Goal: Task Accomplishment & Management: Use online tool/utility

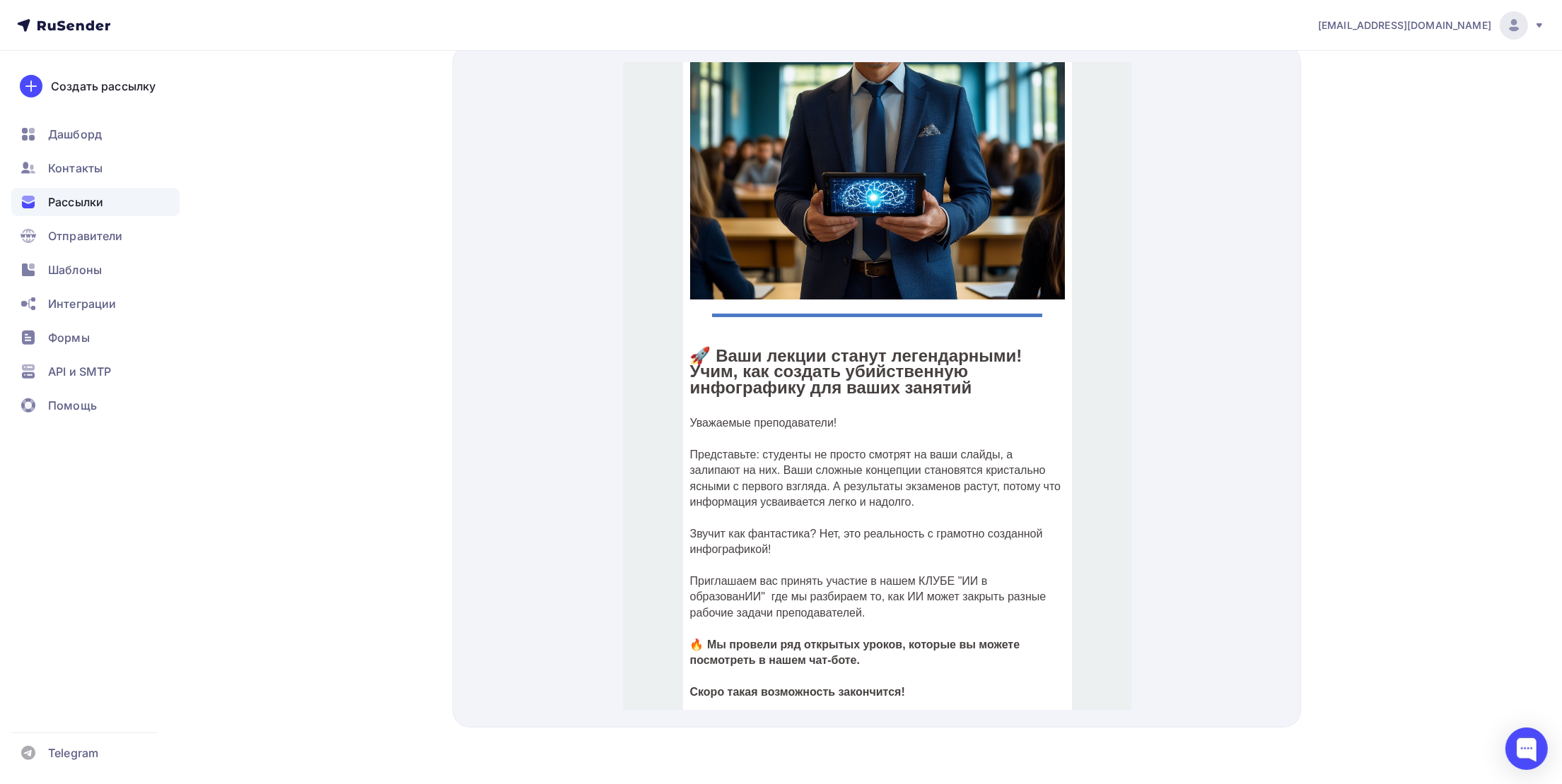
scroll to position [317, 0]
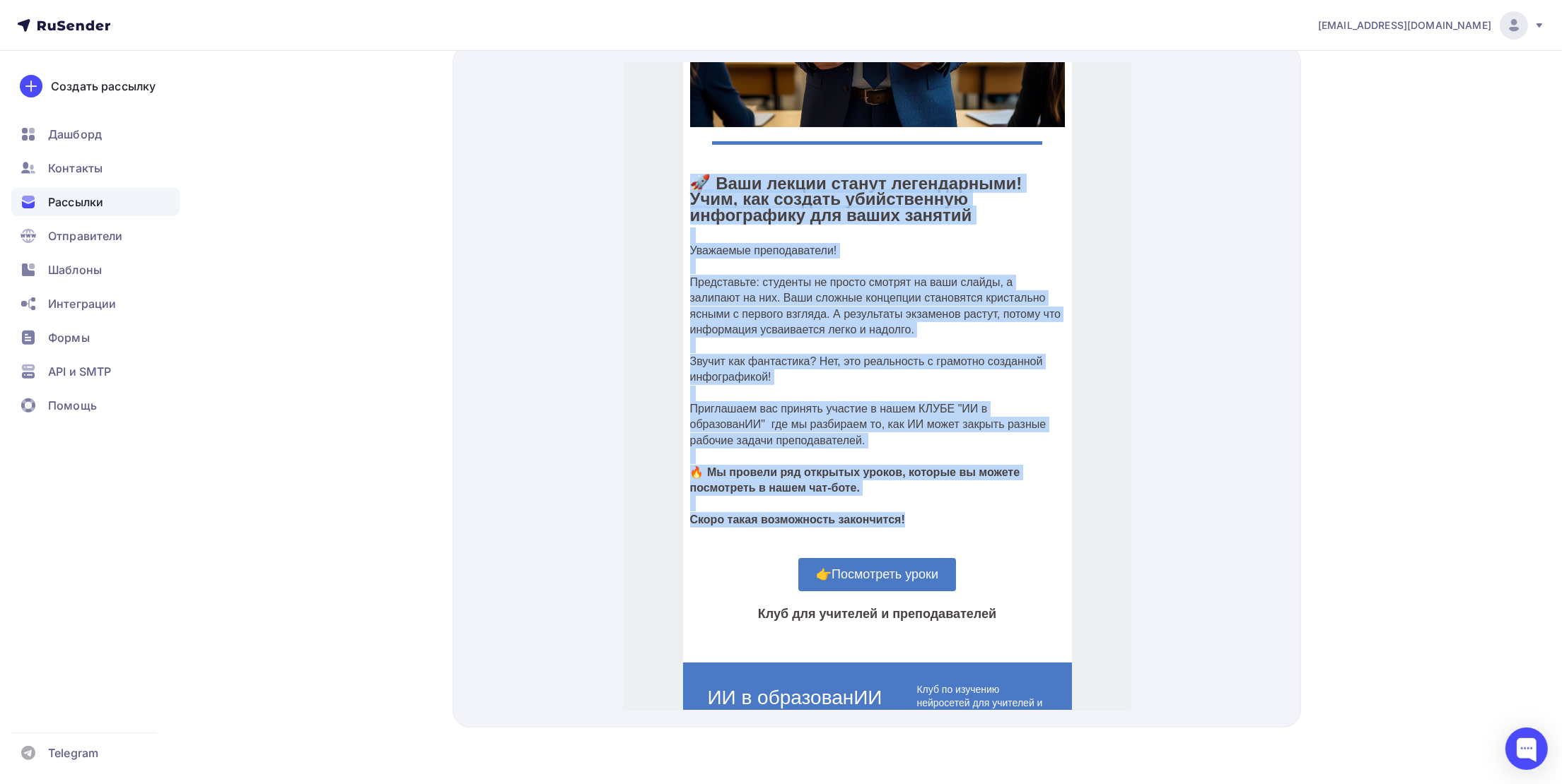
drag, startPoint x: 687, startPoint y: 166, endPoint x: 932, endPoint y: 504, distance: 417.5
click at [932, 504] on div "🚀 Ваши лекции станут легендарными! Учим, как создать убийственную инфографику д…" at bounding box center [877, 342] width 375 height 368
copy div "🚀 Ваши лекции станут легендарными! Учим, как создать убийственную инфографику д…"
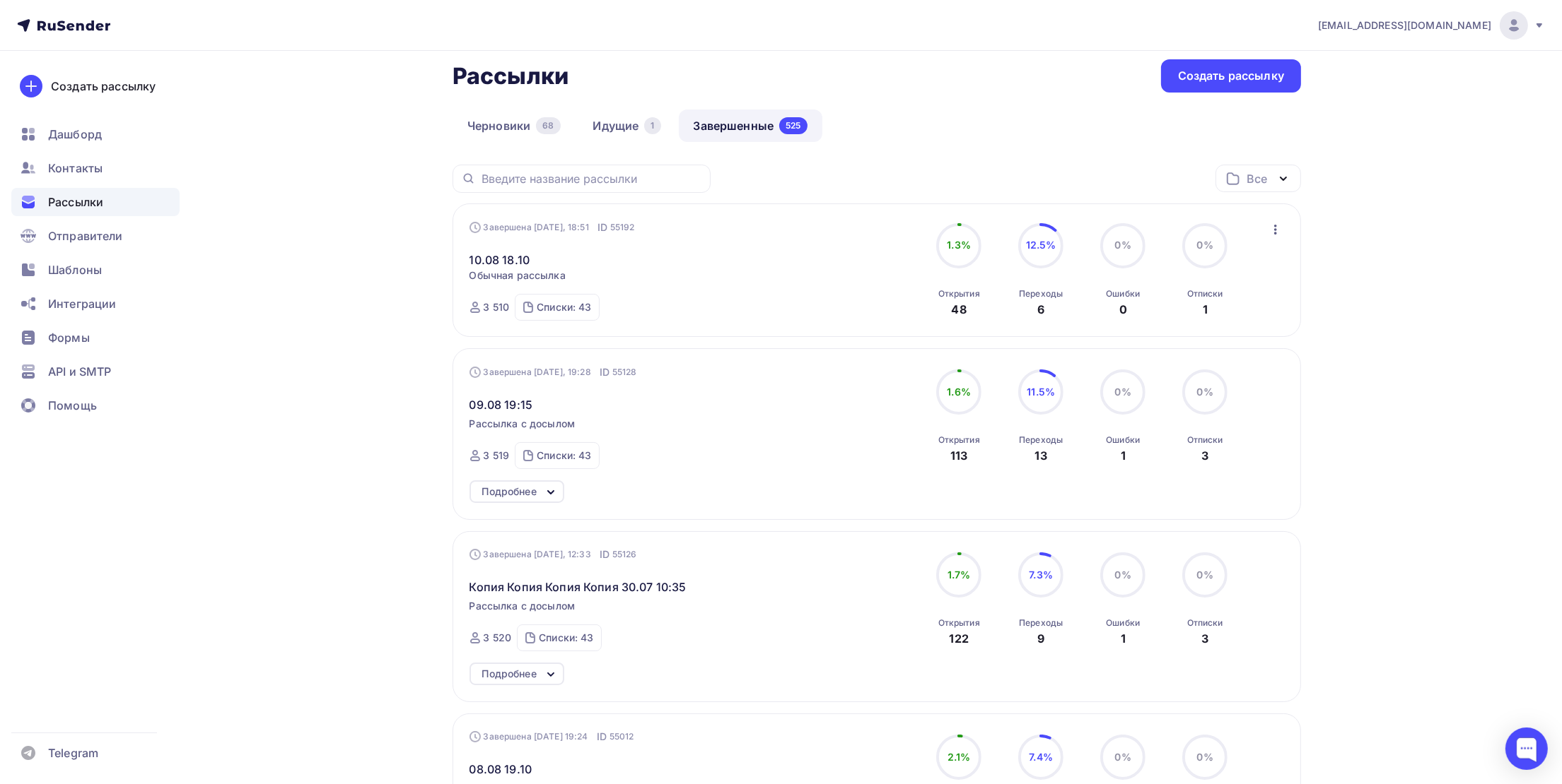
scroll to position [212, 0]
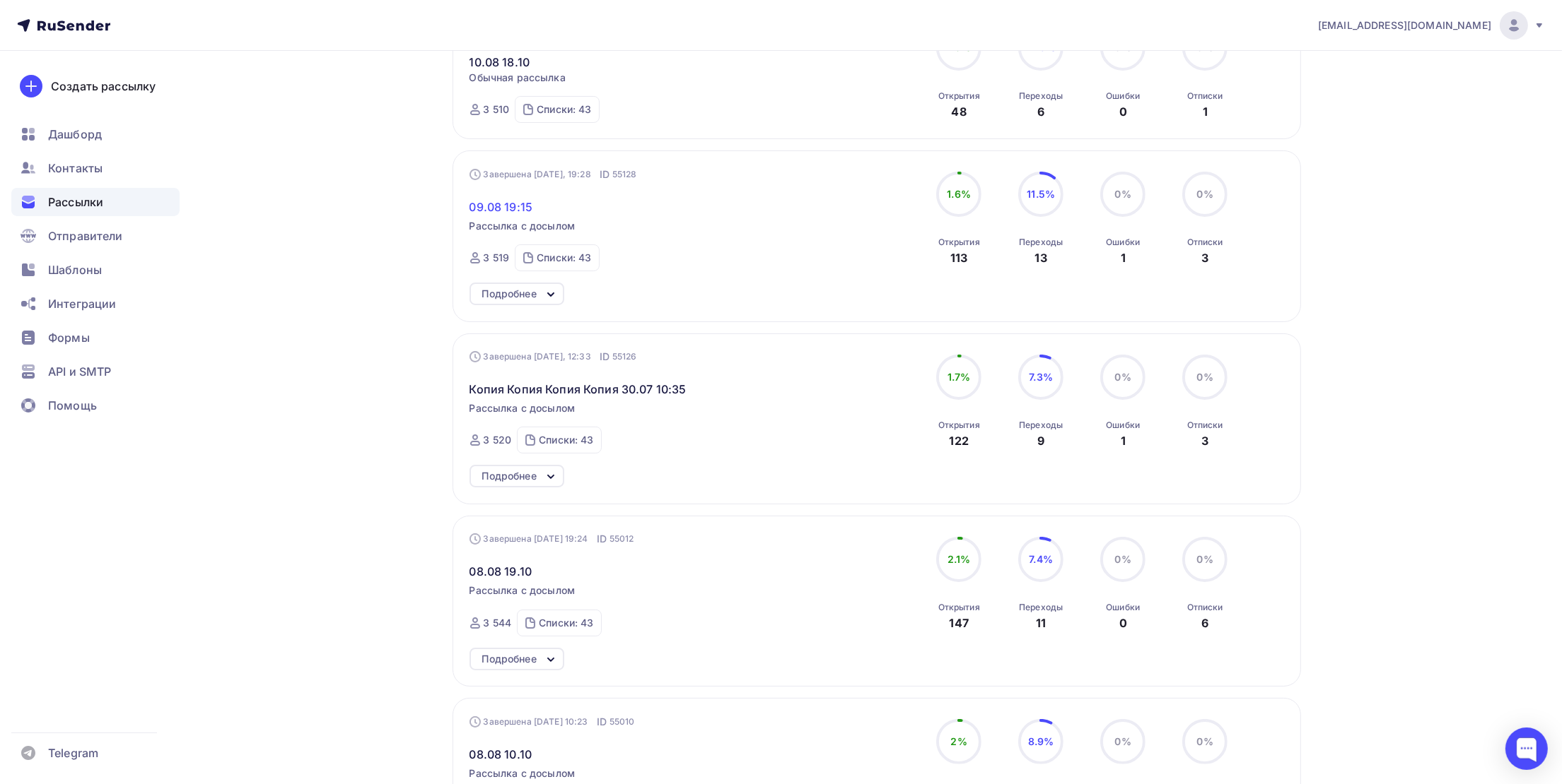
click at [481, 210] on span "09.08 19:15" at bounding box center [501, 208] width 63 height 17
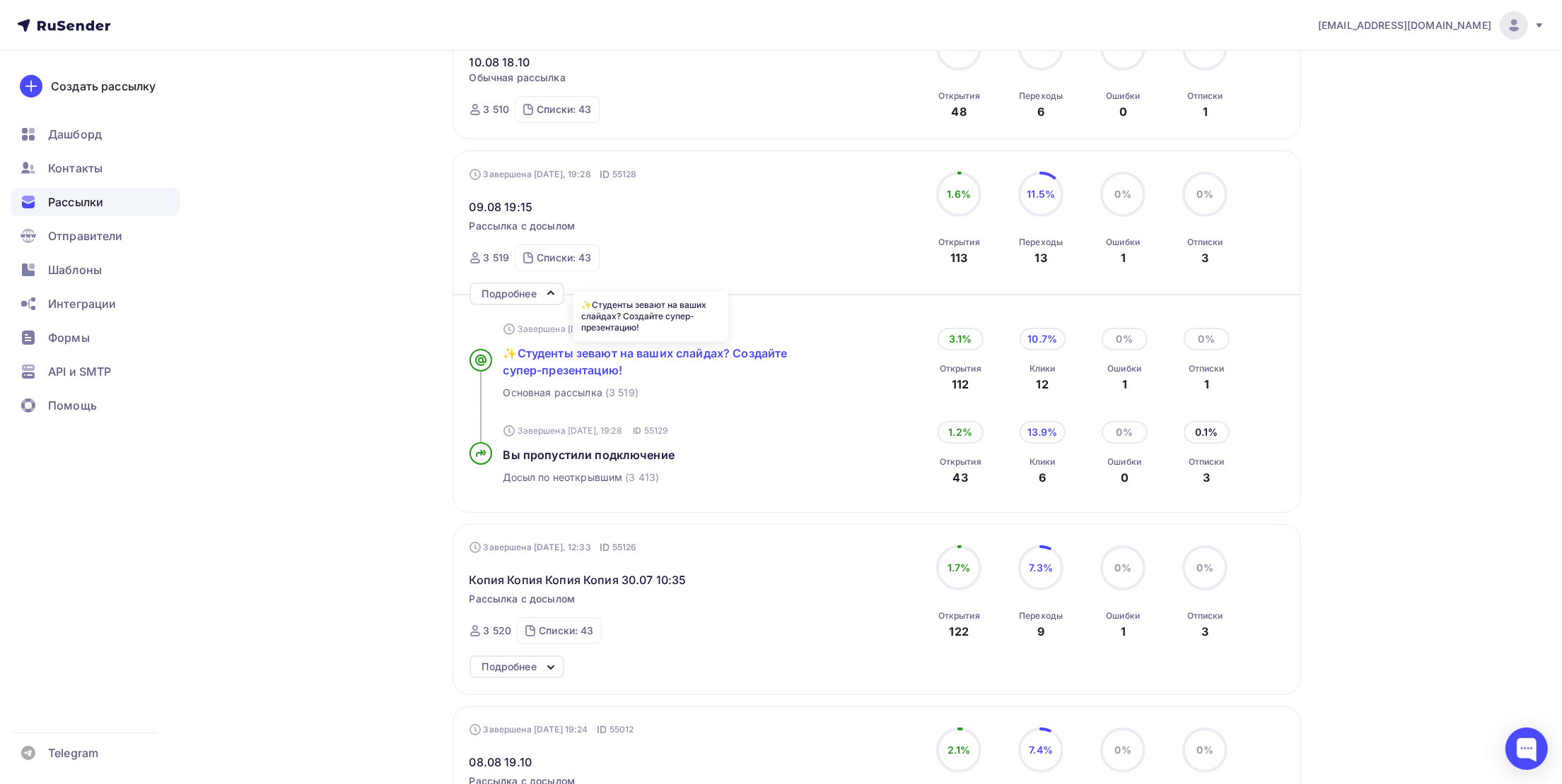
click at [524, 371] on span "✨Студенты зевают на ваших слайдах? Создайте супер-презентацию!" at bounding box center [646, 361] width 285 height 31
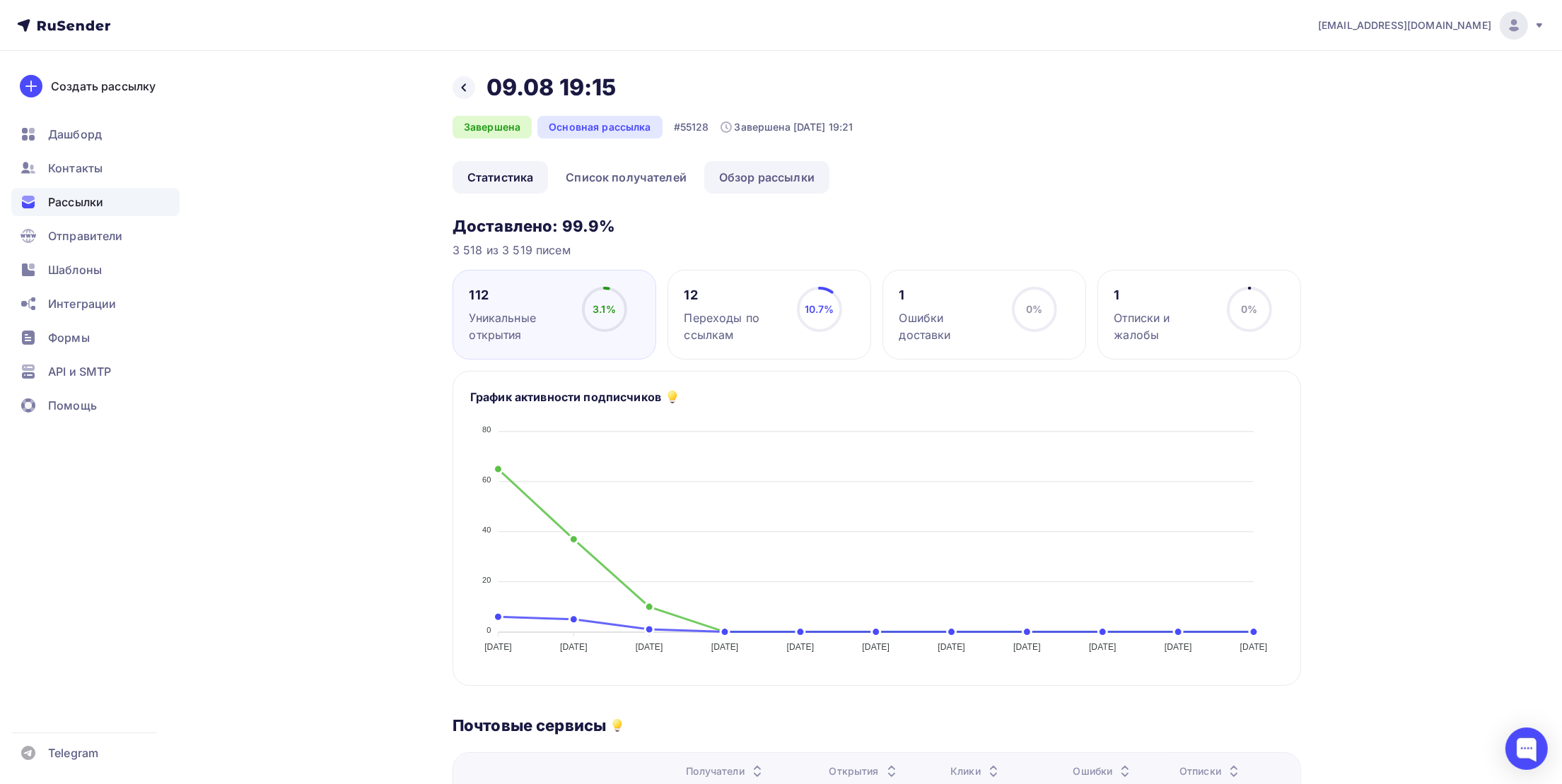
click at [749, 179] on link "Обзор рассылки" at bounding box center [767, 178] width 125 height 33
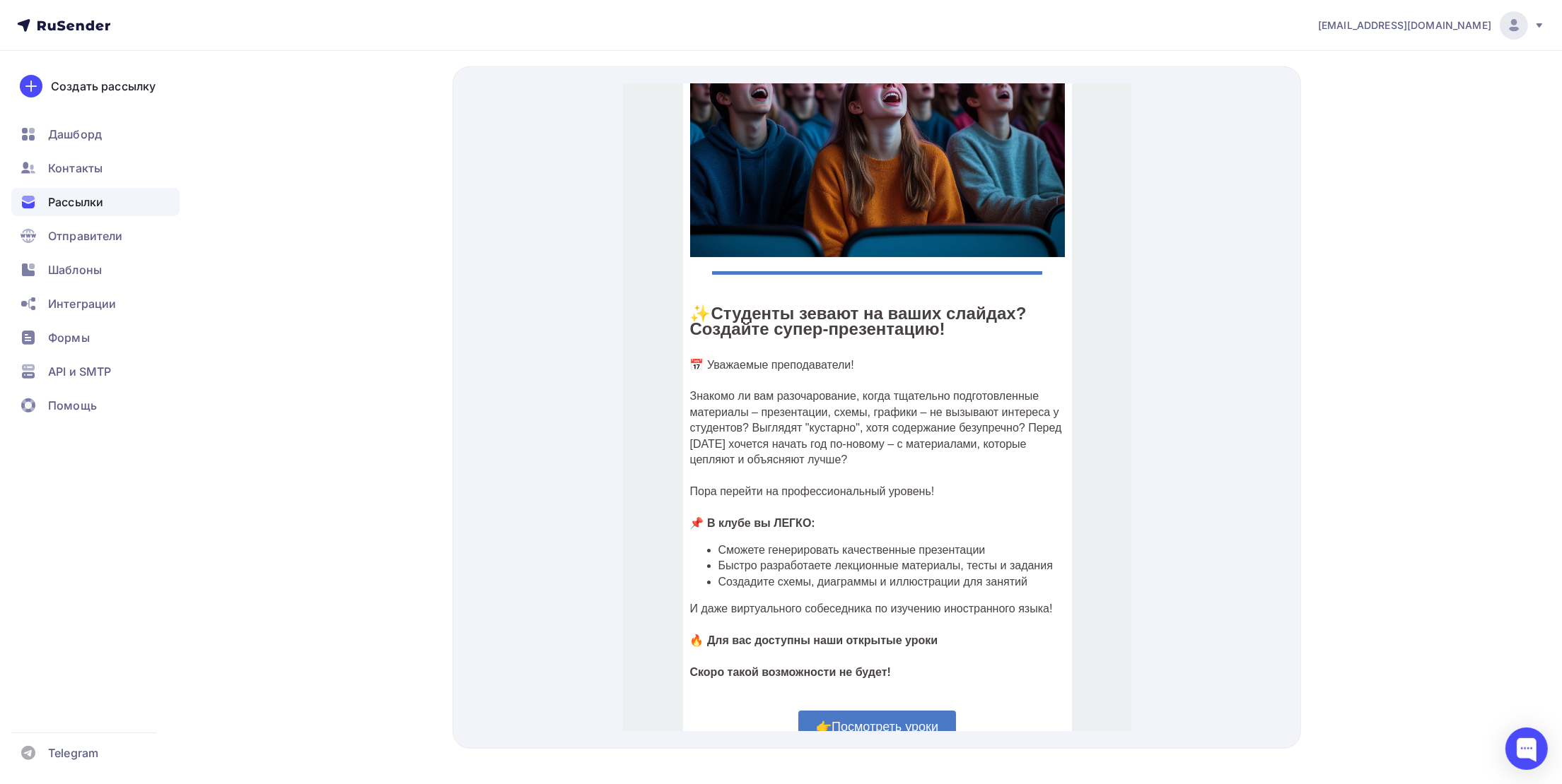
scroll to position [212, 0]
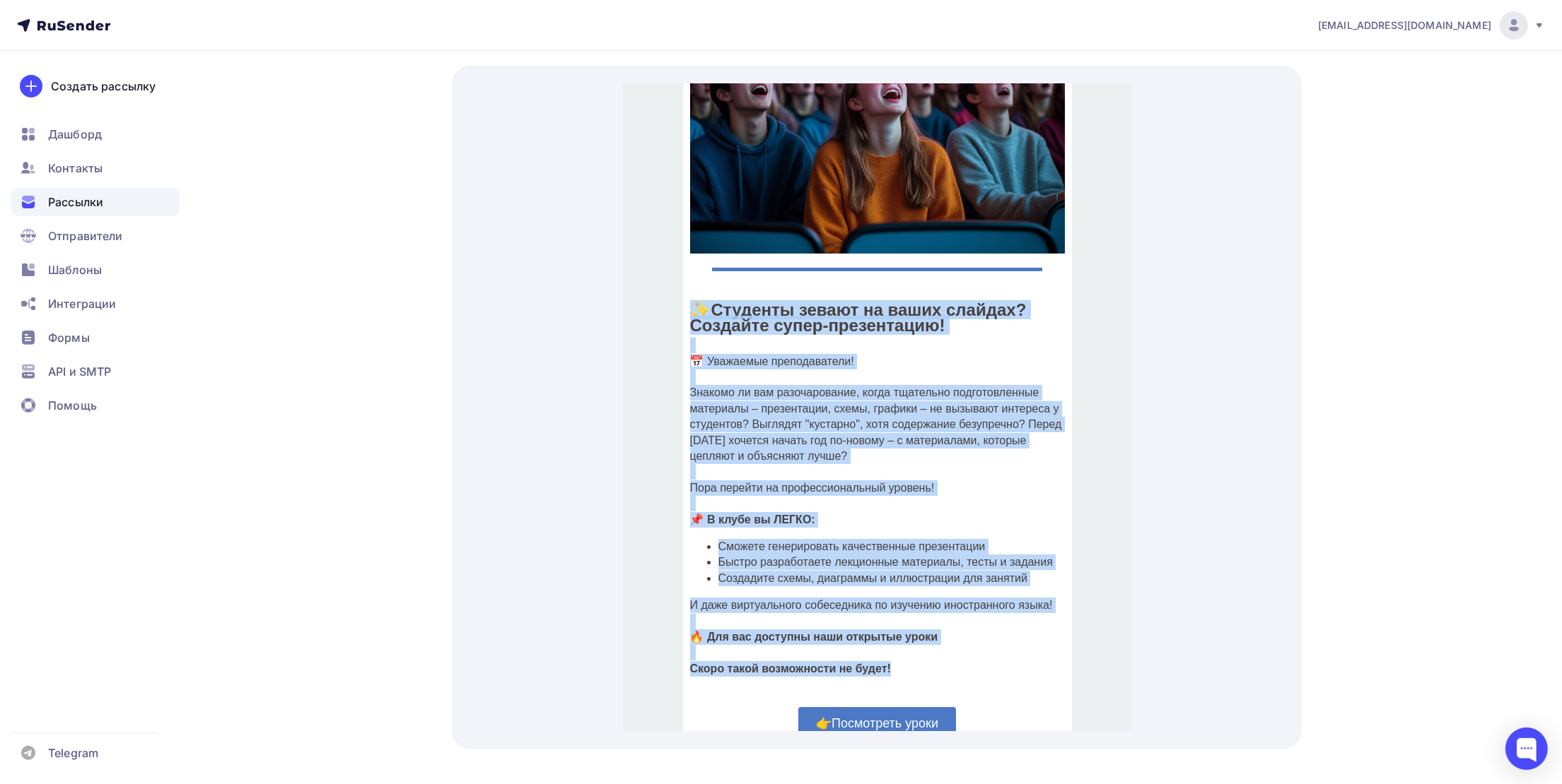
drag, startPoint x: 742, startPoint y: 295, endPoint x: 886, endPoint y: 661, distance: 393.3
click at [886, 661] on div "✨ Студенты зевают на ваших слайдах? Создайте супер-презентацию! 📅 Уважаемые пре…" at bounding box center [877, 480] width 375 height 391
copy div "✨ Студенты зевают на ваших слайдах? Создайте супер-презентацию! 📅 Уважаемые пре…"
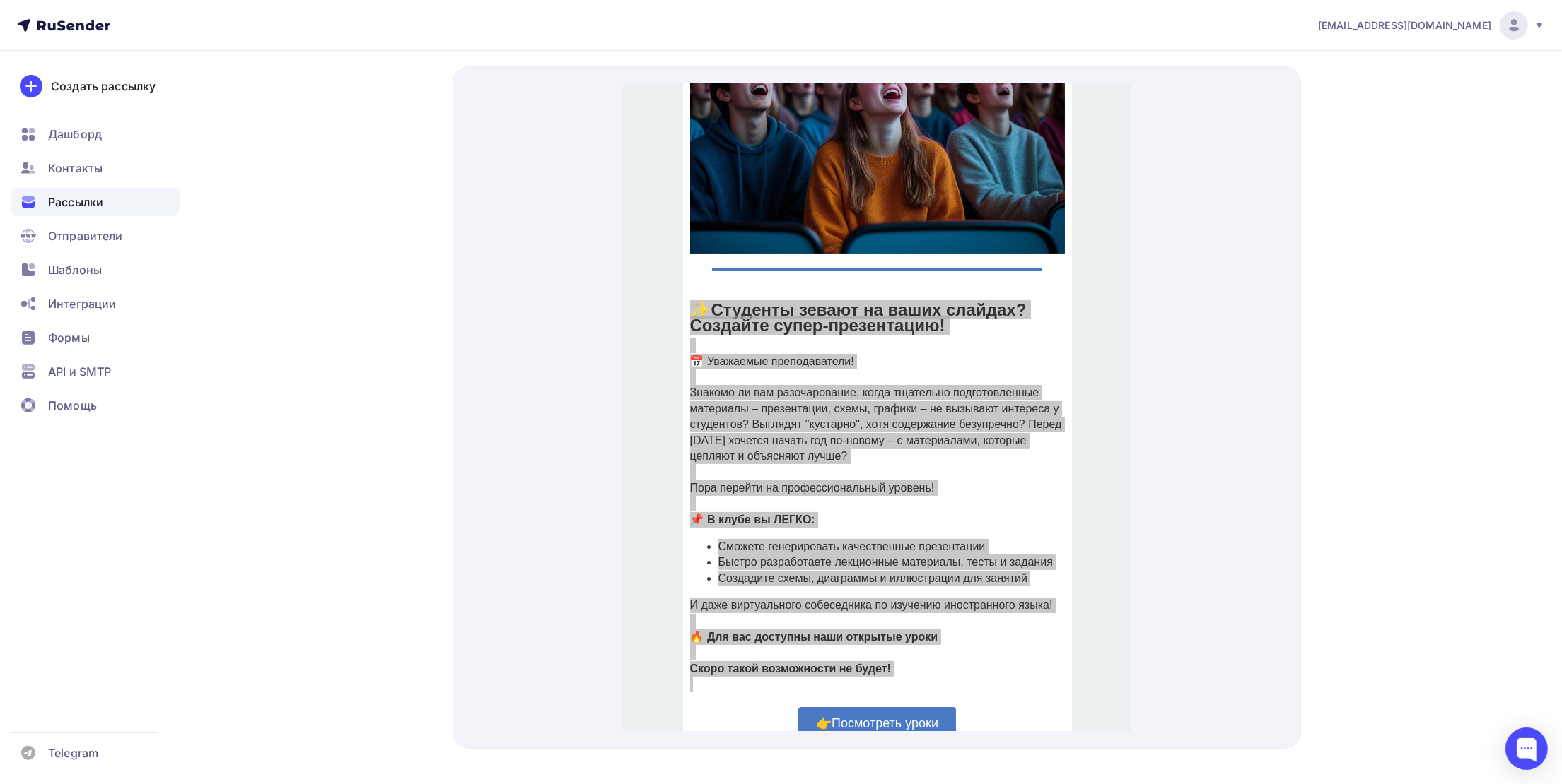
click at [1289, 232] on div at bounding box center [877, 407] width 849 height 683
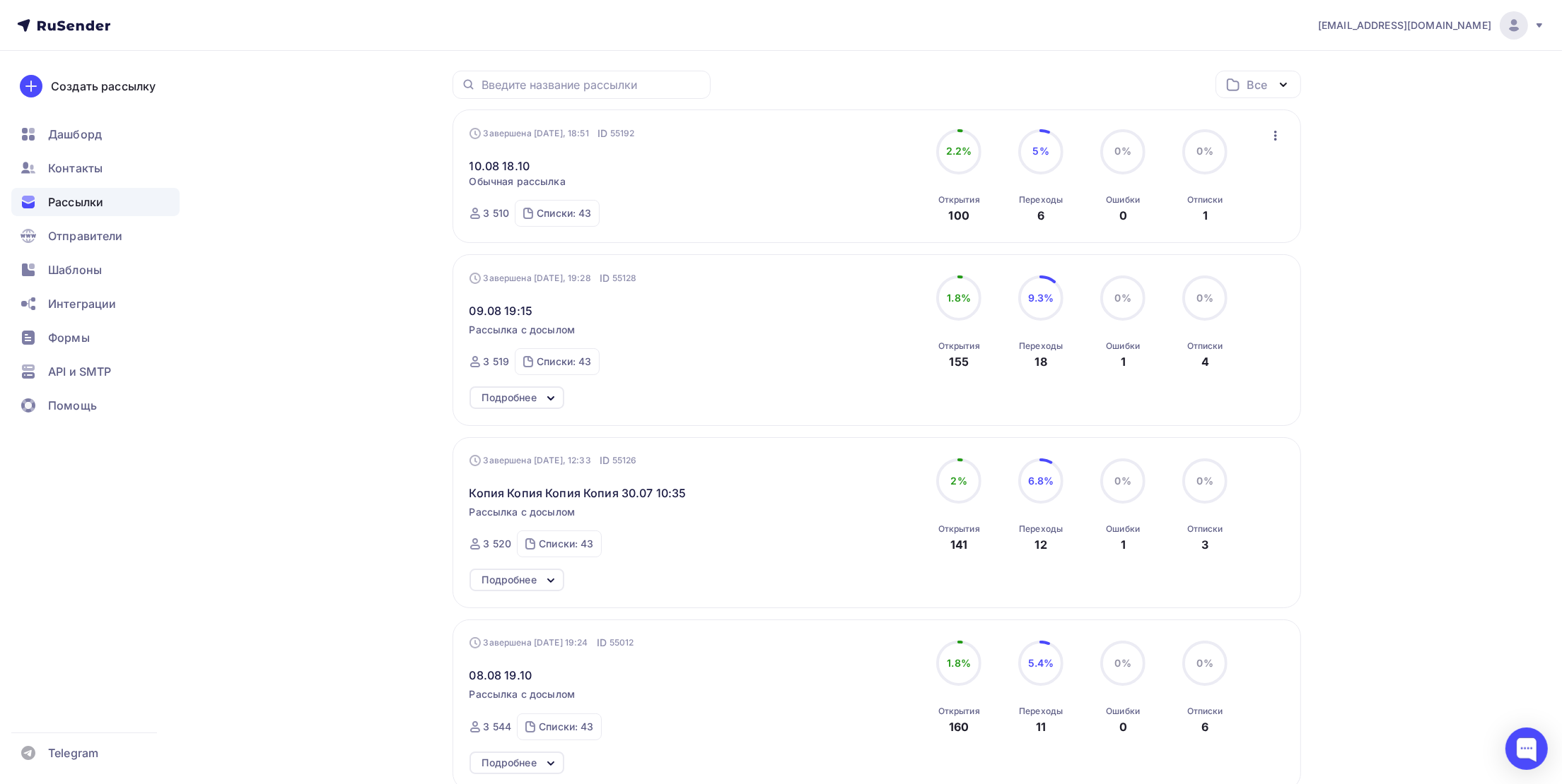
scroll to position [212, 0]
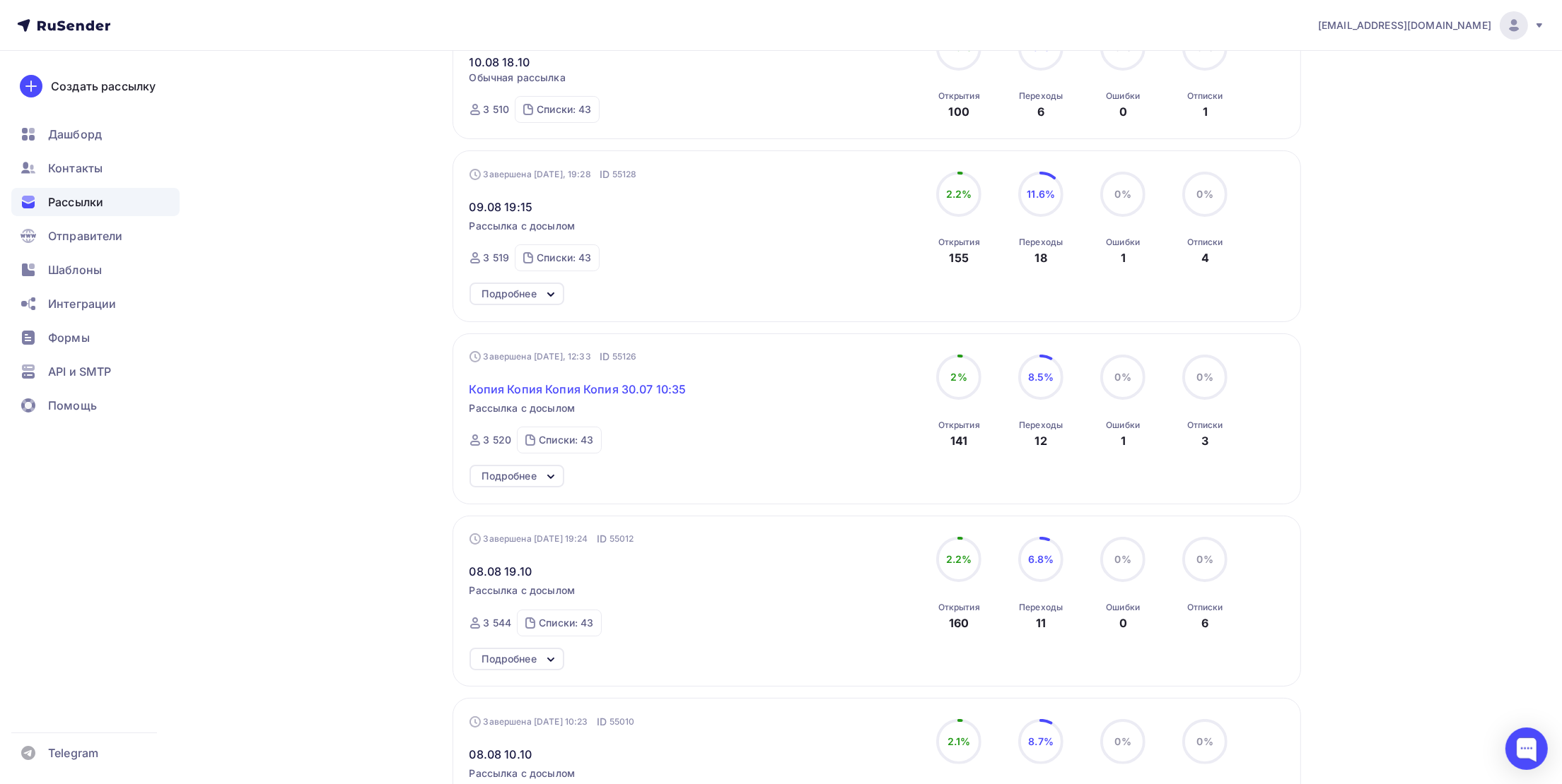
click at [592, 391] on span "Копия Копия Копия Копия 30.07 10:35" at bounding box center [578, 389] width 217 height 17
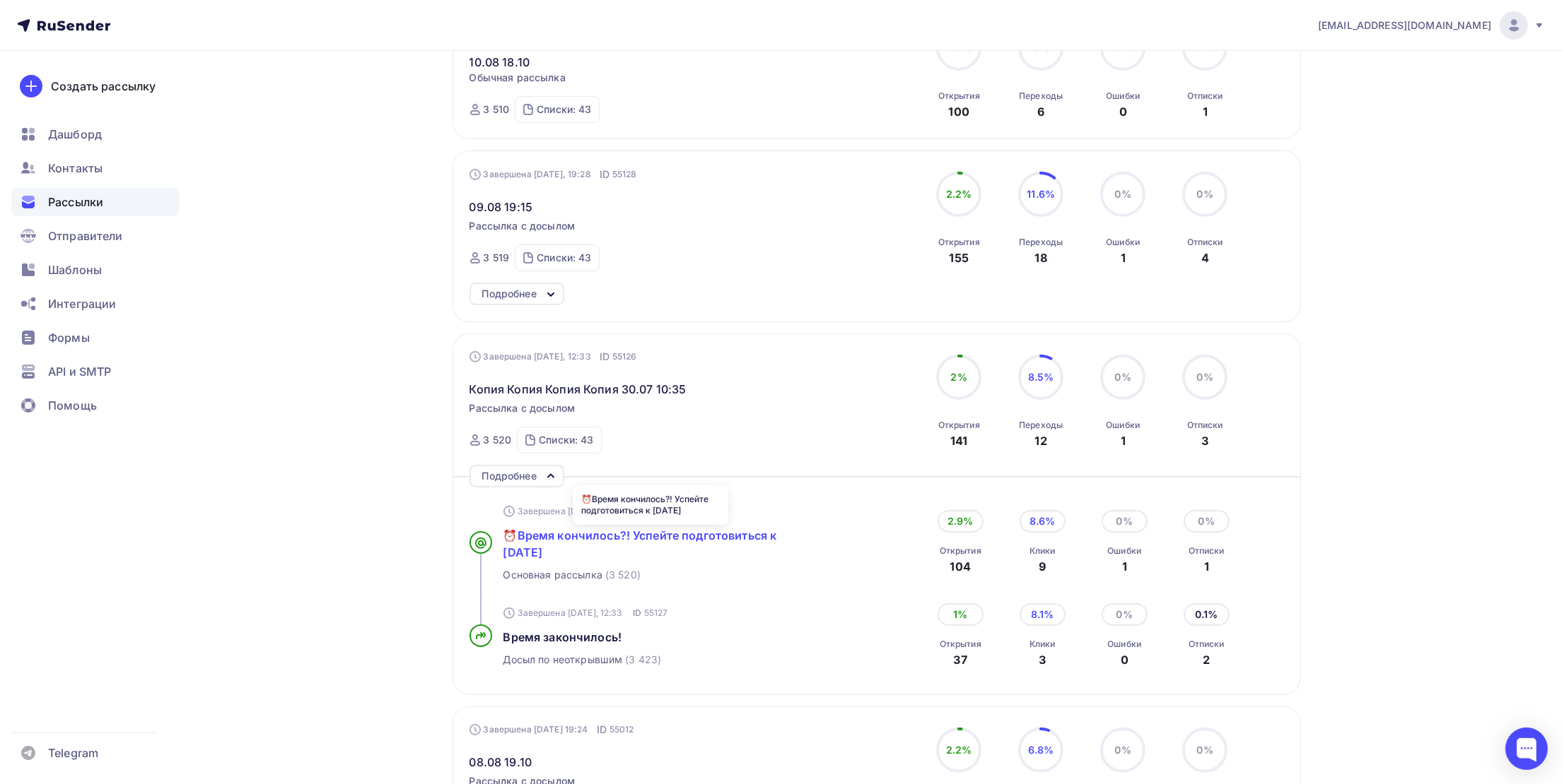
click at [606, 537] on span "⏰Время кончилось?! Успейте подготовиться к 1 сентября" at bounding box center [640, 544] width 274 height 31
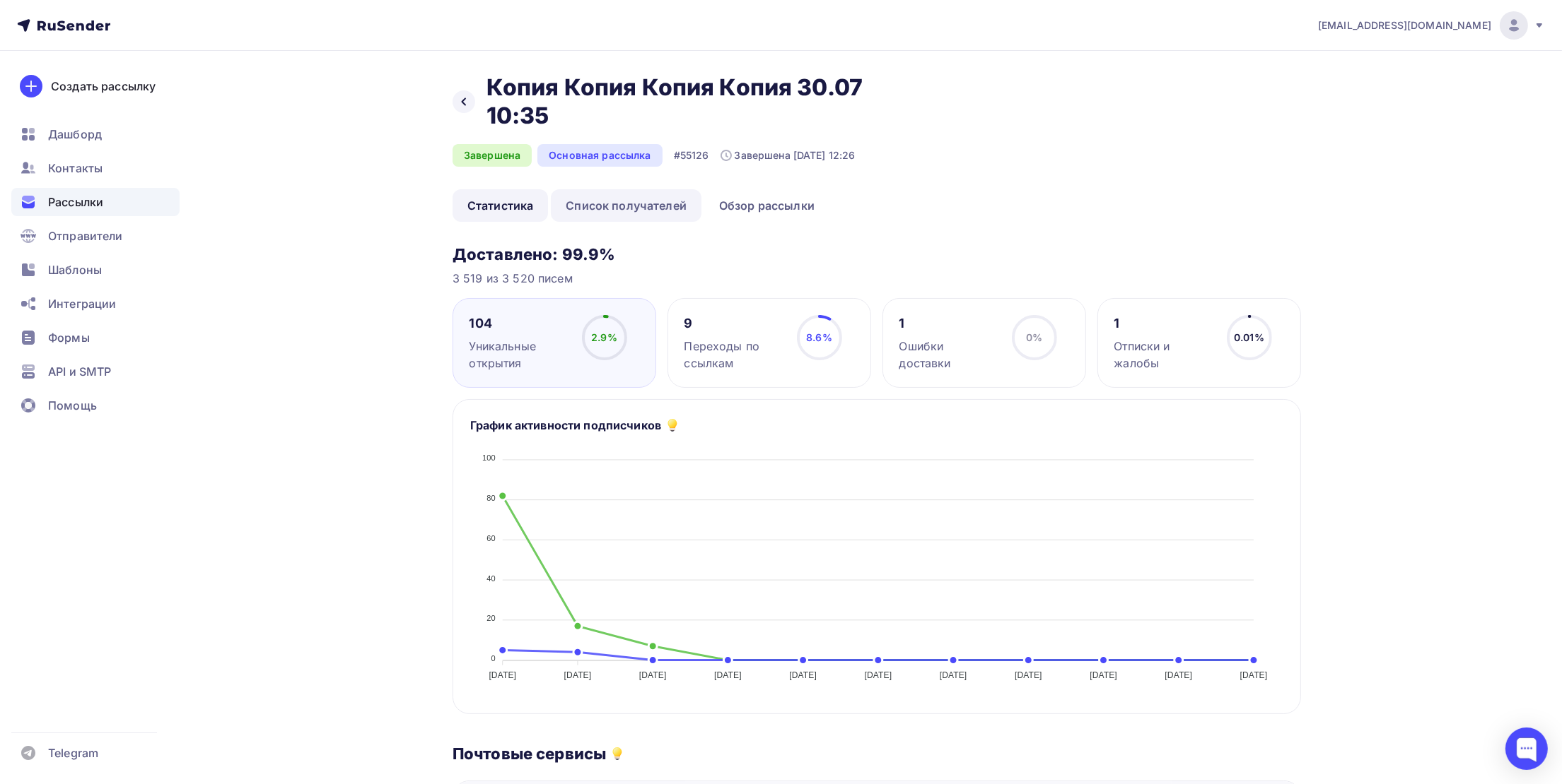
click at [625, 212] on link "Список получателей" at bounding box center [626, 206] width 151 height 33
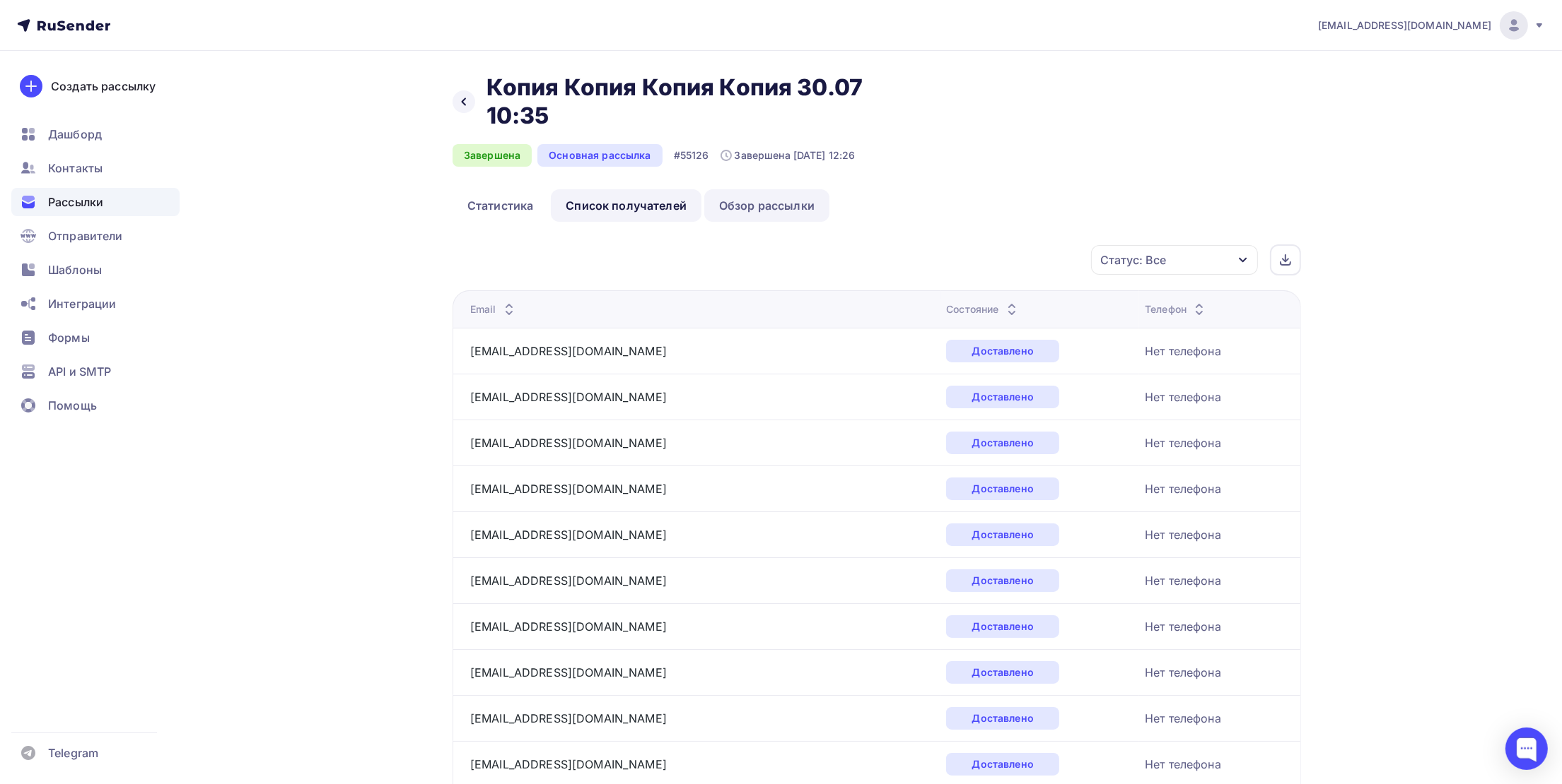
click at [737, 208] on link "Обзор рассылки" at bounding box center [767, 206] width 125 height 33
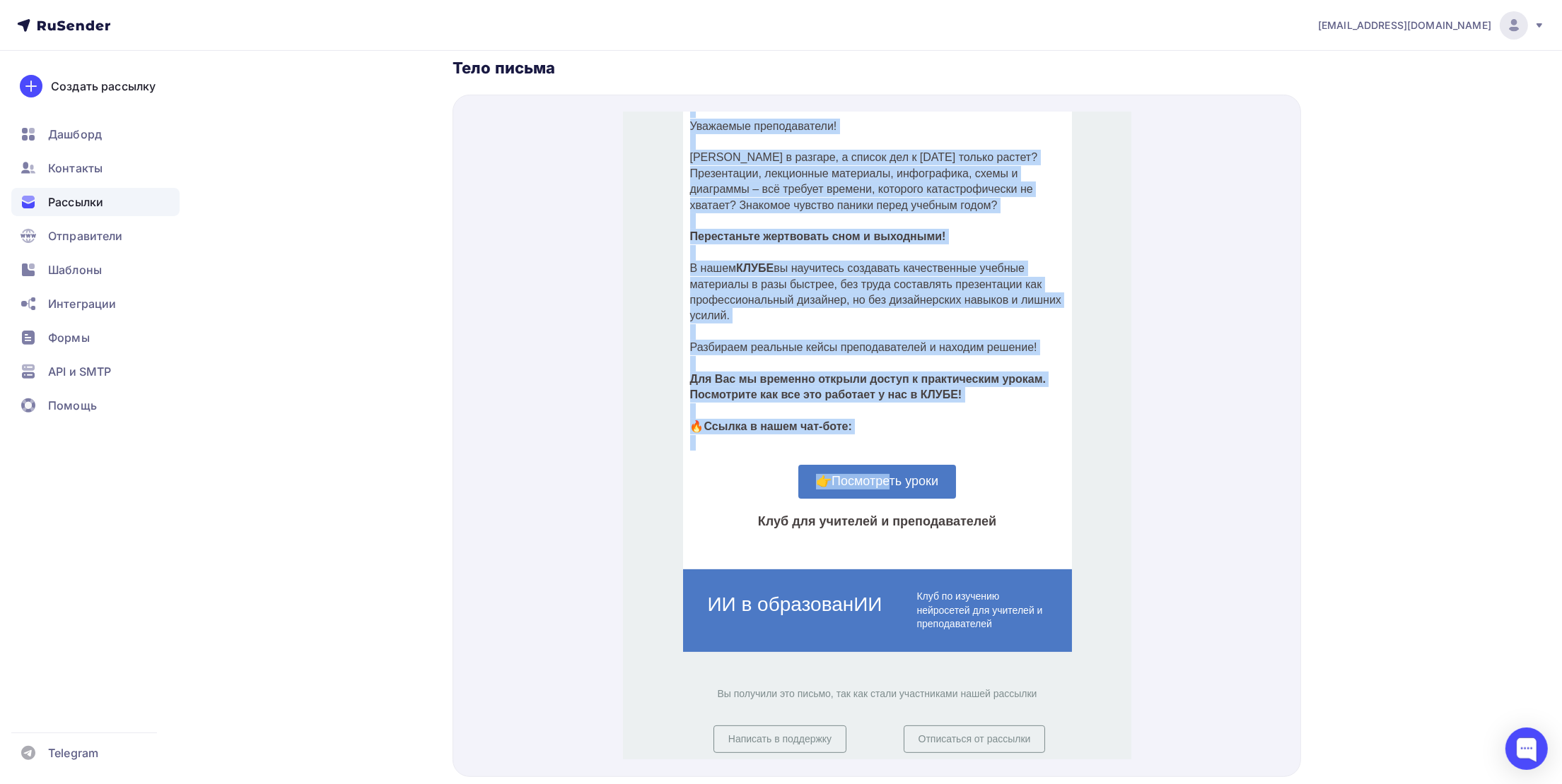
scroll to position [477, 0]
drag, startPoint x: 683, startPoint y: 374, endPoint x: 883, endPoint y: 406, distance: 202.5
click at [883, 406] on div "⏰ Время кончилось?! Успейте подготовиться к 1 сентября! Уважаемые преподаватели…" at bounding box center [877, 240] width 375 height 383
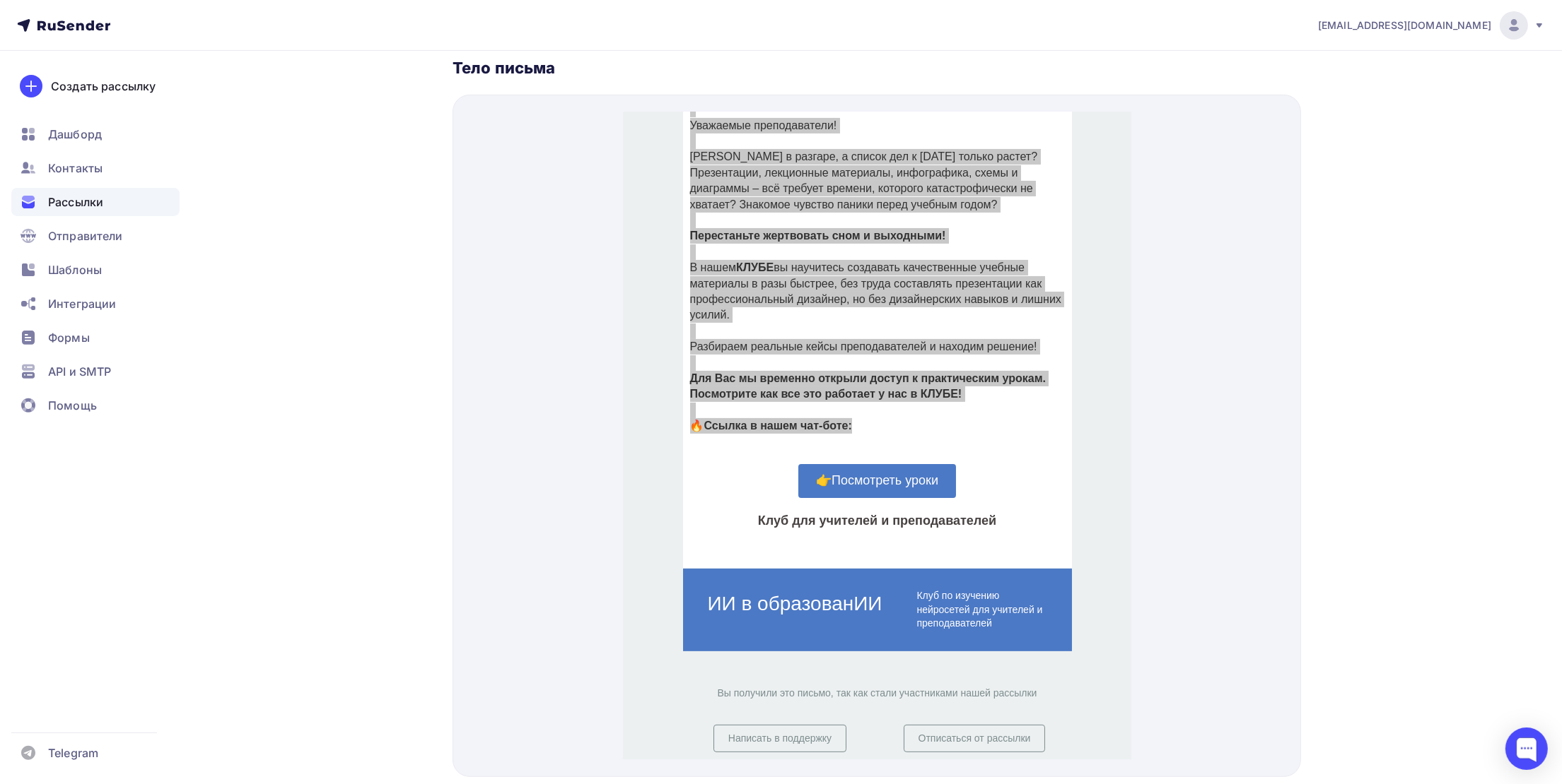
drag, startPoint x: 497, startPoint y: 368, endPoint x: 1140, endPoint y: 461, distance: 649.7
click at [1140, 461] on div at bounding box center [877, 436] width 849 height 683
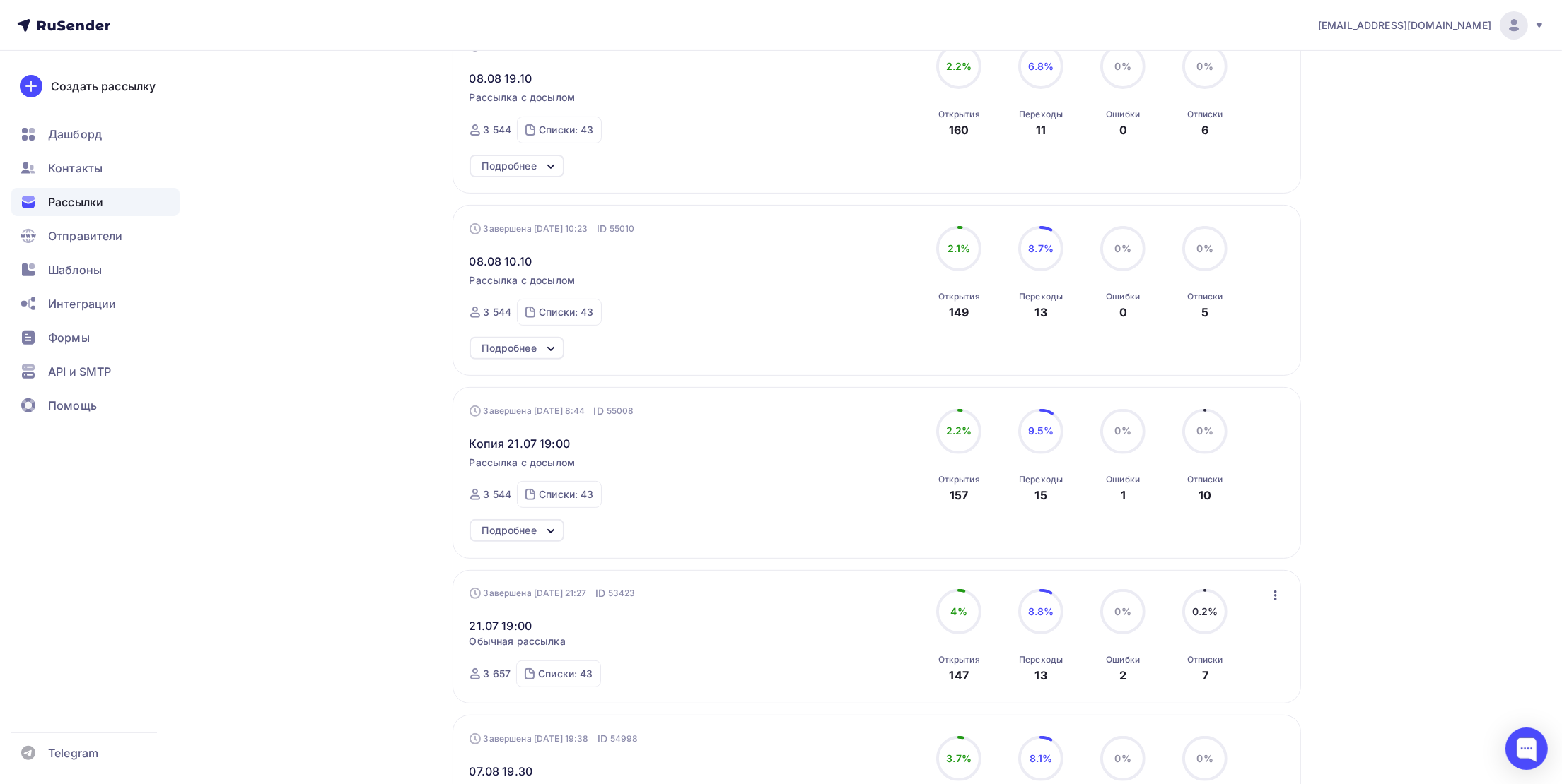
scroll to position [742, 0]
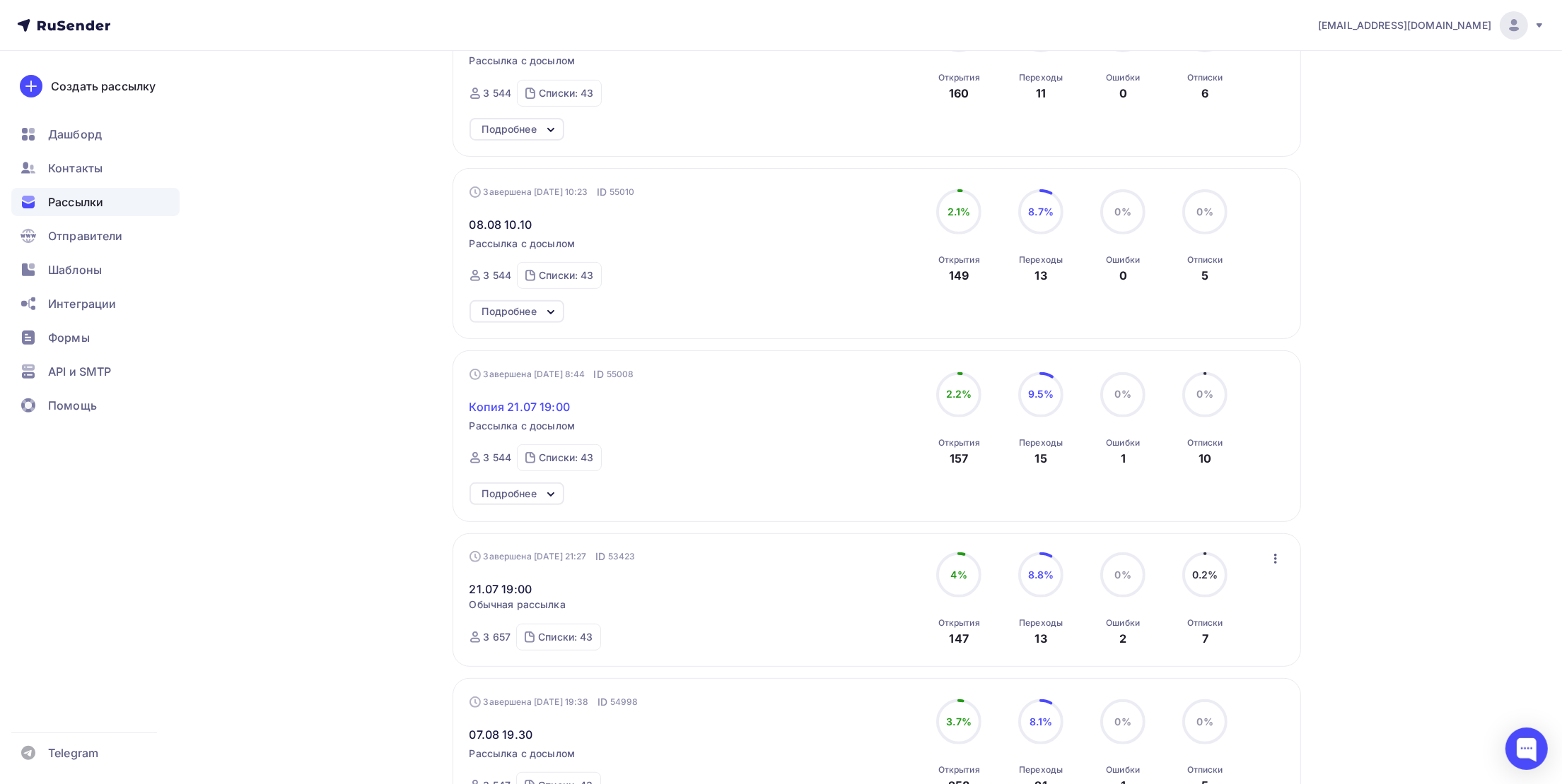
click at [536, 406] on span "Копия 21.07 19:00" at bounding box center [519, 407] width 100 height 17
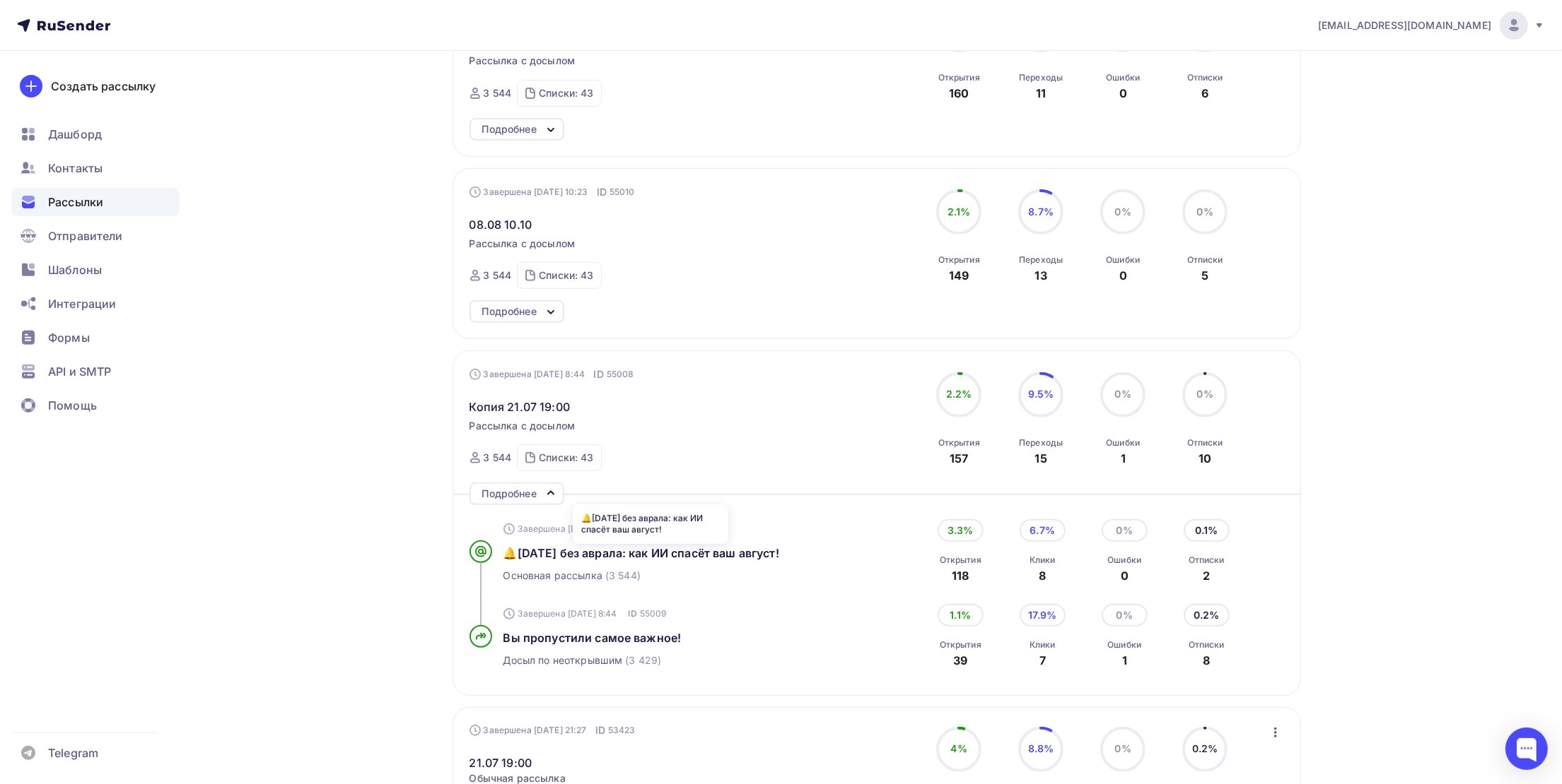
click at [602, 562] on div "🔔1 сентября без аврала: как ИИ спасёт ваш август!" at bounding box center [651, 553] width 294 height 17
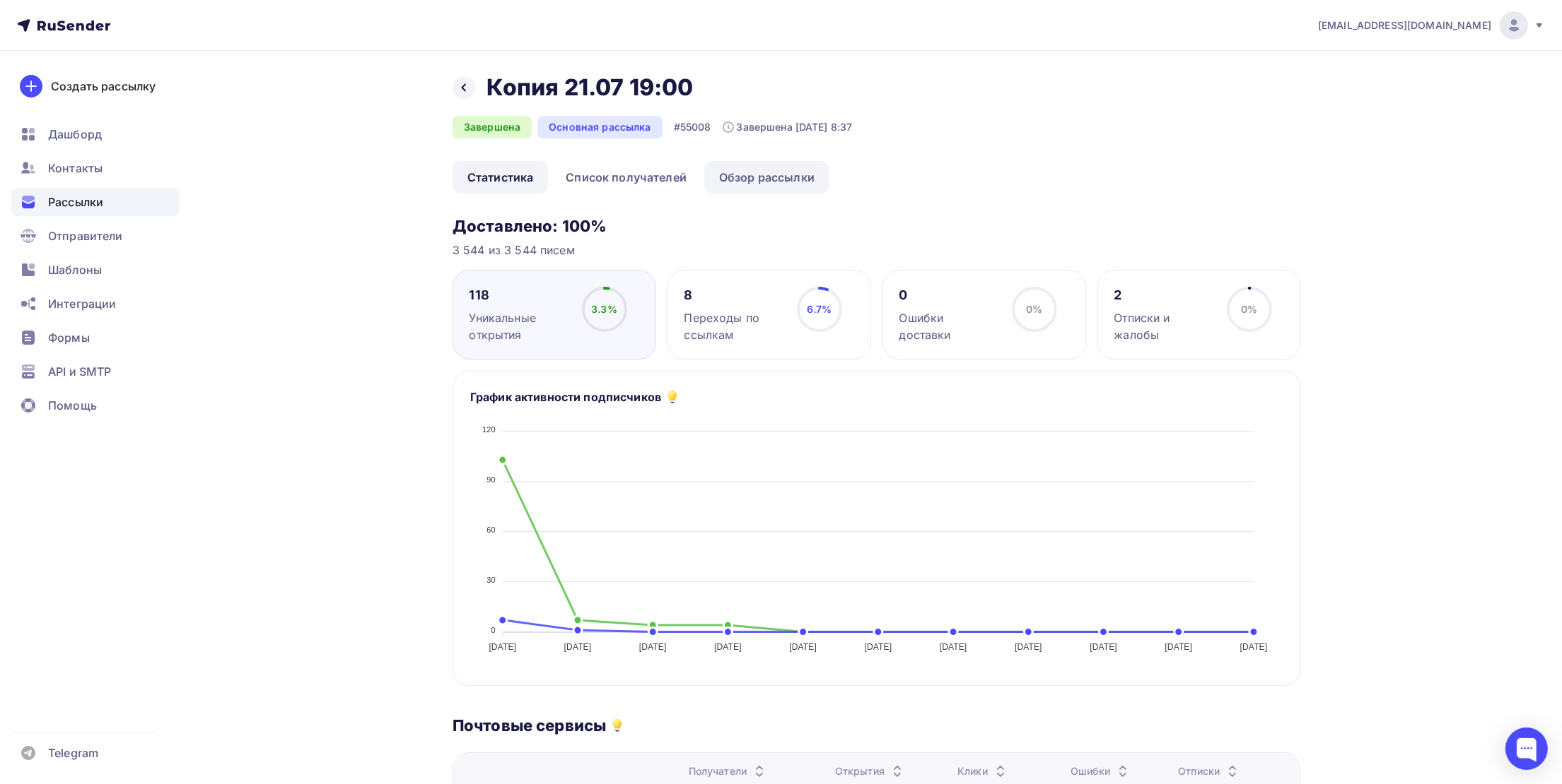
click at [754, 187] on link "Обзор рассылки" at bounding box center [767, 178] width 125 height 33
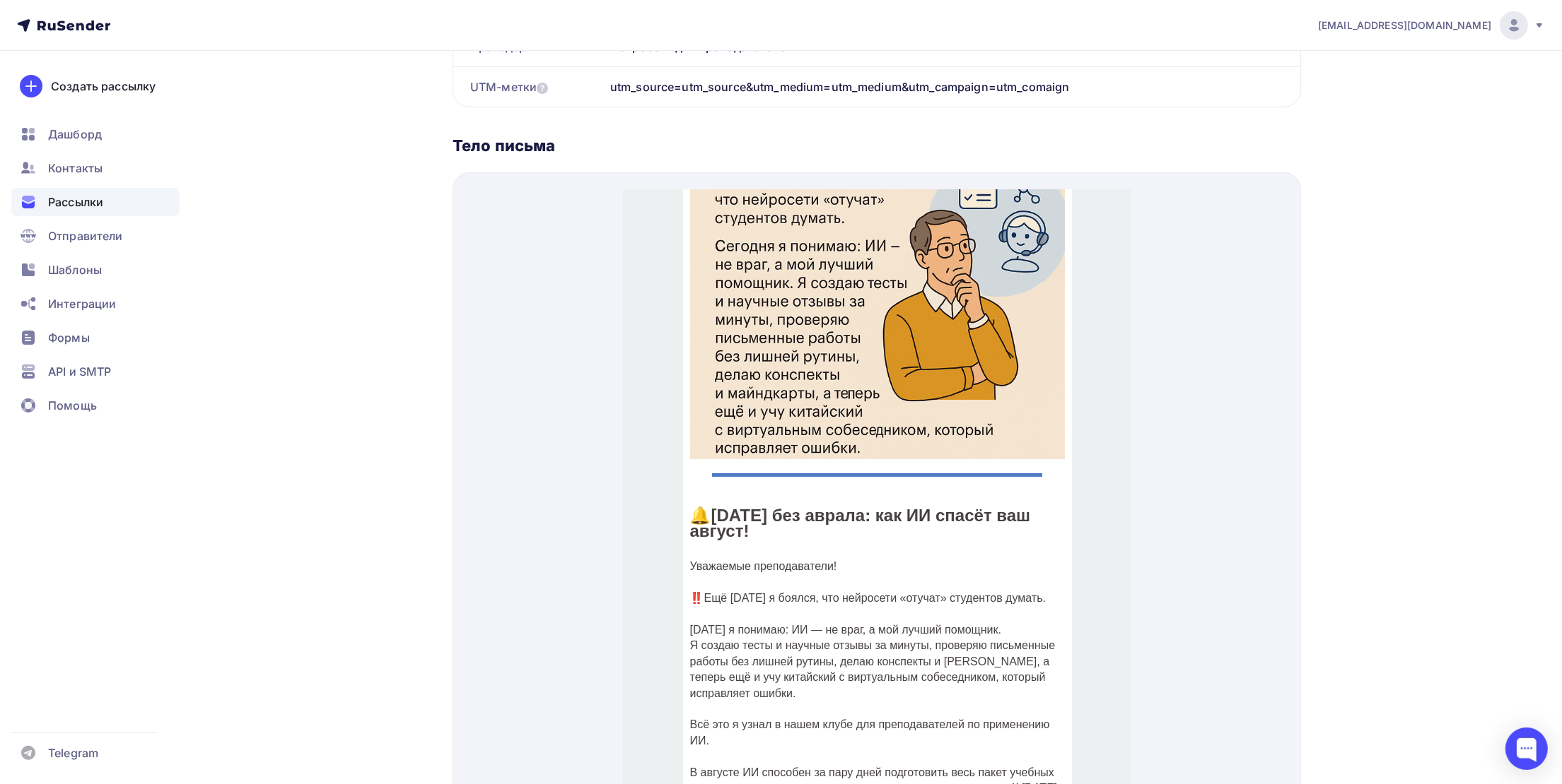
scroll to position [317, 0]
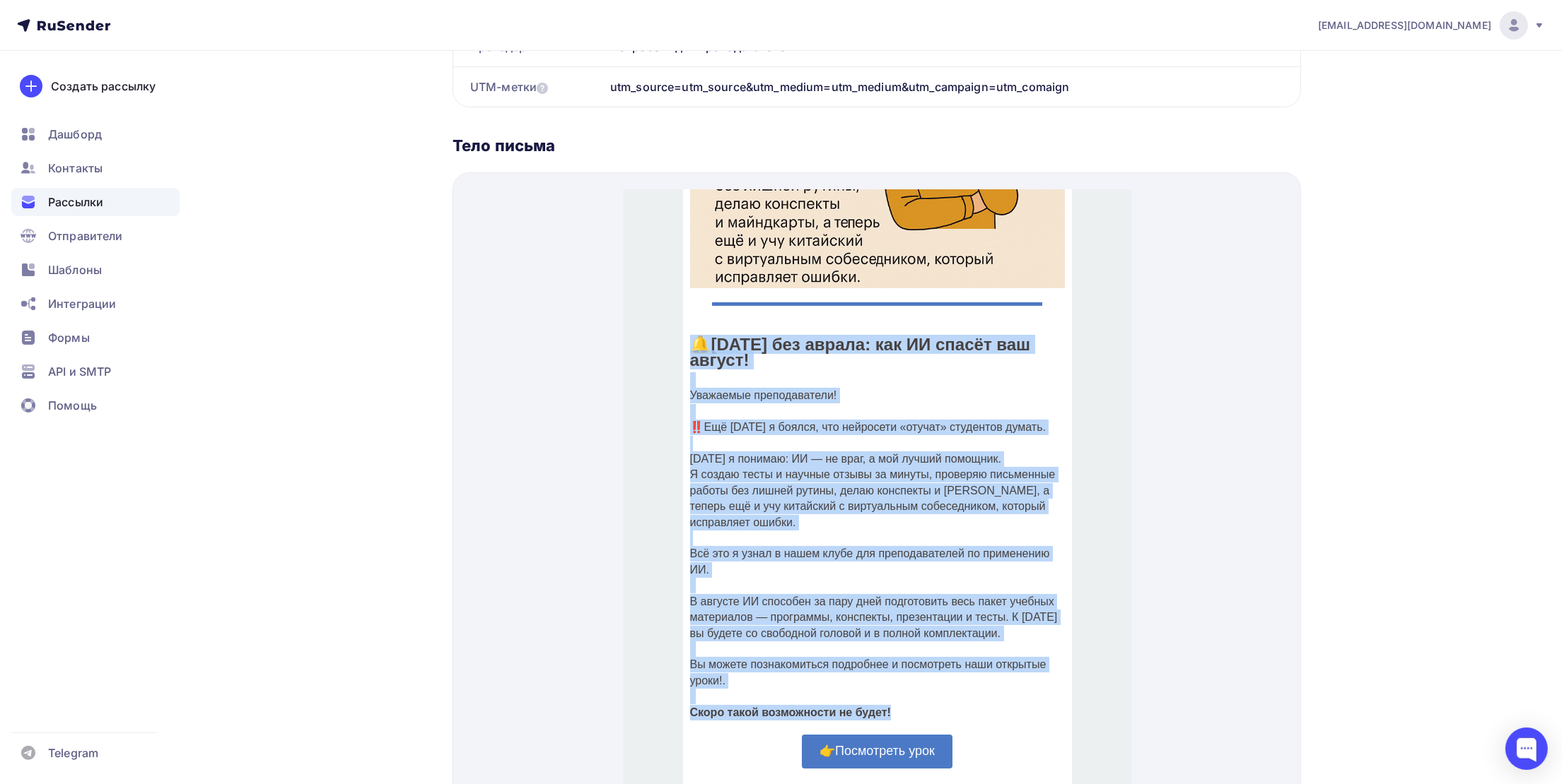
drag, startPoint x: 684, startPoint y: 333, endPoint x: 888, endPoint y: 711, distance: 429.5
click at [888, 704] on div "🔔1 сентября без аврала: как ИИ спасёт ваш август! Уважаемые преподаватели! ‼️Ещ…" at bounding box center [877, 511] width 375 height 383
copy div "🔔1 сентября без аврала: как ИИ спасёт ваш август! Уважаемые преподаватели! ‼️Ещ…"
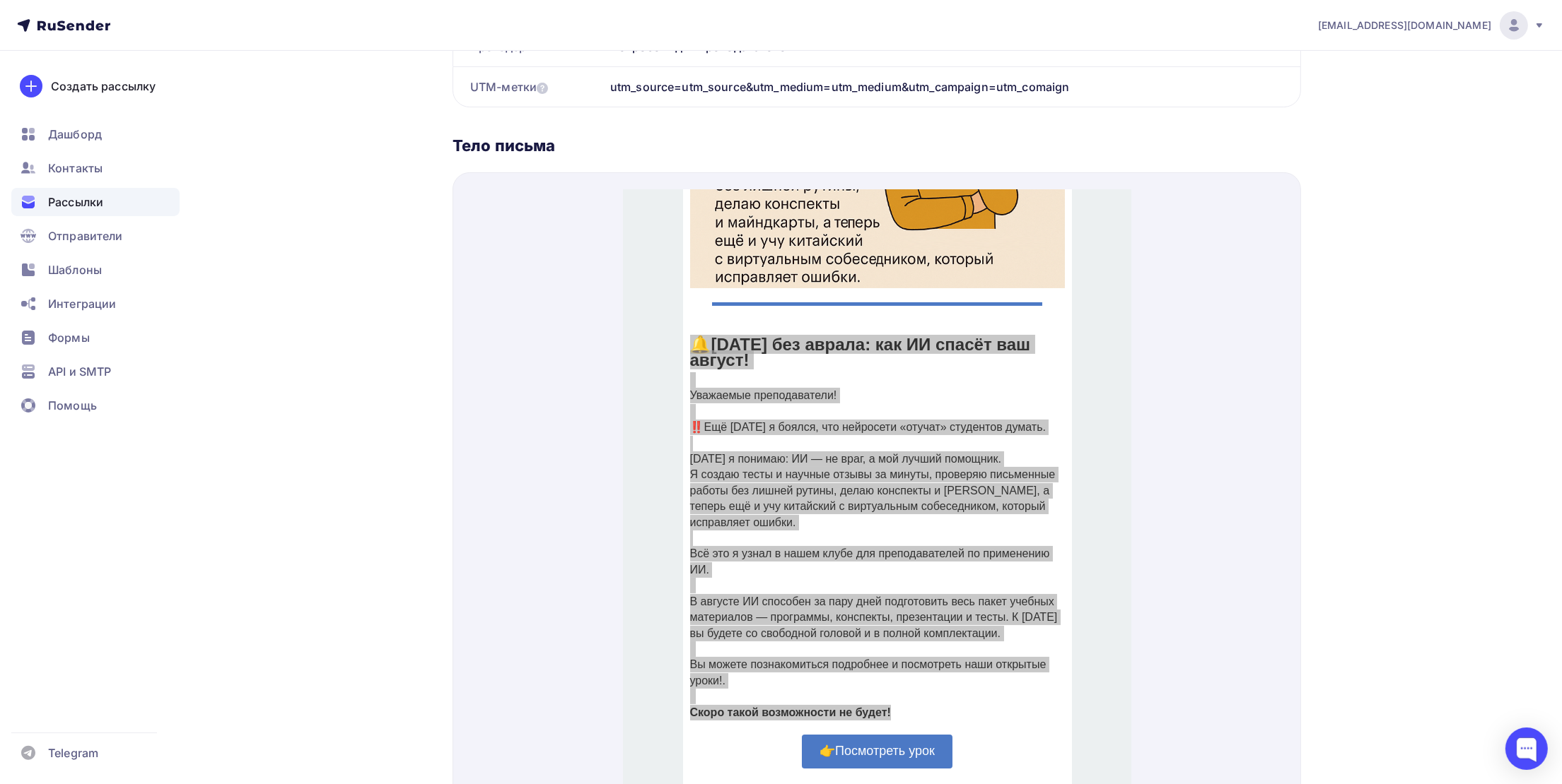
click at [1313, 344] on div "Назад Копия 21.07 19:00 Копия 21.07 19:00 Завершена Основная рассылка #55008 За…" at bounding box center [781, 216] width 1159 height 1390
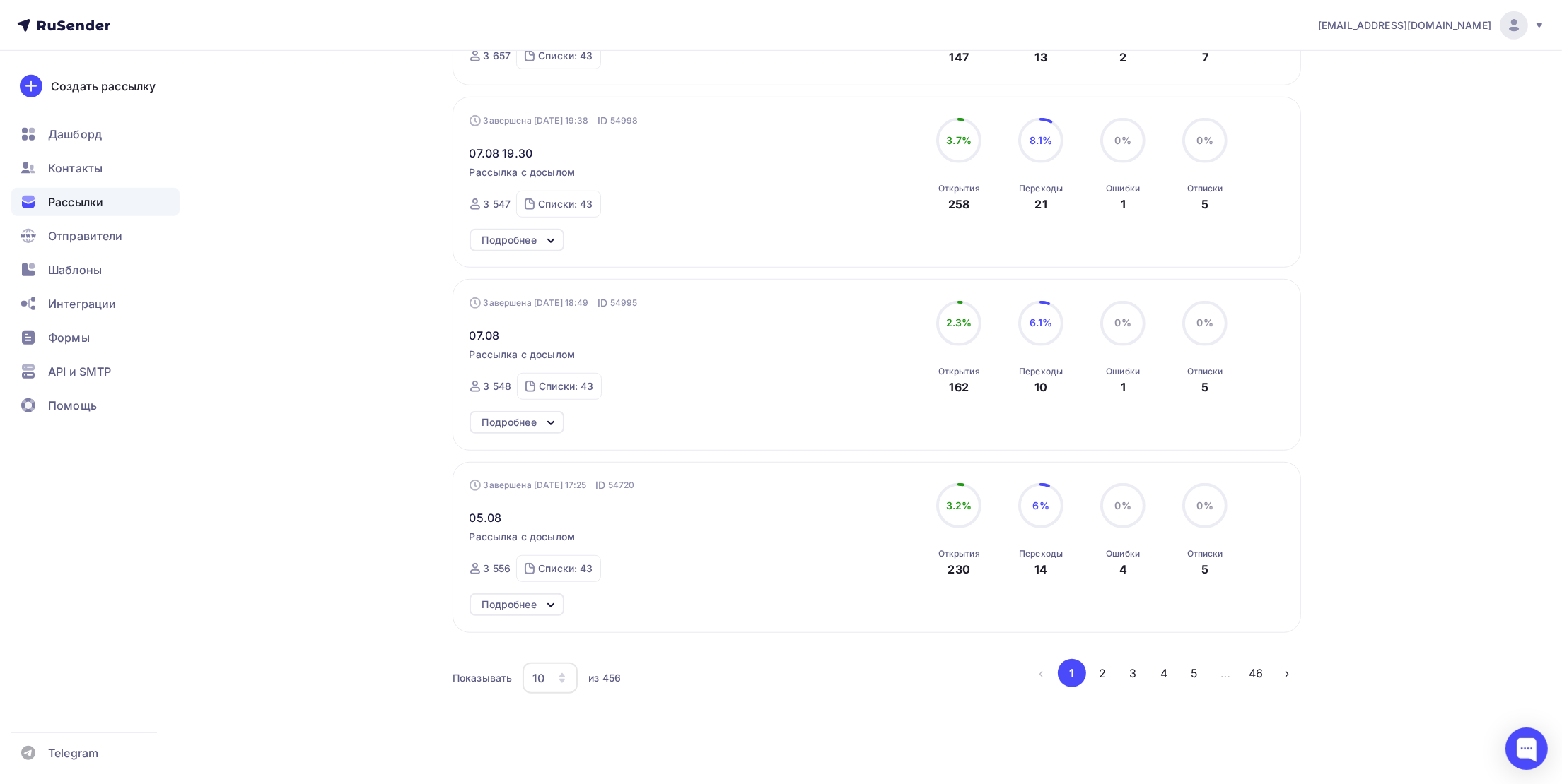
scroll to position [1348, 0]
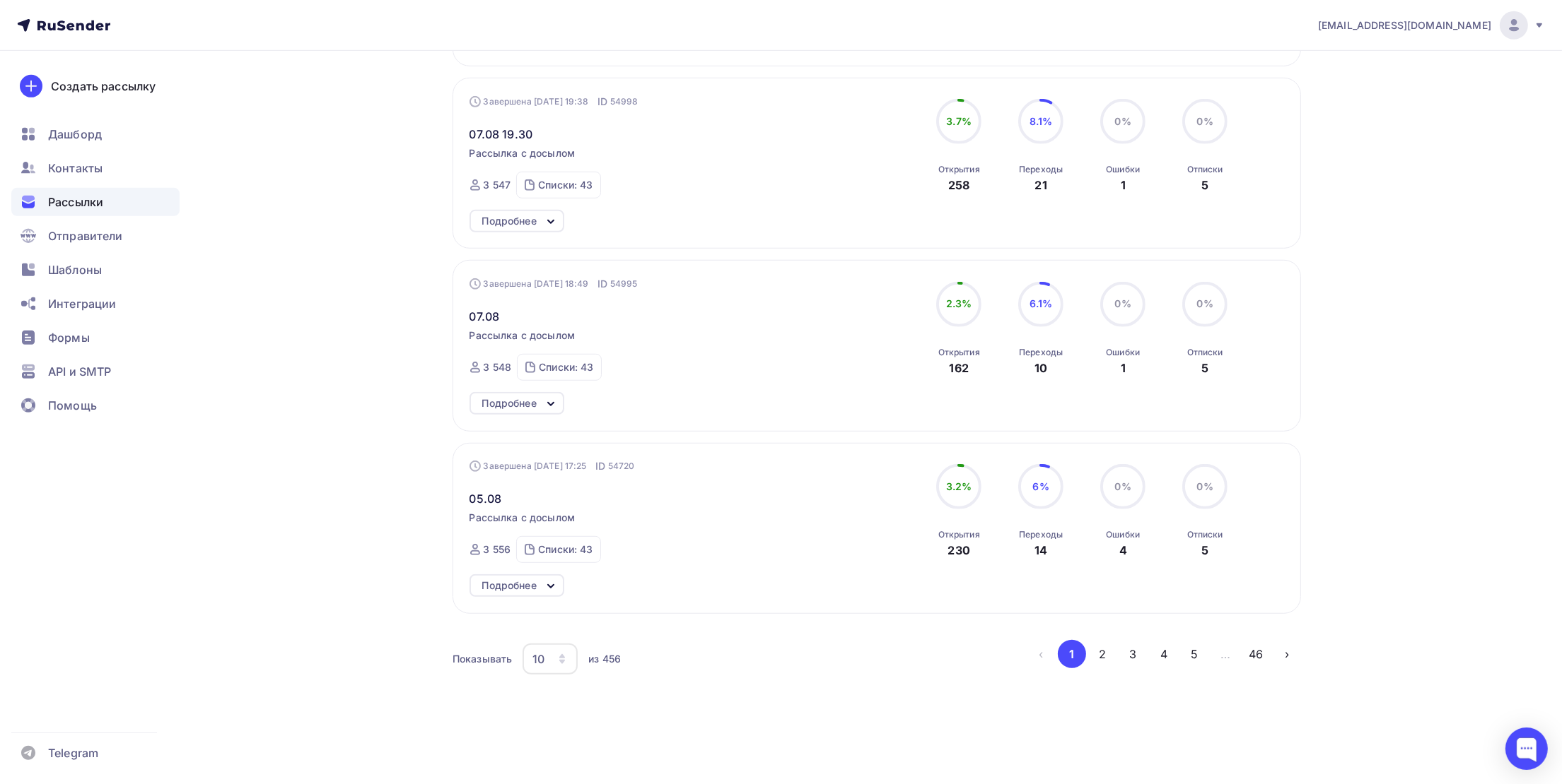
click at [512, 586] on div "Подробнее" at bounding box center [509, 586] width 55 height 17
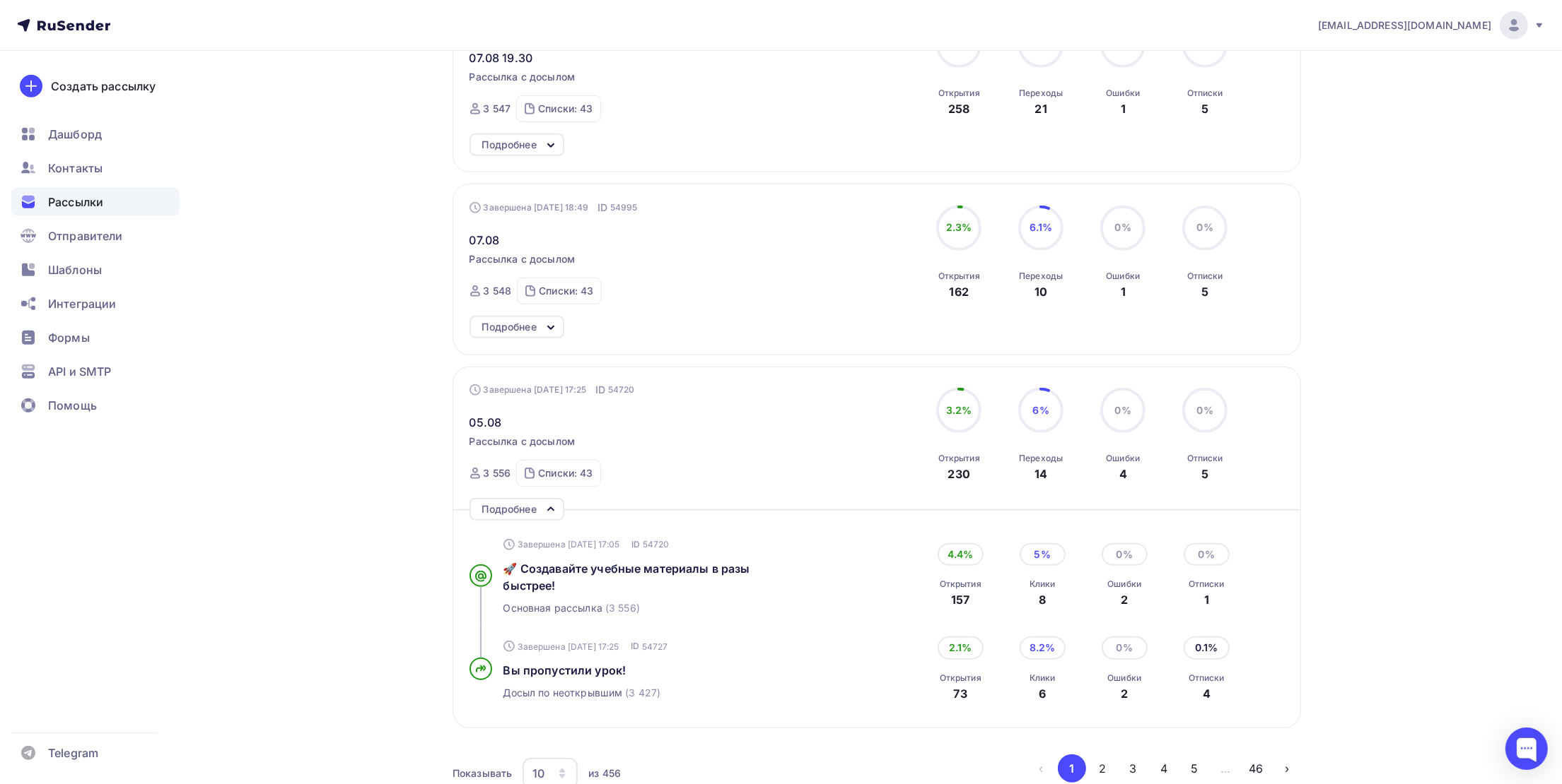
scroll to position [1539, 0]
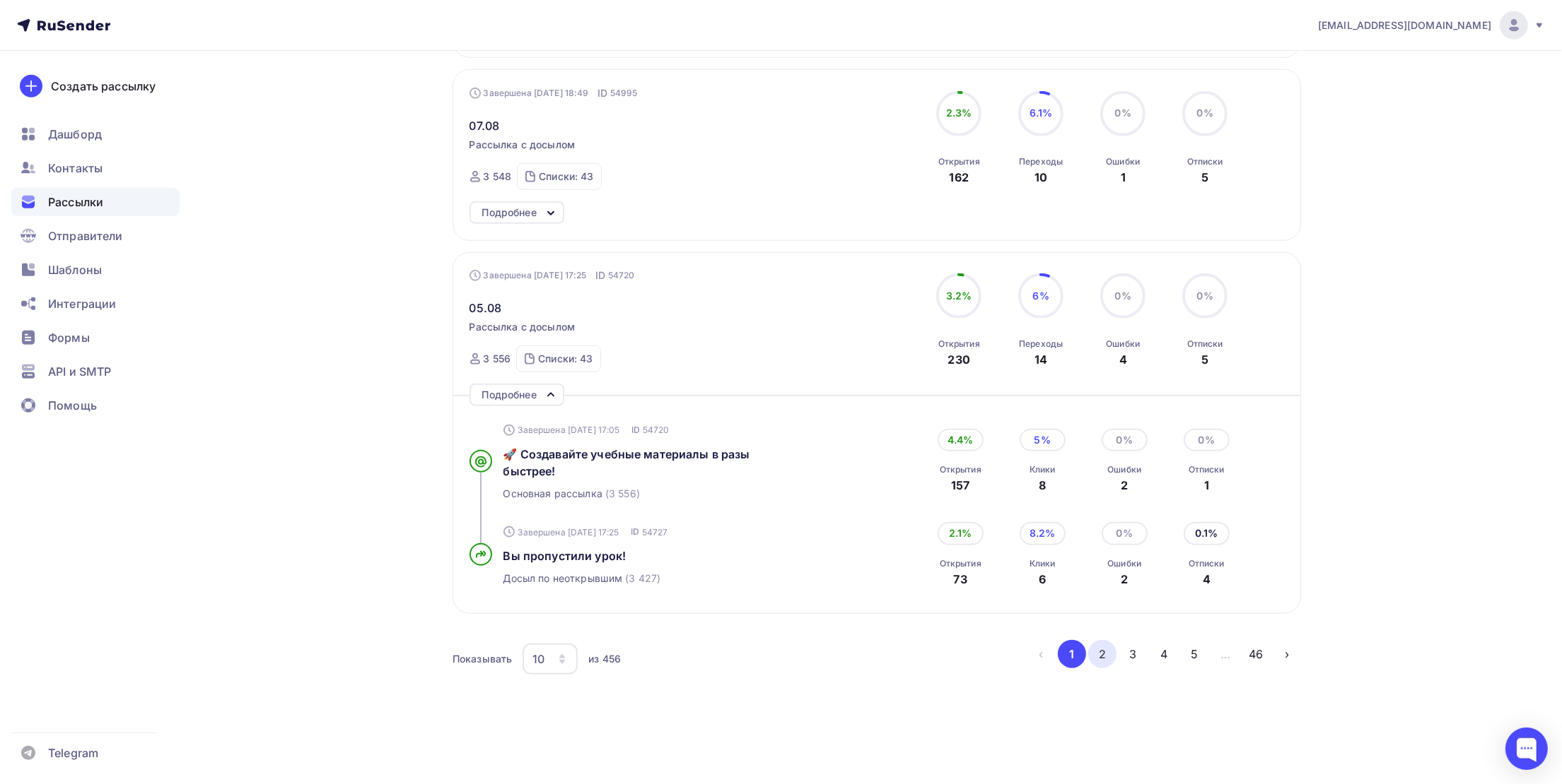
click at [1108, 648] on button "2" at bounding box center [1102, 653] width 28 height 28
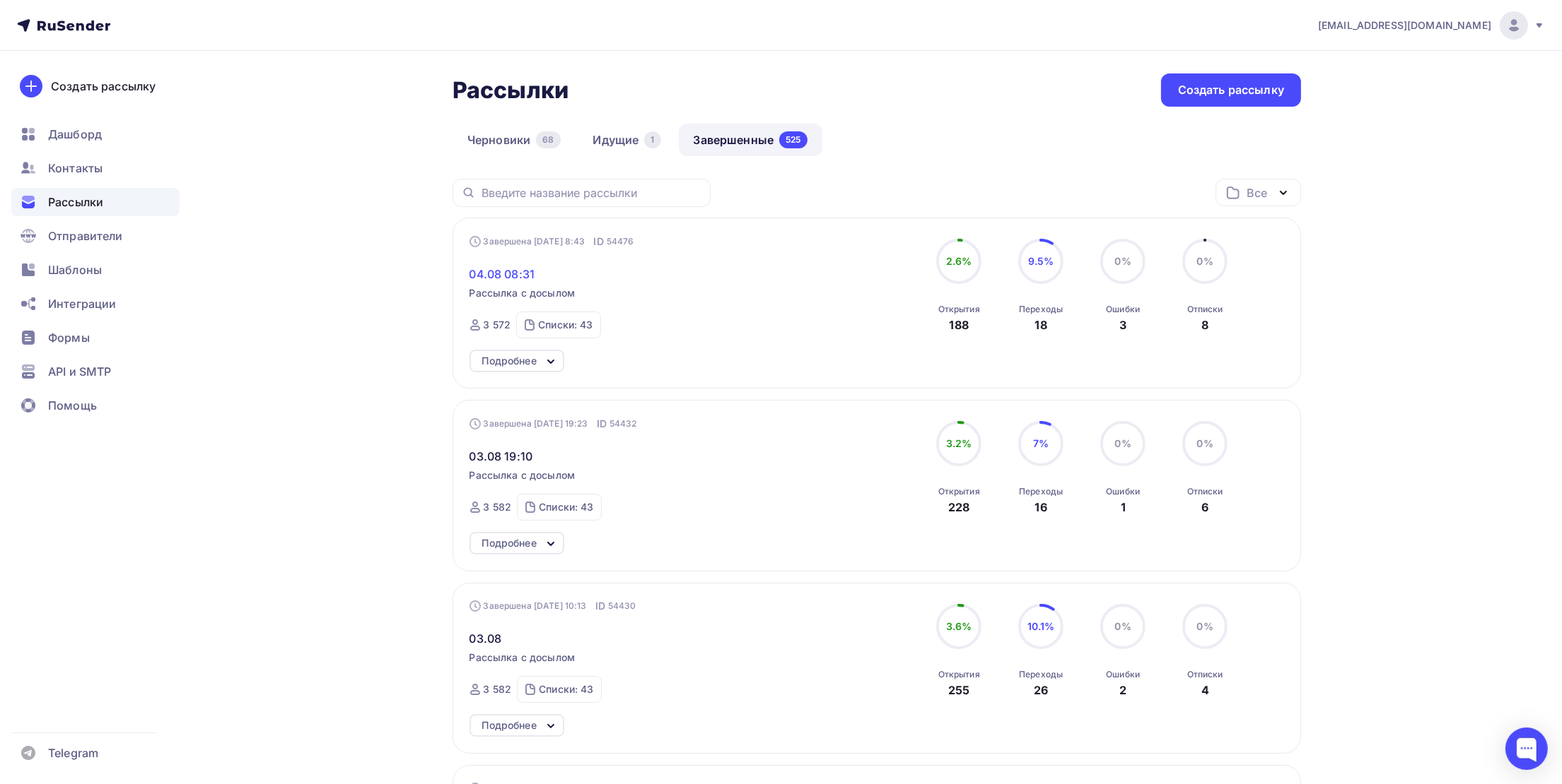
click at [504, 278] on span "04.08 08:31" at bounding box center [502, 275] width 65 height 17
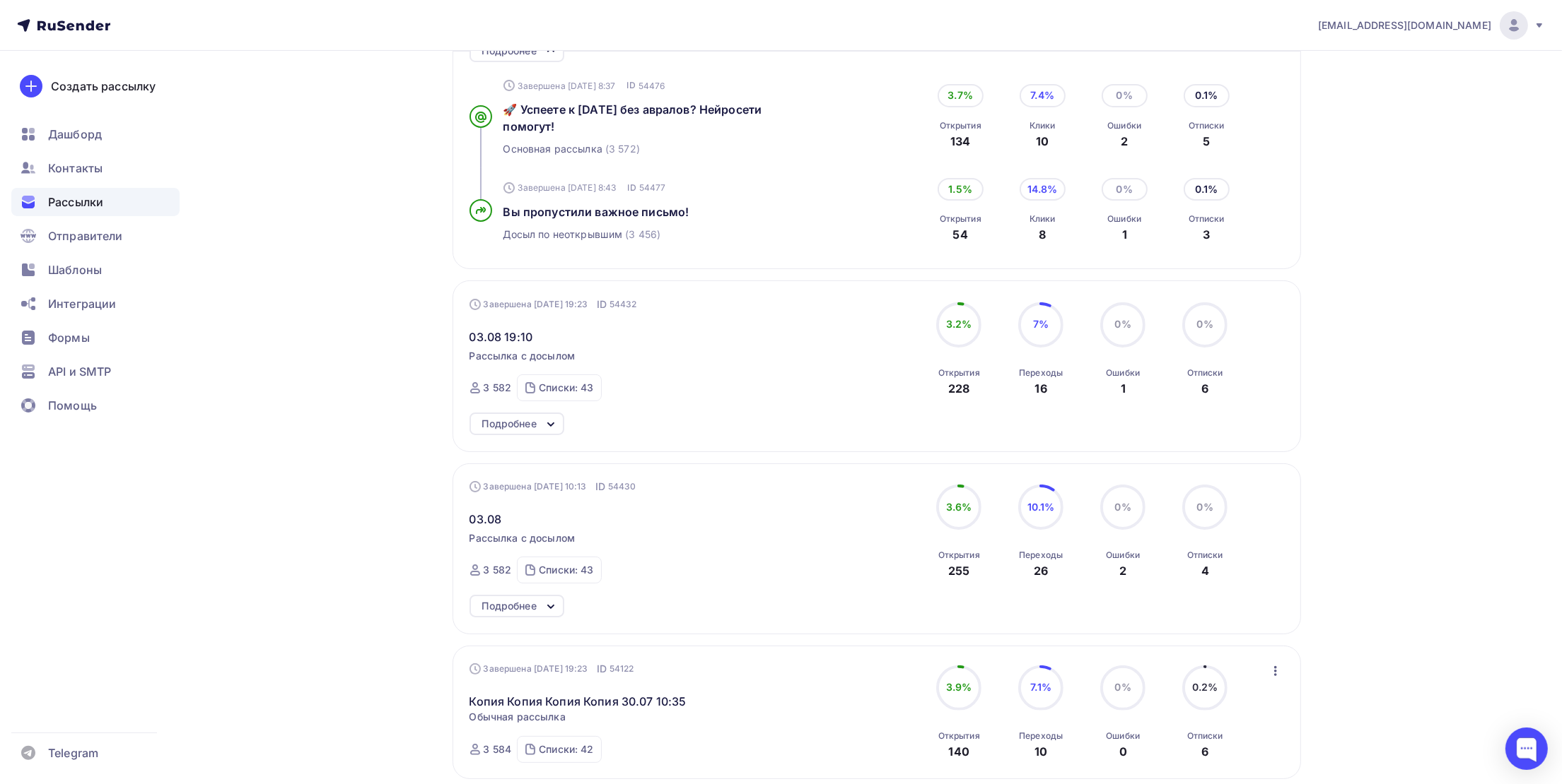
scroll to position [317, 0]
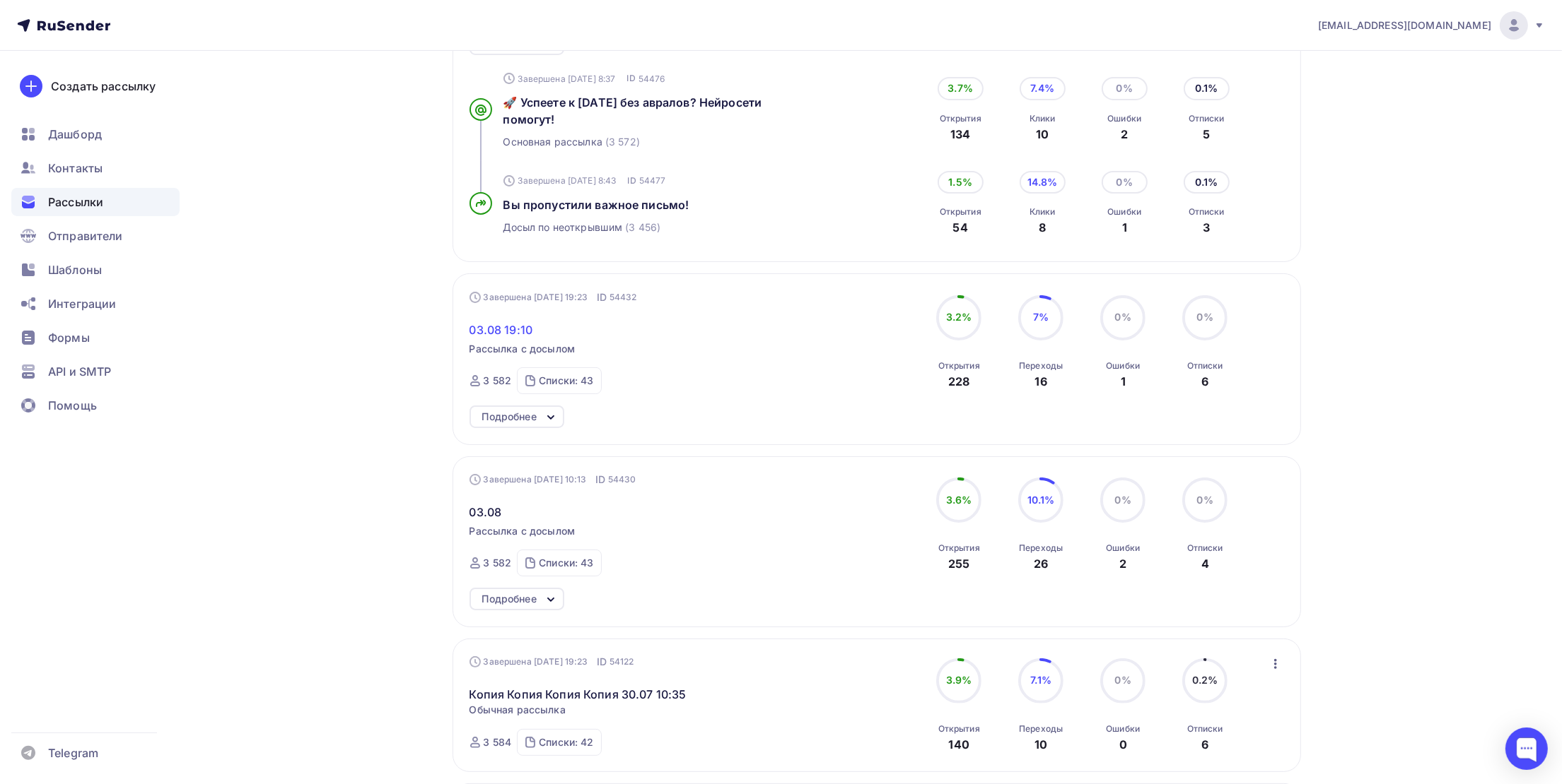
click at [514, 326] on span "03.08 19:10" at bounding box center [501, 331] width 63 height 17
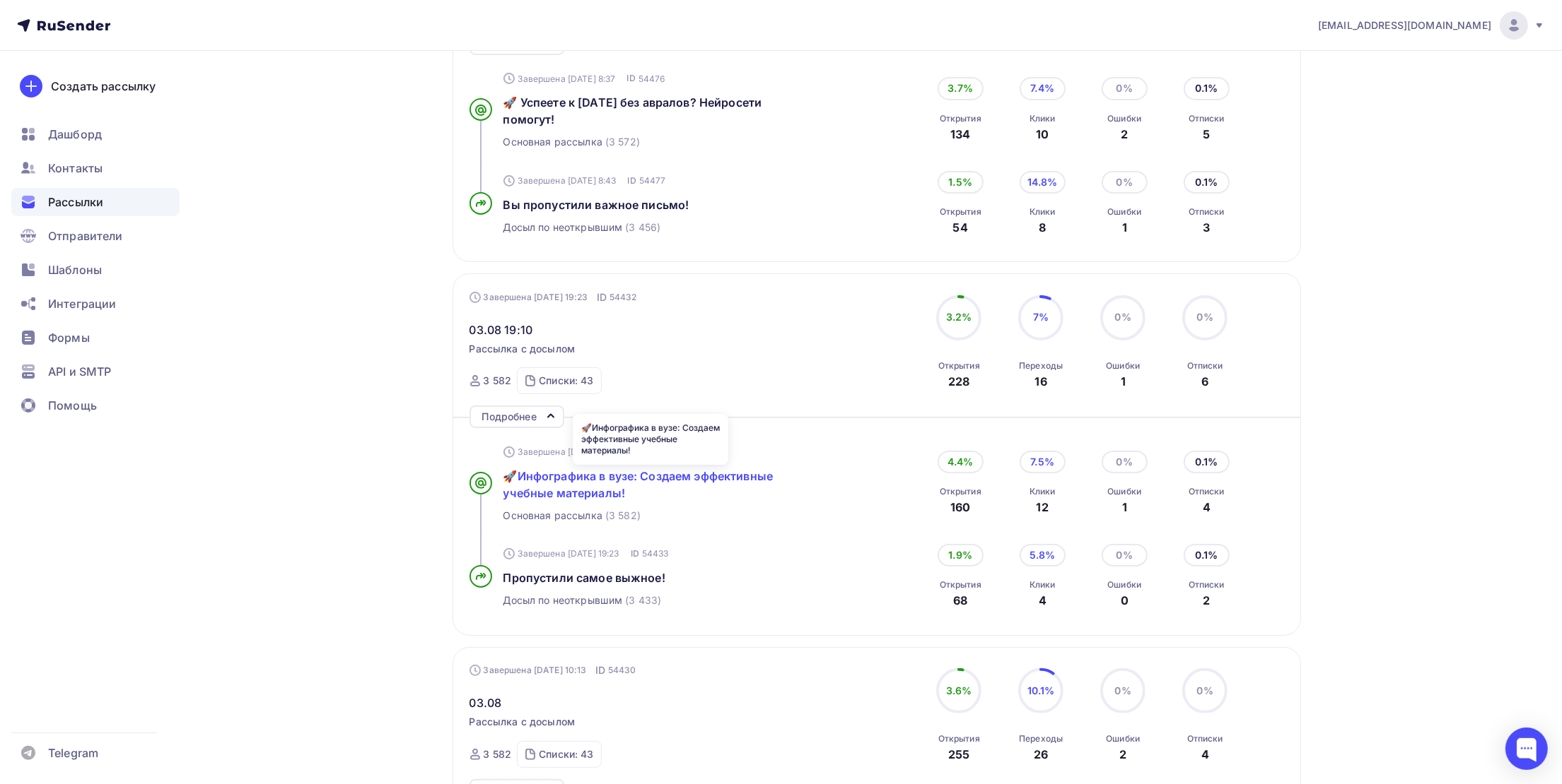
click at [597, 477] on span "🚀Инфографика в вузе: Создаем эффективные учебные материалы!" at bounding box center [638, 484] width 270 height 31
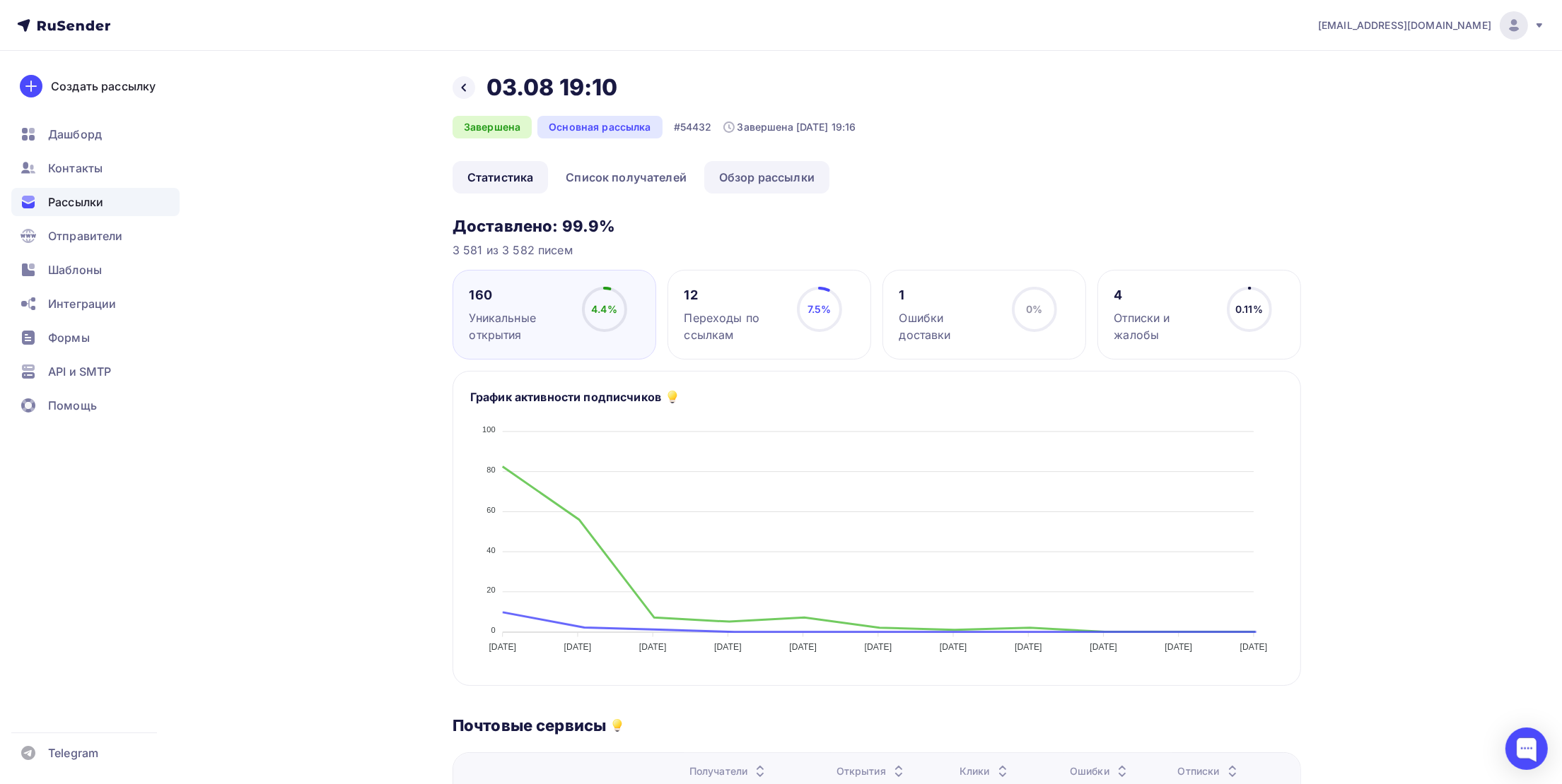
click at [745, 180] on link "Обзор рассылки" at bounding box center [767, 178] width 125 height 33
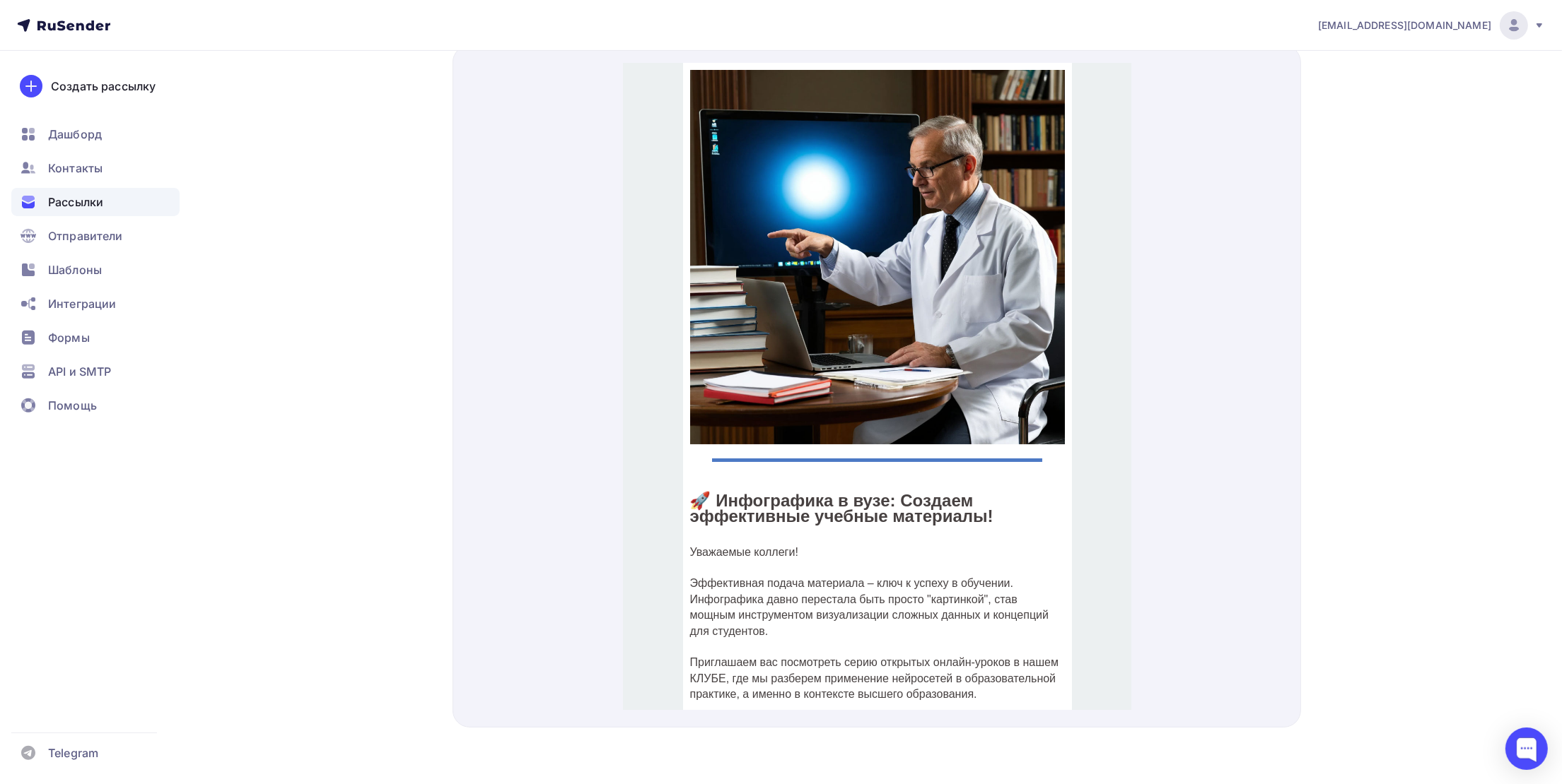
scroll to position [366, 0]
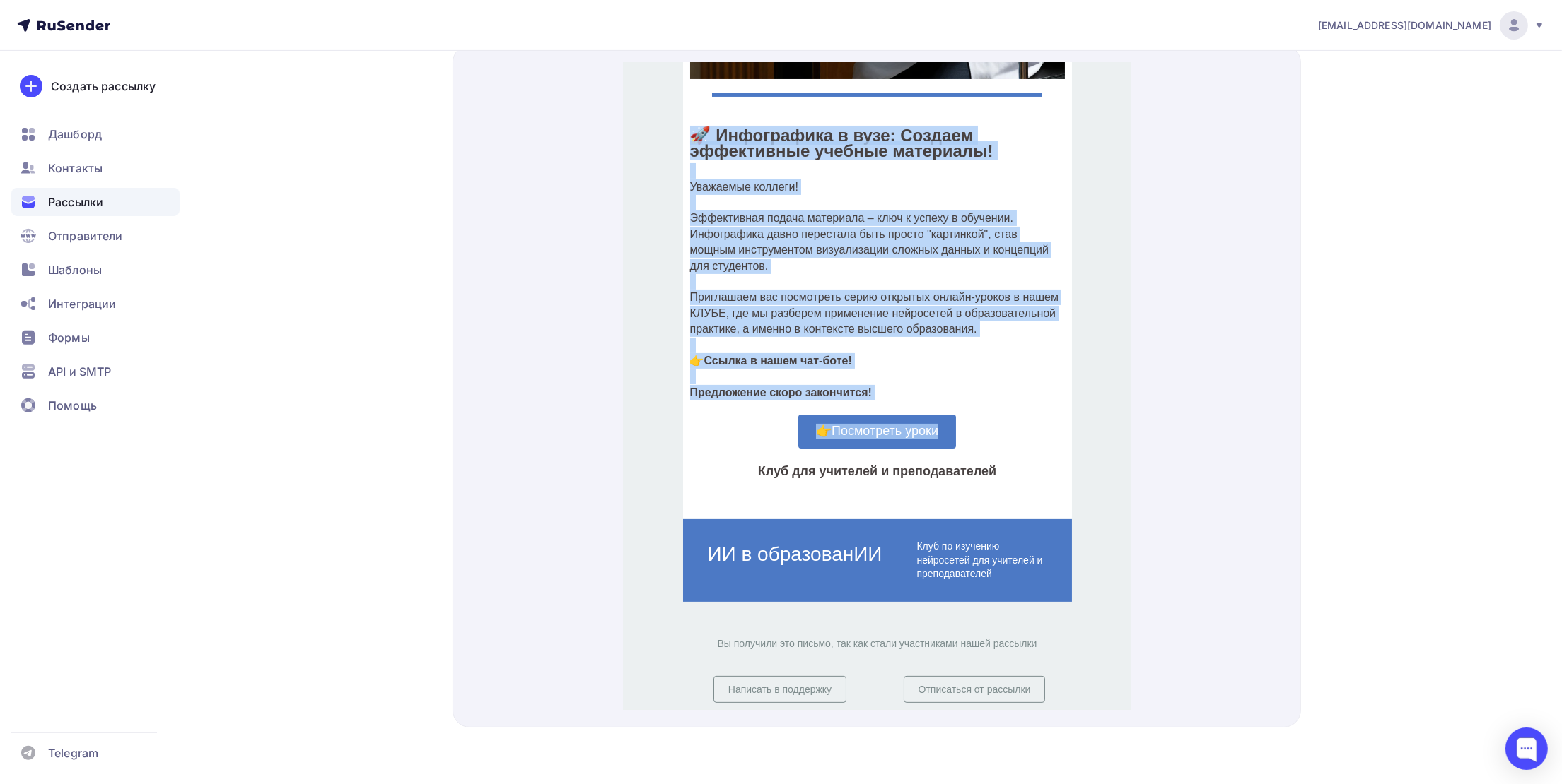
drag, startPoint x: 684, startPoint y: 124, endPoint x: 997, endPoint y: 398, distance: 416.0
click at [997, 398] on div "🚀 Инфографика в вузе: Создаем эффективные учебные материалы! Уважаемые коллеги!…" at bounding box center [877, 91] width 389 height 821
copy div "🚀 Инфографика в вузе: Создаем эффективные учебные материалы! Уважаемые коллеги!…"
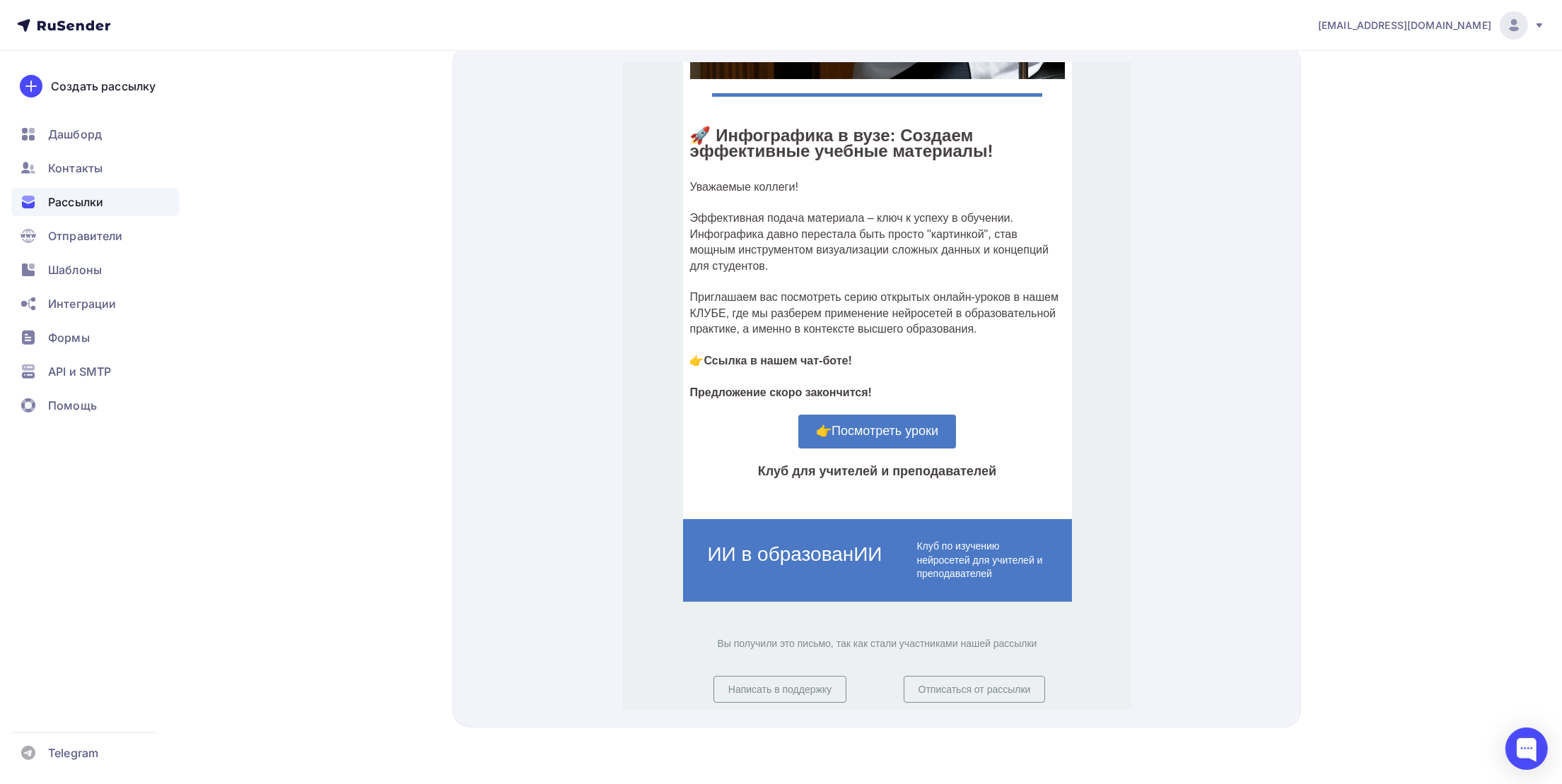
click at [1085, 239] on div "🚀 Инфографика в вузе: Создаем эффективные учебные материалы! Уважаемые коллеги!…" at bounding box center [876, 91] width 508 height 821
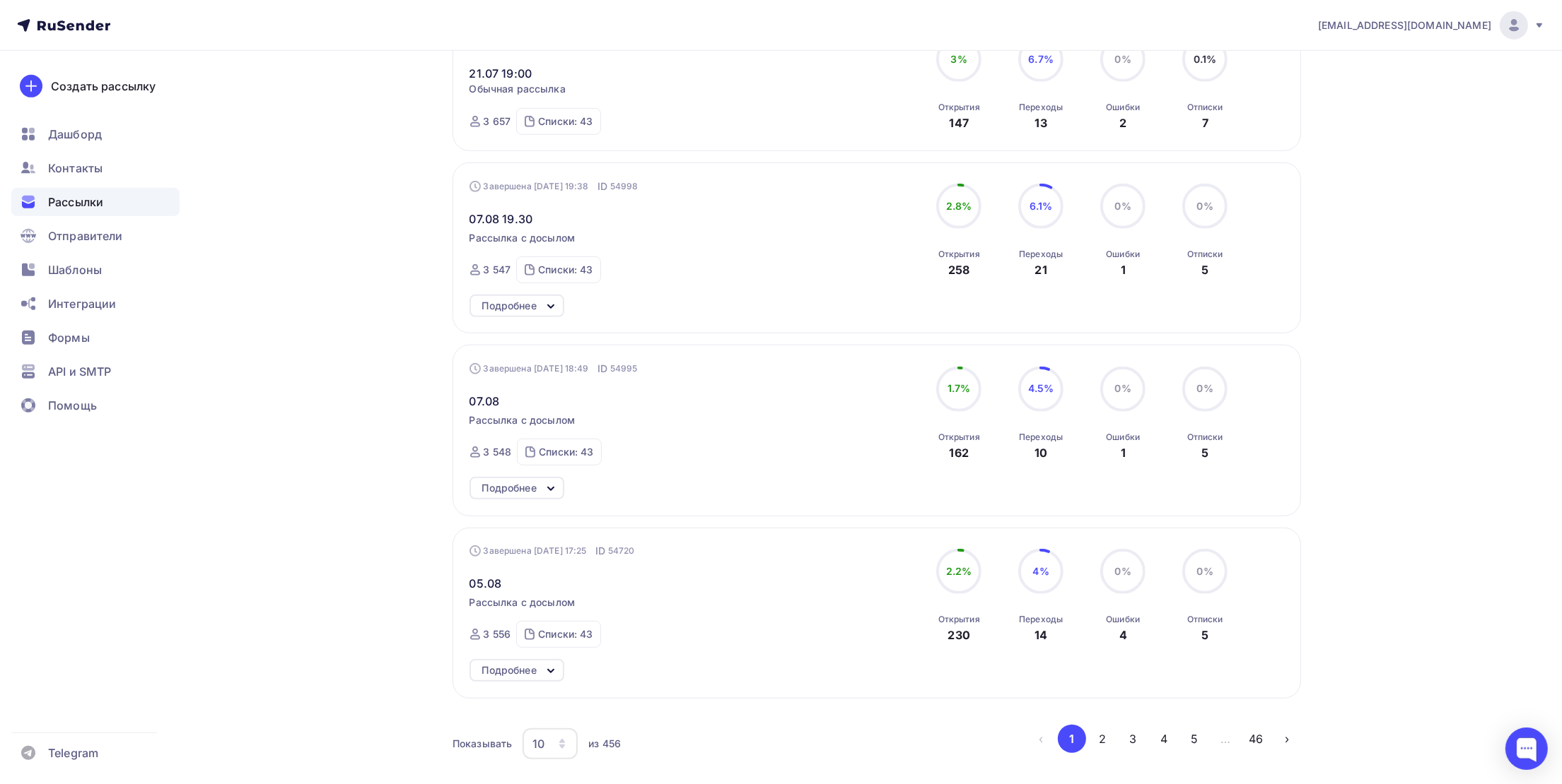
scroll to position [1348, 0]
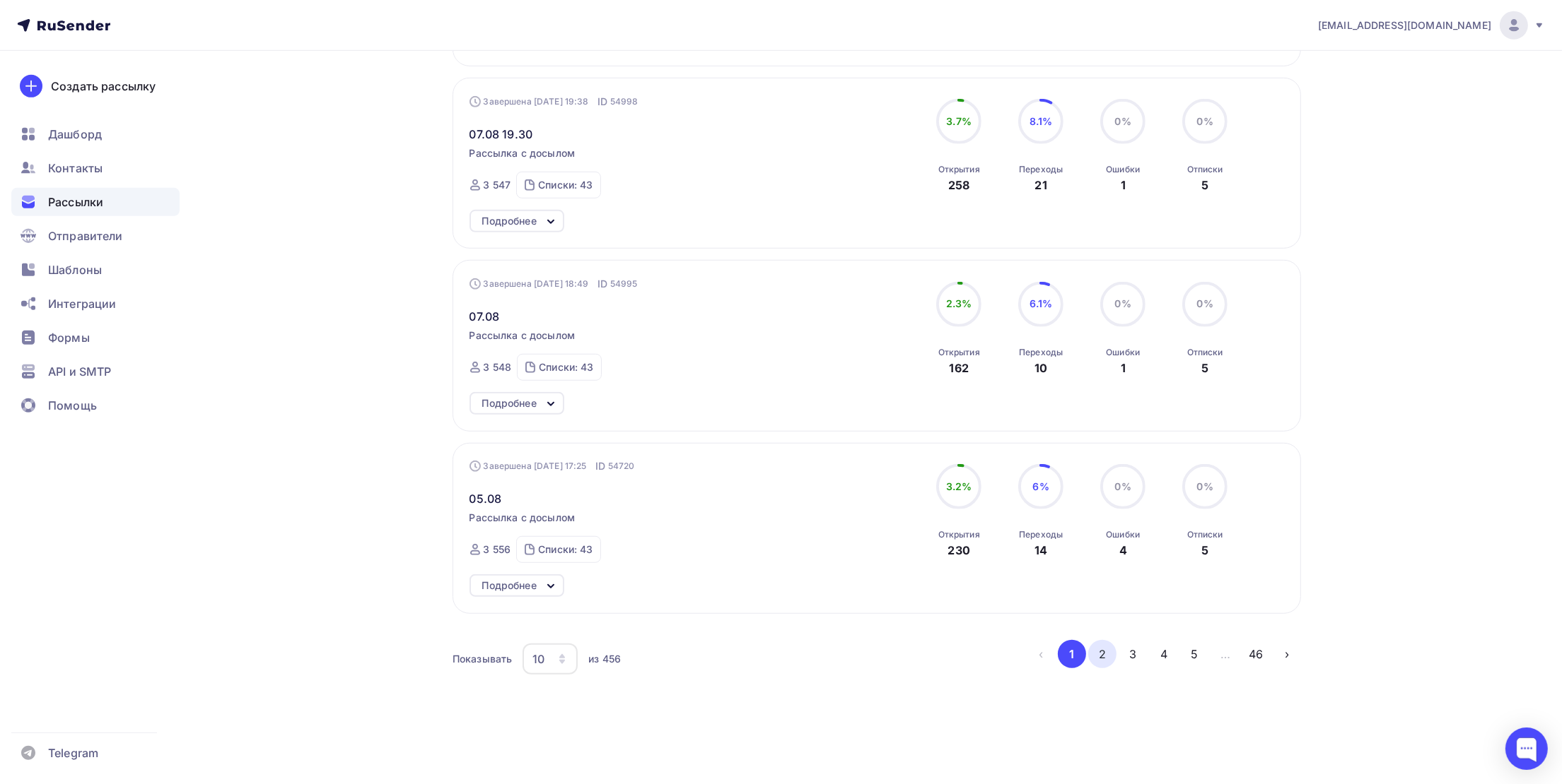
click at [1101, 663] on button "2" at bounding box center [1102, 653] width 28 height 28
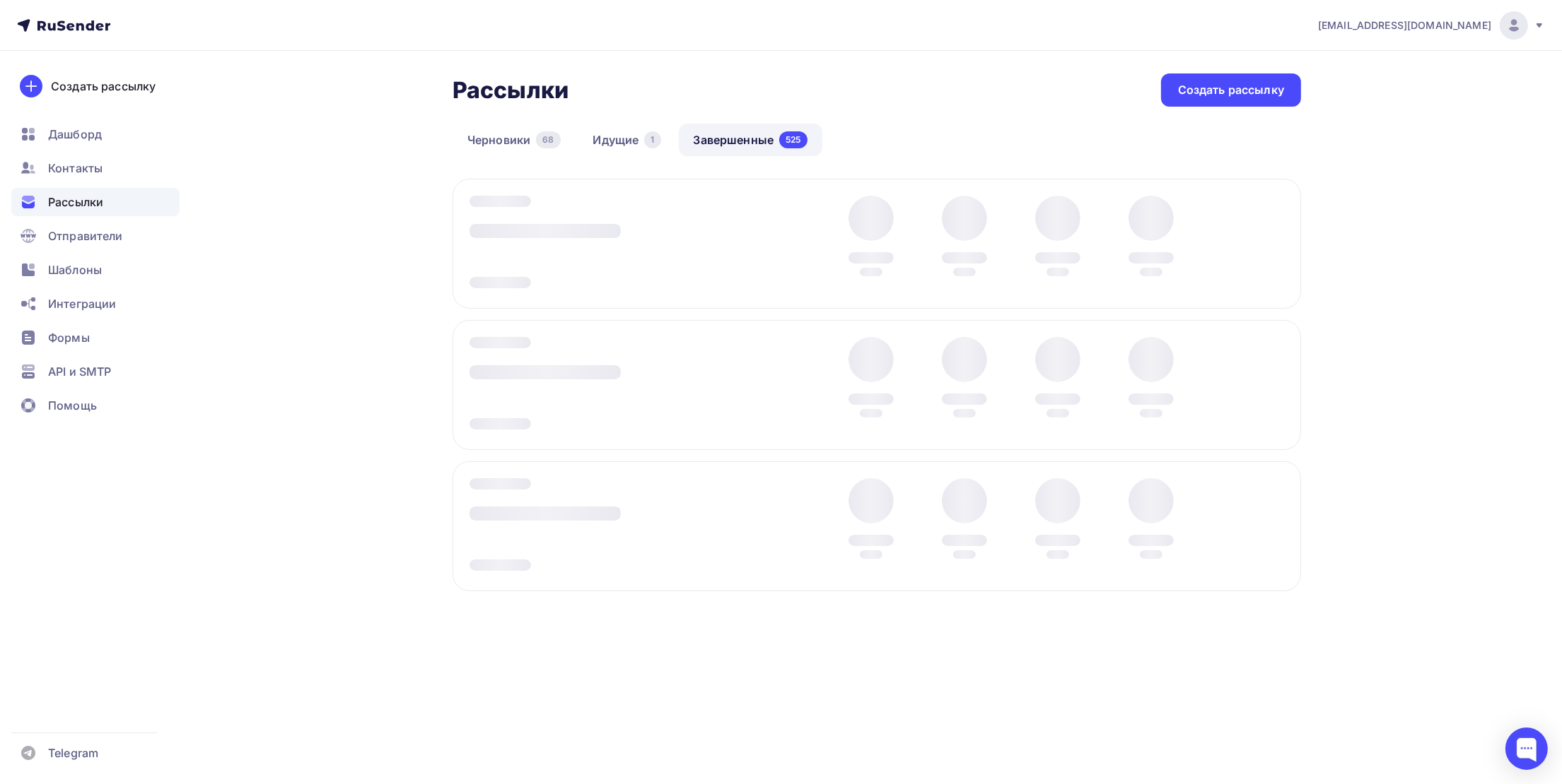
scroll to position [0, 0]
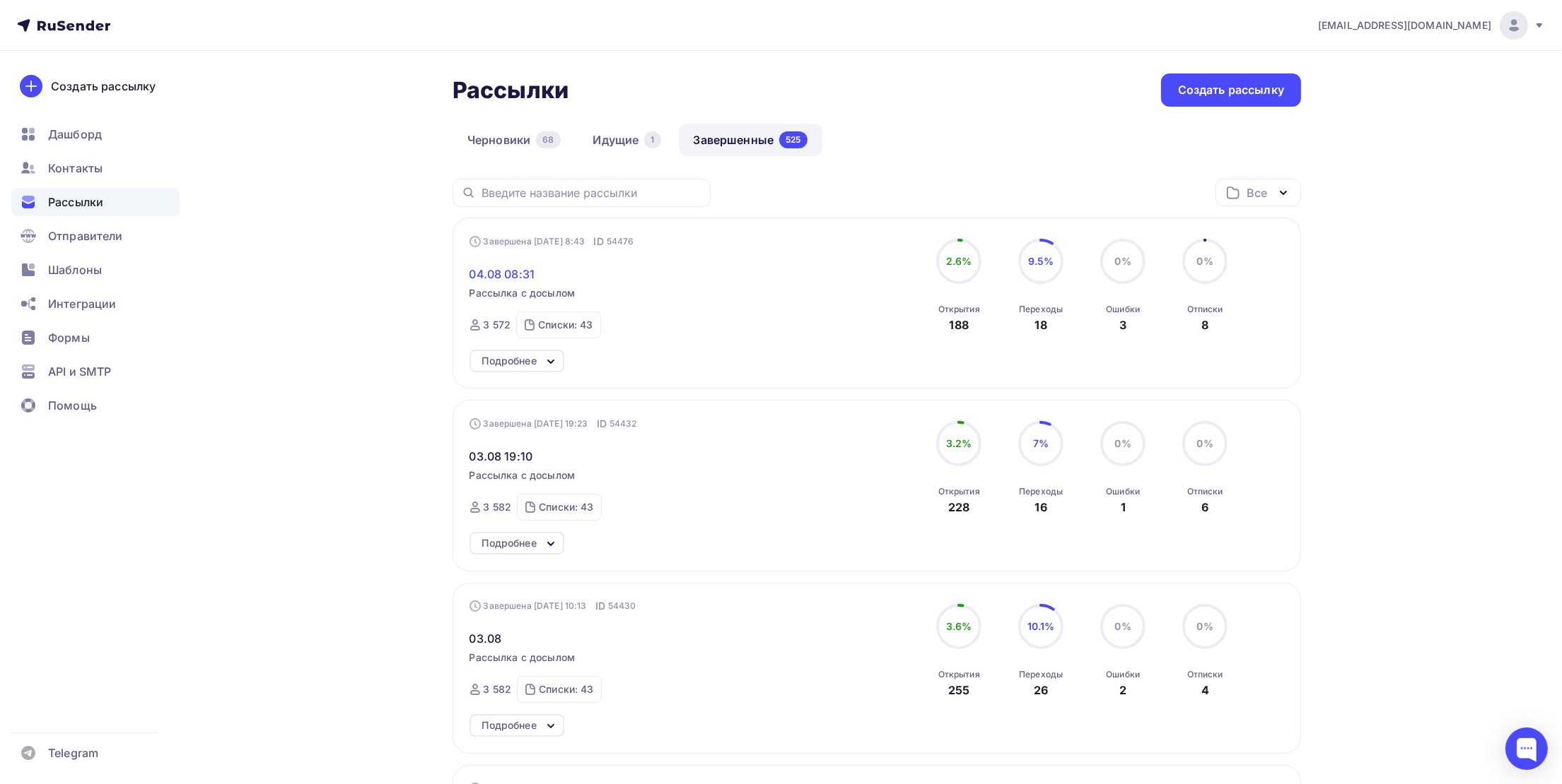
click at [493, 272] on span "04.08 08:31" at bounding box center [502, 275] width 65 height 17
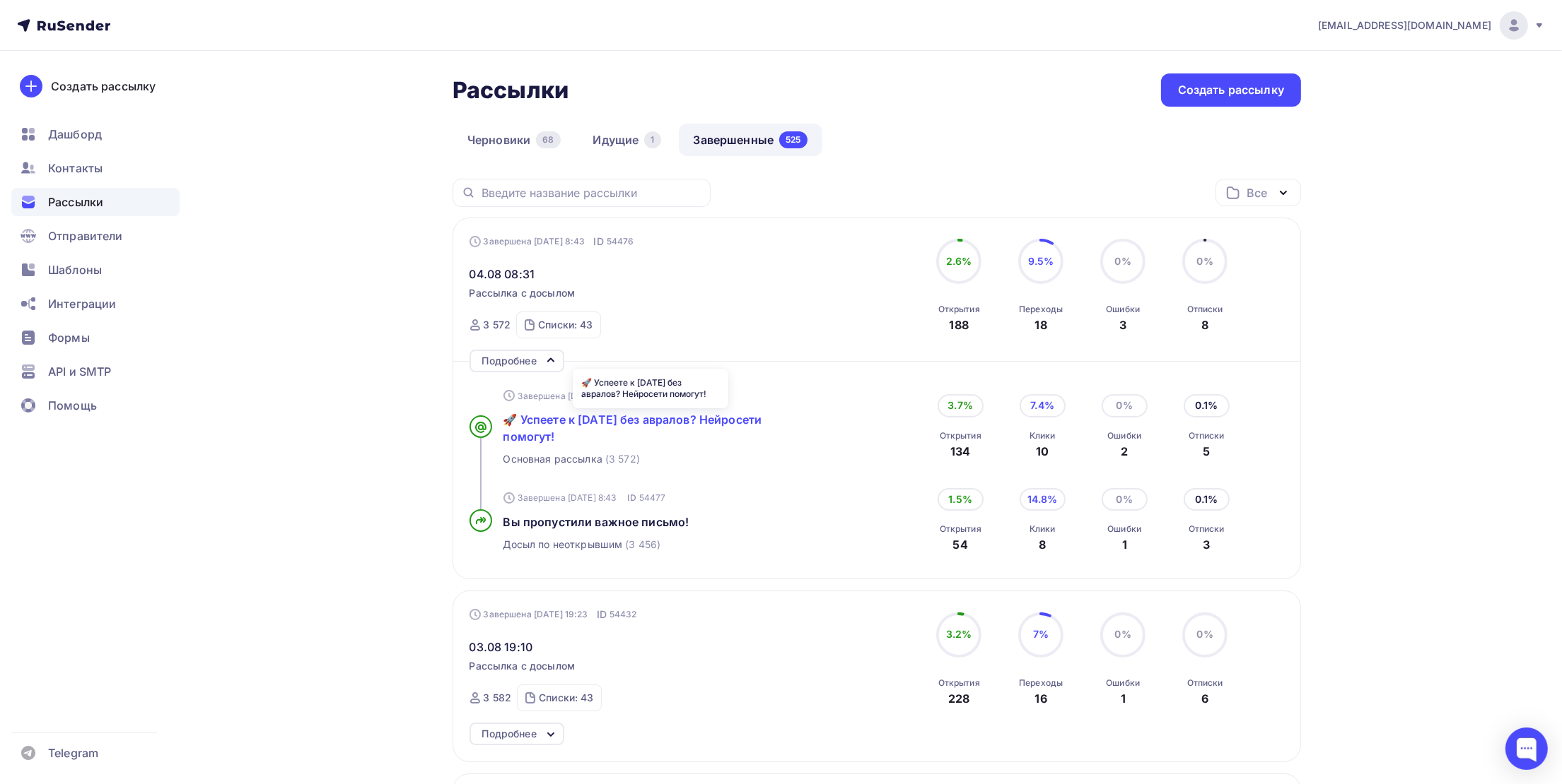
click at [565, 418] on span "🚀 Успеете к 1 сентября без авралов? Нейросети помогут!" at bounding box center [632, 429] width 259 height 31
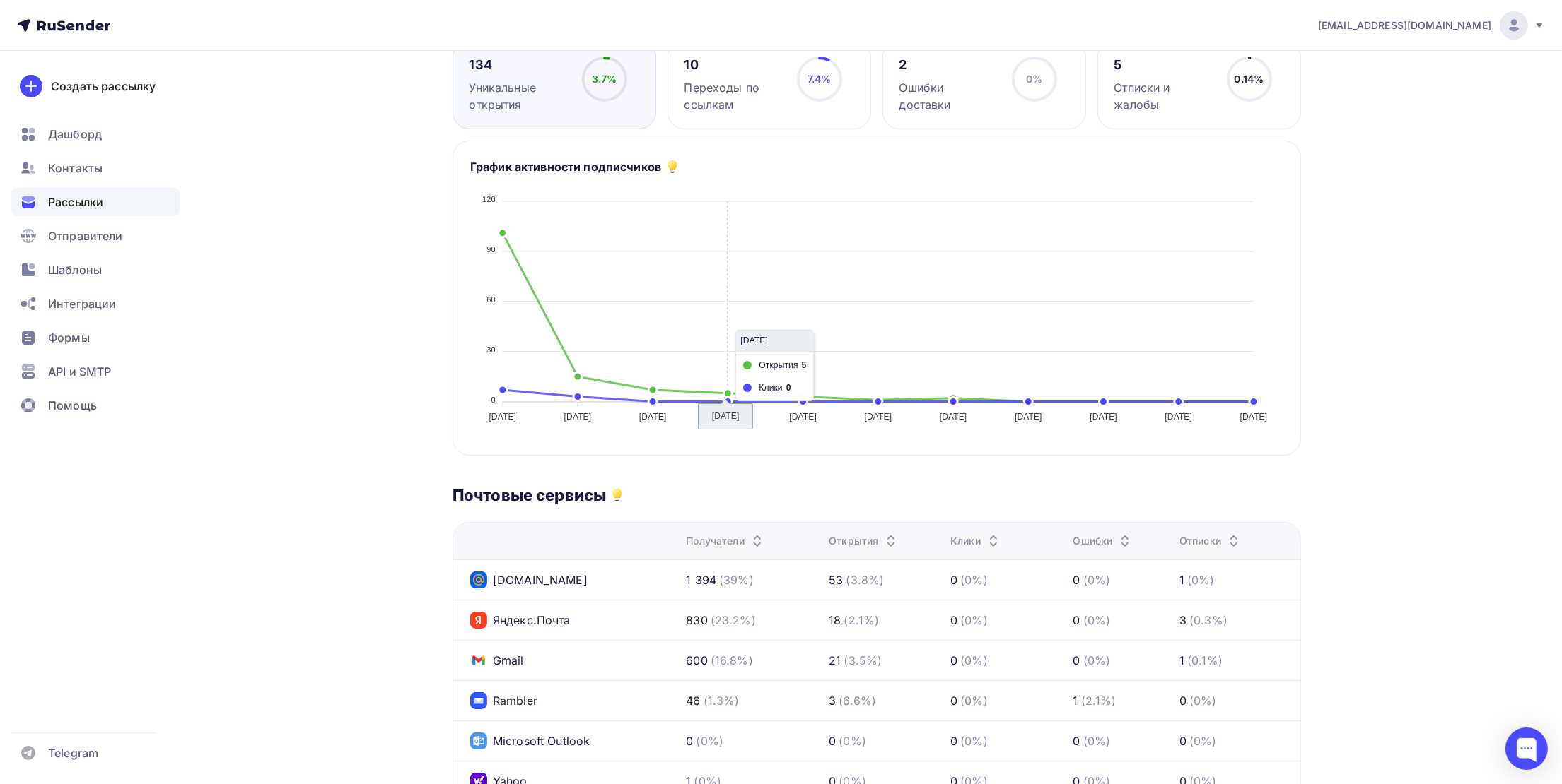
scroll to position [106, 0]
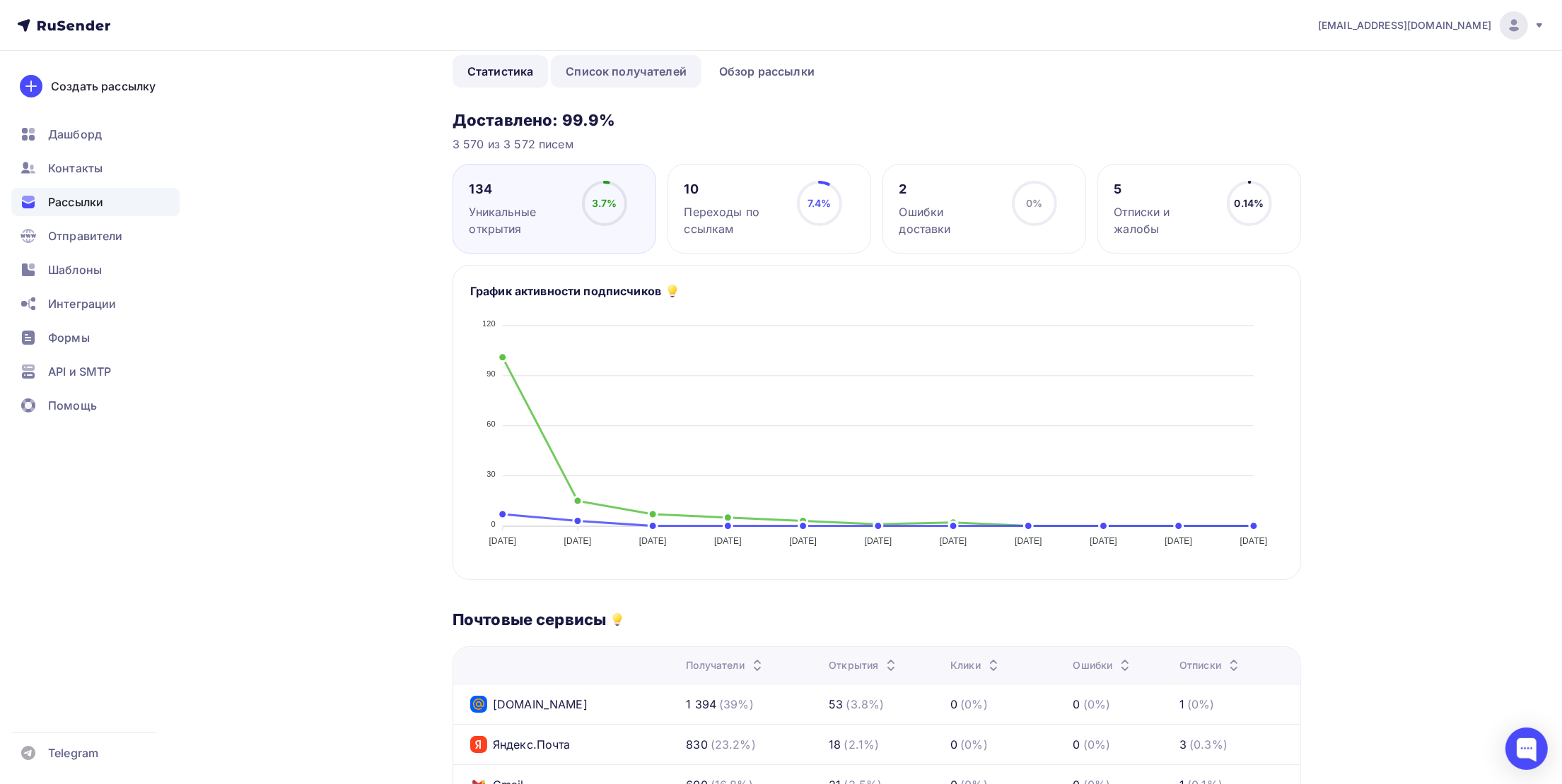
click at [612, 82] on link "Список получателей" at bounding box center [626, 71] width 151 height 33
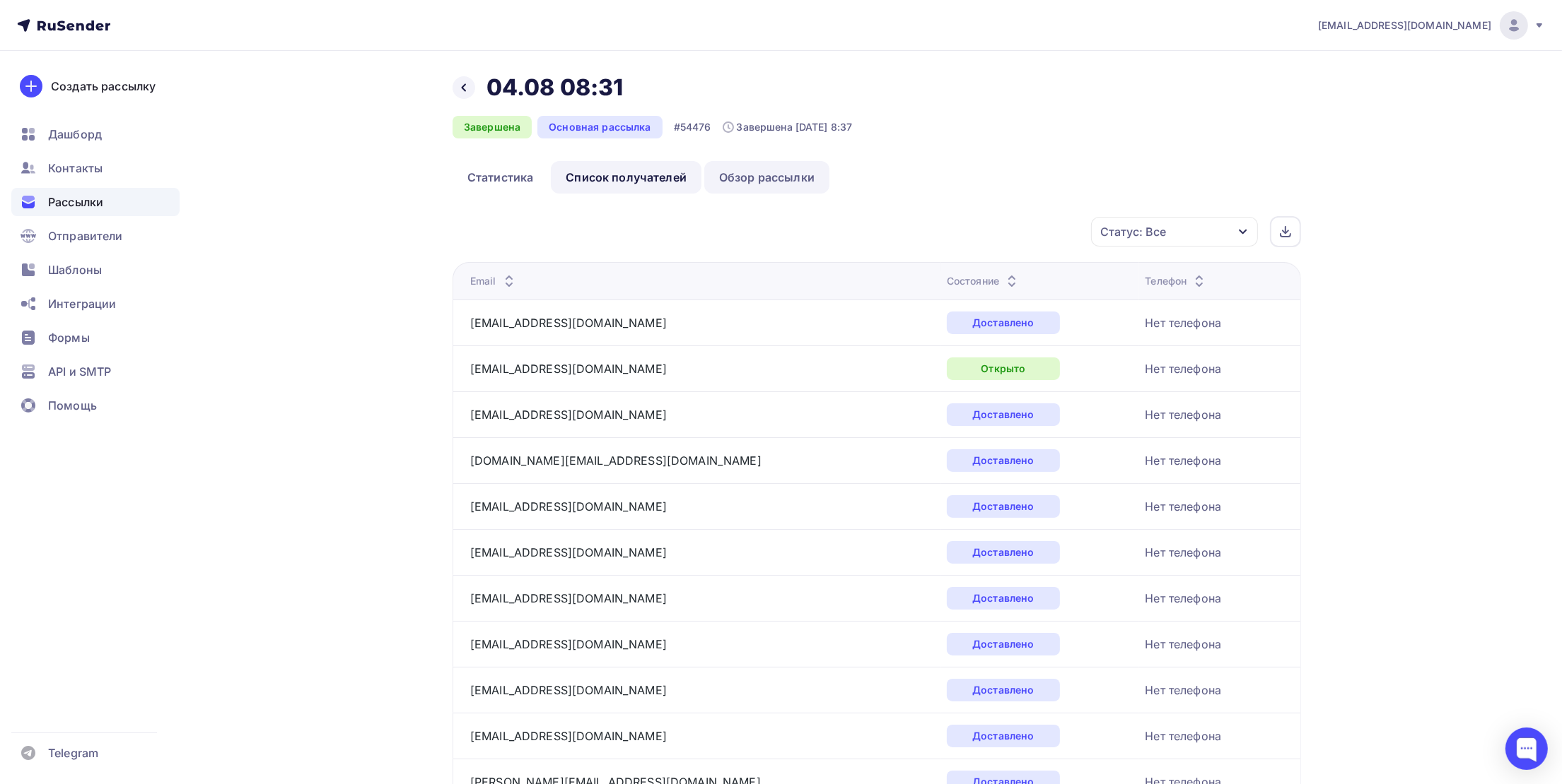
click at [747, 178] on link "Обзор рассылки" at bounding box center [767, 178] width 125 height 33
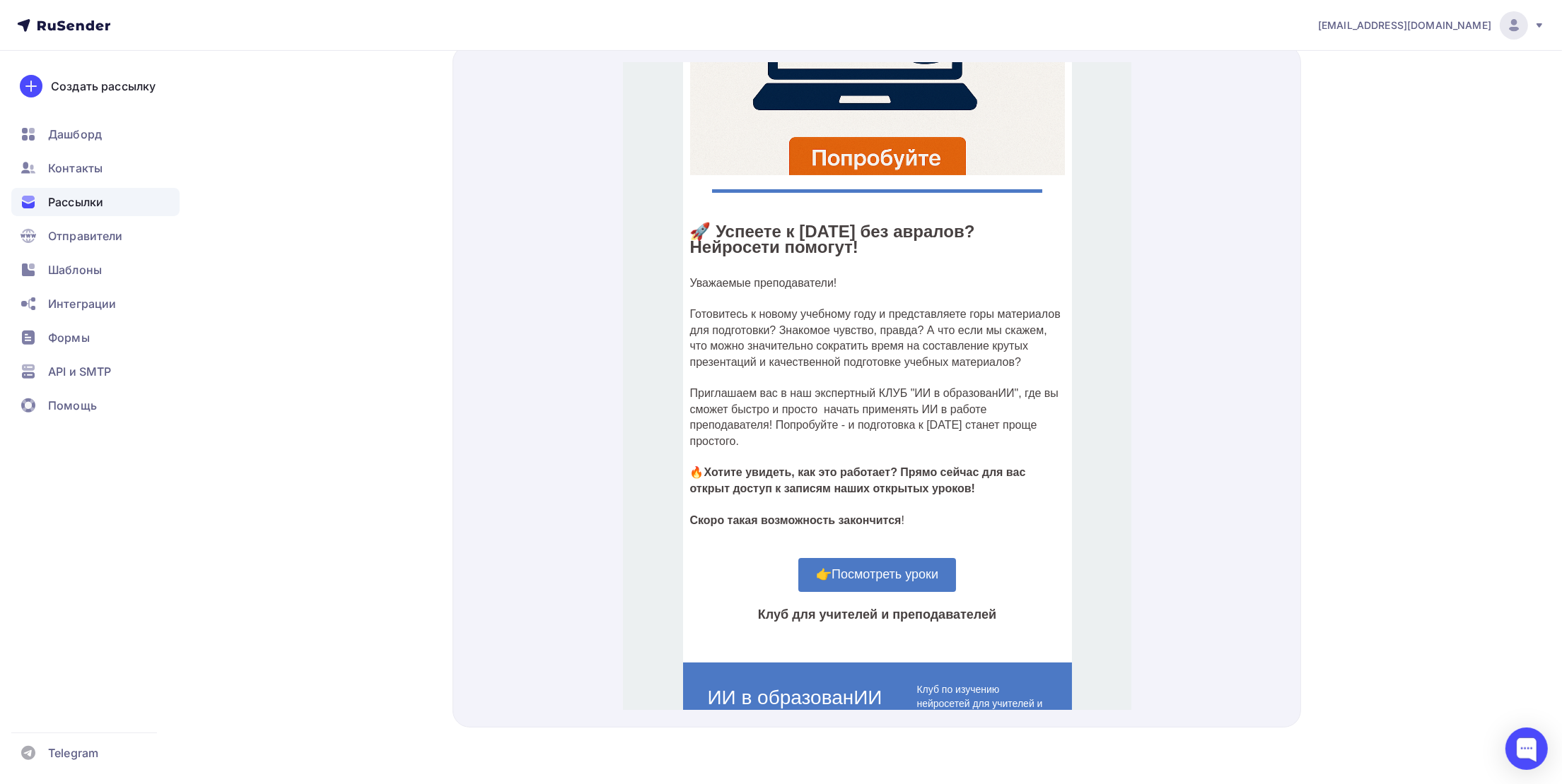
scroll to position [413, 0]
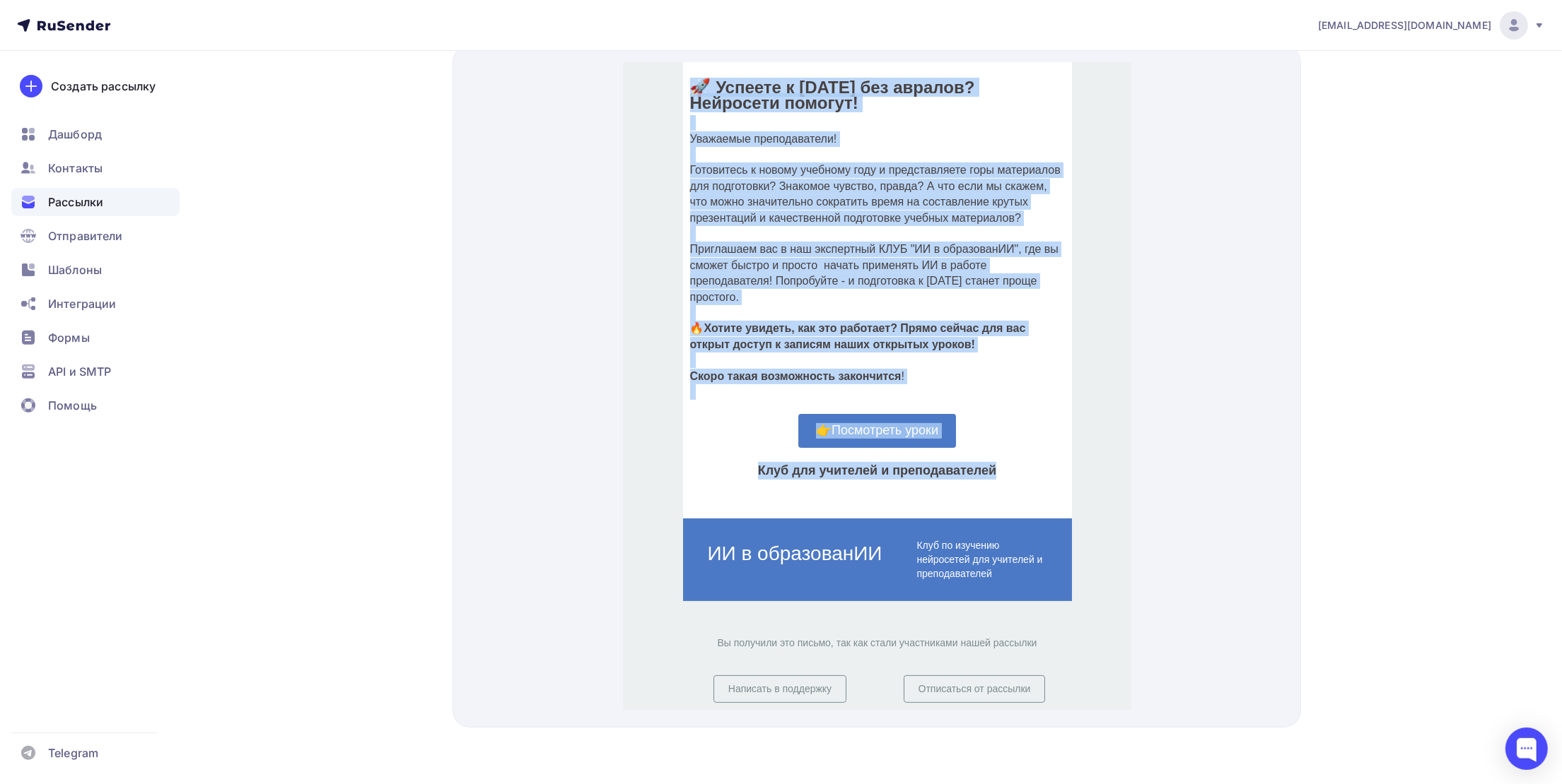
drag, startPoint x: 994, startPoint y: 445, endPoint x: 688, endPoint y: 75, distance: 480.1
click at [688, 75] on div "🚀 Успеете к 1 сентября без авралов? Нейросети помогут! Уважаемые преподаватели!…" at bounding box center [877, 67] width 389 height 870
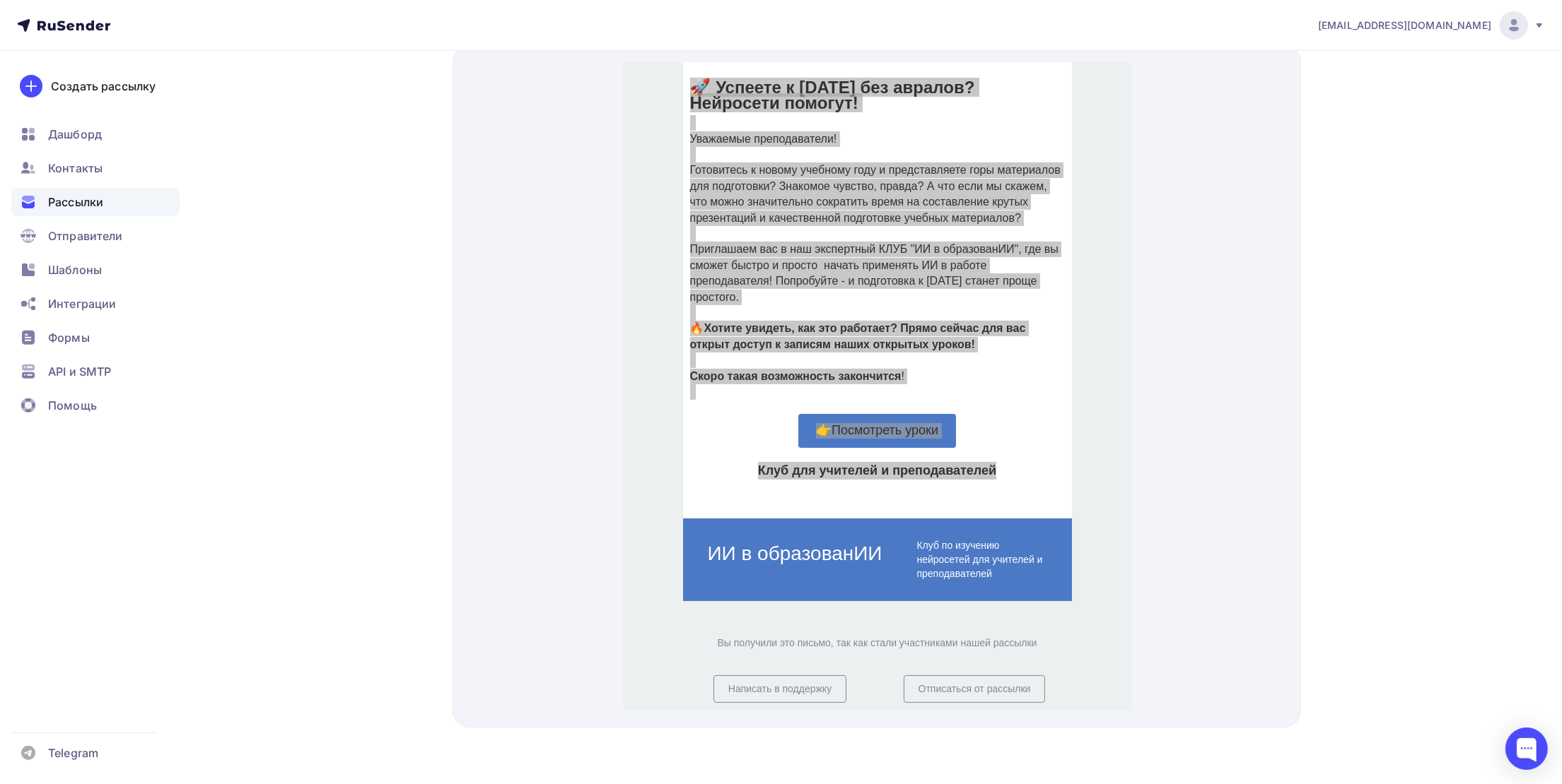
drag, startPoint x: 1529, startPoint y: 244, endPoint x: 1520, endPoint y: 251, distance: 11.4
click at [1522, 250] on div "yasposobenon@yandex.ru Аккаунт Тарифы Выйти Создать рассылку Дашборд Контакты Р…" at bounding box center [781, 64] width 1562 height 1441
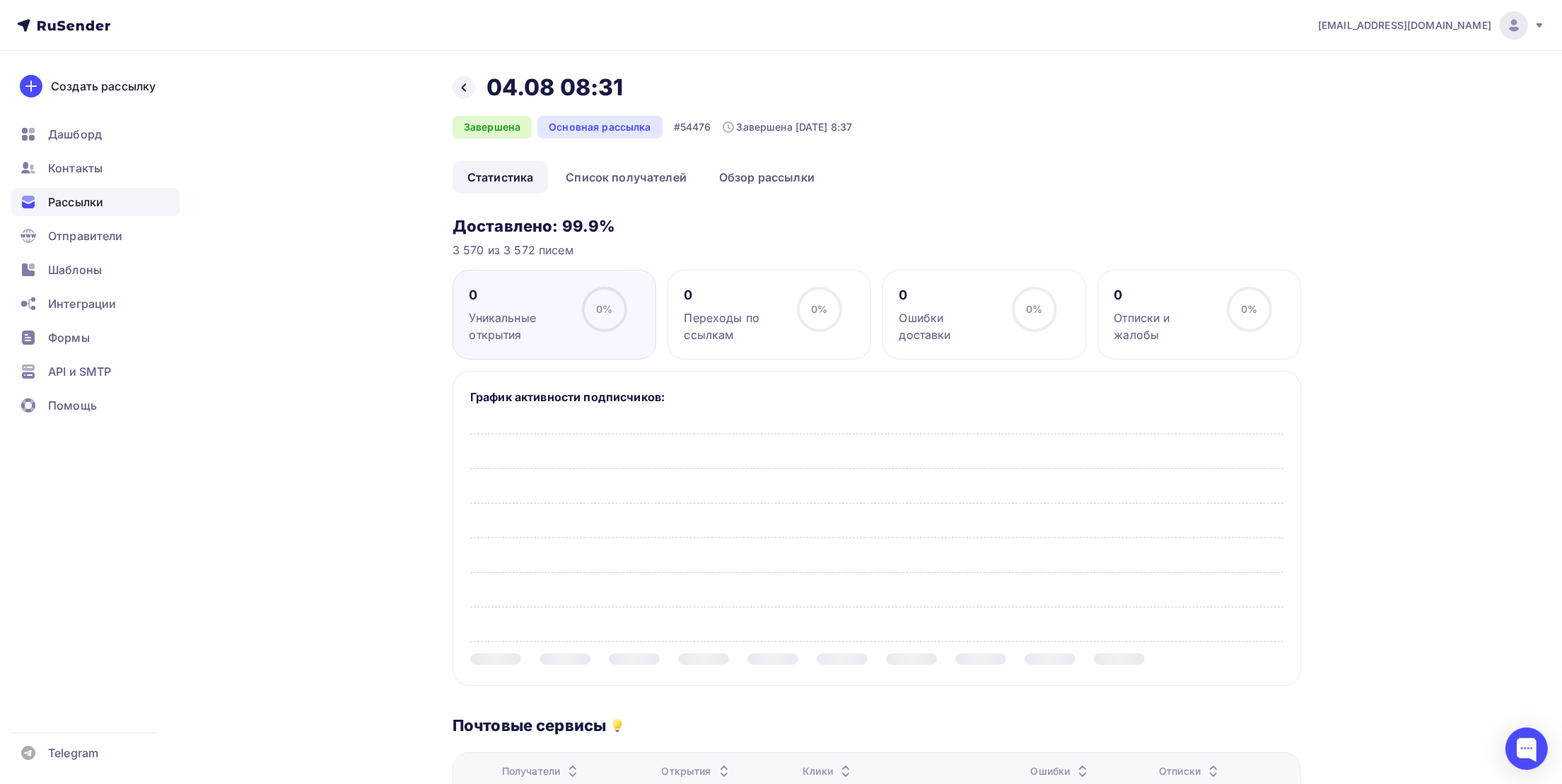
scroll to position [106, 0]
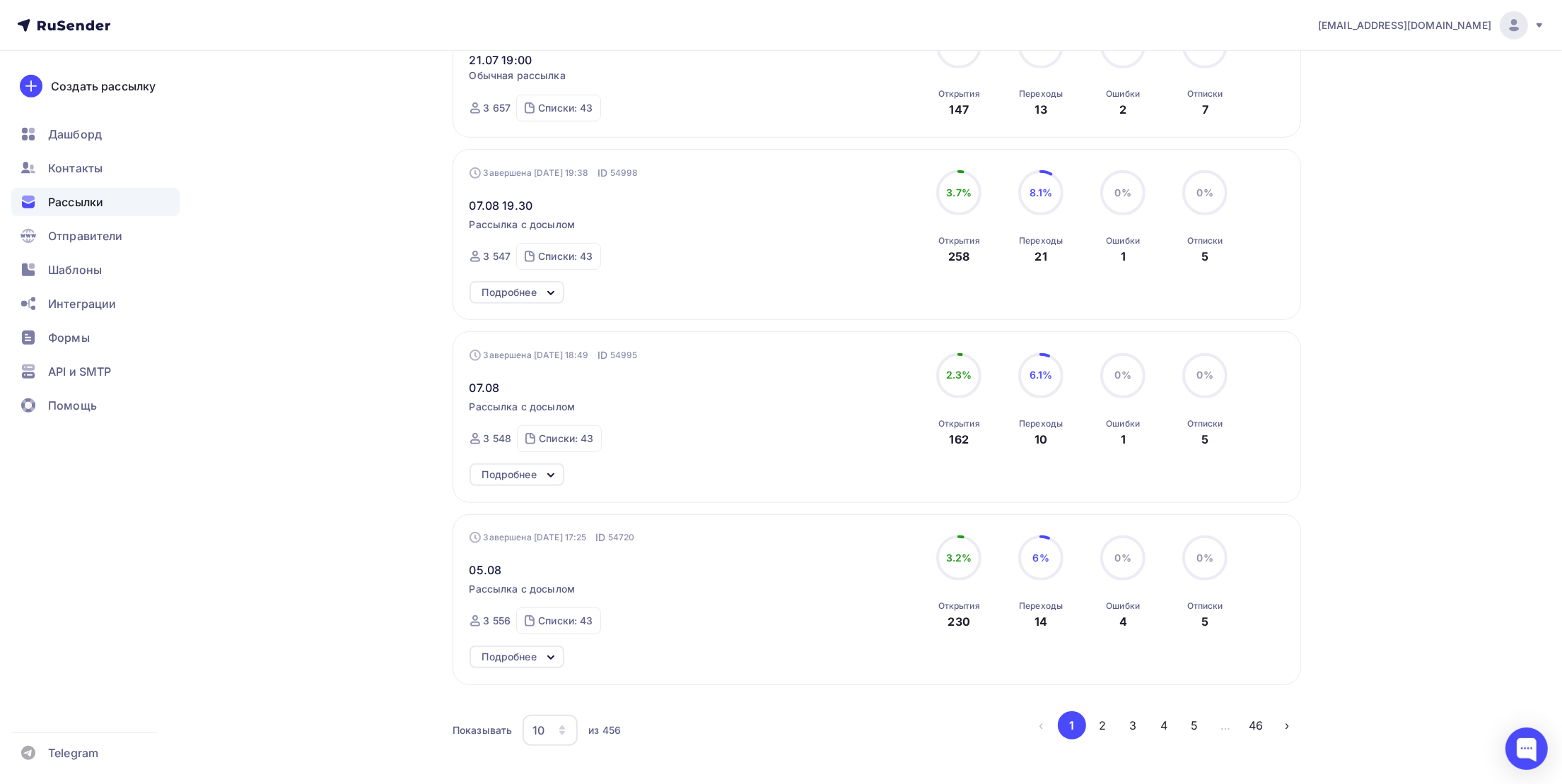
scroll to position [1348, 0]
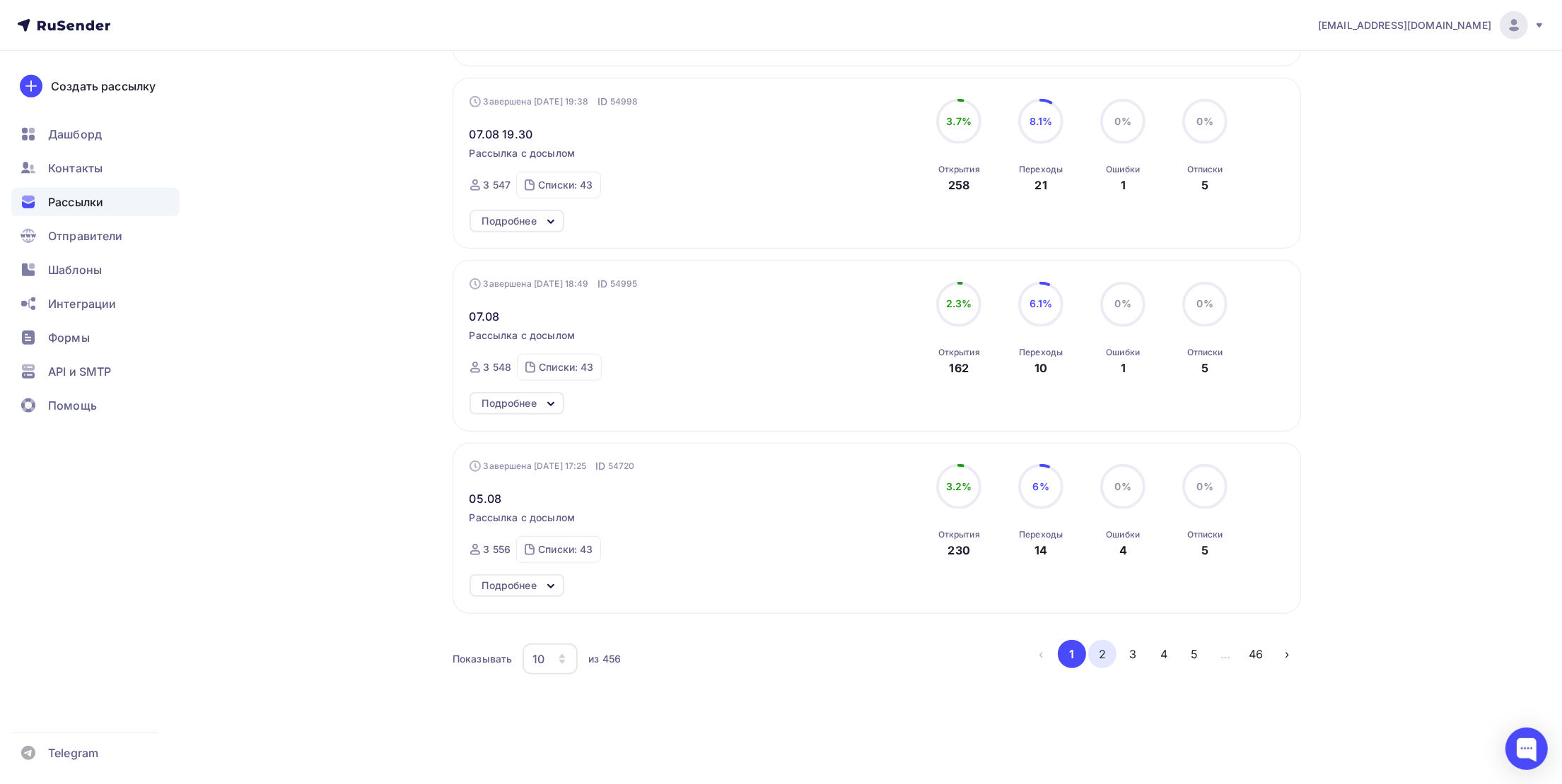
click at [1105, 660] on button "2" at bounding box center [1102, 653] width 28 height 28
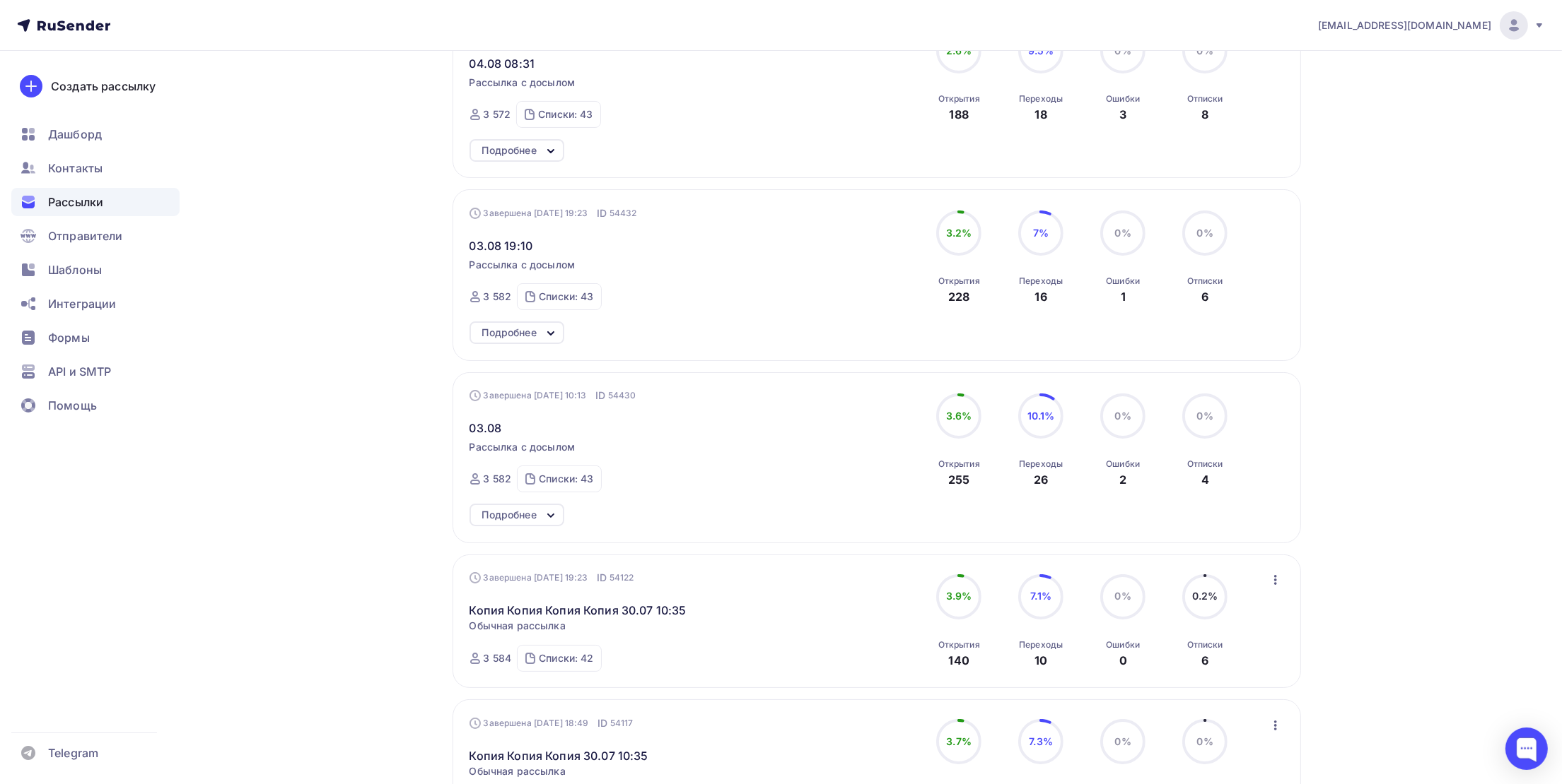
scroll to position [212, 0]
click at [511, 249] on span "03.08 19:10" at bounding box center [501, 245] width 63 height 17
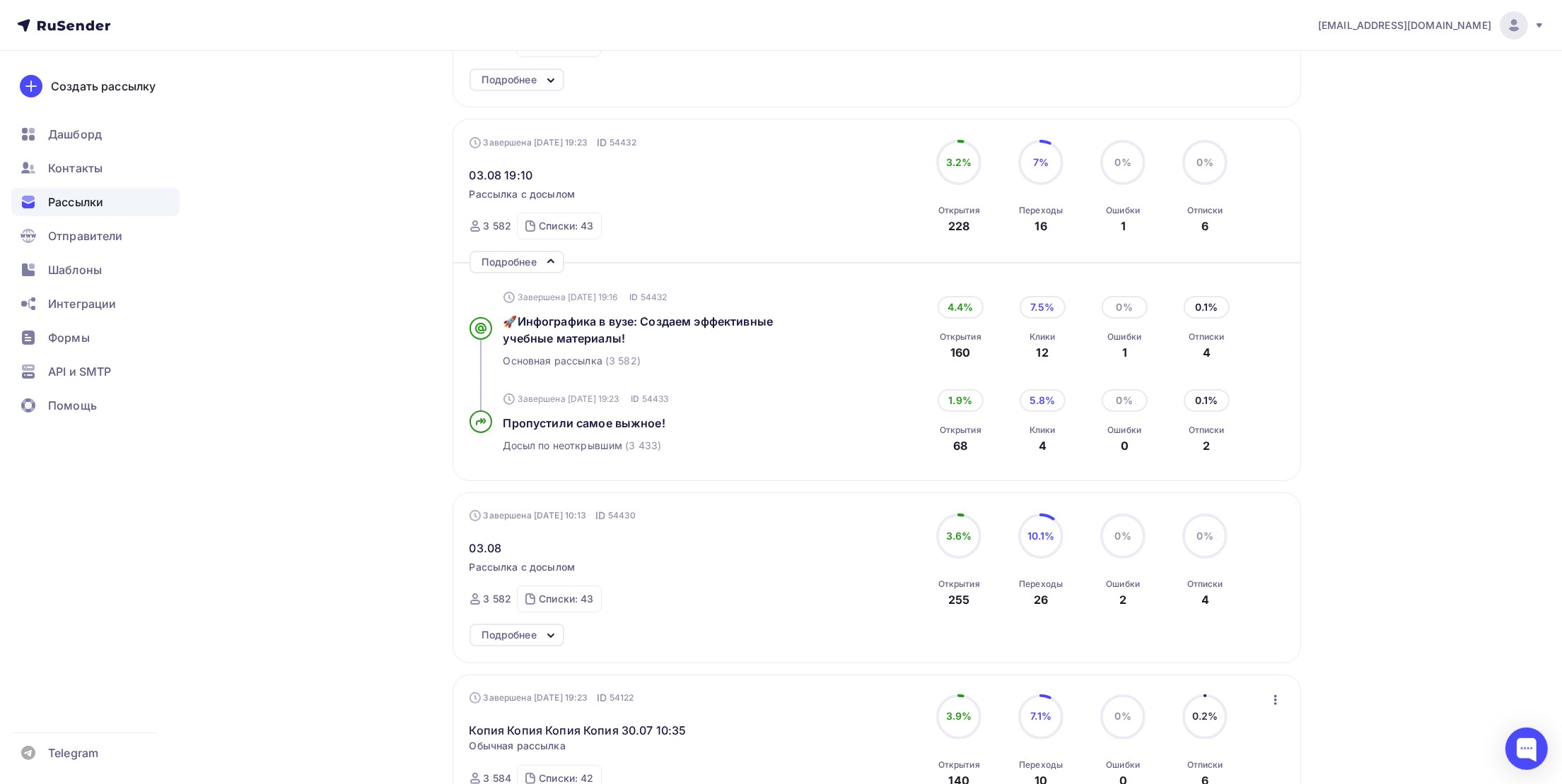
scroll to position [317, 0]
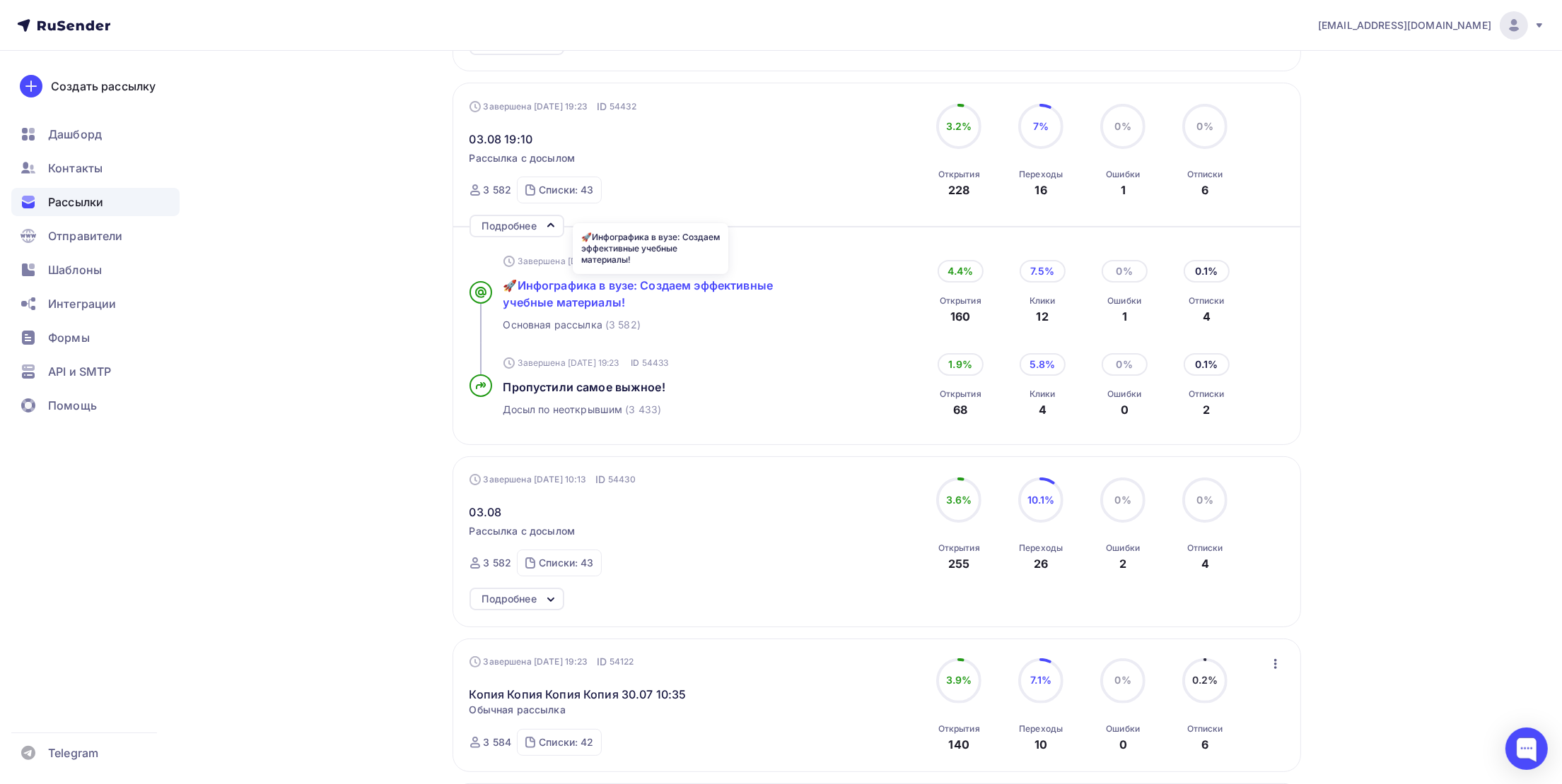
click at [595, 296] on span "🚀Инфографика в вузе: Создаем эффективные учебные материалы!" at bounding box center [638, 294] width 270 height 31
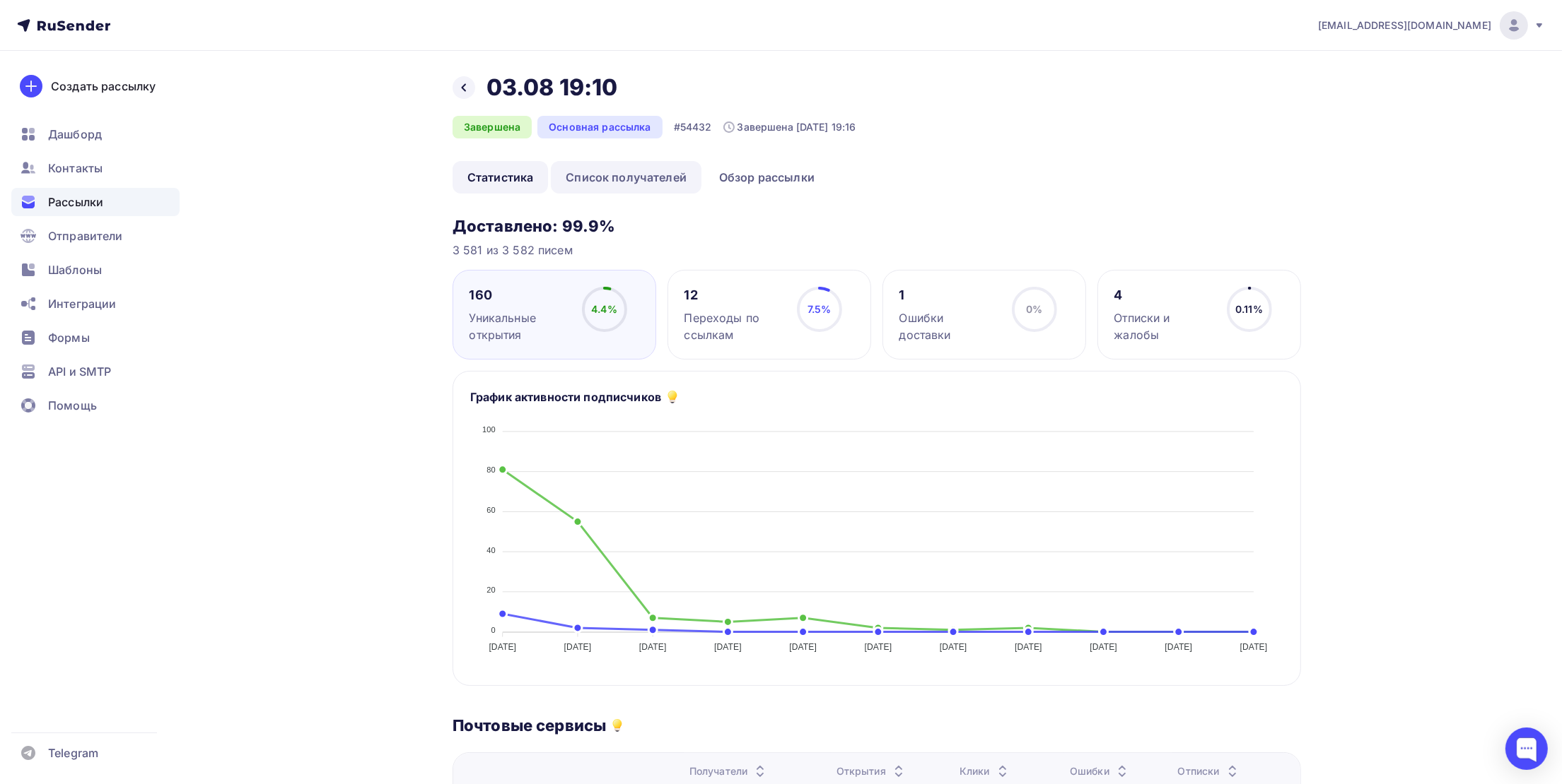
click at [651, 185] on link "Список получателей" at bounding box center [626, 178] width 151 height 33
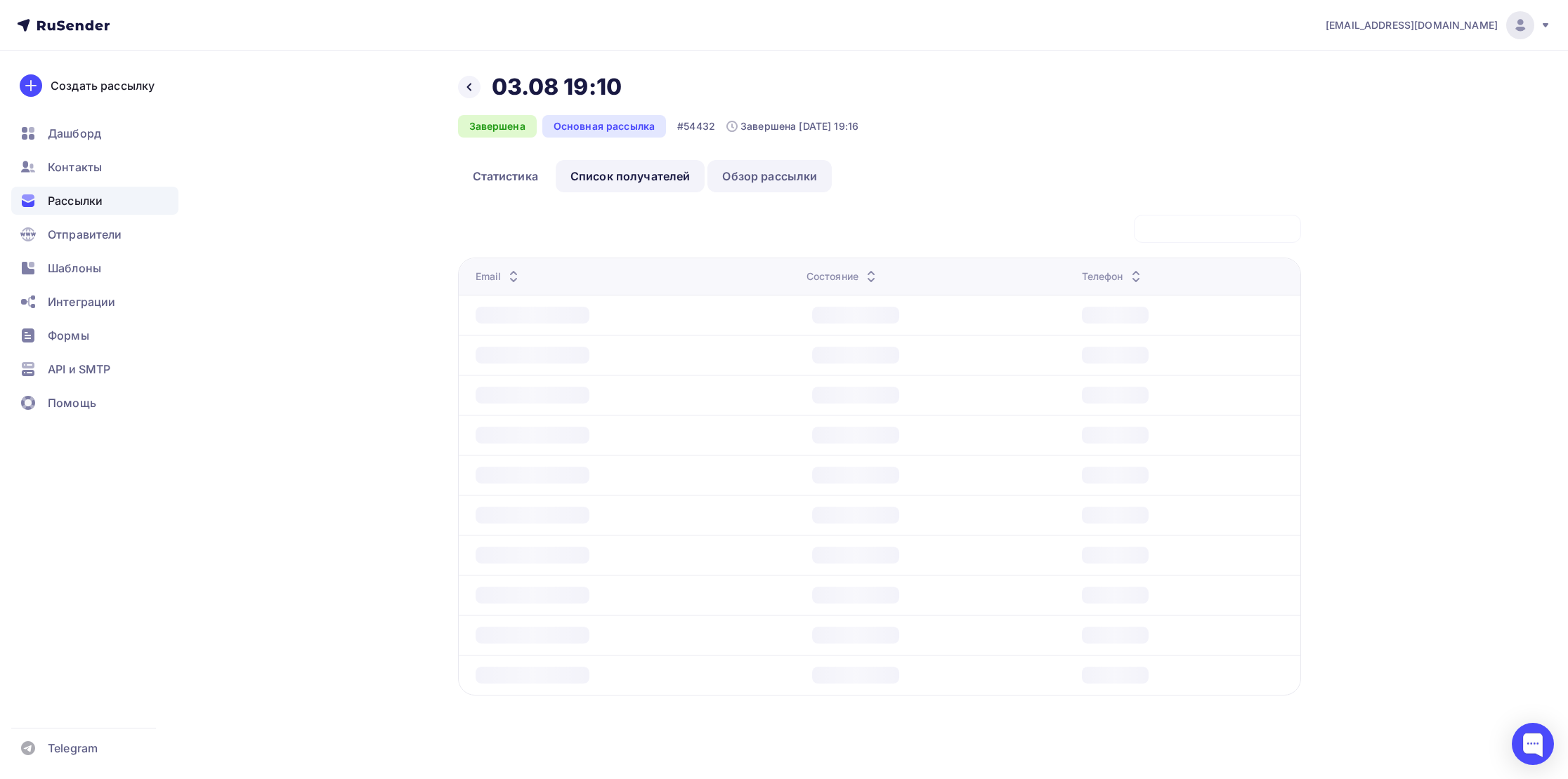
click at [740, 183] on link "Обзор рассылки" at bounding box center [770, 177] width 124 height 32
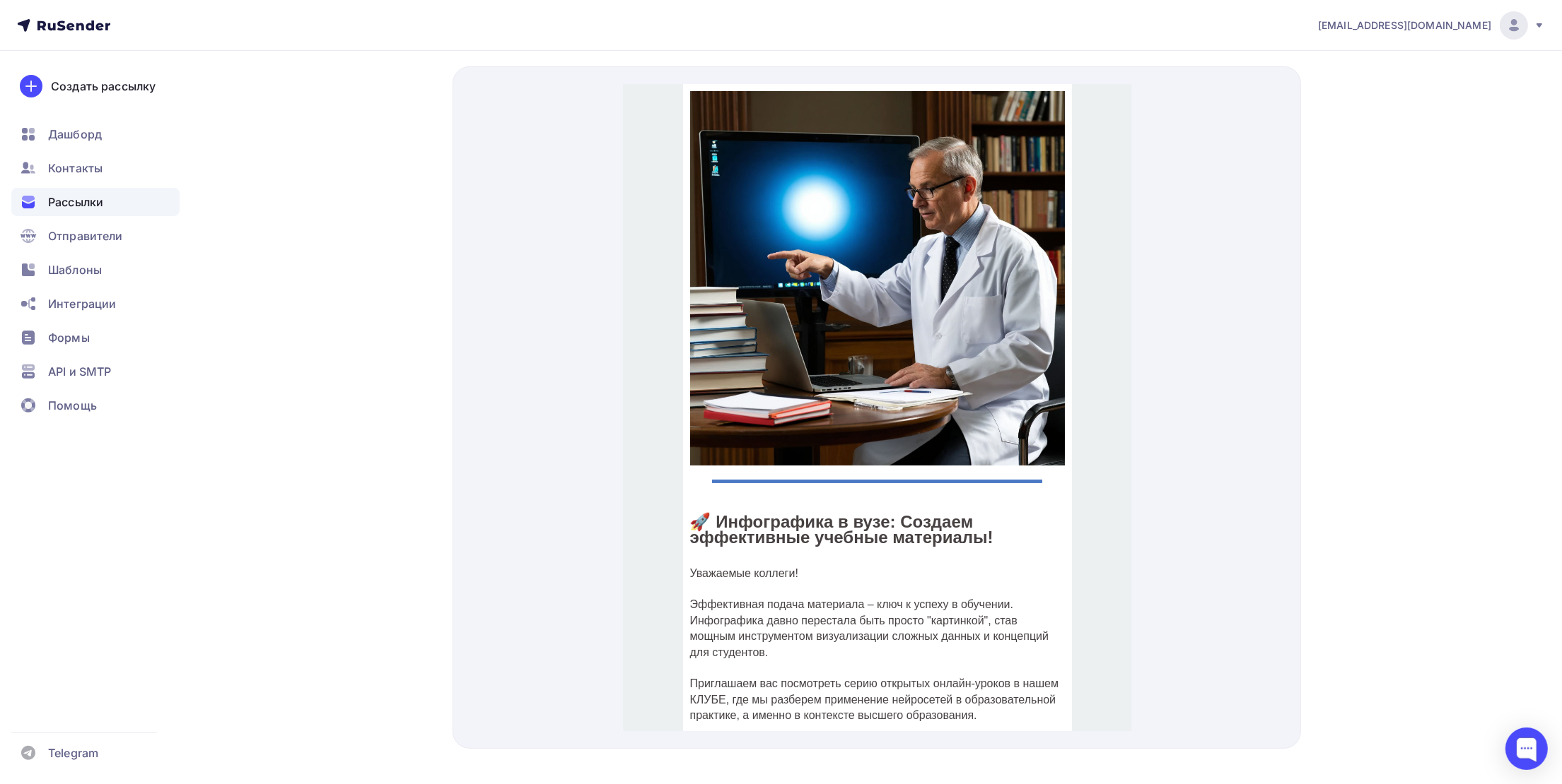
scroll to position [366, 0]
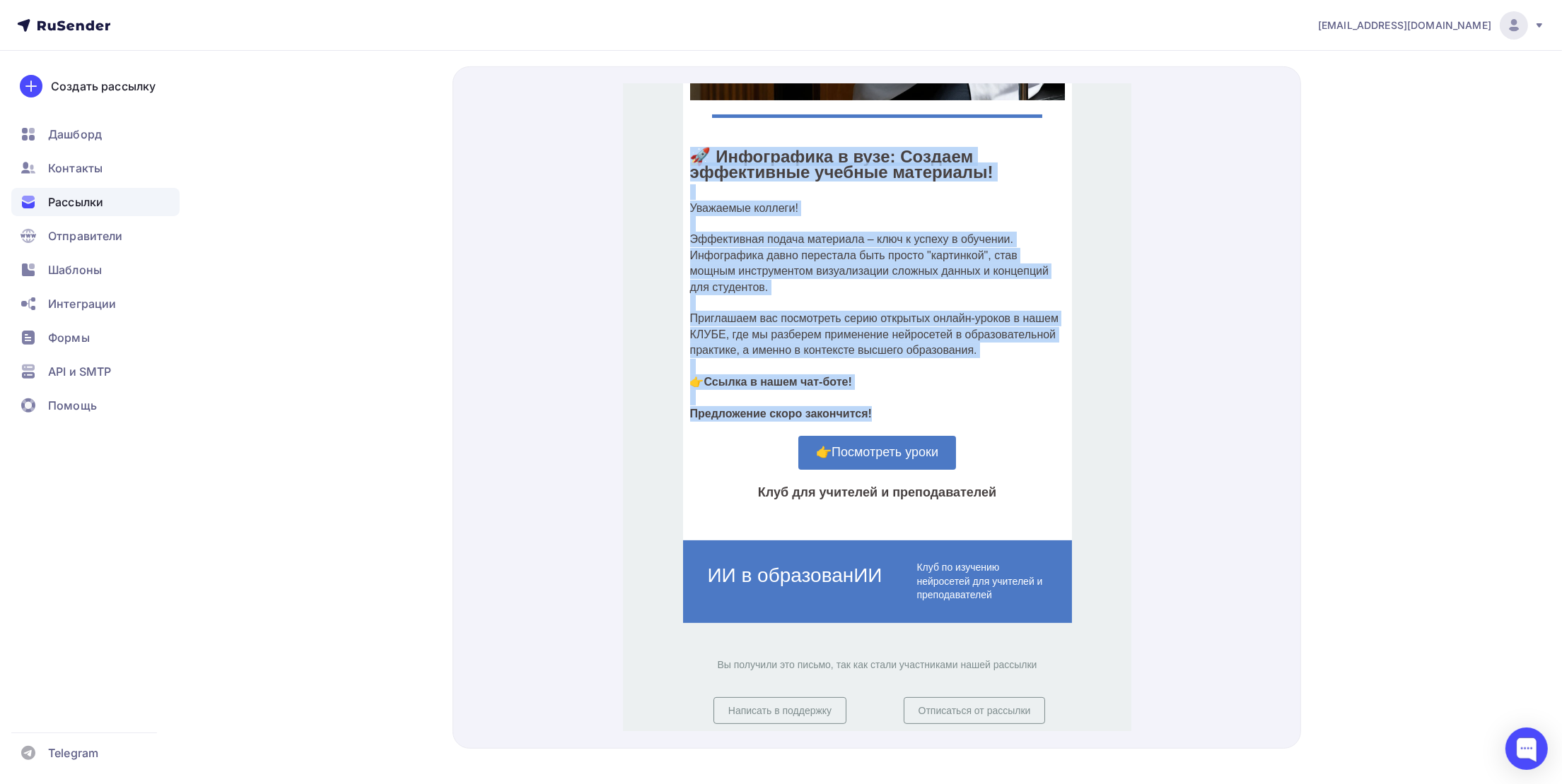
drag, startPoint x: 794, startPoint y: 318, endPoint x: 687, endPoint y: 141, distance: 206.8
click at [689, 141] on div "🚀 Инфографика в вузе: Создаем эффективные учебные материалы! Уважаемые коллеги!…" at bounding box center [877, 269] width 375 height 273
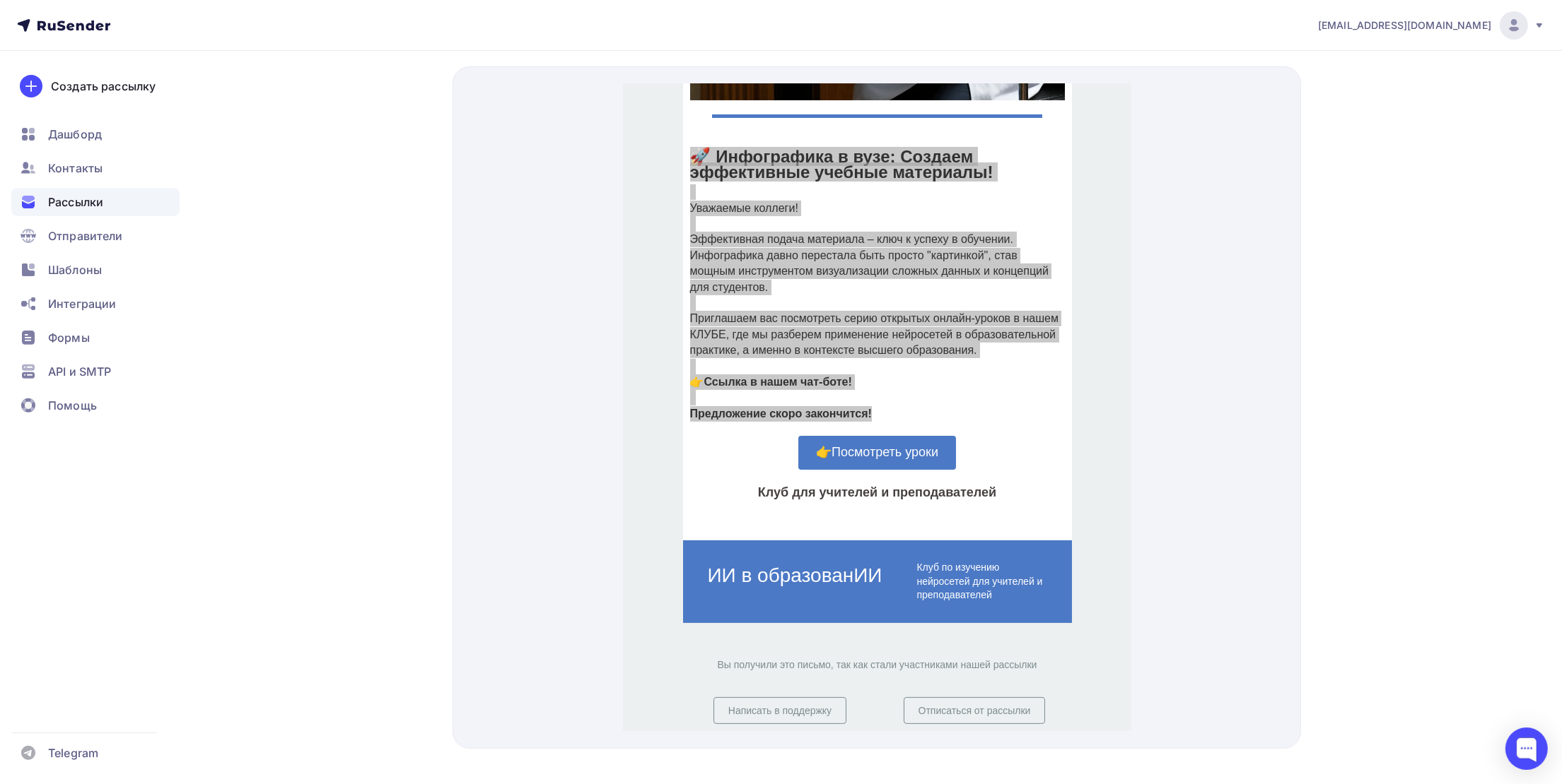
drag, startPoint x: 1482, startPoint y: 184, endPoint x: 1420, endPoint y: 187, distance: 62.1
click at [1475, 185] on div "yasposobenon@yandex.ru Аккаунт Тарифы Выйти Создать рассылку Дашборд Контакты Р…" at bounding box center [781, 86] width 1562 height 1441
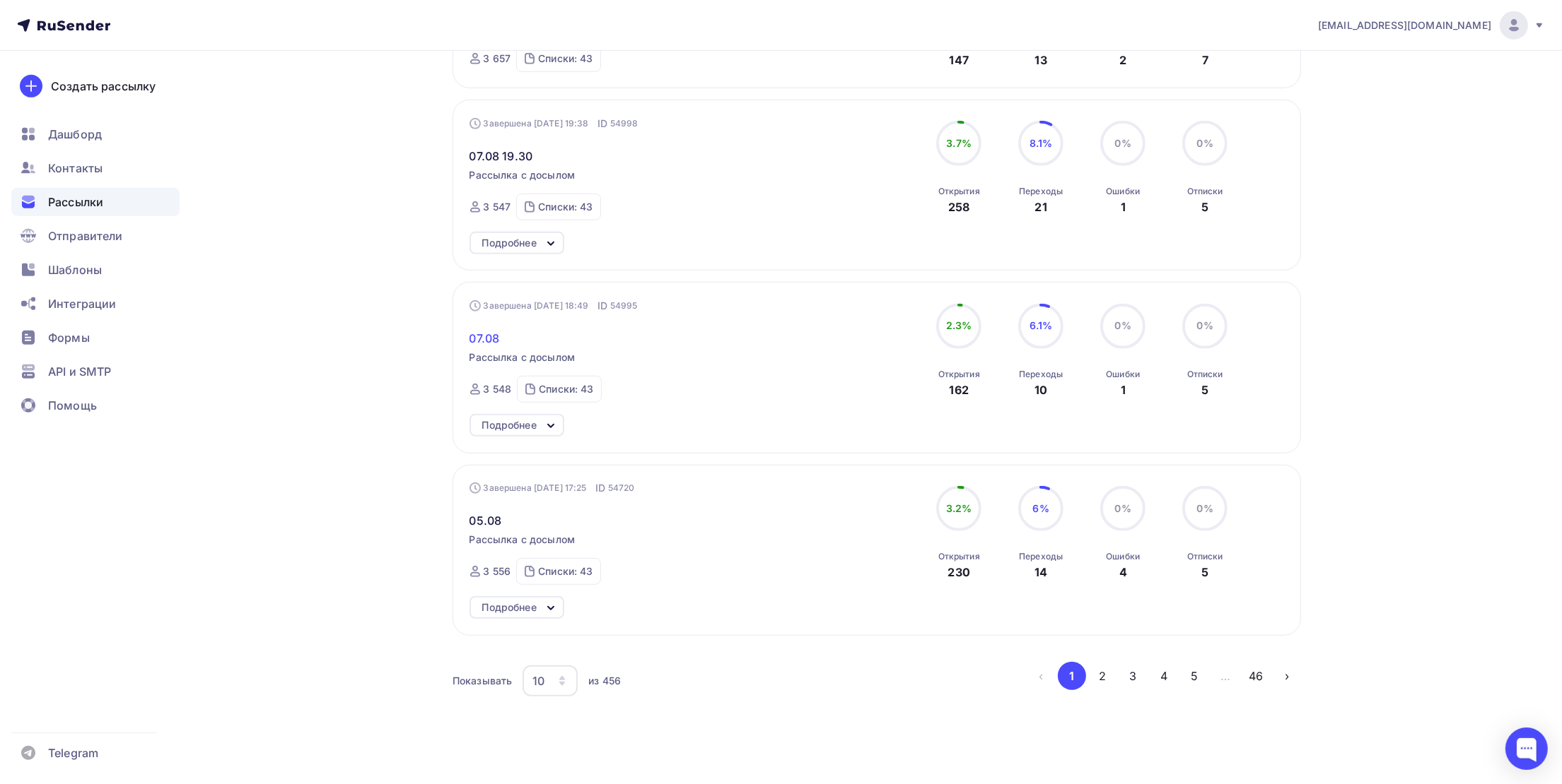
scroll to position [1348, 0]
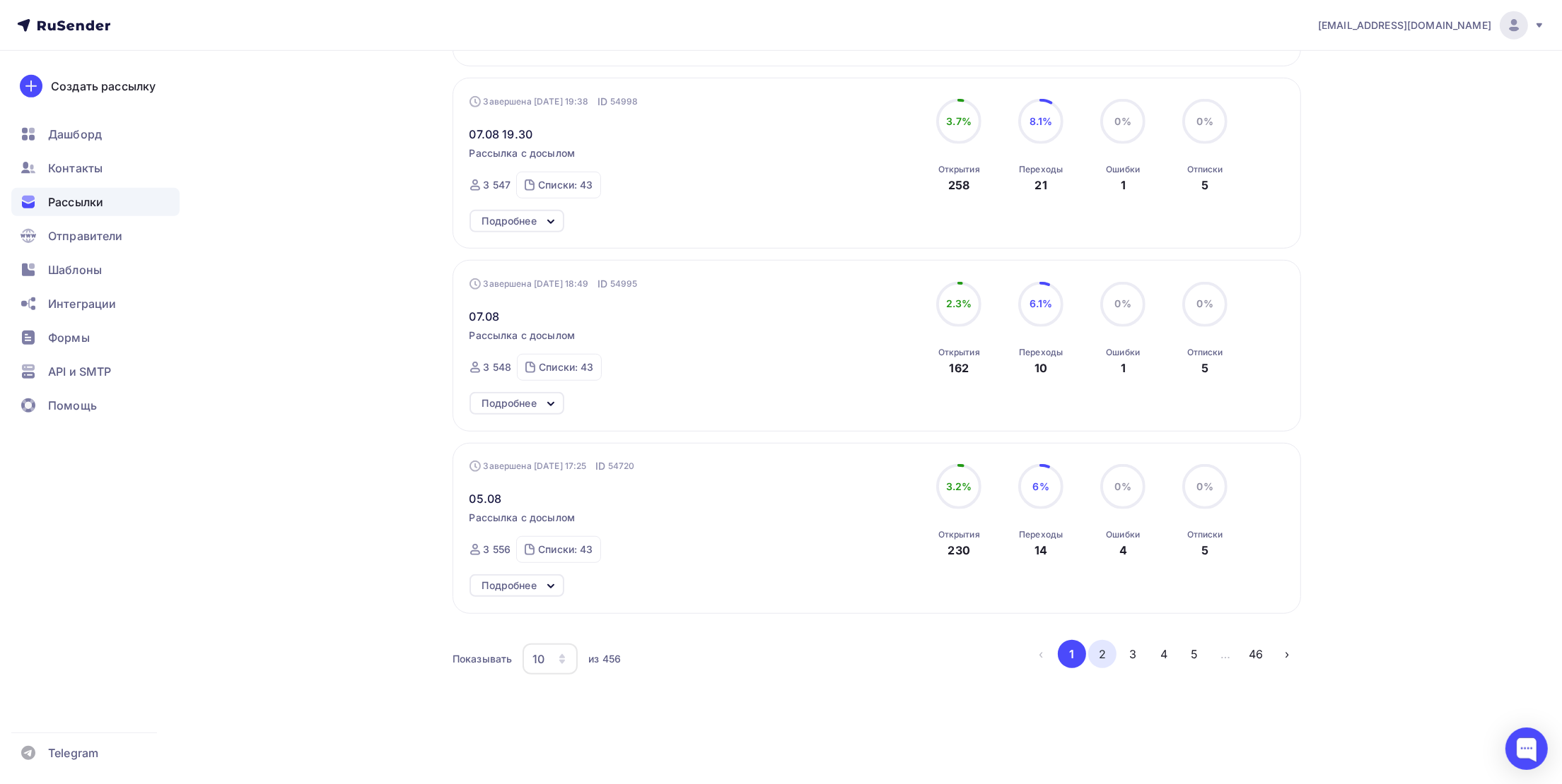
click at [1104, 653] on button "2" at bounding box center [1102, 653] width 28 height 28
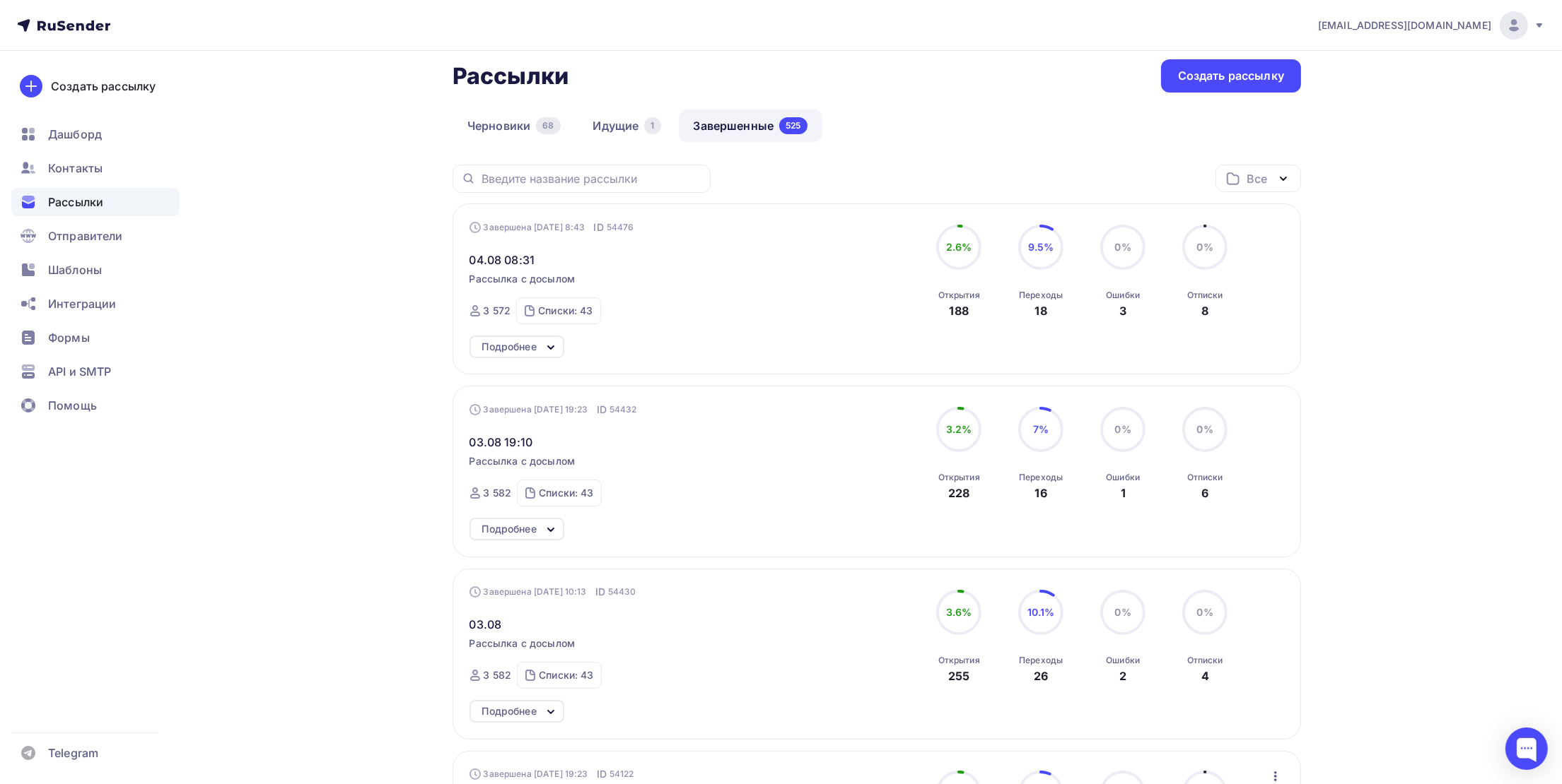
scroll to position [212, 0]
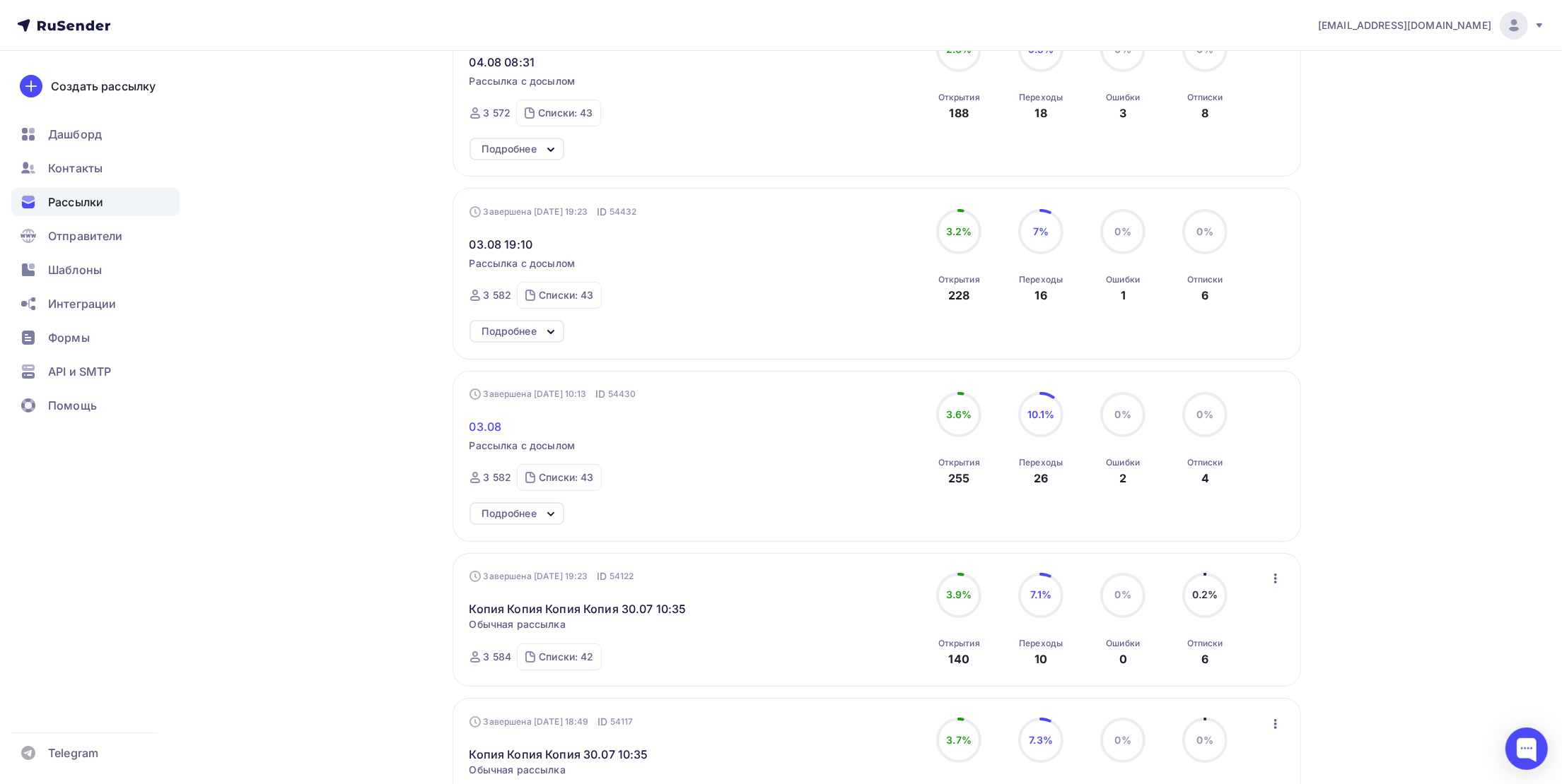
click at [494, 428] on span "03.08" at bounding box center [485, 427] width 33 height 17
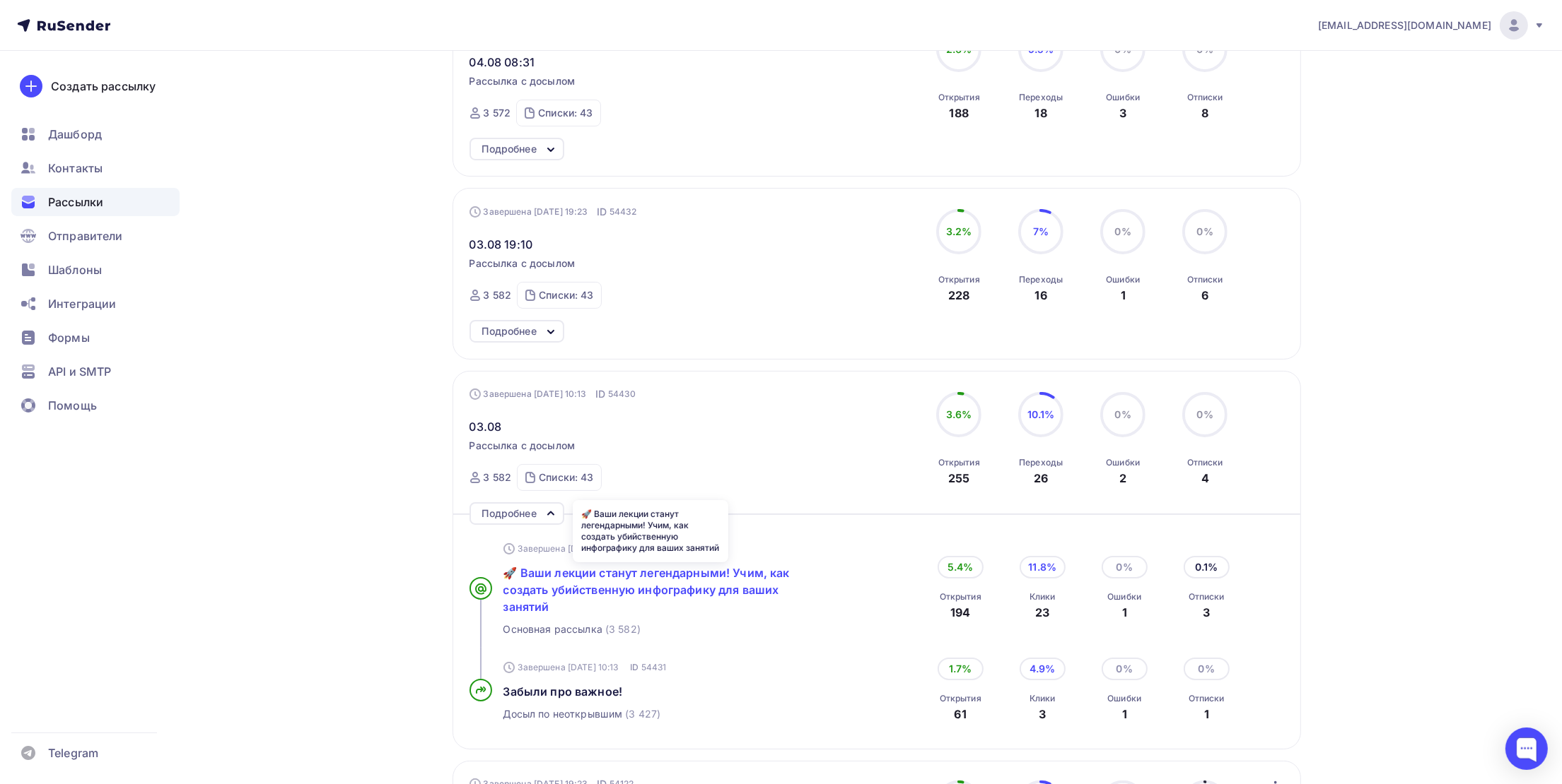
click at [638, 598] on span "🚀 Ваши лекции станут легендарными! Учим, как создать убийственную инфографику д…" at bounding box center [647, 590] width 286 height 48
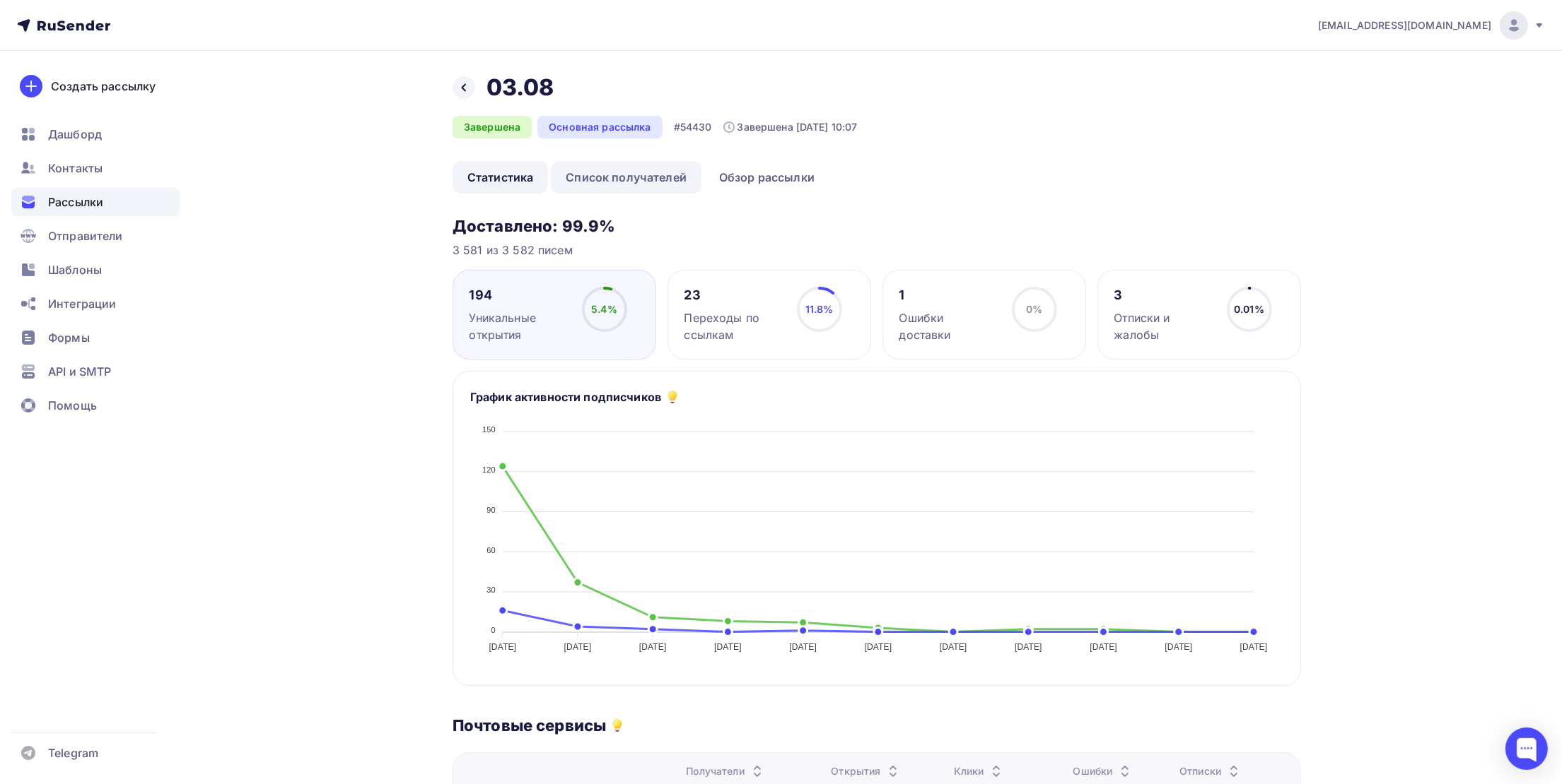
click at [622, 181] on link "Список получателей" at bounding box center [626, 178] width 151 height 33
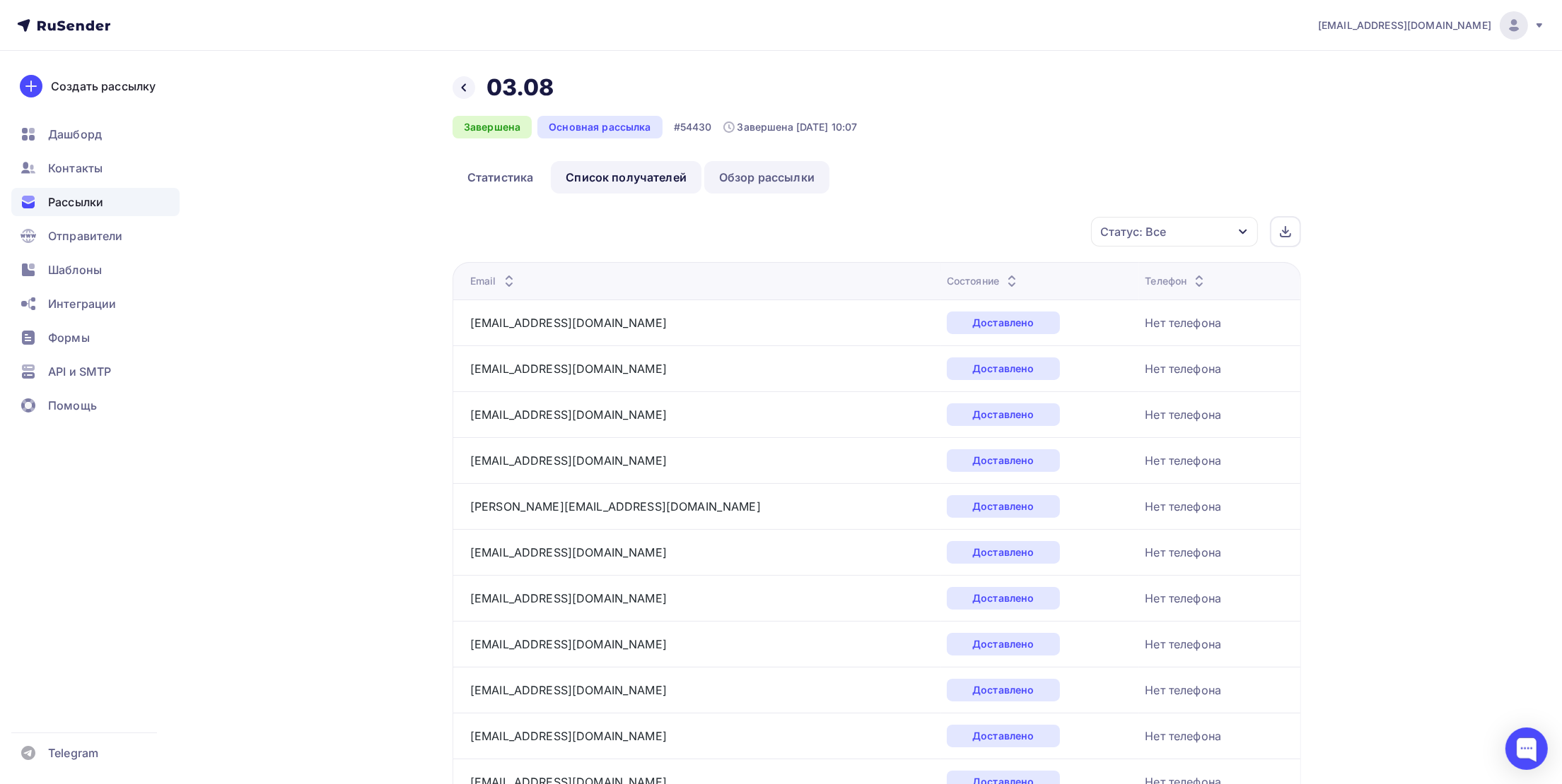
click at [737, 185] on link "Обзор рассылки" at bounding box center [767, 178] width 125 height 33
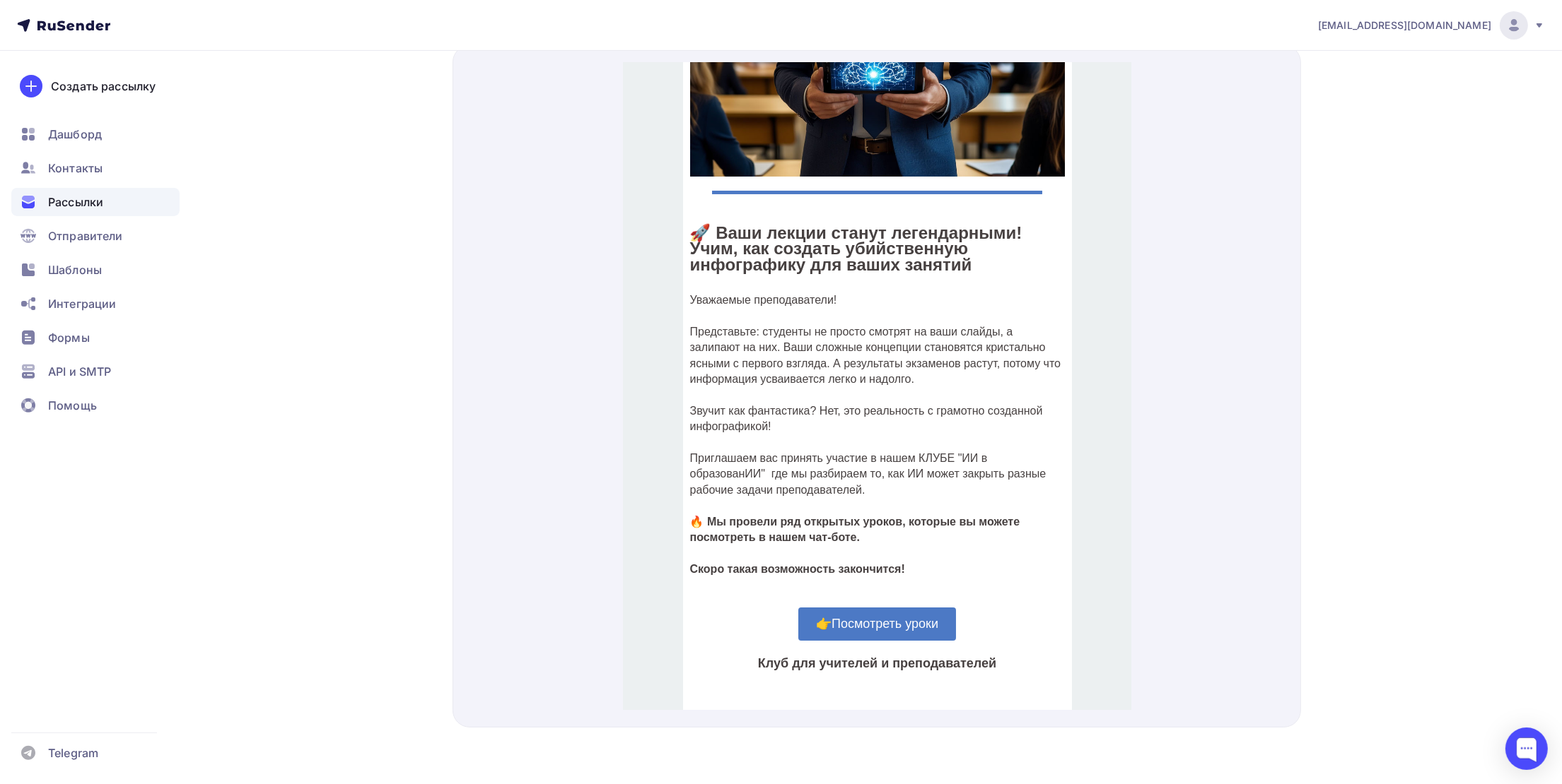
scroll to position [212, 0]
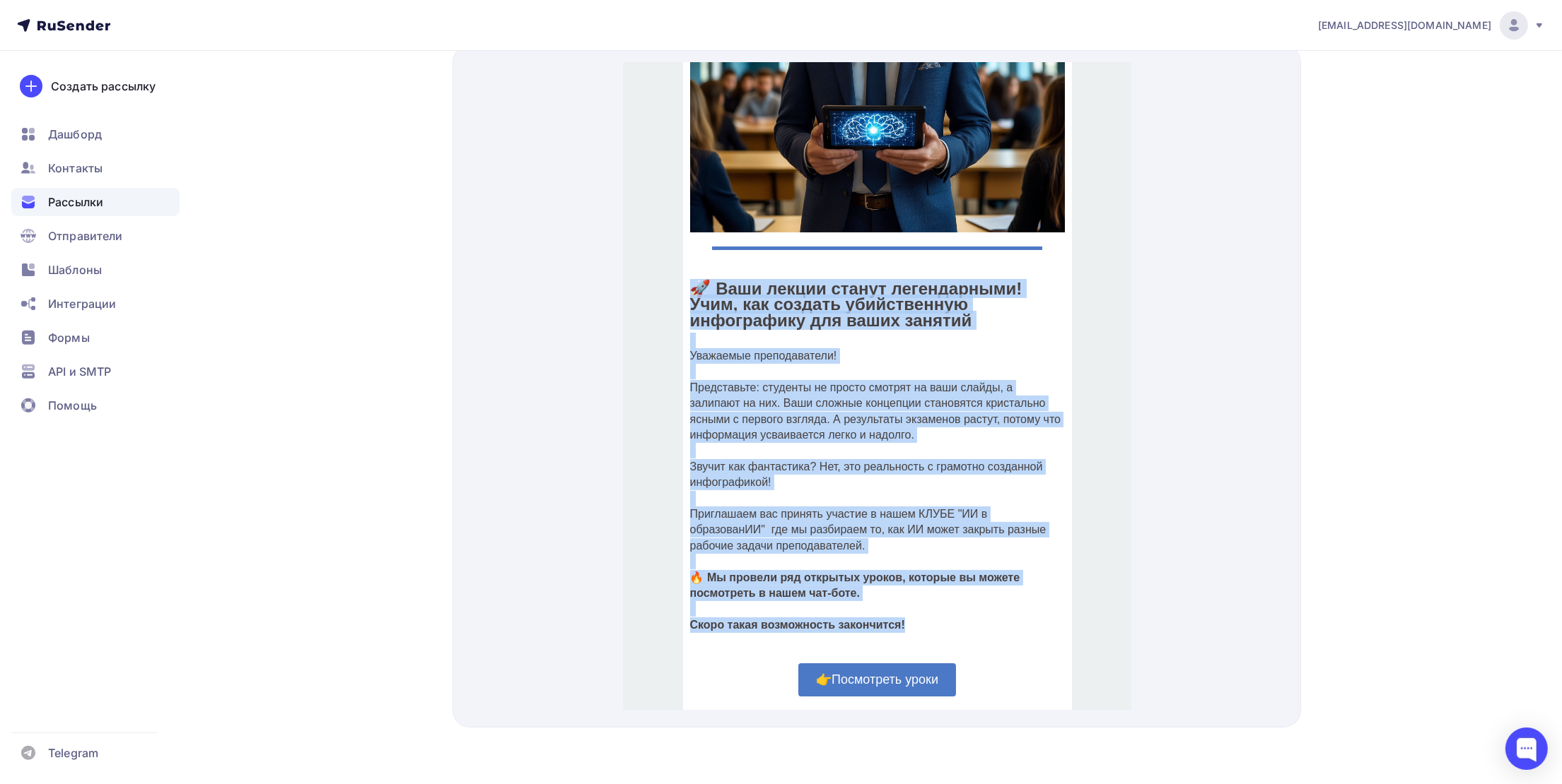
drag, startPoint x: 903, startPoint y: 603, endPoint x: 674, endPoint y: 277, distance: 398.4
click at [682, 277] on td "🚀 Ваши лекции станут легендарными! Учим, как создать убийственную инфографику д…" at bounding box center [877, 440] width 389 height 400
copy div "🚀 Ваши лекции станут легендарными! Учим, как создать убийственную инфографику д…"
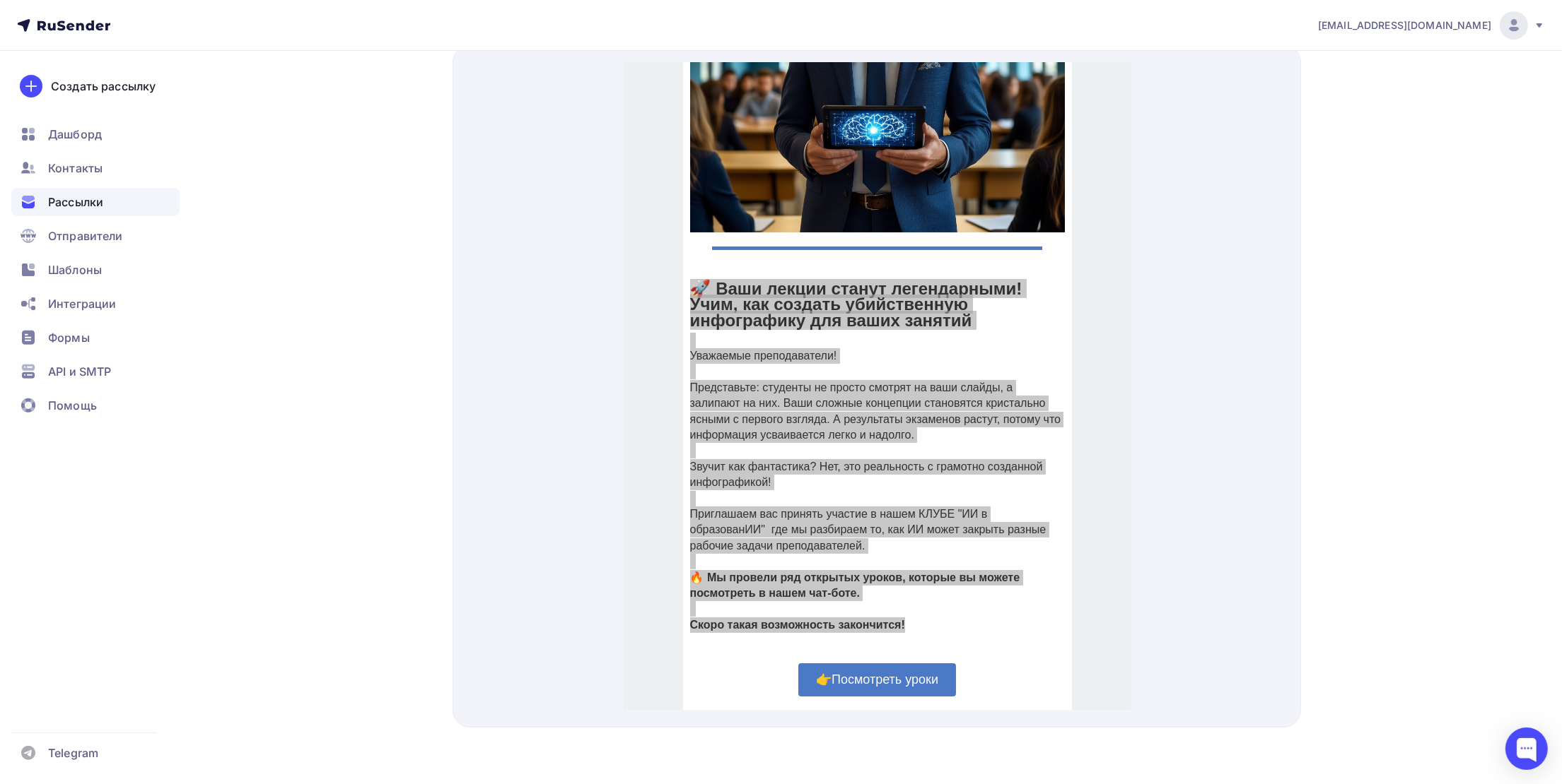
click at [1136, 305] on div at bounding box center [877, 386] width 849 height 683
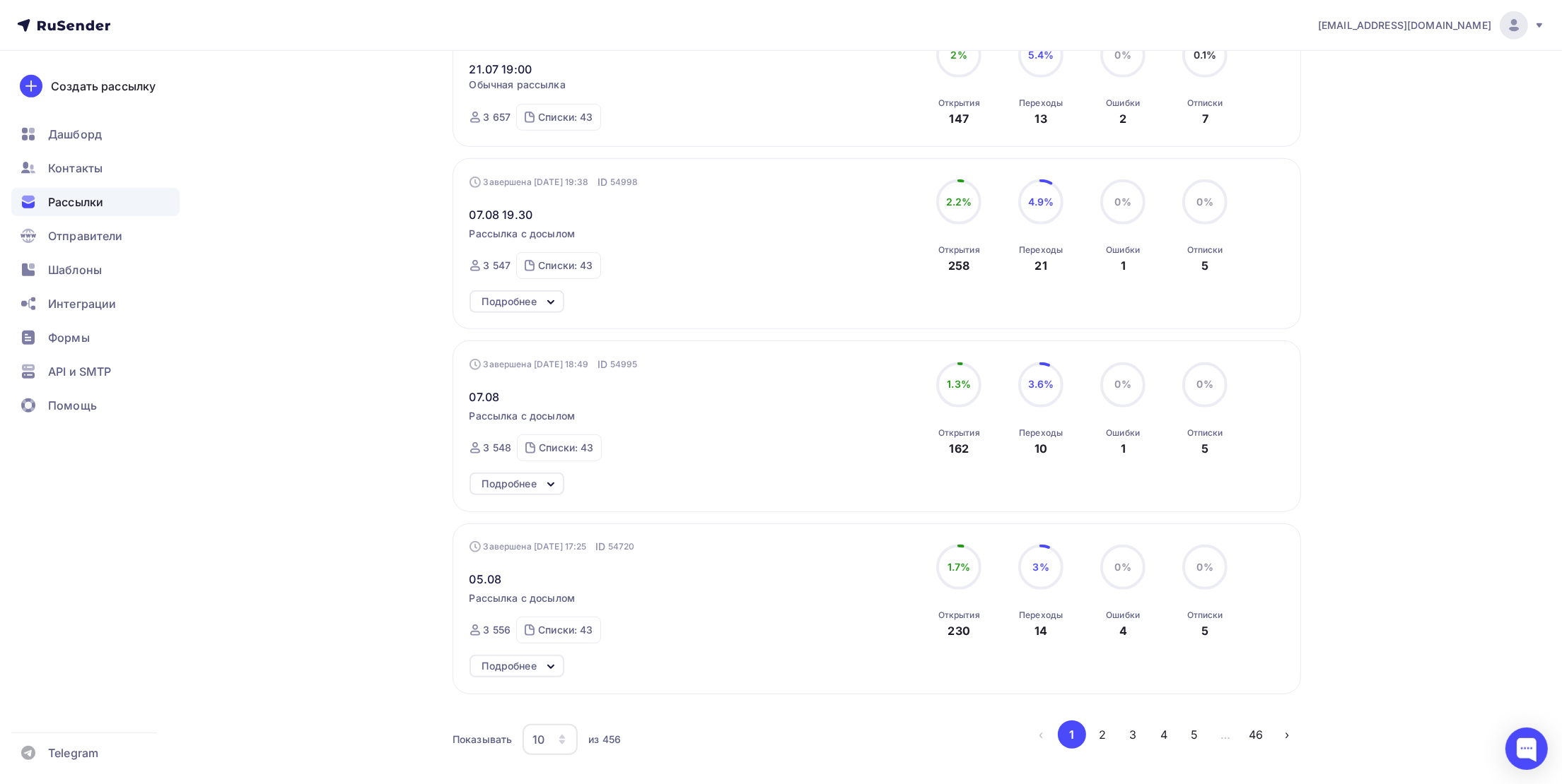
scroll to position [1348, 0]
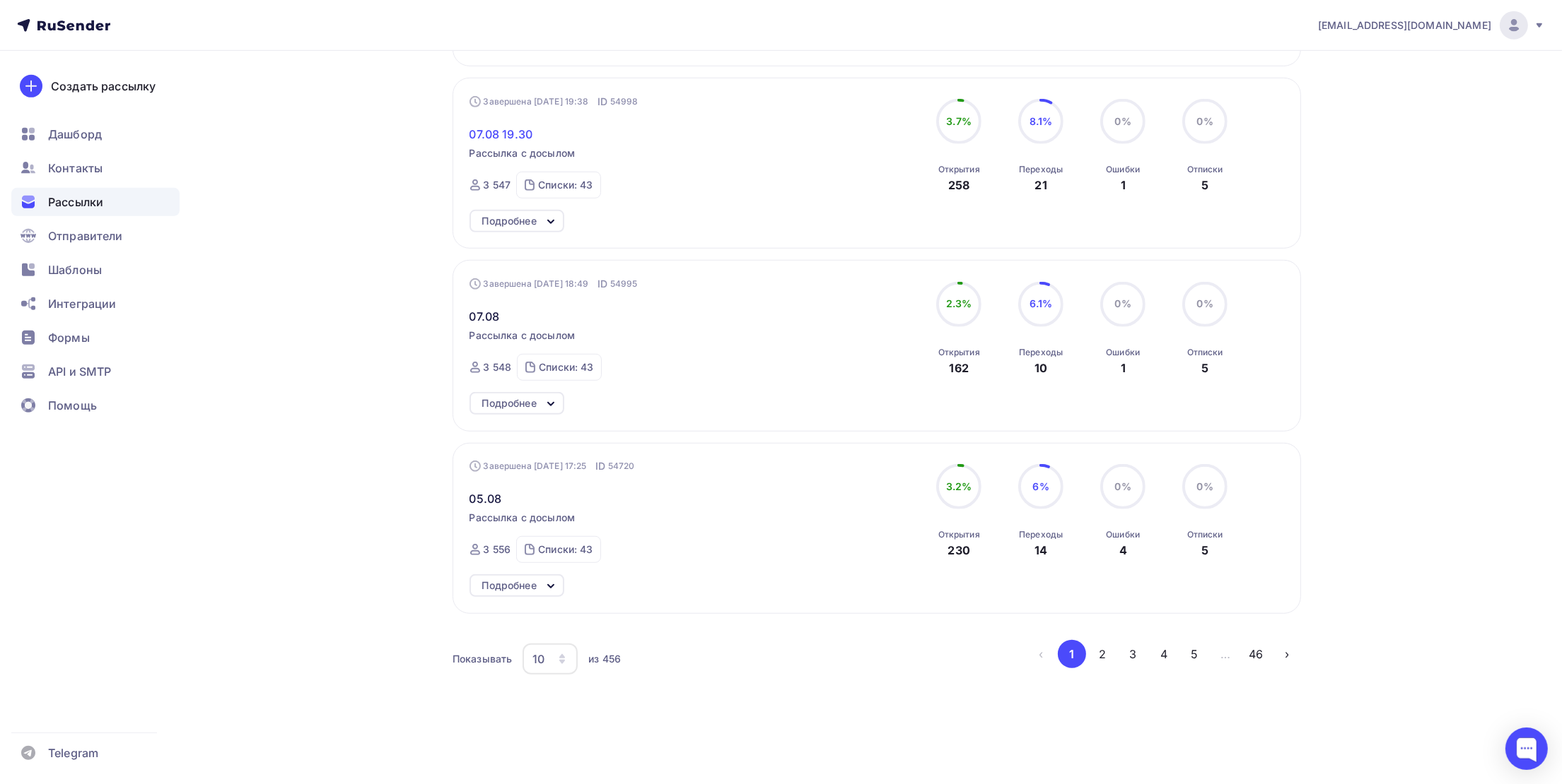
click at [477, 133] on span "07.08 19.30" at bounding box center [501, 135] width 63 height 17
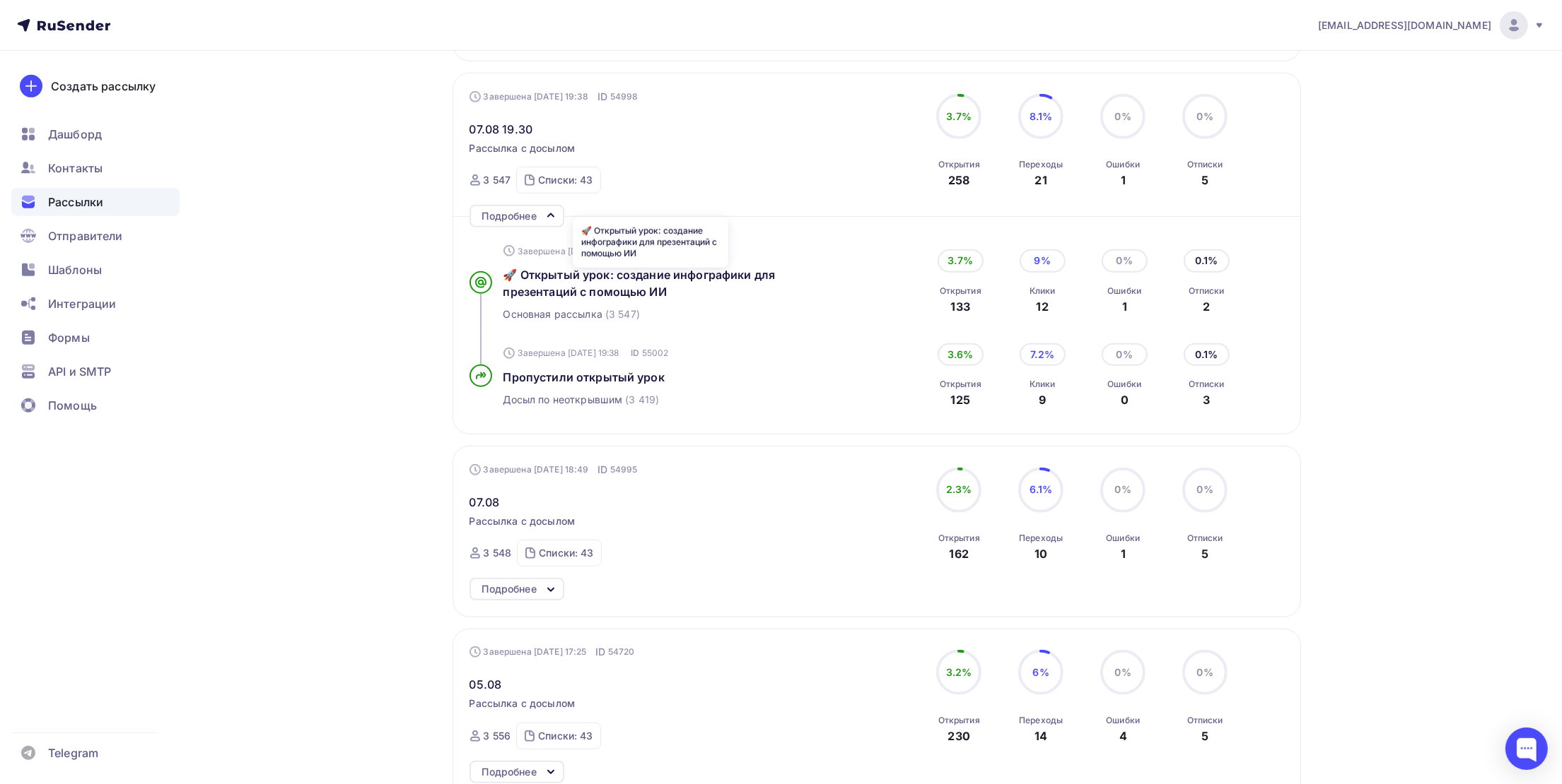
click at [537, 285] on div "🚀 Открытый урок: создание инфографики для презентаций с помощью ИИ" at bounding box center [651, 282] width 294 height 34
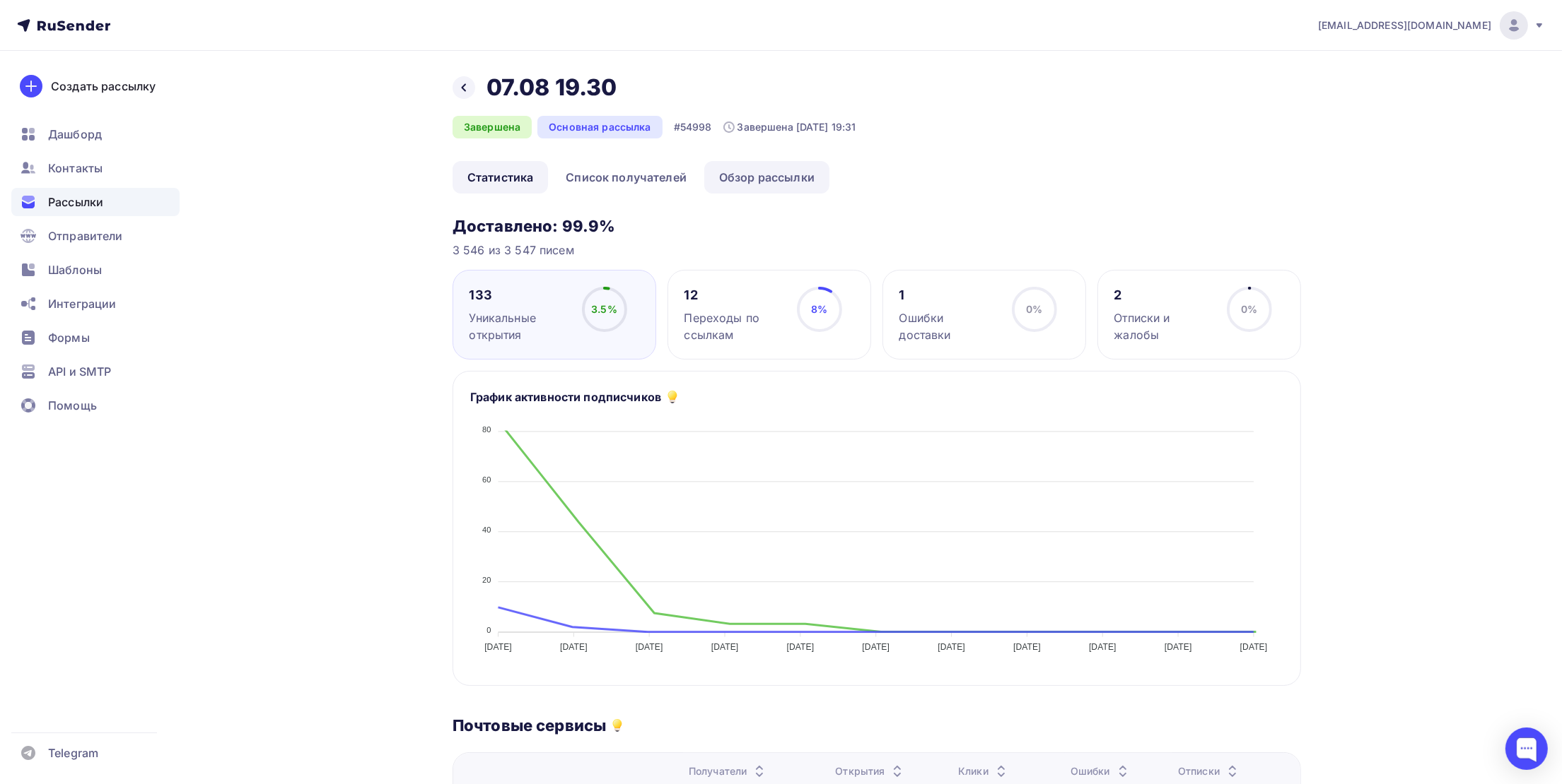
click at [743, 179] on link "Обзор рассылки" at bounding box center [767, 178] width 125 height 33
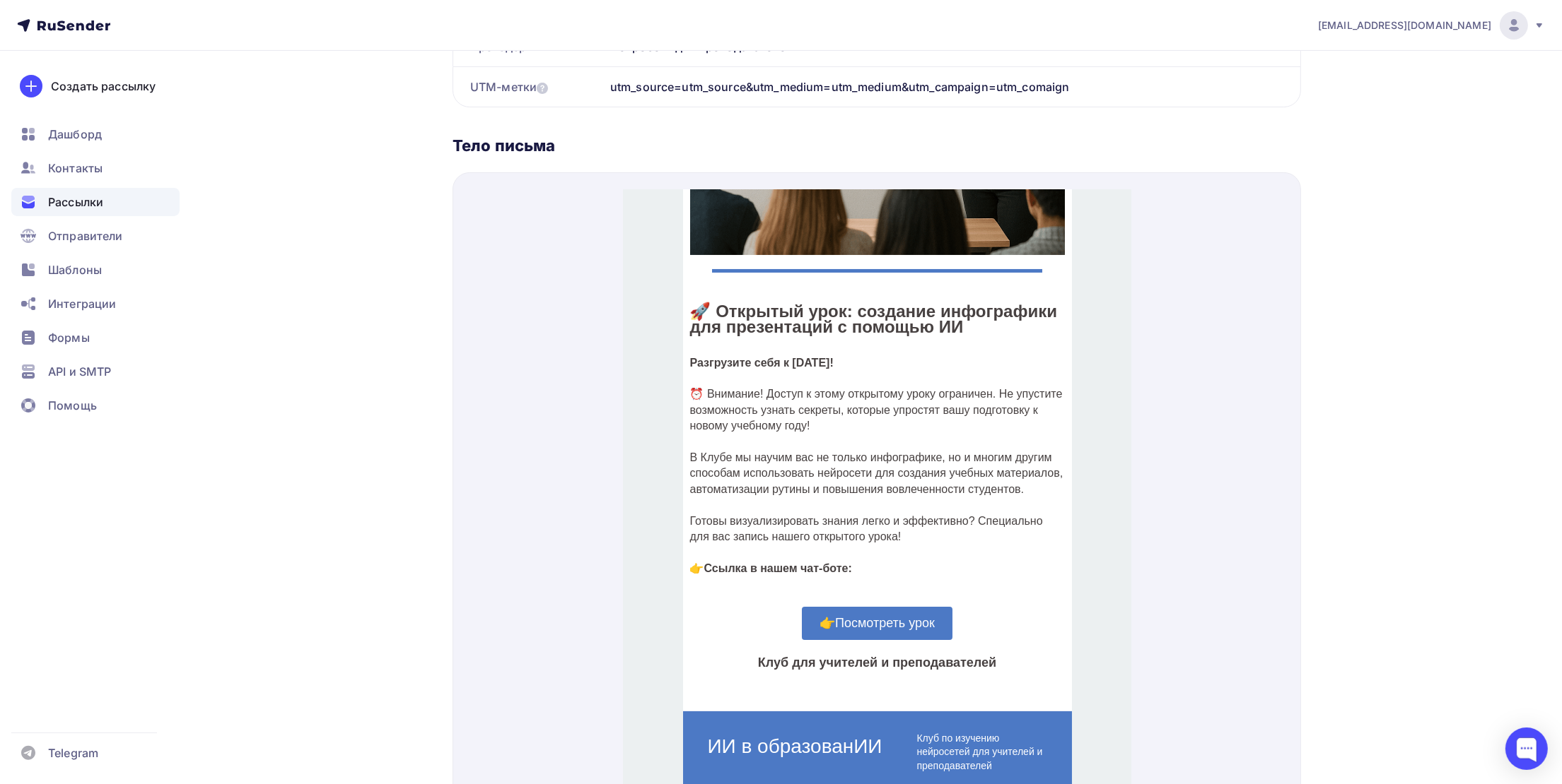
scroll to position [317, 0]
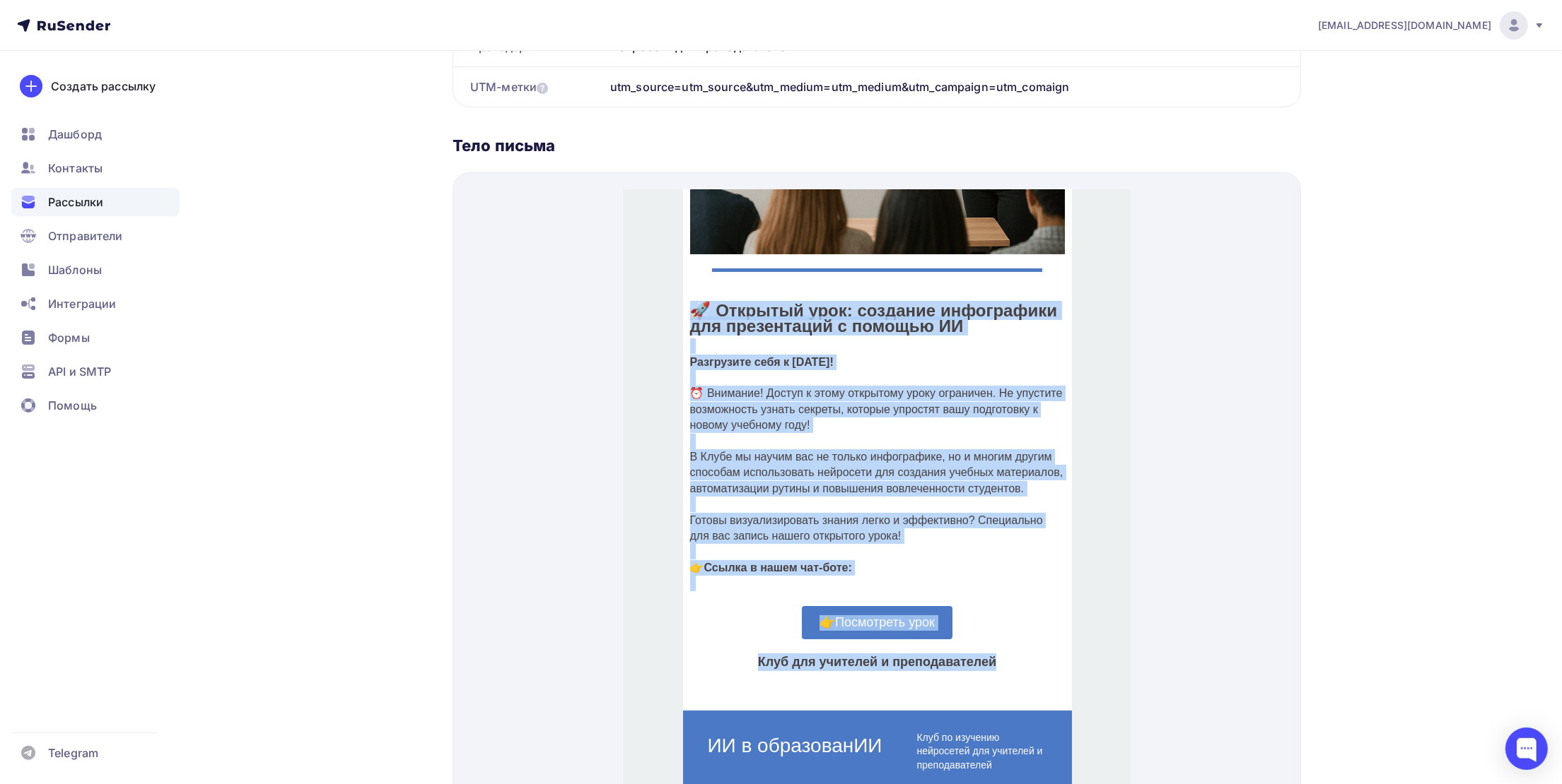
drag, startPoint x: 688, startPoint y: 293, endPoint x: 988, endPoint y: 641, distance: 459.5
click at [988, 641] on div "🚀 Открытый урок: создание инфографики для презентаций с помощью ИИ Разгрузите с…" at bounding box center [877, 275] width 389 height 838
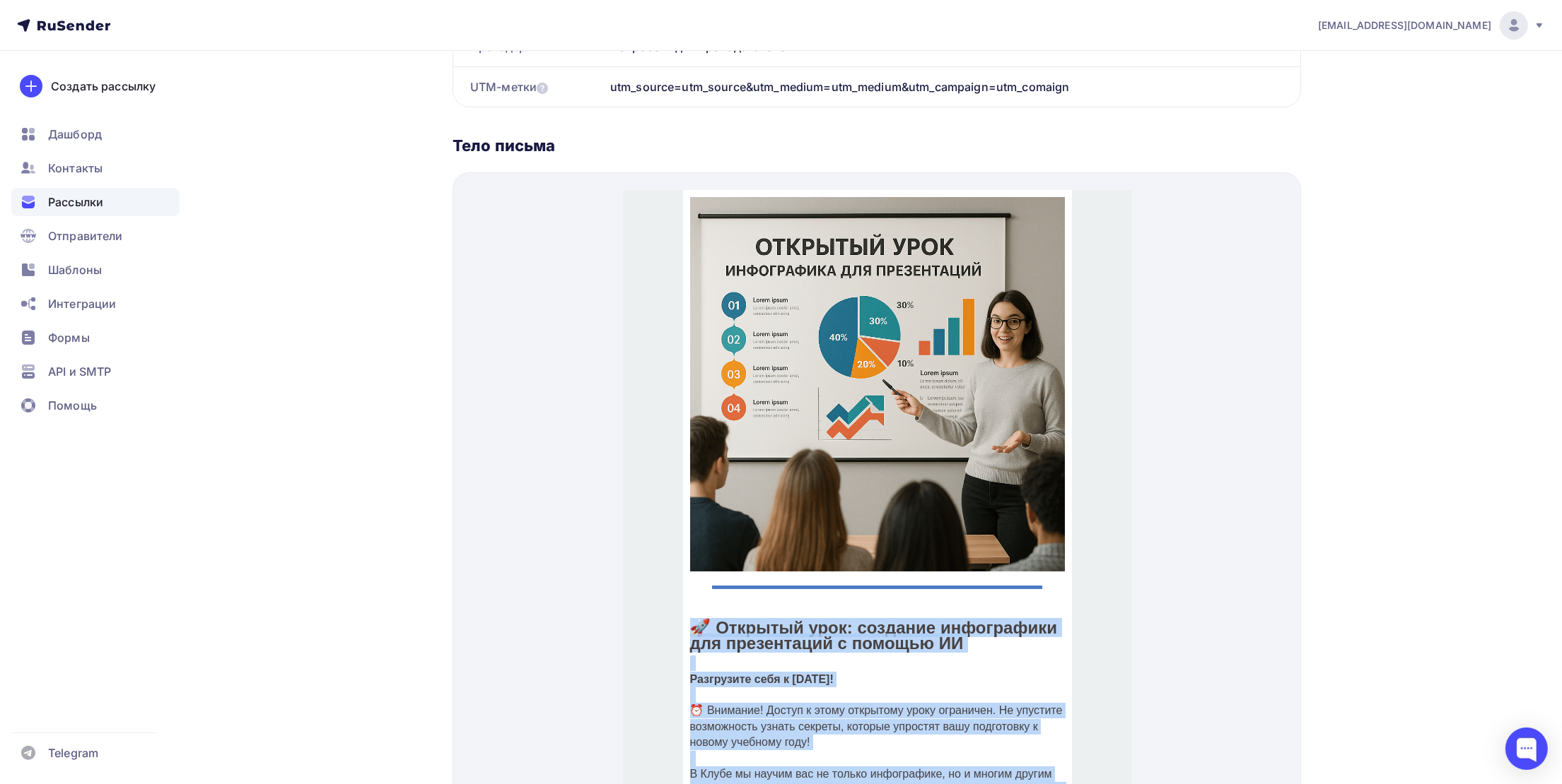
copy div "🚀 Открытый урок: создание инфографики для презентаций с помощью ИИ Разгрузите с…"
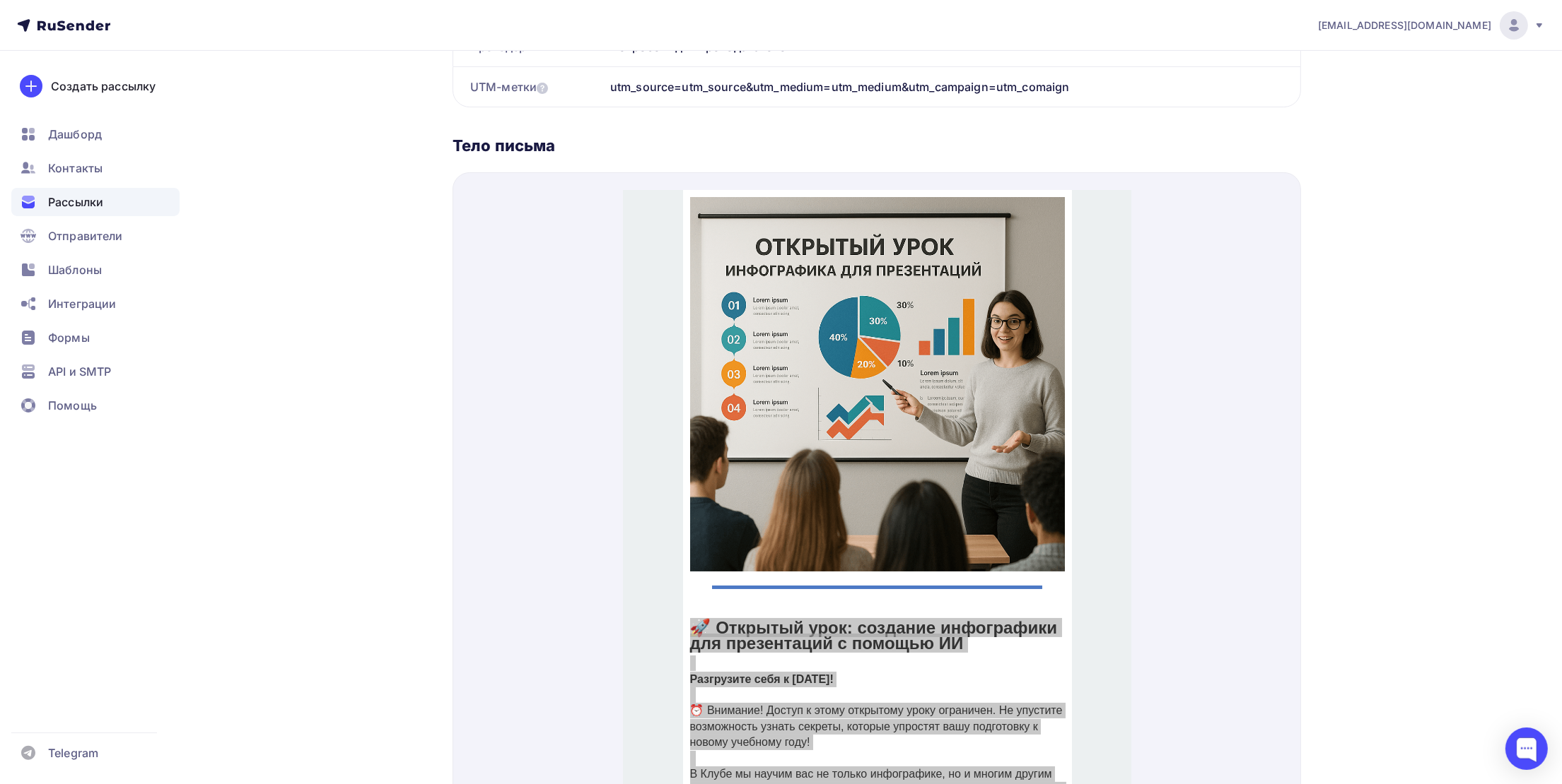
click at [1301, 142] on div "Назад 07.08 19.30 07.08 19.30 Завершена Основная рассылка #54998 Завершена 07.0…" at bounding box center [781, 216] width 1159 height 1390
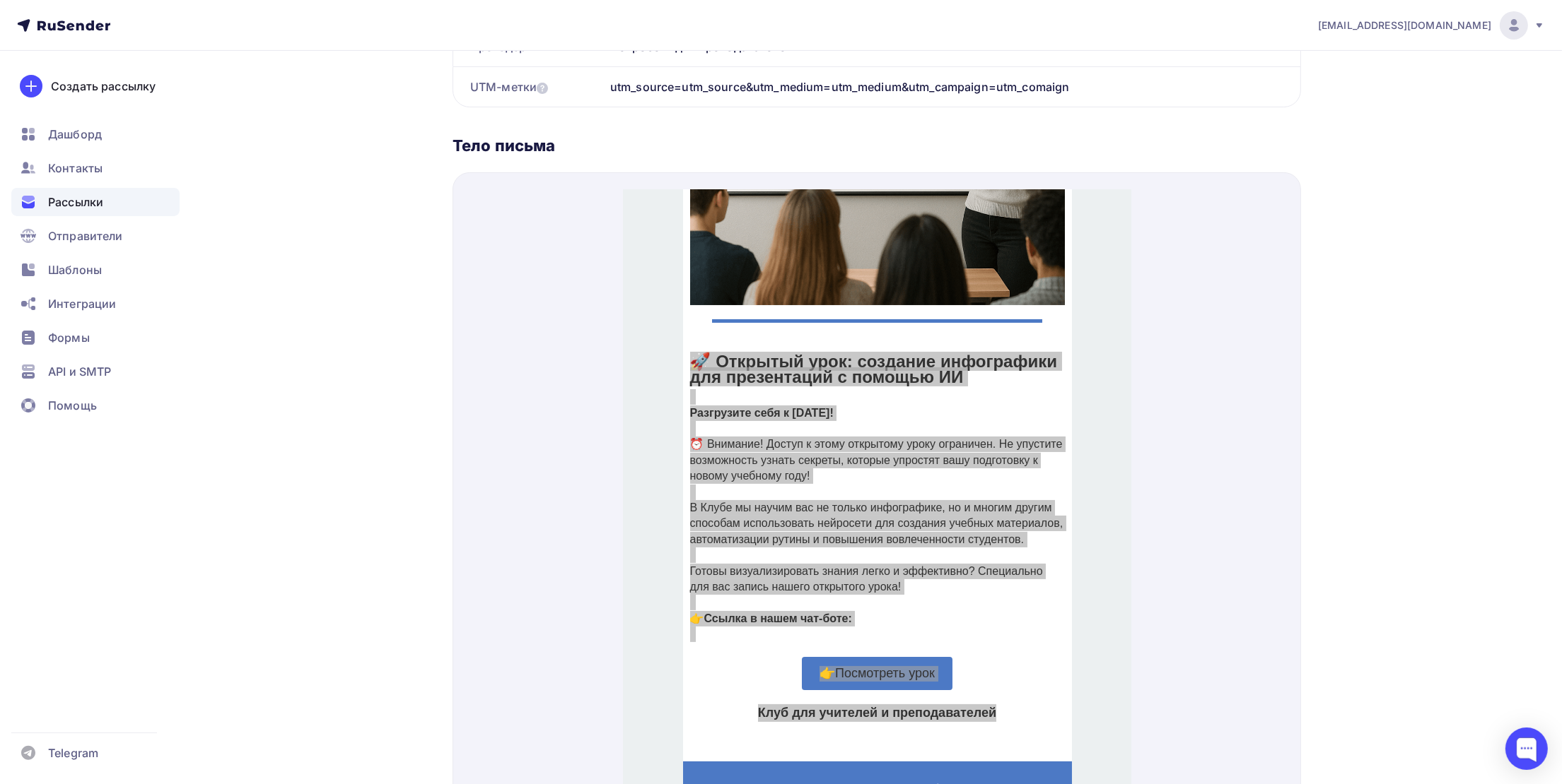
scroll to position [381, 0]
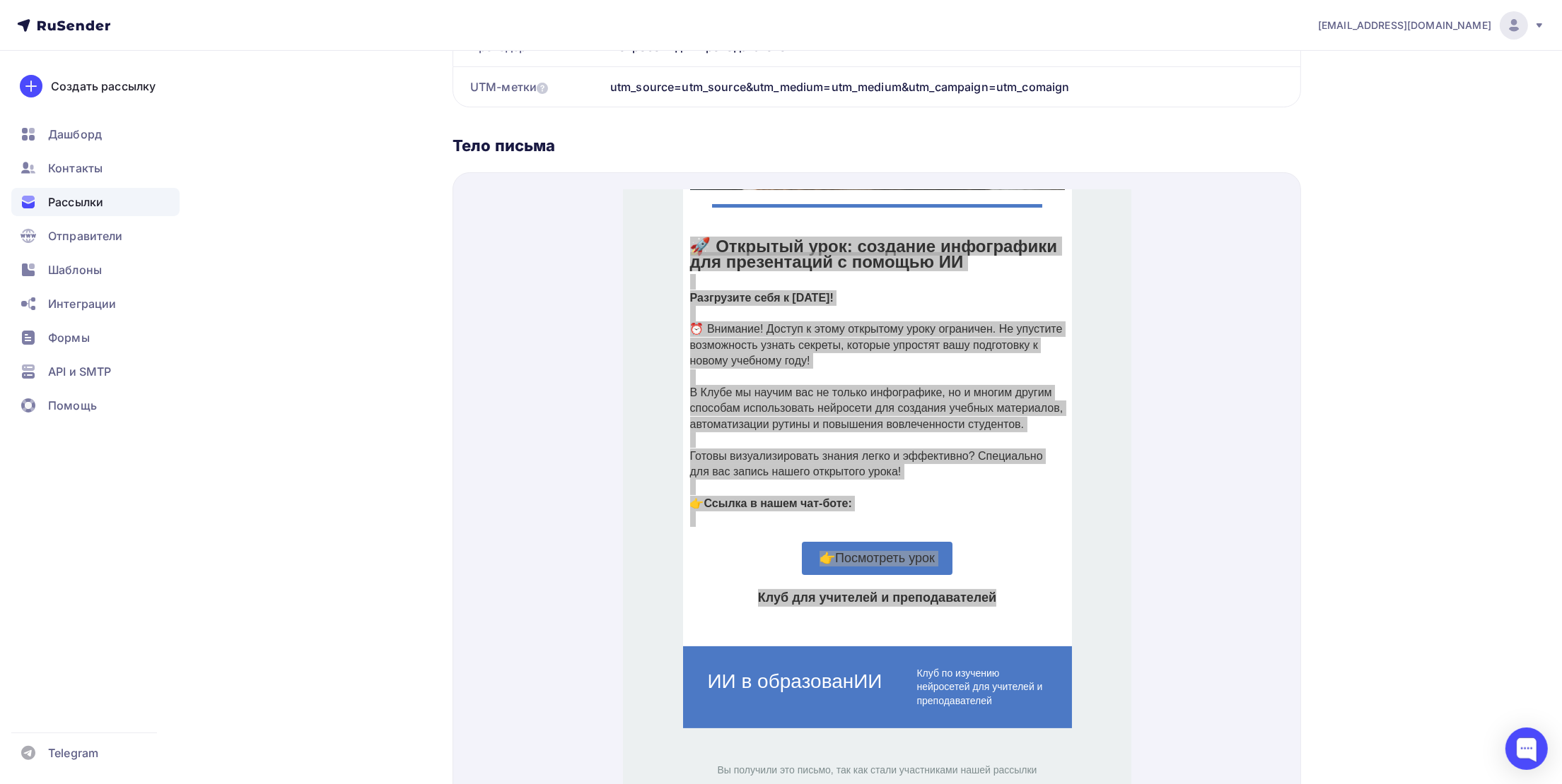
click at [1269, 354] on div at bounding box center [877, 513] width 849 height 683
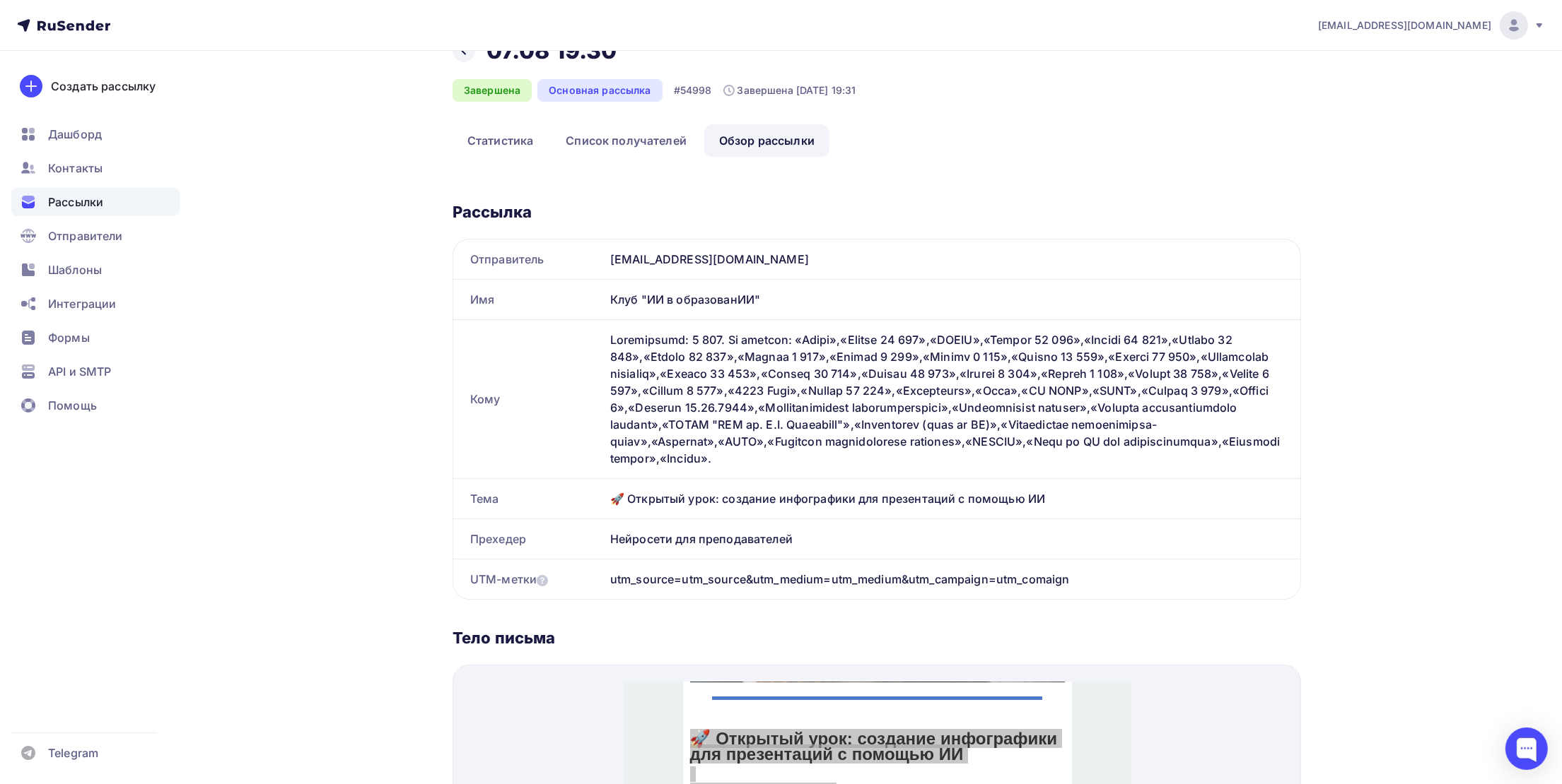
scroll to position [0, 0]
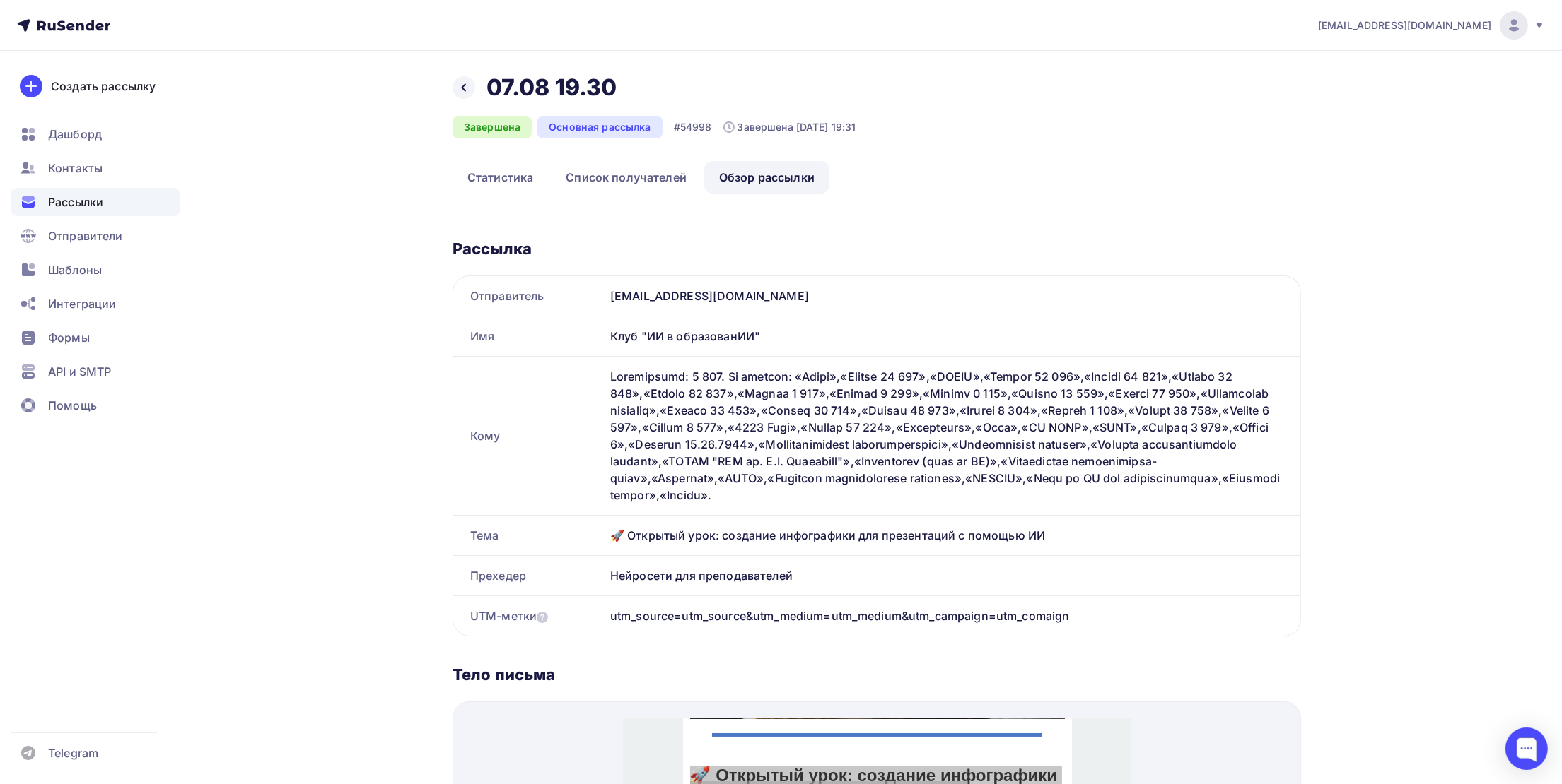
click at [82, 194] on span "Рассылки" at bounding box center [75, 203] width 55 height 17
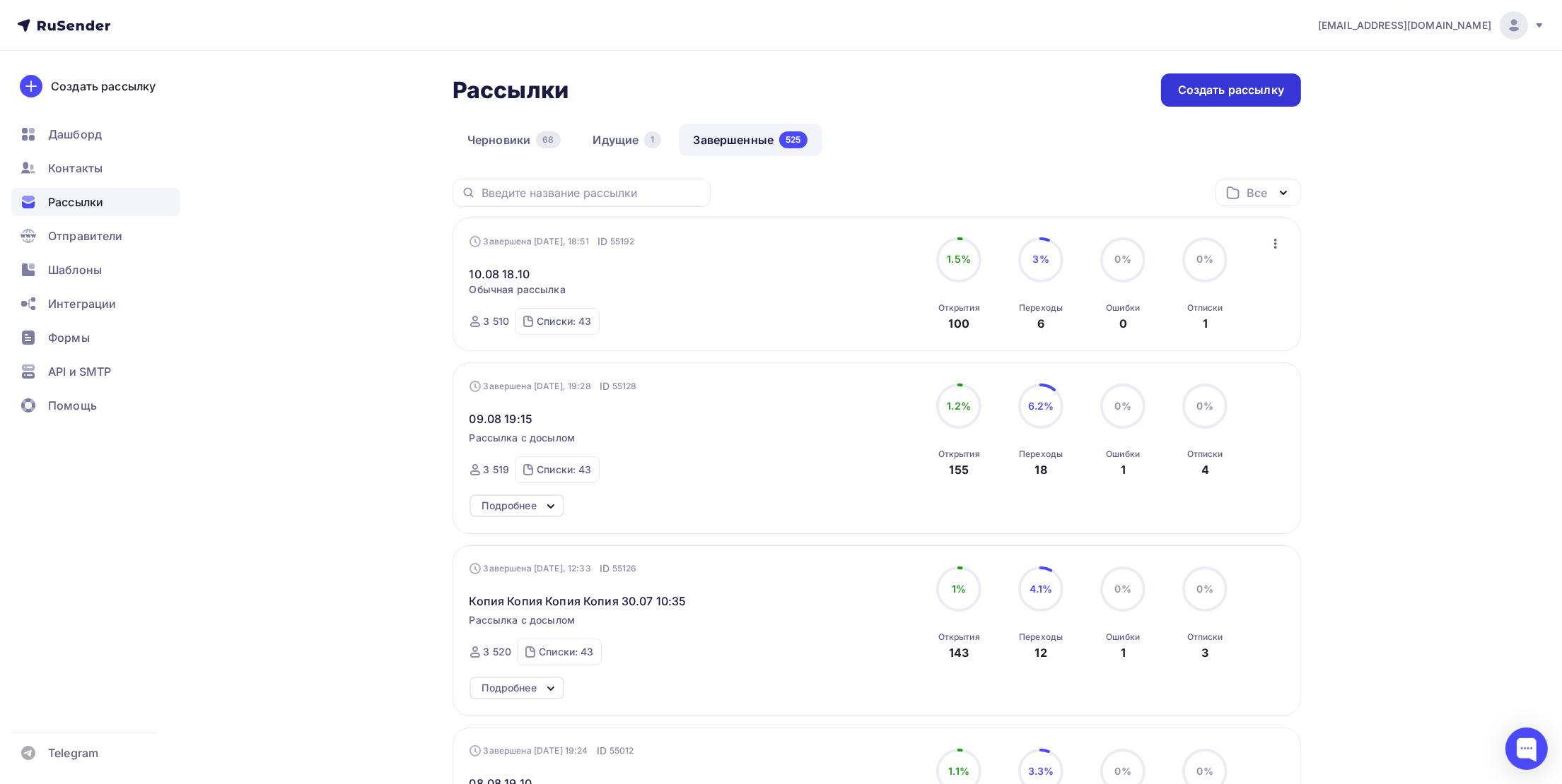
click at [1223, 94] on div "Создать рассылку" at bounding box center [1230, 89] width 106 height 16
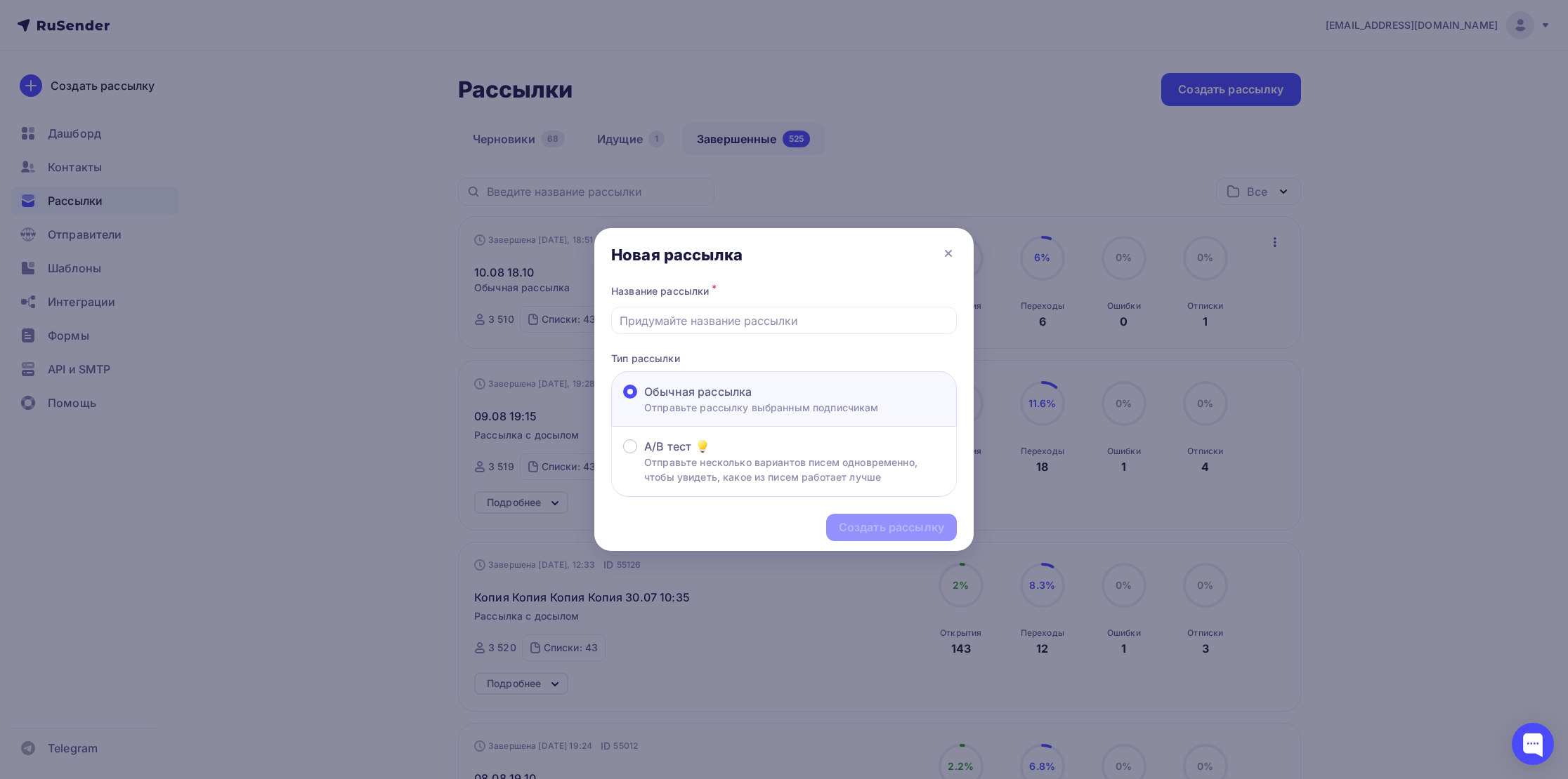
click at [713, 305] on div "Название рассылки *" at bounding box center [784, 307] width 346 height 53
click at [710, 314] on input "text" at bounding box center [784, 321] width 329 height 17
click at [1280, 374] on div at bounding box center [784, 390] width 1568 height 779
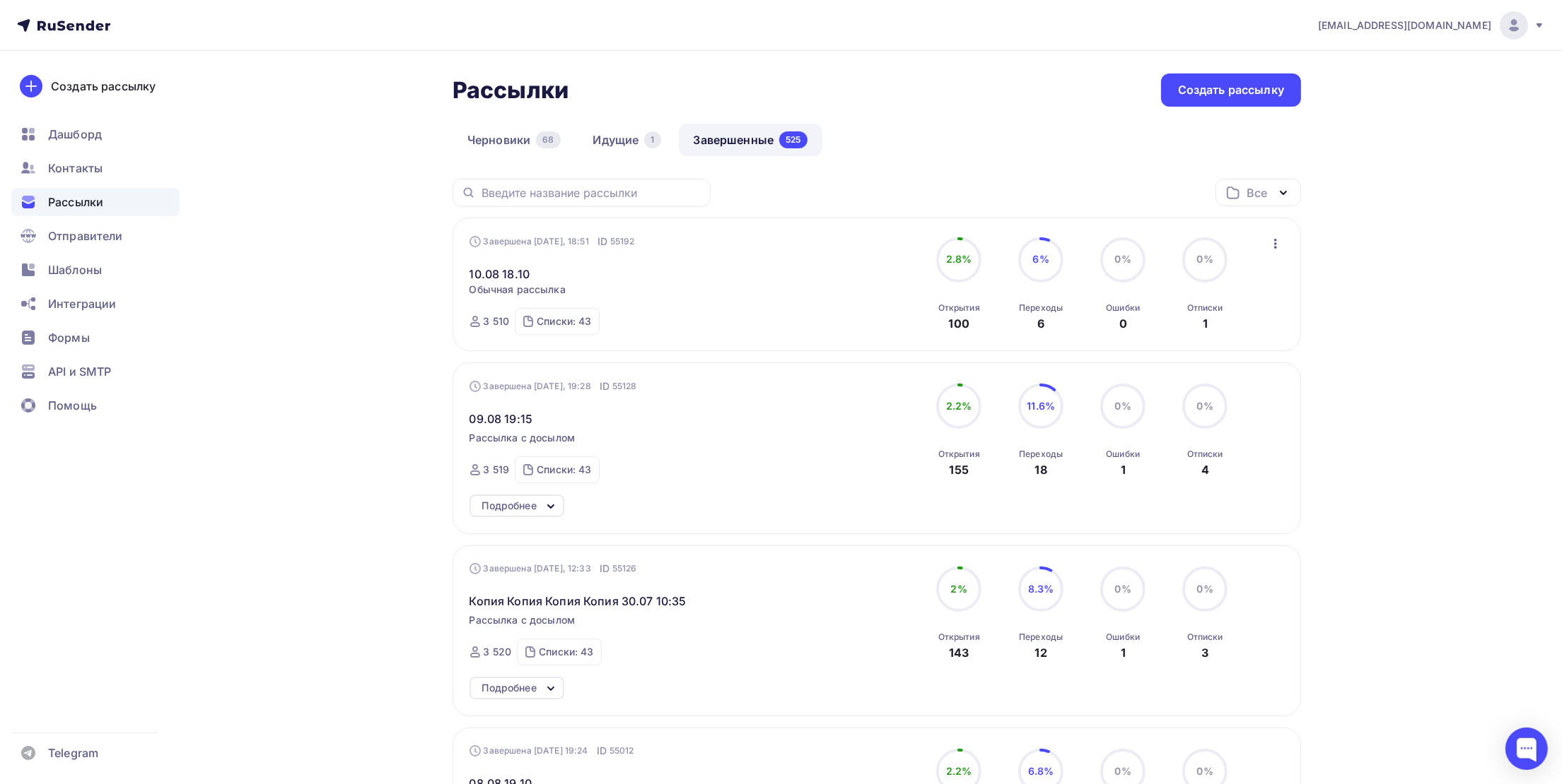
click at [1256, 194] on div "Все" at bounding box center [1256, 193] width 20 height 17
click at [1122, 349] on div "Создать новую папку" at bounding box center [1128, 348] width 124 height 17
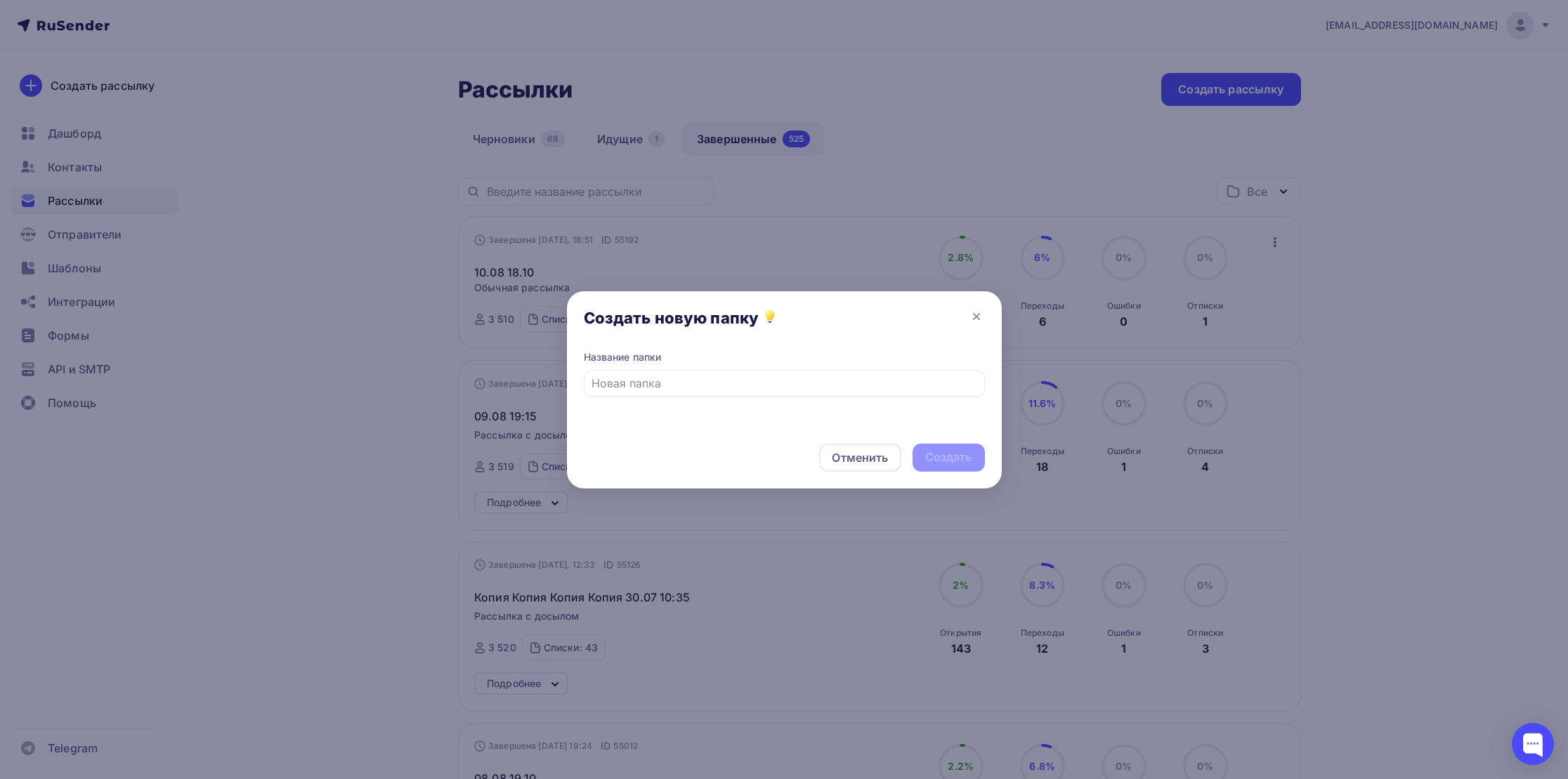
click at [867, 473] on div "Отменить Создать" at bounding box center [784, 460] width 434 height 56
click at [862, 466] on div "Отменить" at bounding box center [859, 457] width 81 height 28
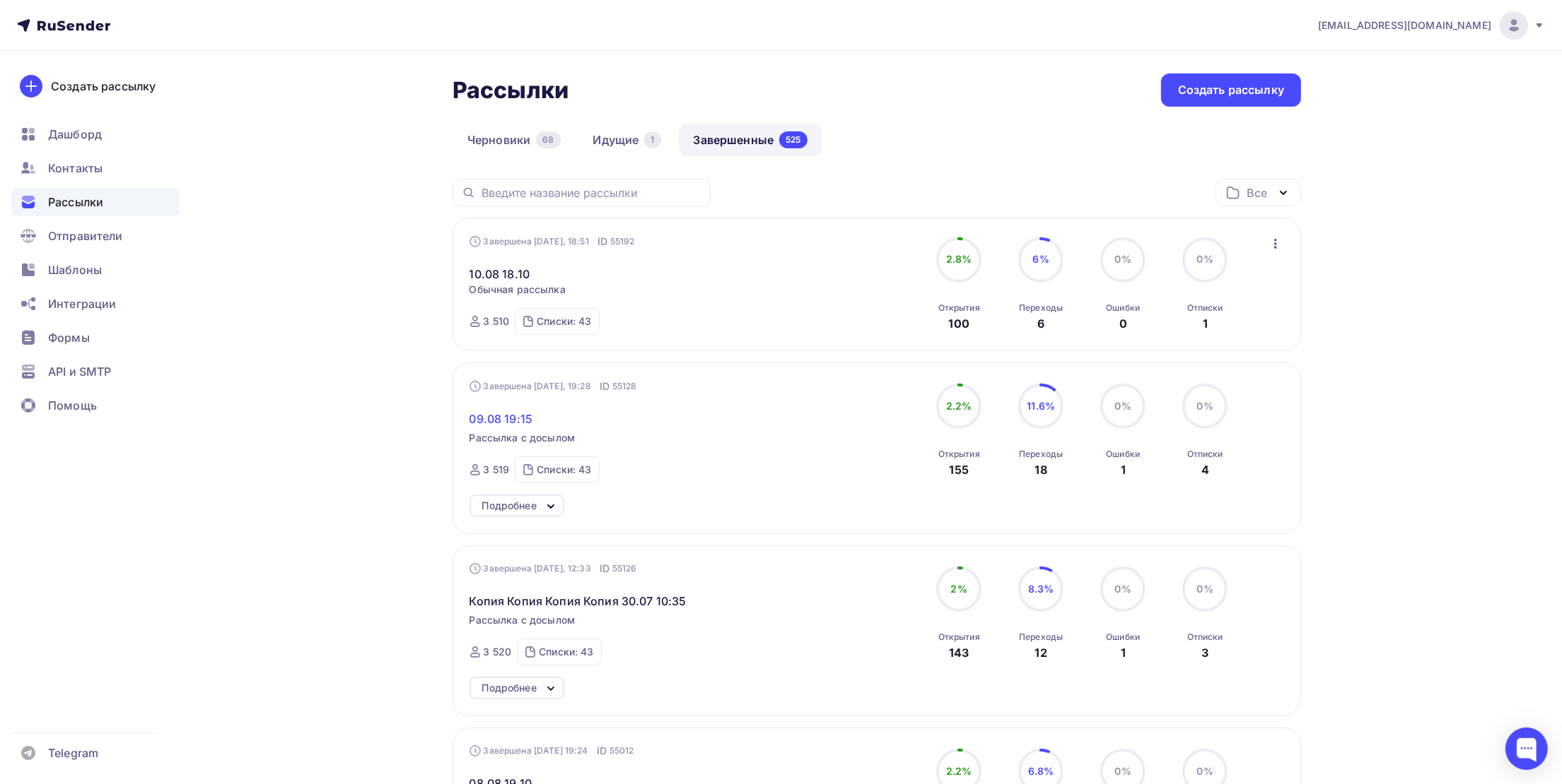
click at [481, 427] on span "09.08 19:15" at bounding box center [501, 419] width 63 height 17
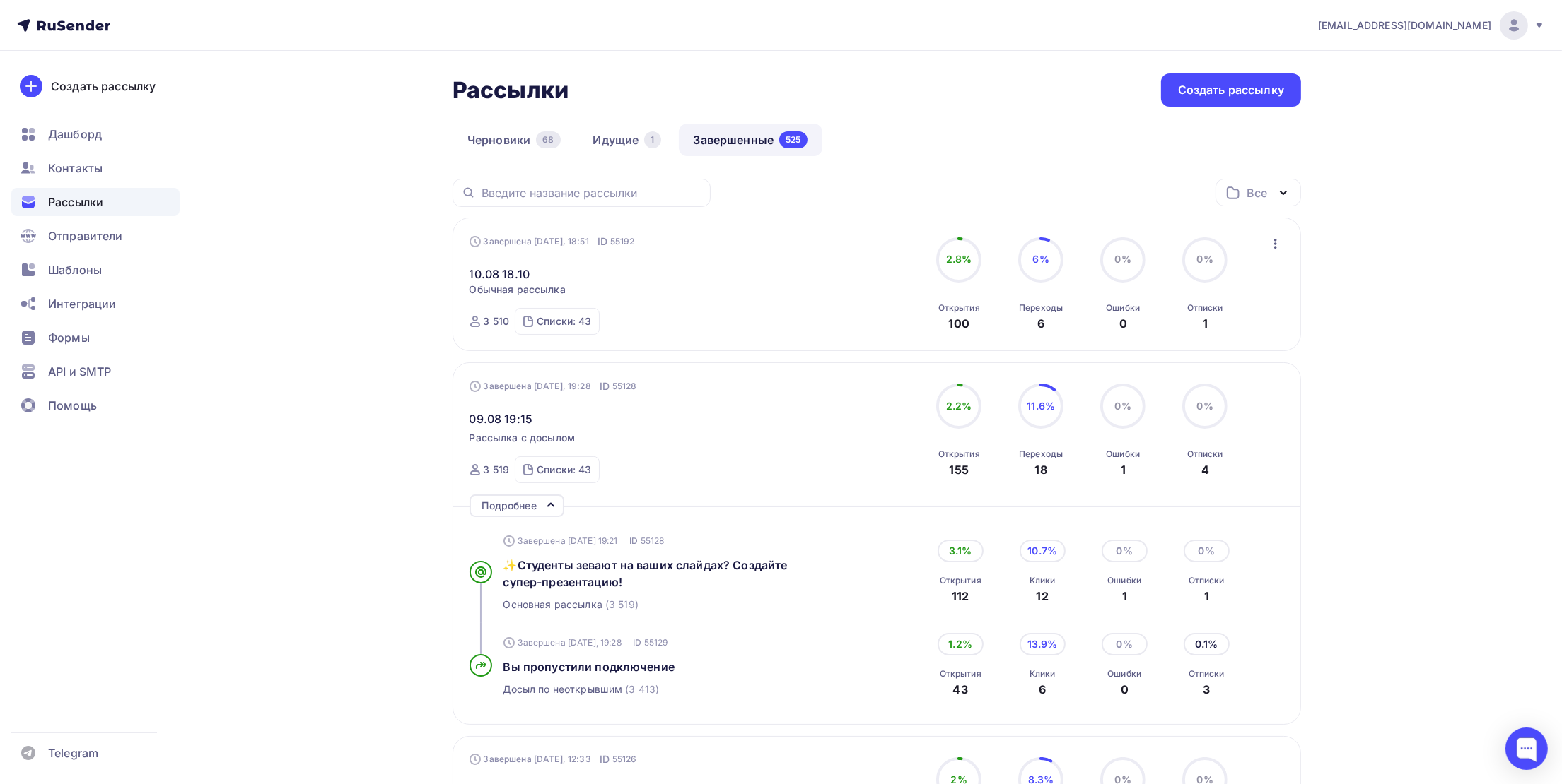
click at [1275, 244] on icon "button" at bounding box center [1275, 244] width 3 height 10
click at [1218, 334] on div "Копировать в новую" at bounding box center [1211, 338] width 145 height 17
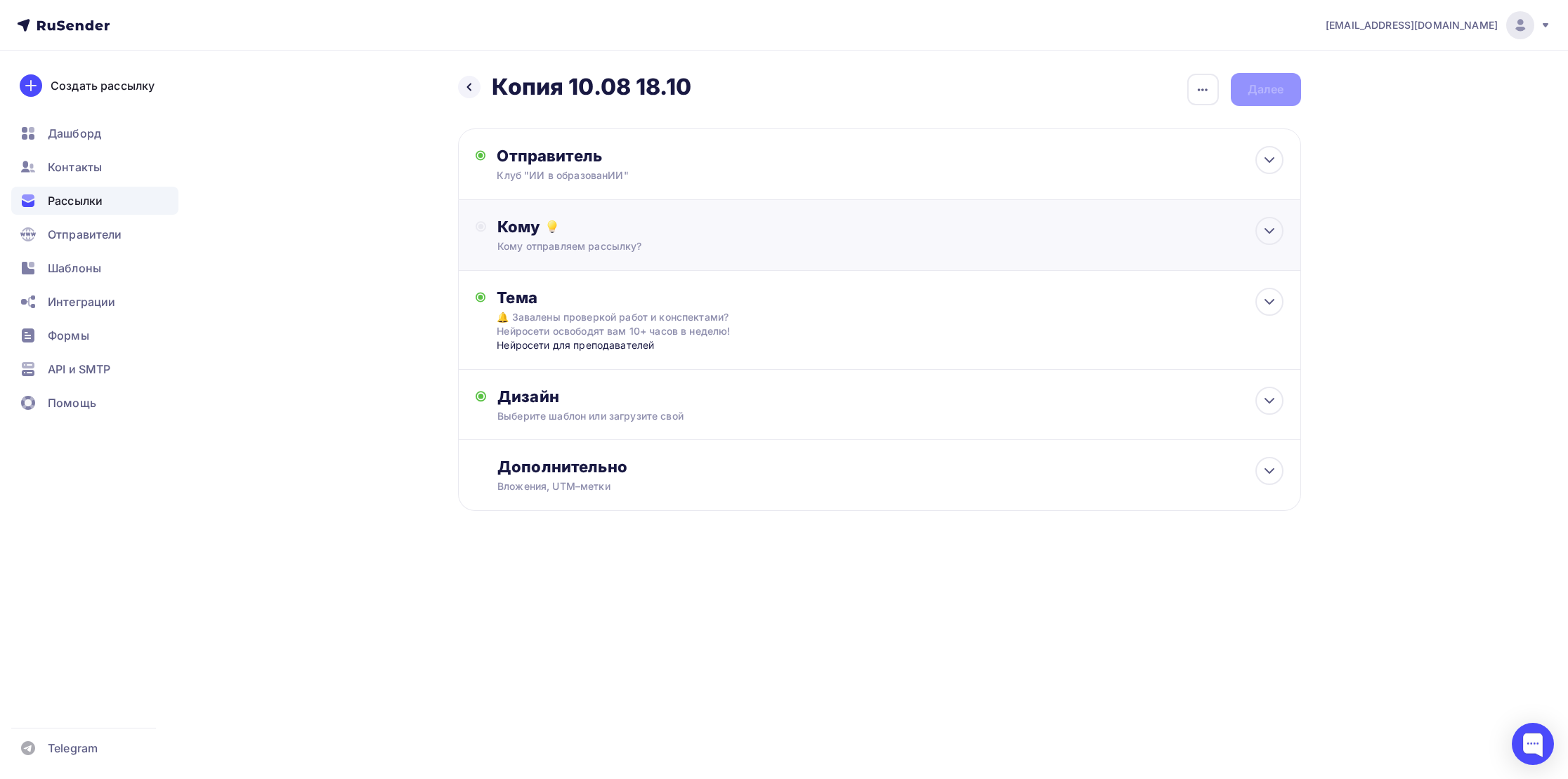
click at [555, 254] on div "Кому отправляем рассылку?" at bounding box center [851, 246] width 708 height 14
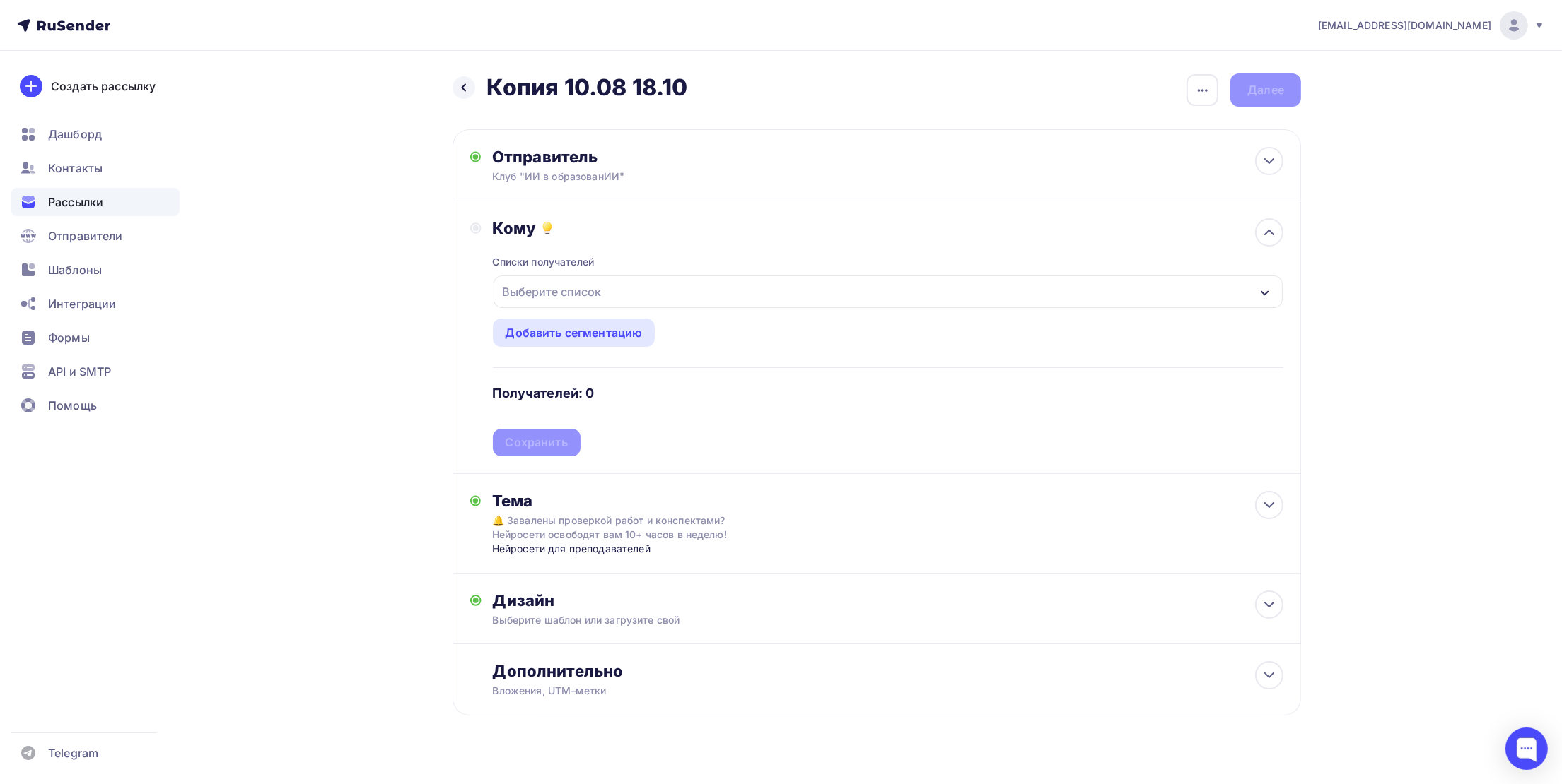
click at [530, 295] on div "Выберите список" at bounding box center [552, 292] width 111 height 25
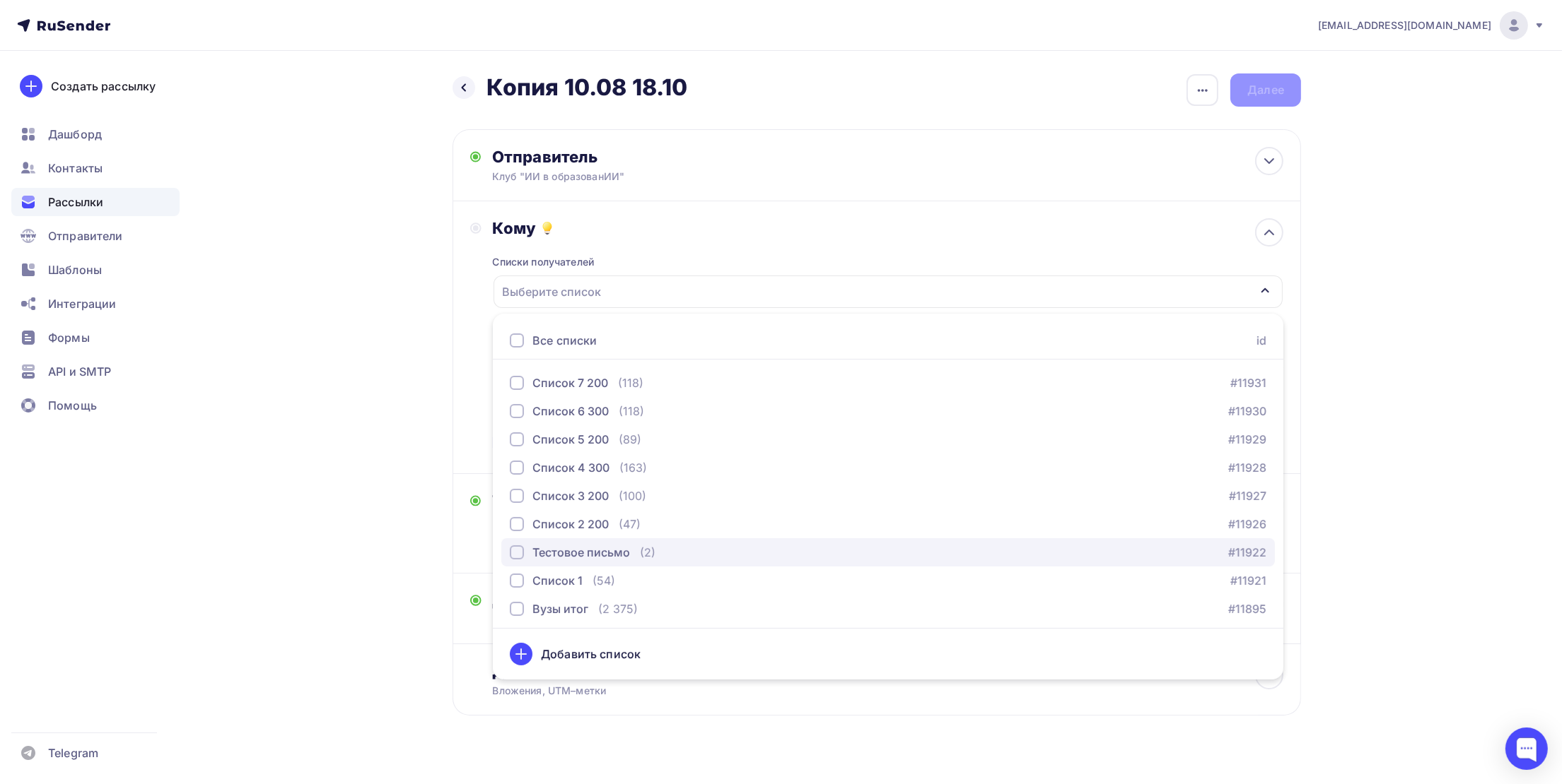
scroll to position [1161, 0]
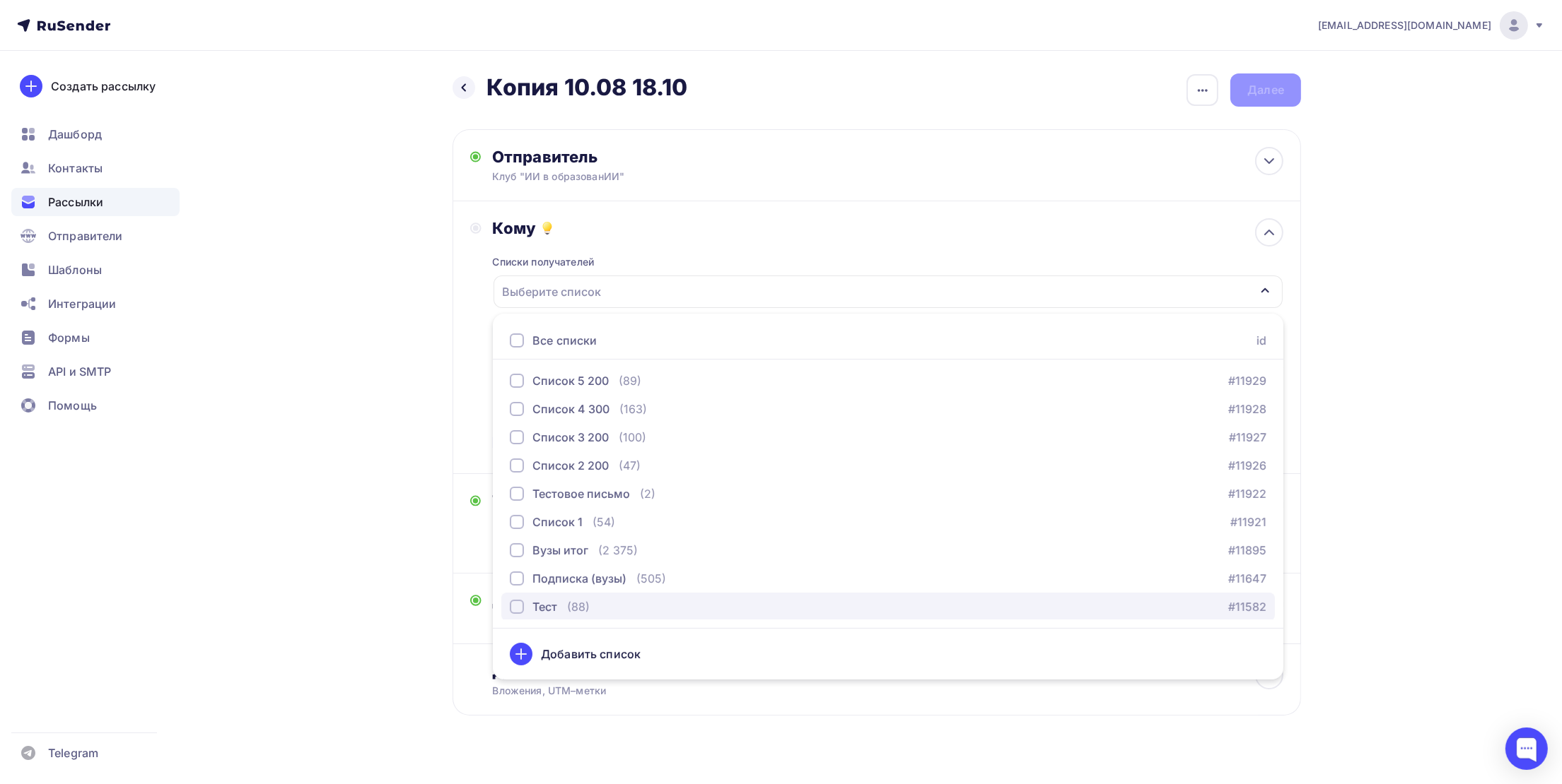
click at [524, 603] on div "Тест" at bounding box center [533, 607] width 47 height 17
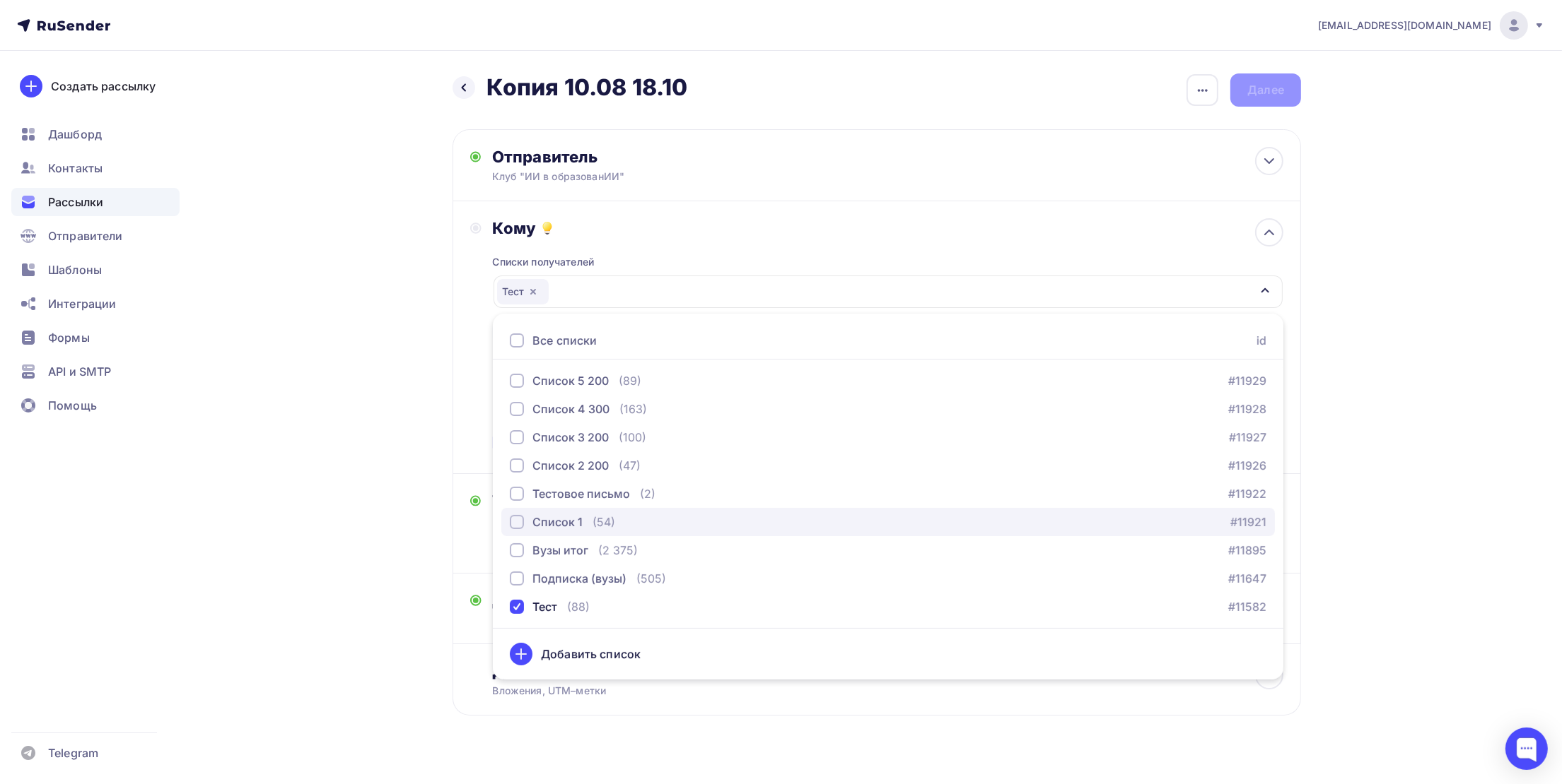
click at [515, 519] on div "button" at bounding box center [516, 522] width 14 height 14
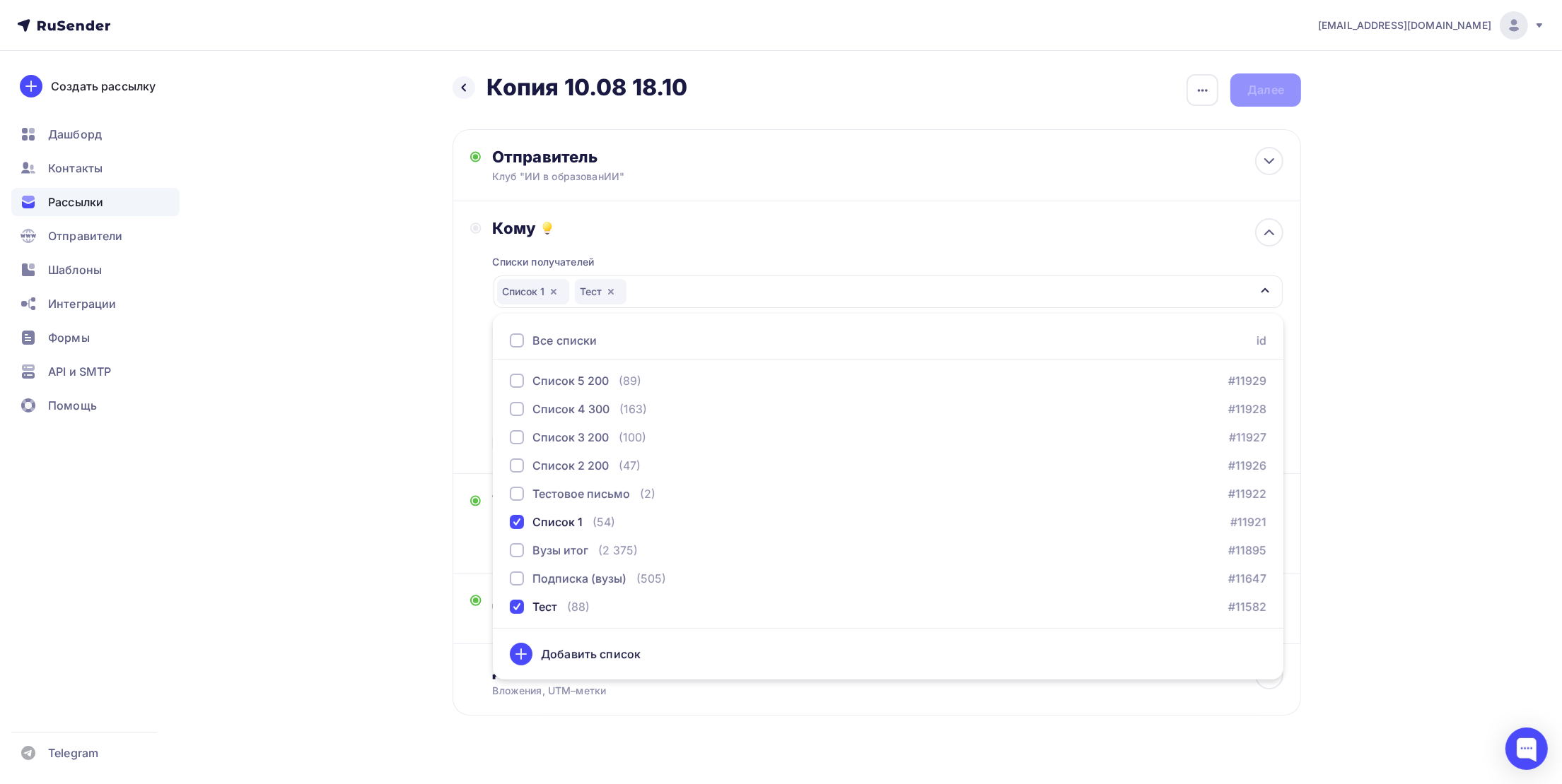
click at [1392, 366] on div "yasposobenon@yandex.ru Аккаунт Тарифы Выйти Создать рассылку Дашборд Контакты Р…" at bounding box center [781, 404] width 1562 height 807
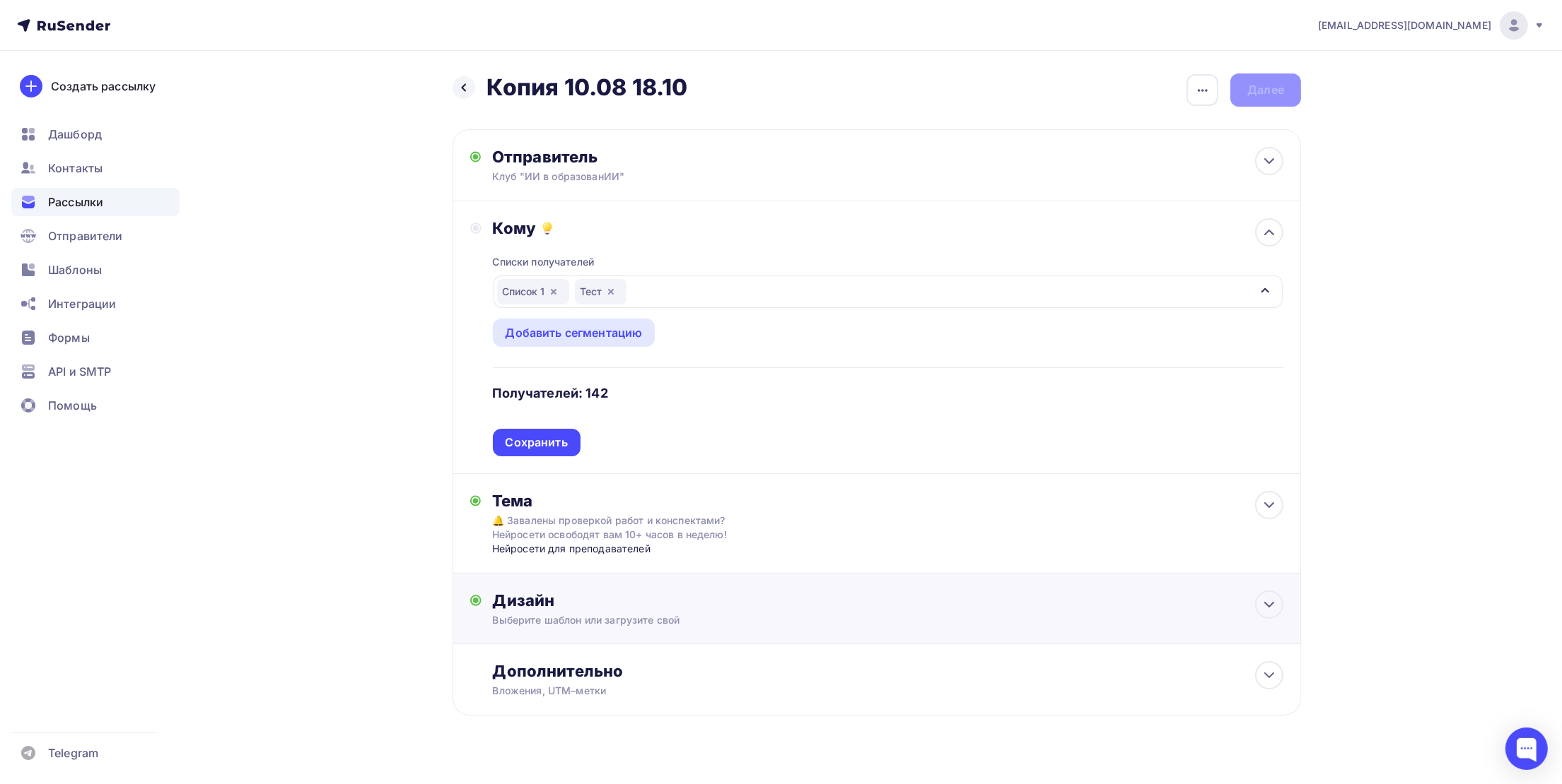
click at [676, 624] on div "Выберите шаблон или загрузите свой" at bounding box center [849, 620] width 712 height 14
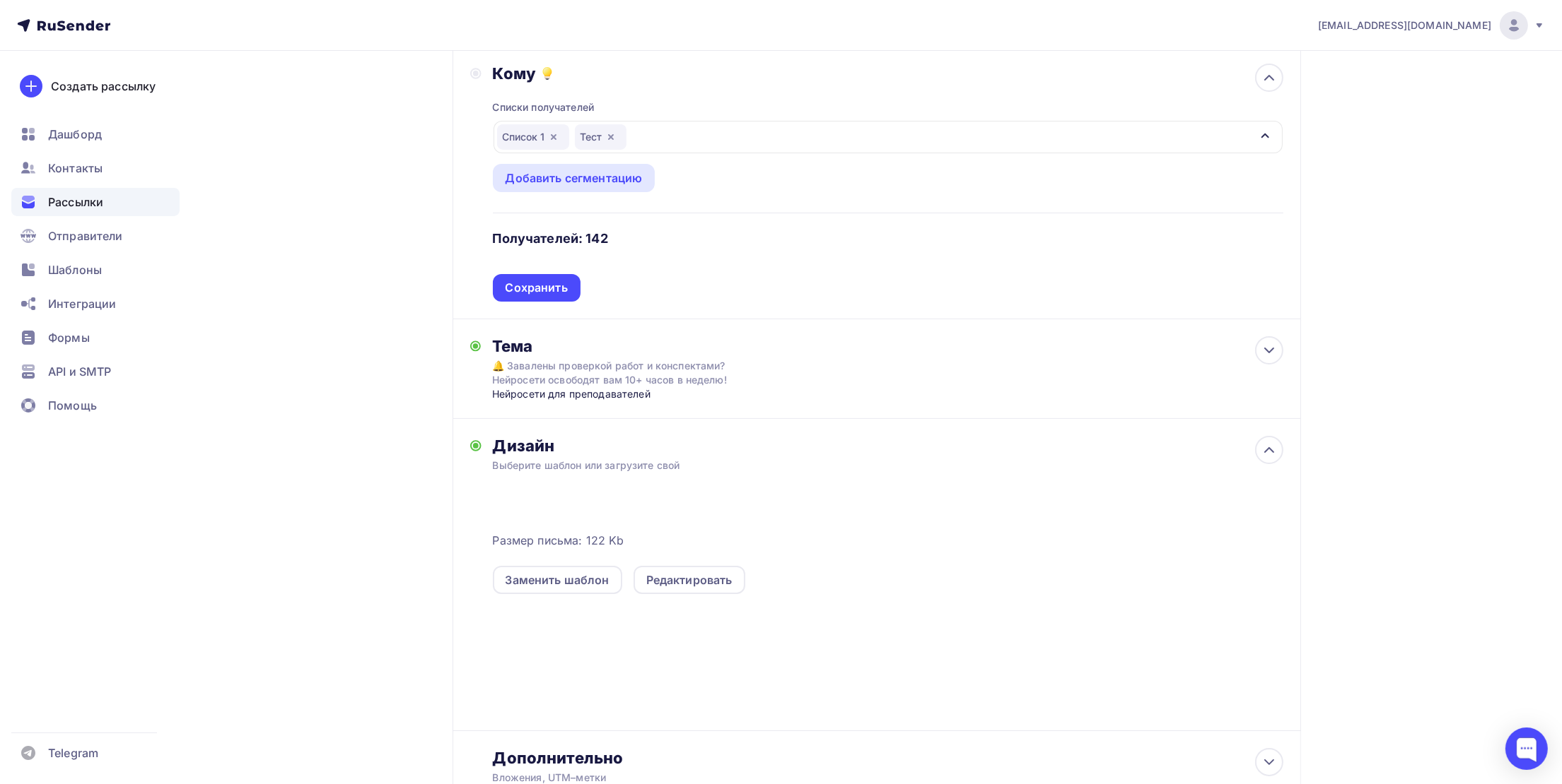
scroll to position [266, 0]
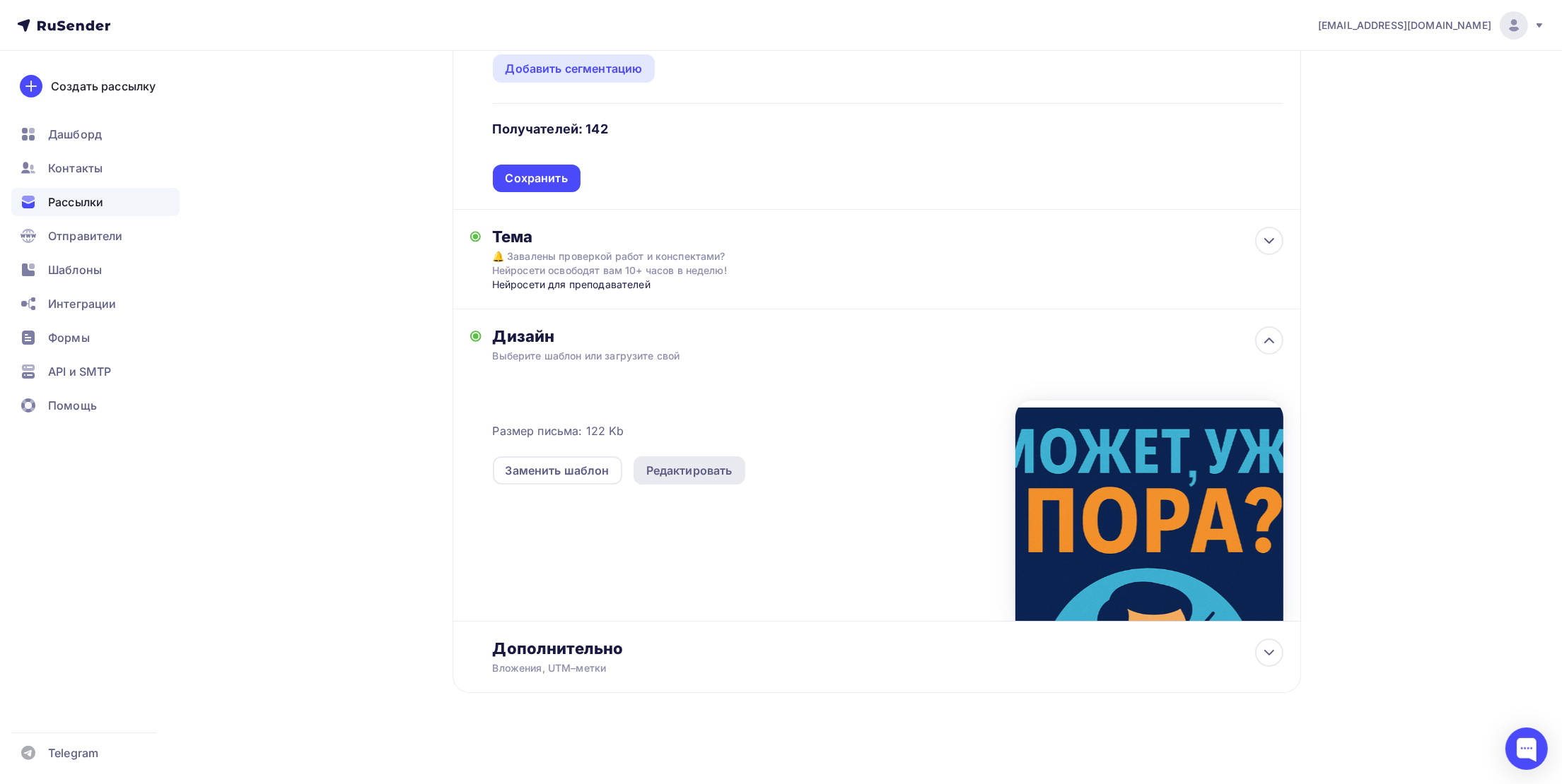
click at [691, 472] on div "Редактировать" at bounding box center [689, 471] width 87 height 17
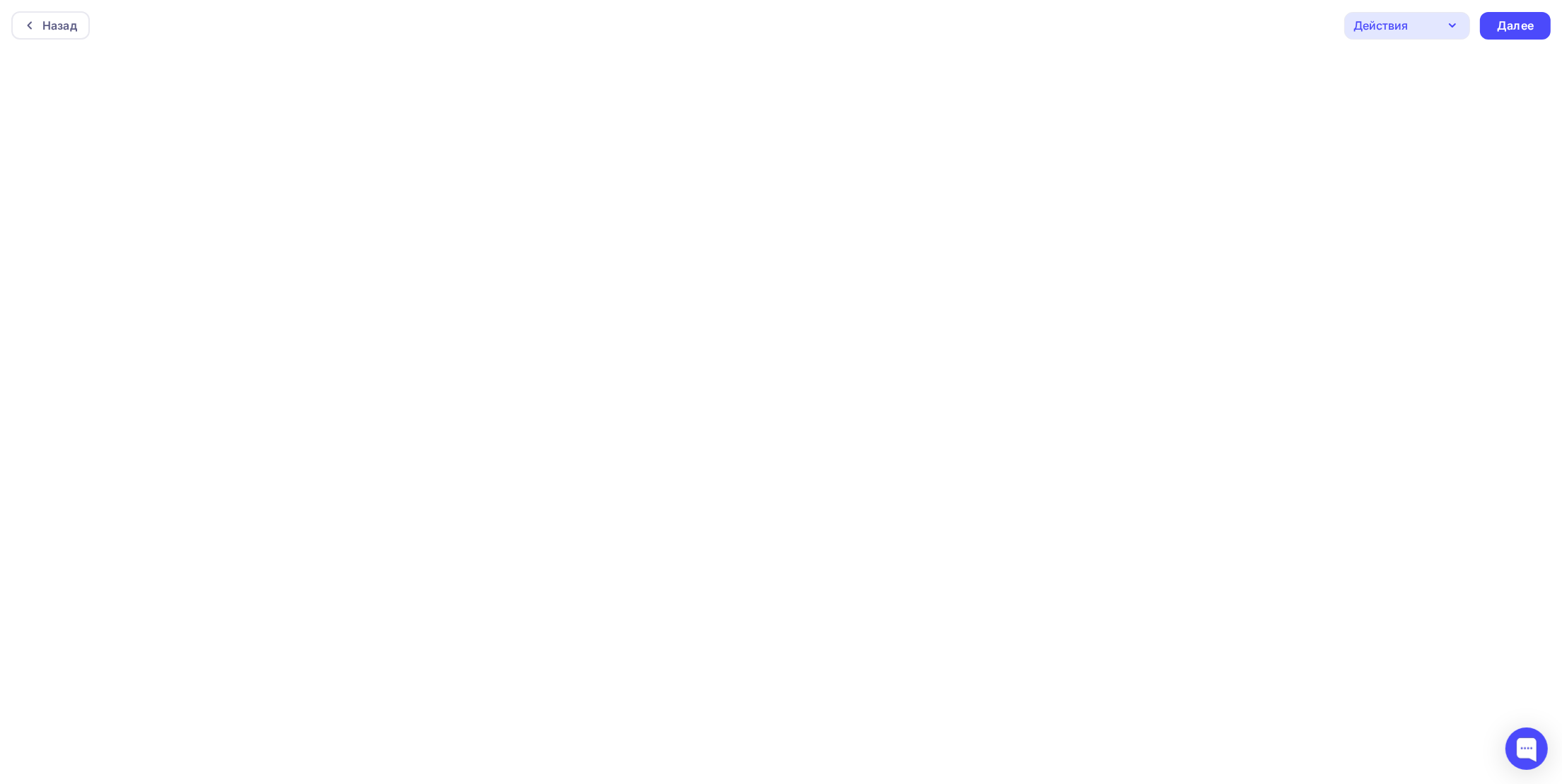
scroll to position [4, 0]
click at [1426, 23] on div "Действия" at bounding box center [1406, 22] width 126 height 28
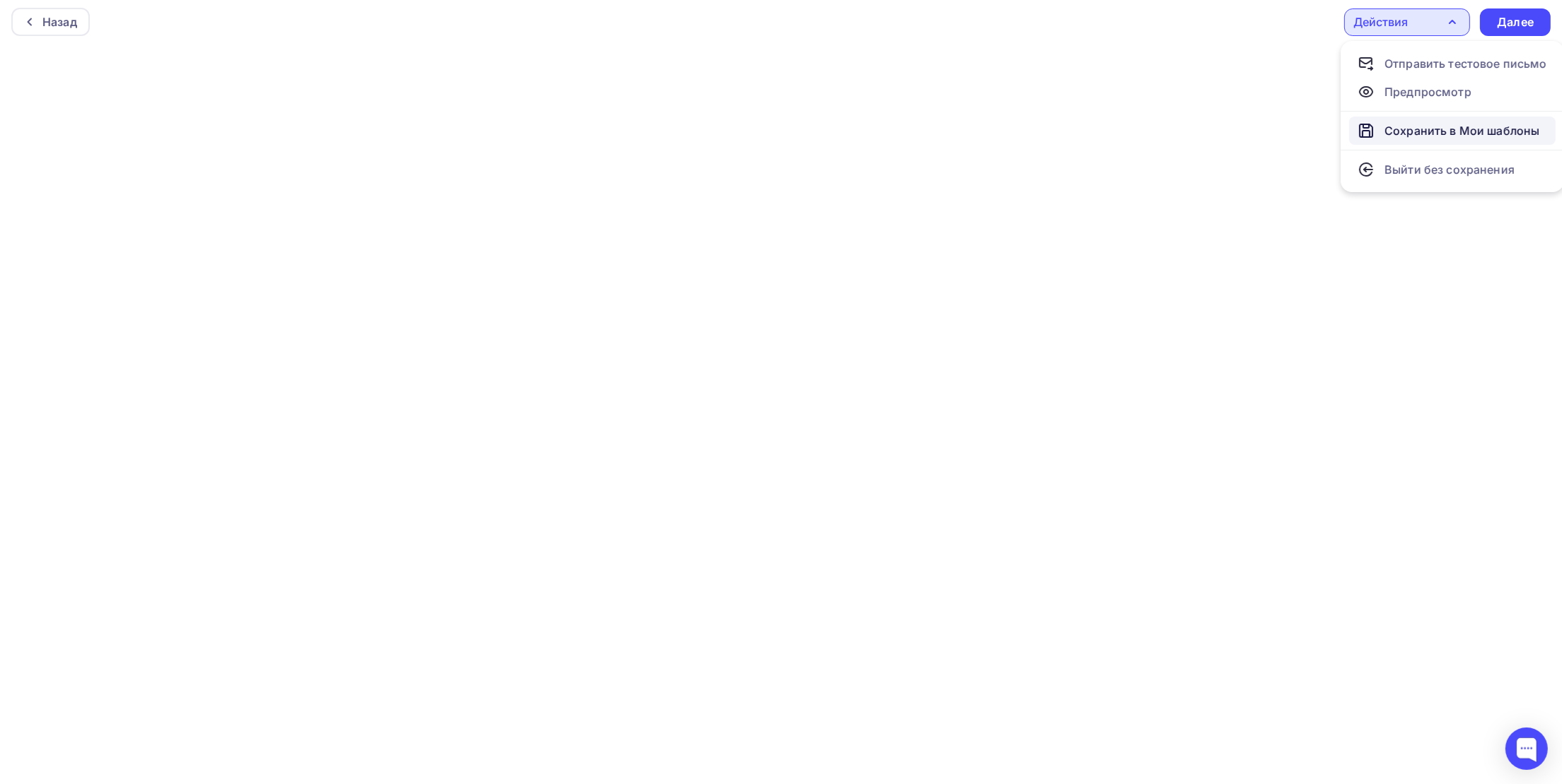
click at [1433, 127] on div "Сохранить в Мои шаблоны" at bounding box center [1461, 131] width 155 height 17
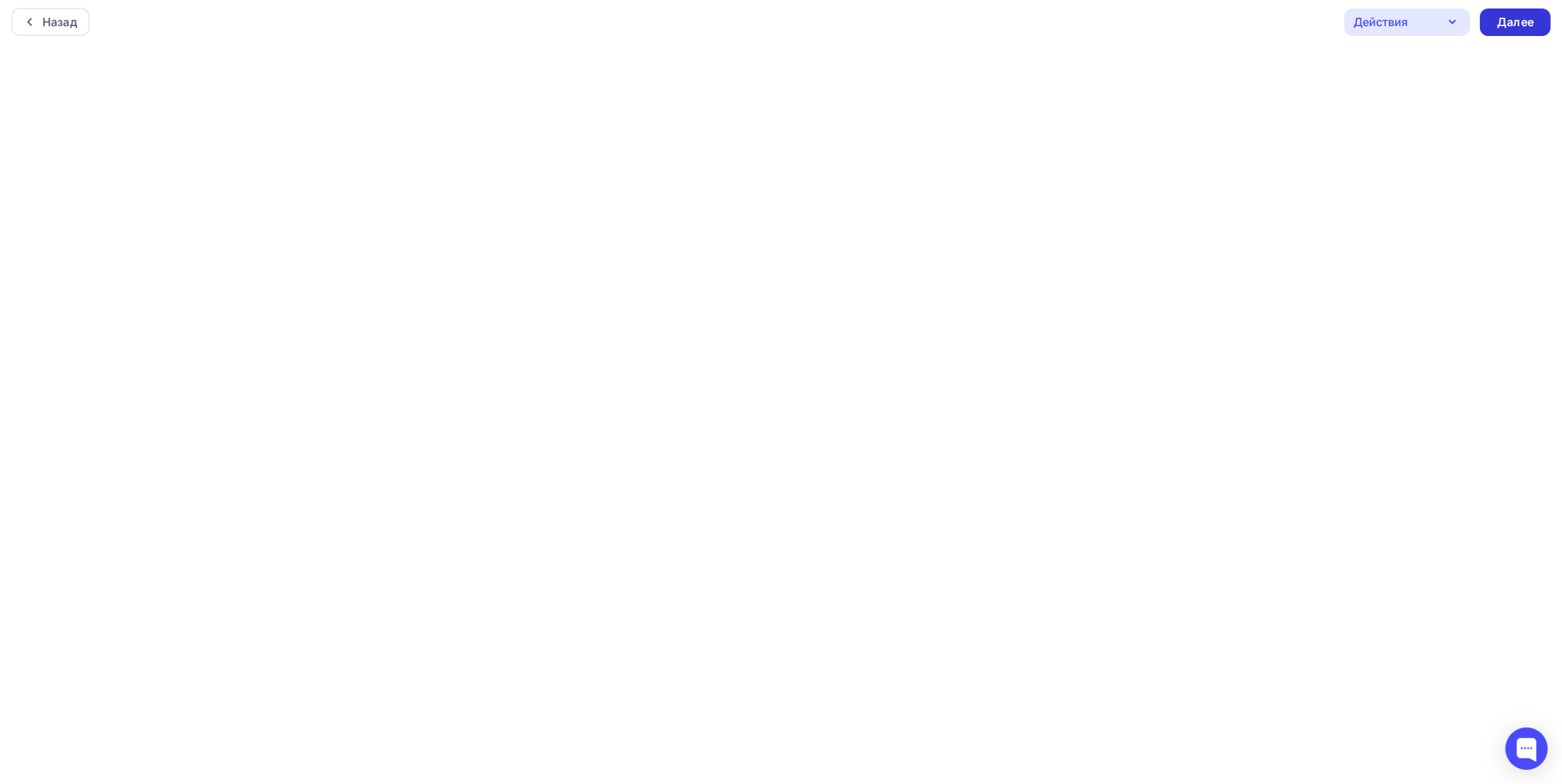
click at [1533, 20] on div "Далее" at bounding box center [1515, 22] width 37 height 16
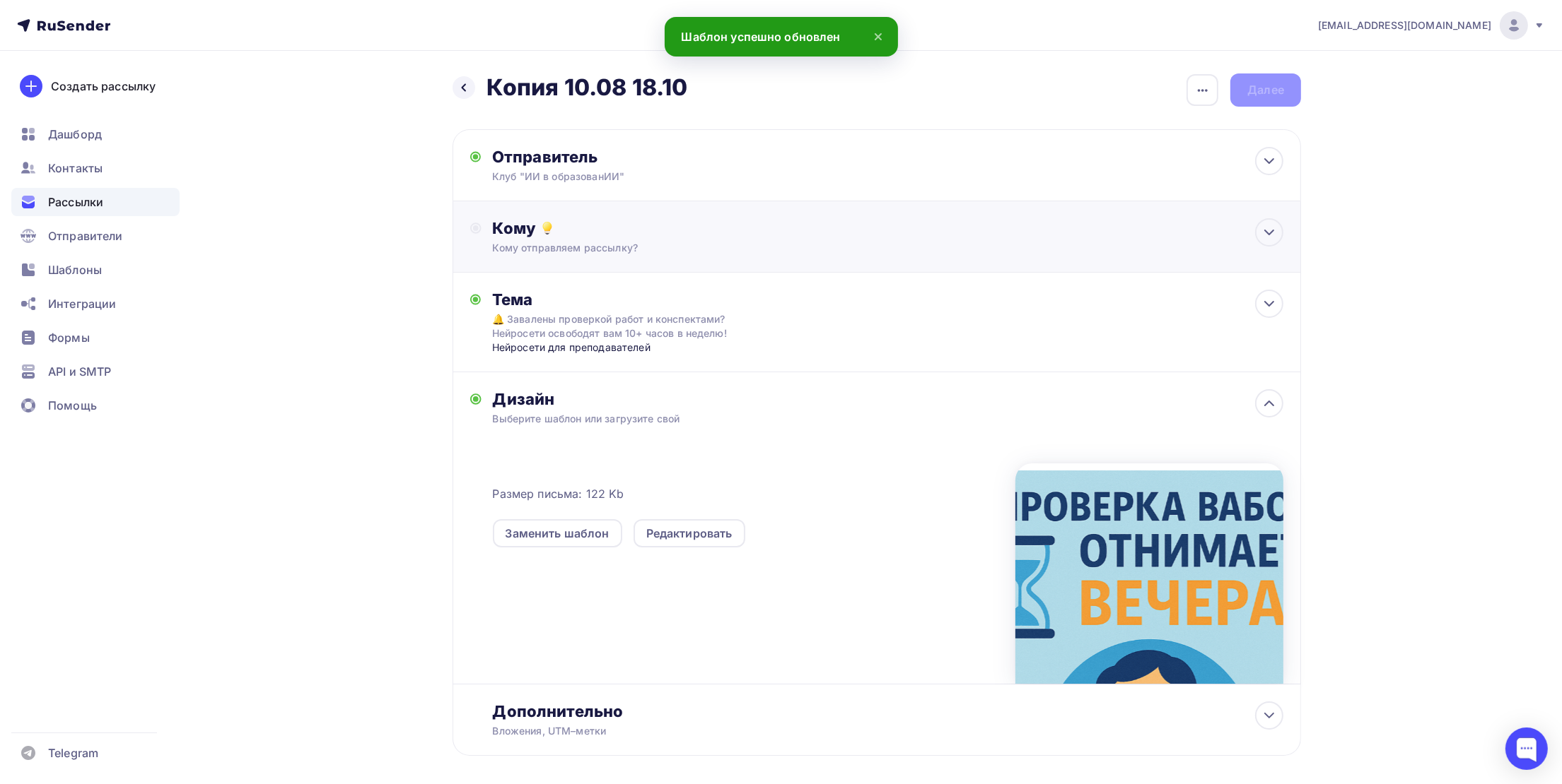
click at [554, 239] on div "Кому Кому отправляем рассылку? Списки получателей Список 1 Тест Все списки id к…" at bounding box center [888, 236] width 790 height 37
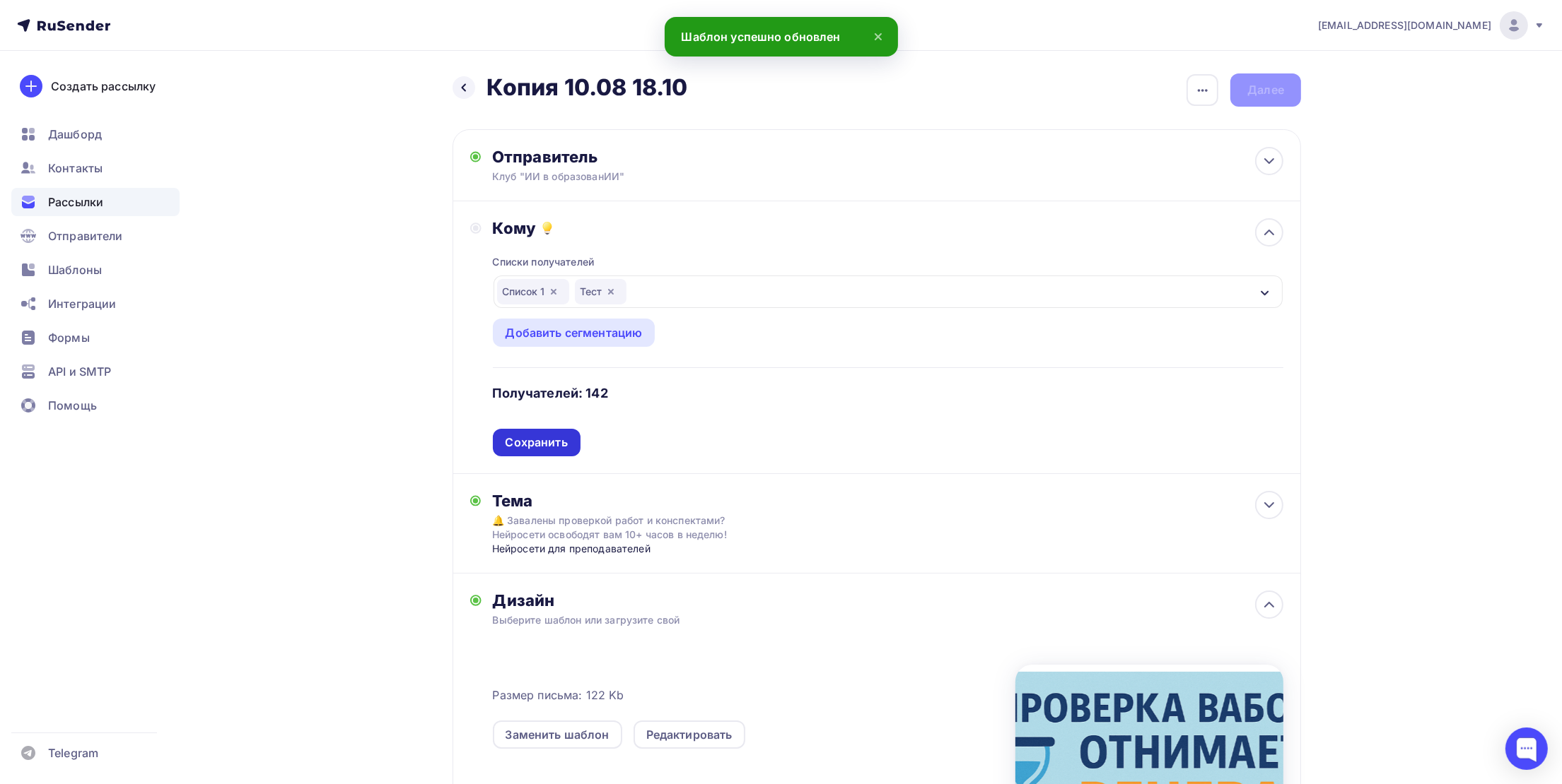
click at [531, 438] on div "Сохранить" at bounding box center [536, 442] width 62 height 16
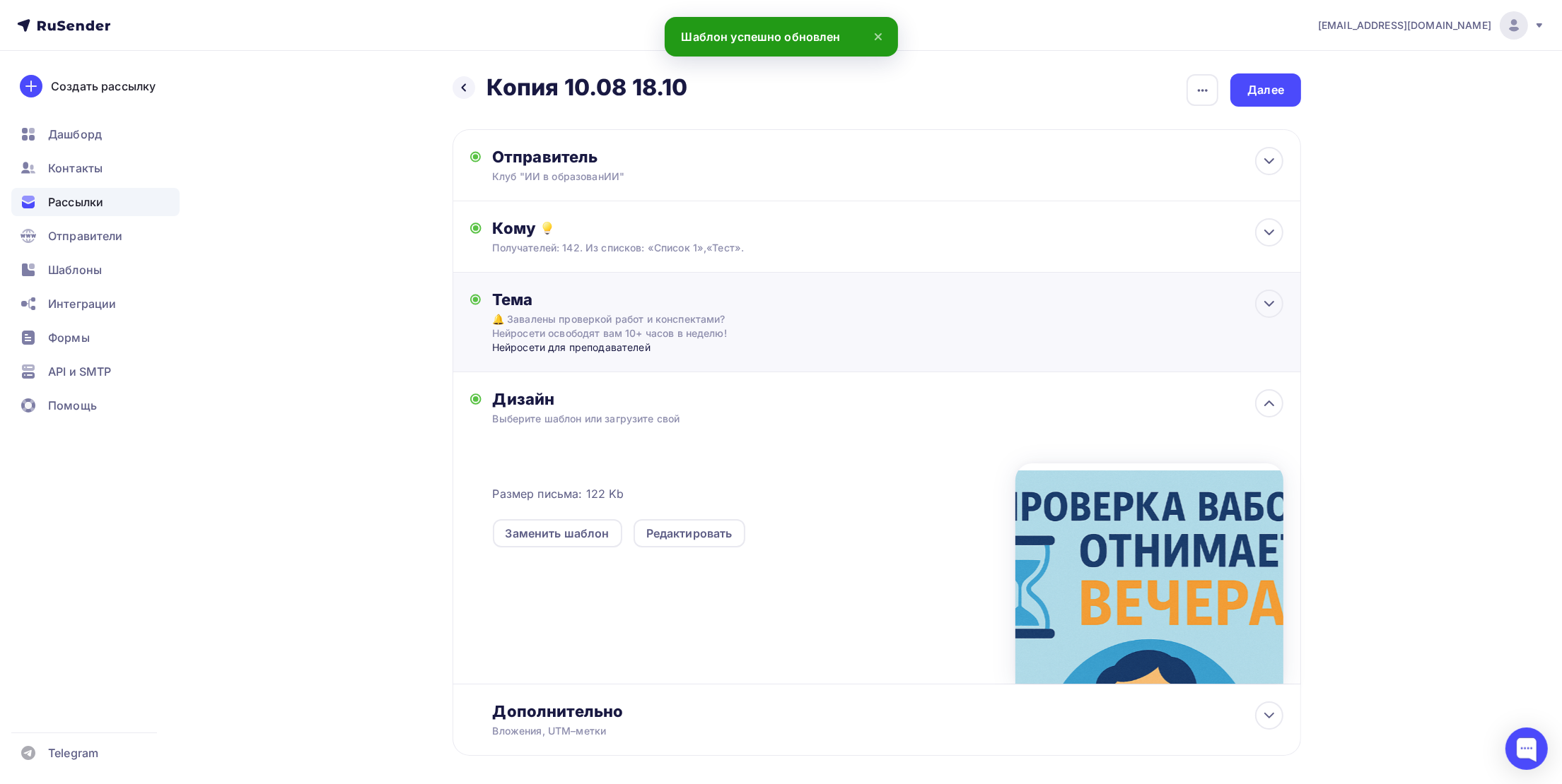
click at [567, 356] on div "Тема 🔔 Завалены проверкой работ и конспектами? Нейросети освободят вам 10+ часо…" at bounding box center [877, 323] width 849 height 100
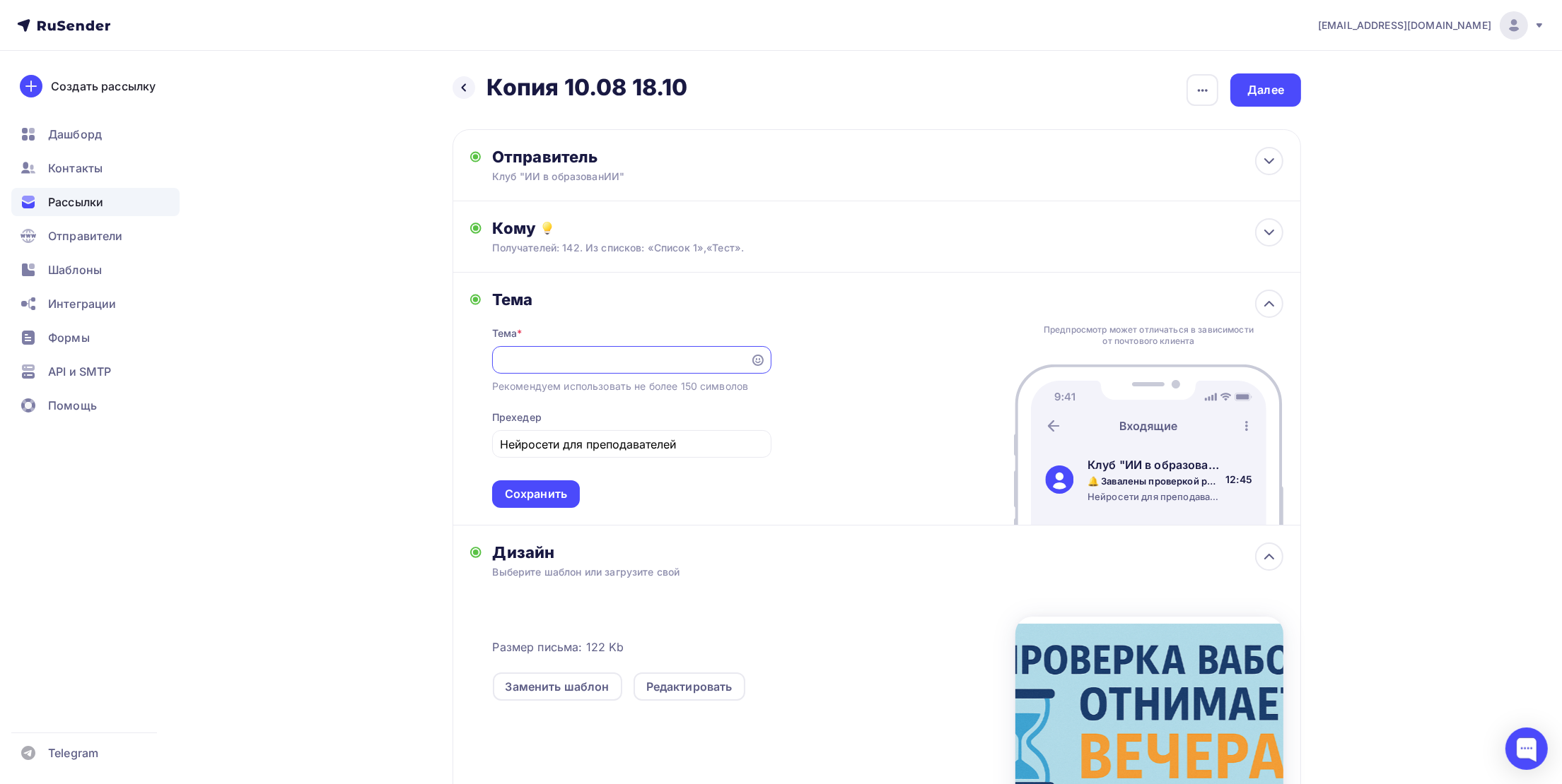
click at [705, 359] on input "🔔 Завалены проверкой работ и конспектами? Нейросети освободят вам 10+ часов в н…" at bounding box center [621, 360] width 242 height 17
paste input "⏳ Проверка работ отнимает вечера? Как ИИ вернет вам 10+ часов в неделю (Пример …"
type input "⏳ Проверка работ отнимает вечера? Как ИИ вернет вам 10+ часов в неделю (Пример …"
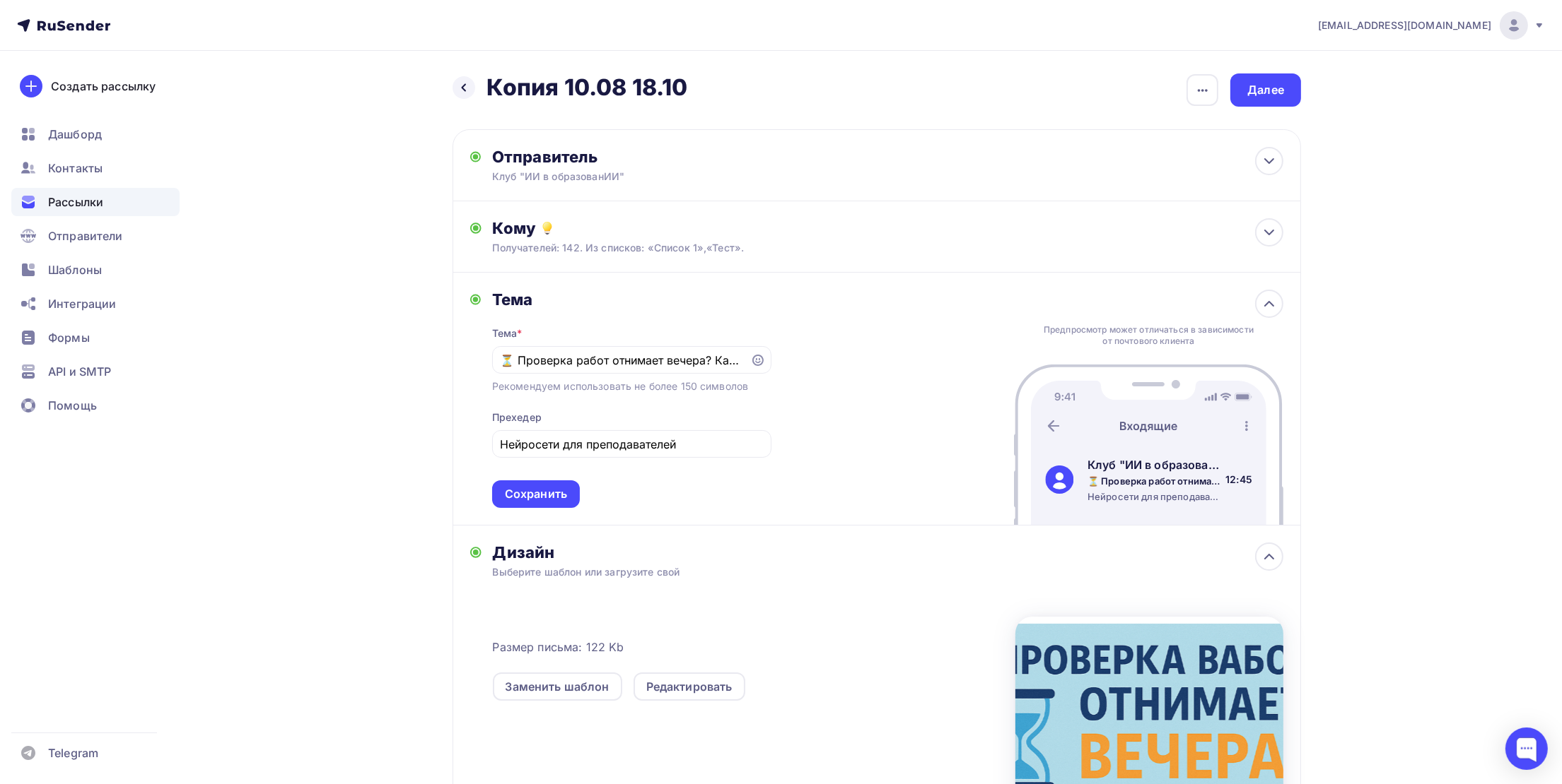
click at [548, 480] on div "Тема * ⏳ Проверка работ отнимает вечера? Как ИИ вернет вам 10+ часов в неделю (…" at bounding box center [632, 408] width 280 height 199
click at [545, 490] on div "Сохранить" at bounding box center [535, 494] width 62 height 16
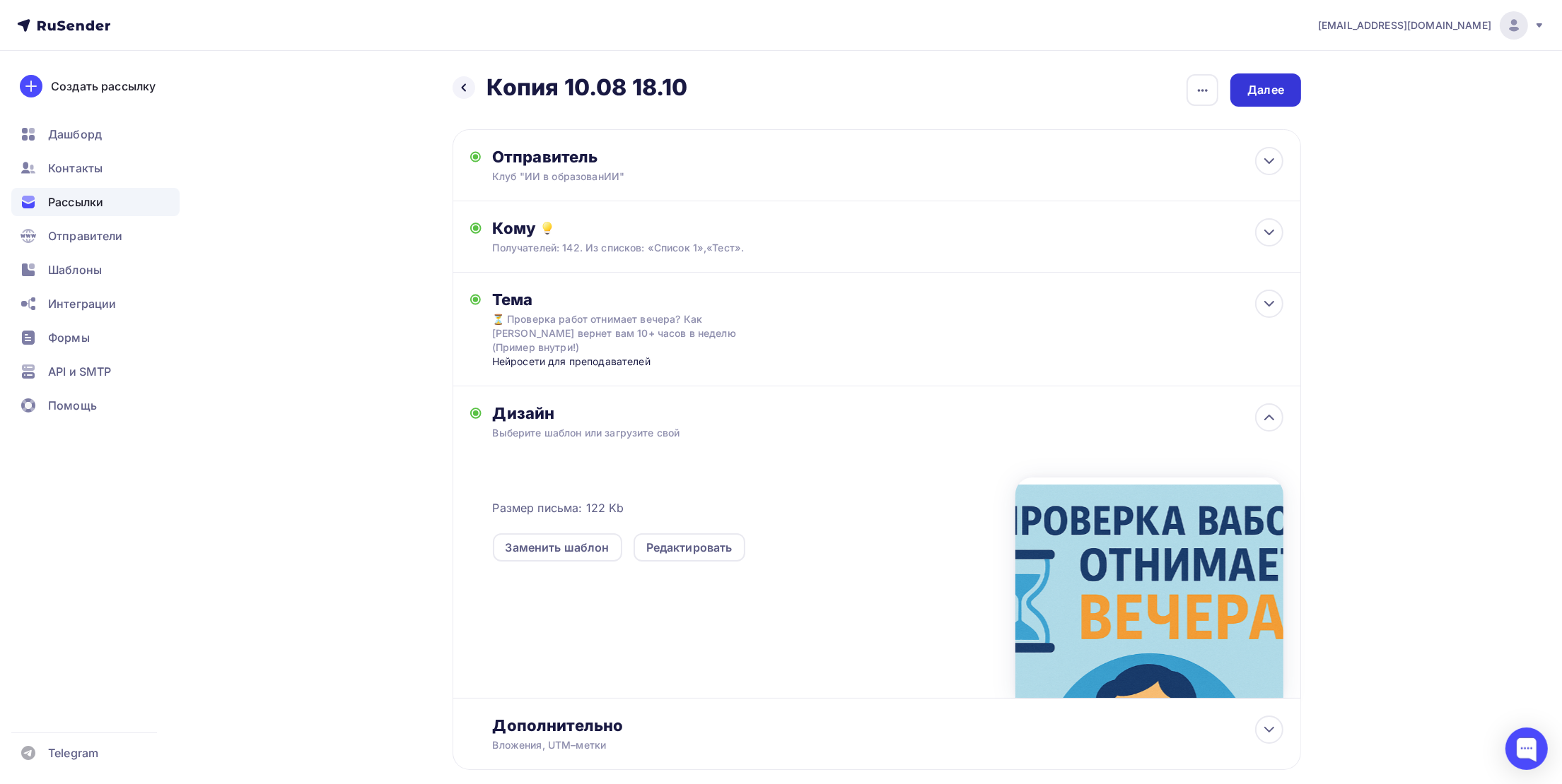
click at [1271, 96] on div "Далее" at bounding box center [1265, 89] width 37 height 16
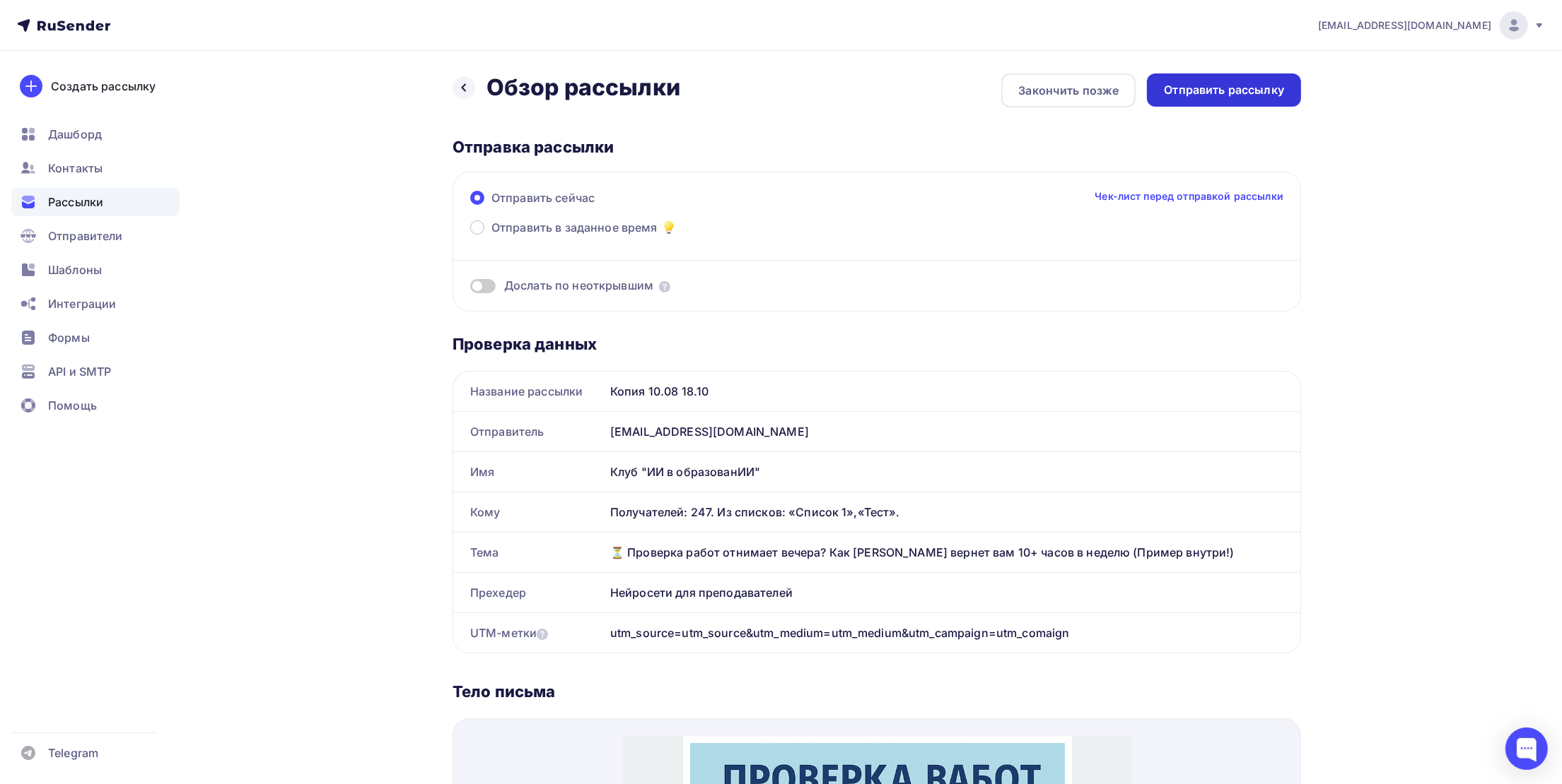
click at [1245, 96] on div "Отправить рассылку" at bounding box center [1224, 89] width 120 height 16
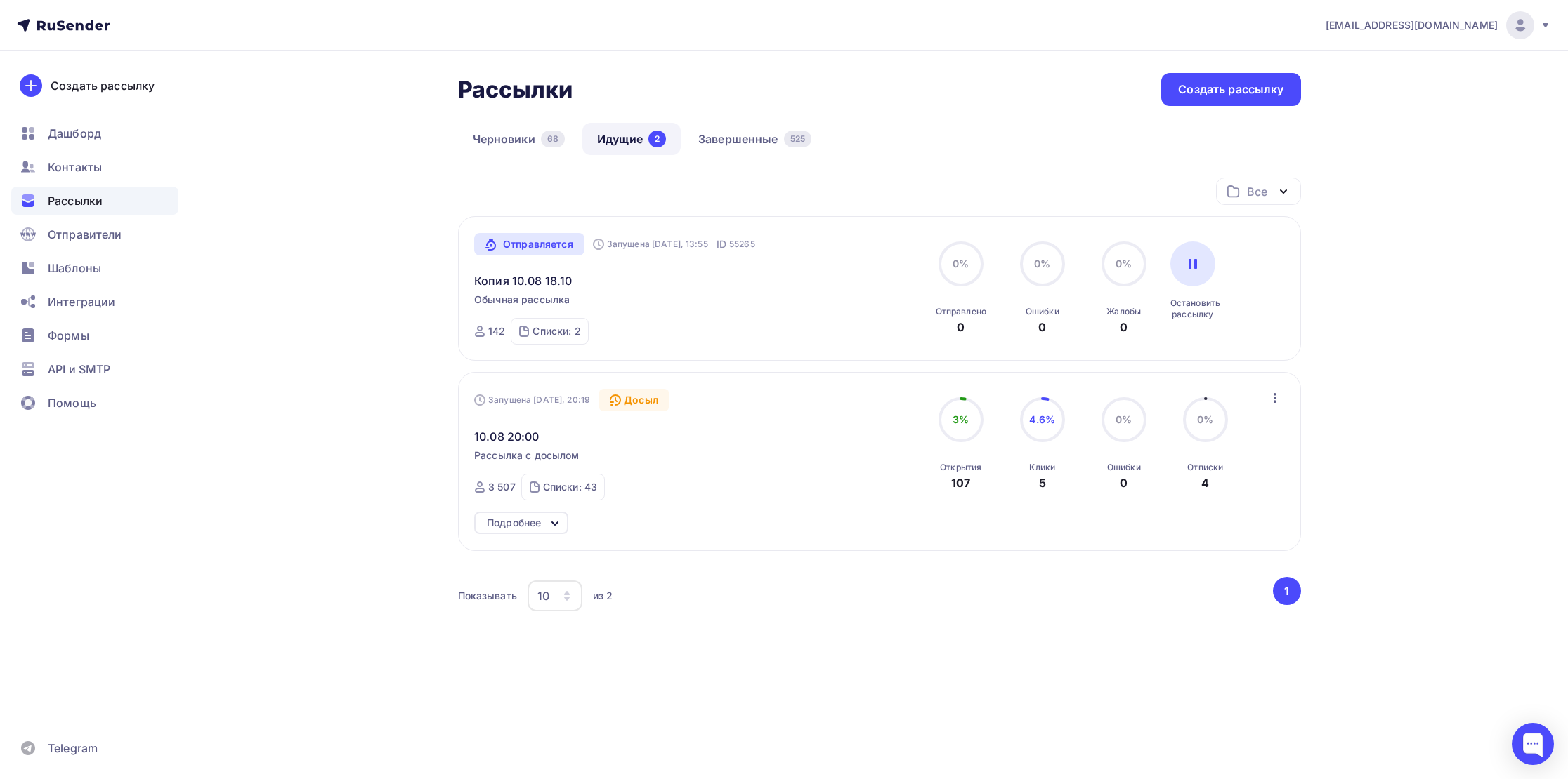
click at [268, 45] on nav "yasposobenon@yandex.ru Аккаунт Тарифы Выйти Создать рассылку Дашборд Контакты Р…" at bounding box center [784, 25] width 1568 height 51
drag, startPoint x: 268, startPoint y: 44, endPoint x: 270, endPoint y: 36, distance: 8.2
click at [269, 40] on nav "yasposobenon@yandex.ru Аккаунт Тарифы Выйти Создать рассылку Дашборд Контакты Р…" at bounding box center [784, 25] width 1568 height 51
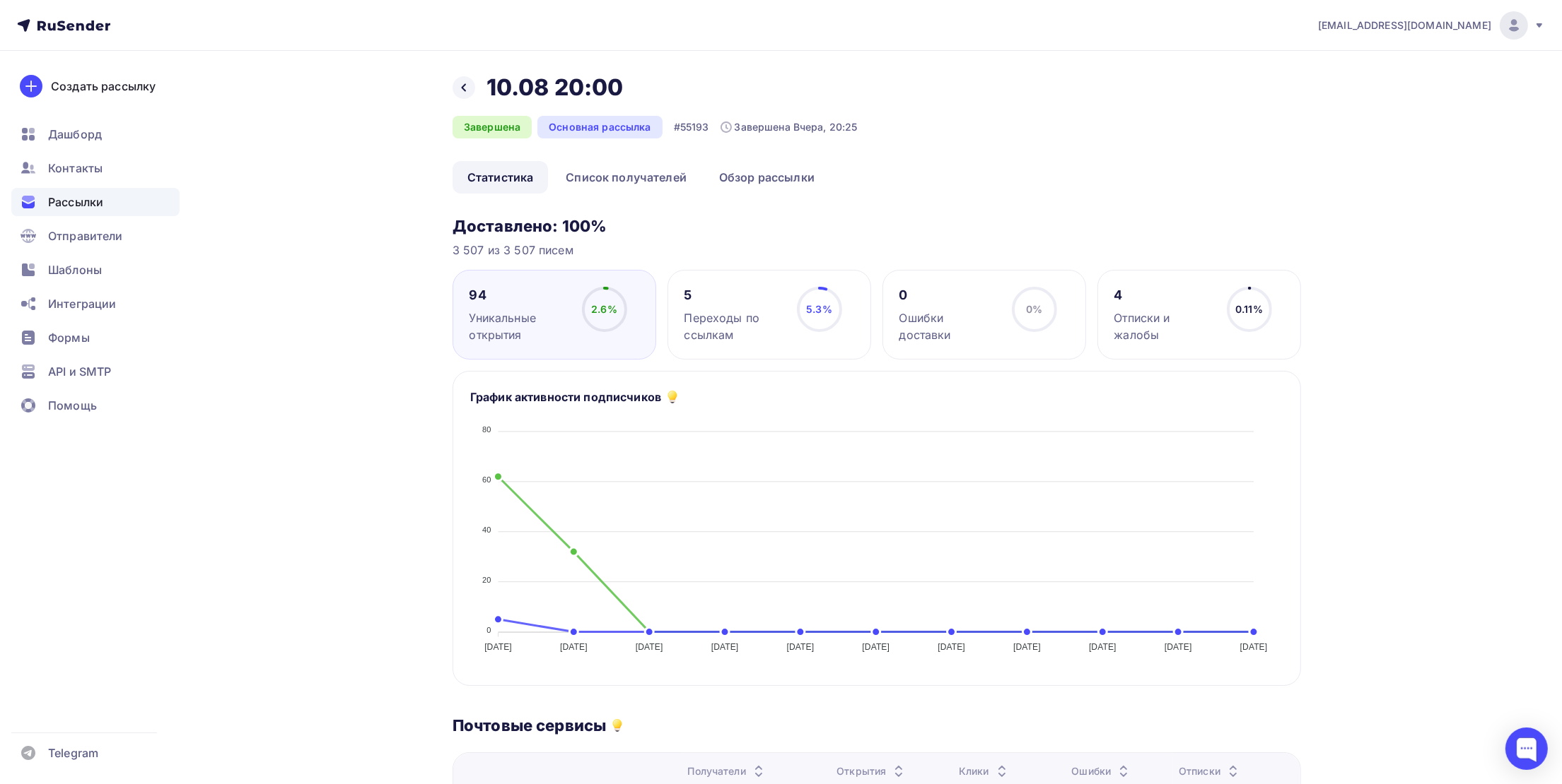
click at [71, 198] on span "Рассылки" at bounding box center [75, 203] width 55 height 17
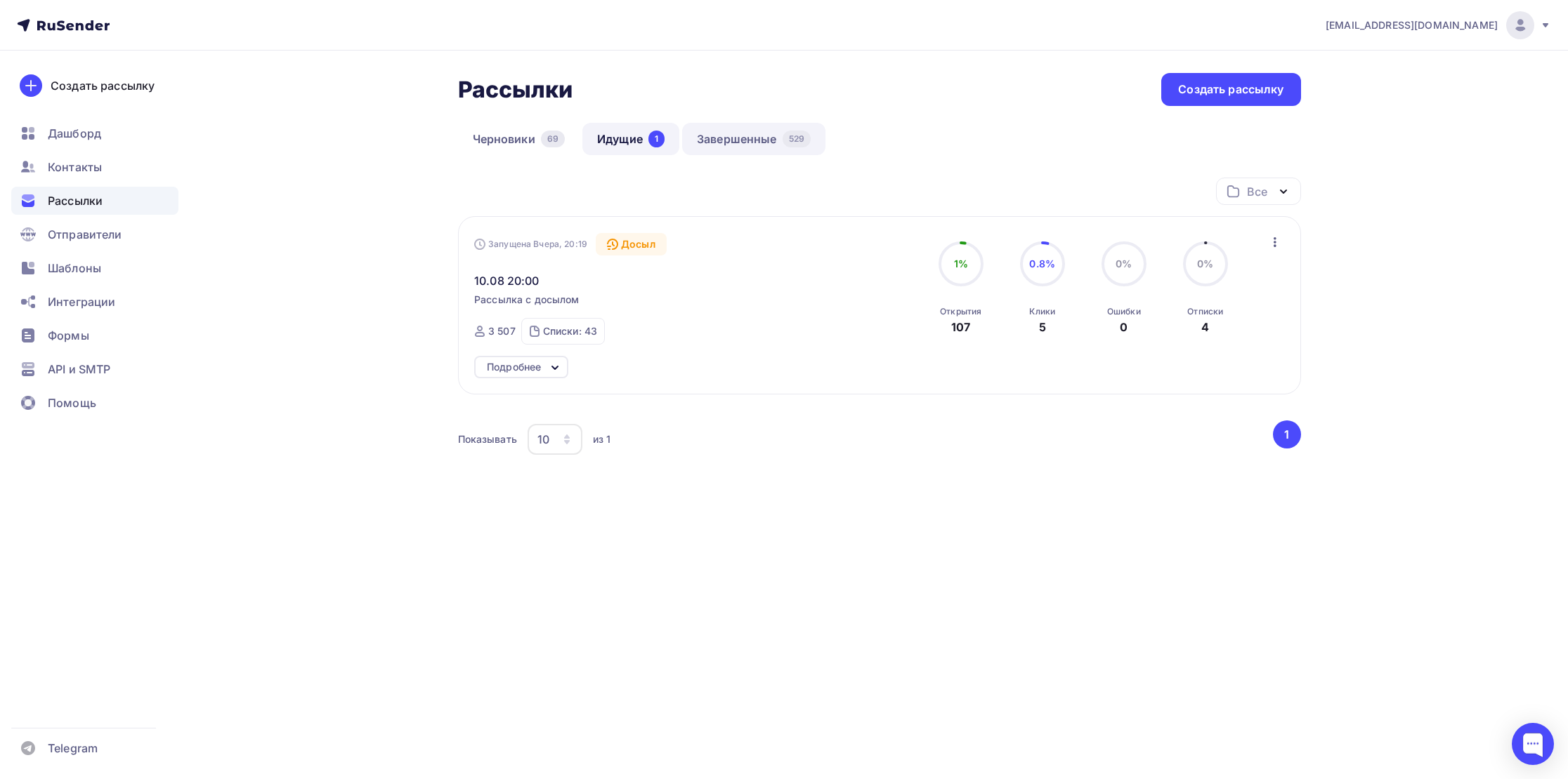
click at [748, 141] on link "Завершенные 529" at bounding box center [753, 139] width 143 height 32
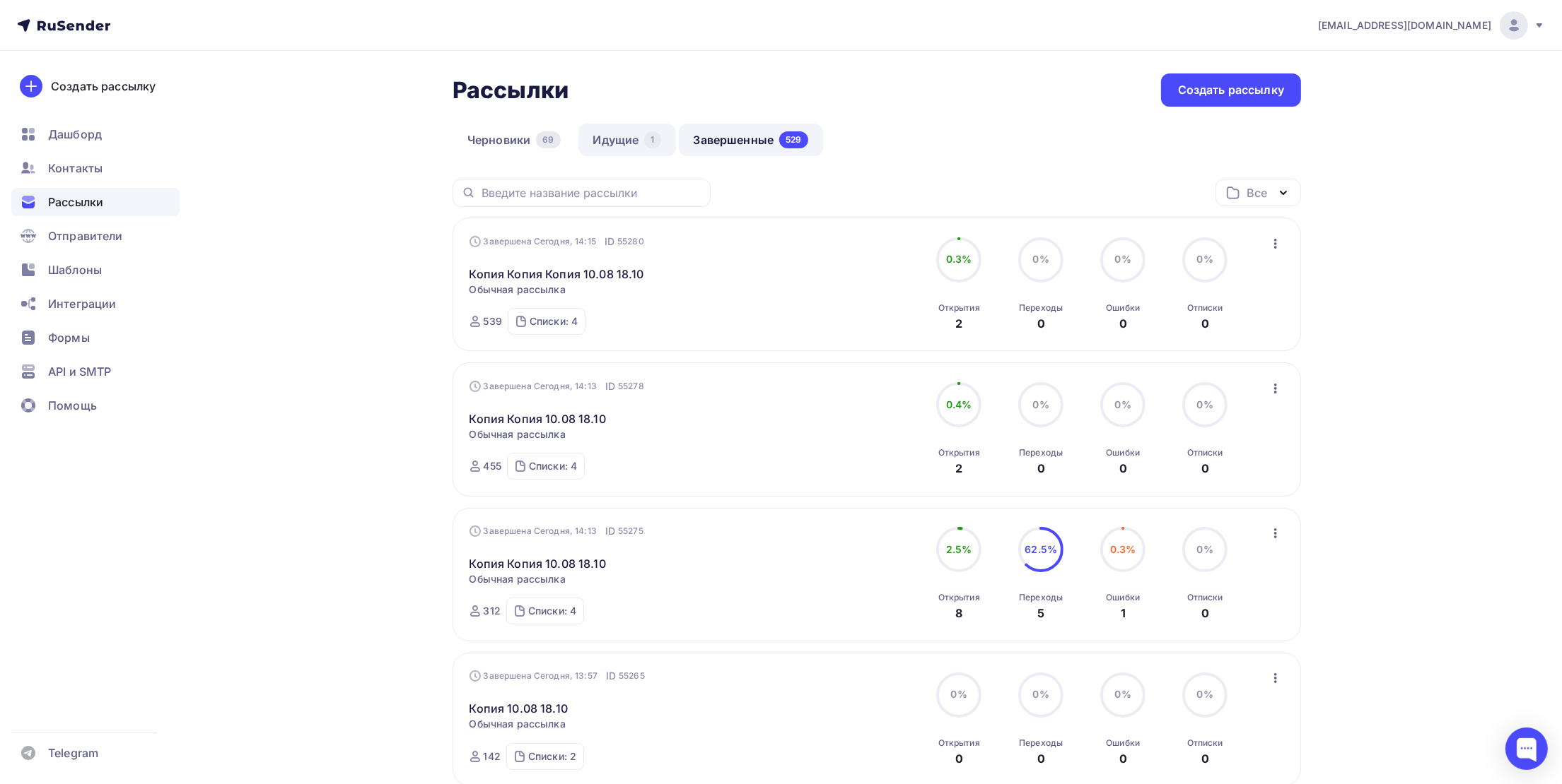
click at [642, 149] on link "Идущие 1" at bounding box center [628, 140] width 98 height 33
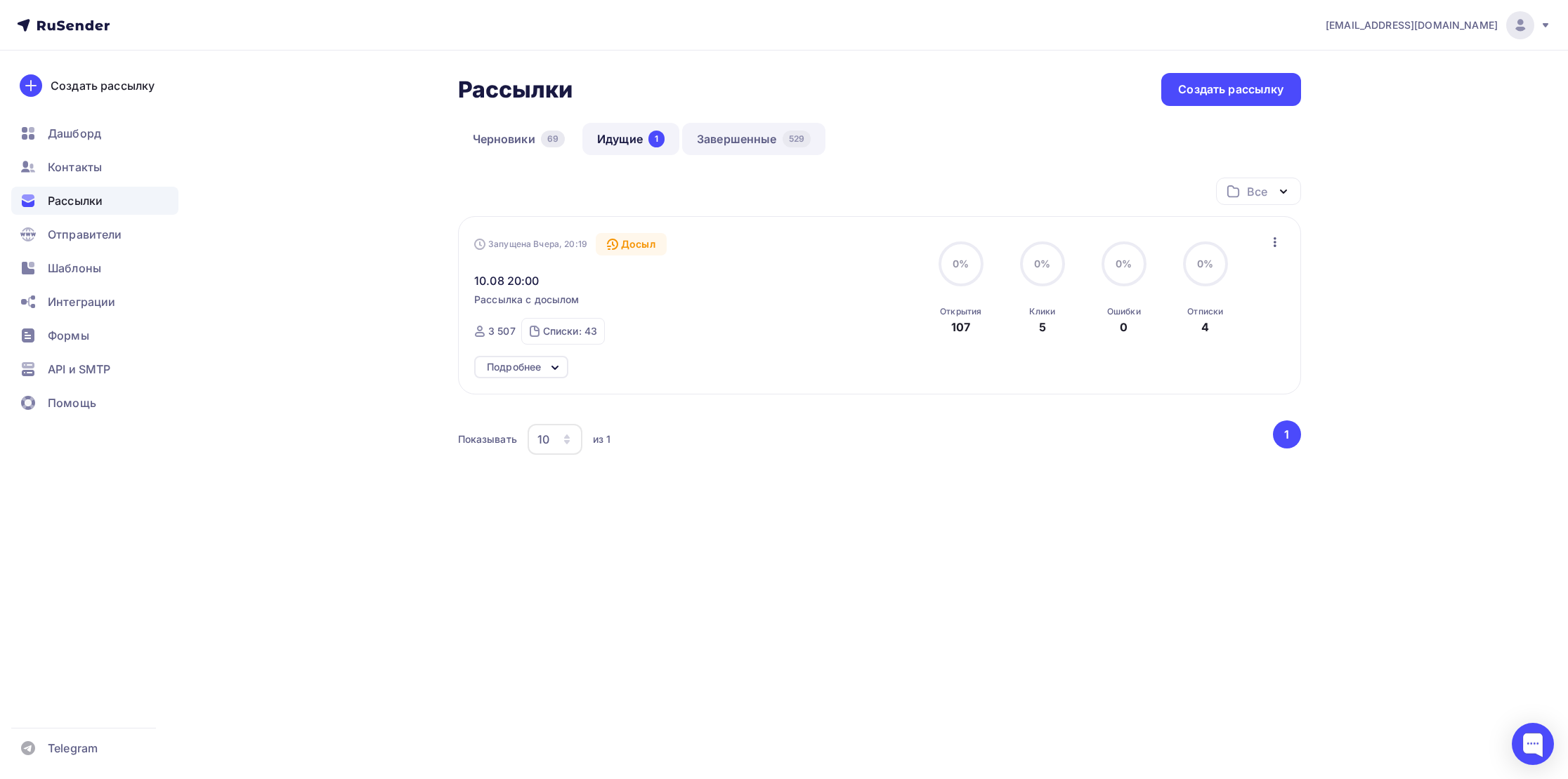
click at [714, 151] on link "Завершенные 529" at bounding box center [753, 139] width 143 height 32
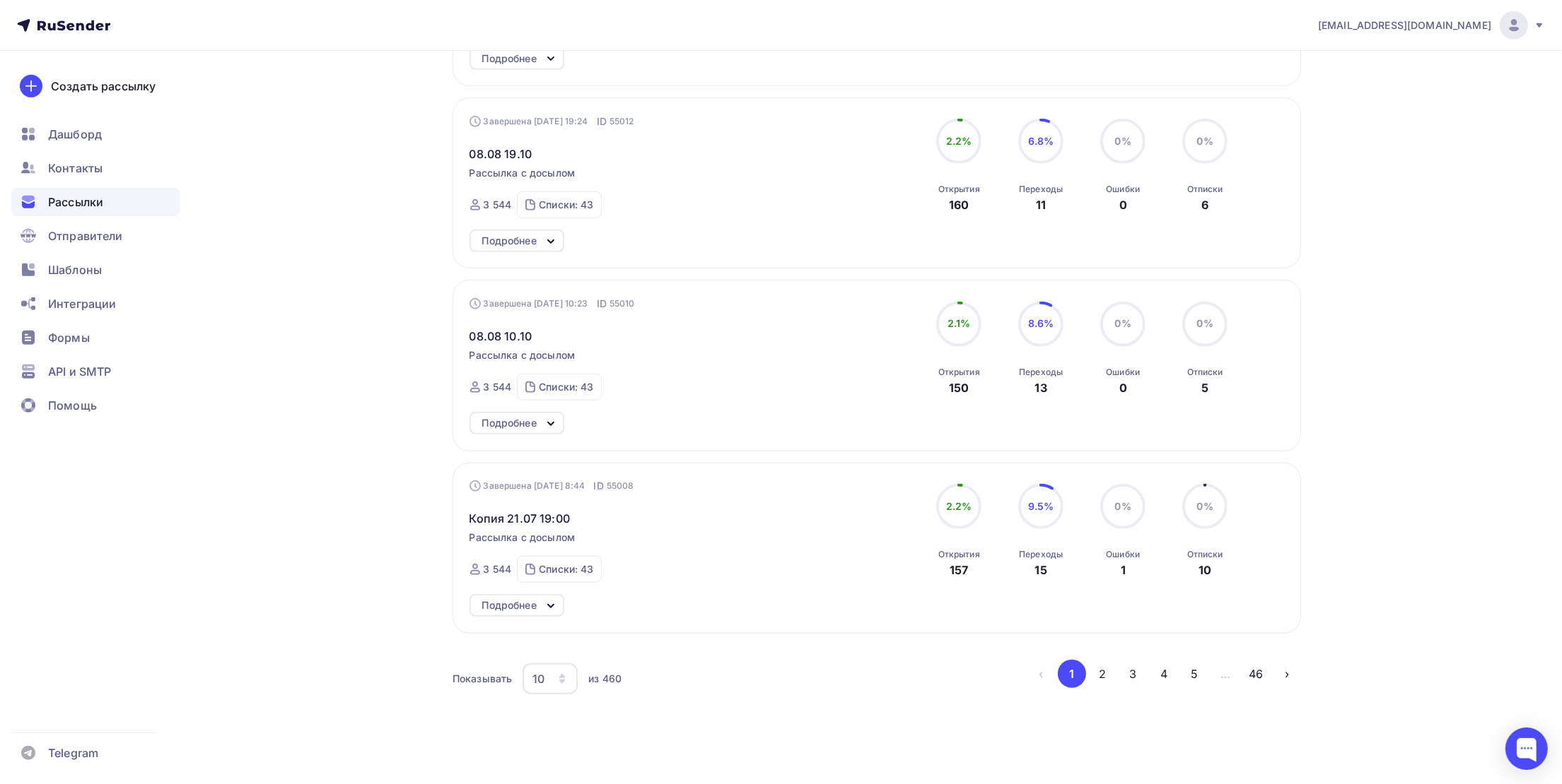
scroll to position [1236, 0]
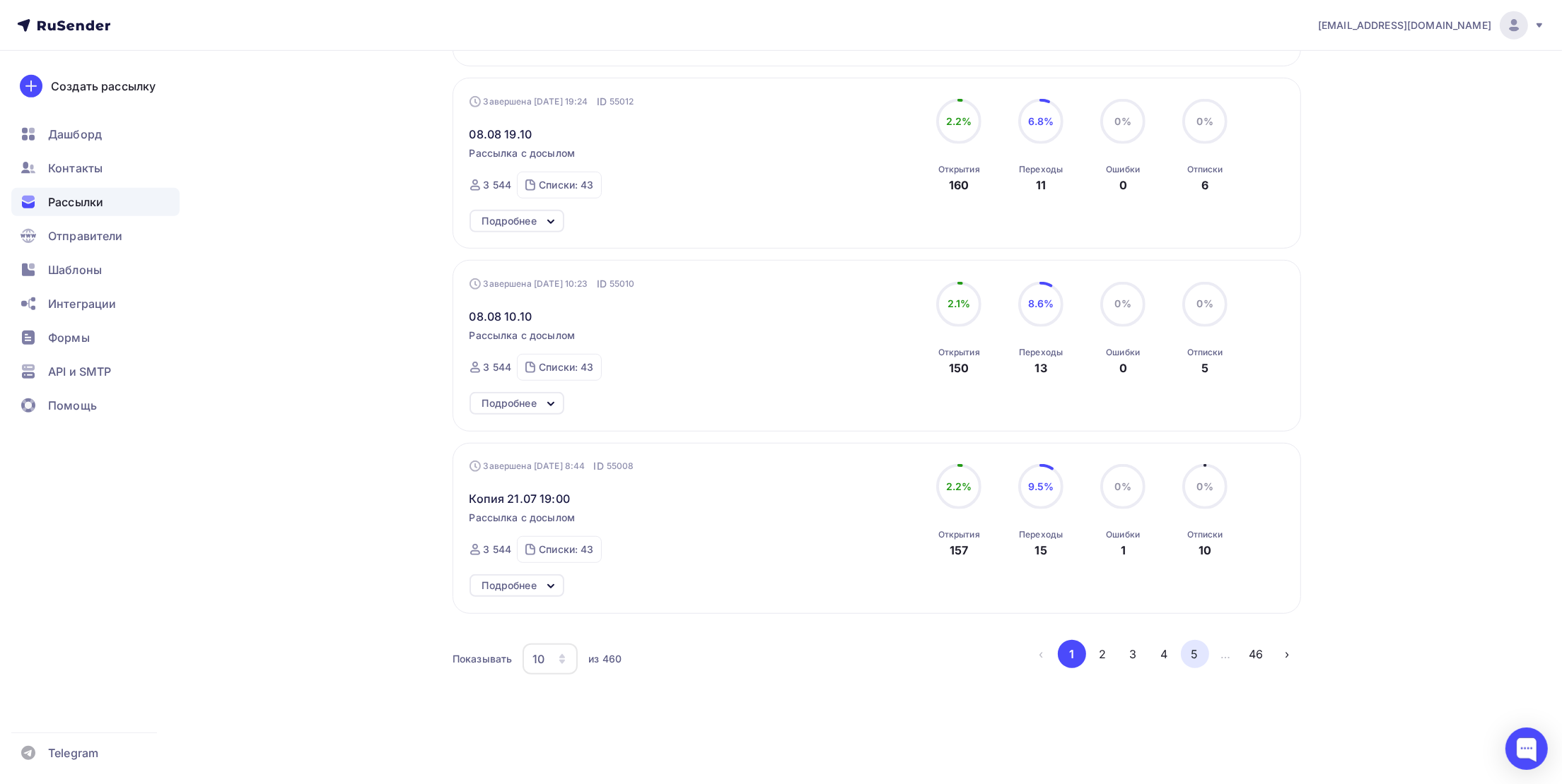
click at [1199, 659] on button "5" at bounding box center [1194, 653] width 28 height 28
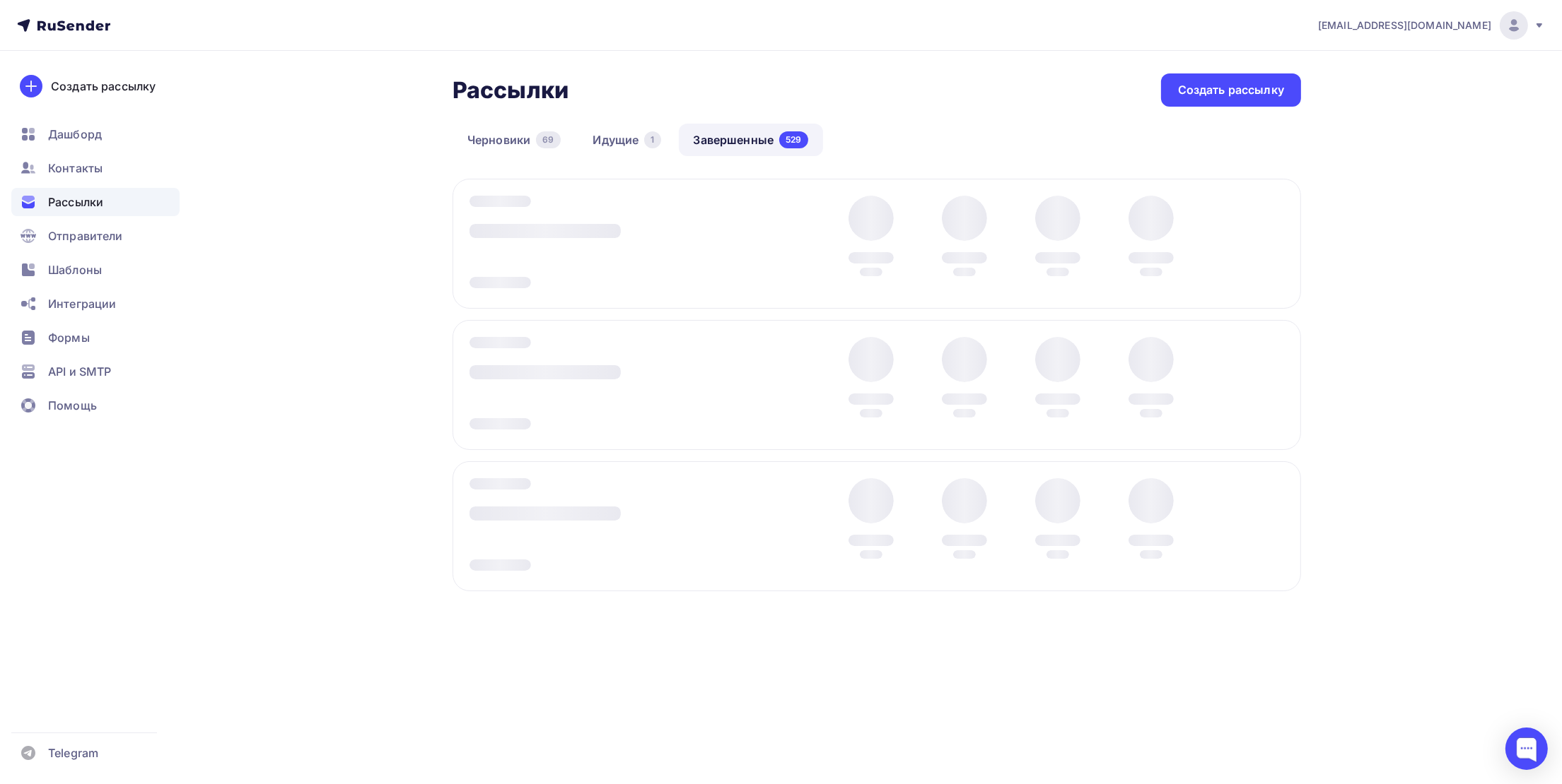
scroll to position [0, 0]
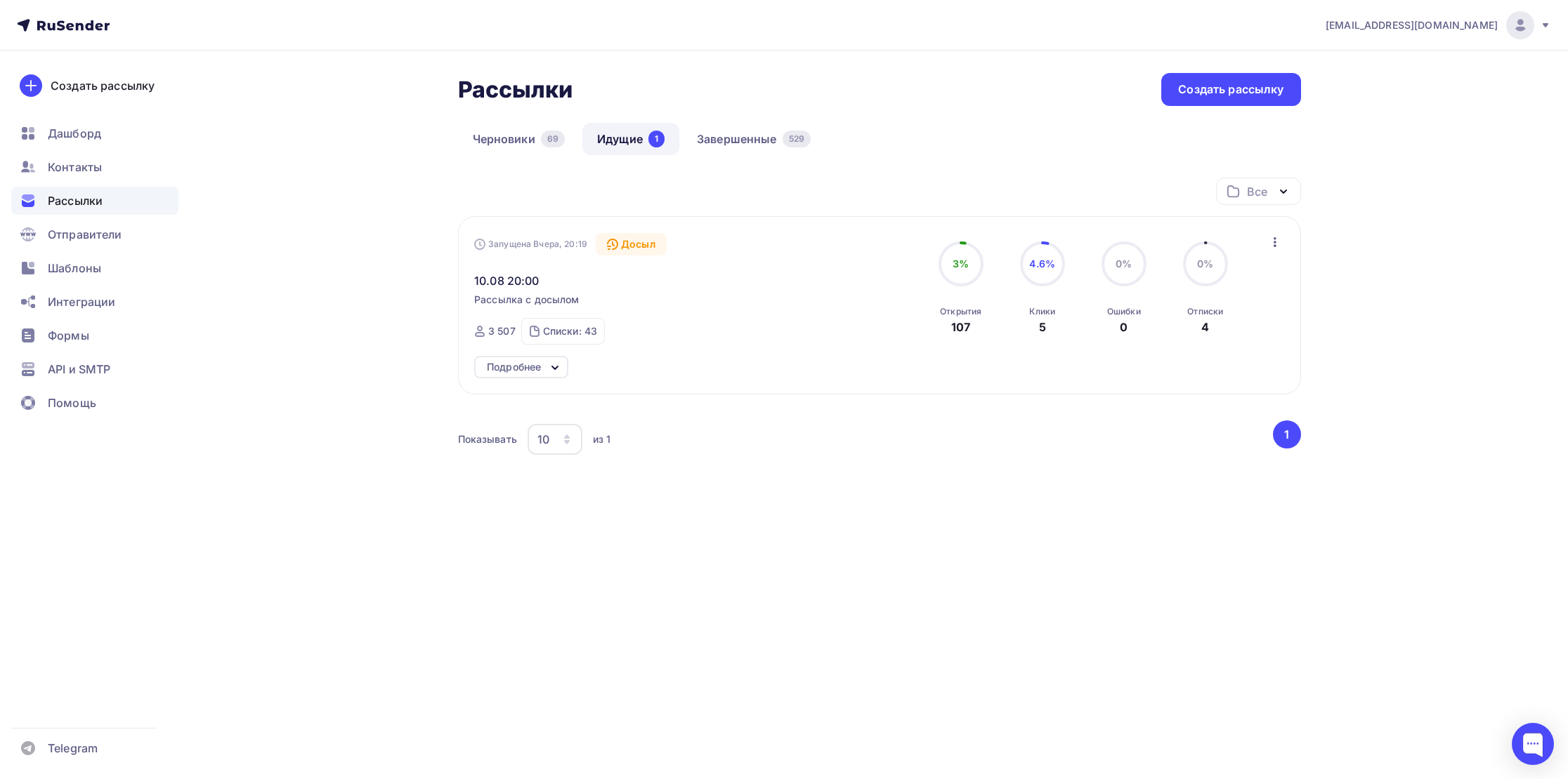
click at [1276, 243] on icon "button" at bounding box center [1275, 242] width 17 height 17
click at [1154, 424] on div "Показывать 10 10 20 50 100 из 1 ‹ 1 ›" at bounding box center [879, 440] width 843 height 38
click at [496, 142] on link "Черновики 69" at bounding box center [519, 139] width 122 height 32
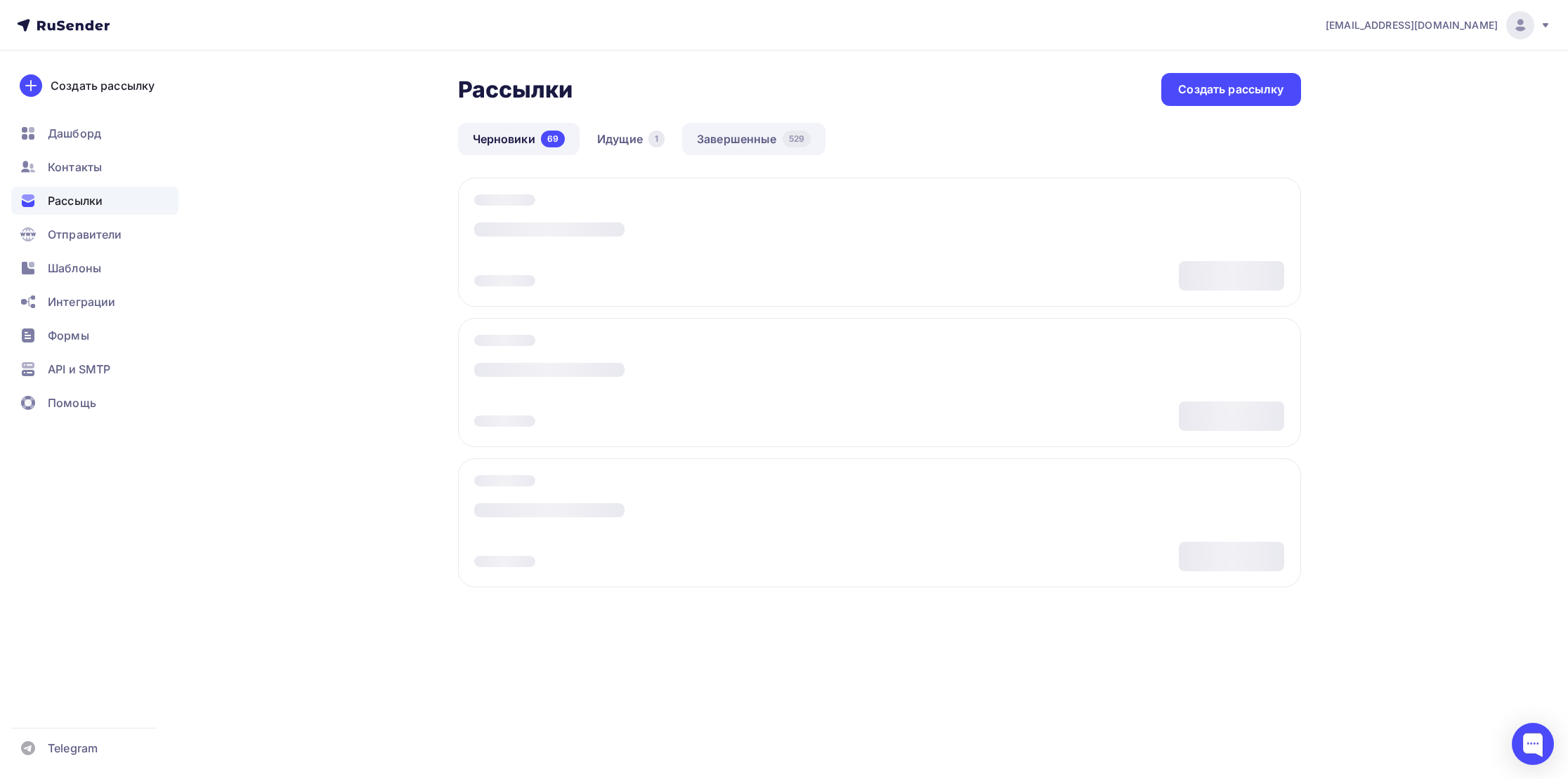
click at [718, 142] on link "Завершенные 529" at bounding box center [753, 139] width 143 height 32
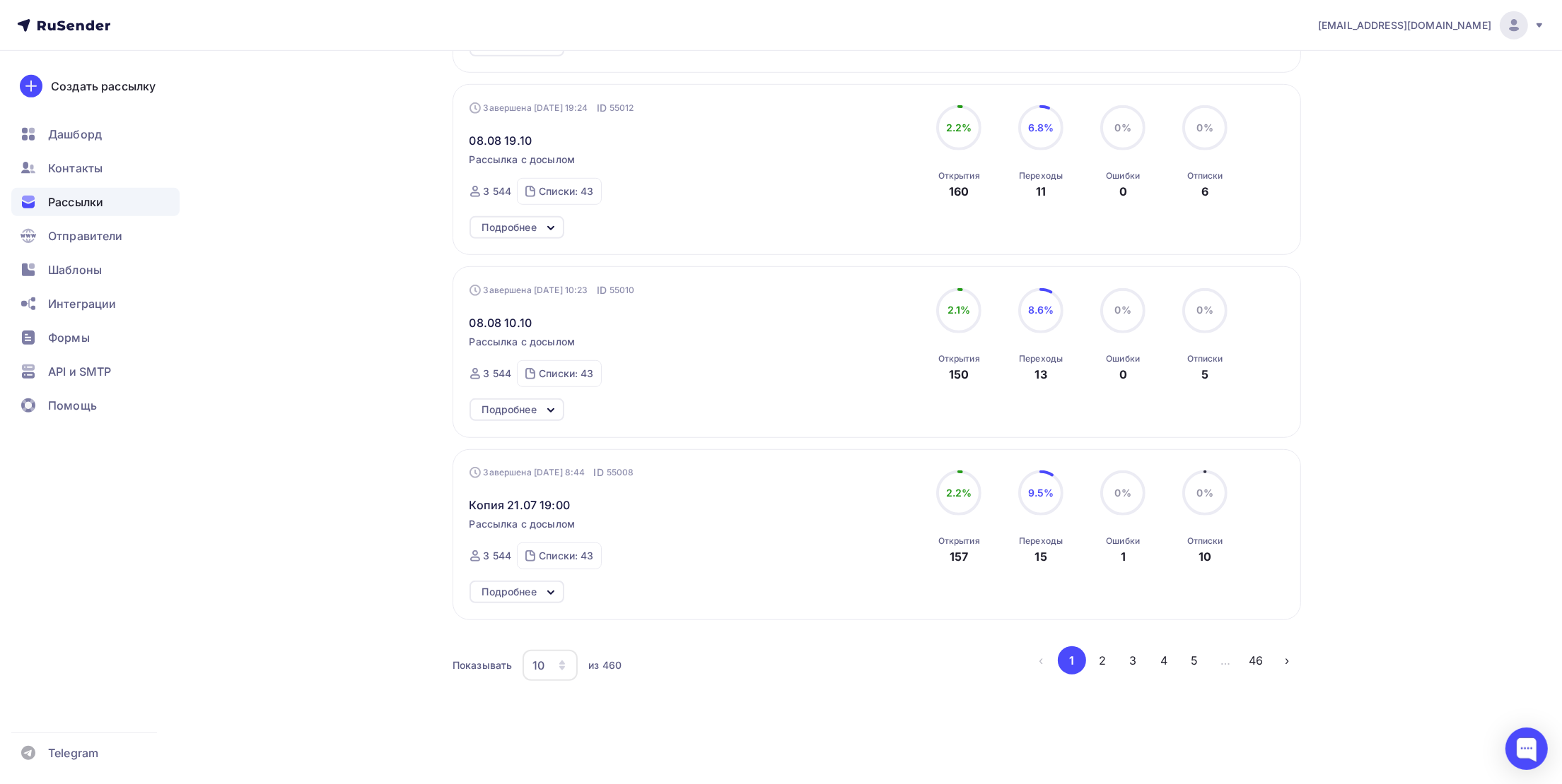
scroll to position [1236, 0]
click at [1096, 649] on button "2" at bounding box center [1102, 653] width 28 height 28
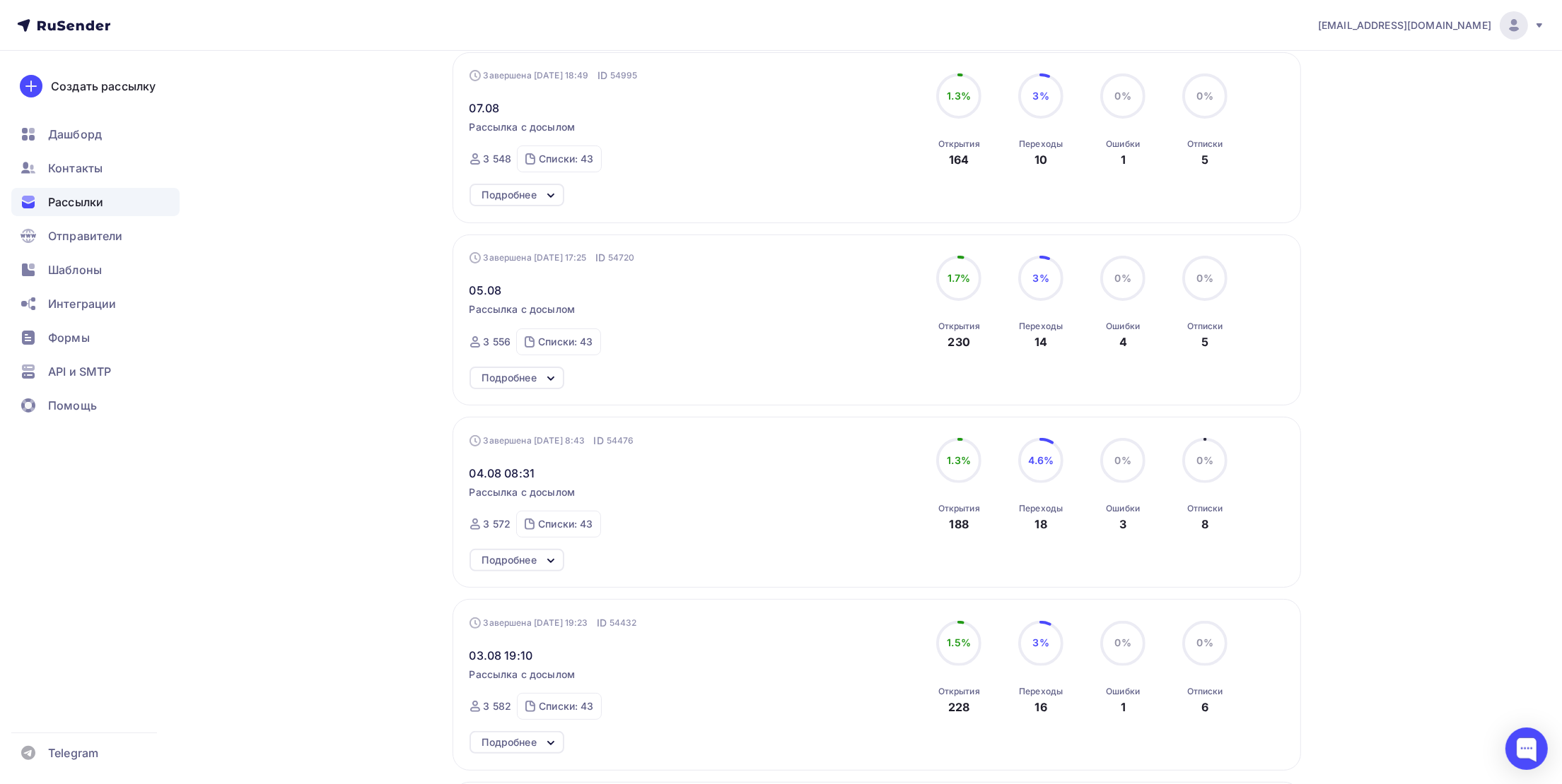
scroll to position [848, 0]
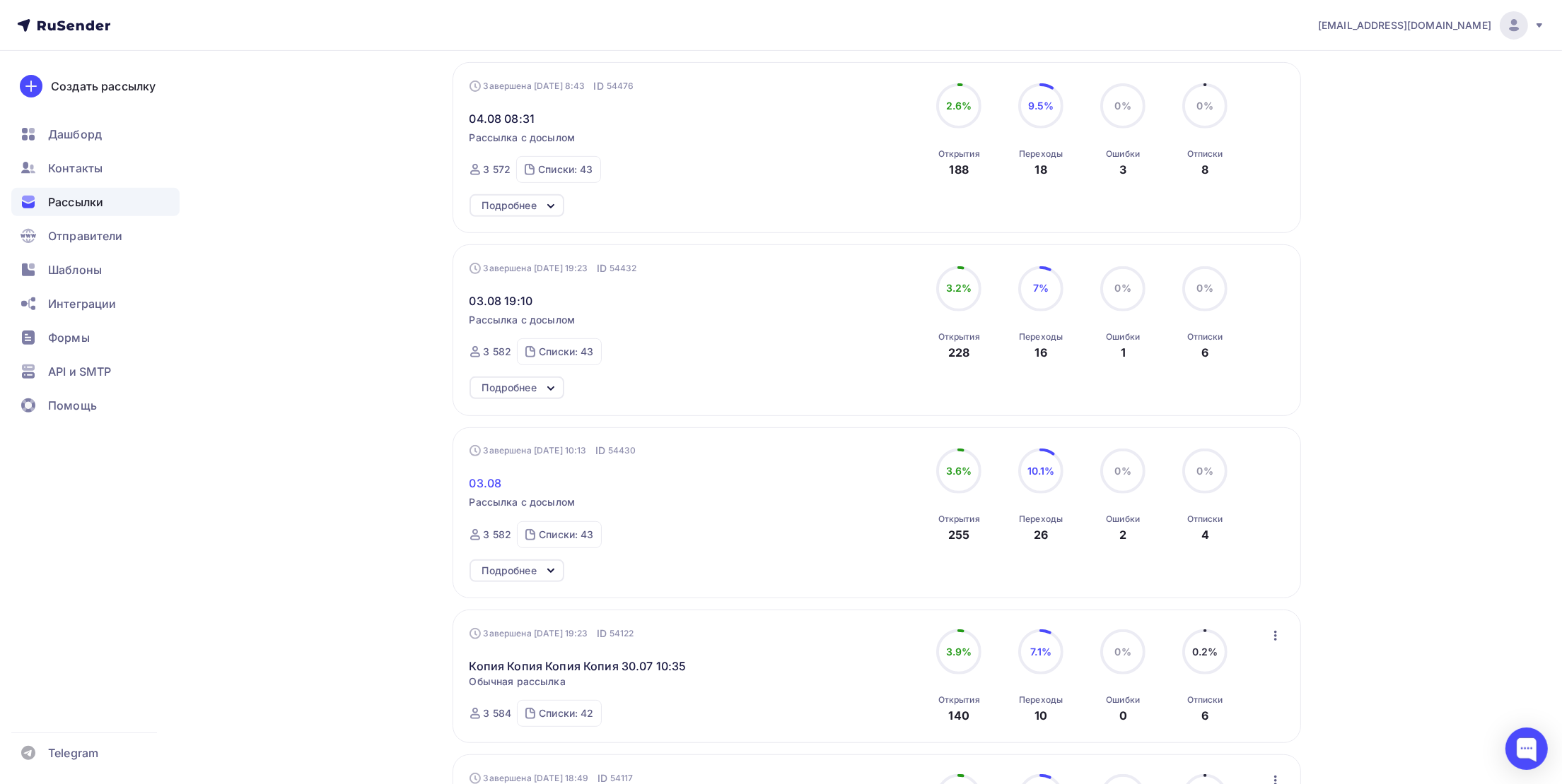
click at [488, 488] on span "03.08" at bounding box center [485, 483] width 33 height 17
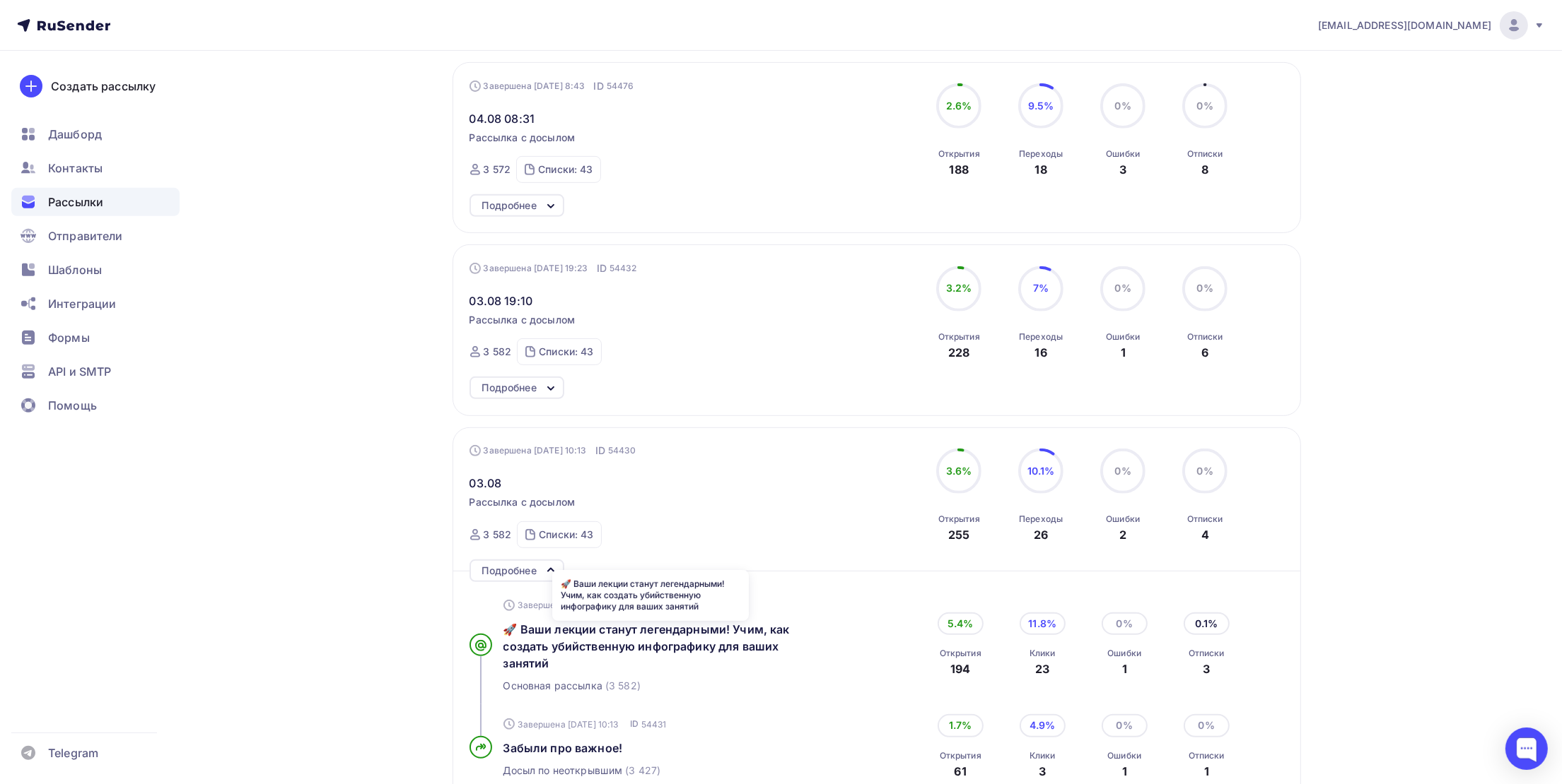
click at [541, 642] on div "🚀 Ваши лекции станут легендарными! Учим, как создать убийственную инфографику д…" at bounding box center [651, 647] width 294 height 51
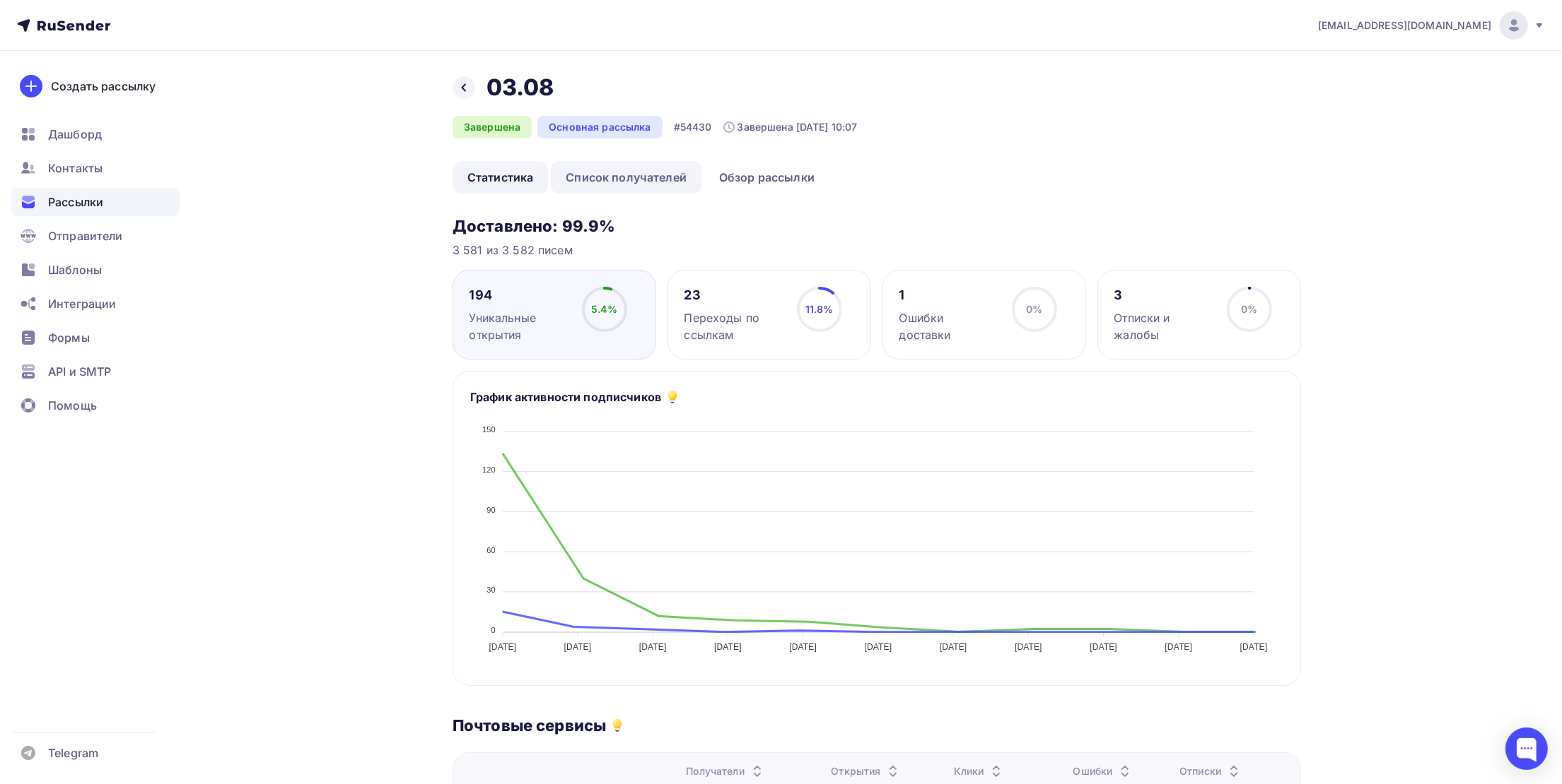
click at [629, 188] on link "Список получателей" at bounding box center [626, 178] width 151 height 33
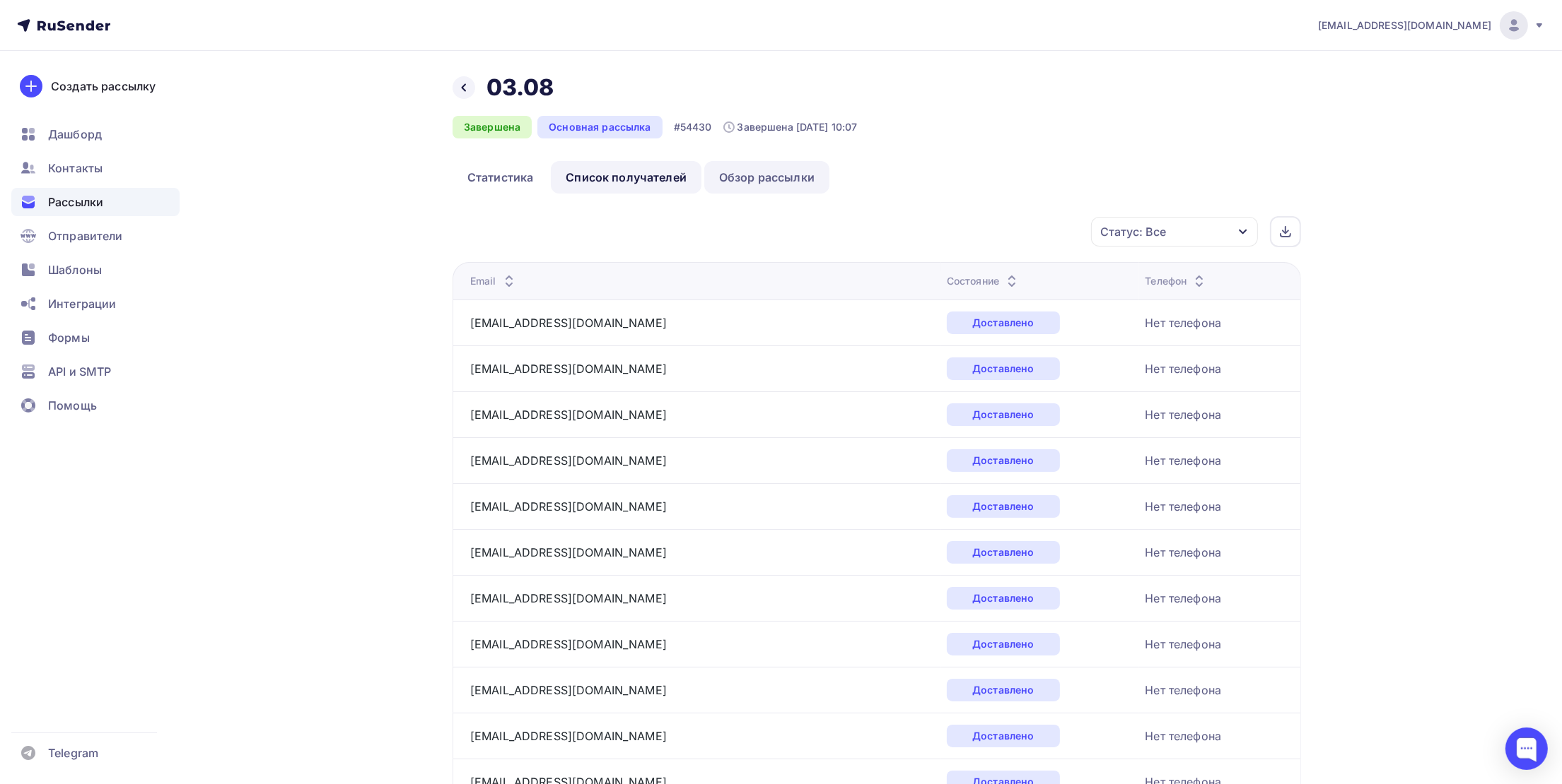
click at [767, 188] on link "Обзор рассылки" at bounding box center [767, 178] width 125 height 33
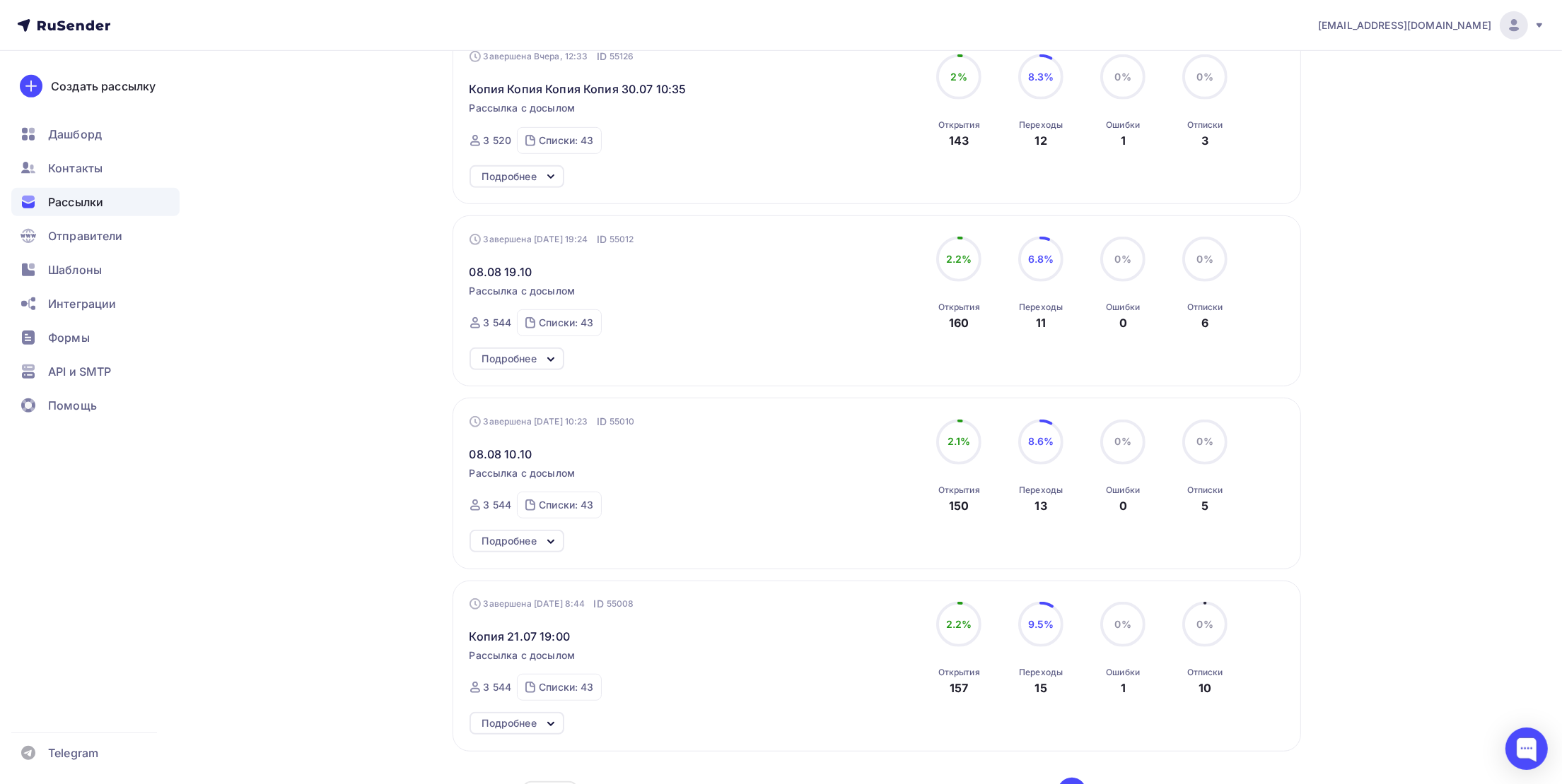
scroll to position [1236, 0]
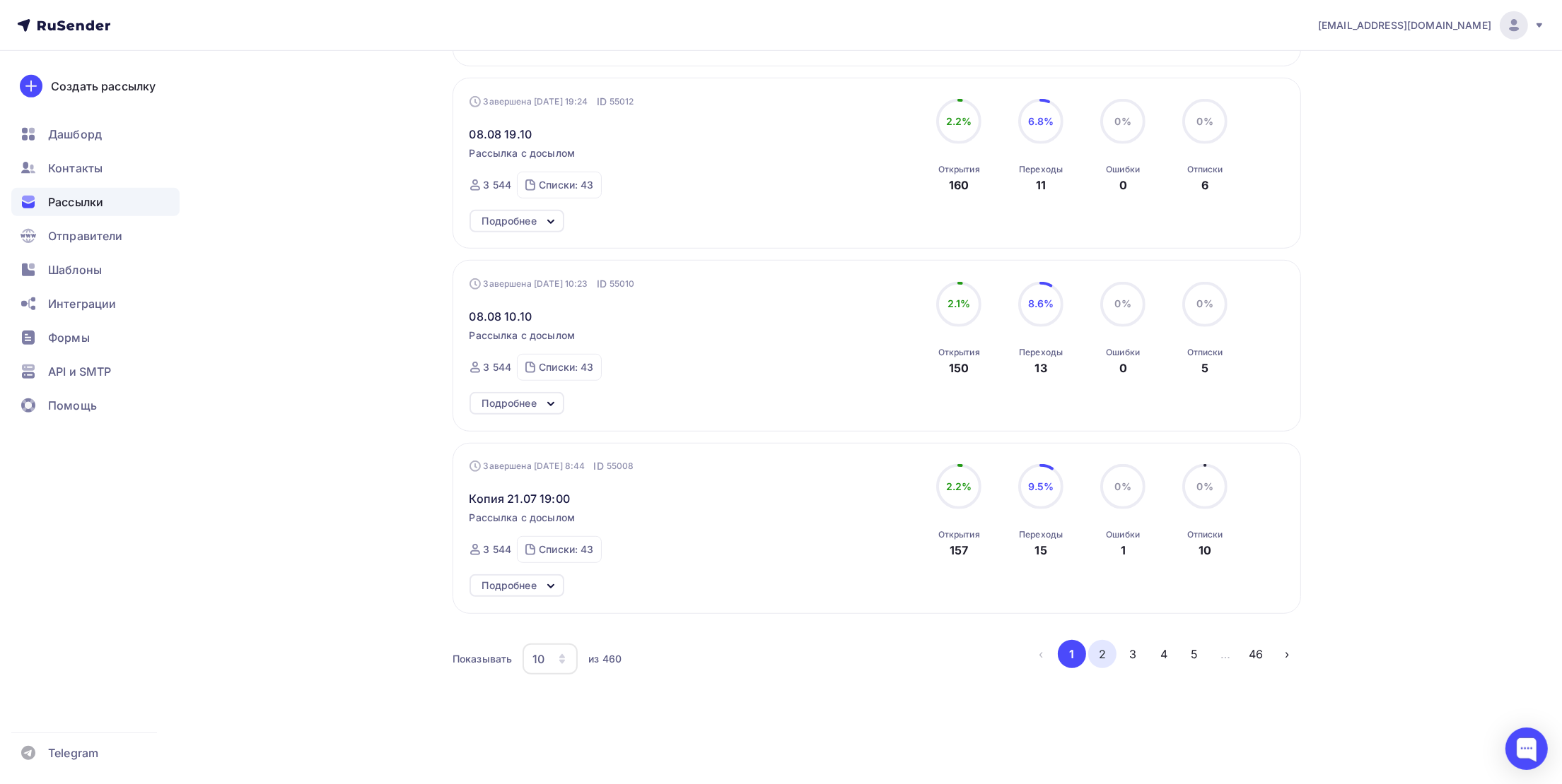
drag, startPoint x: 1127, startPoint y: 675, endPoint x: 1110, endPoint y: 663, distance: 20.8
click at [1126, 675] on div "Показывать 10 10 20 50 100 из 460 ‹ 1 2 3 4 5 … 46 ›" at bounding box center [877, 659] width 849 height 38
click at [1109, 661] on button "2" at bounding box center [1102, 653] width 28 height 28
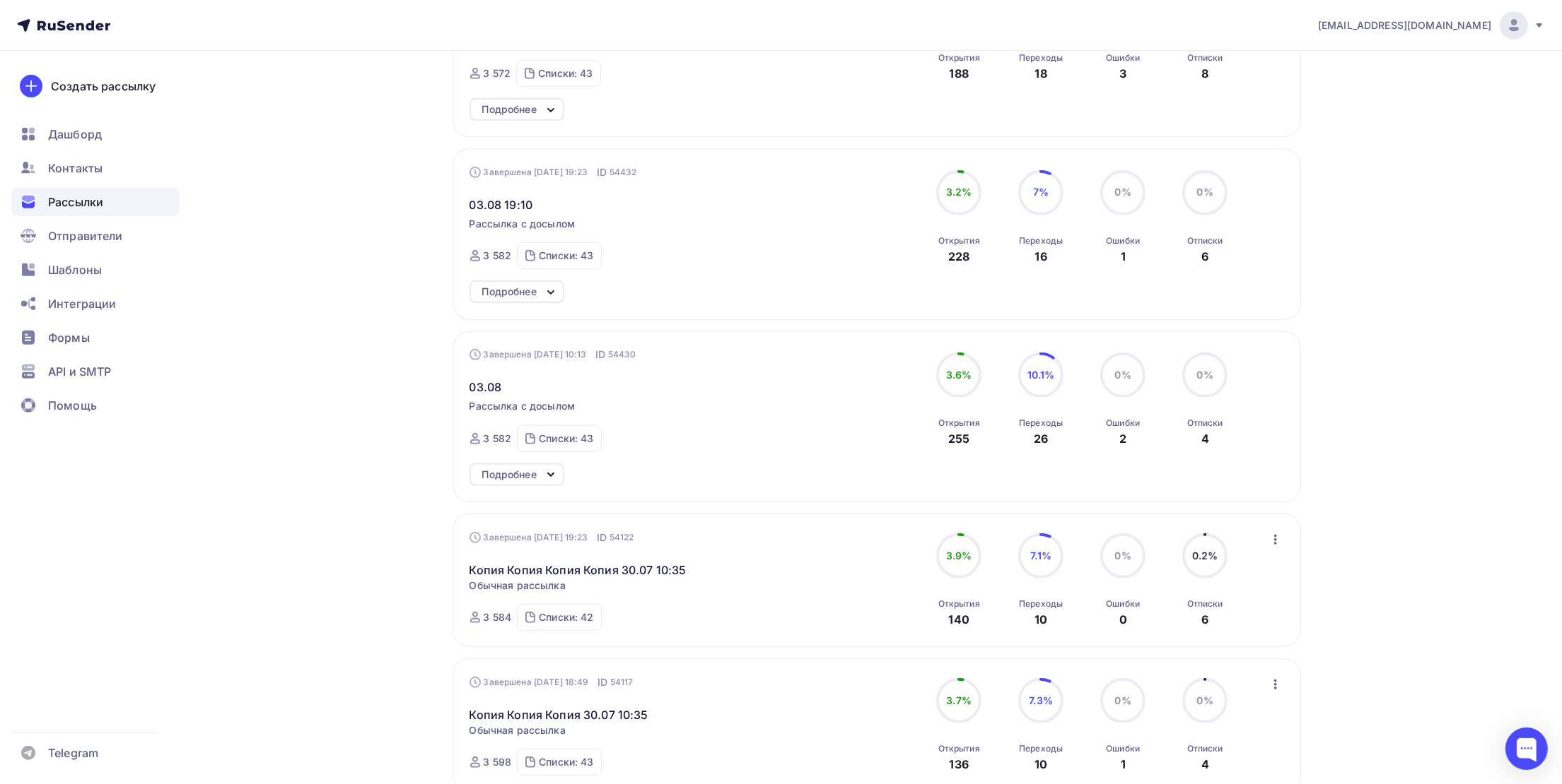
scroll to position [953, 0]
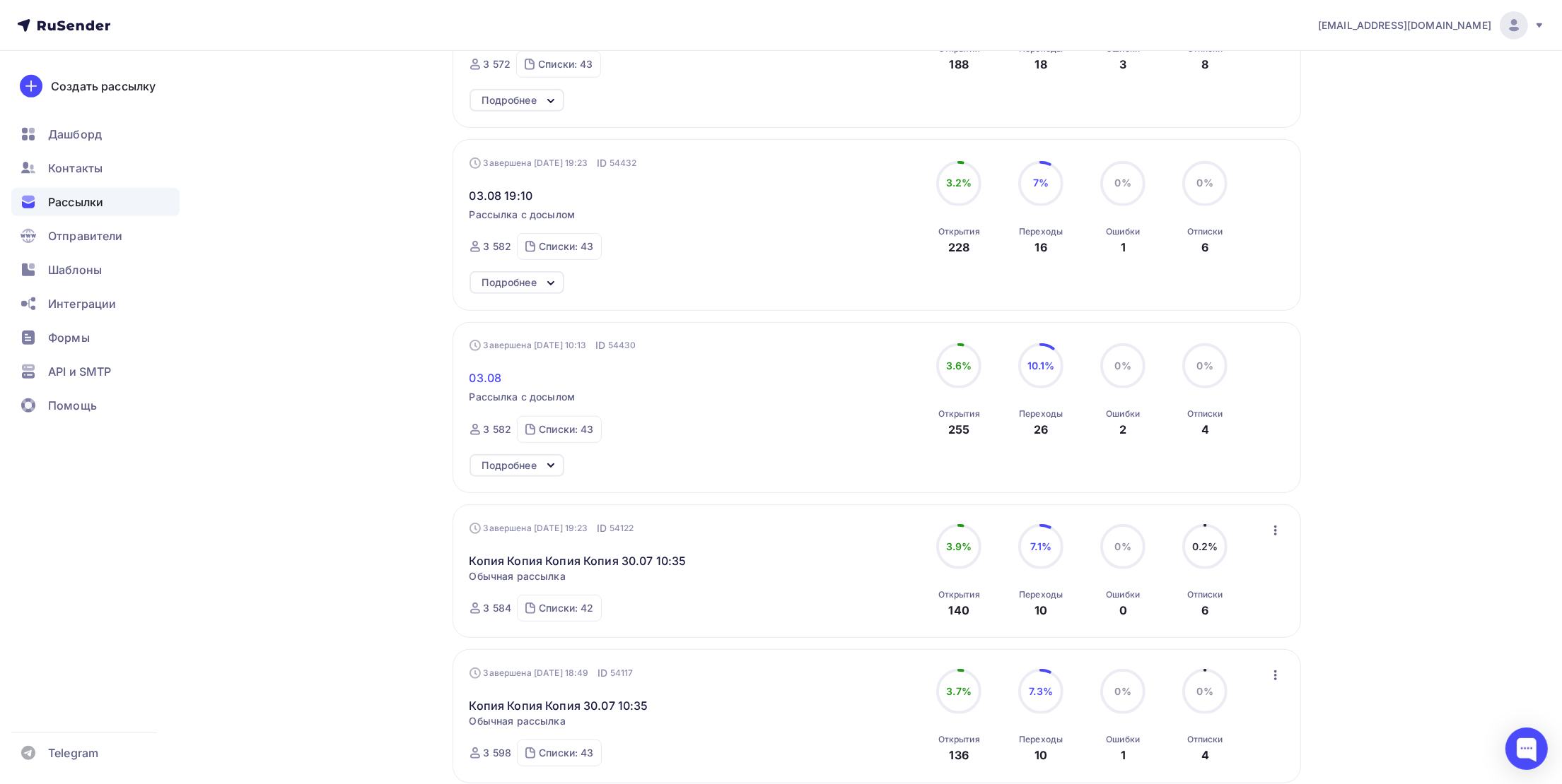
click at [485, 384] on span "03.08" at bounding box center [485, 379] width 33 height 17
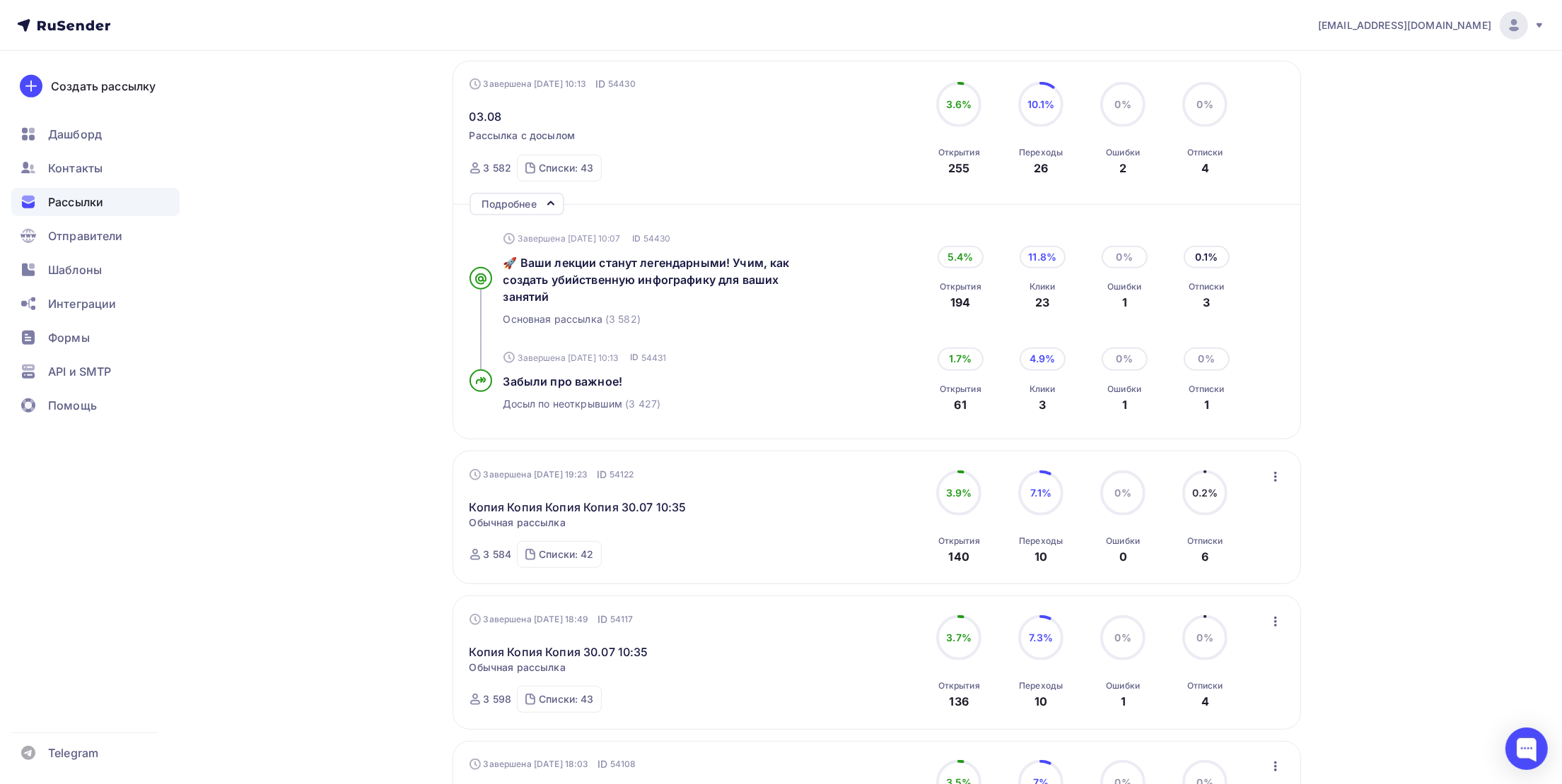
scroll to position [1482, 0]
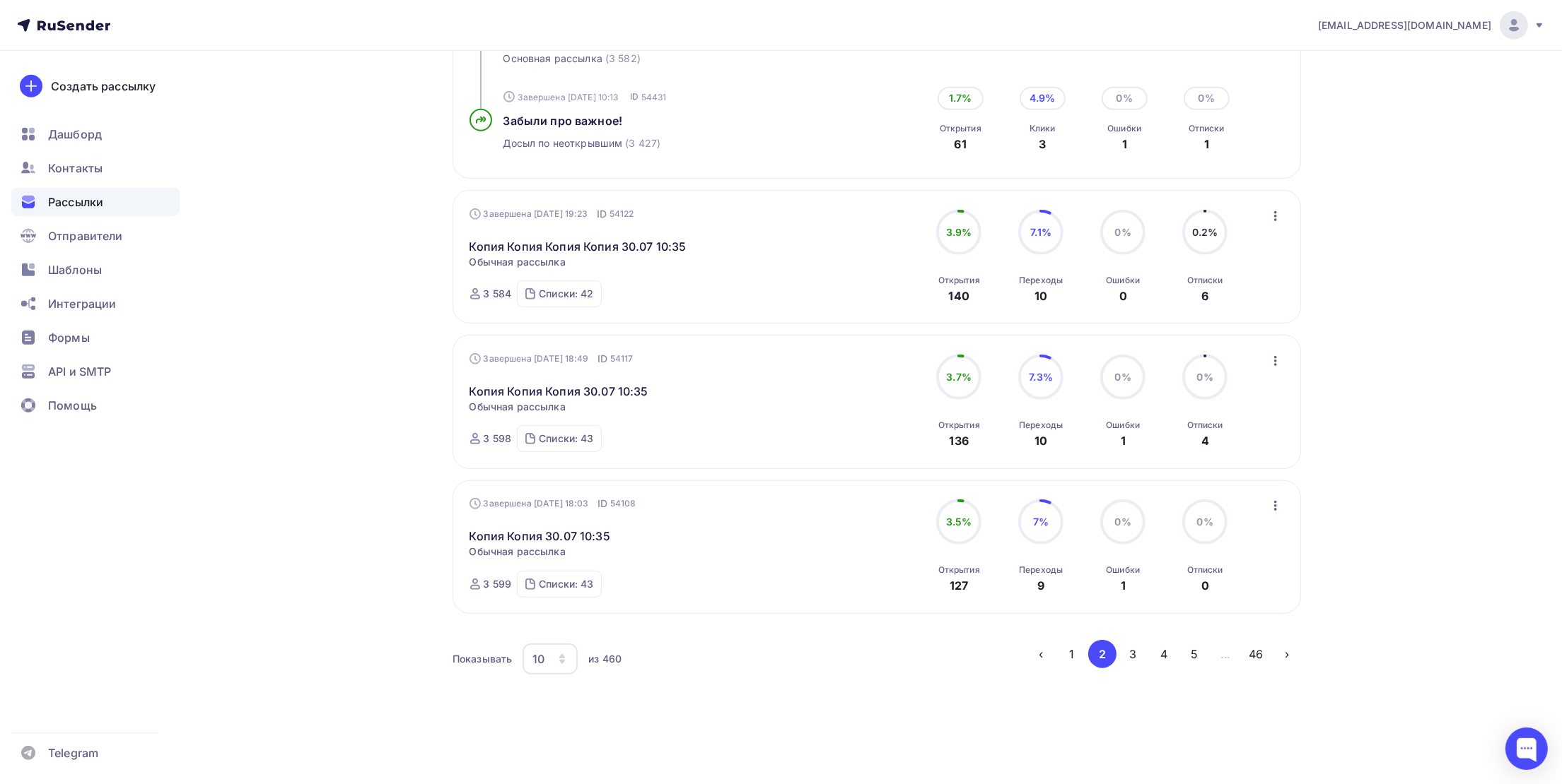
click at [1271, 359] on icon "button" at bounding box center [1276, 361] width 17 height 17
click at [1244, 451] on div "Копировать в новую" at bounding box center [1211, 455] width 145 height 17
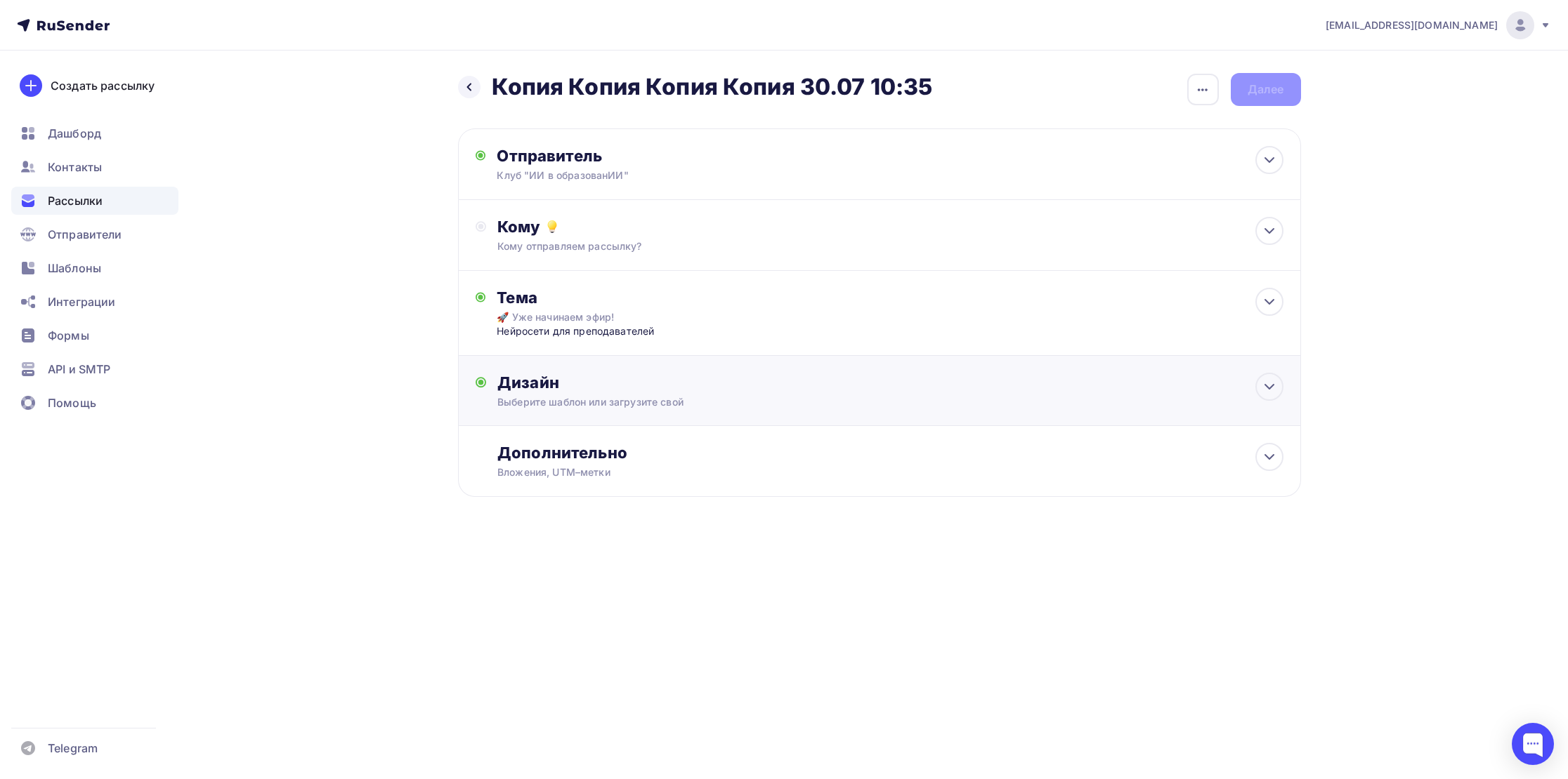
click at [538, 408] on div "Выберите шаблон или загрузите свой" at bounding box center [851, 402] width 708 height 14
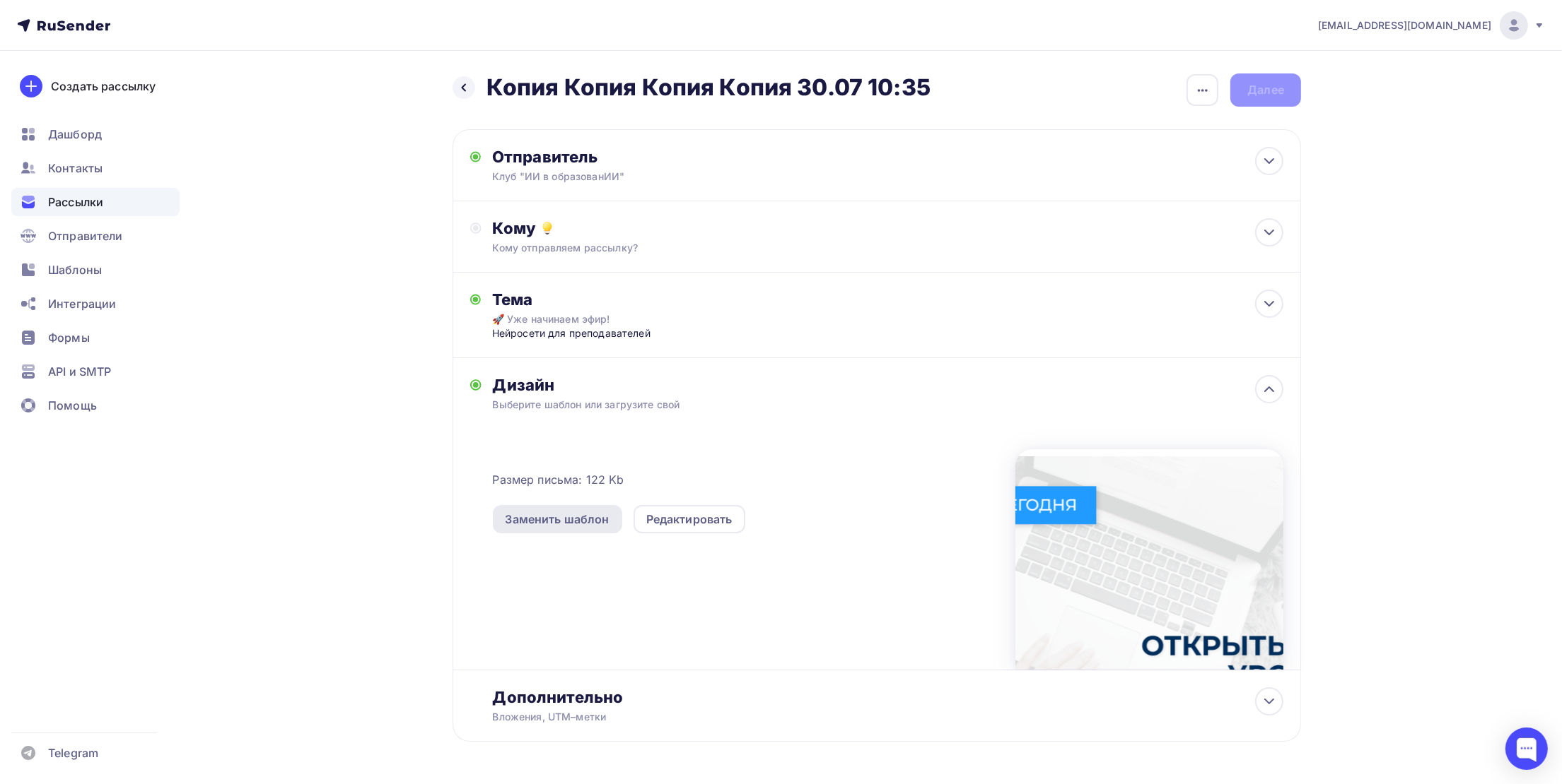
click at [555, 520] on div "Заменить шаблон" at bounding box center [558, 520] width 104 height 17
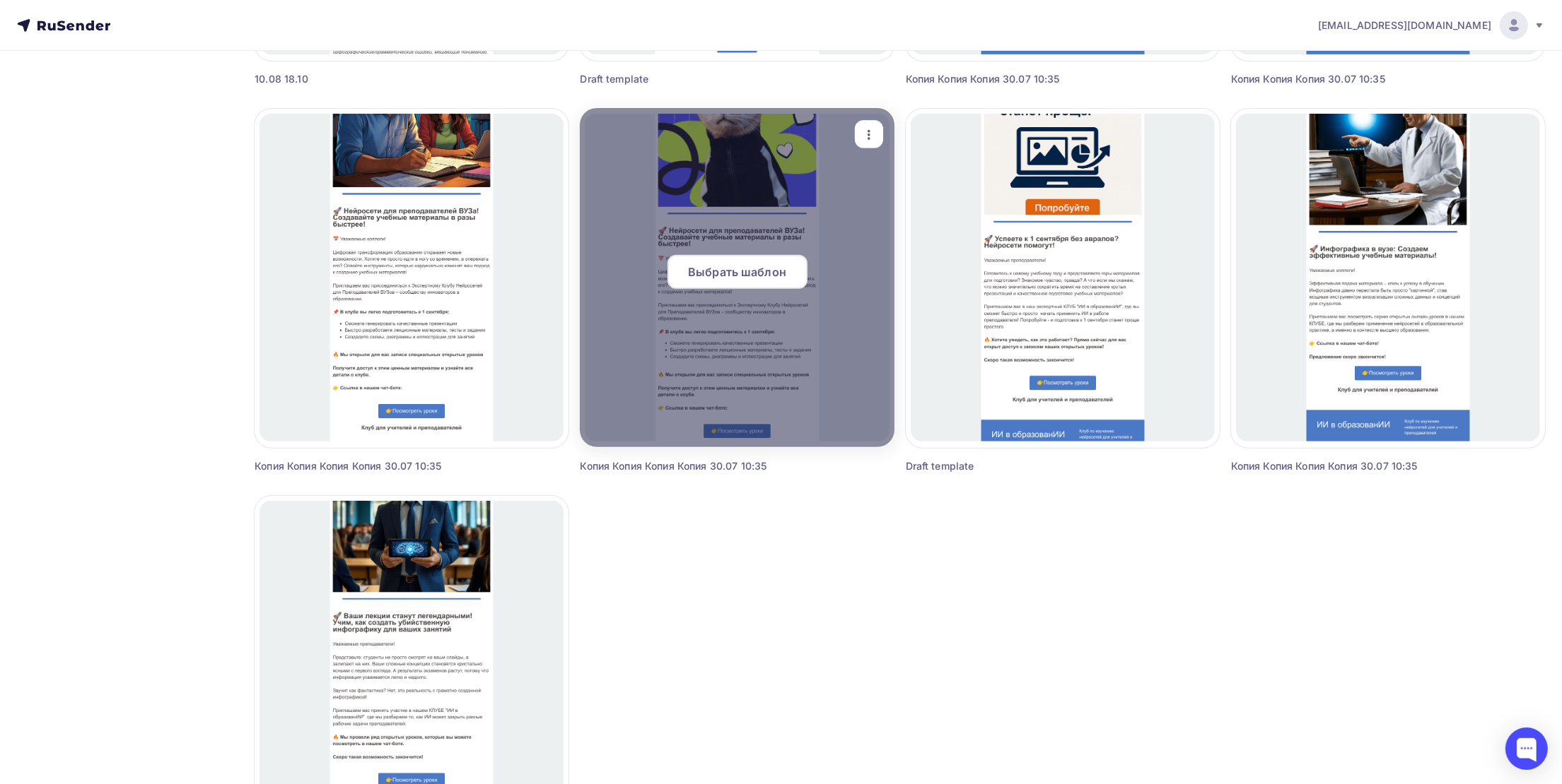
scroll to position [1052, 0]
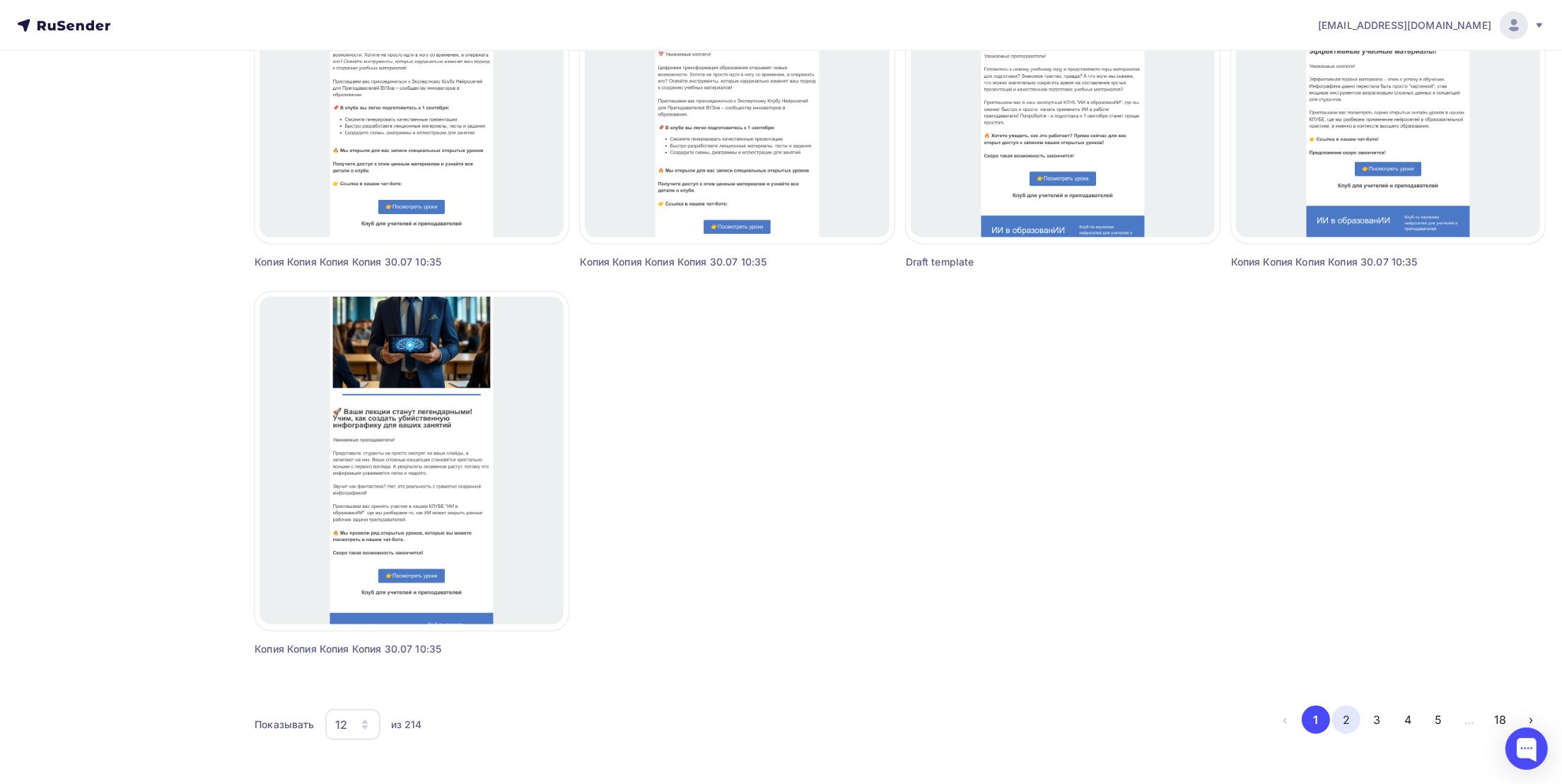
click at [1343, 714] on button "2" at bounding box center [1346, 720] width 28 height 28
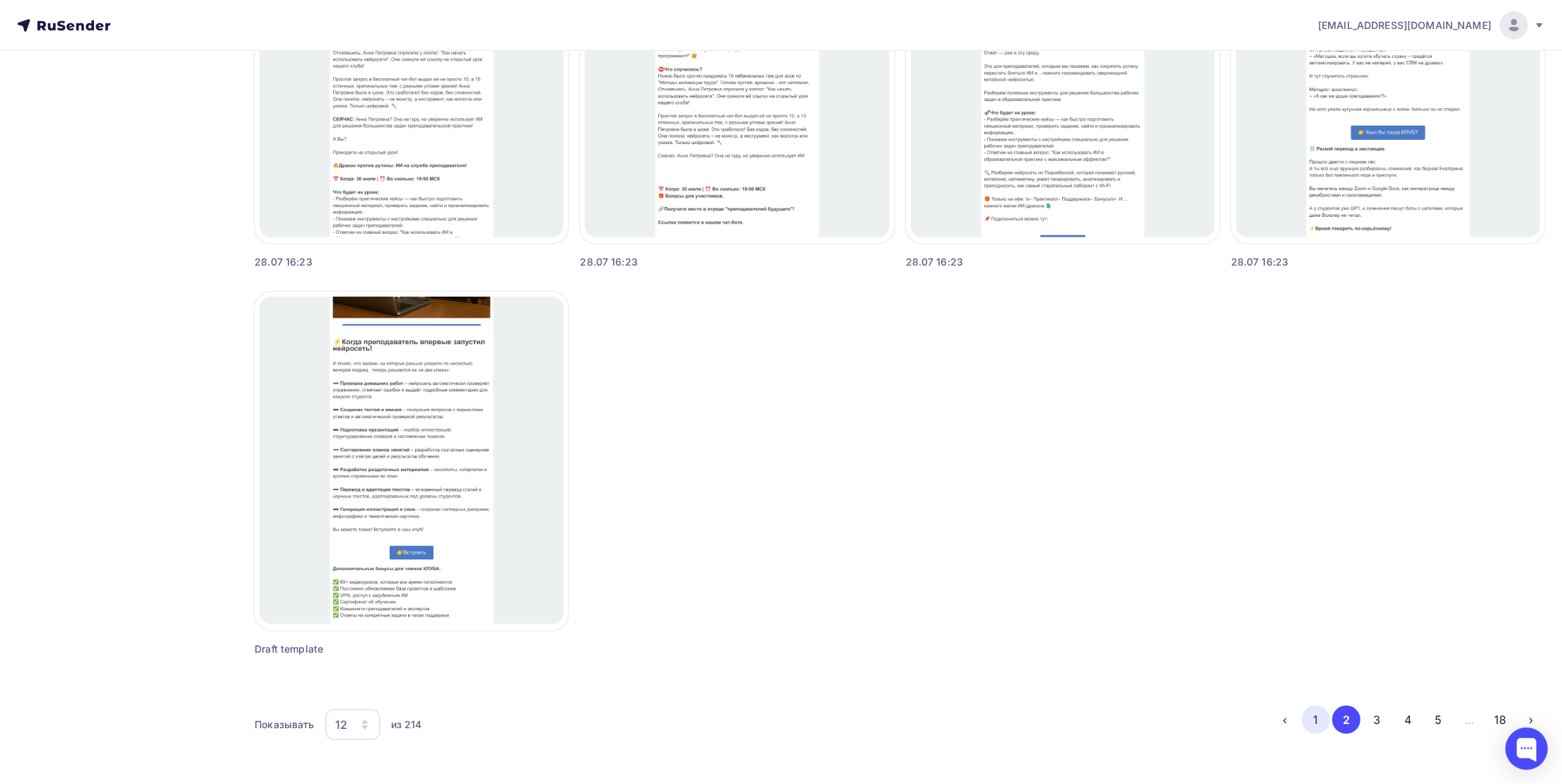
click at [1317, 715] on button "1" at bounding box center [1315, 720] width 28 height 28
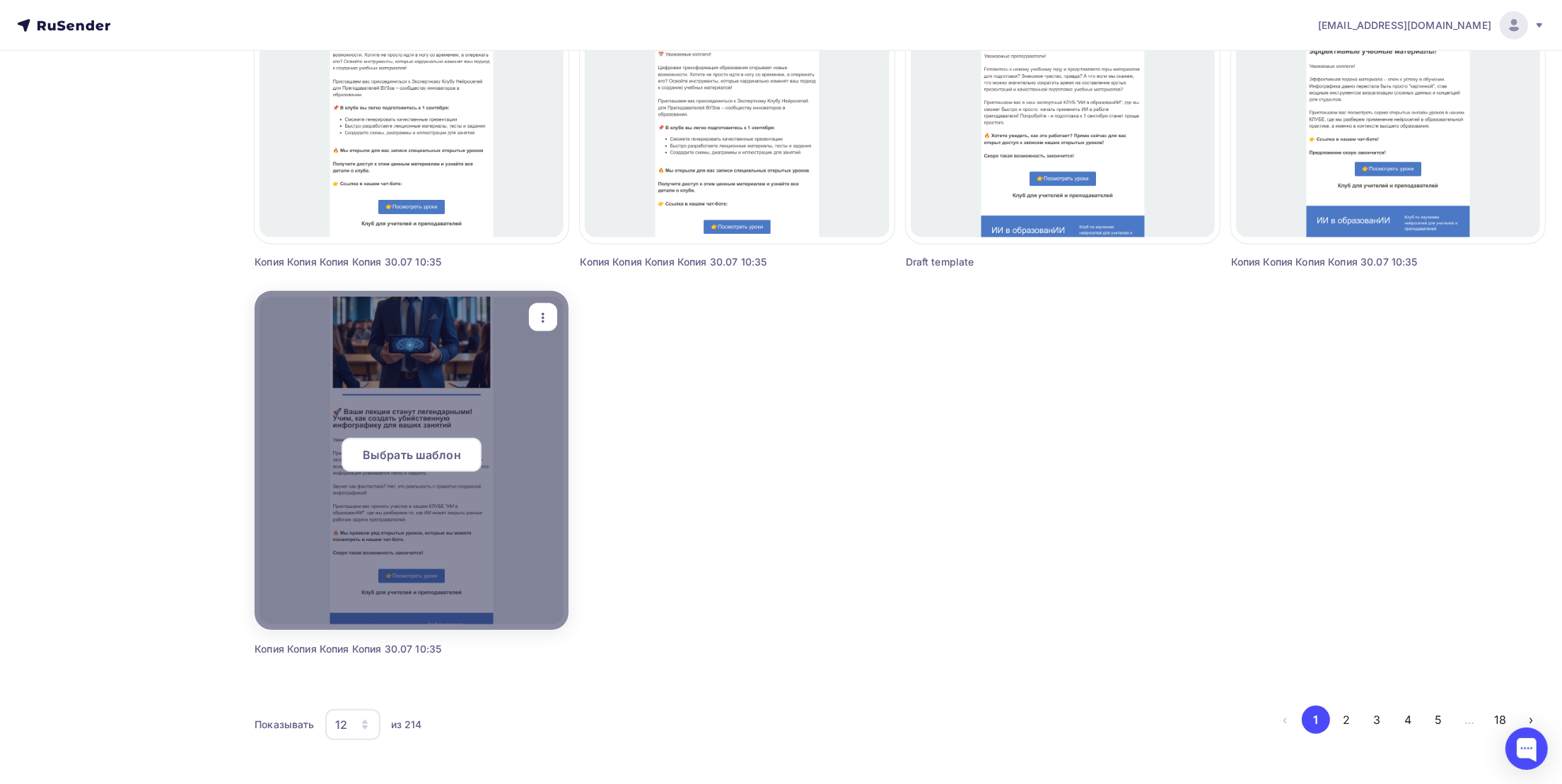
click at [432, 463] on span "Выбрать шаблон" at bounding box center [411, 455] width 98 height 17
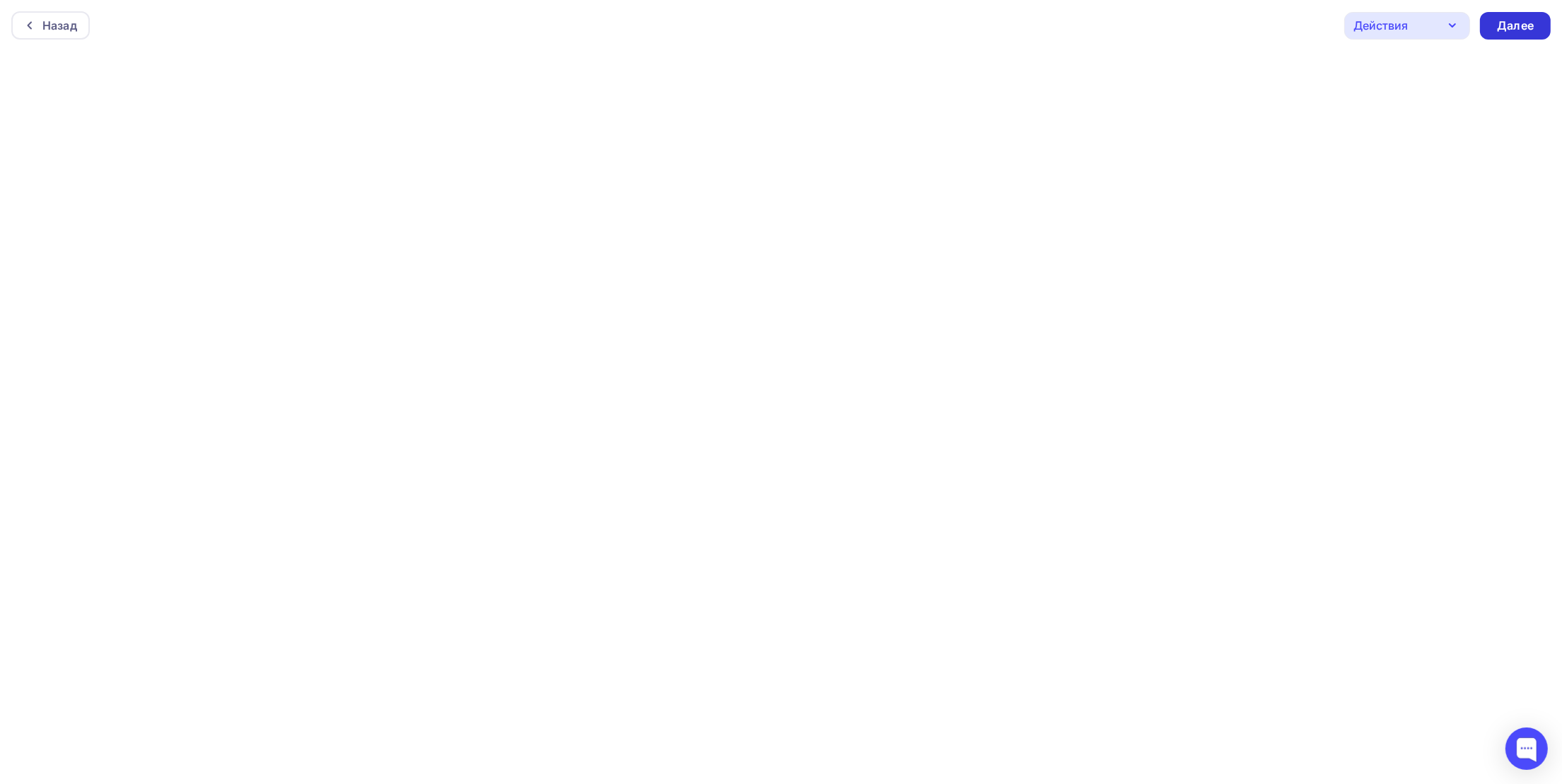
click at [1514, 34] on div "Далее" at bounding box center [1515, 26] width 71 height 28
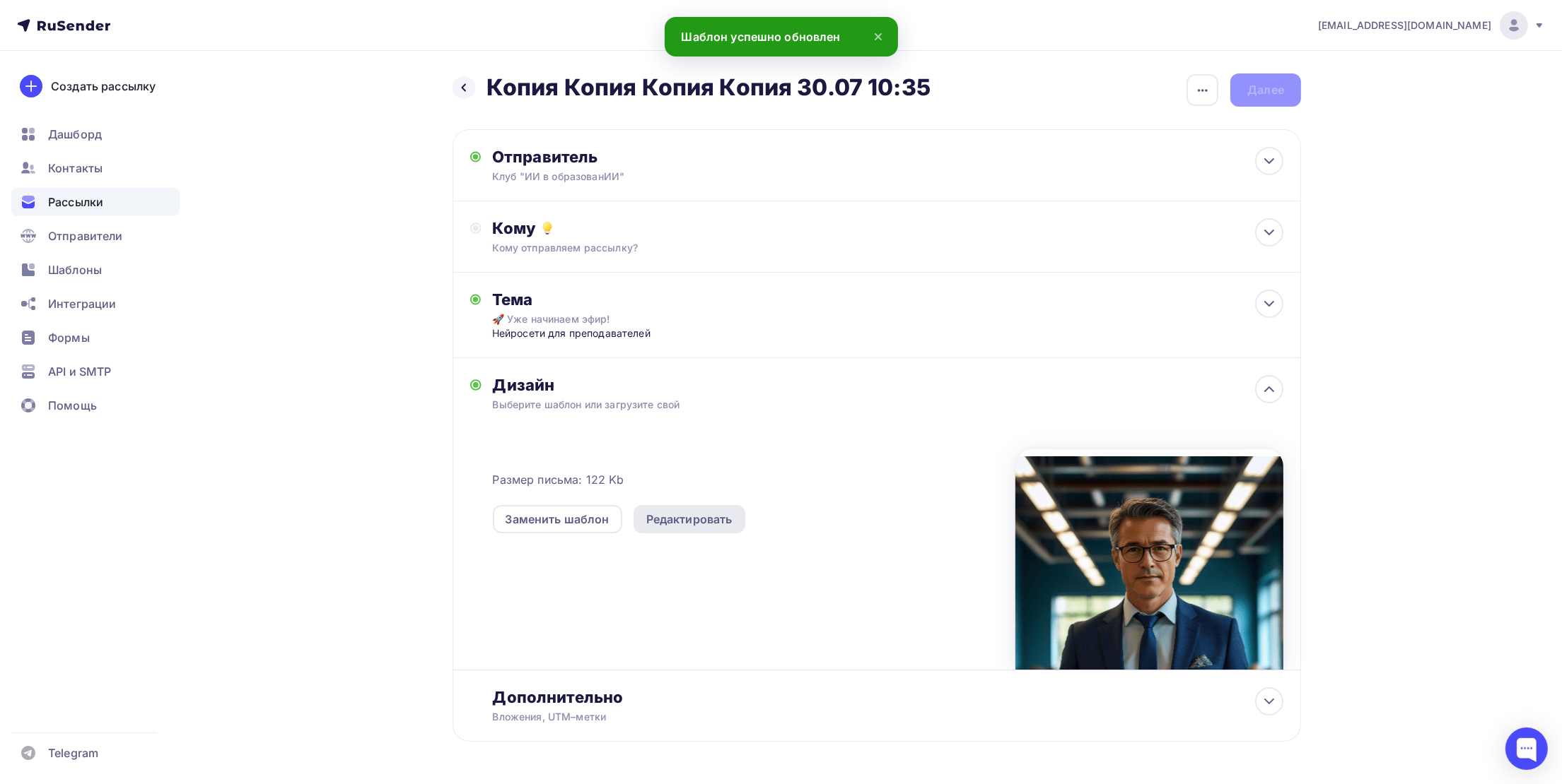
click at [684, 520] on div "Редактировать" at bounding box center [689, 520] width 87 height 17
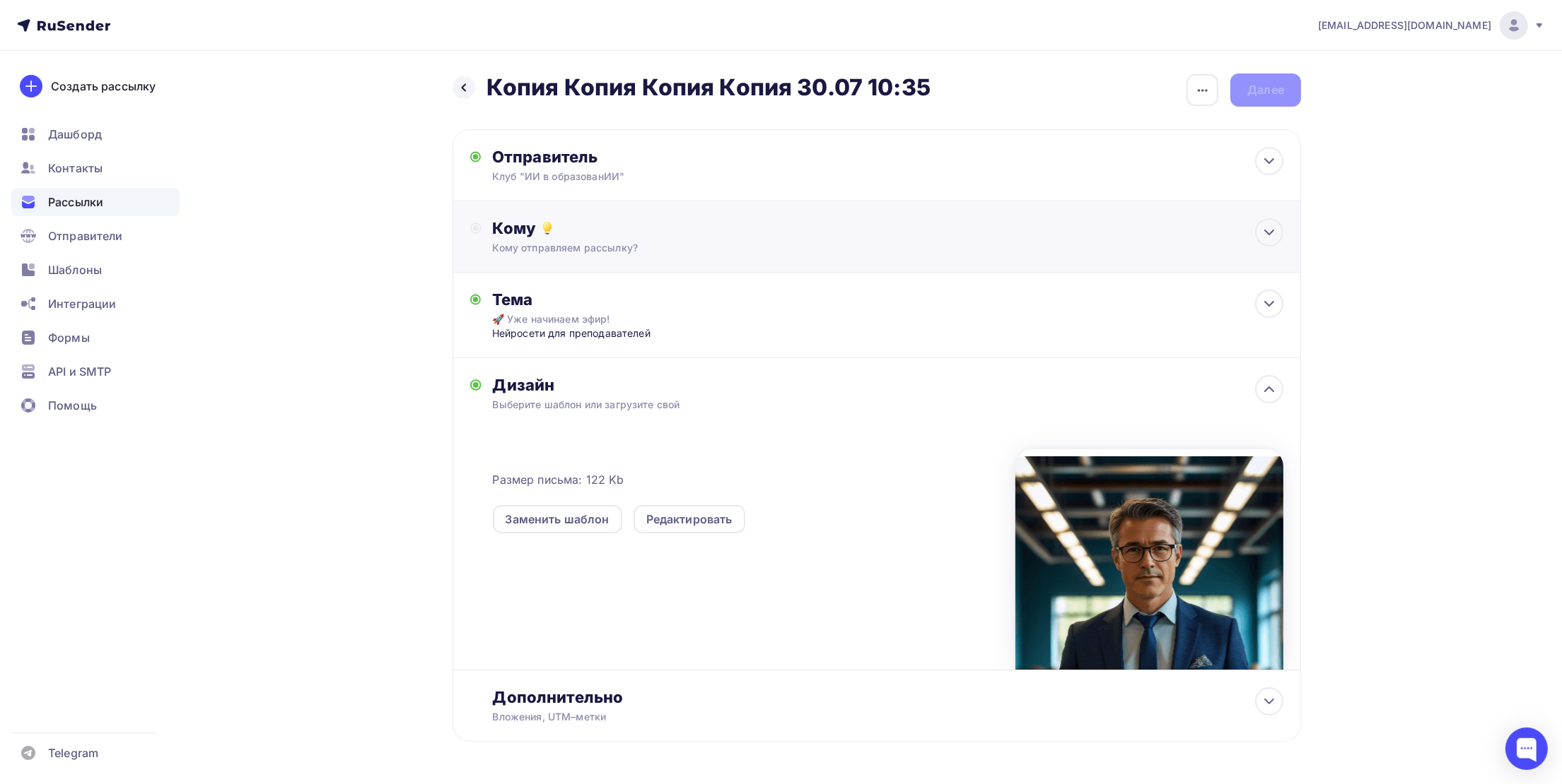
click at [549, 243] on div "Кому отправляем рассылку?" at bounding box center [849, 248] width 712 height 14
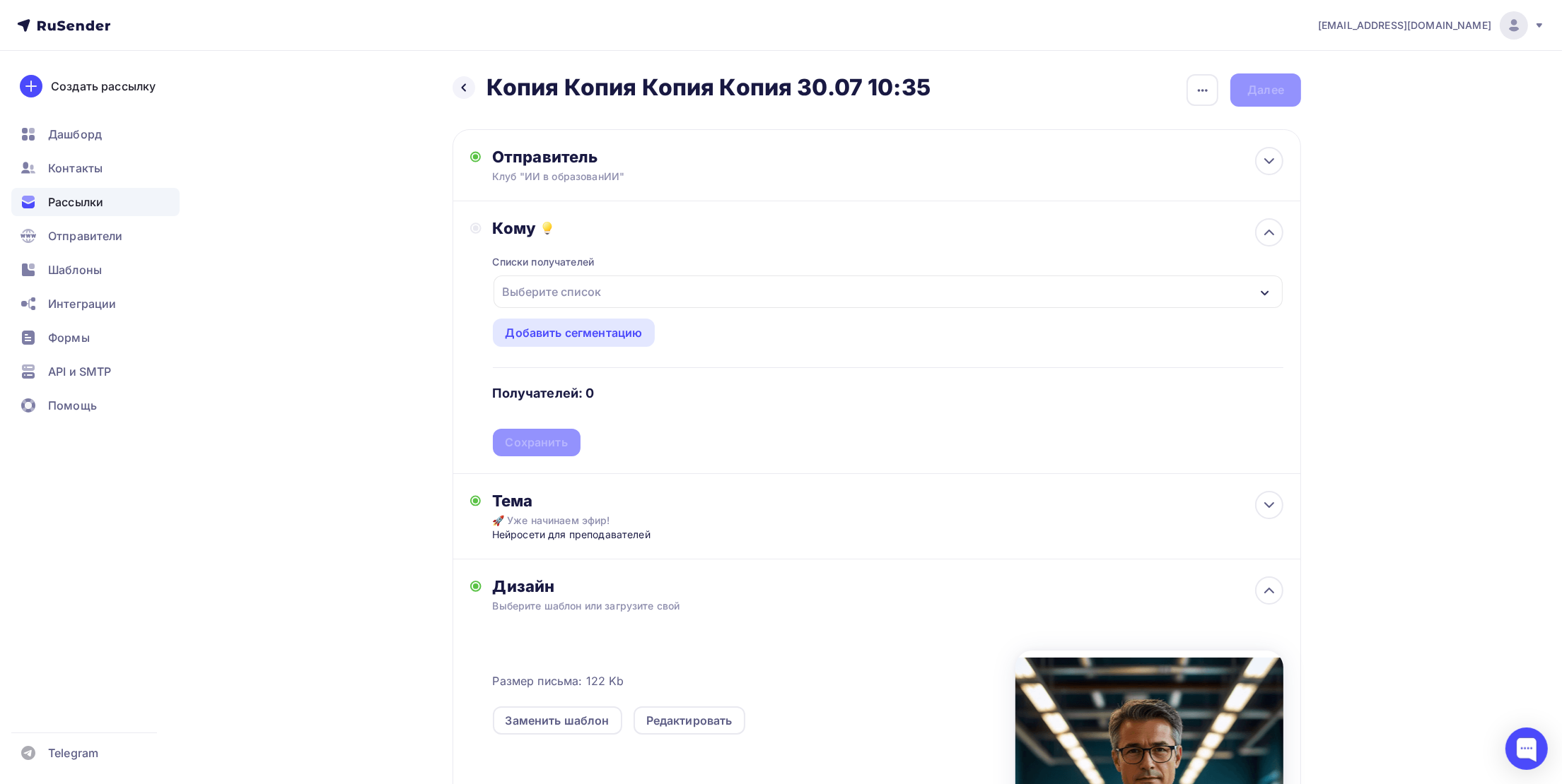
click at [586, 299] on div "Выберите список" at bounding box center [552, 292] width 111 height 25
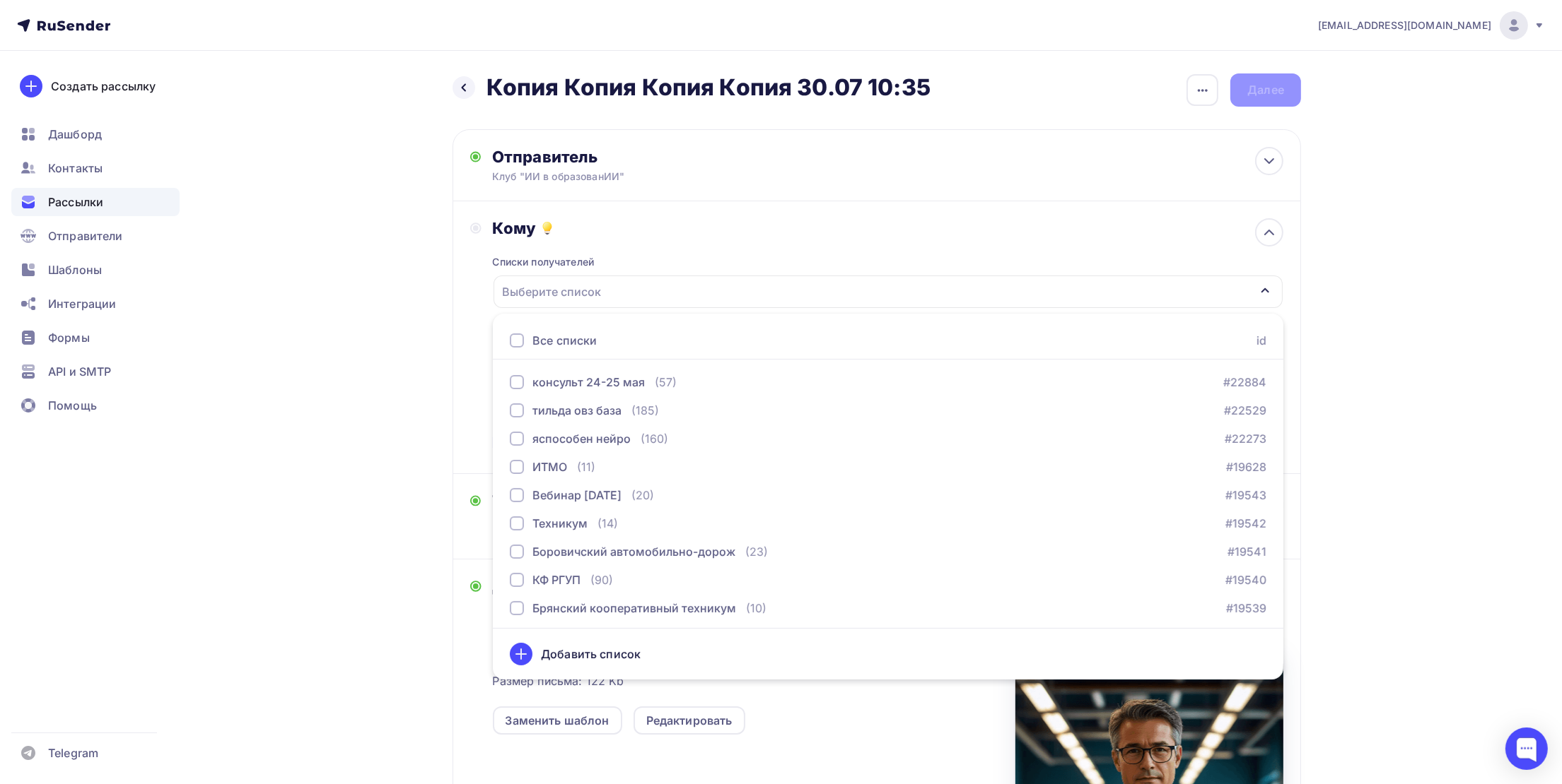
click at [591, 287] on div "Выберите список" at bounding box center [552, 292] width 111 height 25
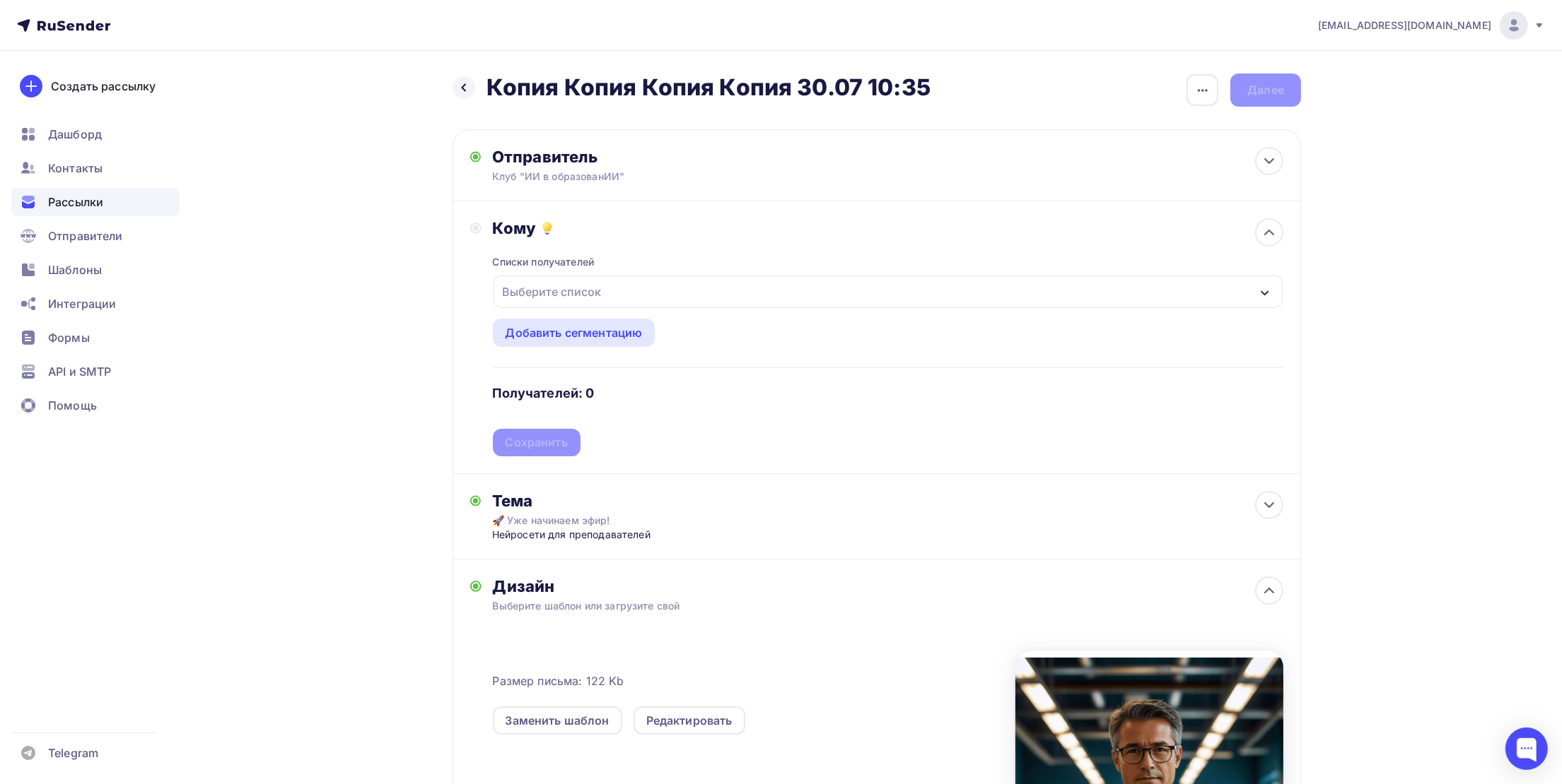
click at [591, 287] on div "Выберите список" at bounding box center [552, 292] width 111 height 25
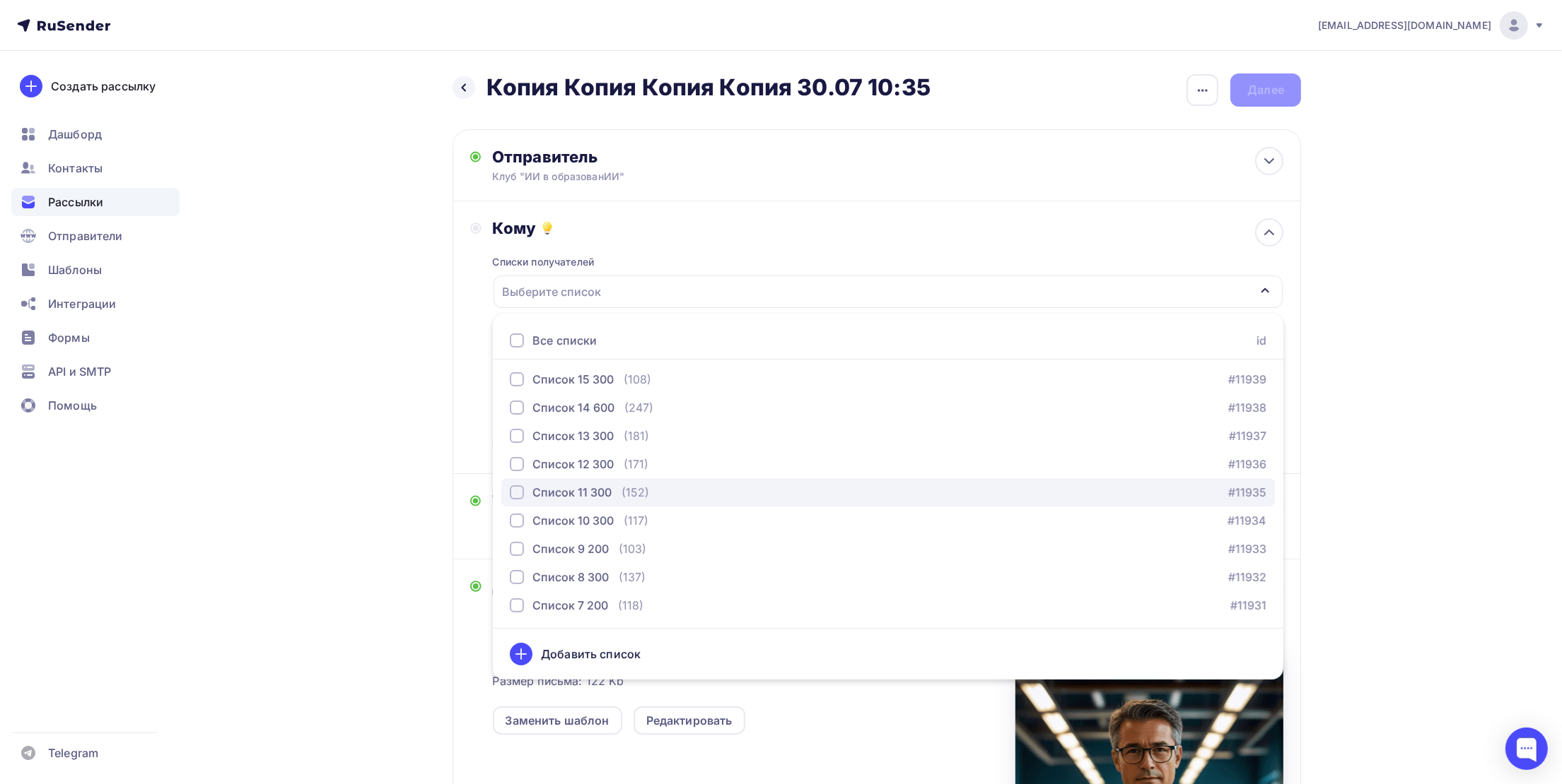
scroll to position [843, 0]
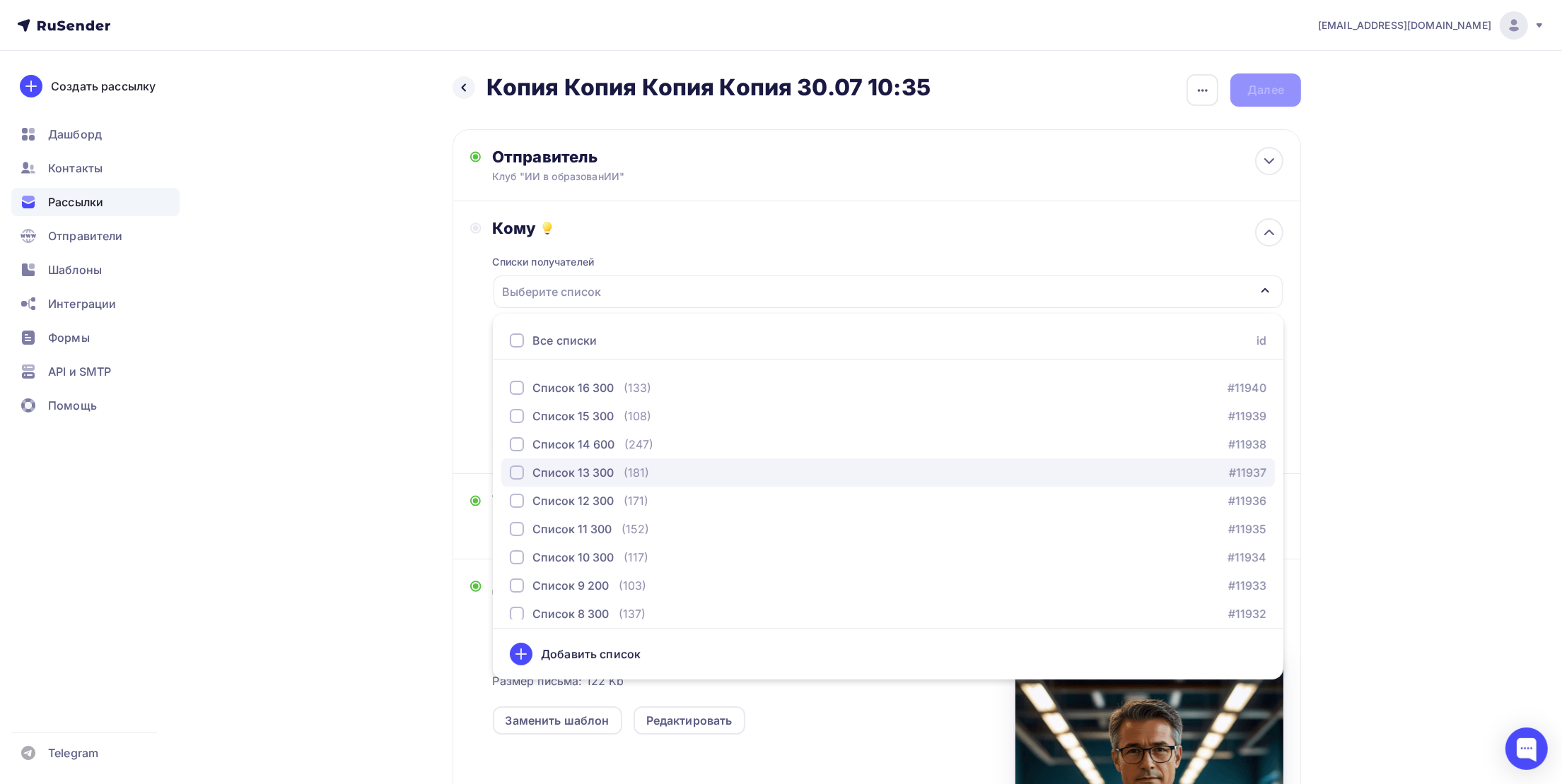
drag, startPoint x: 514, startPoint y: 473, endPoint x: 519, endPoint y: 466, distance: 8.6
click at [515, 472] on div "button" at bounding box center [516, 473] width 14 height 14
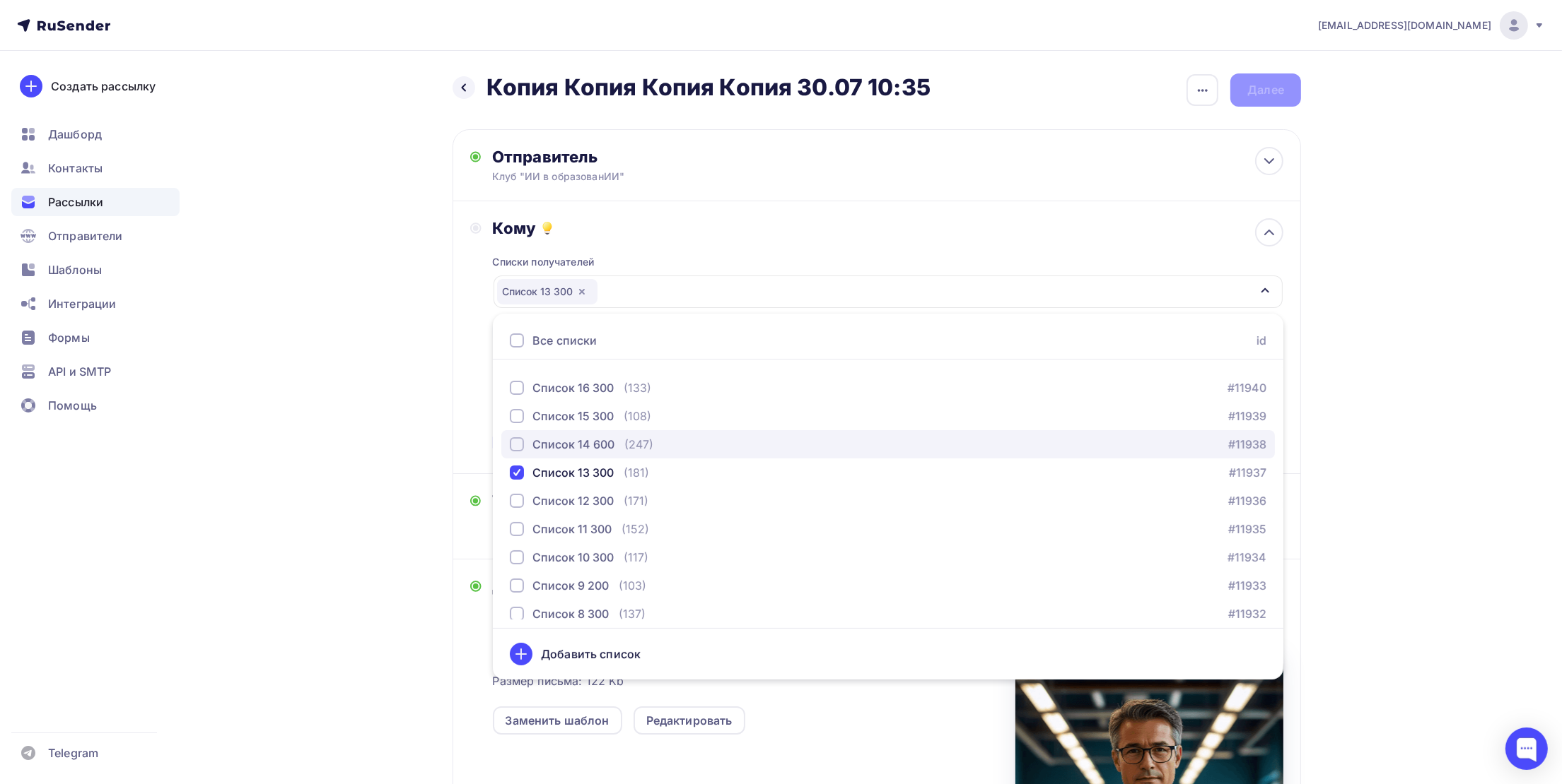
click at [515, 442] on div "button" at bounding box center [516, 444] width 14 height 14
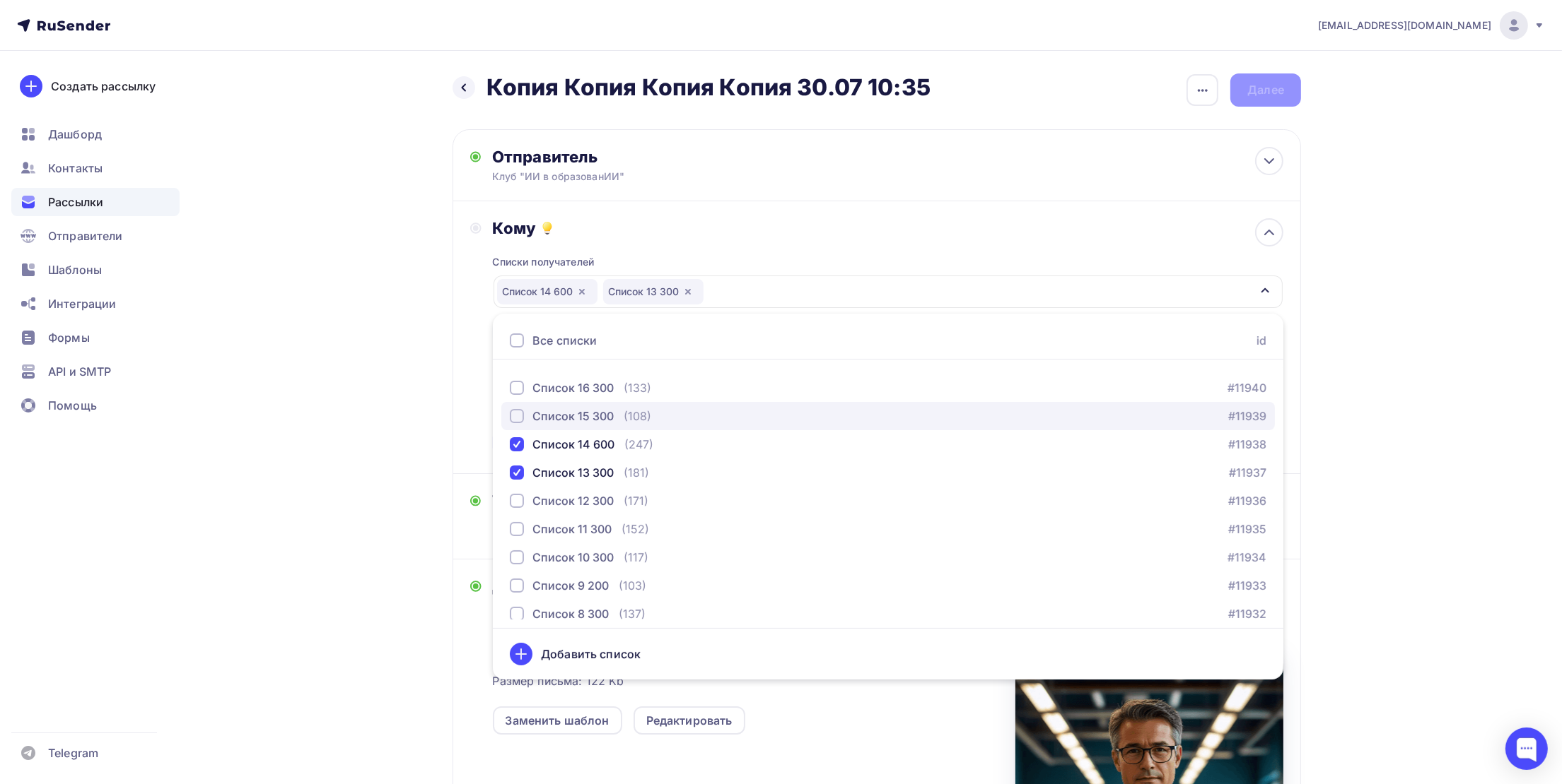
click at [519, 418] on div "button" at bounding box center [516, 416] width 14 height 14
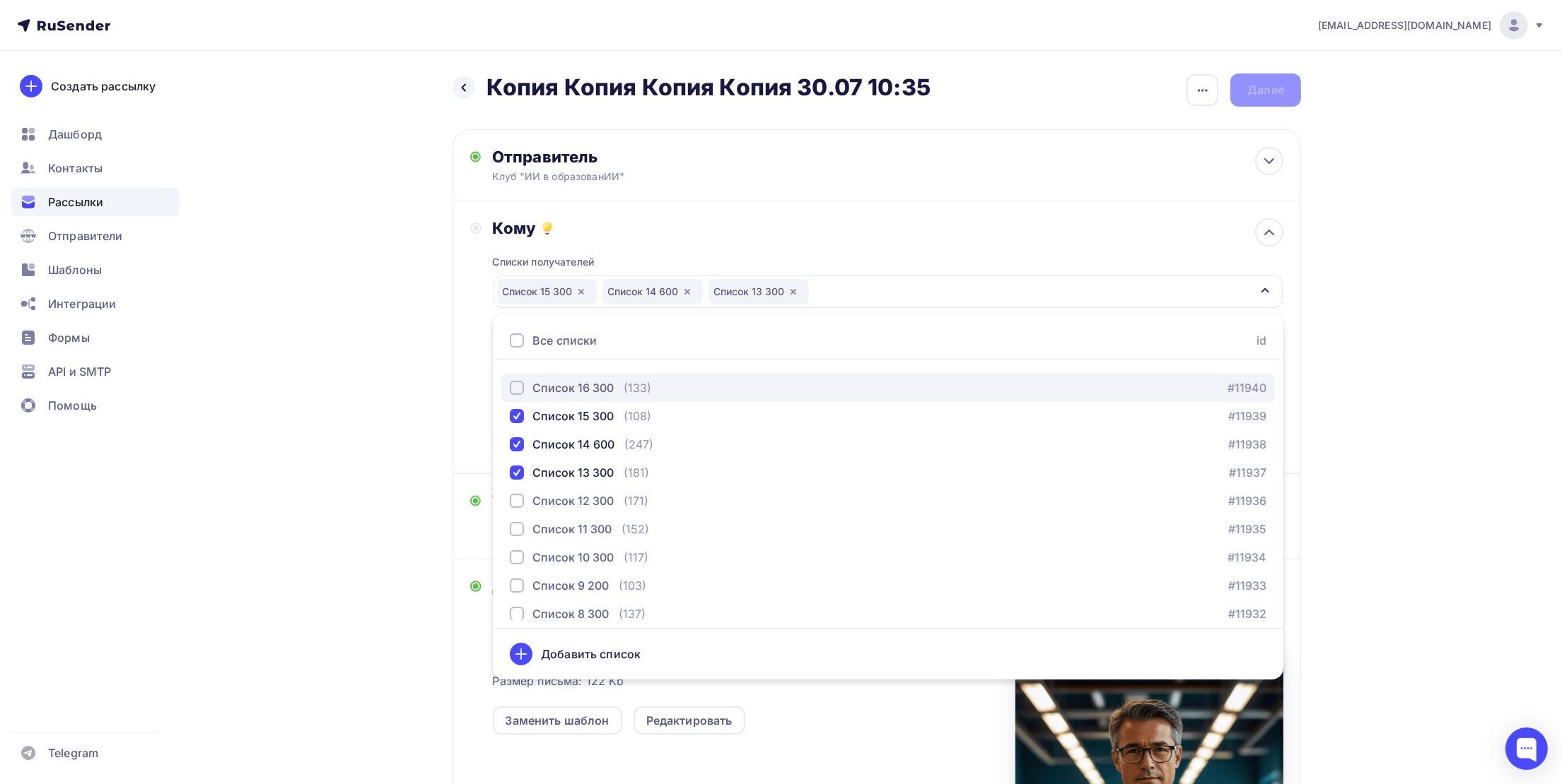
click at [521, 388] on div "button" at bounding box center [516, 387] width 14 height 14
click at [1363, 477] on div "yasposobenon@yandex.ru Аккаунт Тарифы Выйти Создать рассылку Дашборд Контакты Р…" at bounding box center [781, 517] width 1562 height 1035
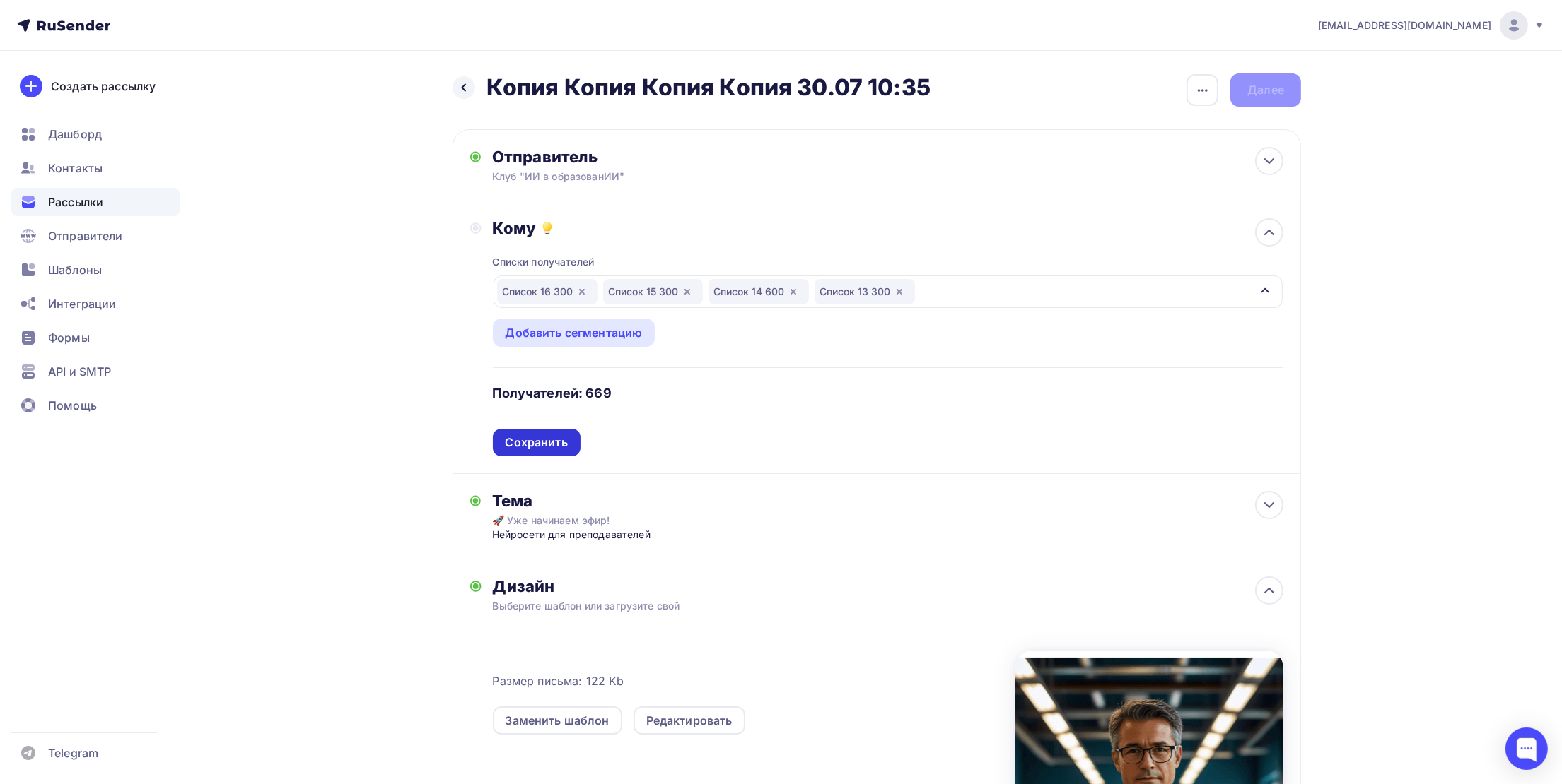
click at [558, 443] on div "Сохранить" at bounding box center [536, 442] width 62 height 16
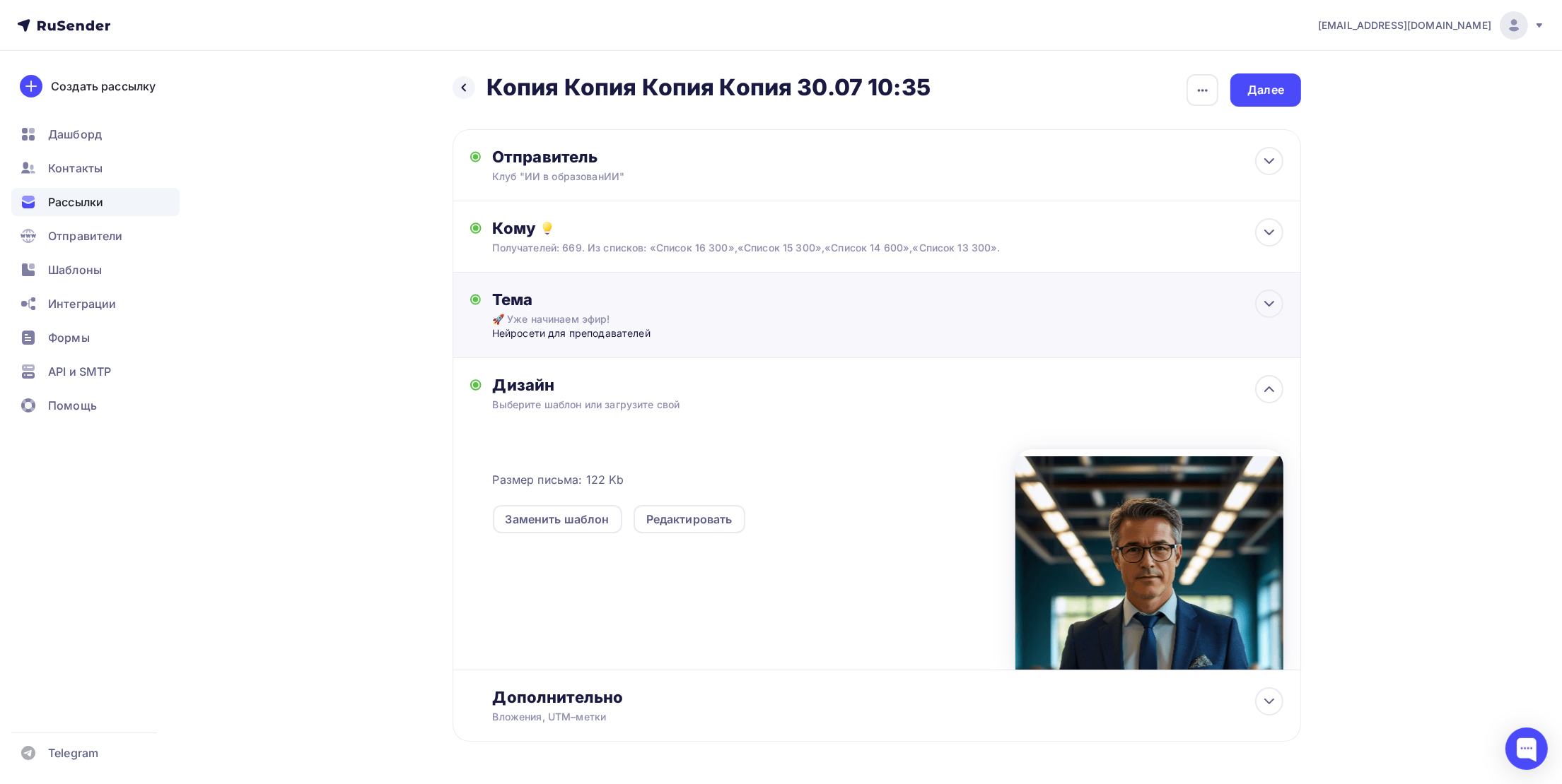
click at [701, 335] on div "Нейросети для преподавателей" at bounding box center [632, 333] width 280 height 14
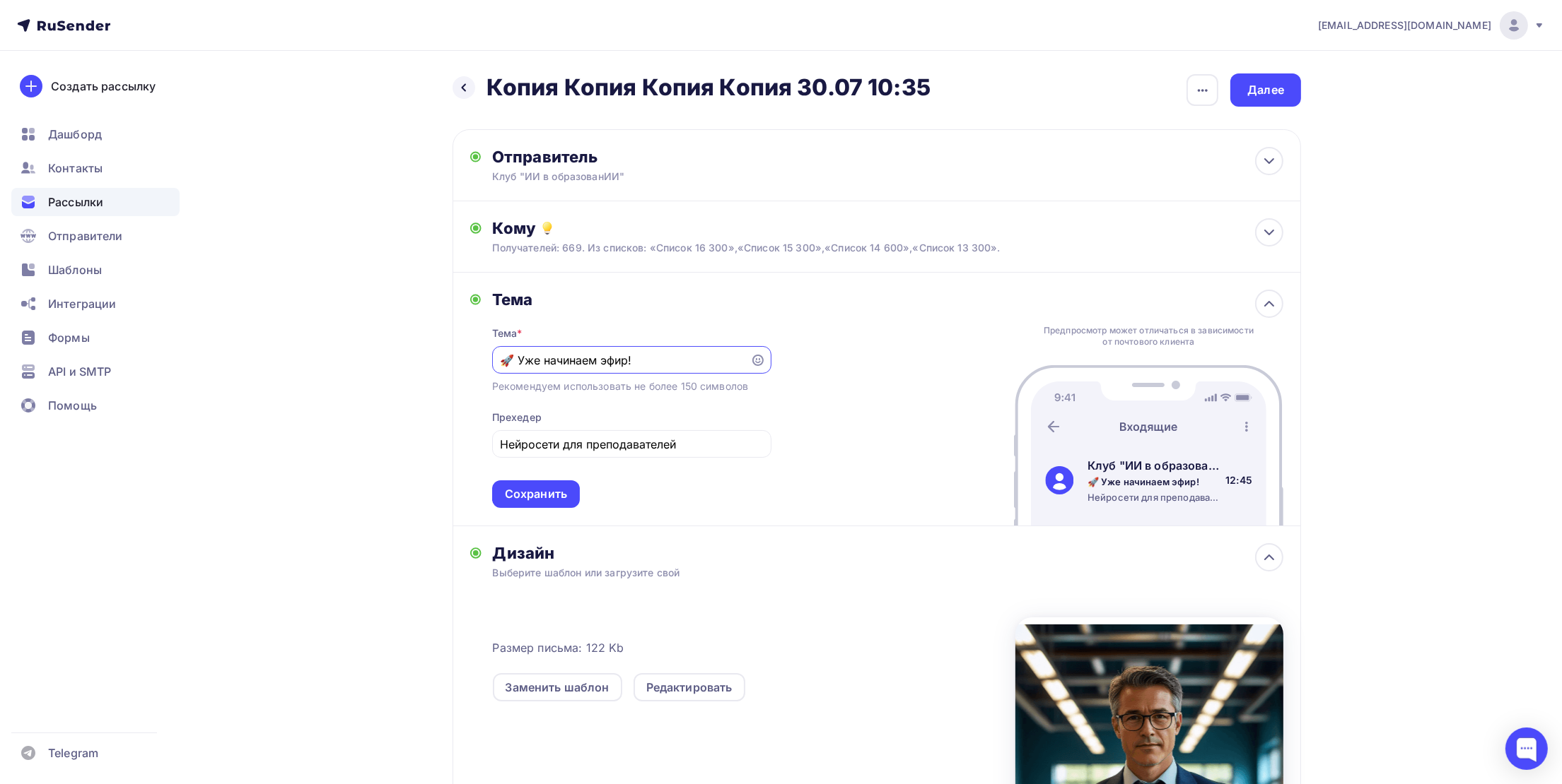
scroll to position [0, 0]
drag, startPoint x: 661, startPoint y: 366, endPoint x: 423, endPoint y: 358, distance: 238.1
click at [423, 358] on div "Назад Копия Копия Копия Копия 30.07 10:35 Копия Копия Копия Копия 30.07 10:35 З…" at bounding box center [781, 526] width 1159 height 950
paste input "аши лекции станут легендарными! Учим, как создать убийственную инфографику для …"
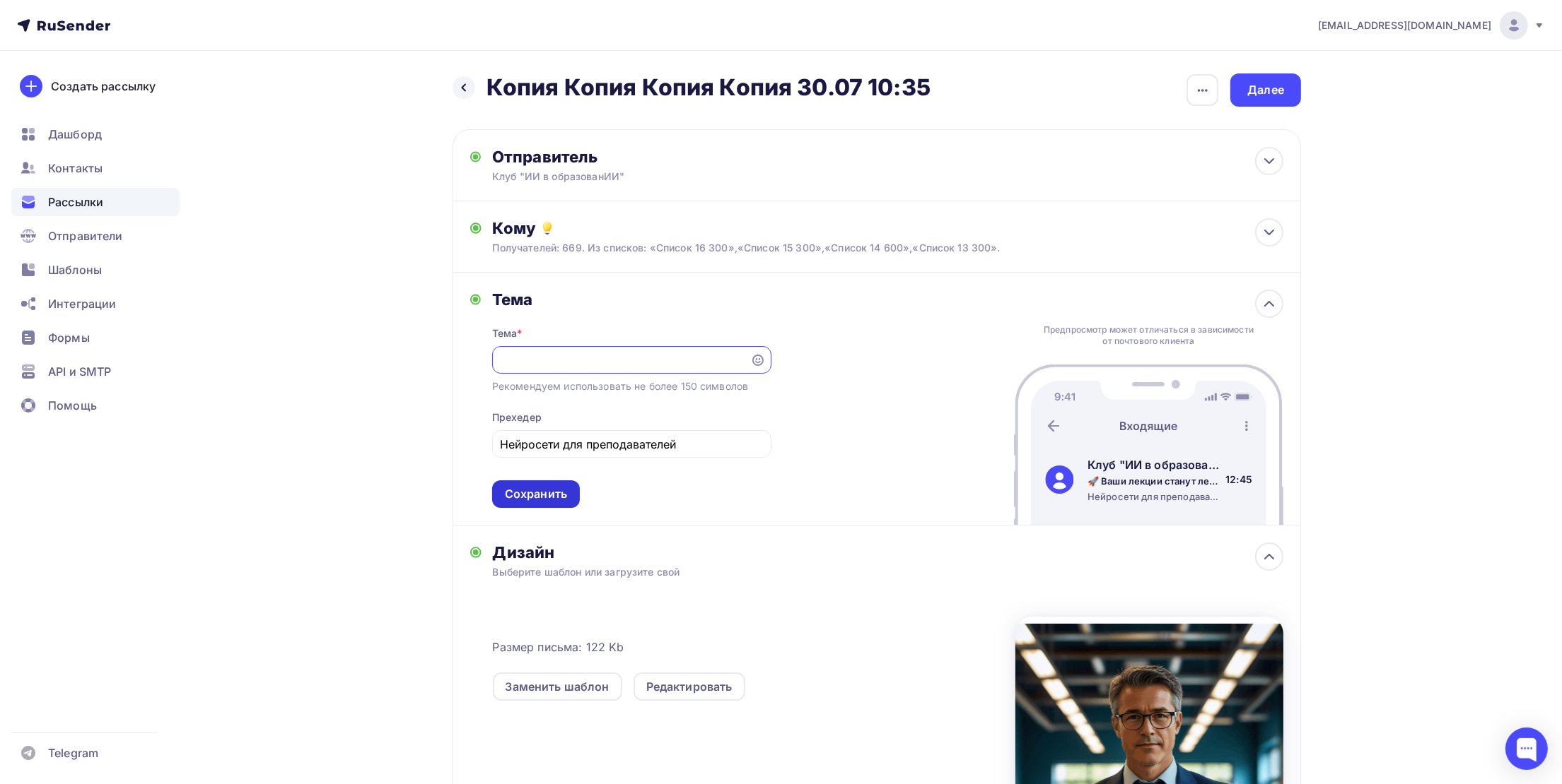
type input "🚀 Ваши лекции станут легендарными! Учим, как создать убийственную инфографику д…"
click at [544, 489] on div "Сохранить" at bounding box center [535, 494] width 62 height 16
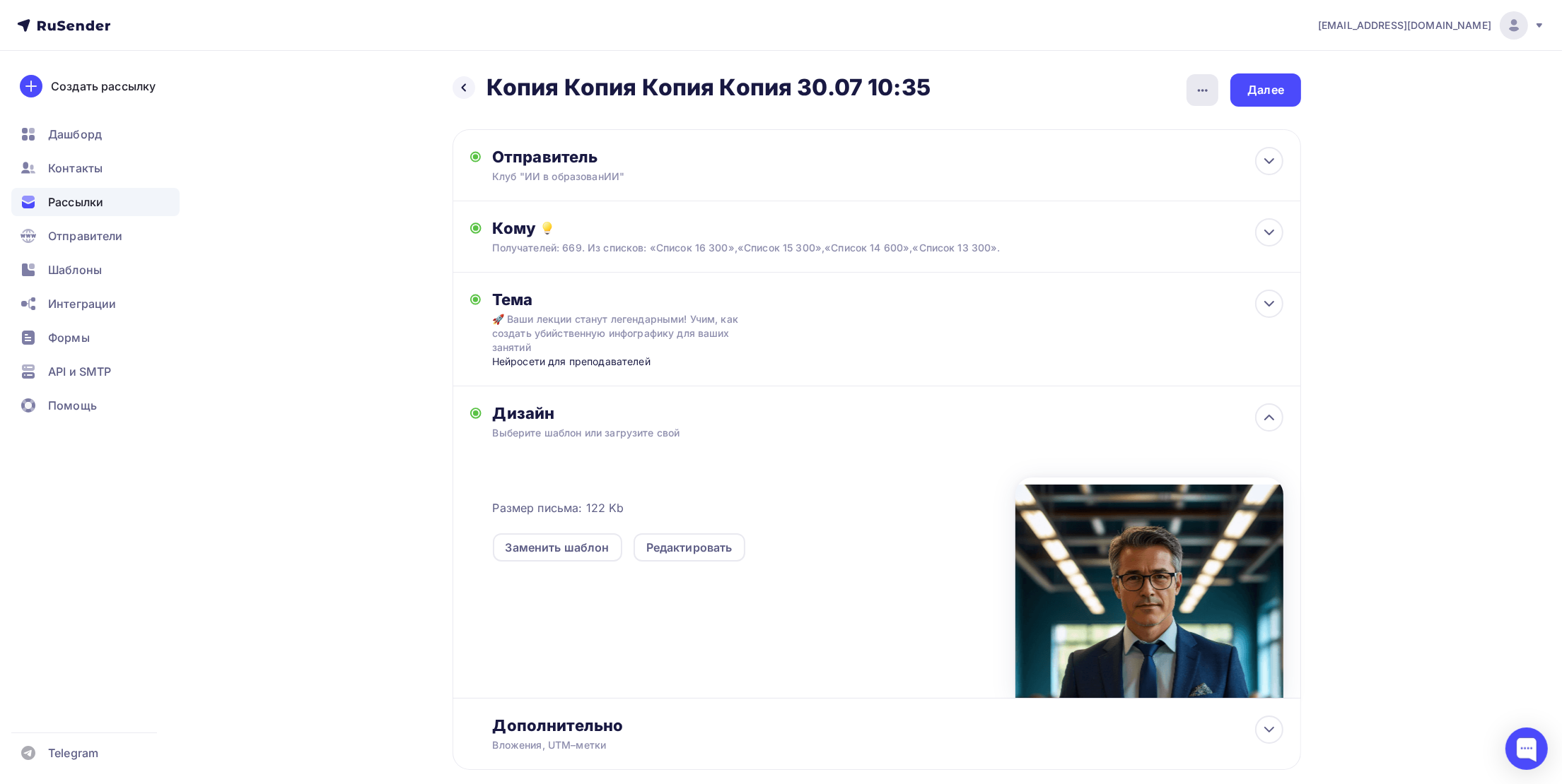
drag, startPoint x: 1255, startPoint y: 94, endPoint x: 1207, endPoint y: 100, distance: 48.4
click at [1228, 108] on div "Назад Копия Копия Копия Копия 30.07 10:35 Копия Копия Копия Копия 30.07 10:35 З…" at bounding box center [877, 438] width 849 height 731
click at [1197, 100] on div "button" at bounding box center [1202, 89] width 32 height 32
click at [1148, 164] on div "Переименовать рассылку" at bounding box center [1128, 163] width 175 height 17
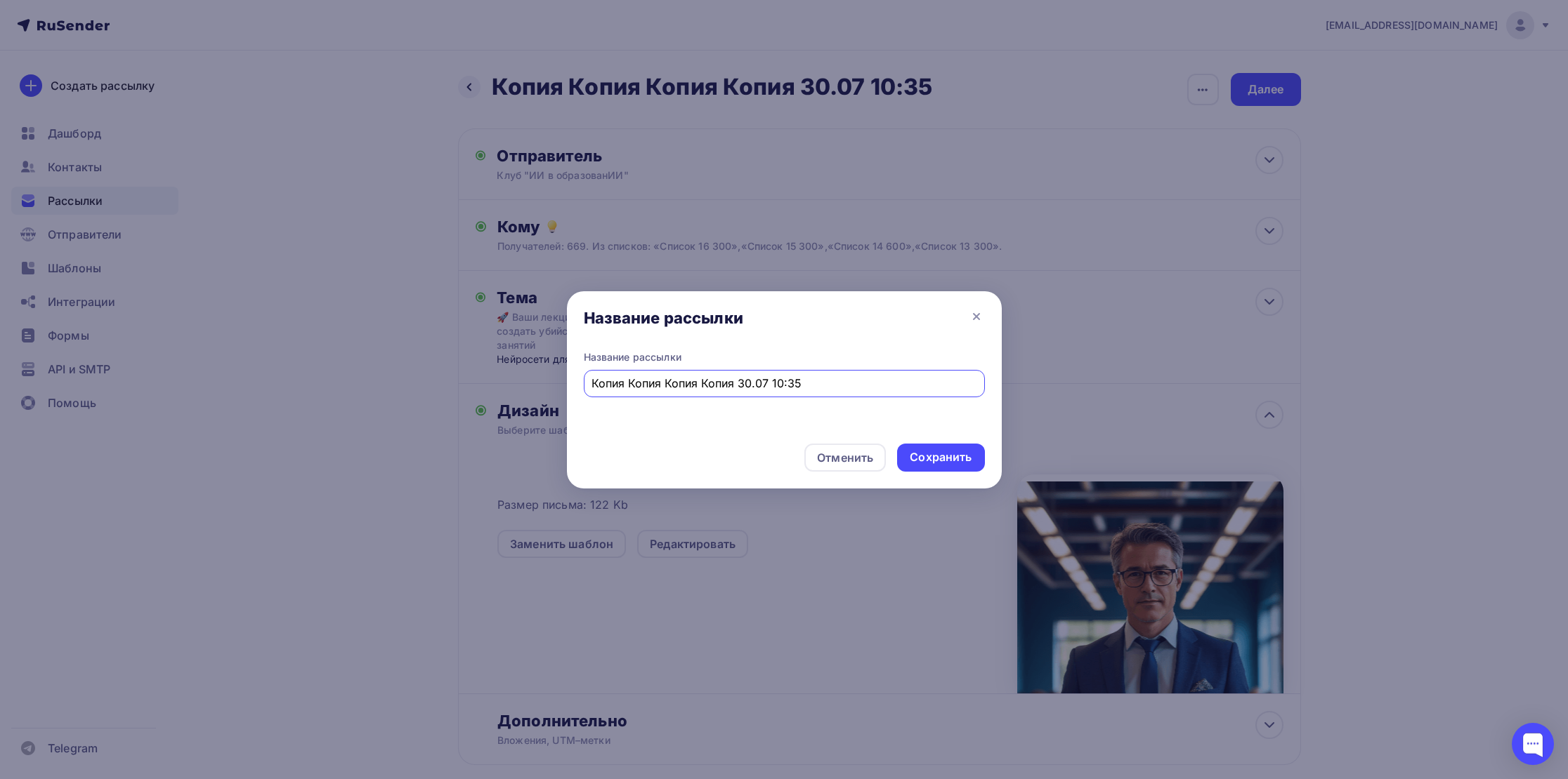
drag, startPoint x: 845, startPoint y: 377, endPoint x: 458, endPoint y: 376, distance: 387.0
click at [458, 376] on div "Название рассылки Название рассылки Копия Копия Копия Копия 30.07 10:35 Отменит…" at bounding box center [784, 390] width 1568 height 779
type input "11.08 14:25"
click at [921, 454] on div "Сохранить" at bounding box center [941, 457] width 62 height 16
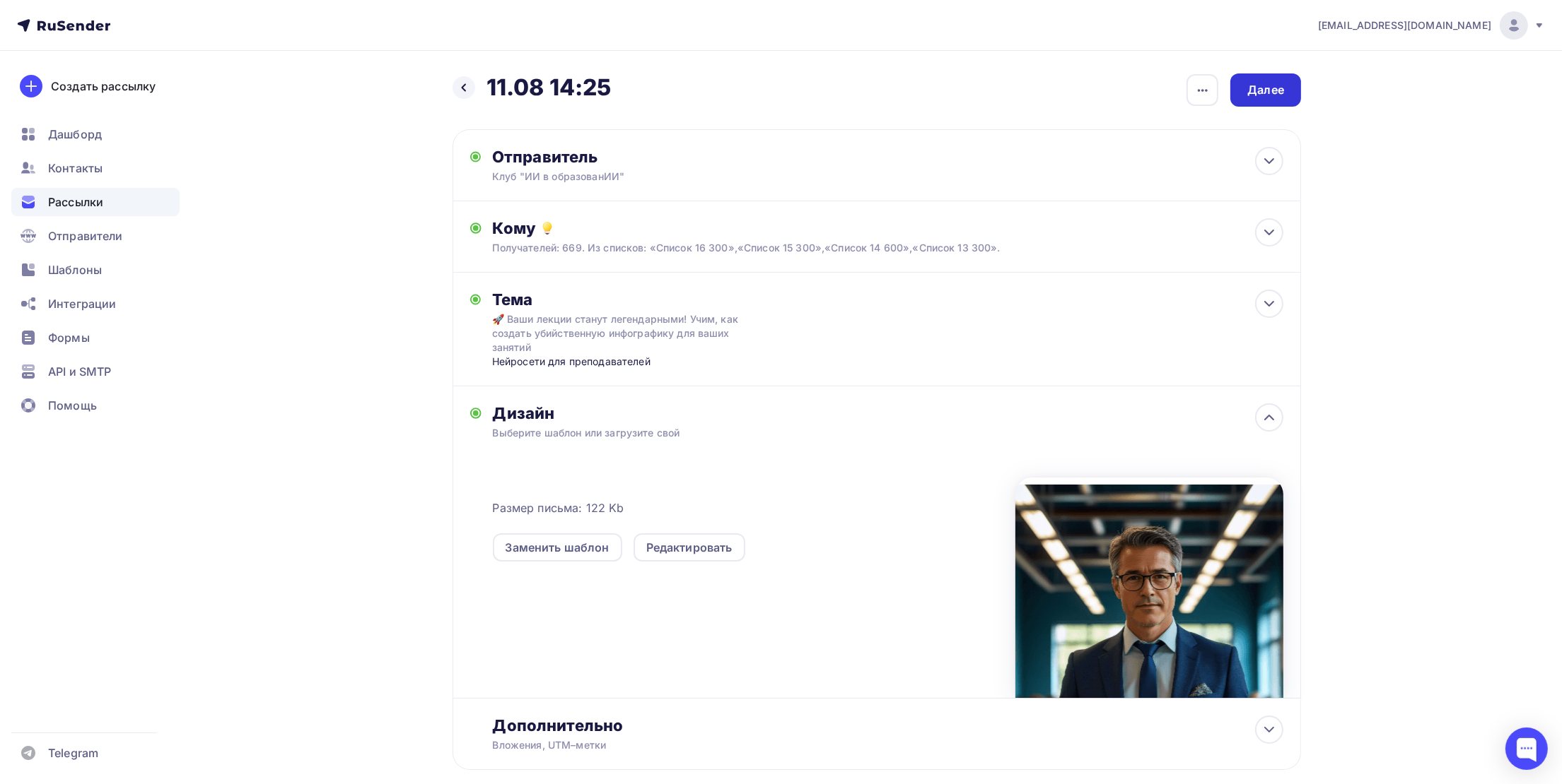
click at [1269, 103] on div "Далее" at bounding box center [1266, 89] width 71 height 34
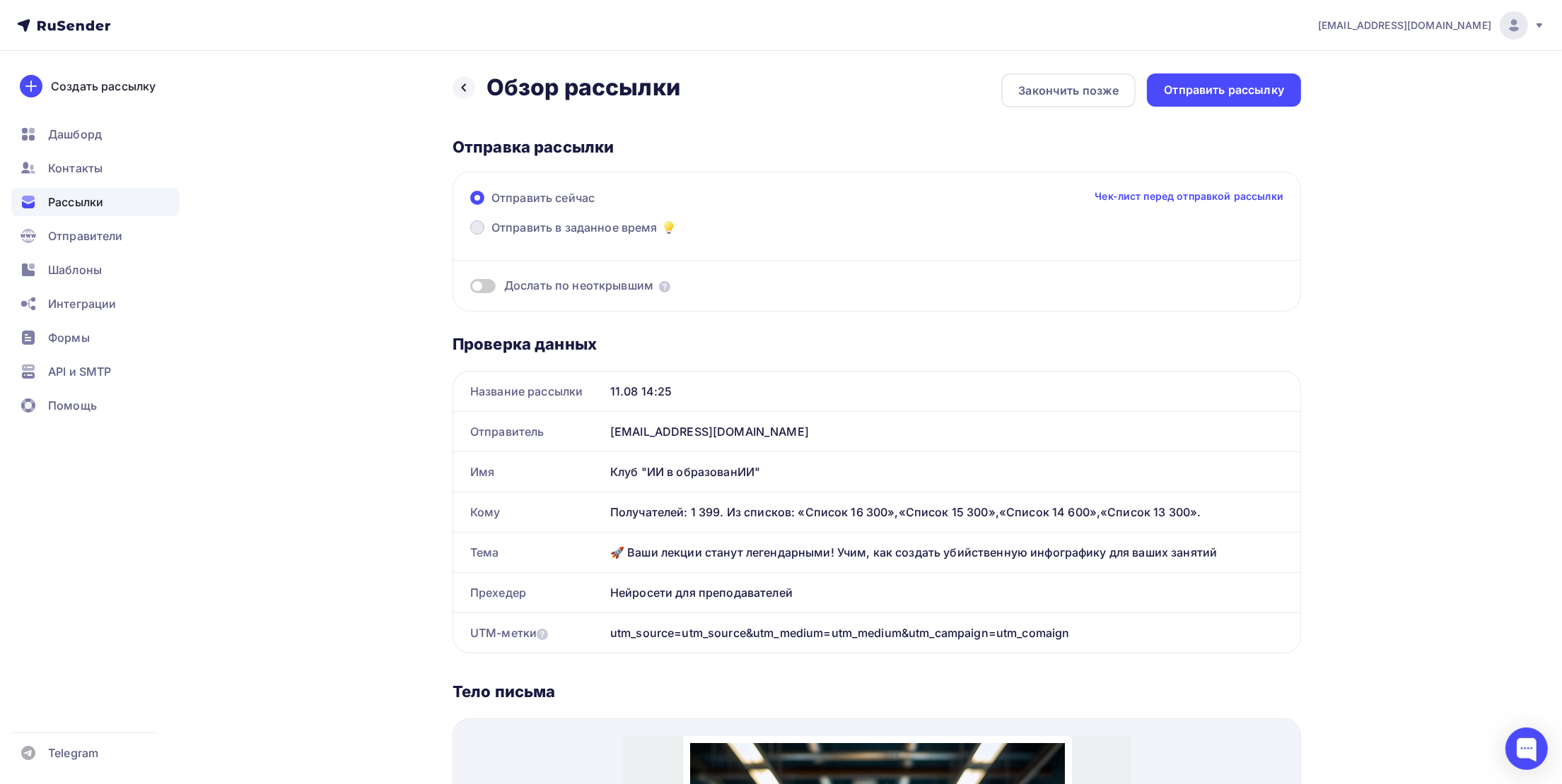
drag, startPoint x: 607, startPoint y: 236, endPoint x: 616, endPoint y: 236, distance: 9.0
click at [608, 234] on label "Отправить в заданное время" at bounding box center [574, 229] width 208 height 20
click at [491, 236] on input "Отправить в заданное время" at bounding box center [491, 236] width 0 height 0
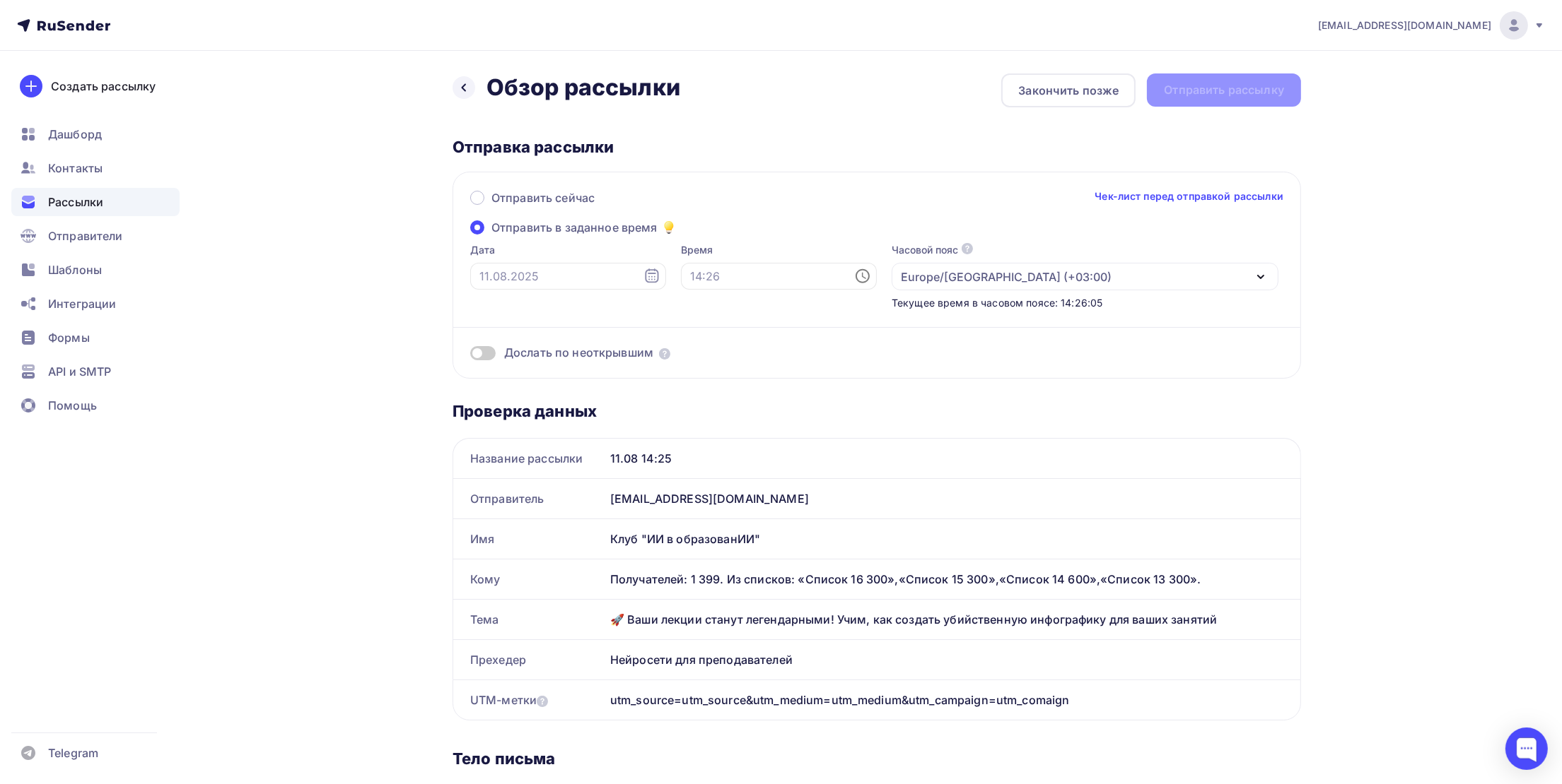
click at [483, 356] on span at bounding box center [483, 353] width 25 height 14
click at [470, 355] on input "checkbox" at bounding box center [470, 355] width 0 height 0
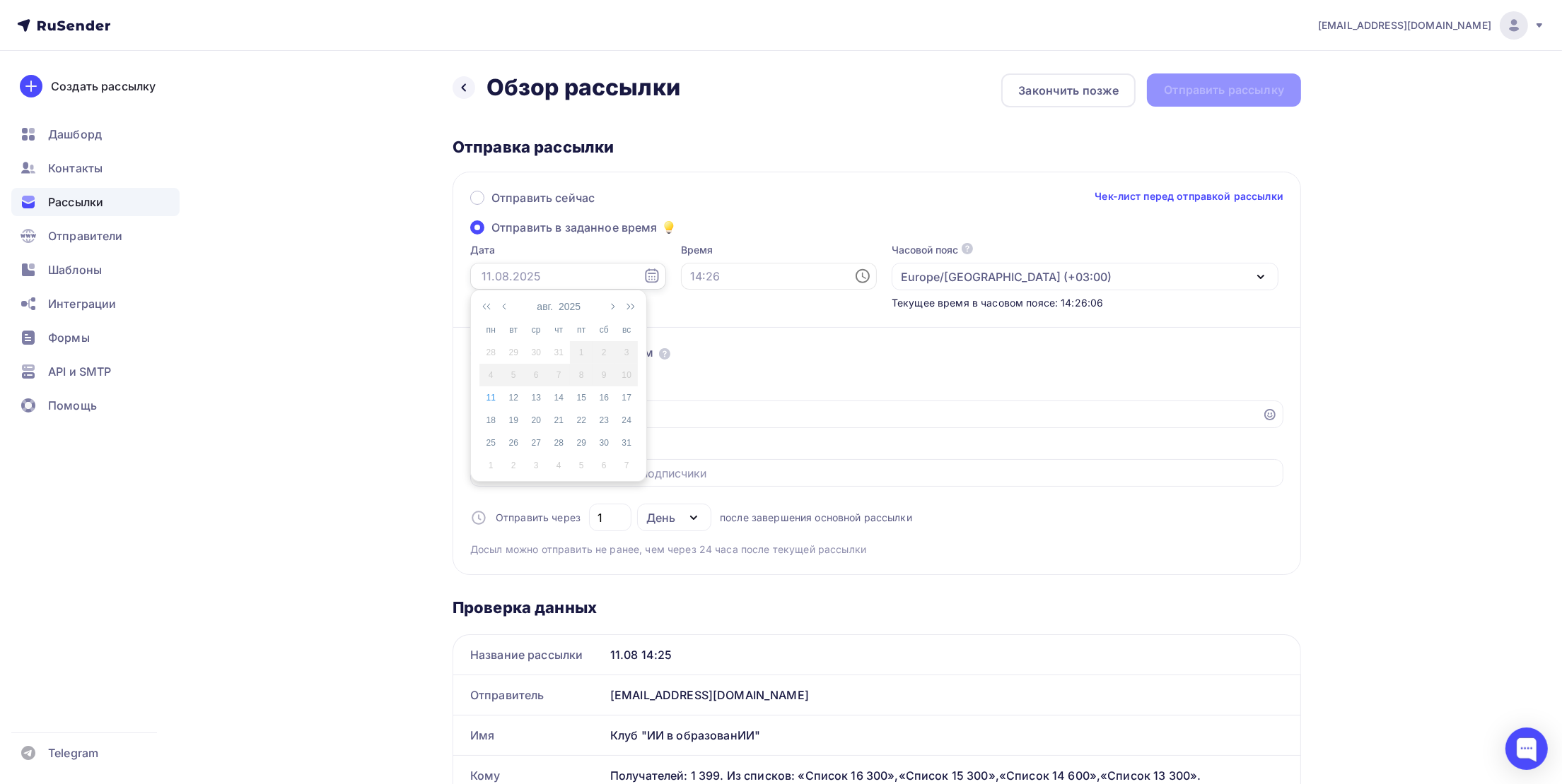
click at [520, 269] on input "text" at bounding box center [568, 277] width 196 height 27
click at [490, 398] on div "11" at bounding box center [491, 397] width 23 height 12
type input "11.08.2025"
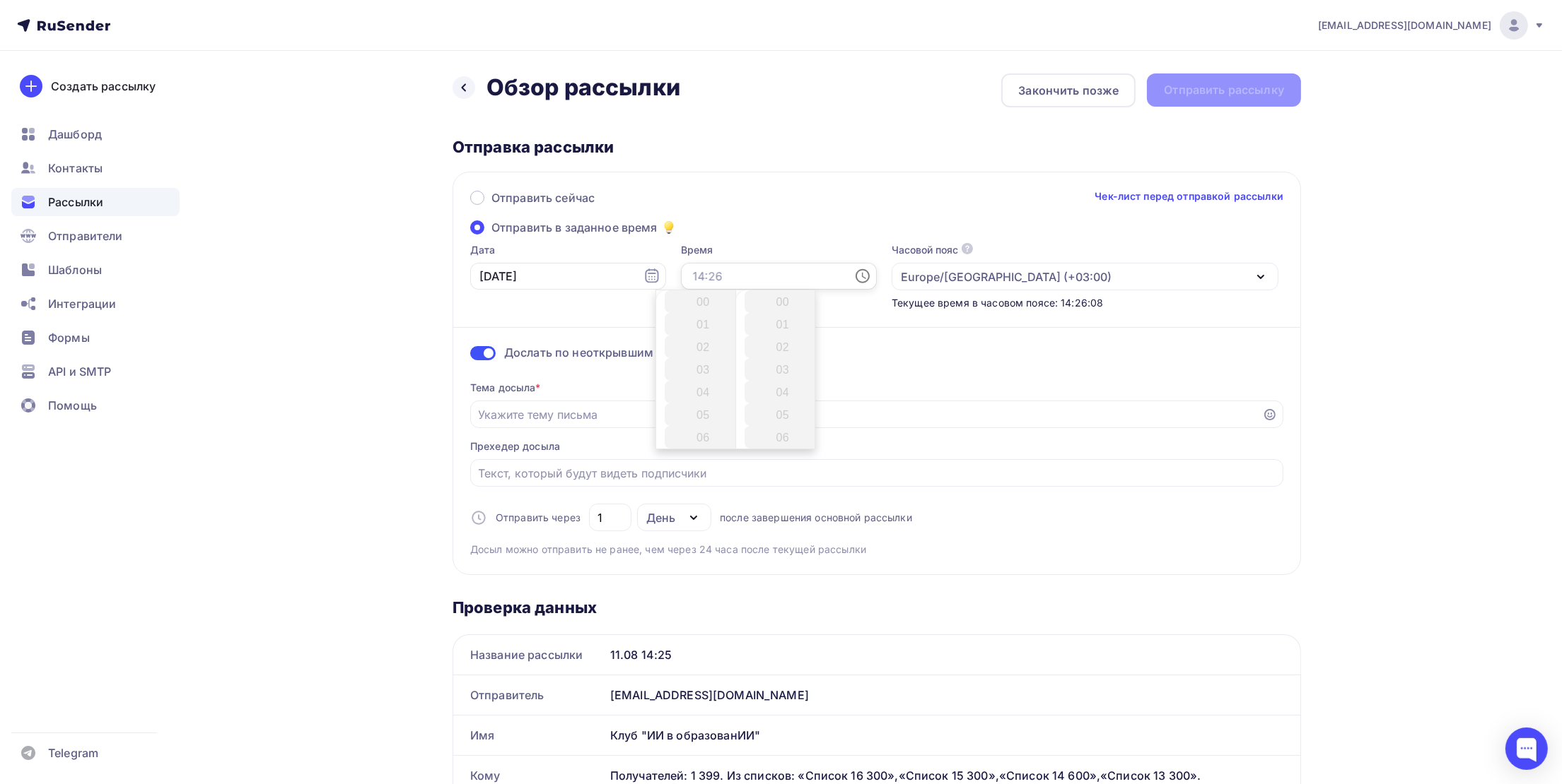
click at [702, 278] on input "text" at bounding box center [779, 277] width 196 height 27
click at [713, 410] on li "14" at bounding box center [704, 406] width 79 height 23
click at [793, 384] on li "27" at bounding box center [784, 383] width 79 height 23
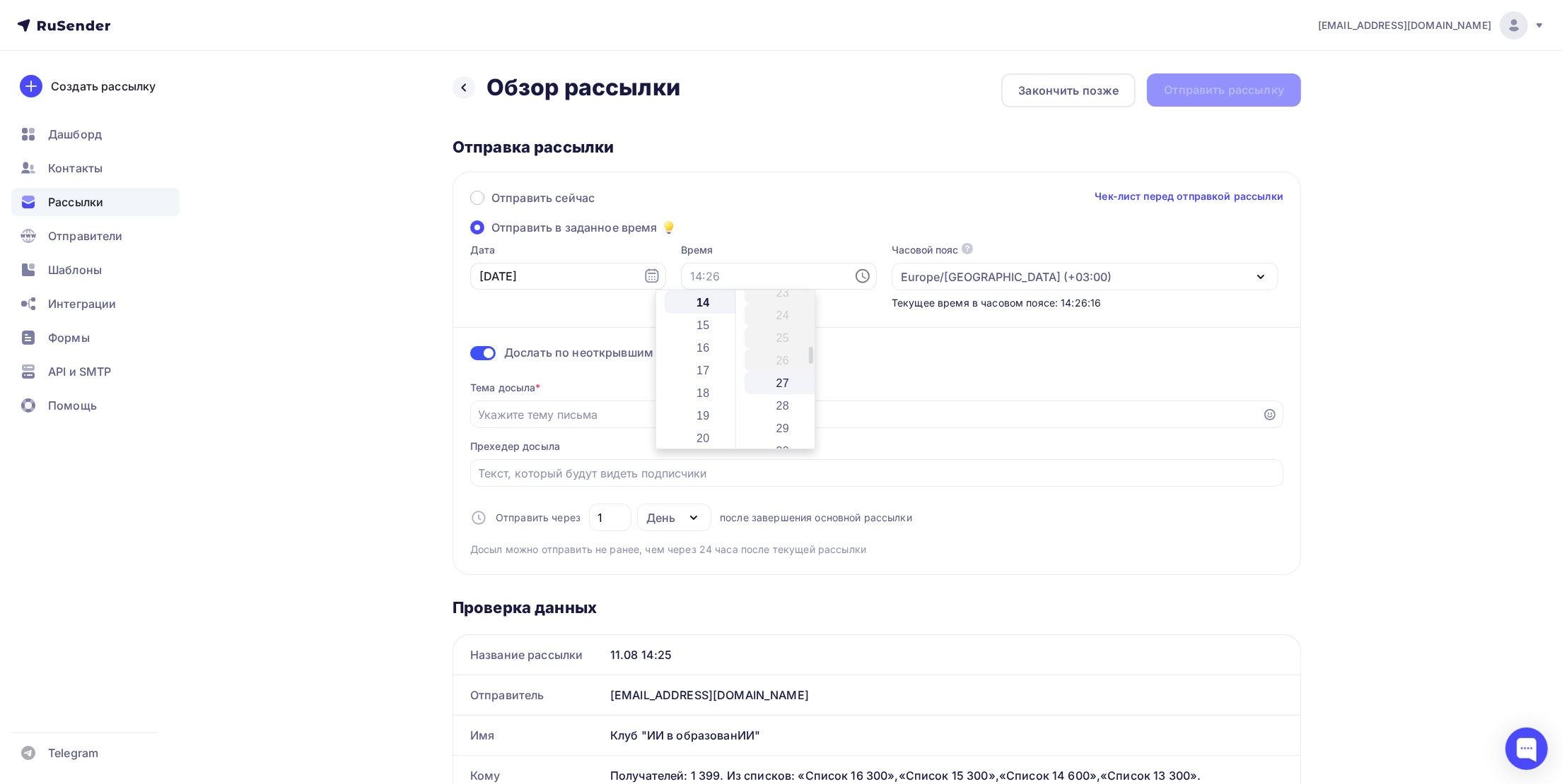
type input "14:27"
click at [1293, 354] on div "Отправить сейчас Чек-лист перед отправкой рассылки Отправить в заданное время Д…" at bounding box center [877, 374] width 849 height 404
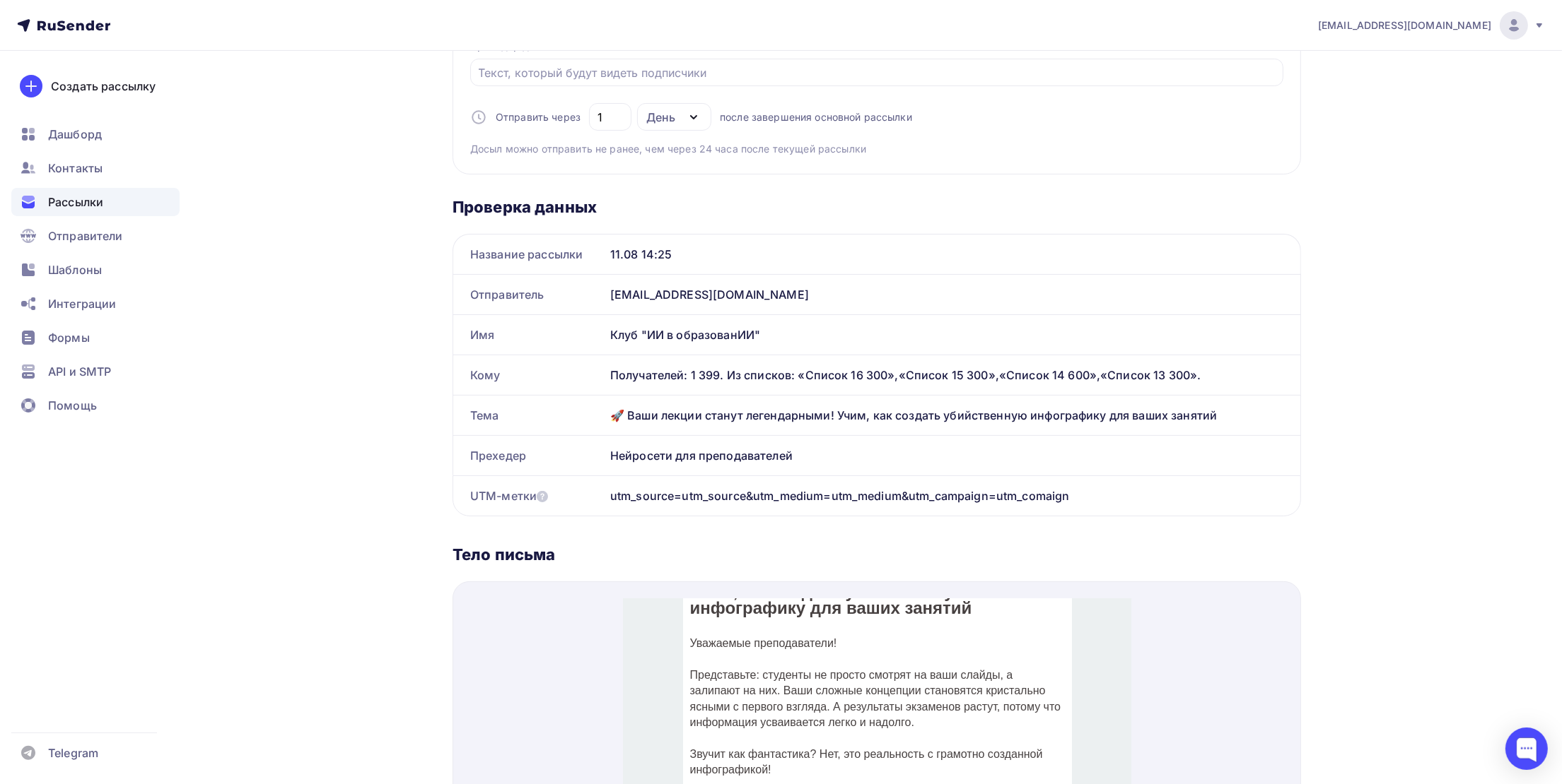
scroll to position [0, 0]
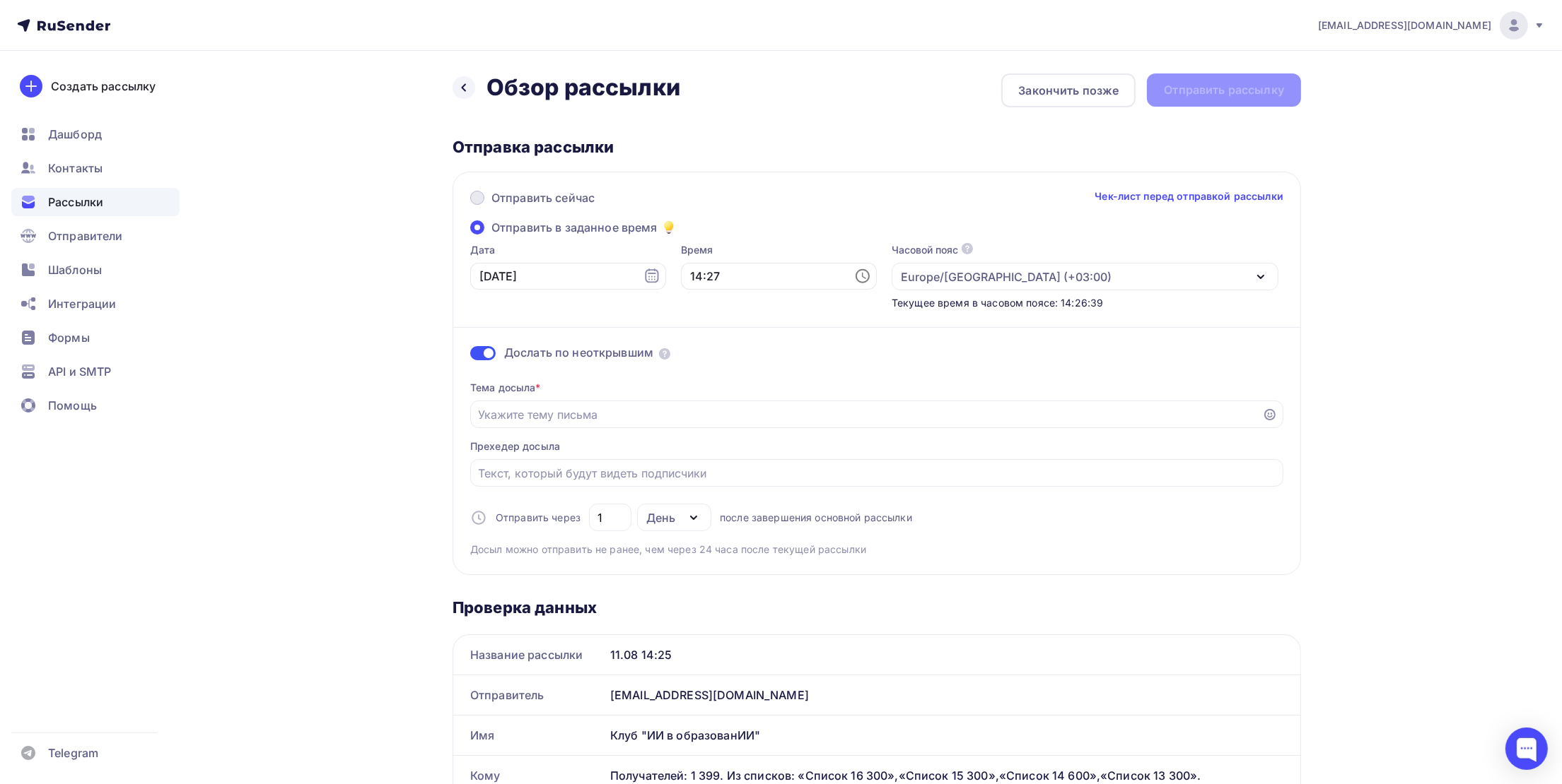
click at [527, 194] on span "Отправить сейчас" at bounding box center [542, 198] width 103 height 17
click at [491, 207] on input "Отправить сейчас" at bounding box center [491, 207] width 0 height 0
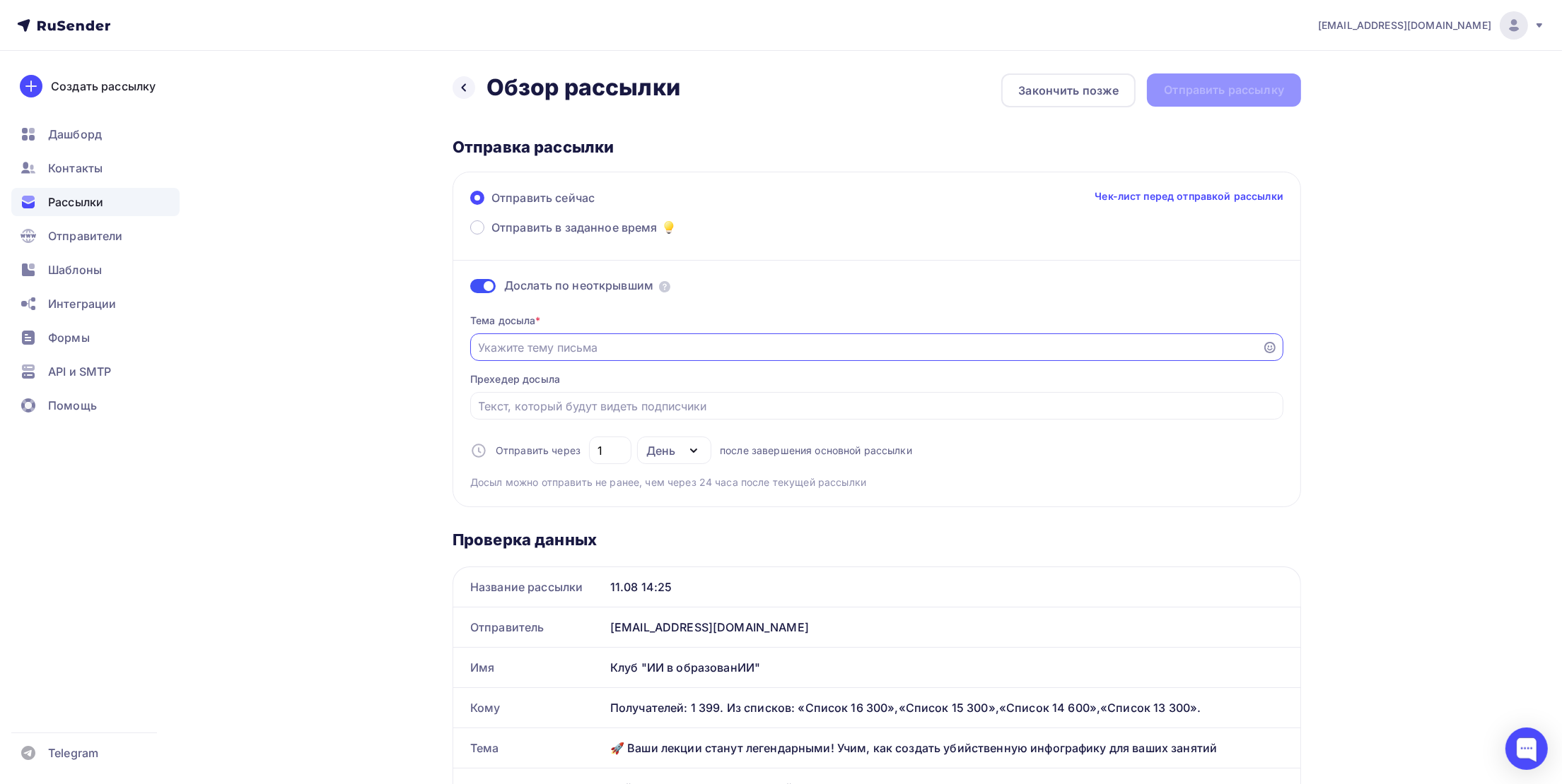
click at [607, 353] on input "Отправить в заданное время" at bounding box center [866, 348] width 776 height 17
click at [520, 350] on input "Вы уверны?" at bounding box center [866, 348] width 776 height 17
type input "Вы уверены?"
click at [542, 409] on input "Отправить в заданное время" at bounding box center [877, 406] width 797 height 17
click at [572, 407] on input "Тогда приходитев клуб!" at bounding box center [877, 406] width 797 height 17
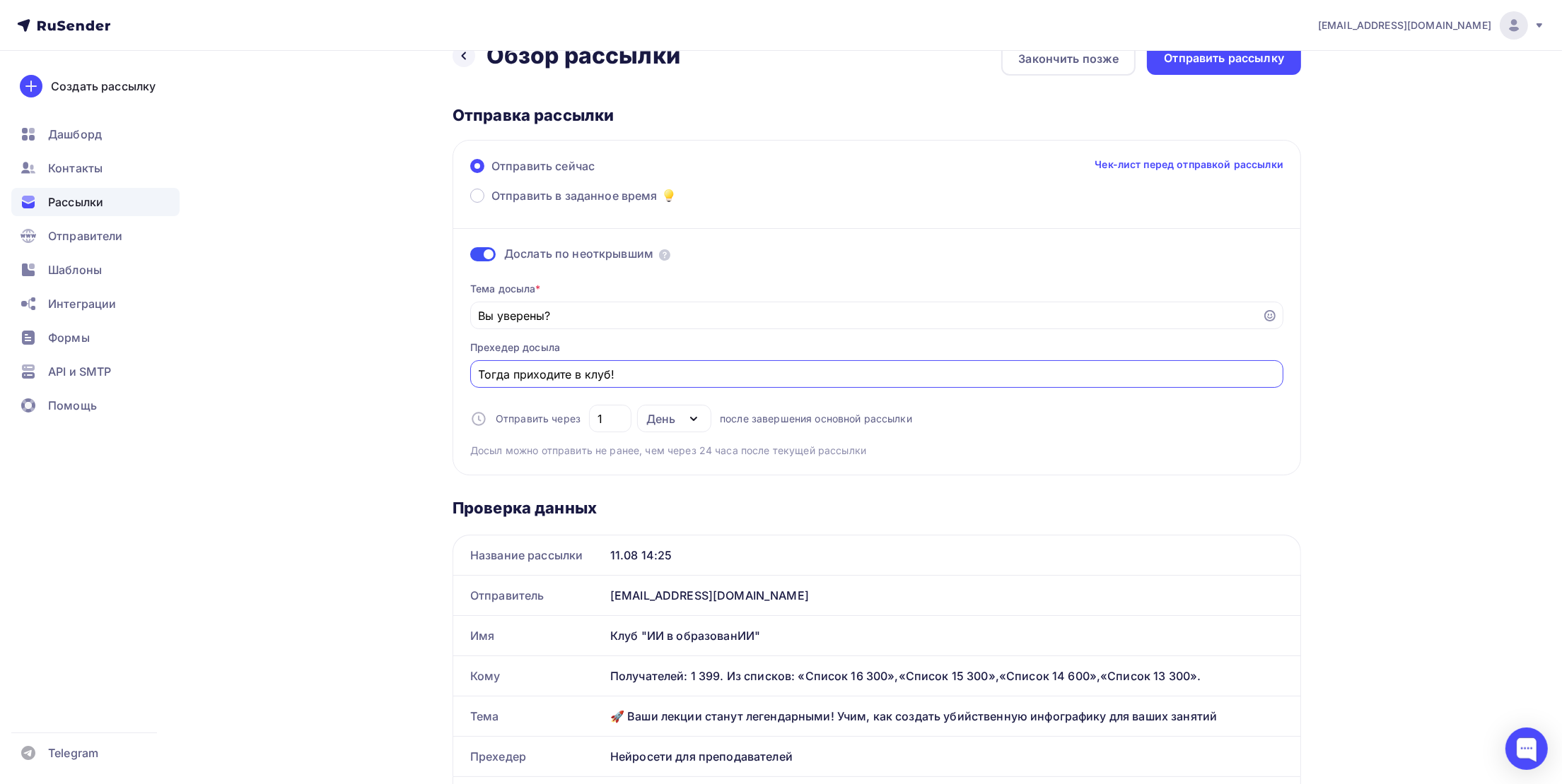
scroll to position [23, 0]
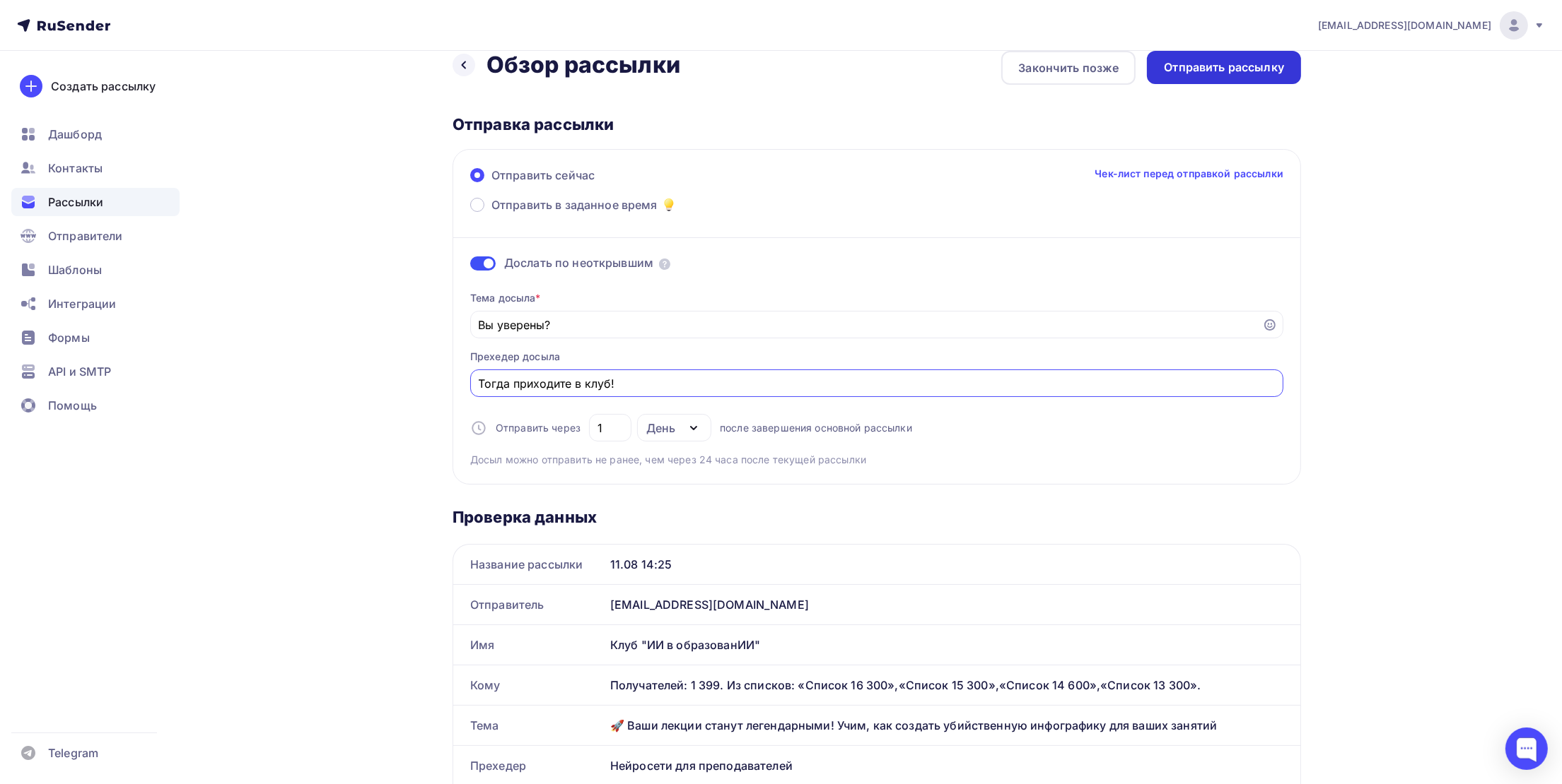
type input "Тогда приходите в клуб!"
click at [1194, 62] on div "Отправить рассылку" at bounding box center [1224, 67] width 120 height 16
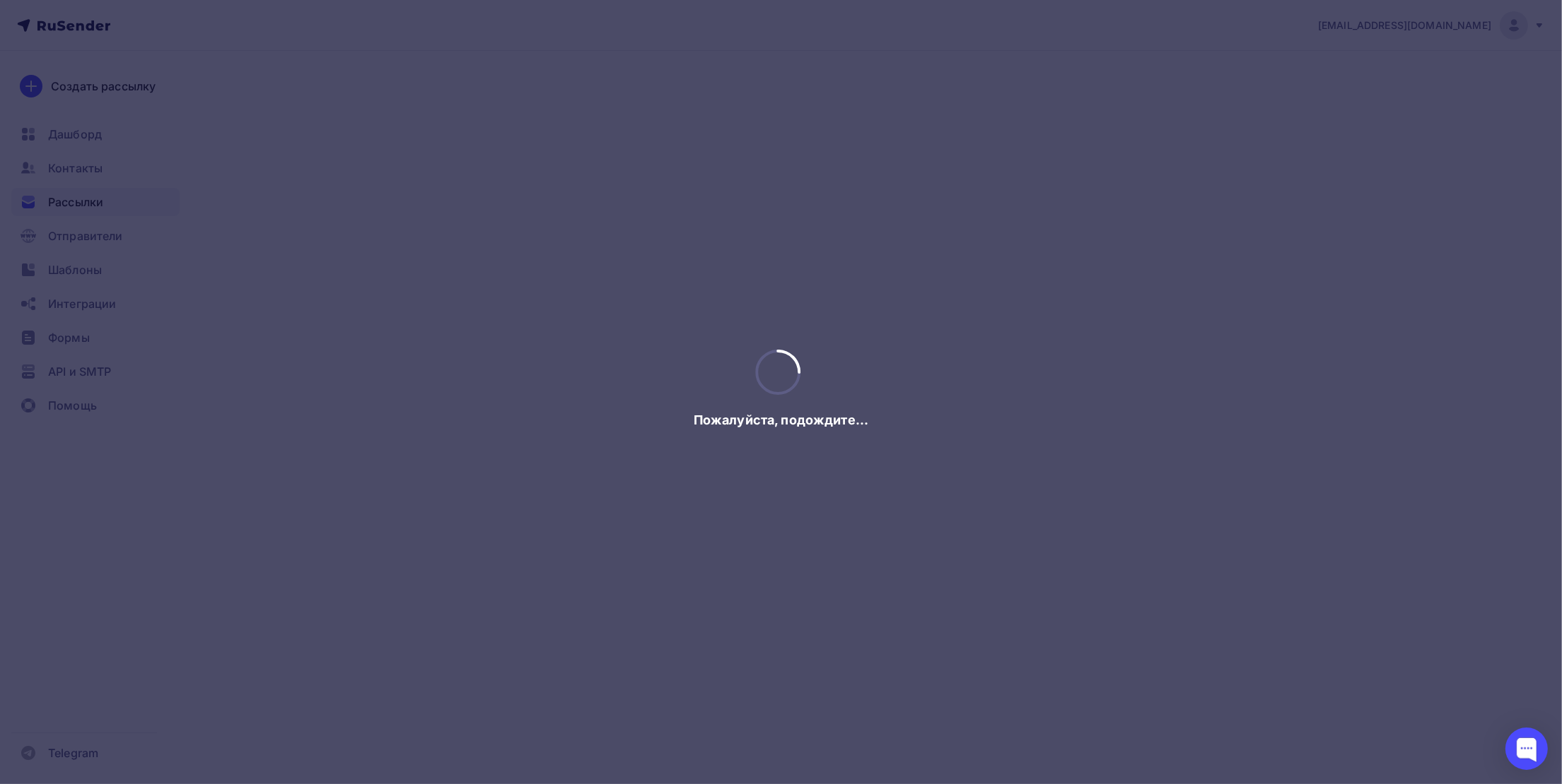
scroll to position [0, 0]
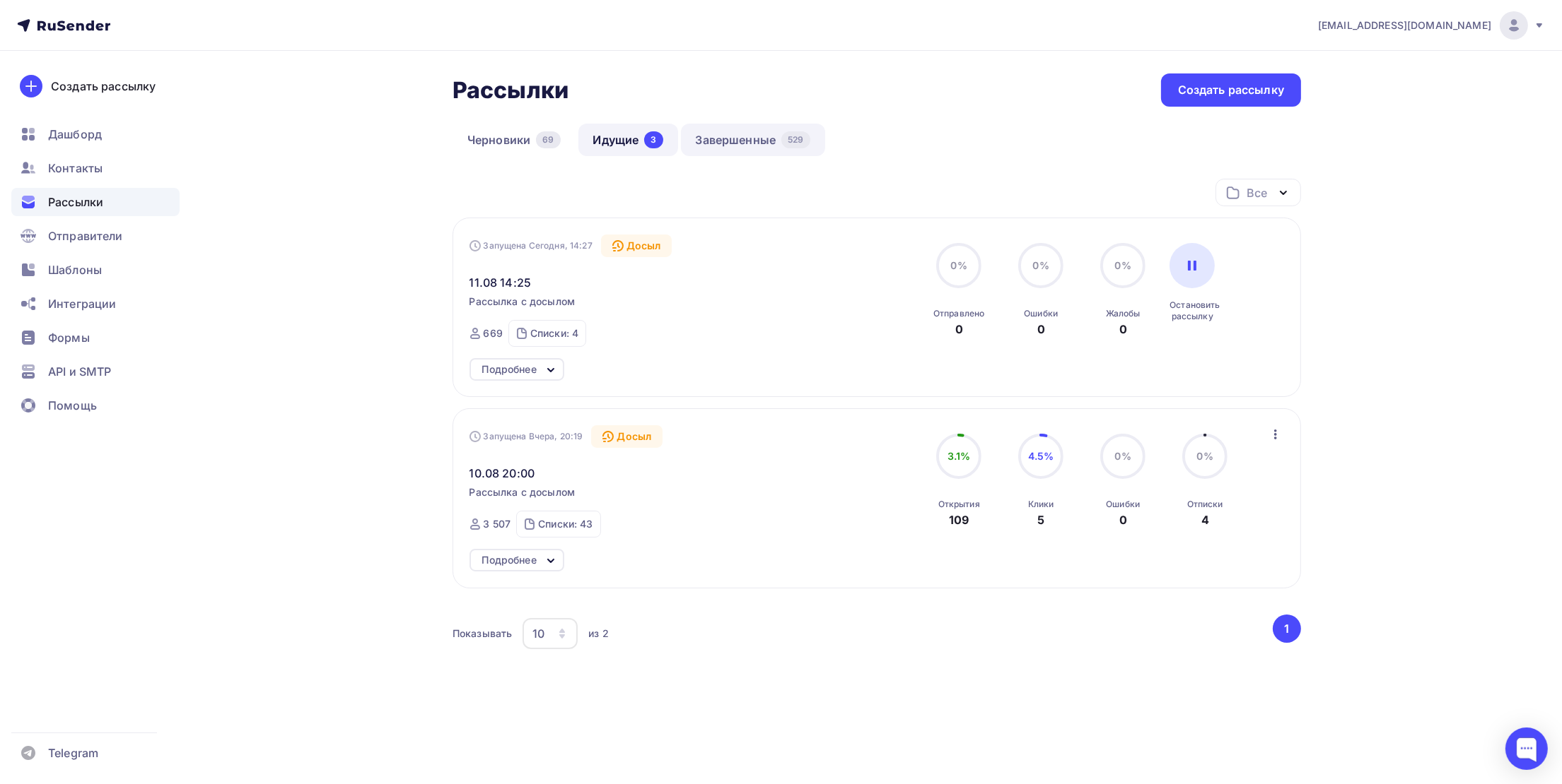
click at [737, 130] on link "Завершенные 529" at bounding box center [753, 140] width 144 height 33
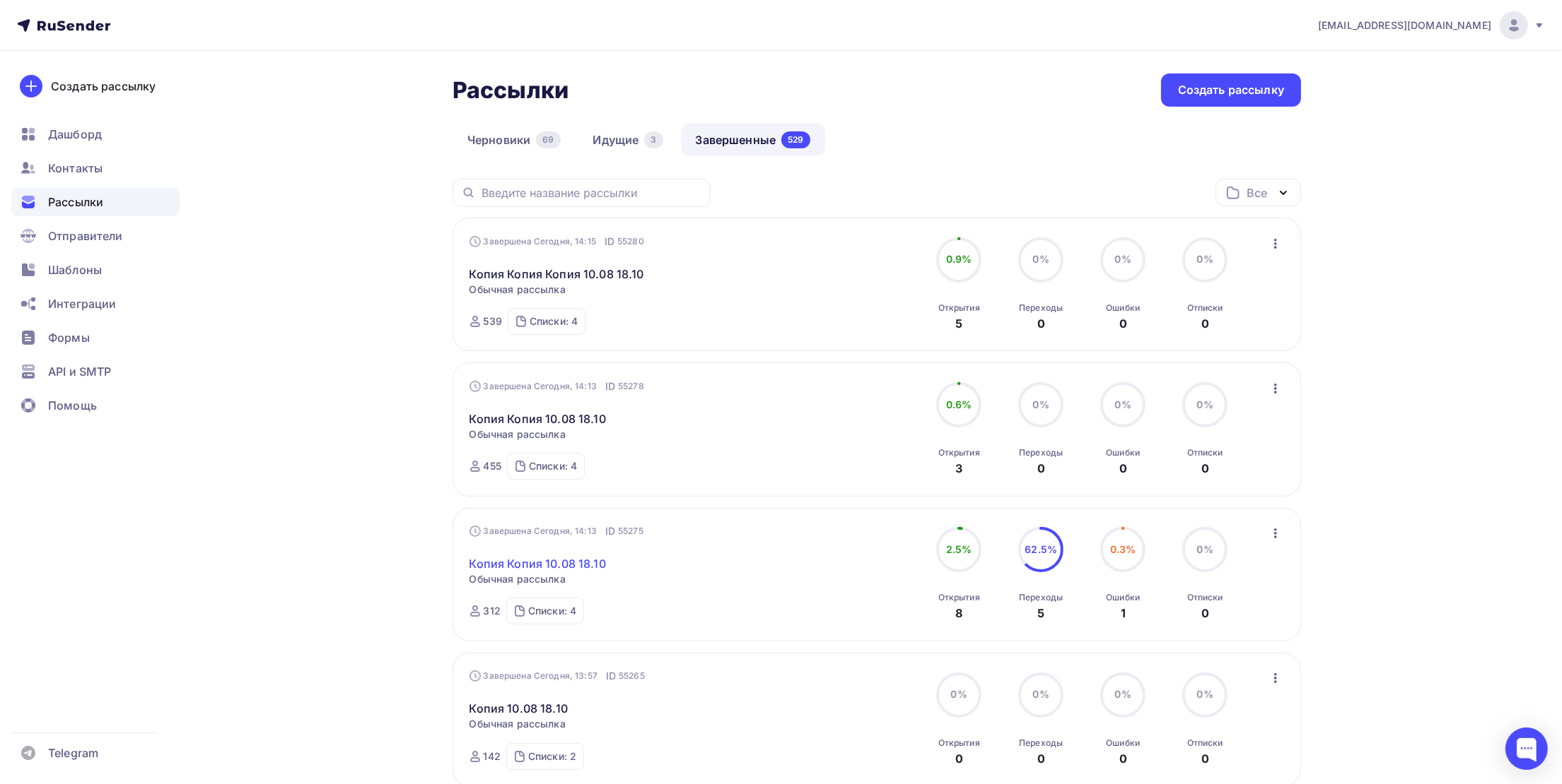
click at [566, 556] on div "Копия Копия 10.08 18.10 Статистика Обзор рассылки Копировать в новую Добавить в…" at bounding box center [630, 554] width 322 height 34
click at [558, 561] on link "Копия Копия 10.08 18.10" at bounding box center [537, 564] width 136 height 17
click at [613, 142] on link "Идущие 3" at bounding box center [629, 140] width 100 height 33
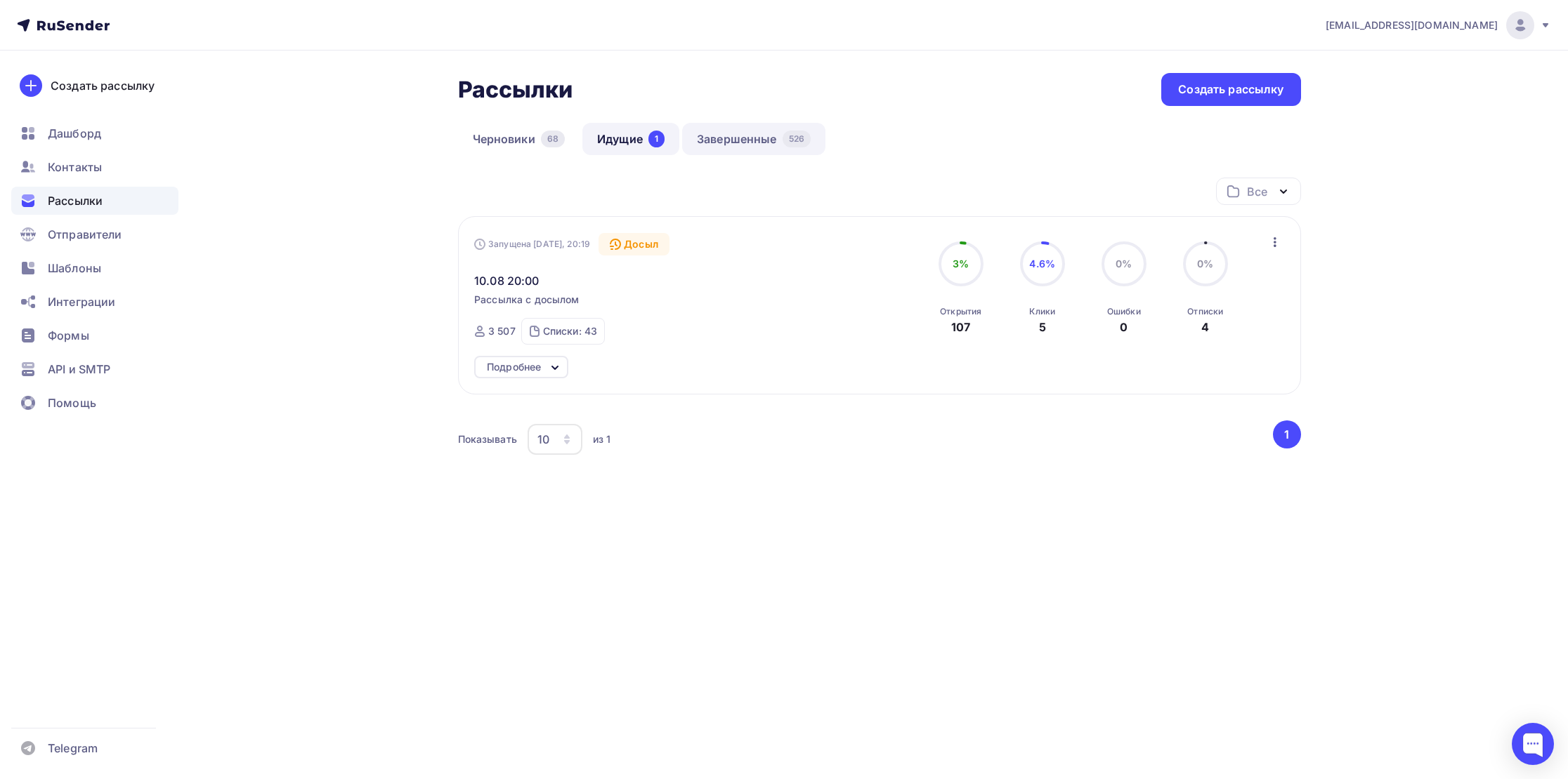
click at [715, 153] on link "Завершенные 526" at bounding box center [753, 139] width 143 height 32
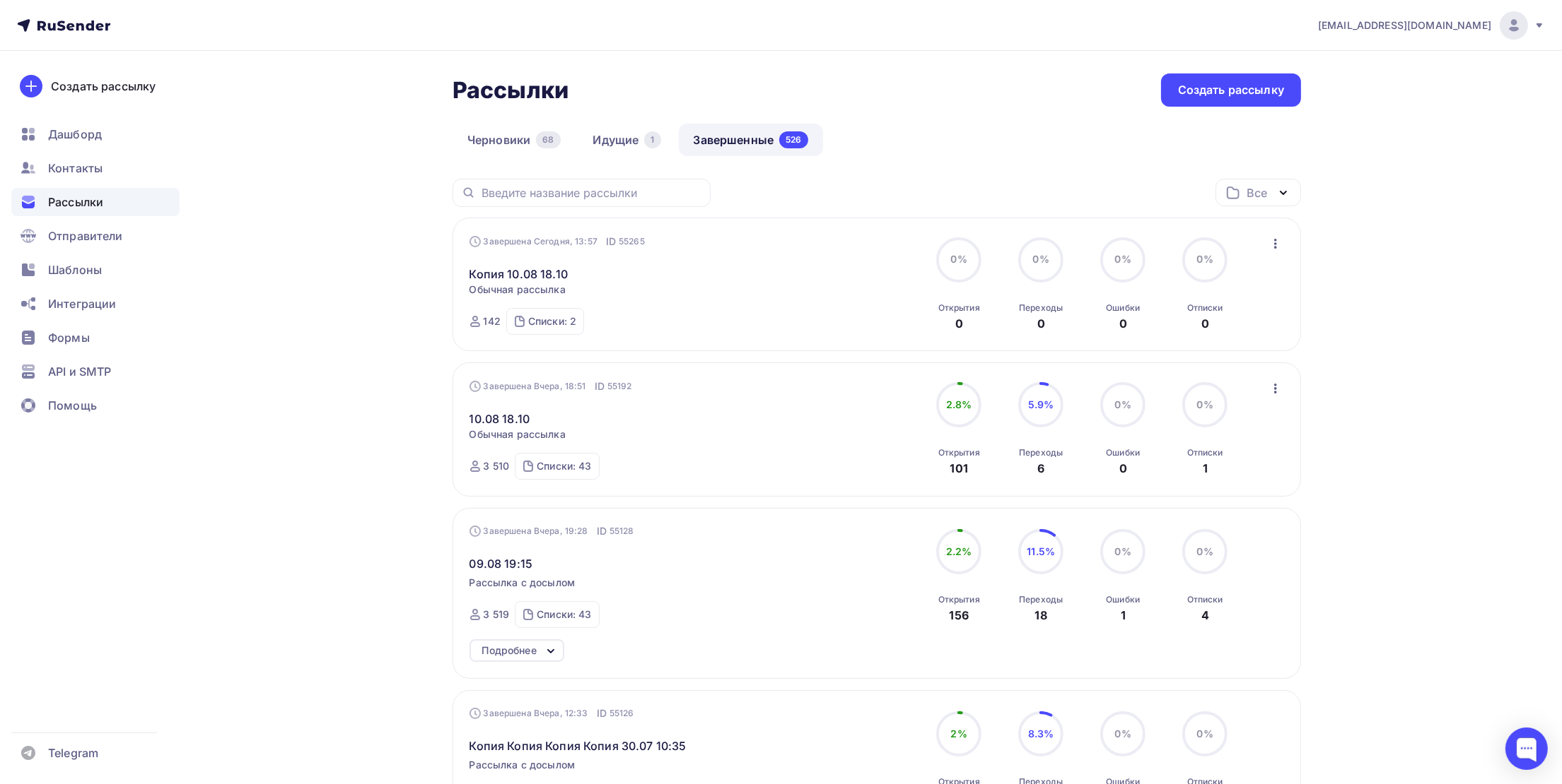
click at [1277, 249] on icon "button" at bounding box center [1276, 244] width 17 height 17
click at [1207, 334] on div "Копировать в новую" at bounding box center [1211, 338] width 145 height 17
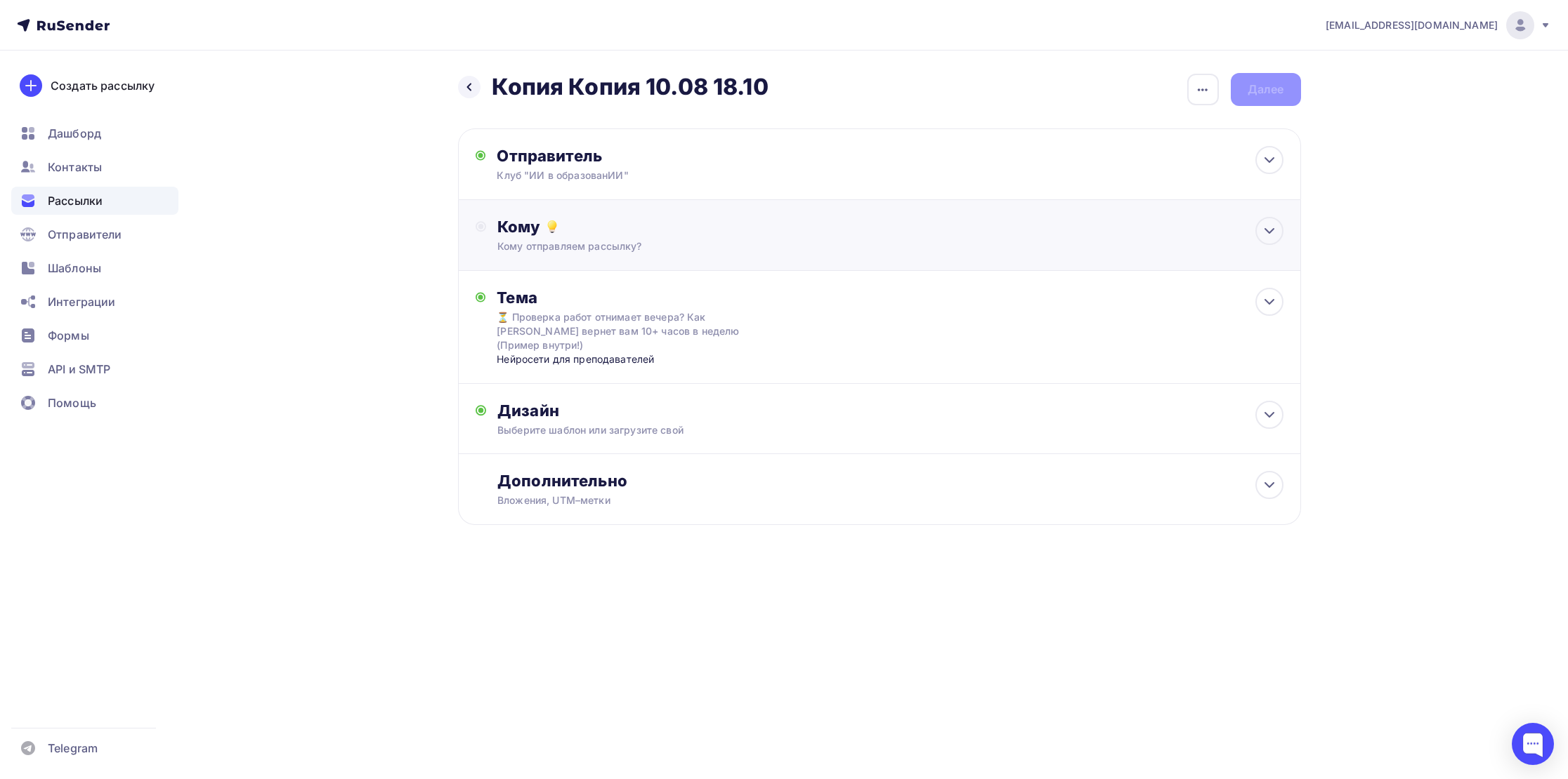
click at [572, 225] on div "Кому" at bounding box center [890, 226] width 785 height 20
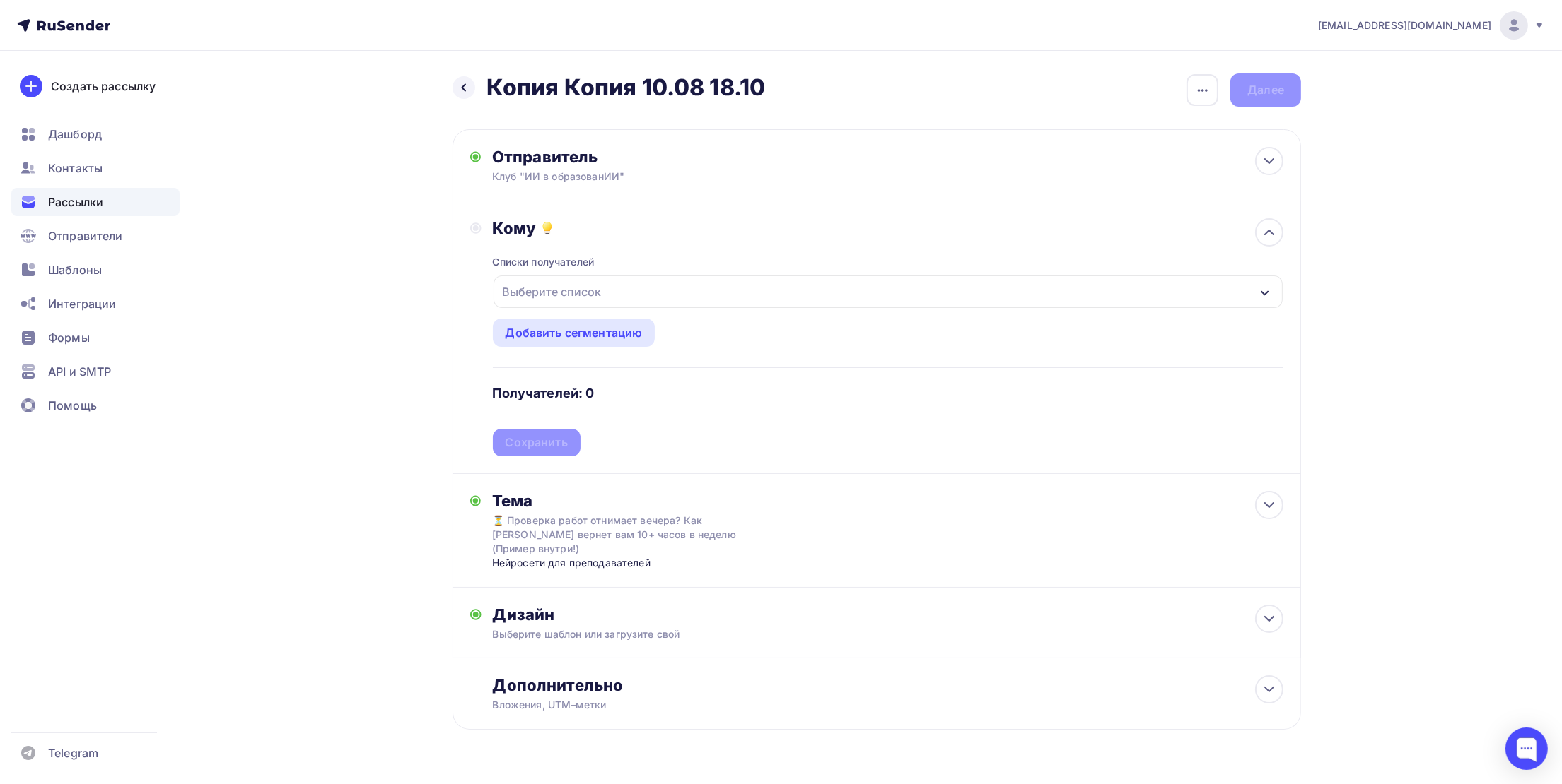
click at [569, 287] on div "Выберите список" at bounding box center [552, 292] width 111 height 25
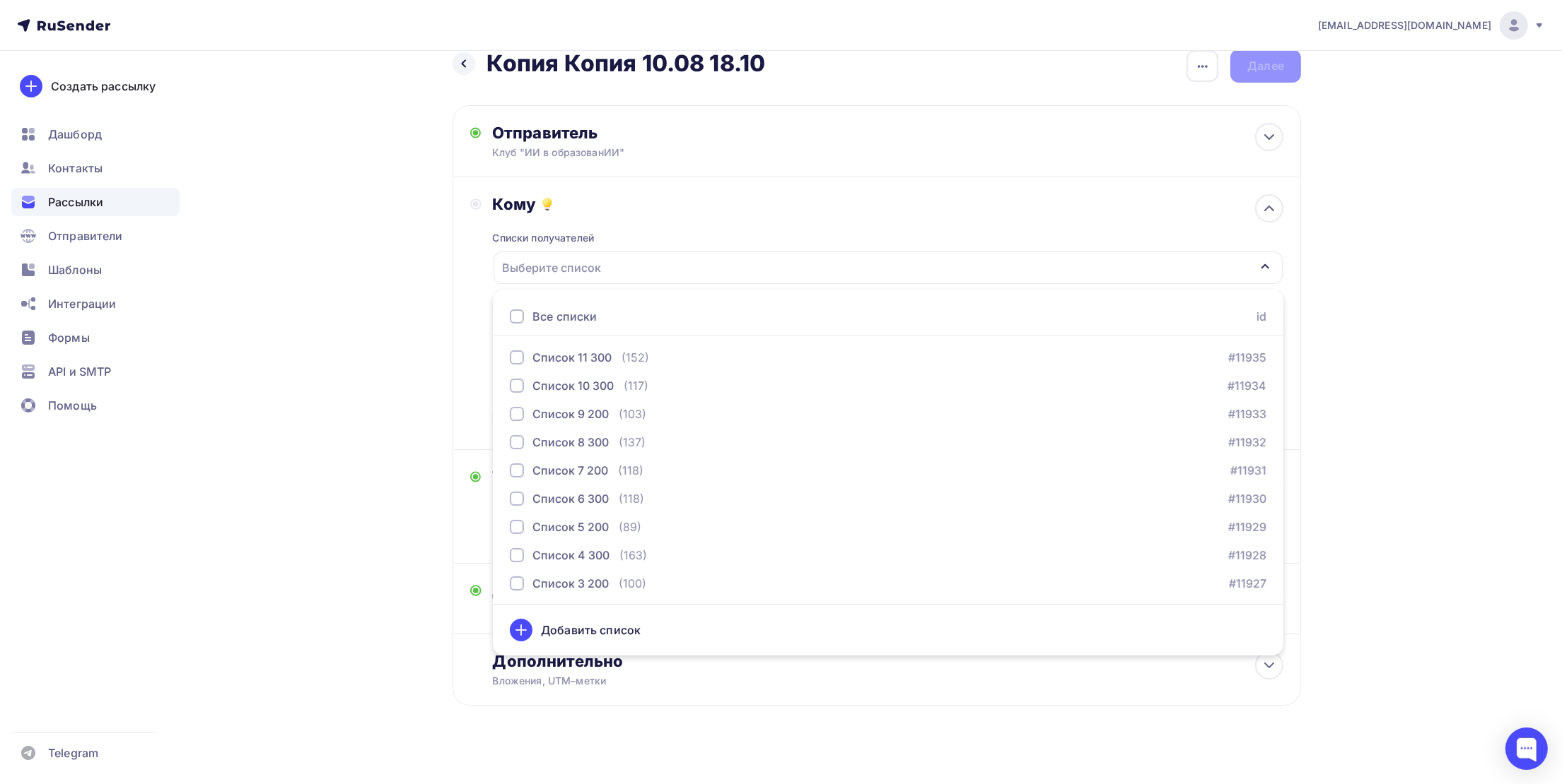
scroll to position [1161, 0]
click at [529, 469] on div "Тестовое письмо" at bounding box center [569, 470] width 120 height 17
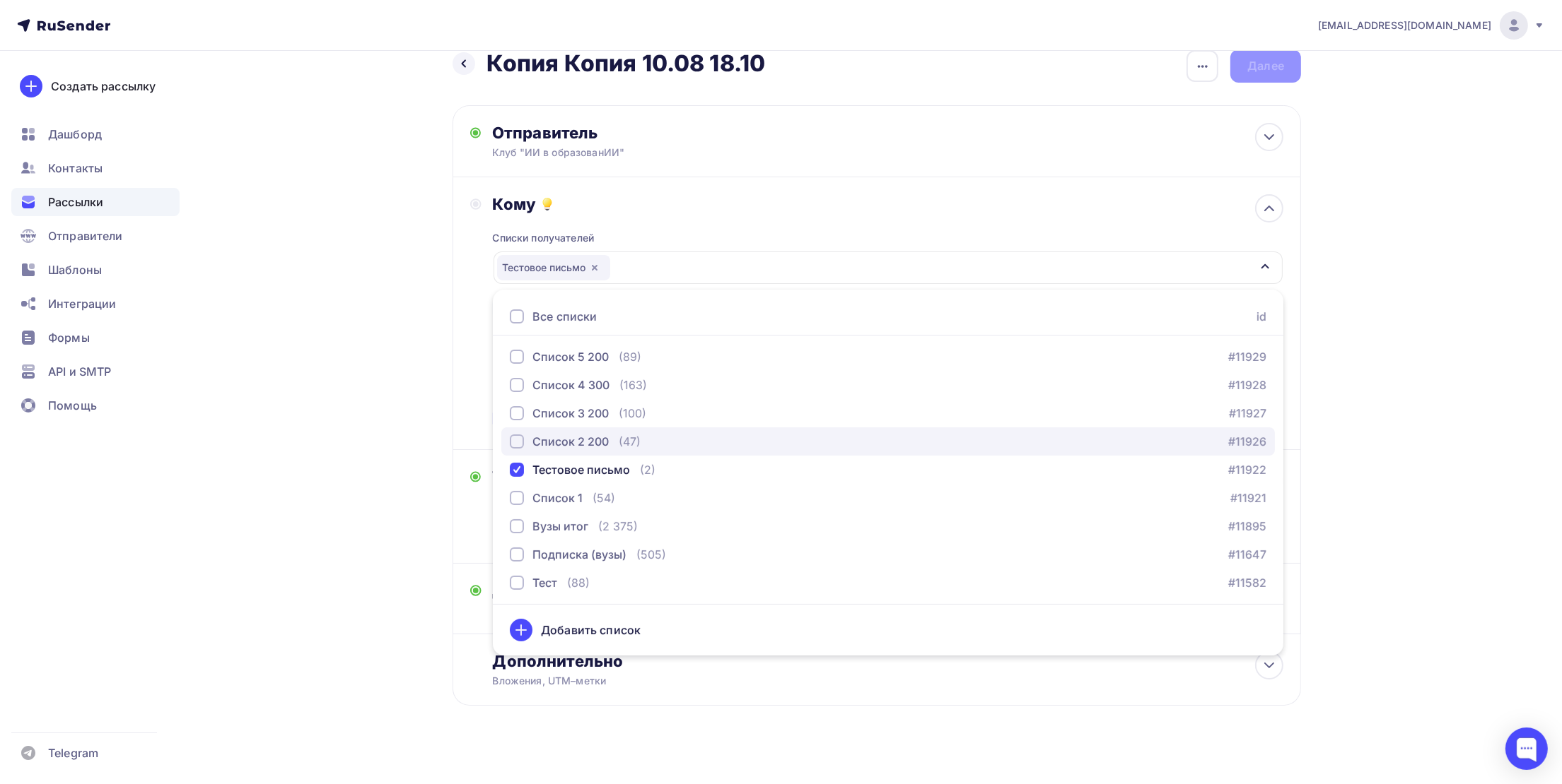
click at [523, 453] on button "Список 2 200 (47) #11926" at bounding box center [887, 441] width 774 height 28
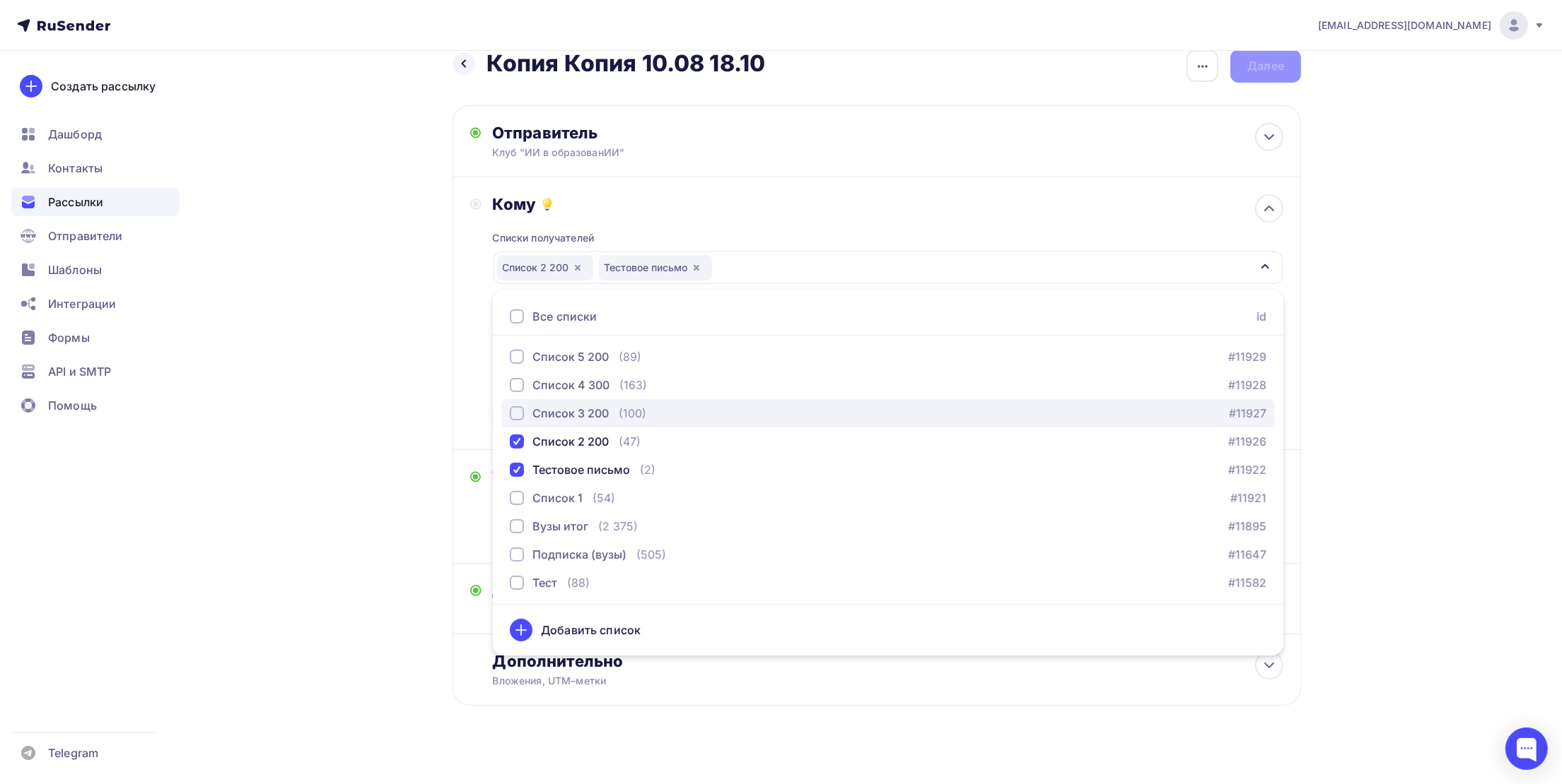
drag, startPoint x: 520, startPoint y: 418, endPoint x: 520, endPoint y: 397, distance: 21.0
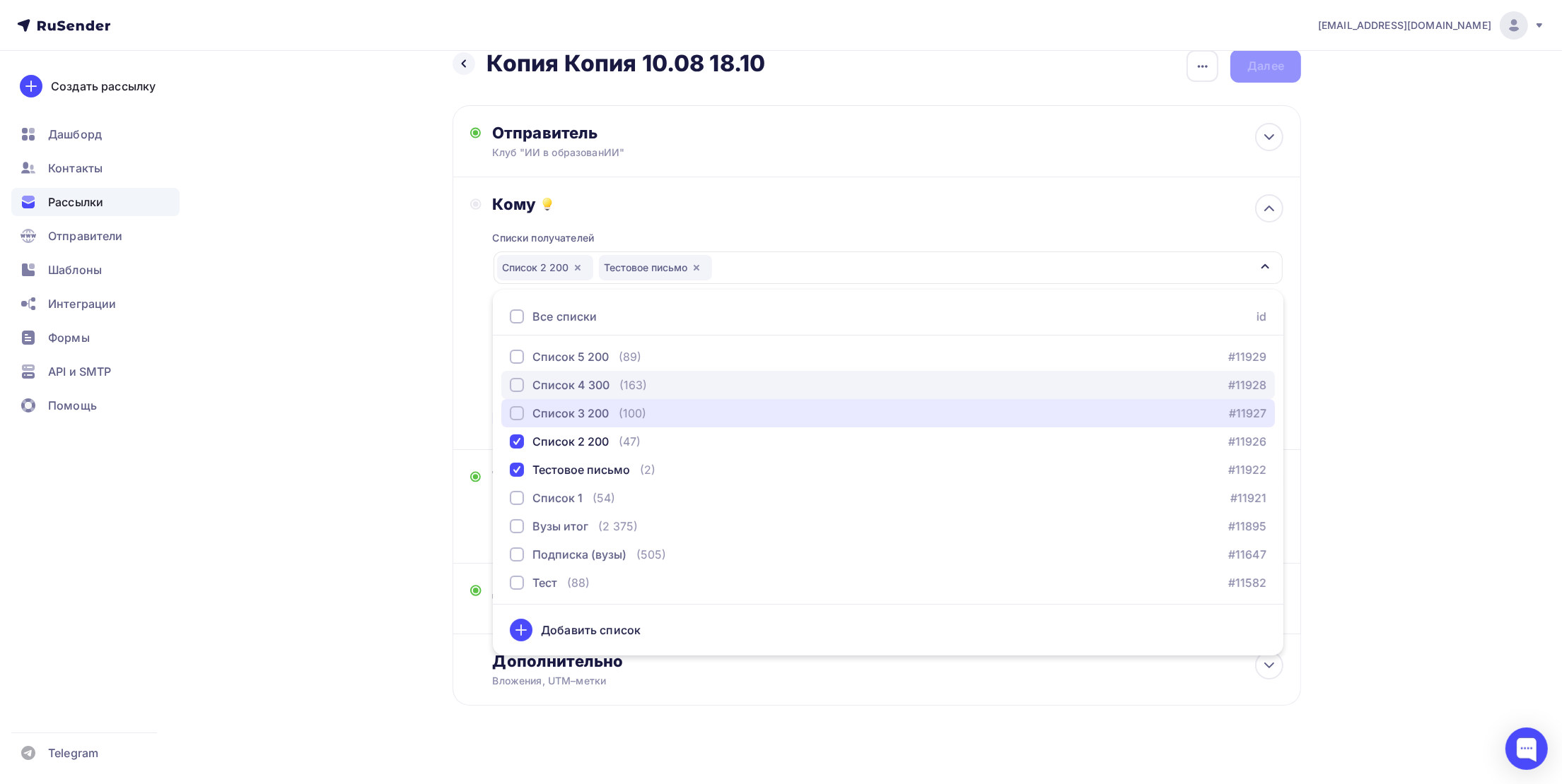
click at [520, 416] on div "button" at bounding box center [516, 413] width 14 height 14
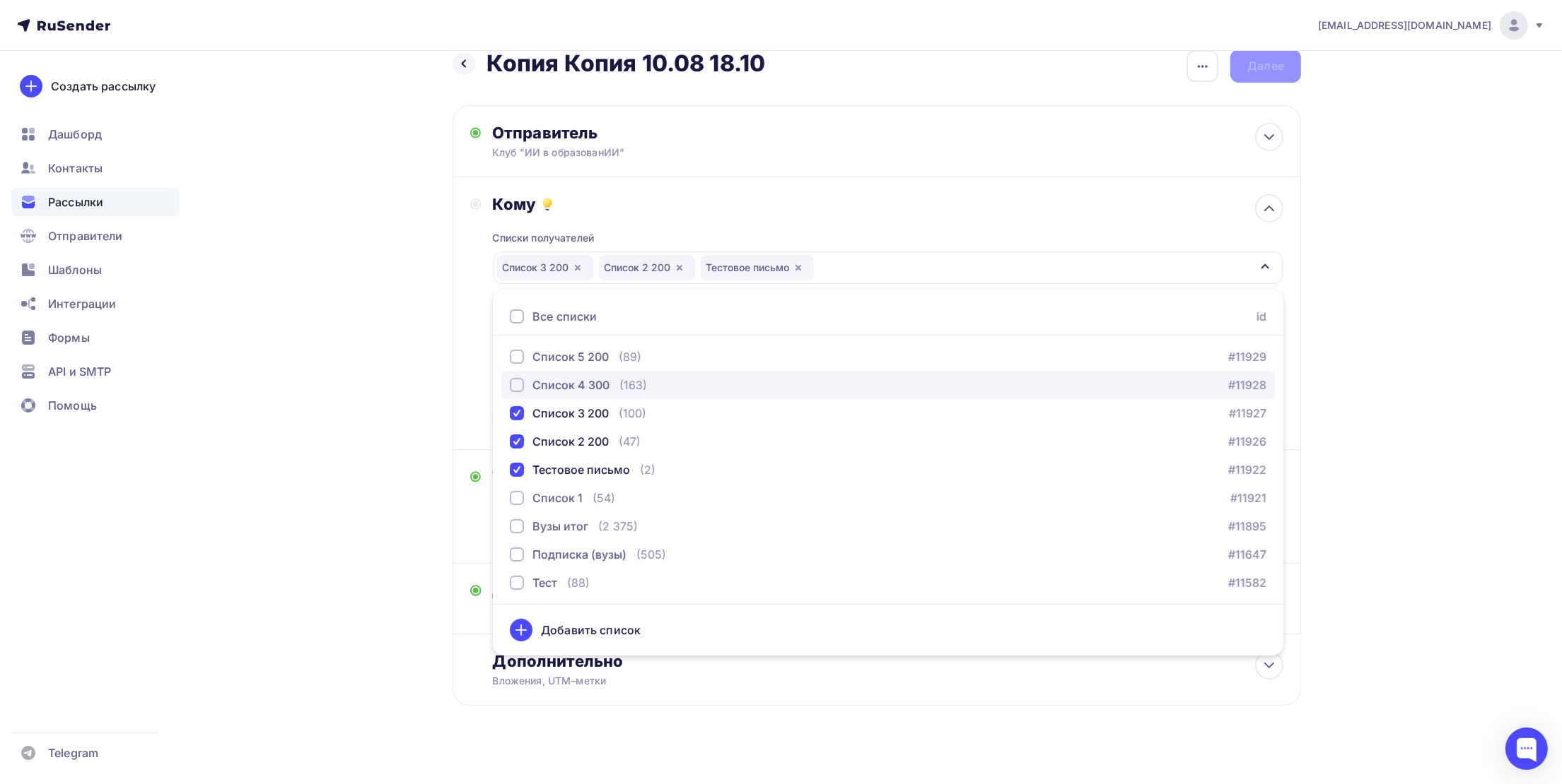
click at [517, 384] on div "button" at bounding box center [516, 385] width 14 height 14
click at [1377, 283] on div "yasposobenon@yandex.ru Аккаунт Тарифы Выйти Создать рассылку Дашборд Контакты Р…" at bounding box center [781, 386] width 1562 height 821
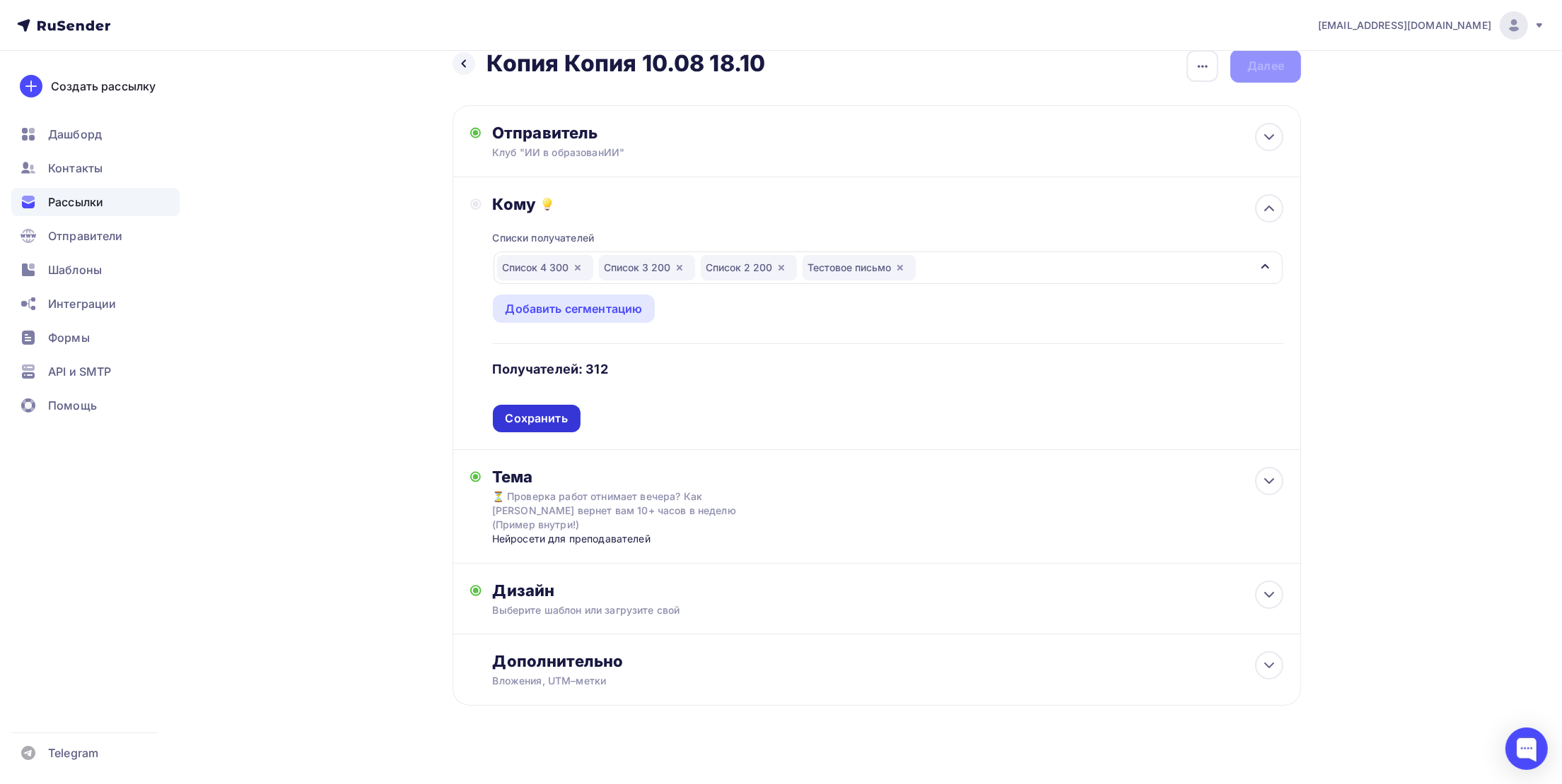
click at [533, 414] on div "Сохранить" at bounding box center [536, 418] width 62 height 16
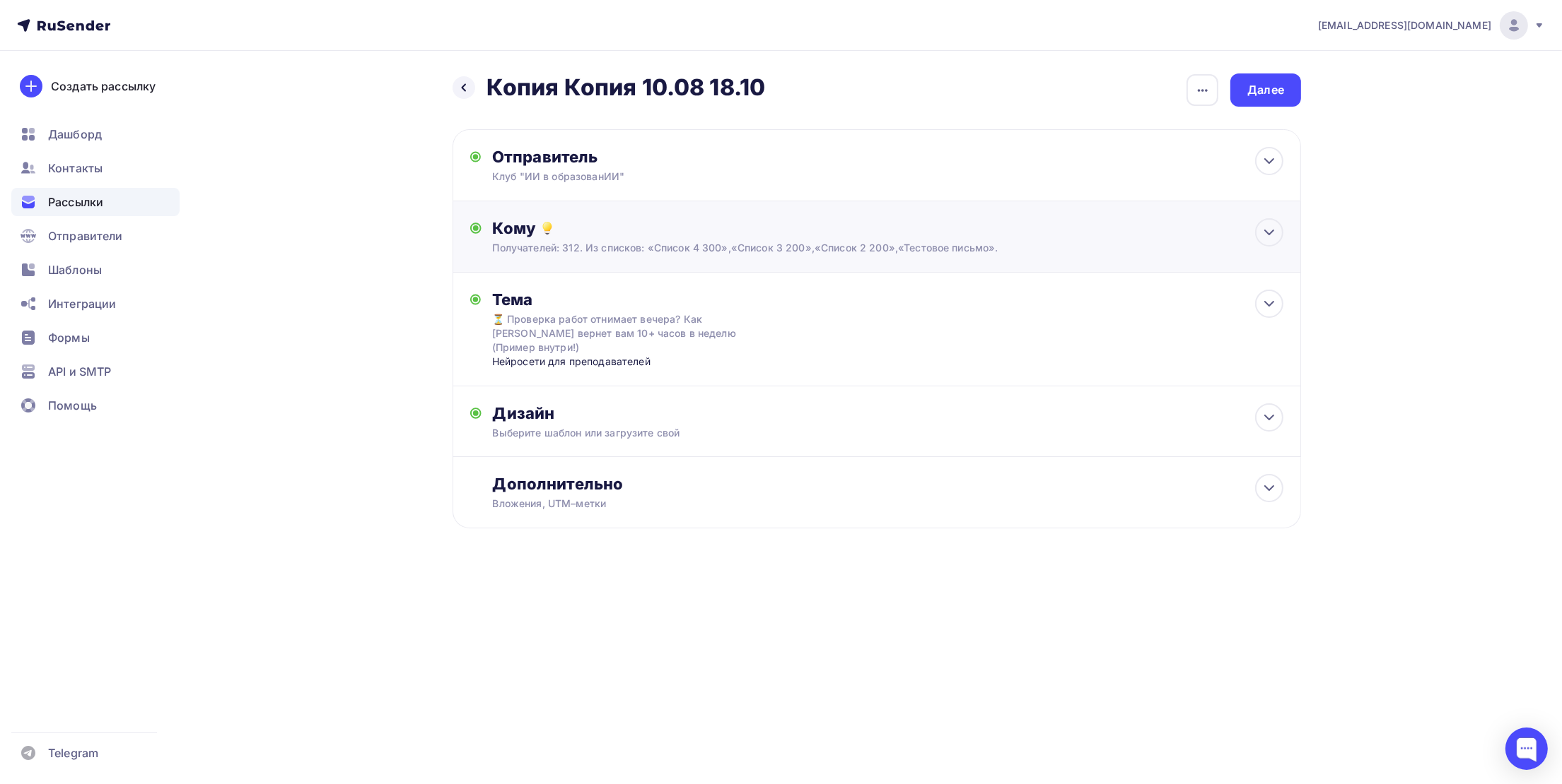
scroll to position [0, 0]
click at [1274, 90] on div "Далее" at bounding box center [1274, 89] width 37 height 16
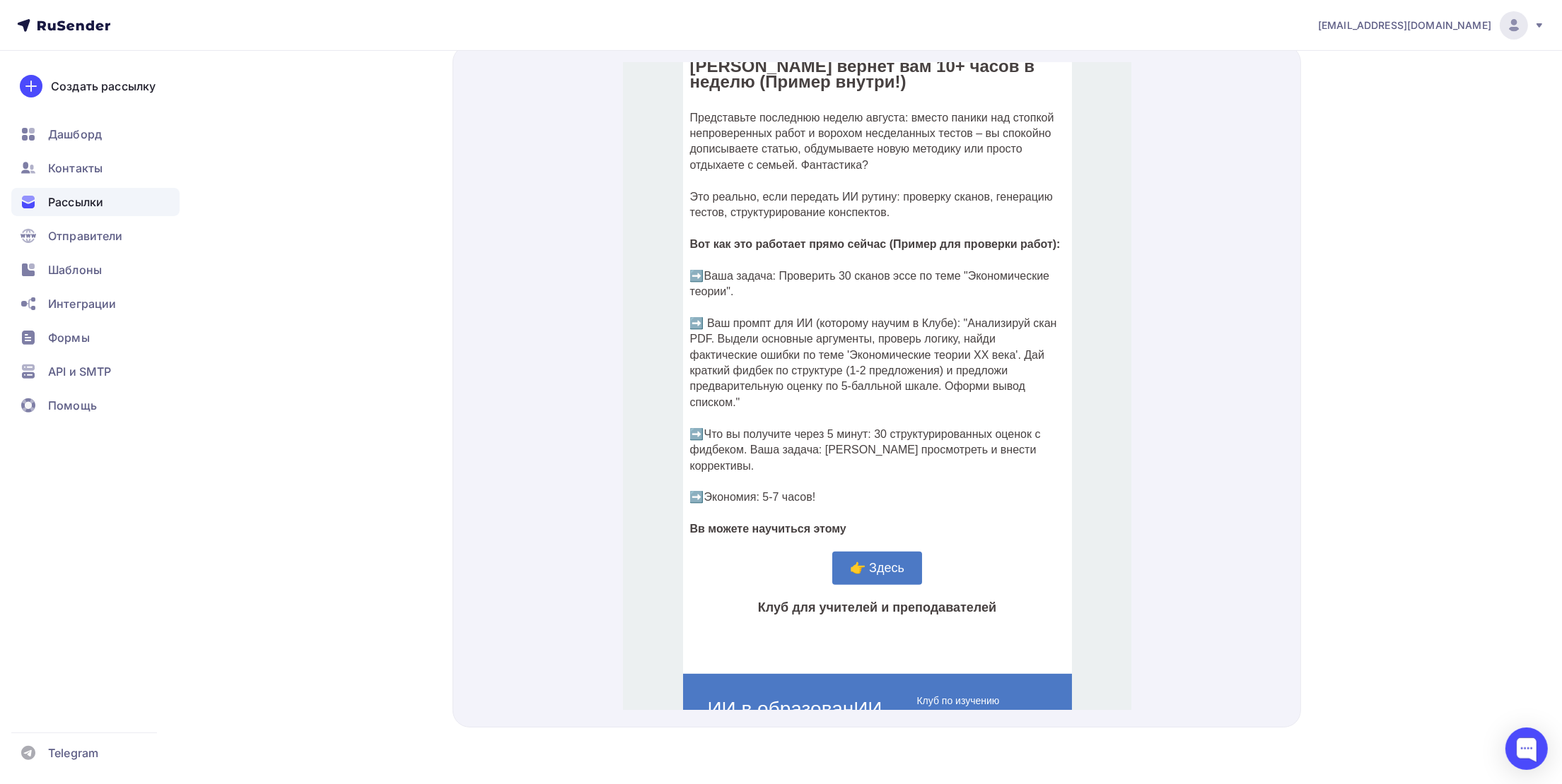
scroll to position [633, 0]
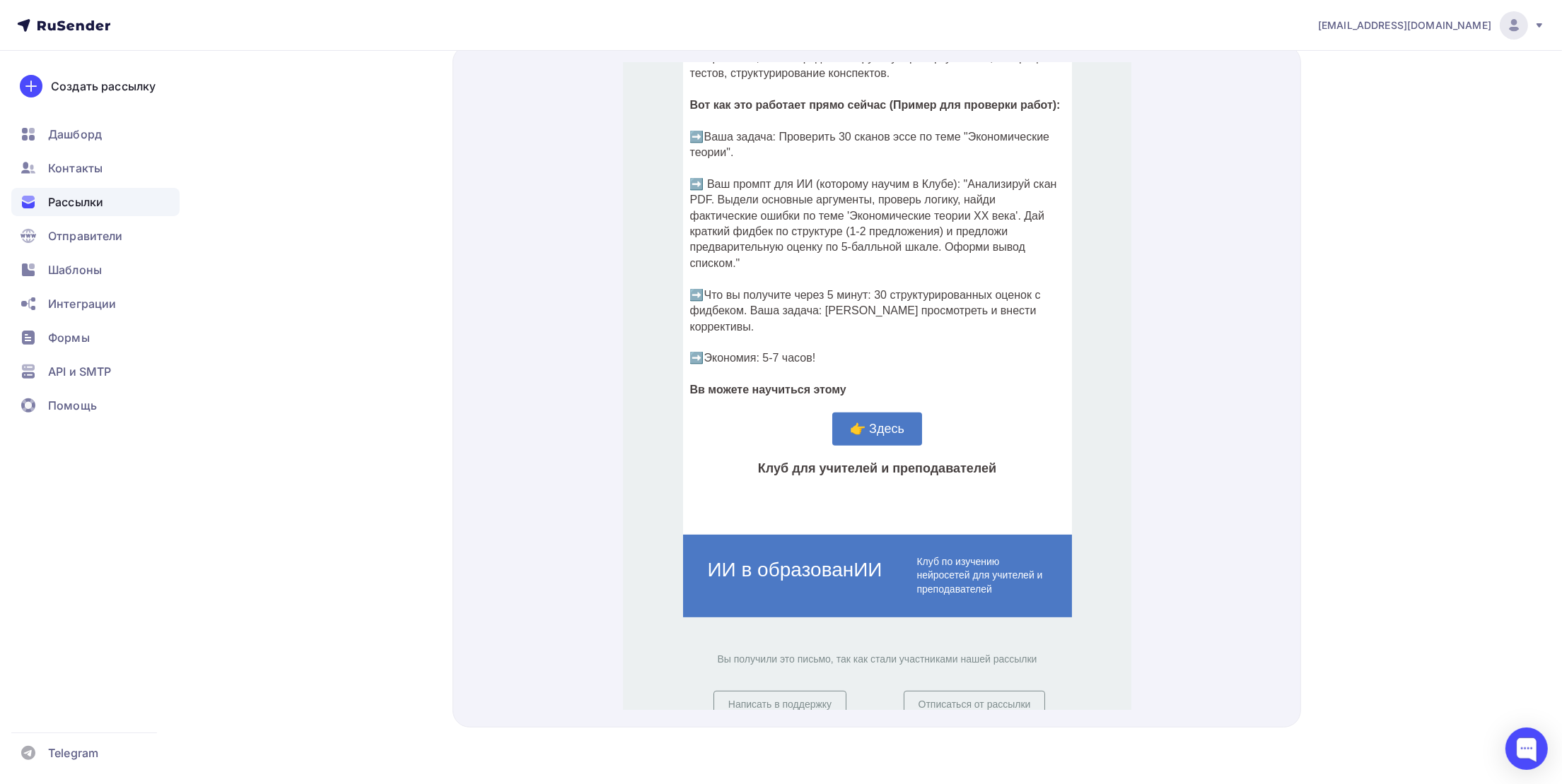
click at [856, 404] on span "👉 Здесь" at bounding box center [876, 411] width 55 height 14
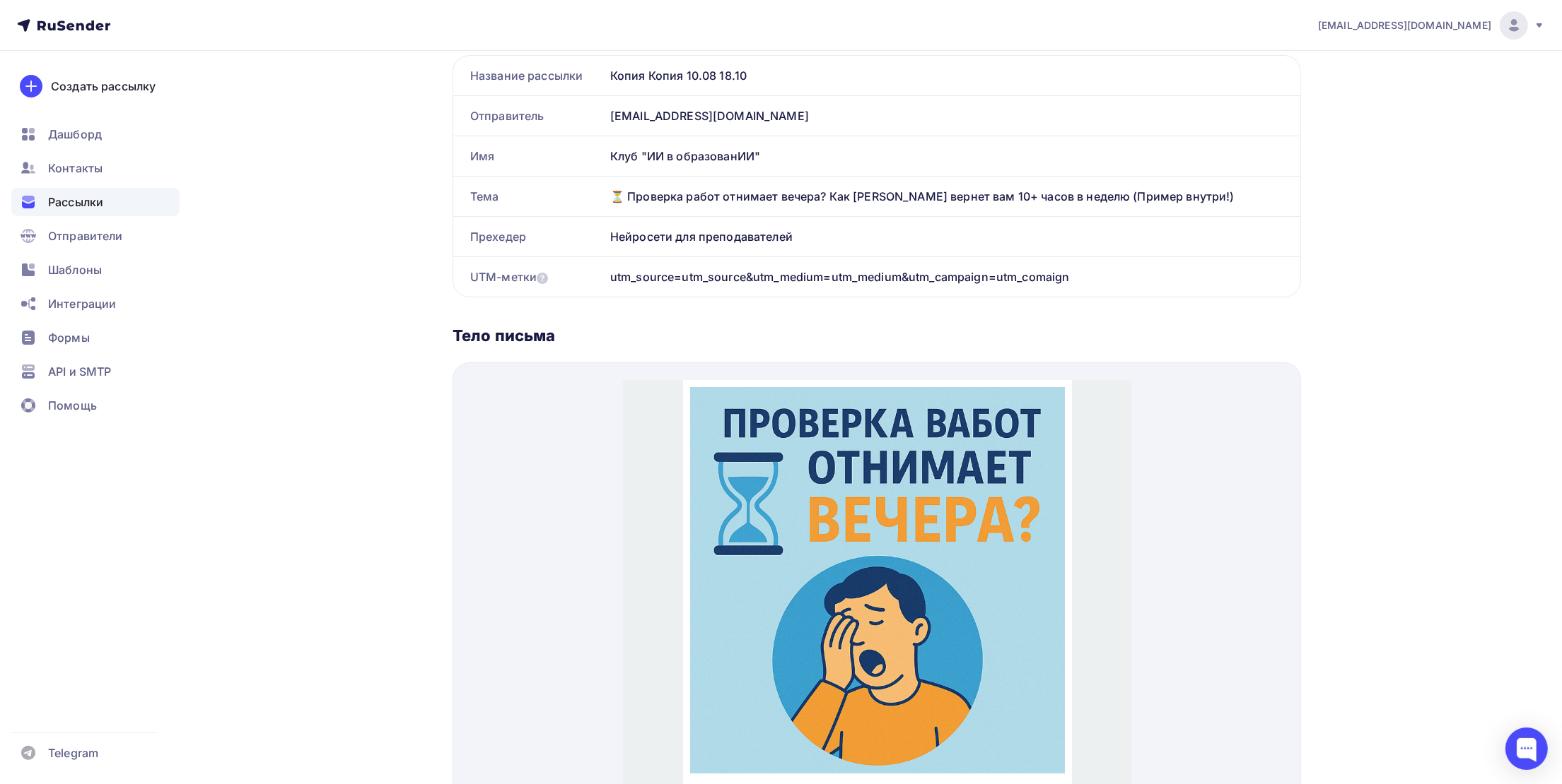
scroll to position [0, 0]
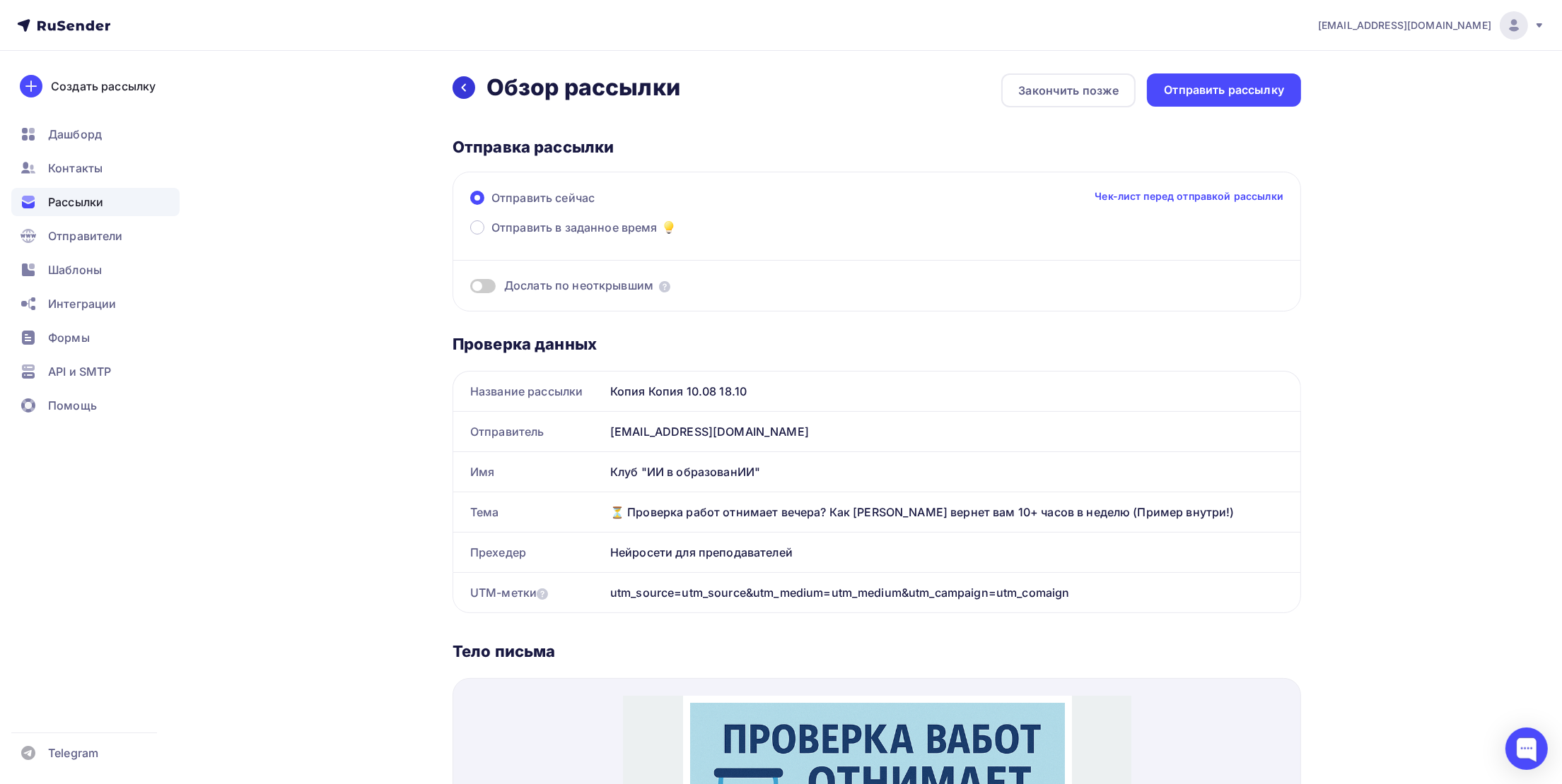
click at [466, 86] on icon at bounding box center [464, 87] width 12 height 12
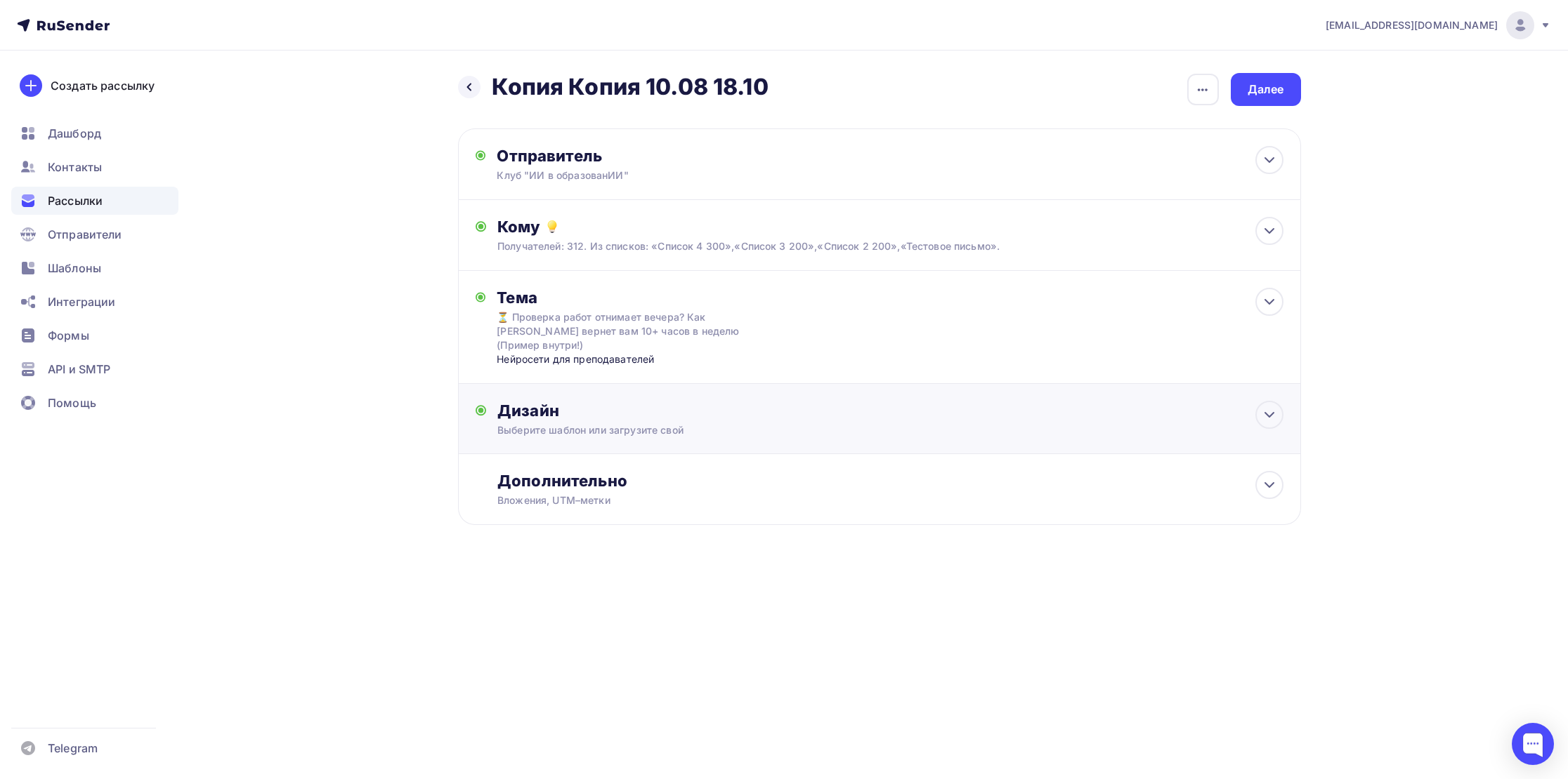
click at [625, 424] on div "Выберите шаблон или загрузите свой" at bounding box center [851, 431] width 708 height 14
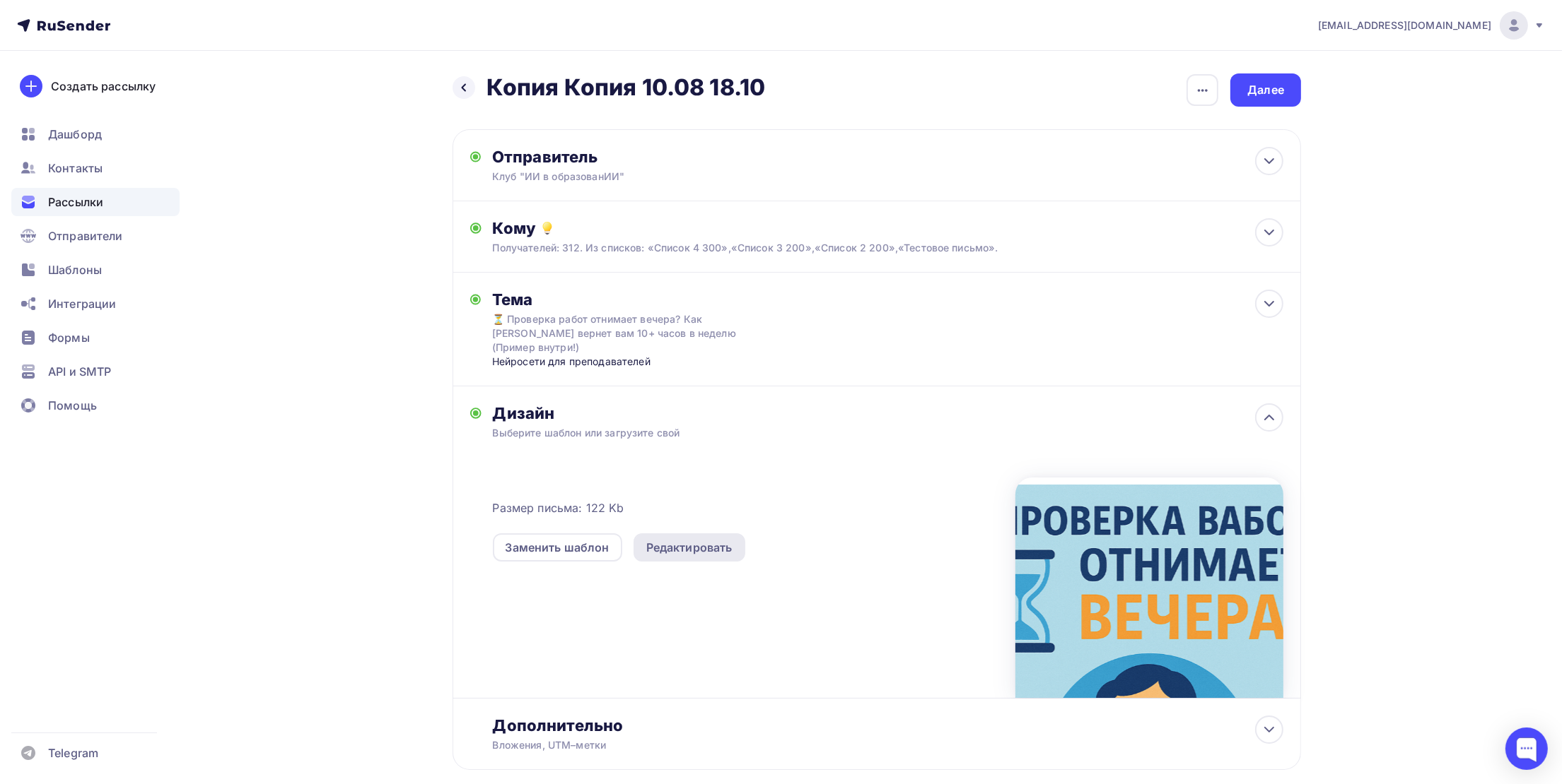
click at [683, 533] on div "Редактировать" at bounding box center [689, 547] width 112 height 28
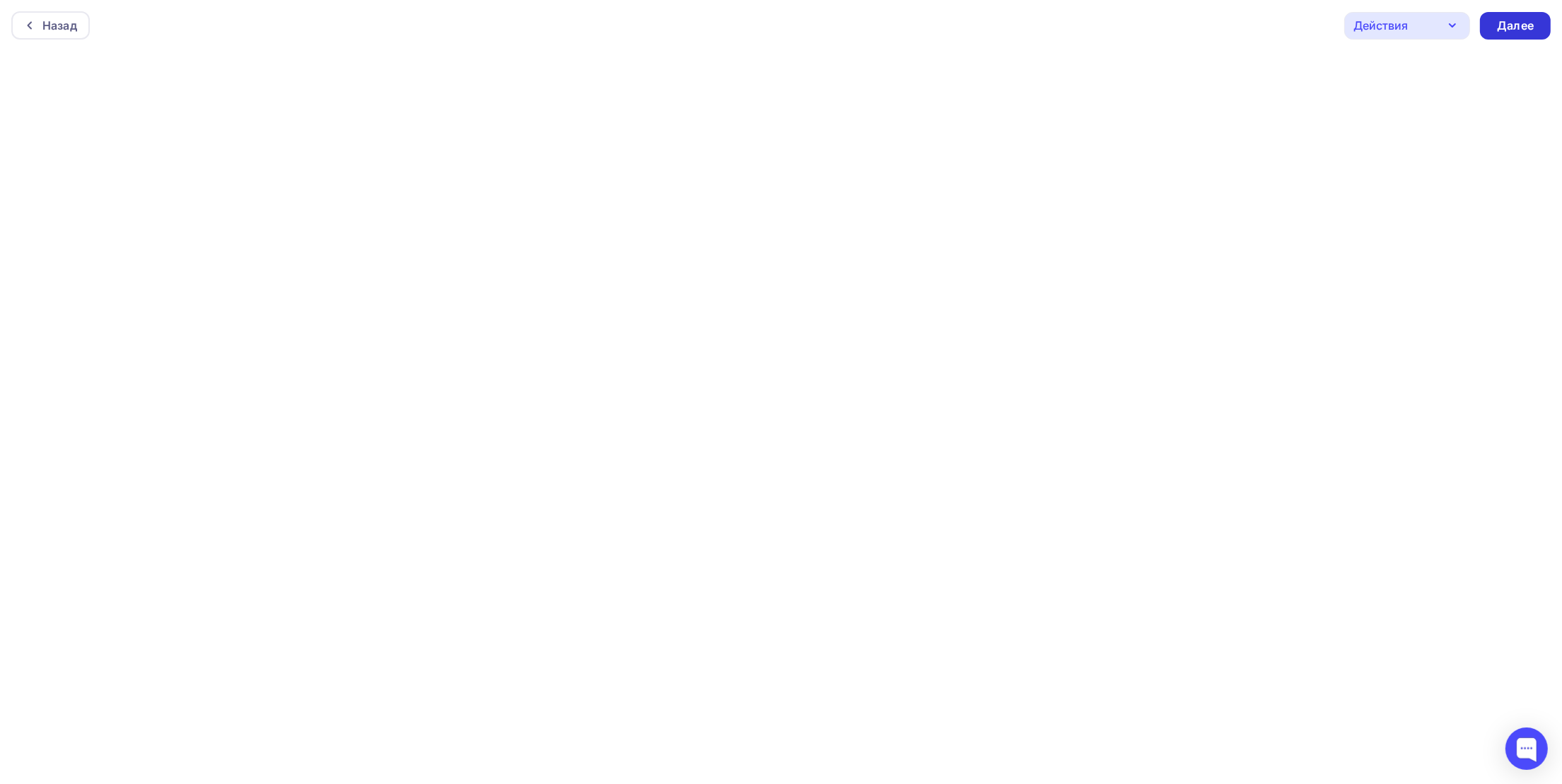
click at [1528, 31] on div "Далее" at bounding box center [1515, 25] width 37 height 16
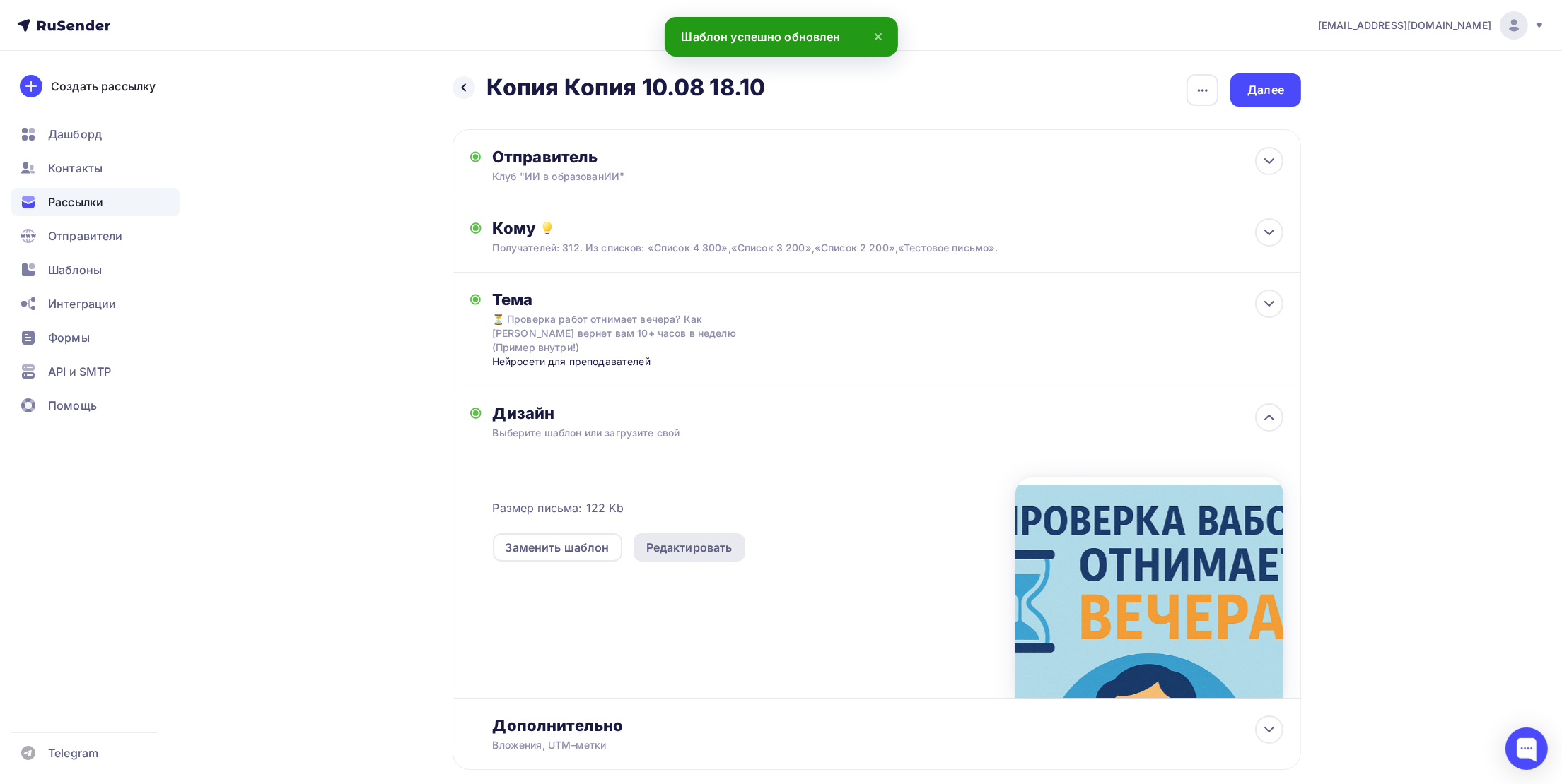
click at [670, 539] on div "Редактировать" at bounding box center [689, 548] width 87 height 17
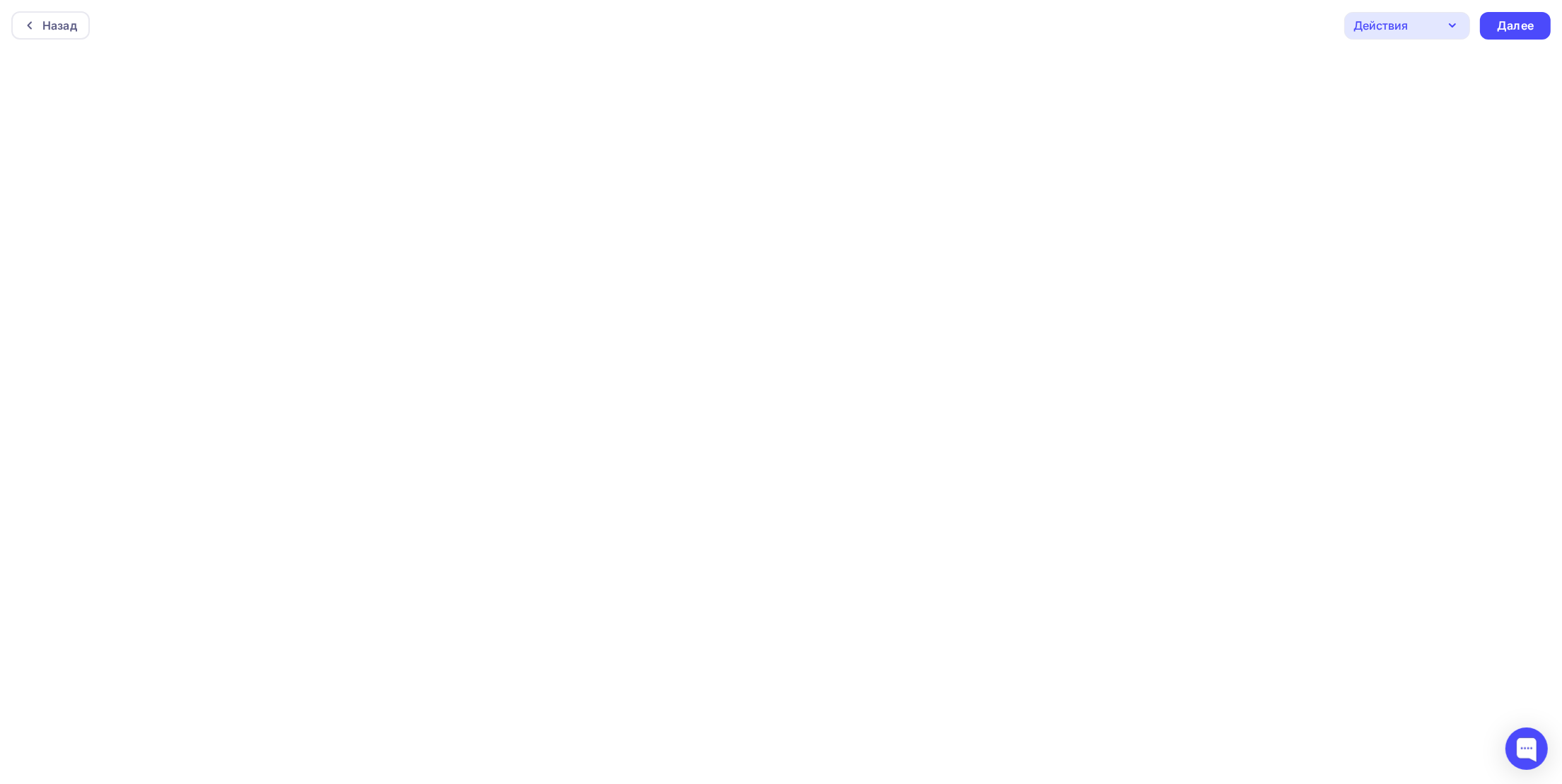
click at [1400, 31] on div "Действия" at bounding box center [1380, 26] width 55 height 17
click at [1407, 138] on div "Сохранить в Мои шаблоны" at bounding box center [1461, 135] width 155 height 17
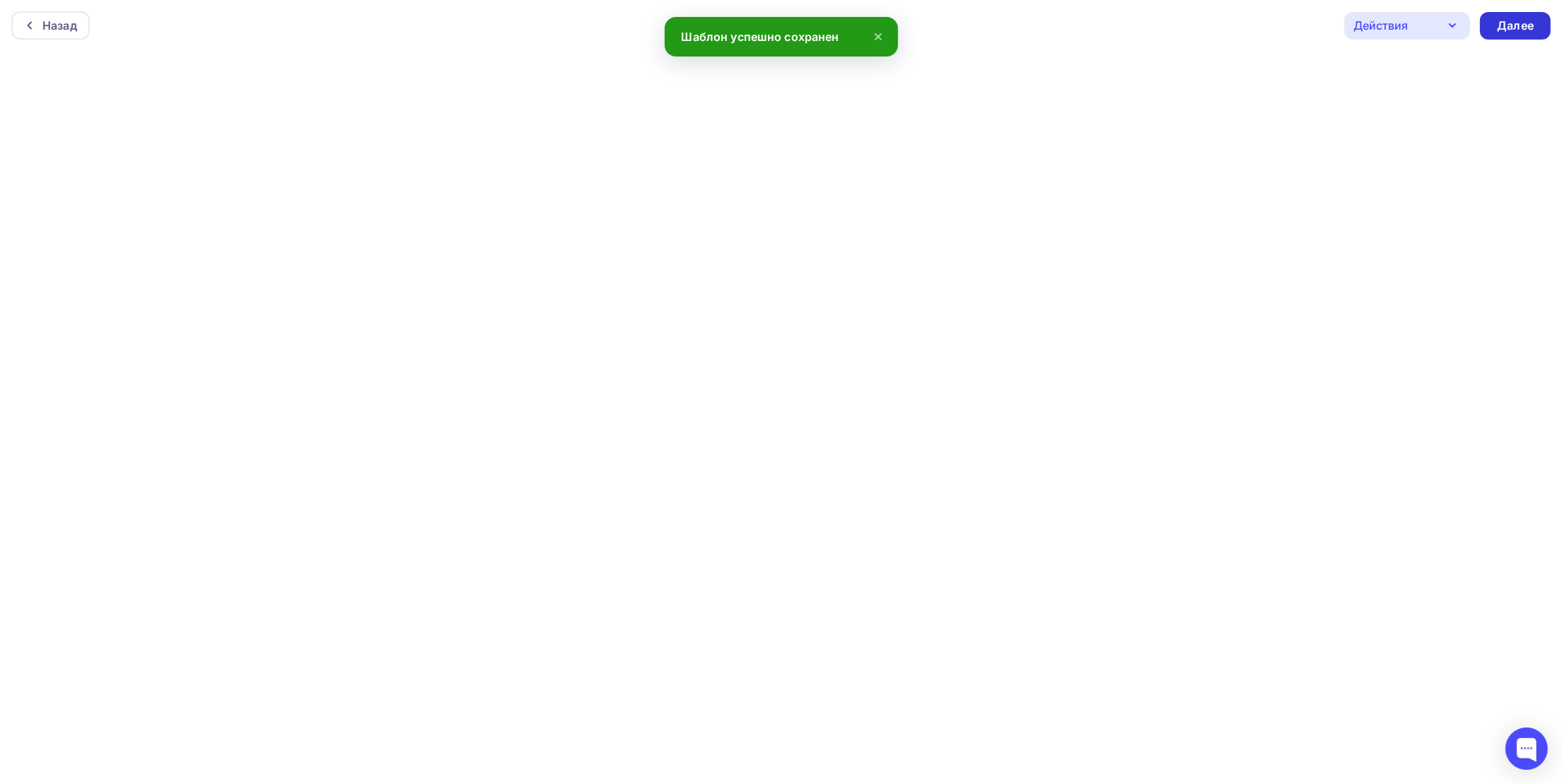
click at [1524, 19] on div "Далее" at bounding box center [1515, 25] width 37 height 16
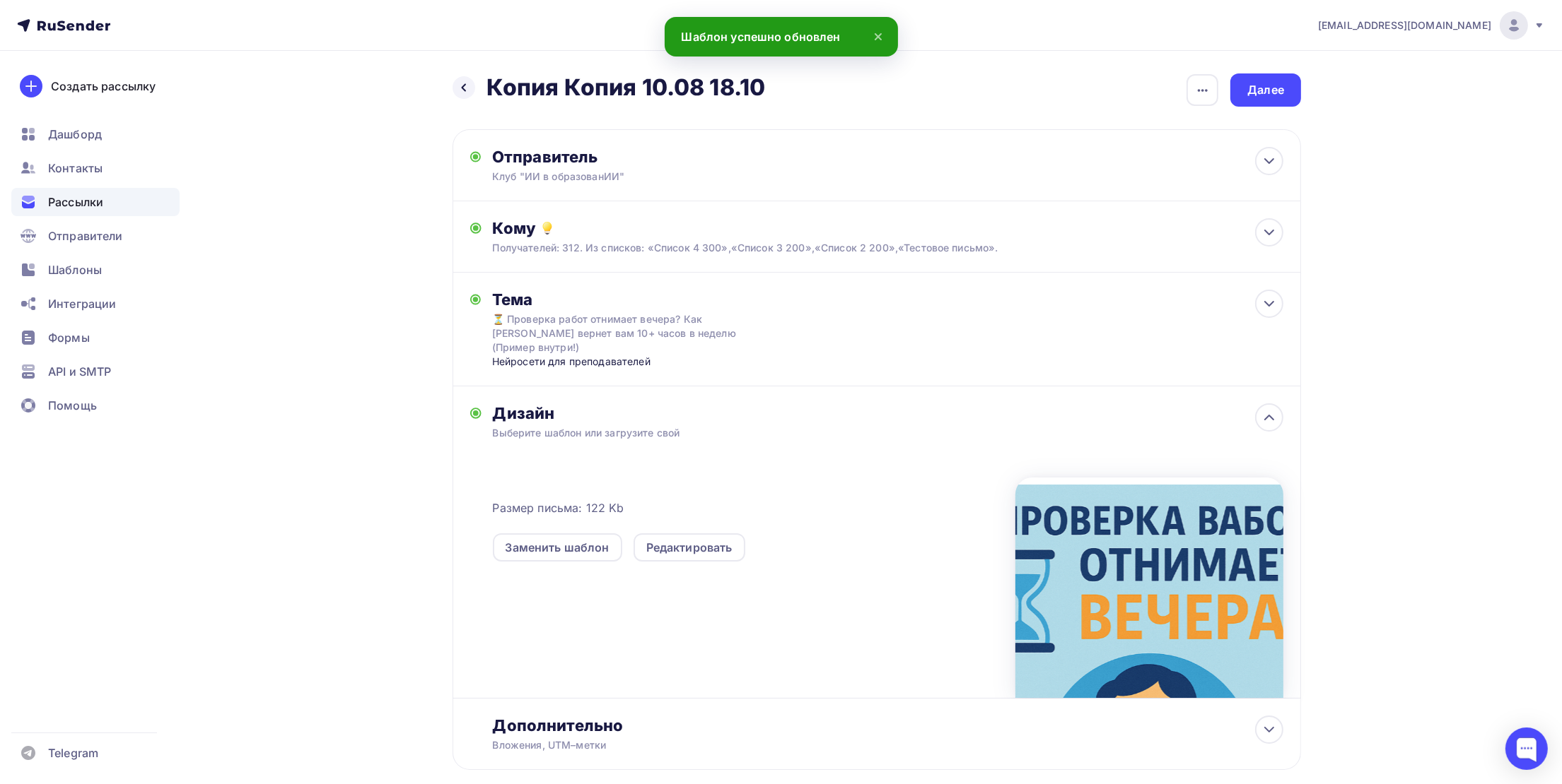
click at [1265, 108] on div "Назад Копия Копия 10.08 18.10 Копия Копия 10.08 18.10 Закончить позже Переимено…" at bounding box center [877, 438] width 849 height 731
click at [1267, 100] on div "Далее" at bounding box center [1266, 89] width 71 height 34
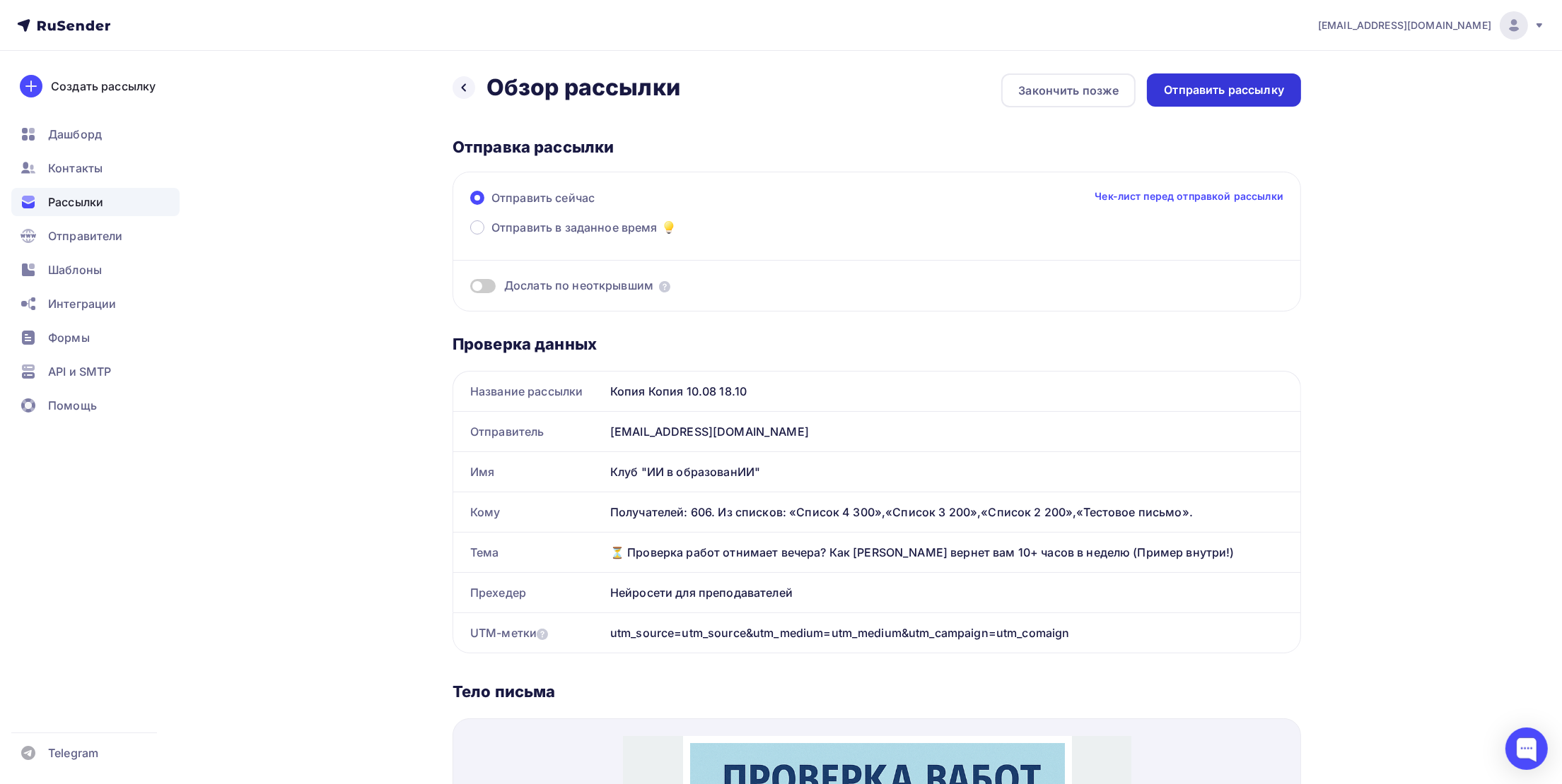
click at [1252, 88] on div "Отправить рассылку" at bounding box center [1224, 89] width 120 height 16
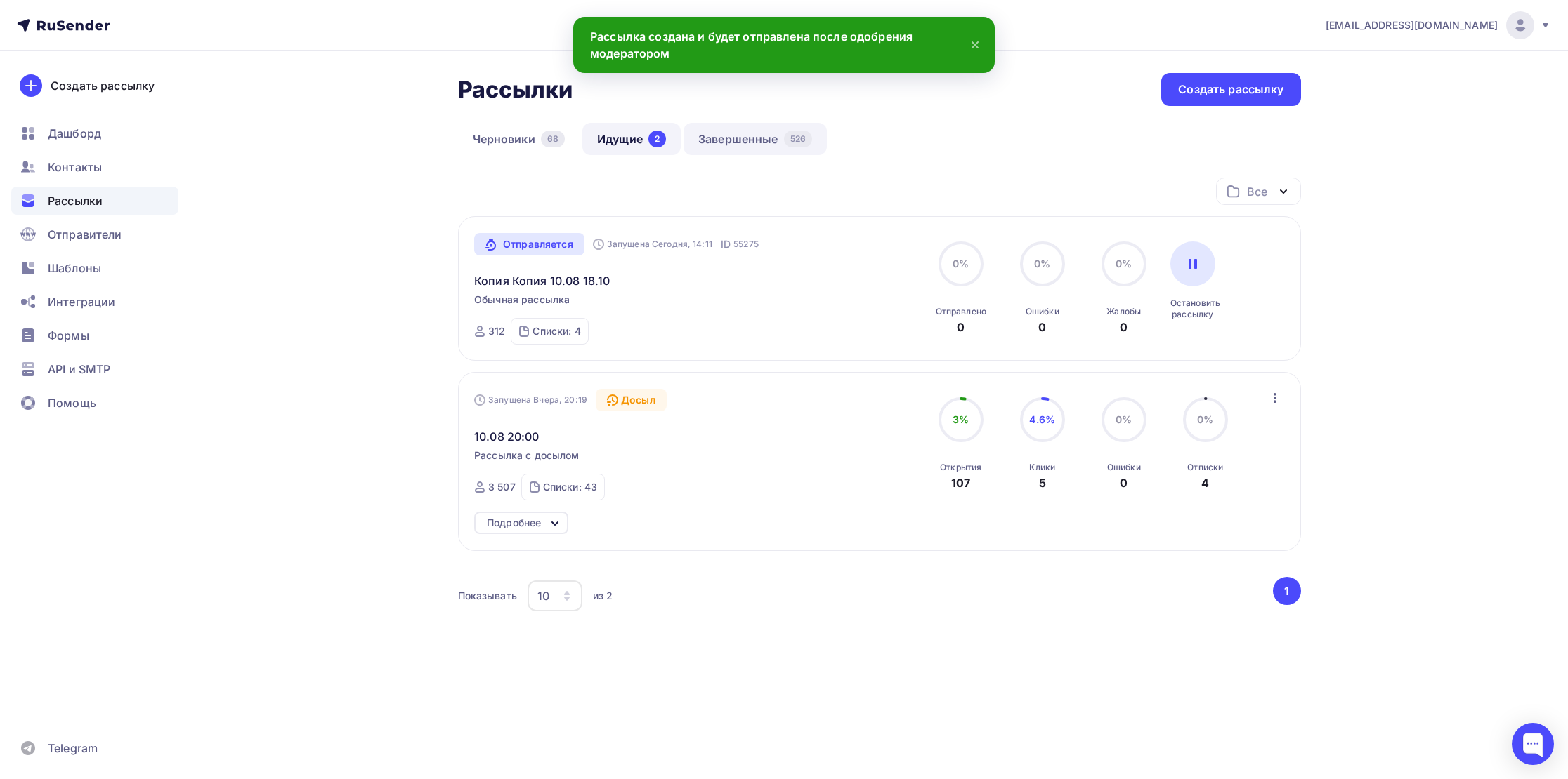
click at [742, 144] on link "Завершенные 526" at bounding box center [755, 139] width 143 height 32
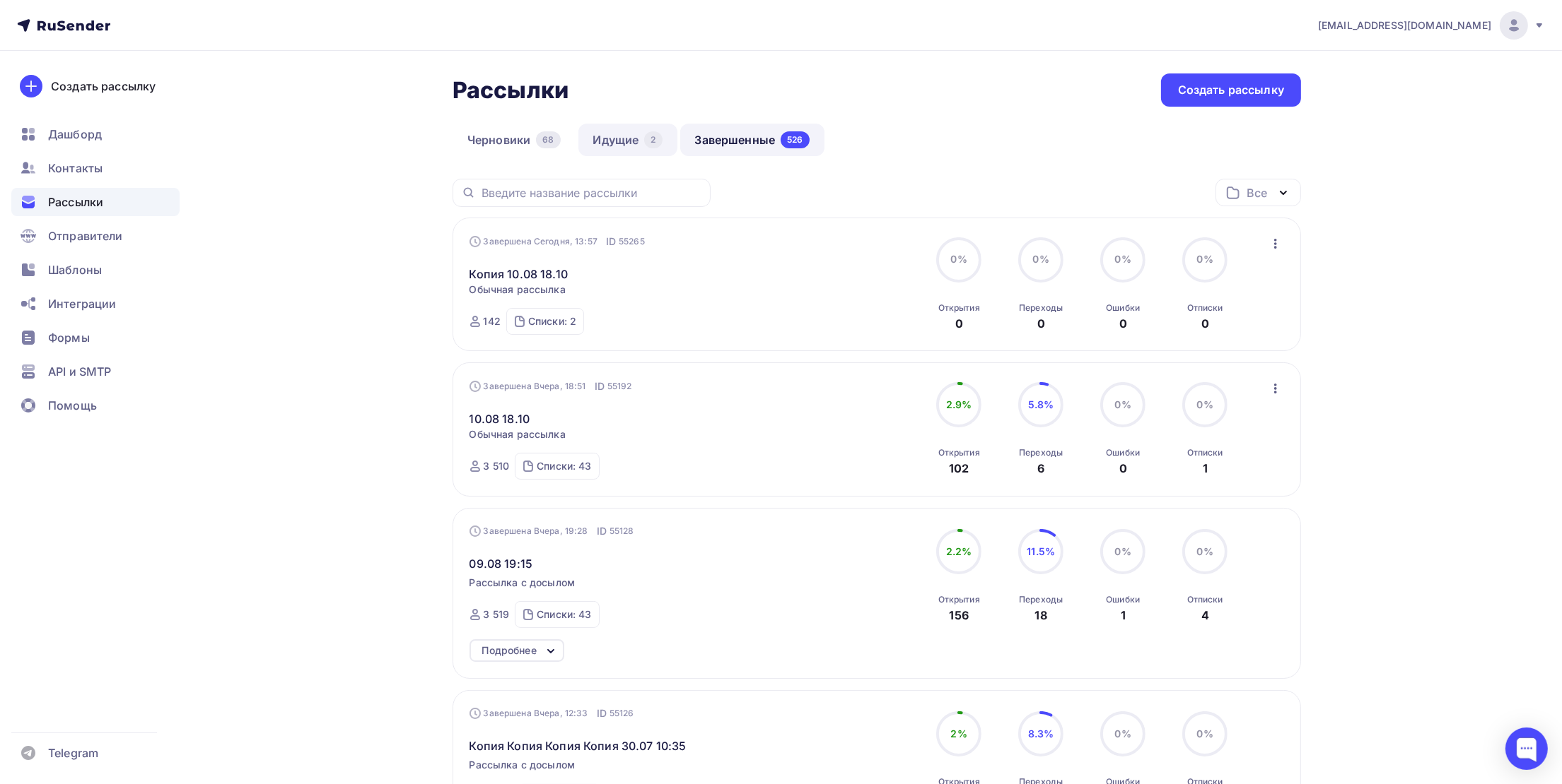
click at [618, 154] on link "Идущие 2" at bounding box center [628, 140] width 99 height 33
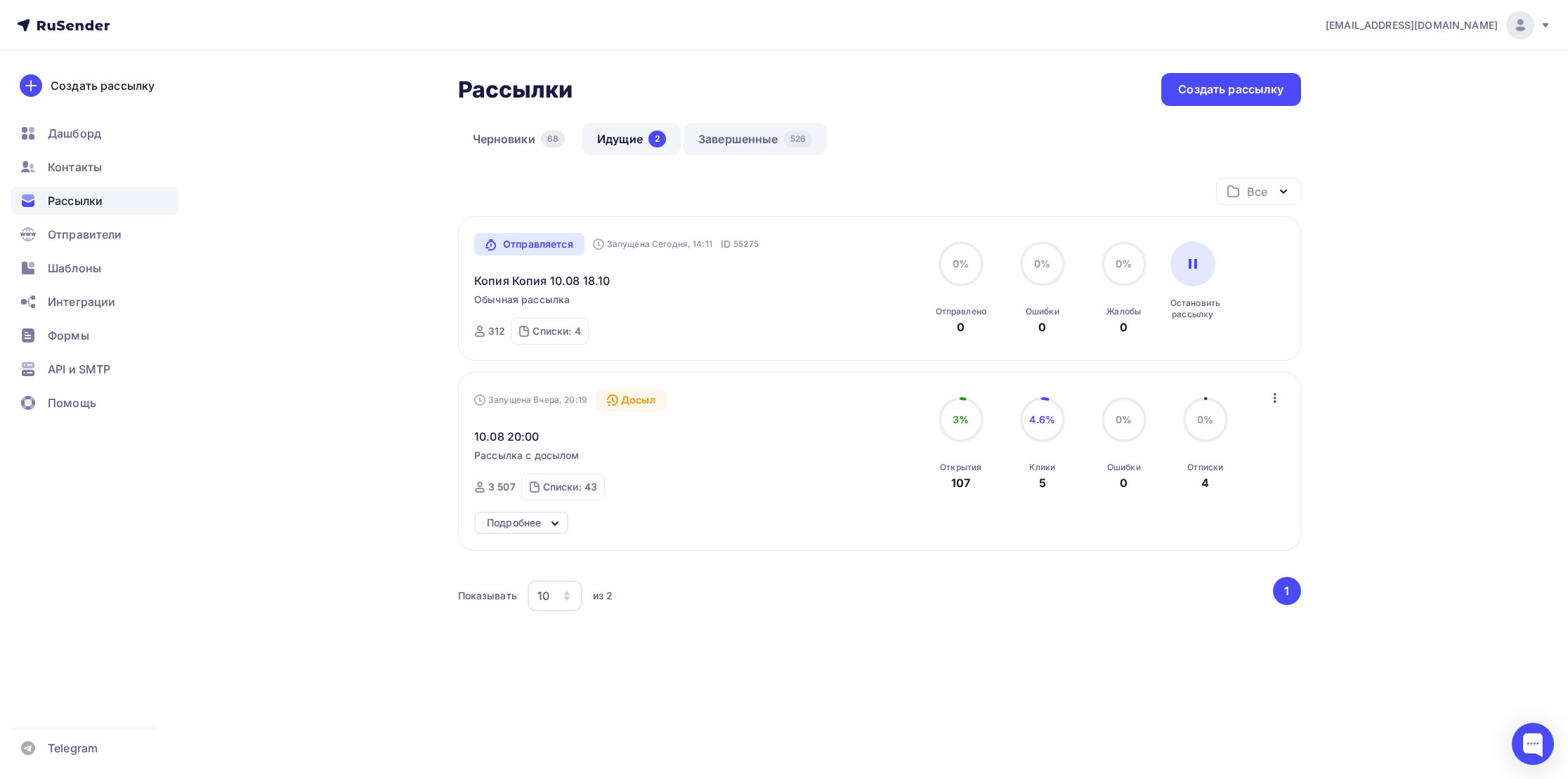
click at [714, 137] on link "Завершенные 526" at bounding box center [755, 139] width 143 height 32
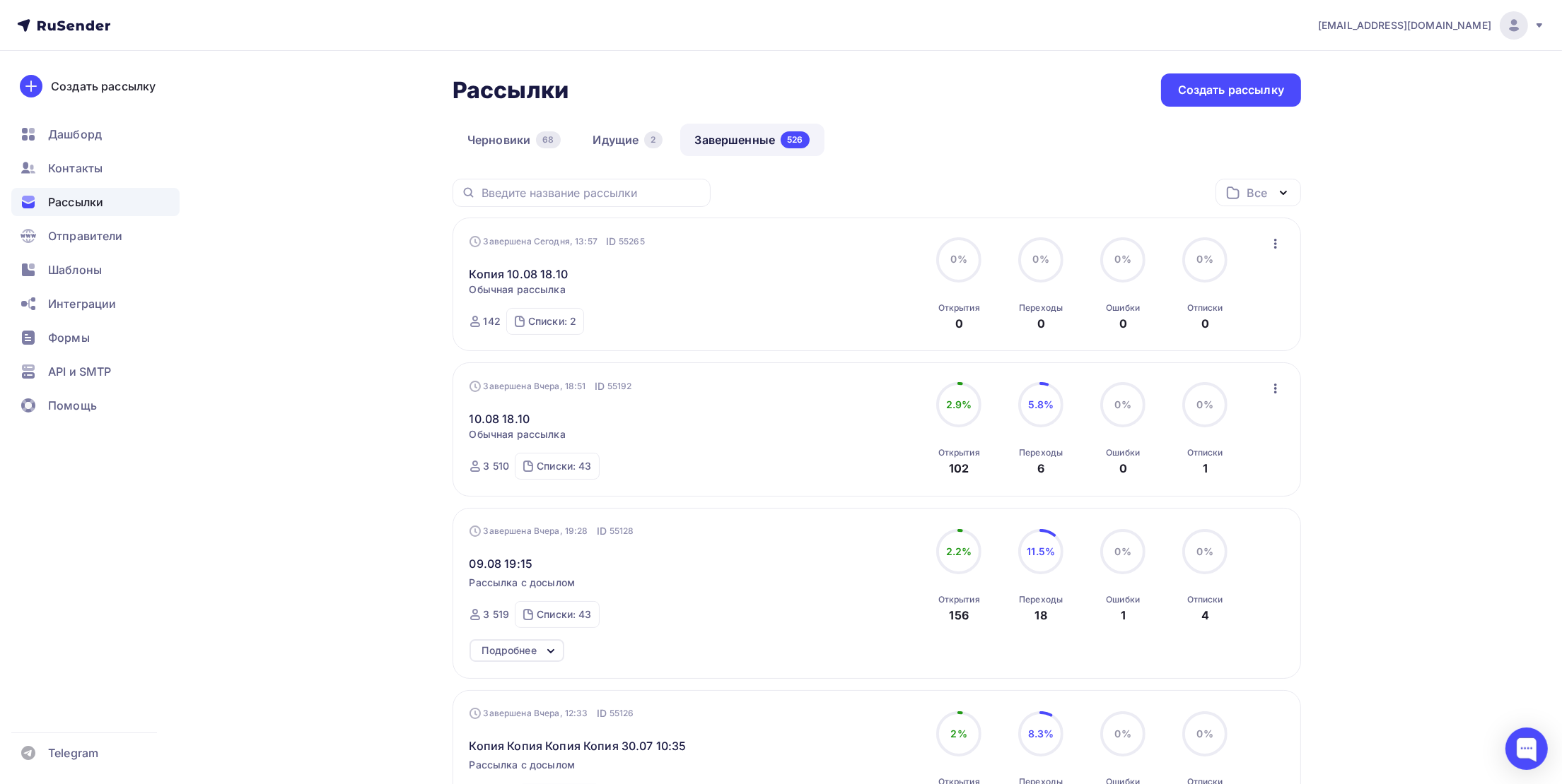
click at [1270, 241] on icon "button" at bounding box center [1276, 244] width 17 height 17
click at [1239, 333] on div "Копировать в новую" at bounding box center [1211, 338] width 145 height 17
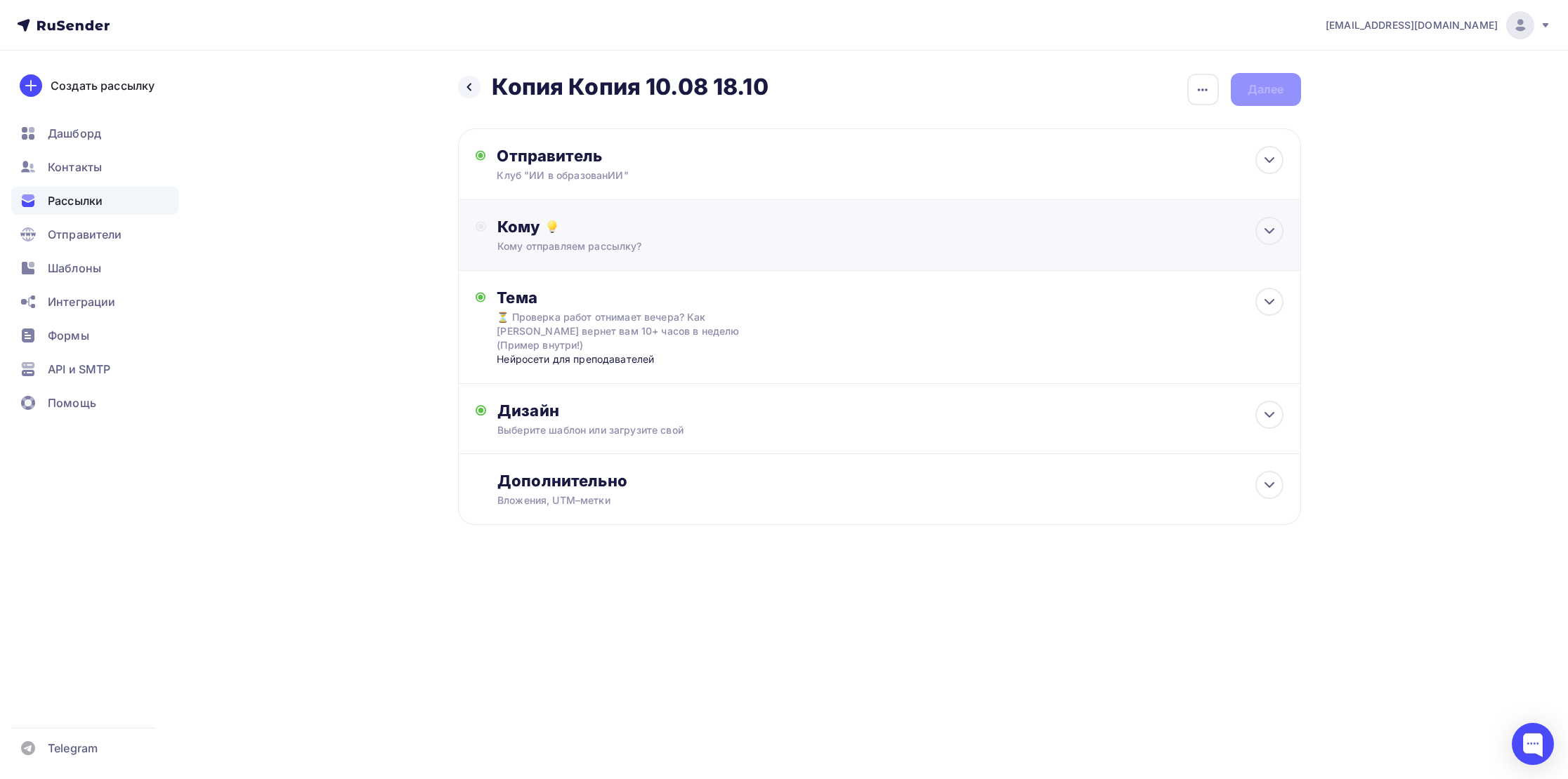
click at [566, 240] on div "Кому отправляем рассылку?" at bounding box center [851, 246] width 708 height 14
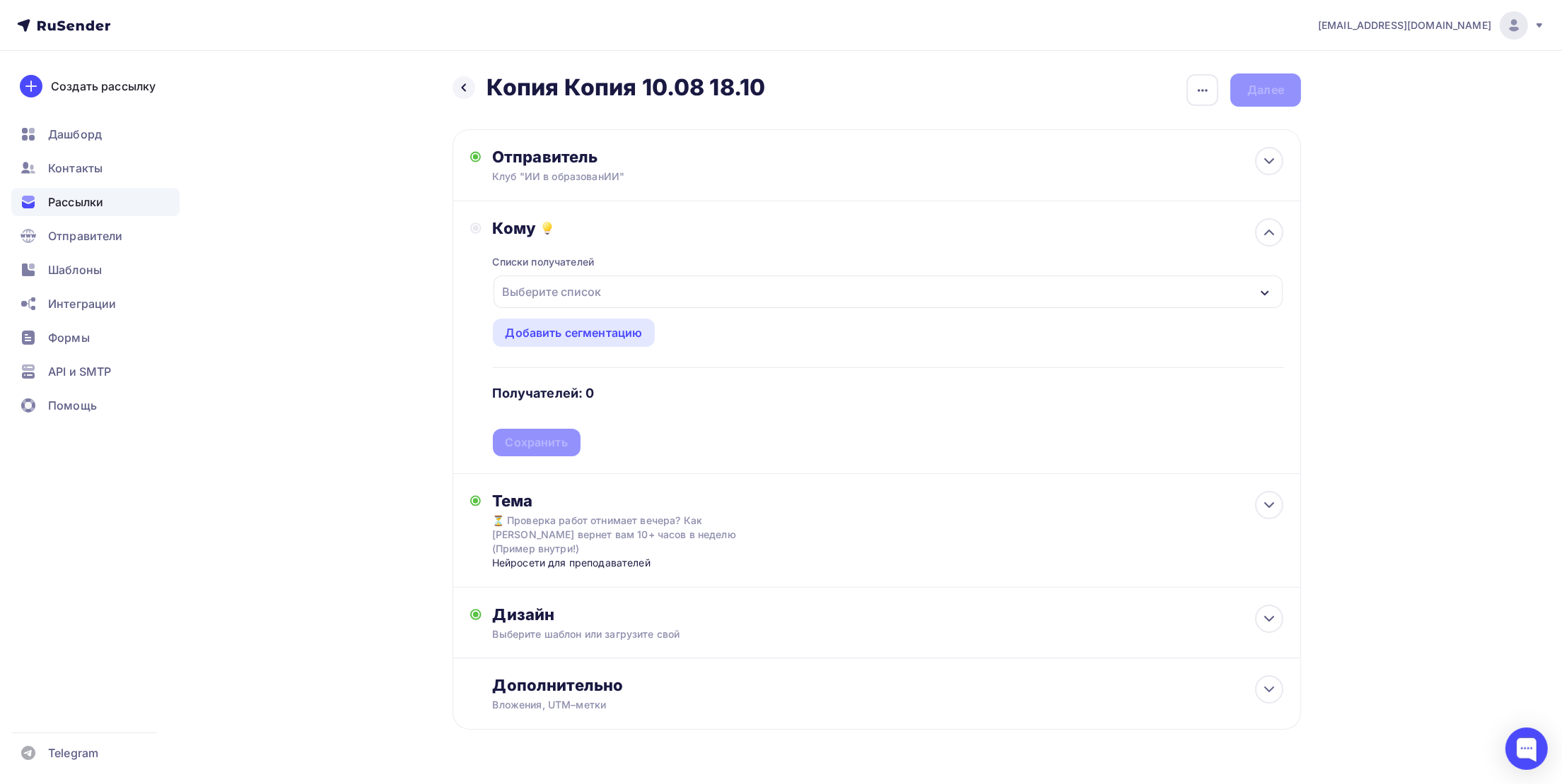
click at [608, 296] on div "Выберите список" at bounding box center [887, 292] width 789 height 33
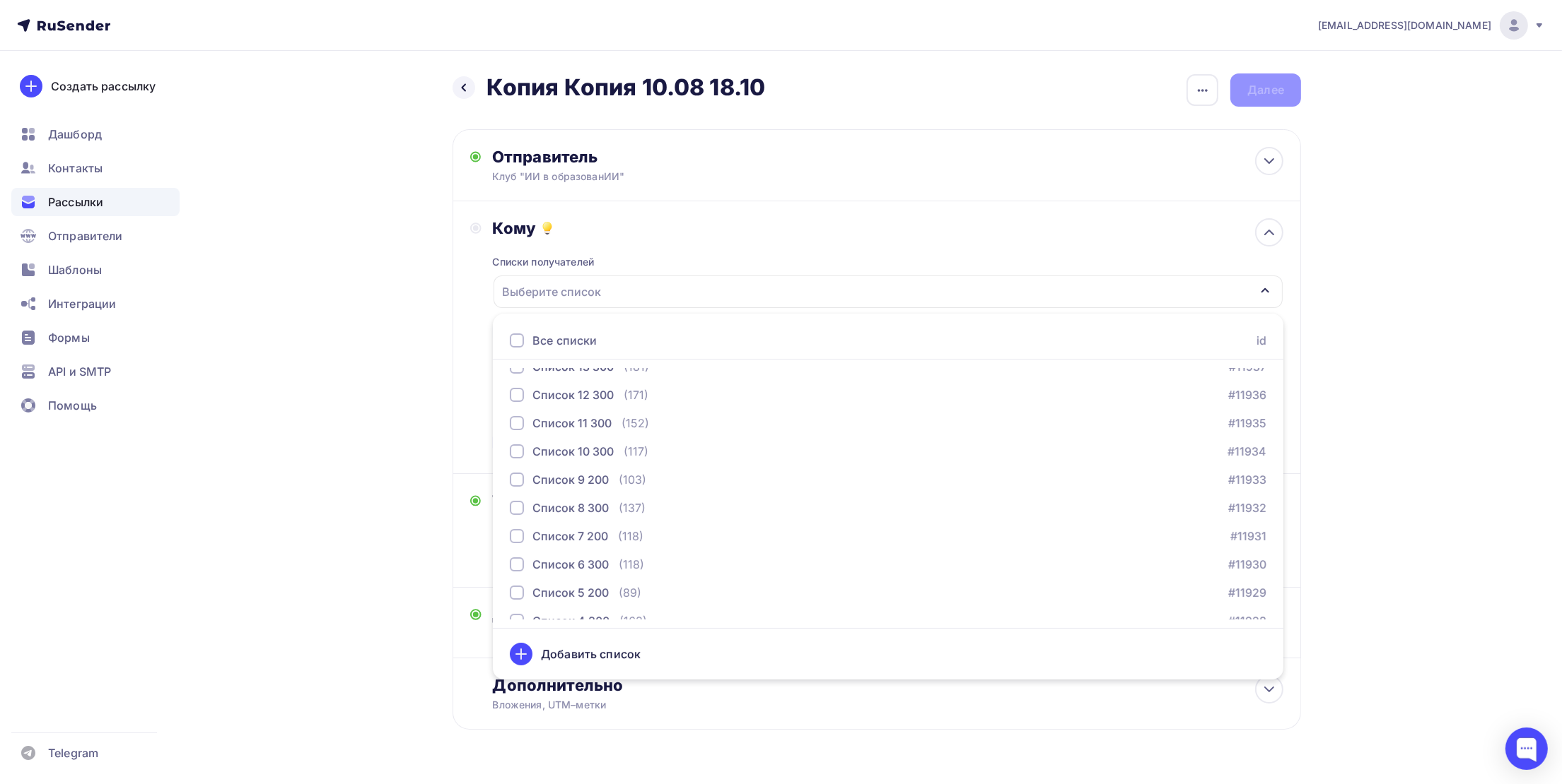
scroll to position [1161, 0]
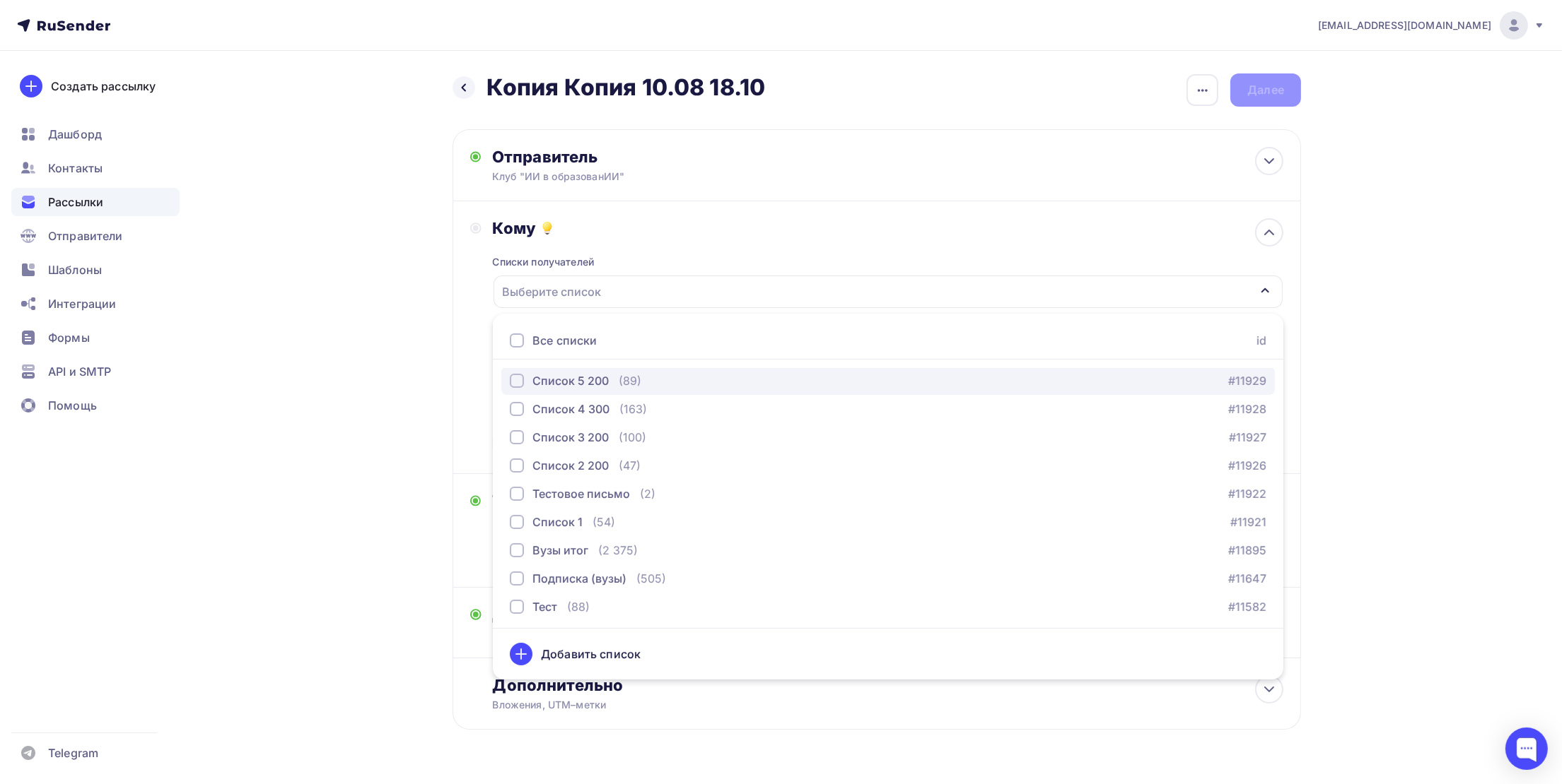
click at [627, 384] on div "(89)" at bounding box center [631, 381] width 23 height 17
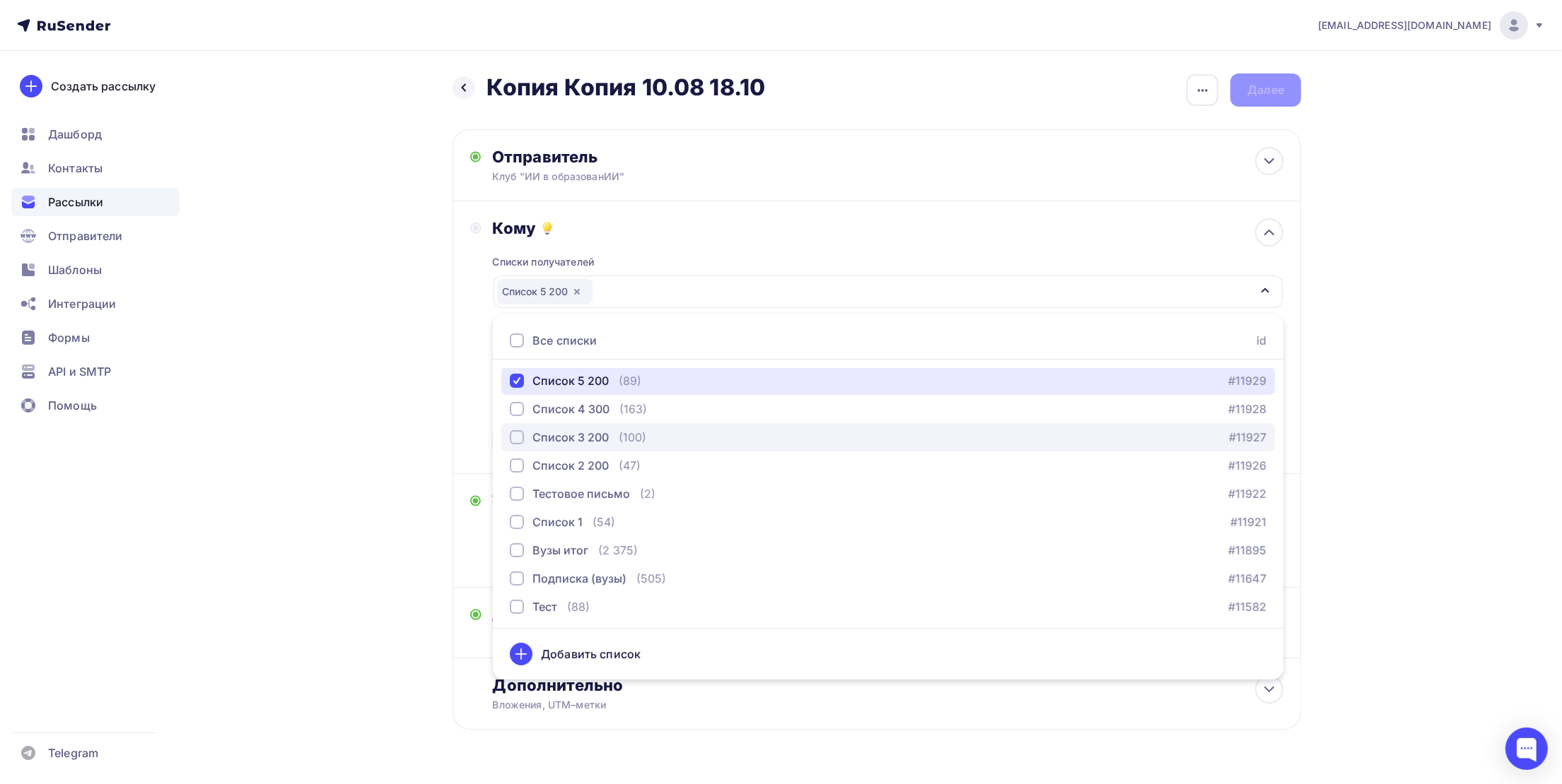
scroll to position [1054, 0]
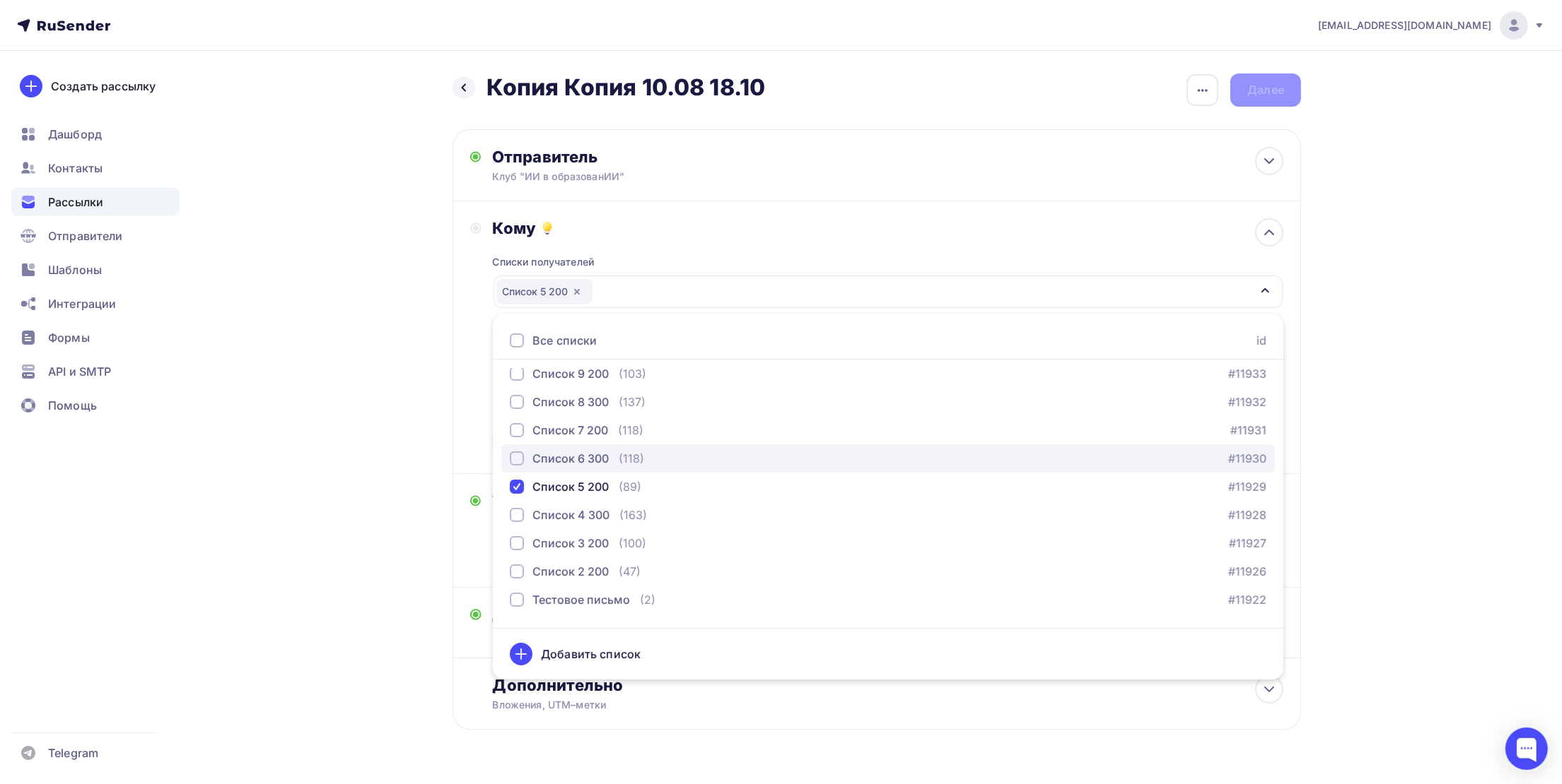
click at [528, 455] on div "Список 6 300" at bounding box center [558, 459] width 99 height 17
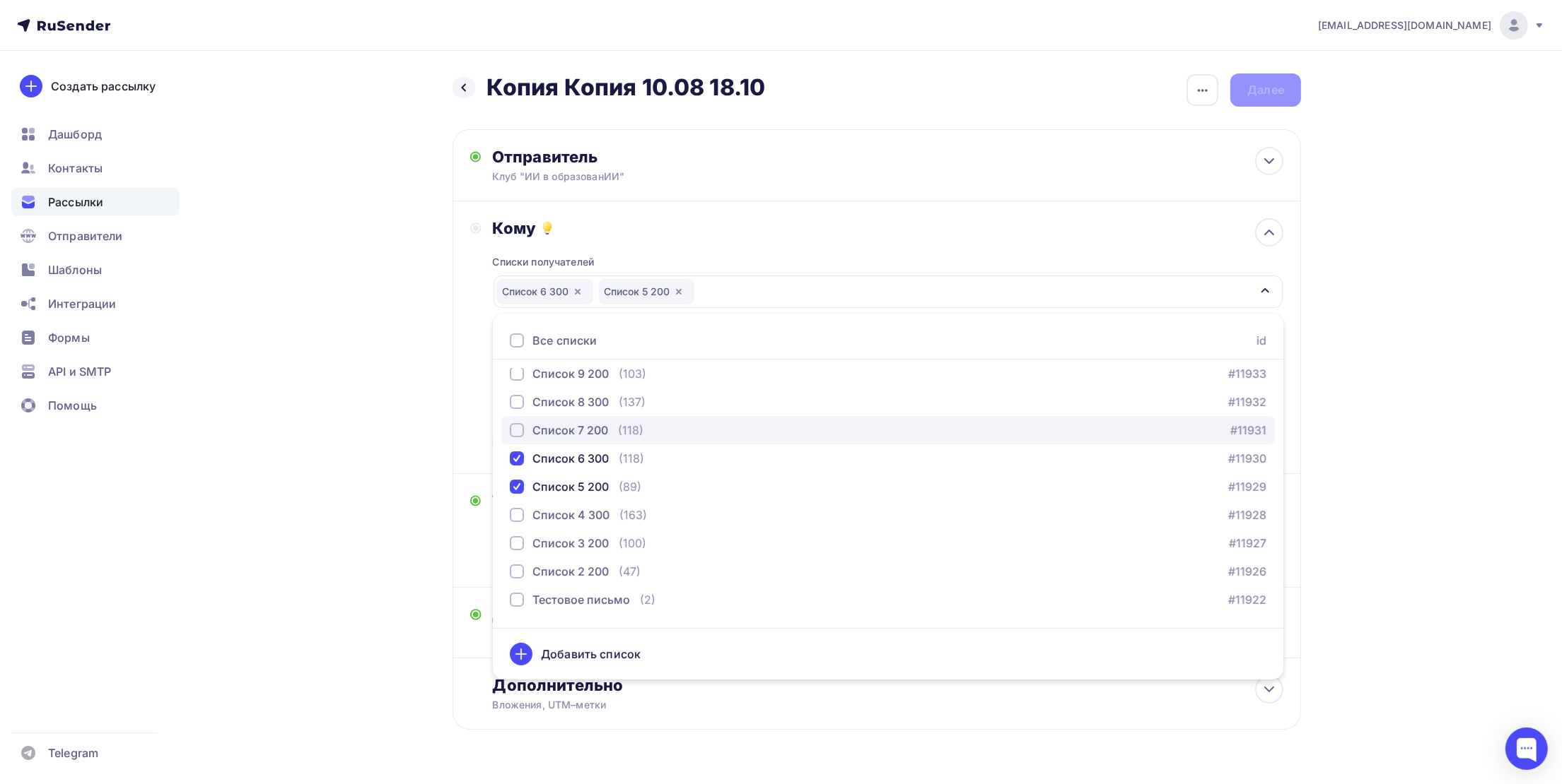
click at [520, 425] on div "button" at bounding box center [516, 430] width 14 height 14
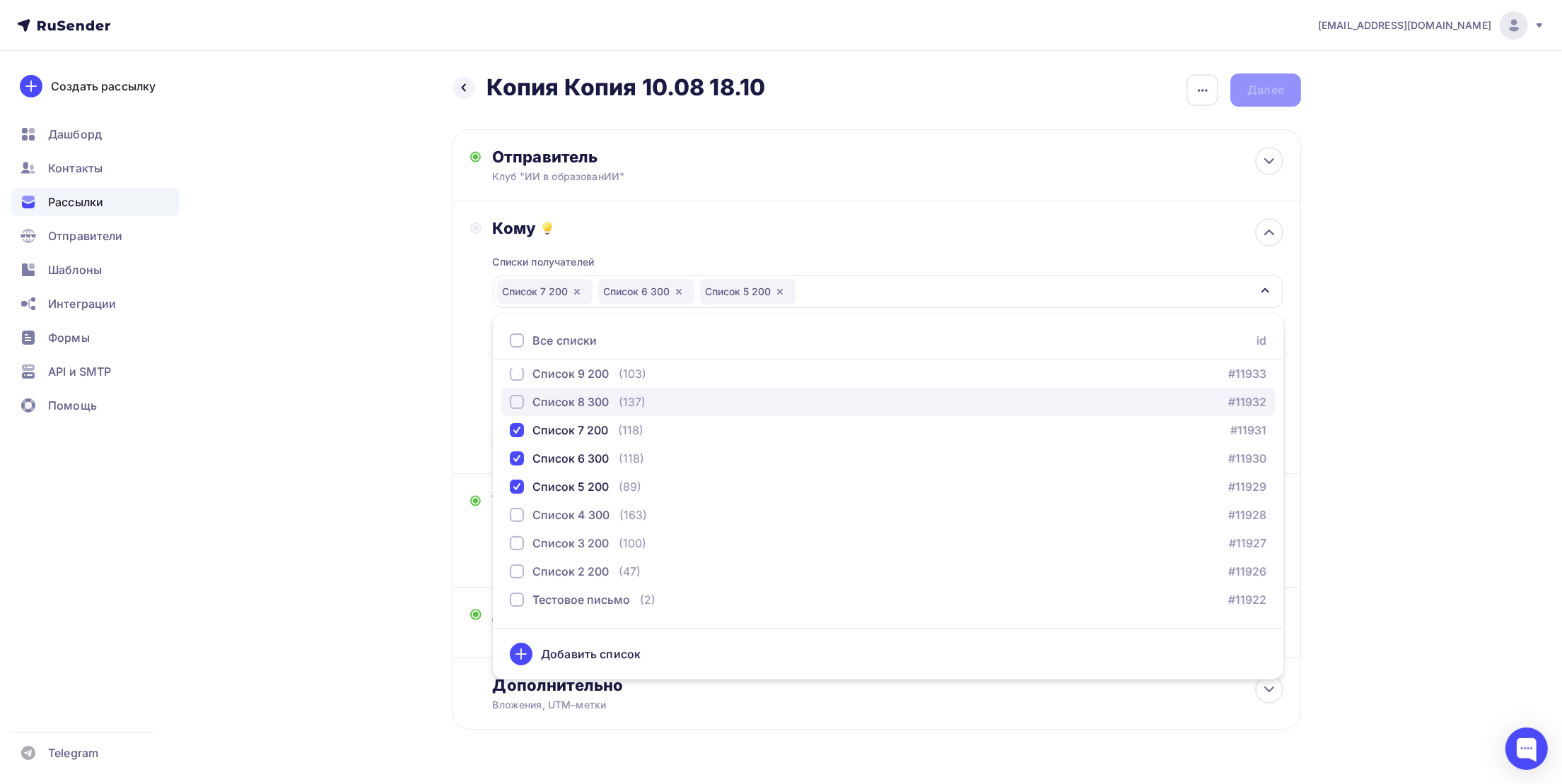
click at [518, 400] on div "button" at bounding box center [516, 402] width 14 height 14
drag, startPoint x: 1401, startPoint y: 366, endPoint x: 1386, endPoint y: 363, distance: 15.3
click at [1400, 366] on div "yasposobenon@yandex.ru Аккаунт Тарифы Выйти Создать рассылку Дашборд Контакты Р…" at bounding box center [781, 410] width 1562 height 821
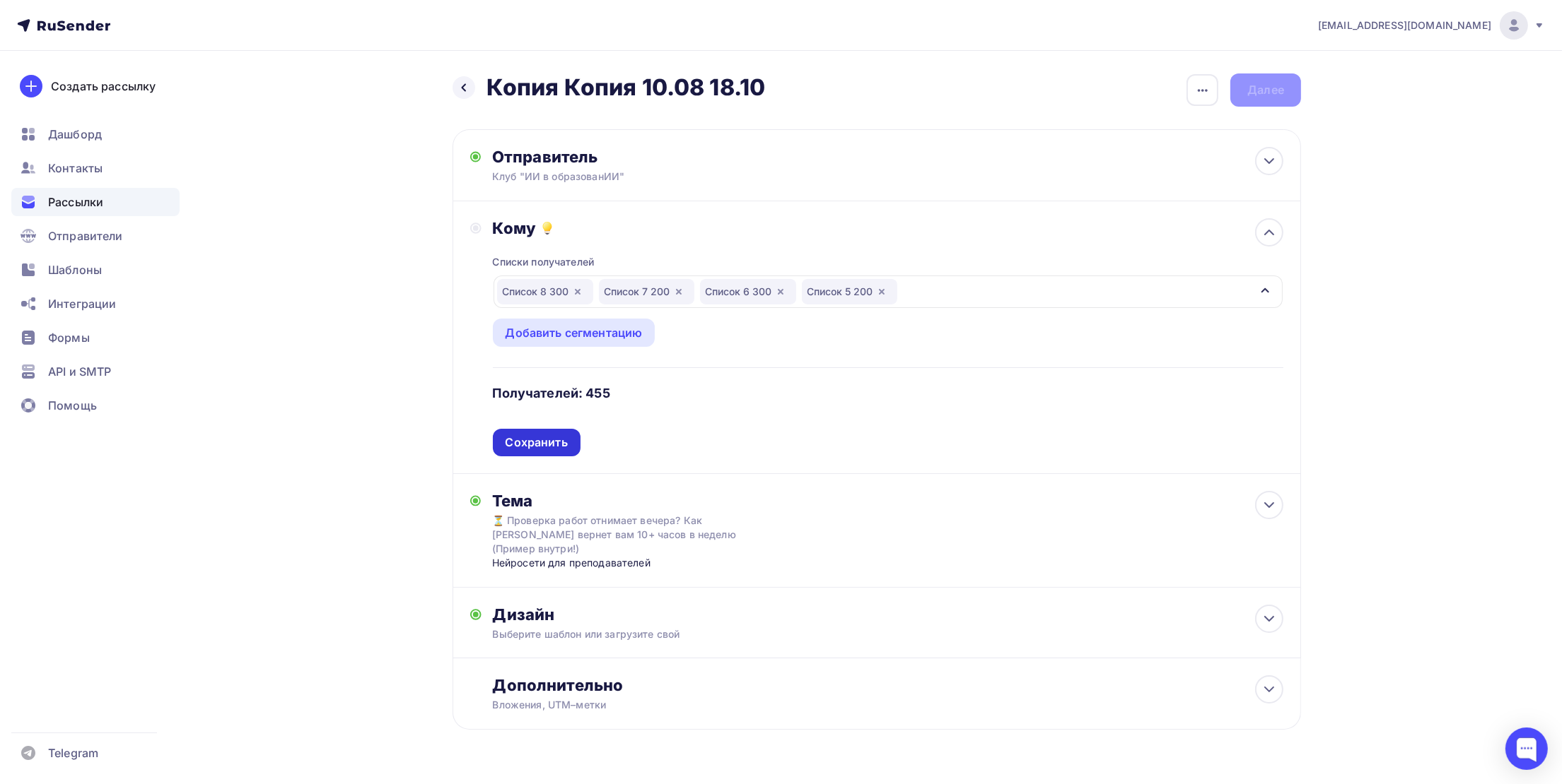
click at [539, 439] on div "Сохранить" at bounding box center [536, 442] width 62 height 16
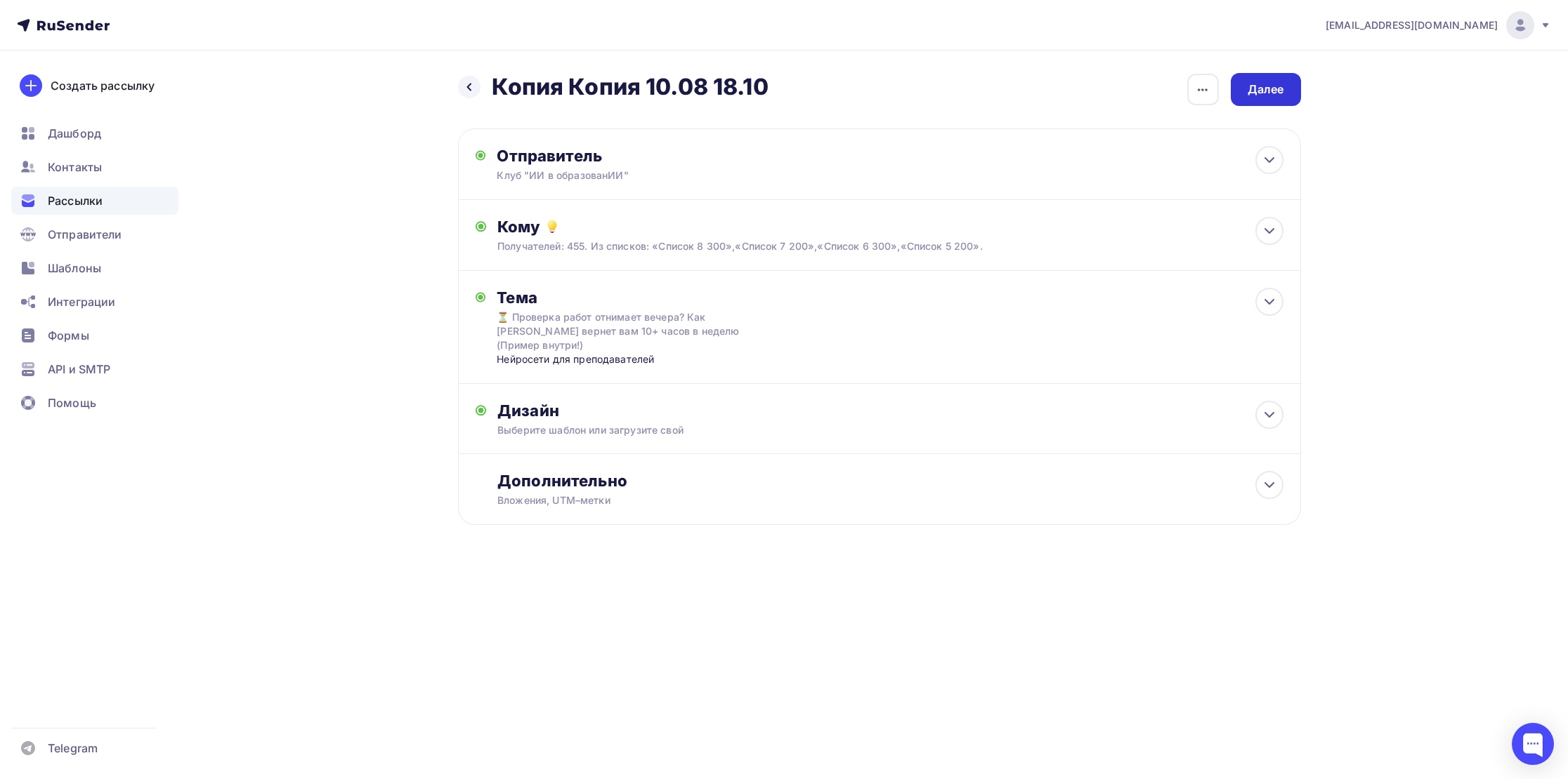
click at [1262, 95] on div "Далее" at bounding box center [1265, 89] width 36 height 16
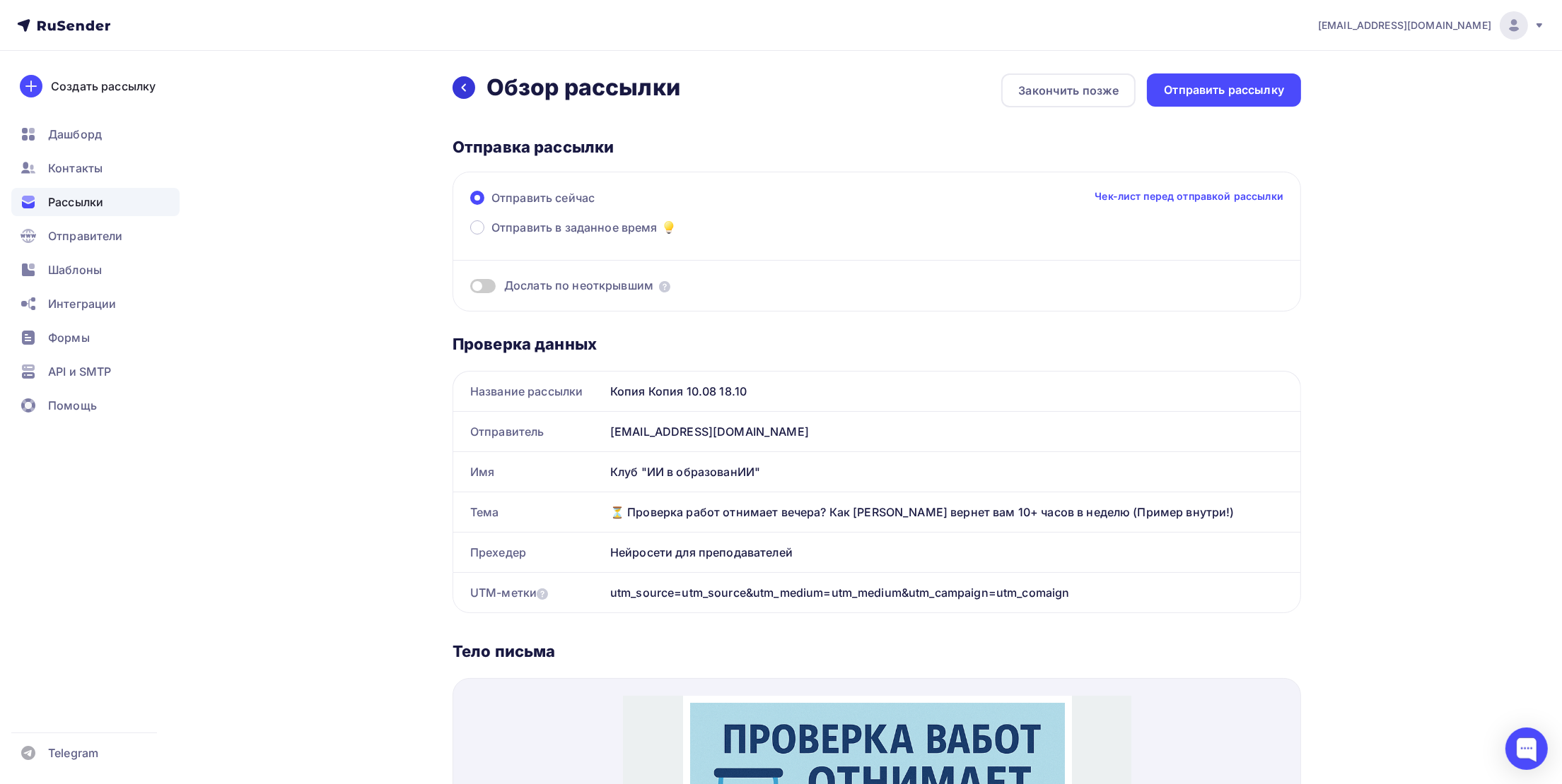
click at [466, 89] on icon at bounding box center [464, 87] width 12 height 12
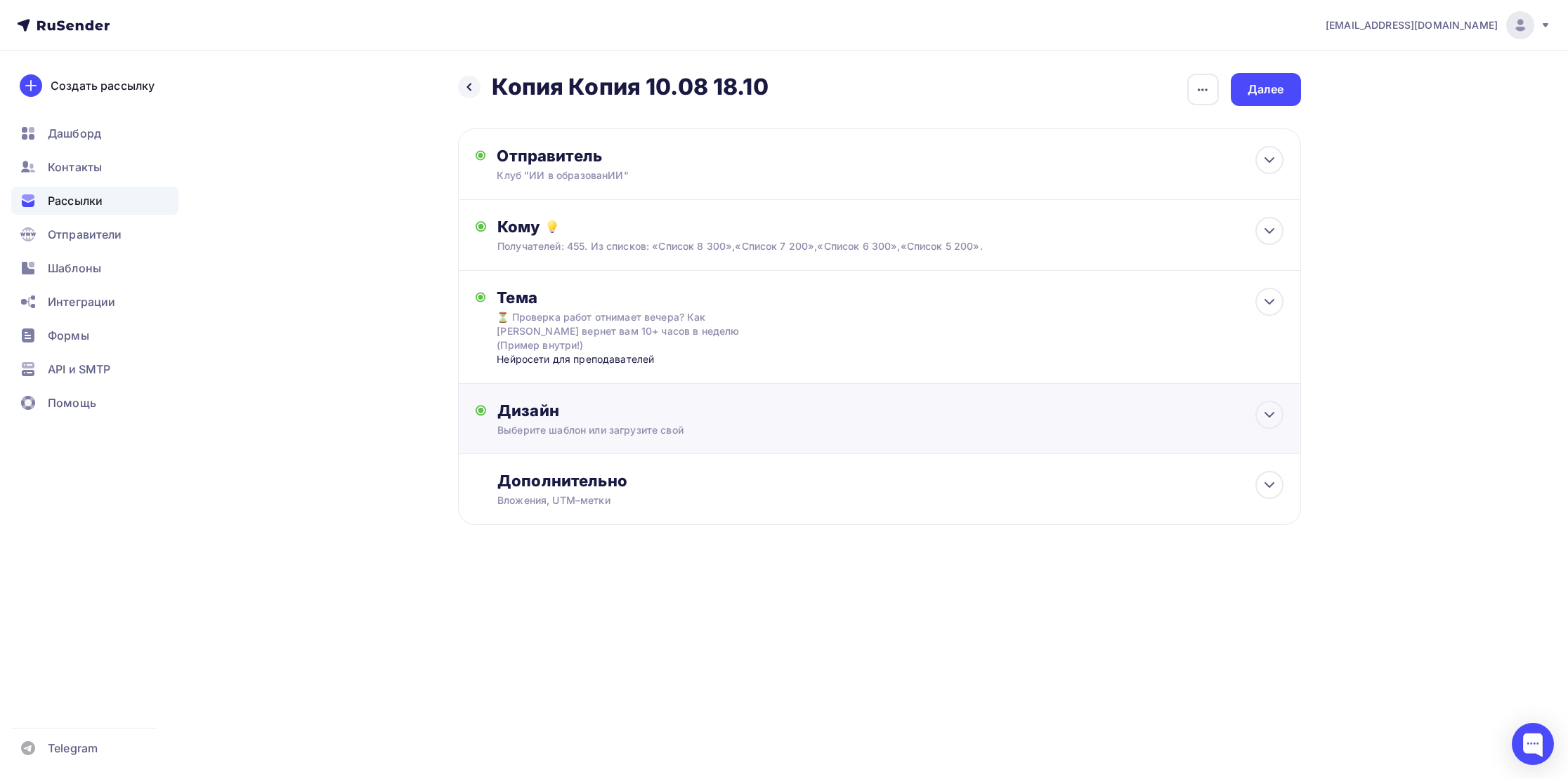
click at [558, 424] on div "Выберите шаблон или загрузите свой" at bounding box center [851, 431] width 708 height 14
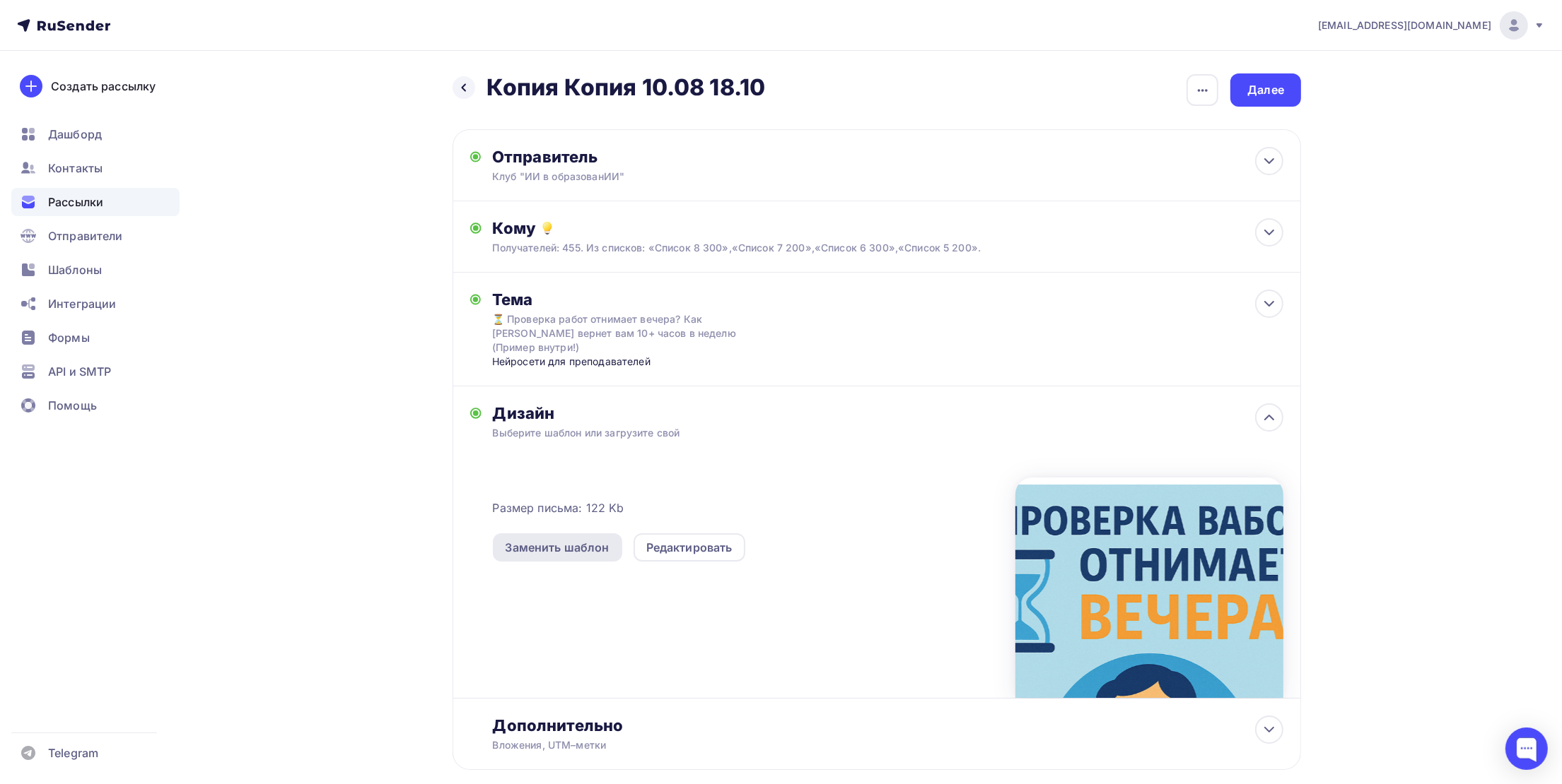
click at [542, 540] on div "Заменить шаблон" at bounding box center [558, 548] width 104 height 17
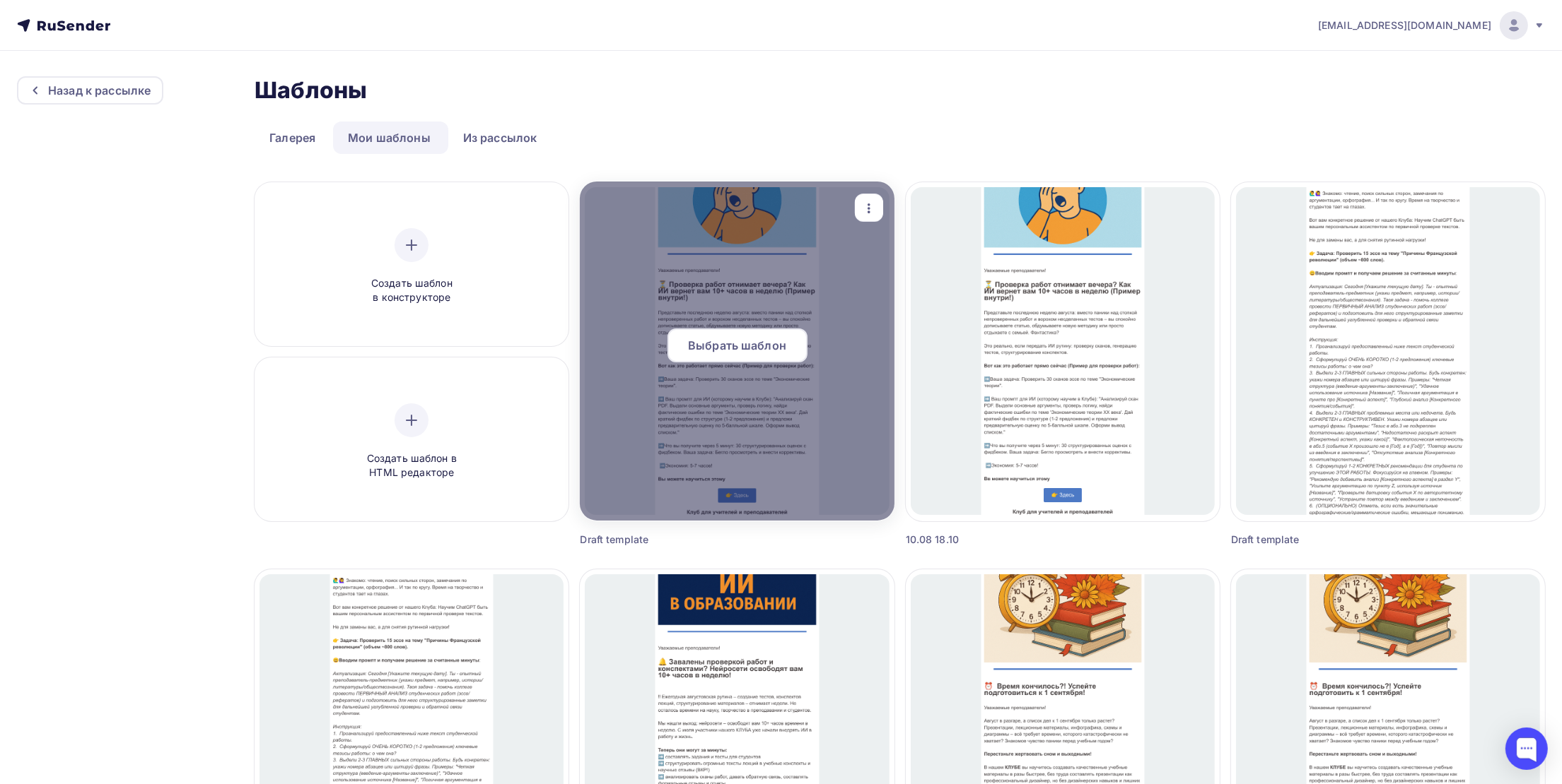
click at [694, 352] on span "Выбрать шаблон" at bounding box center [737, 346] width 98 height 17
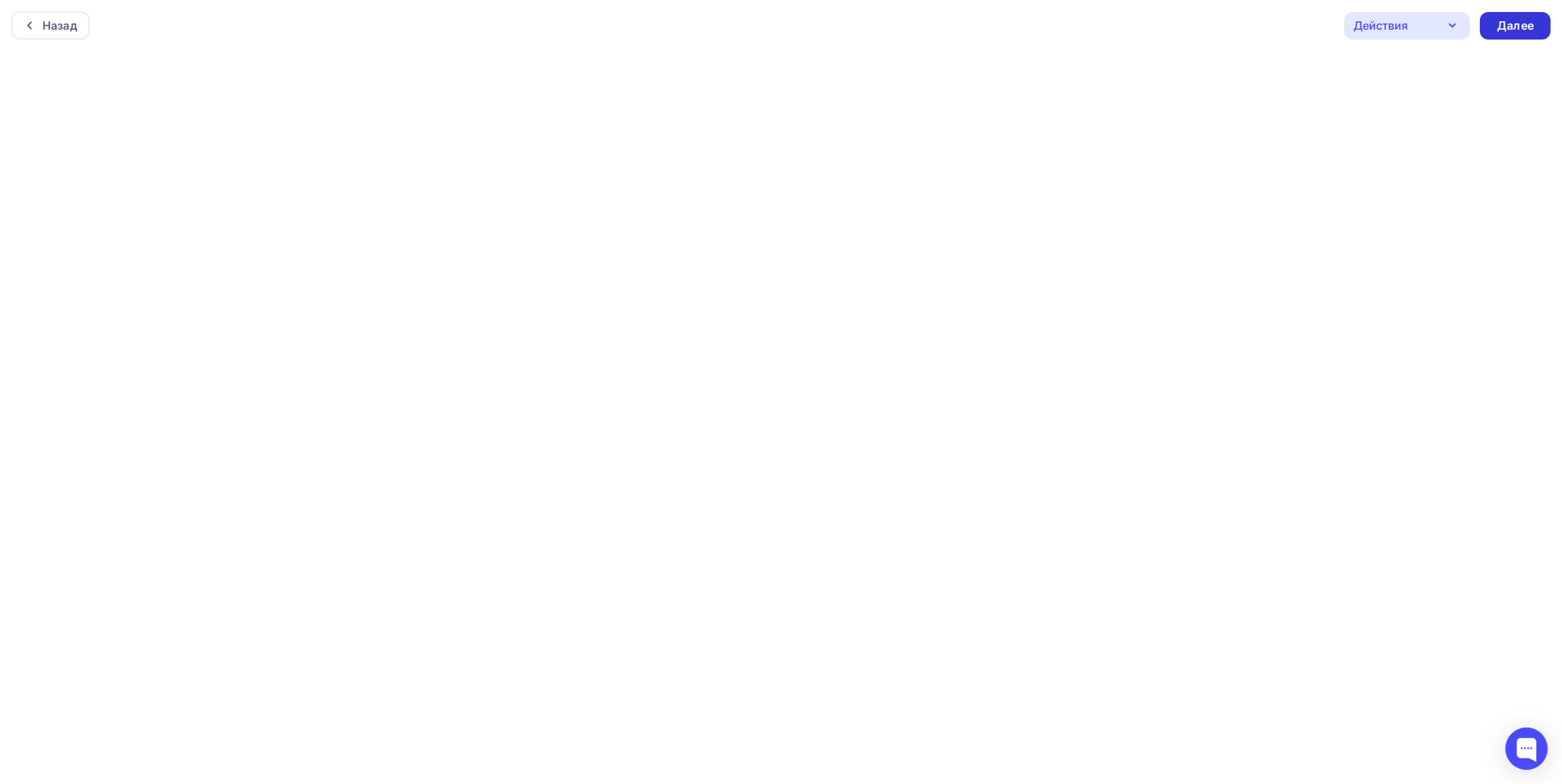
click at [1509, 36] on div "Далее" at bounding box center [1515, 26] width 71 height 28
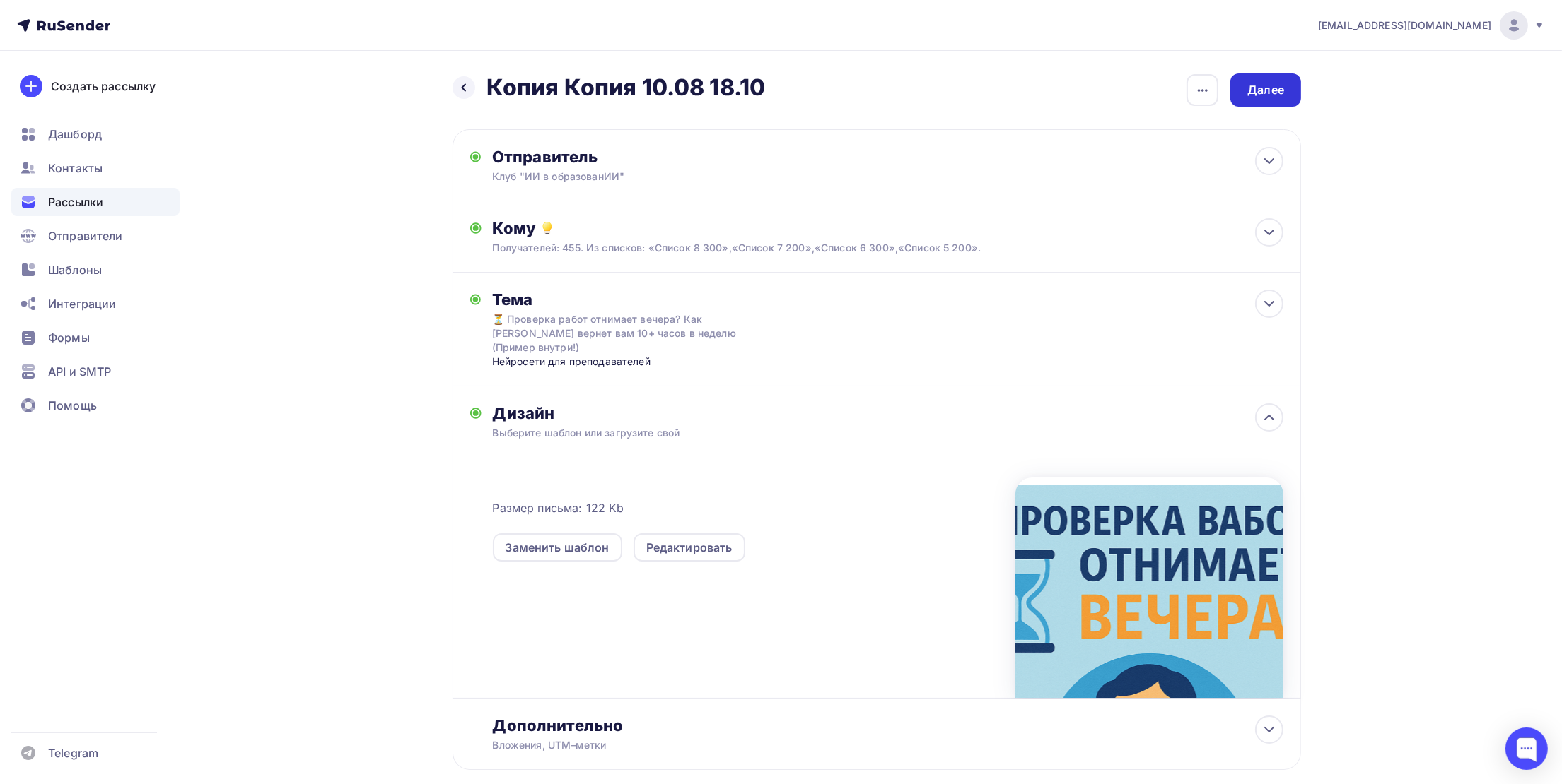
click at [1286, 91] on div "Далее" at bounding box center [1266, 89] width 71 height 34
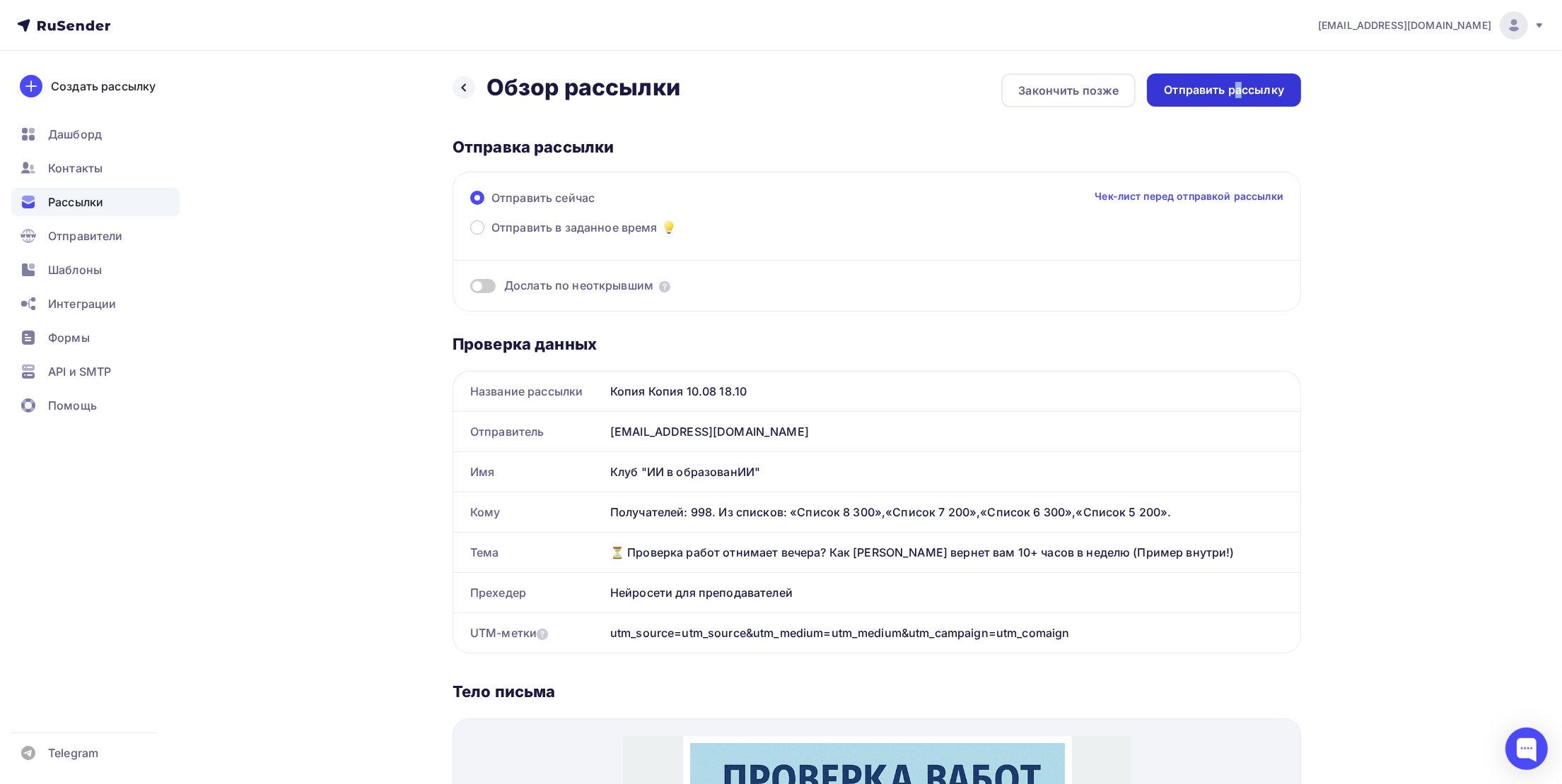
click at [1239, 95] on div "Отправить рассылку" at bounding box center [1224, 89] width 120 height 16
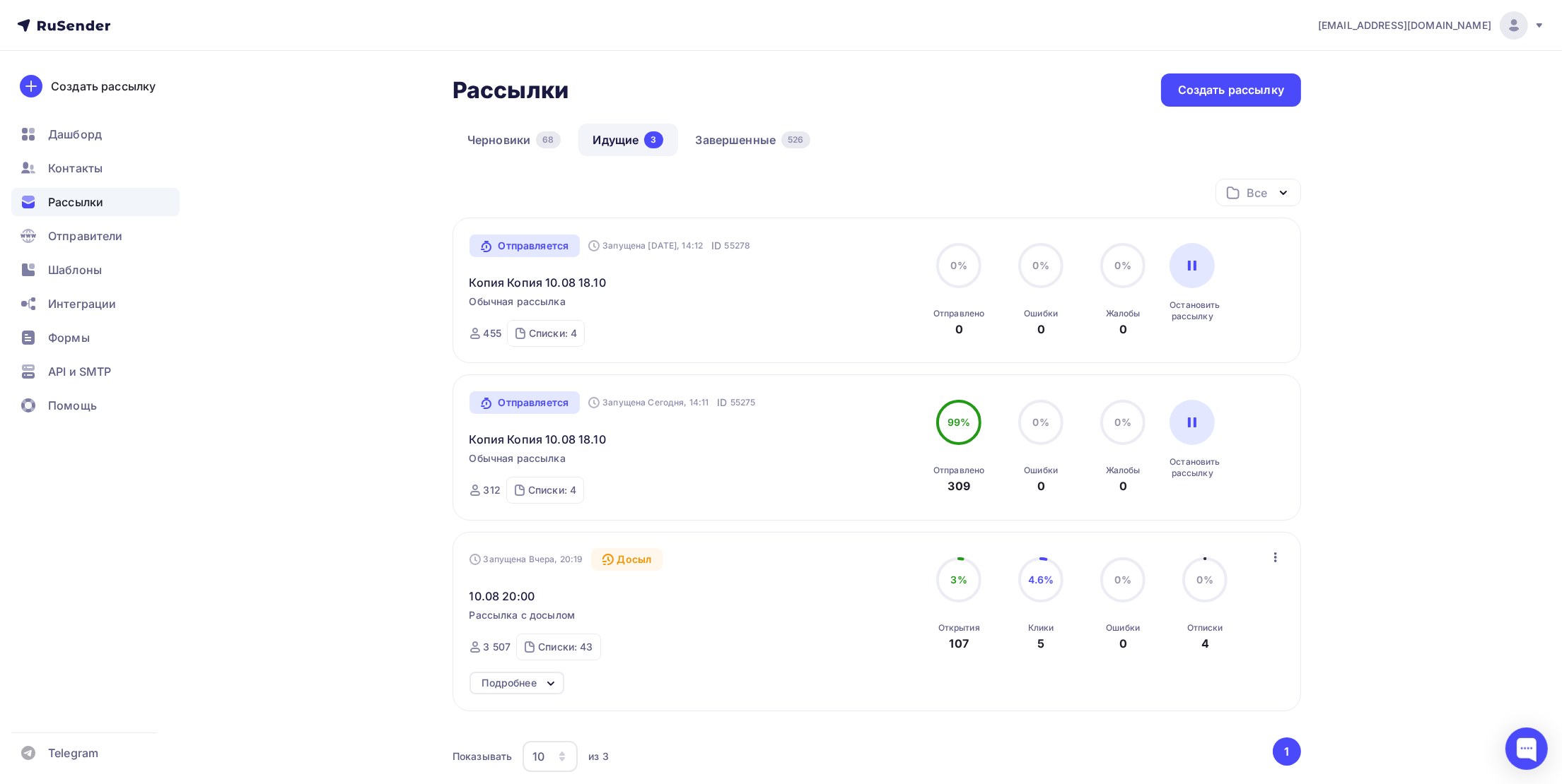
click at [631, 140] on link "Идущие 3" at bounding box center [629, 140] width 100 height 33
click at [709, 148] on link "Завершенные 526" at bounding box center [753, 140] width 144 height 33
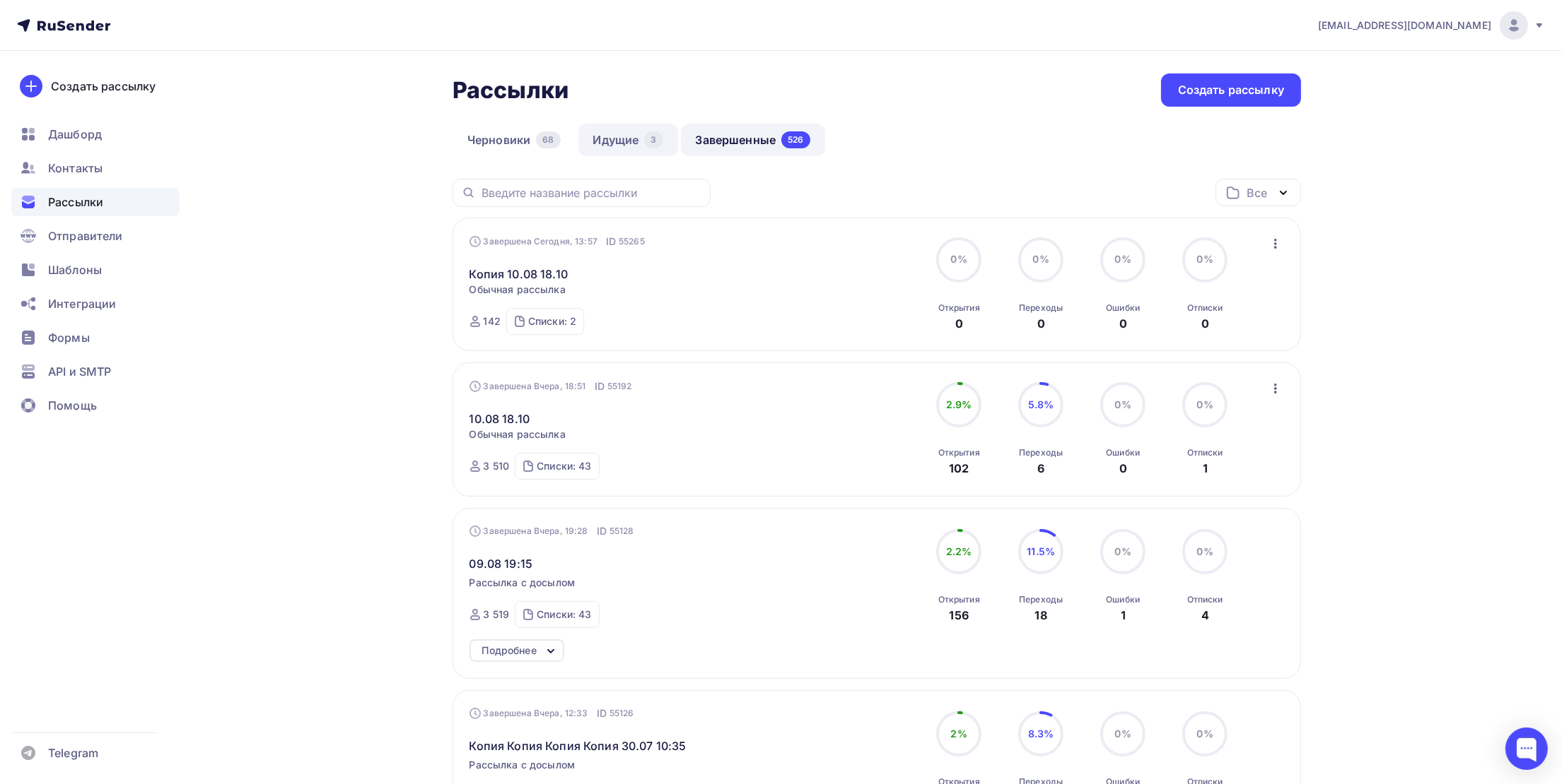
click at [606, 151] on link "Идущие 3" at bounding box center [629, 140] width 100 height 33
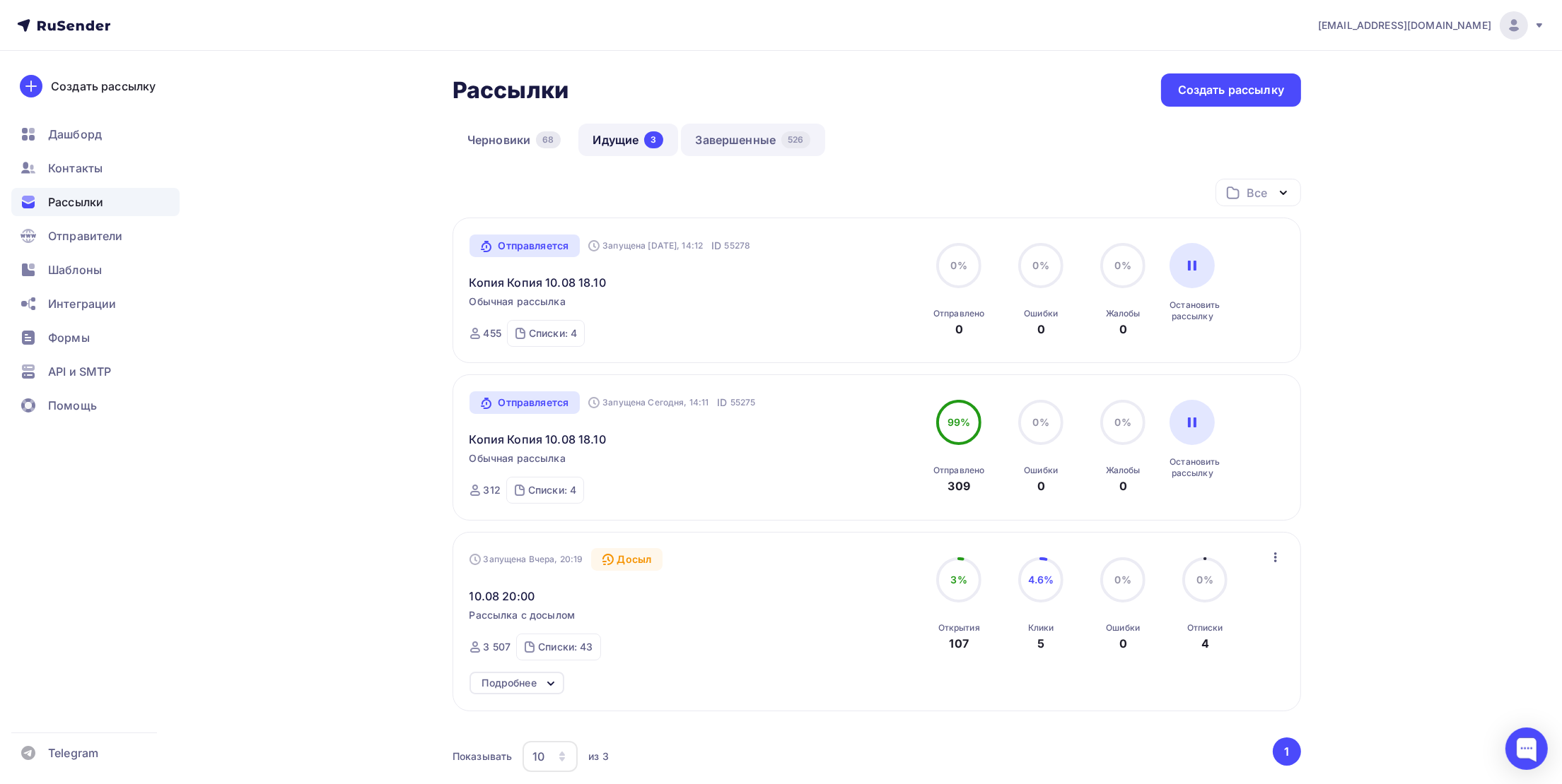
click at [716, 150] on link "Завершенные 526" at bounding box center [753, 140] width 144 height 33
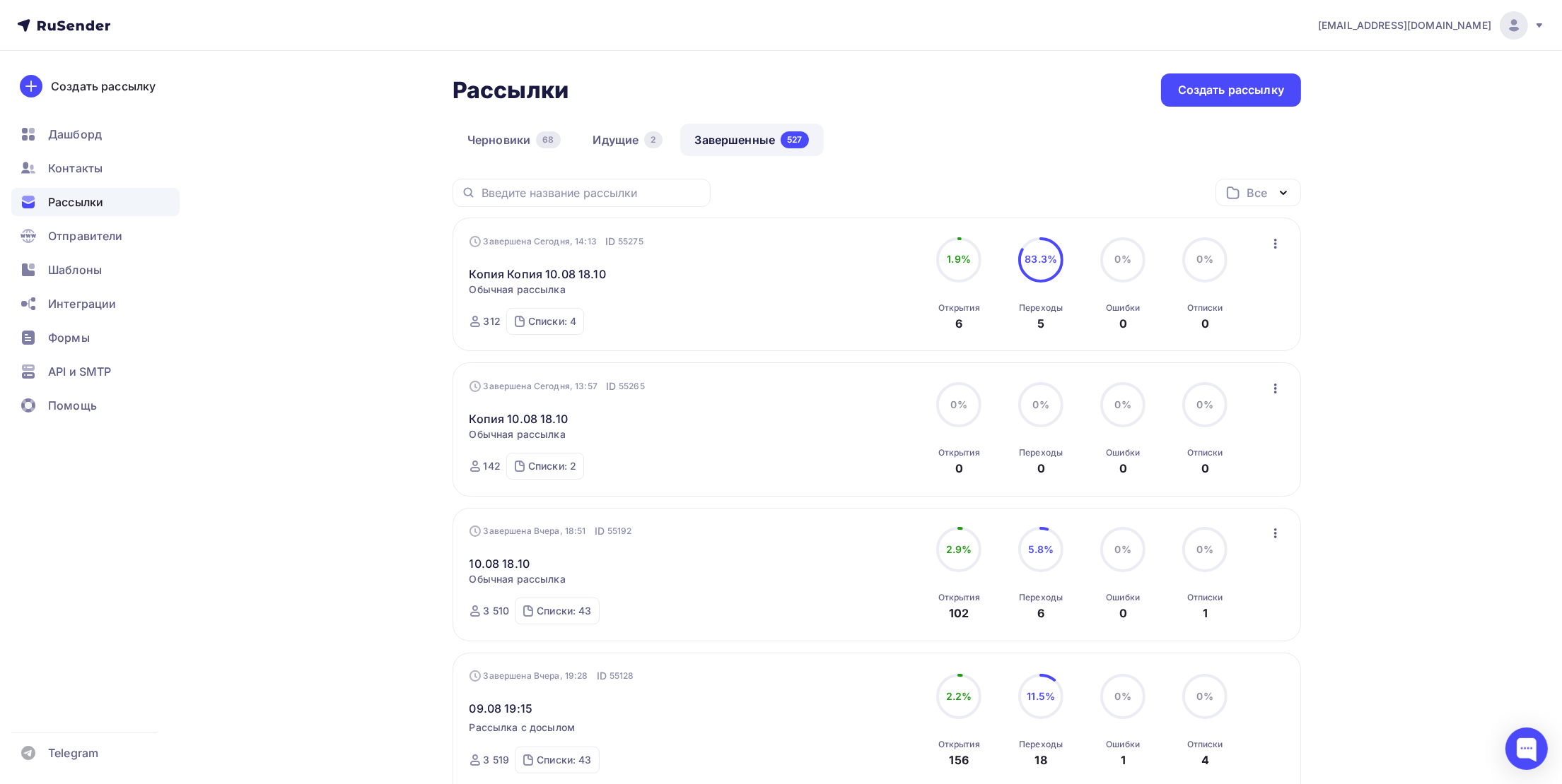
click at [1271, 250] on icon "button" at bounding box center [1276, 244] width 17 height 17
click at [1231, 337] on div "Копировать в новую" at bounding box center [1211, 338] width 145 height 17
click at [1278, 239] on icon "button" at bounding box center [1276, 244] width 17 height 17
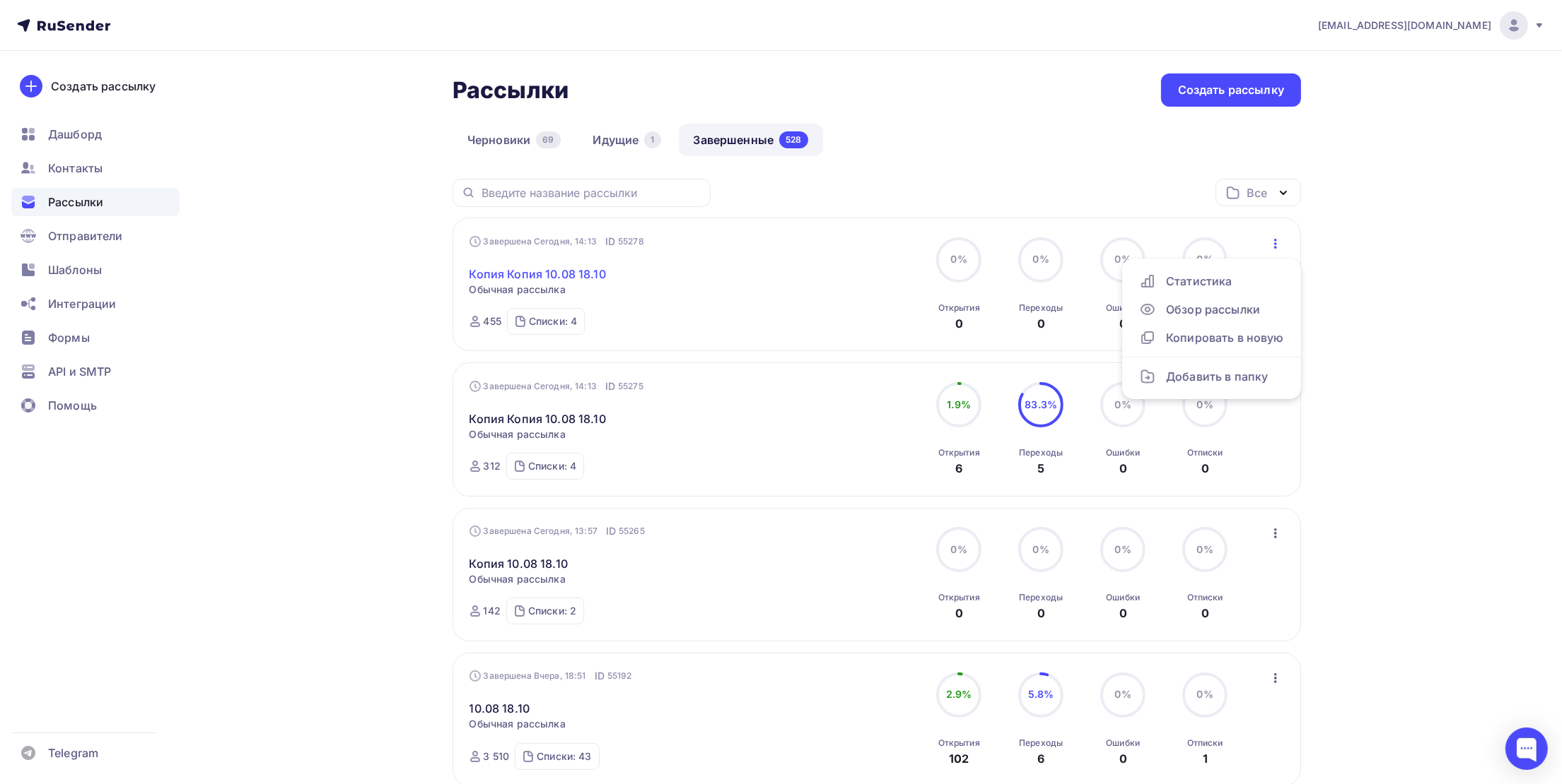
click at [511, 280] on link "Копия Копия 10.08 18.10" at bounding box center [537, 275] width 136 height 17
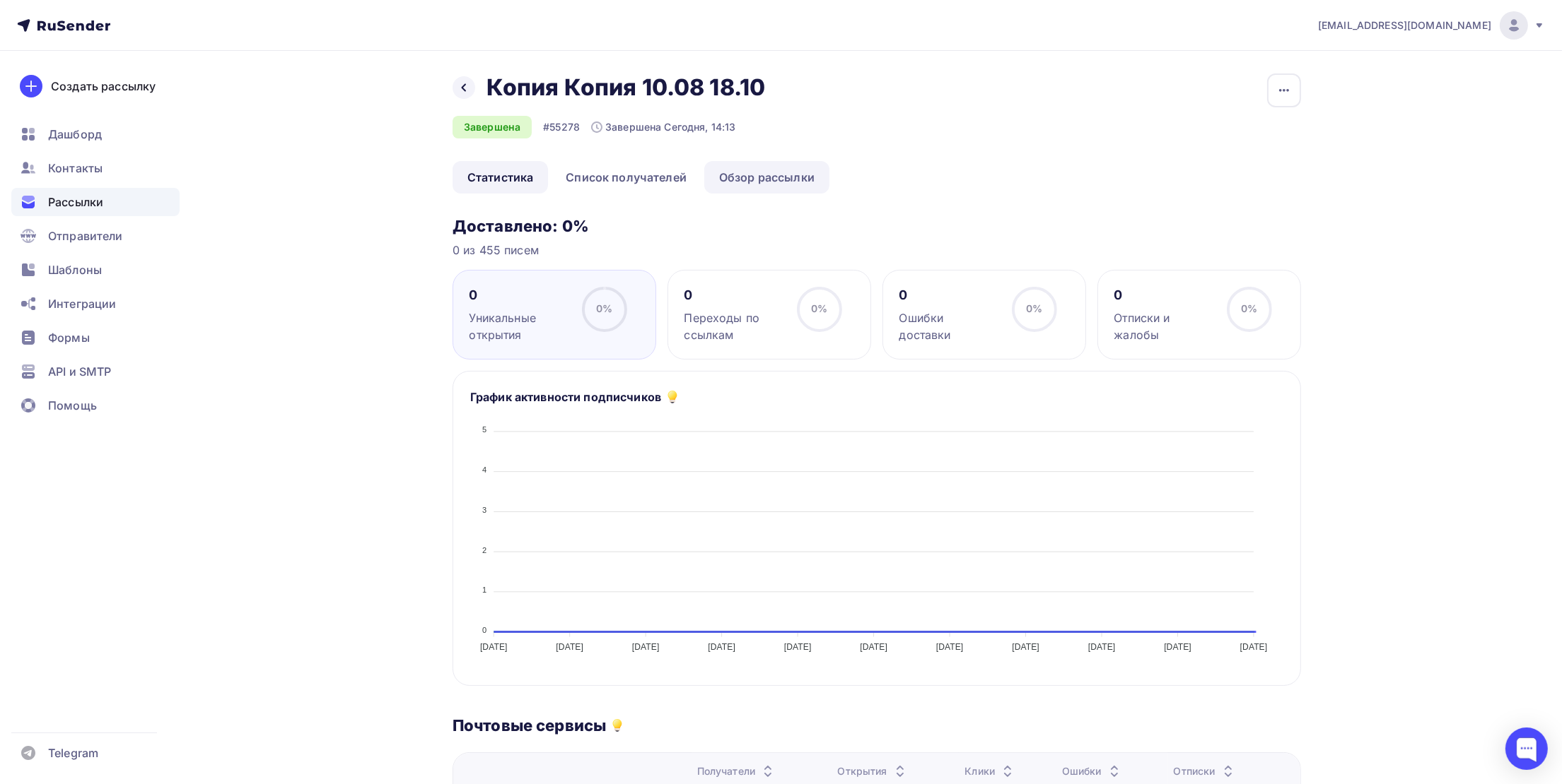
click at [771, 184] on link "Обзор рассылки" at bounding box center [767, 178] width 125 height 33
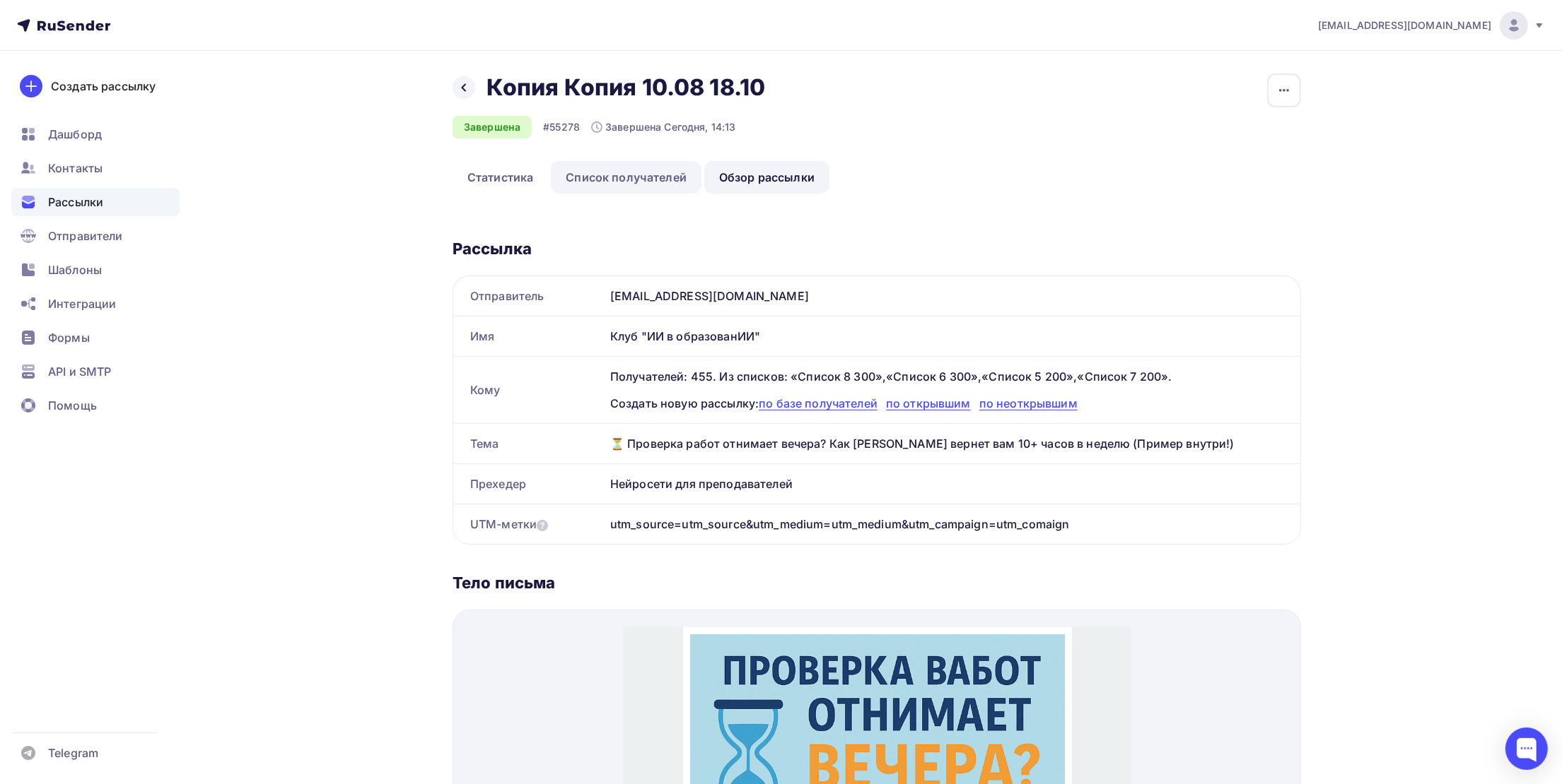
click at [627, 187] on link "Список получателей" at bounding box center [626, 178] width 151 height 33
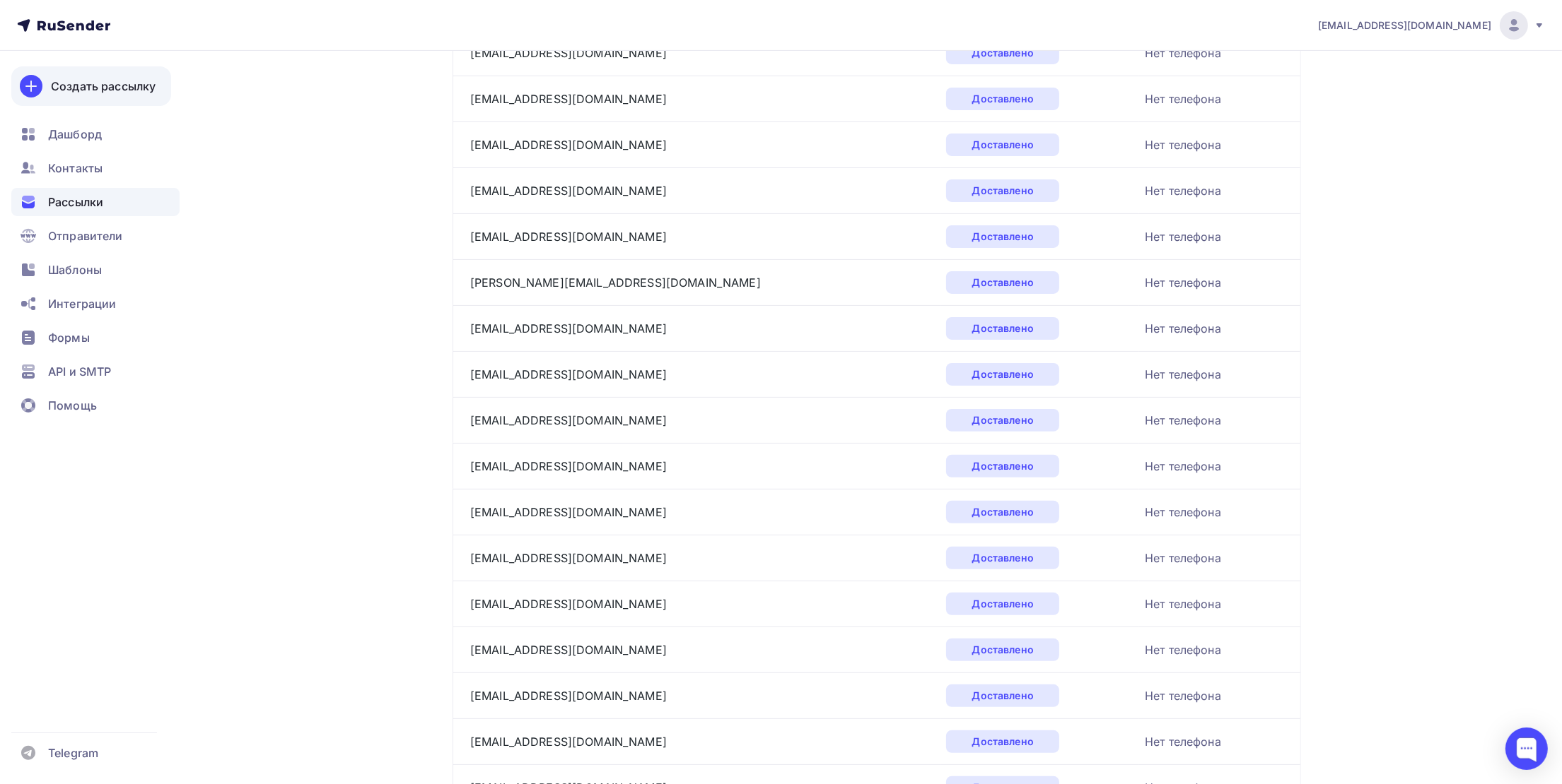
scroll to position [317, 0]
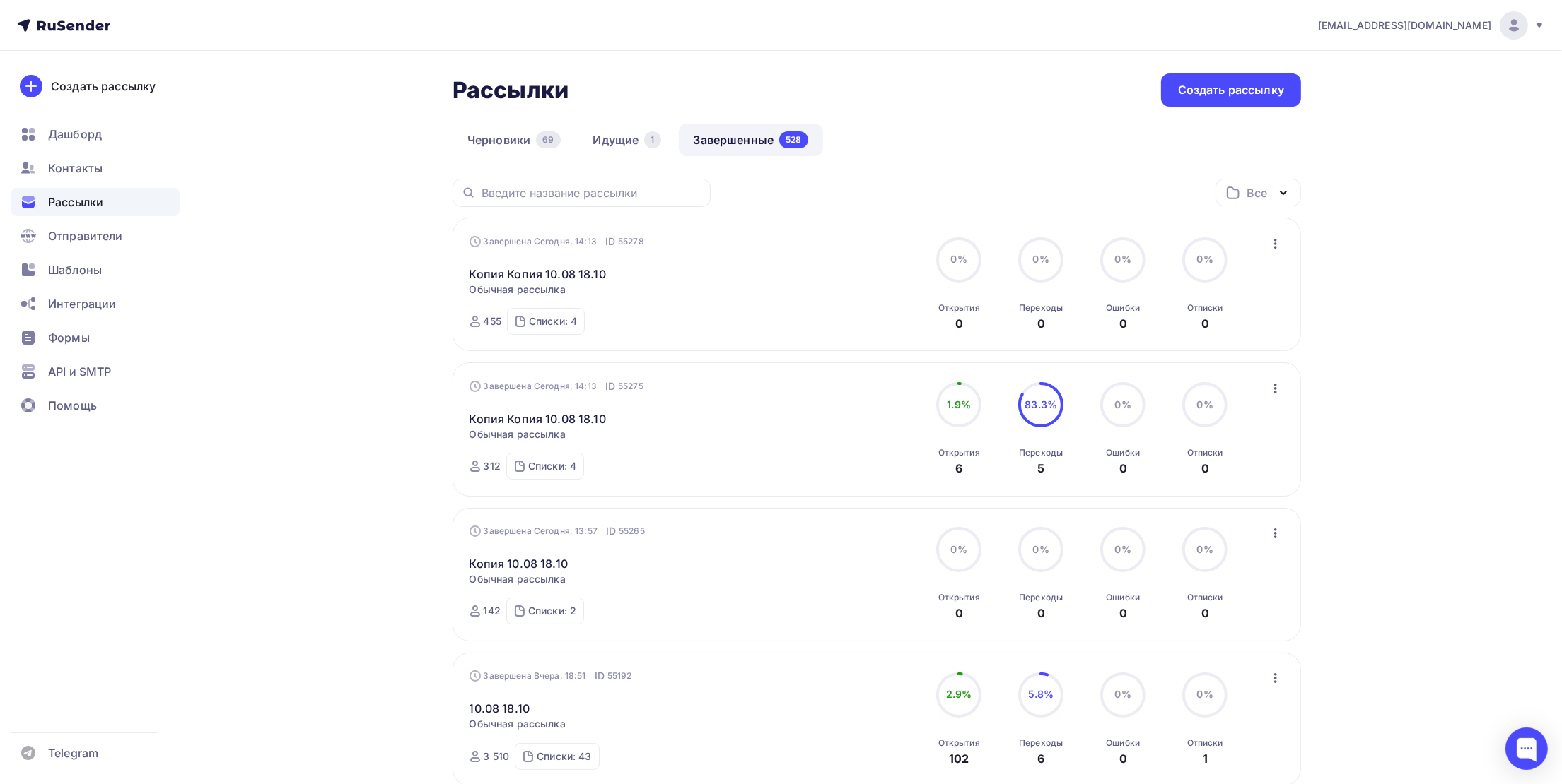
click at [1277, 387] on icon "button" at bounding box center [1276, 389] width 17 height 17
click at [1253, 478] on div "Копировать в новую" at bounding box center [1211, 483] width 145 height 17
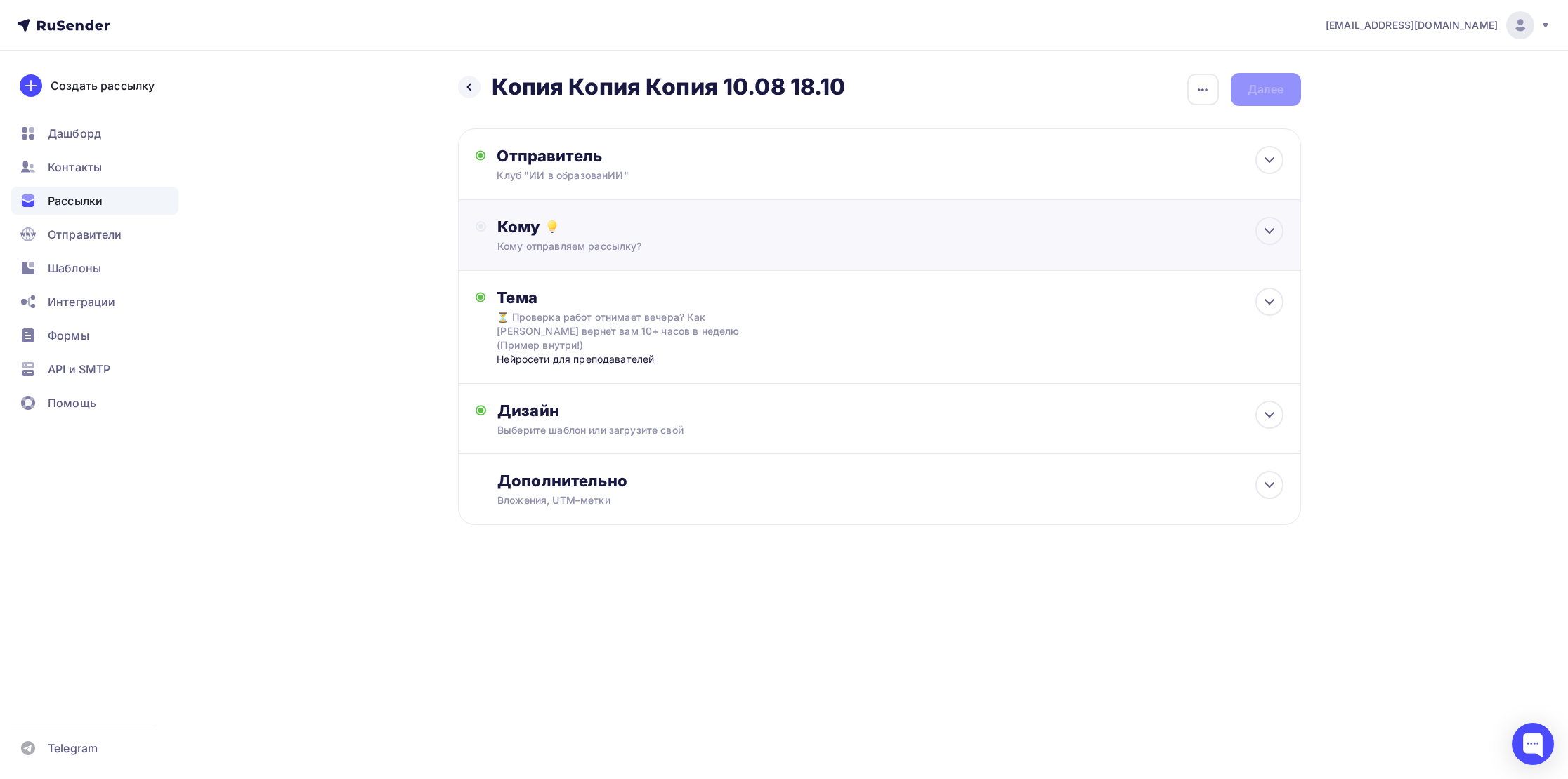
click at [488, 233] on div "Кому Кому отправляем рассылку? Списки получателей Выберите список Все списки id…" at bounding box center [879, 235] width 808 height 36
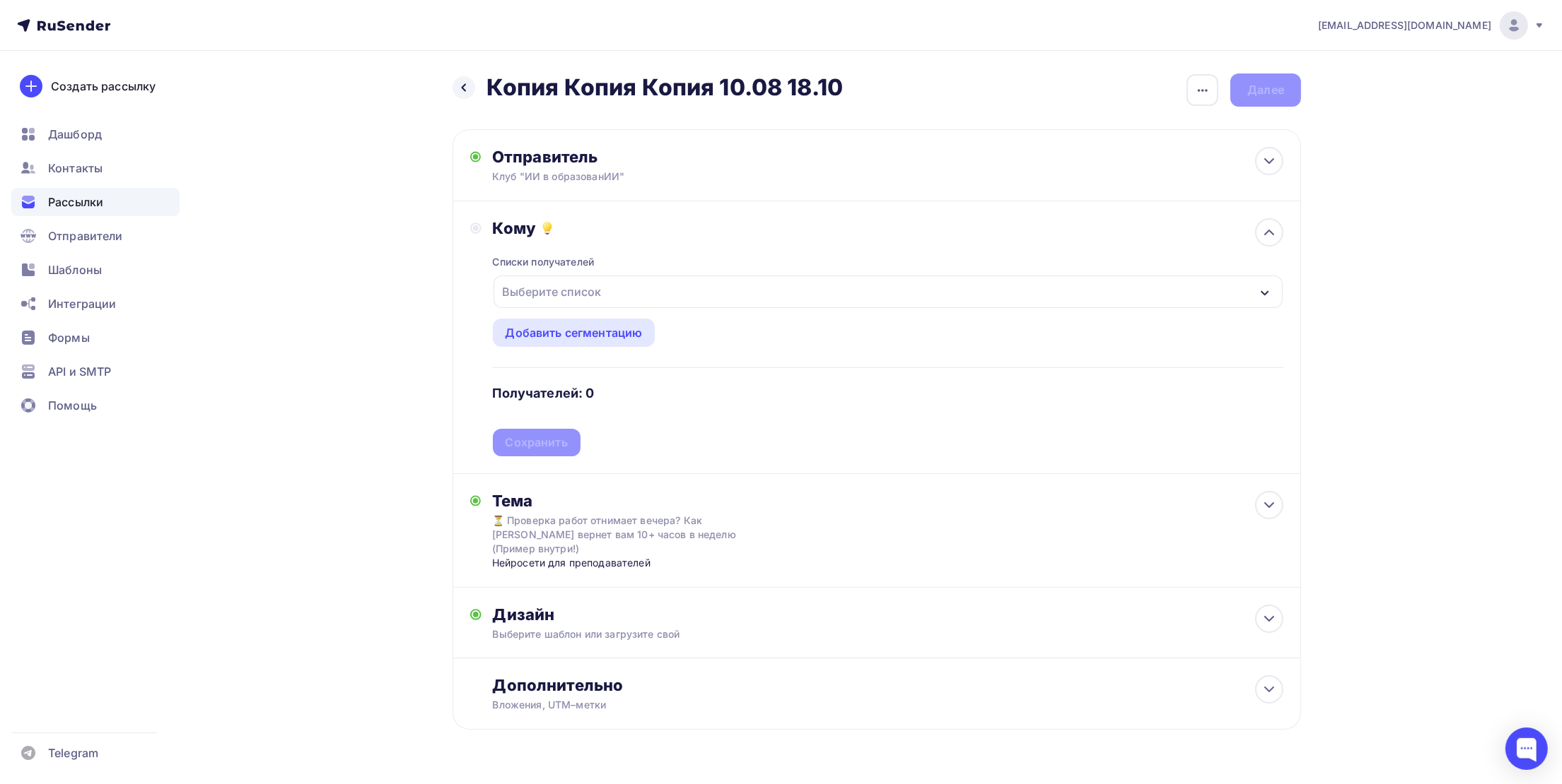
click at [521, 296] on div "Выберите список" at bounding box center [552, 292] width 111 height 25
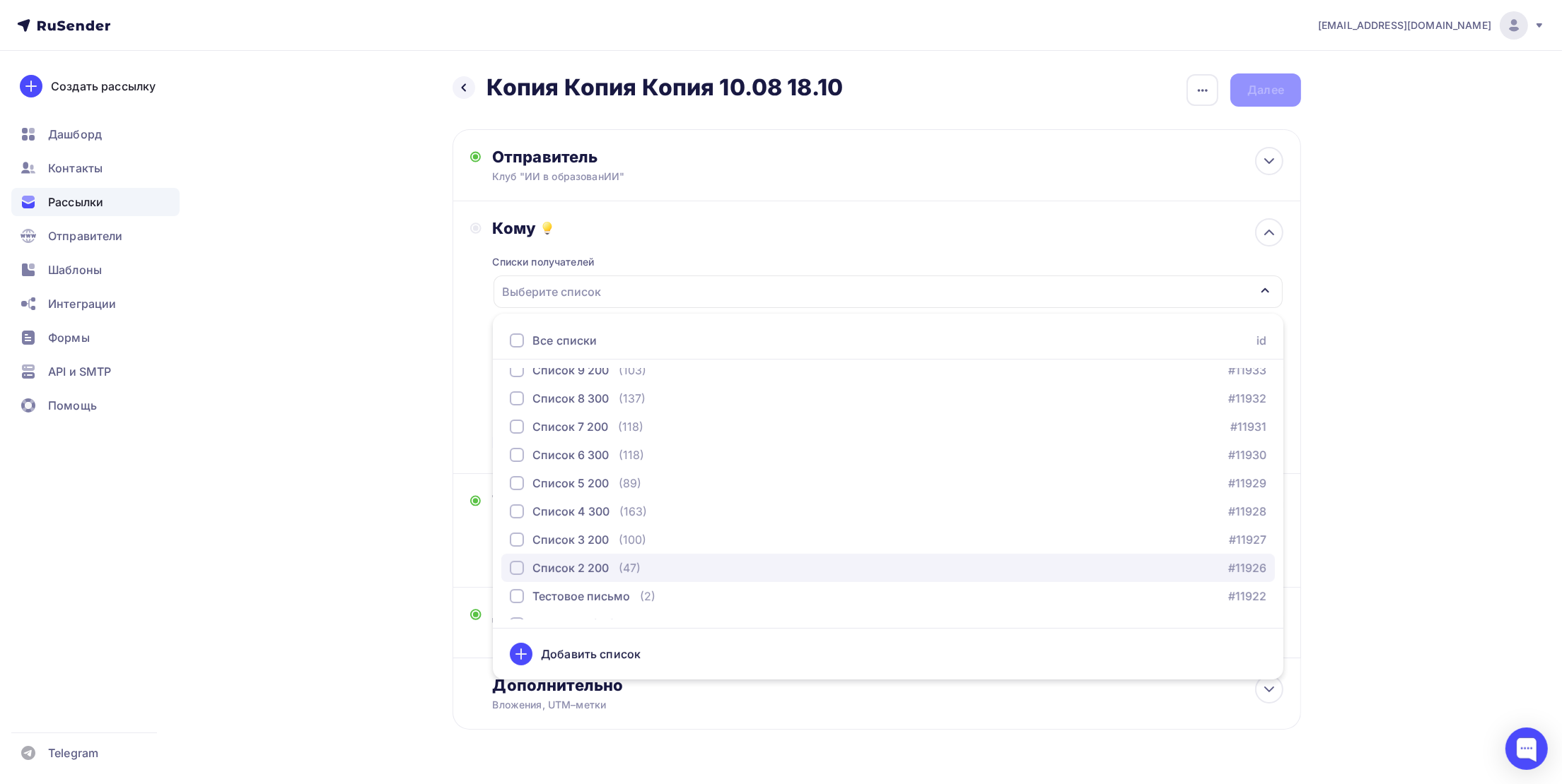
scroll to position [948, 0]
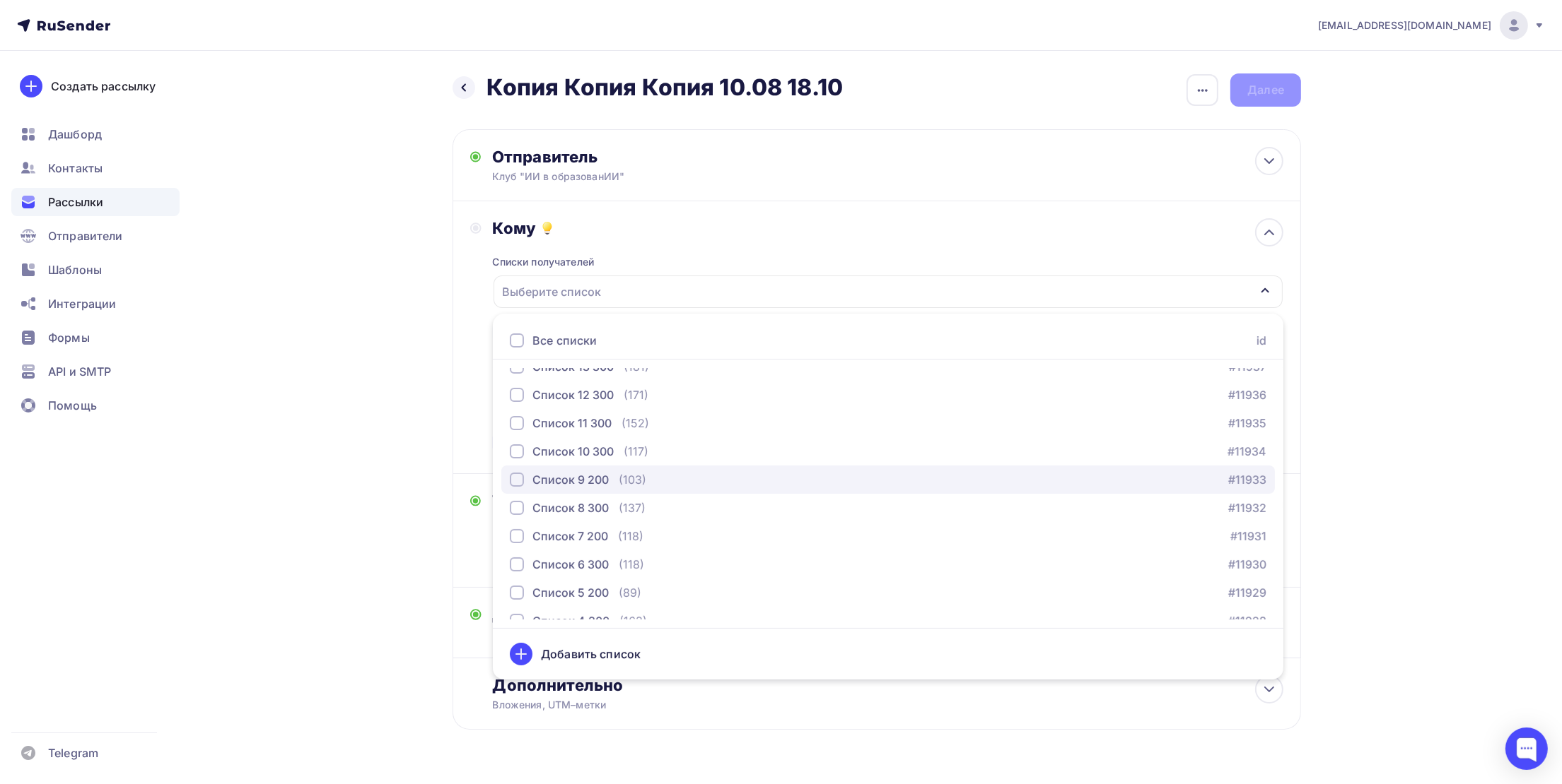
click at [588, 478] on div "Список 9 200" at bounding box center [570, 480] width 76 height 17
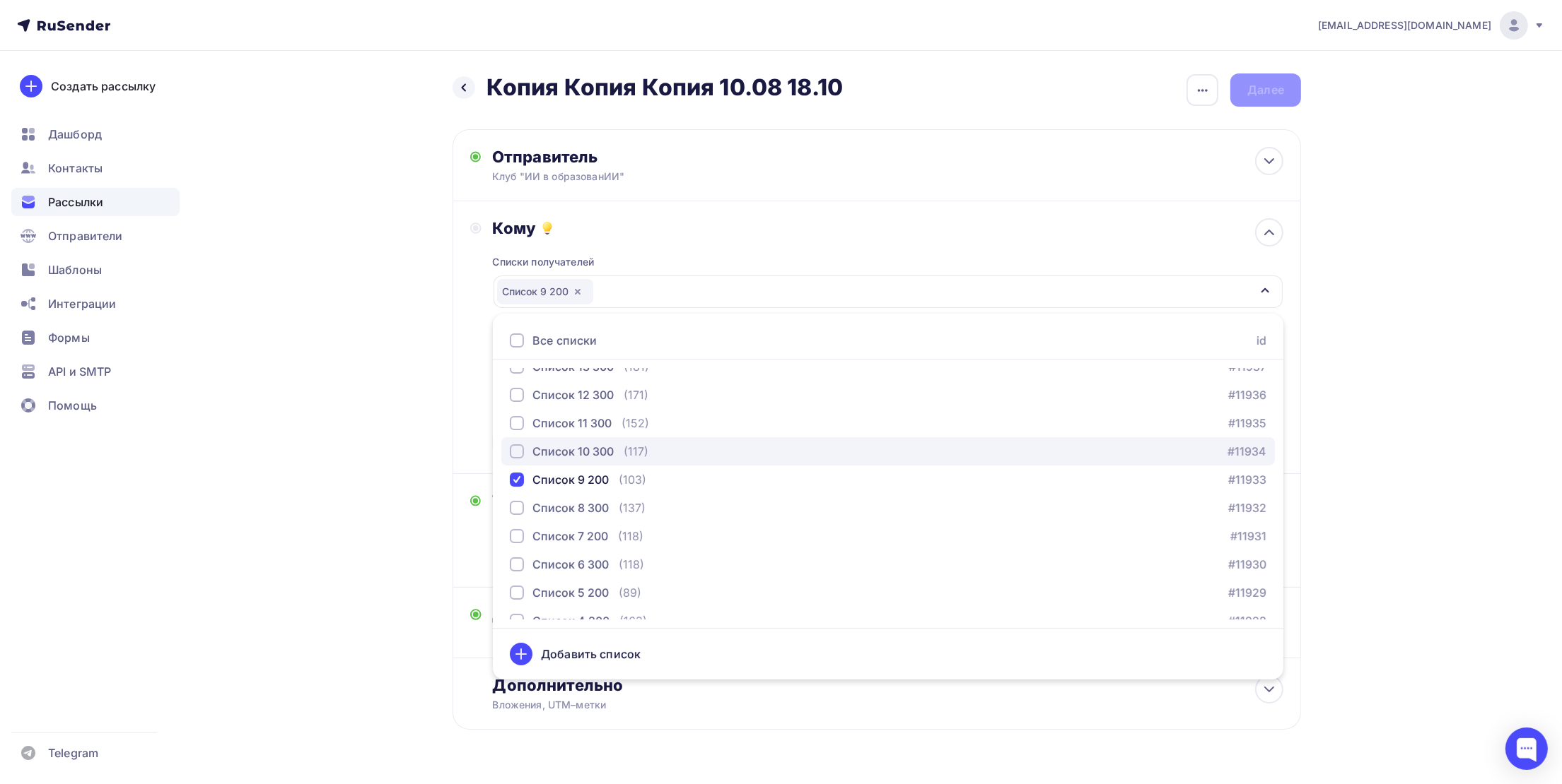
click at [596, 451] on div "Список 10 300" at bounding box center [573, 452] width 82 height 17
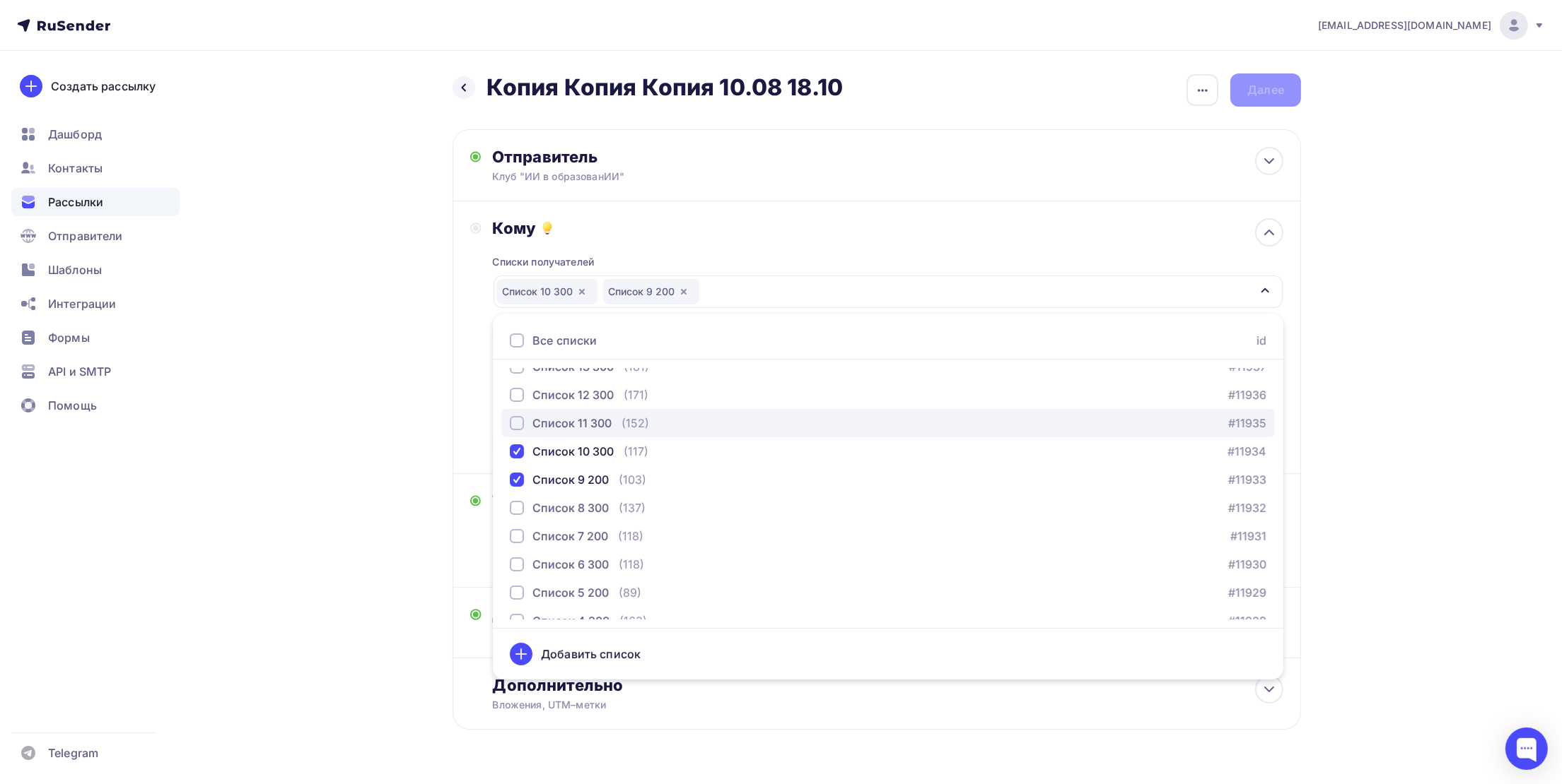
drag, startPoint x: 596, startPoint y: 434, endPoint x: 600, endPoint y: 428, distance: 7.2
click at [597, 433] on button "Список 11 300 (152) #11935" at bounding box center [887, 423] width 774 height 28
click at [583, 394] on div "Список 12 300" at bounding box center [573, 395] width 82 height 17
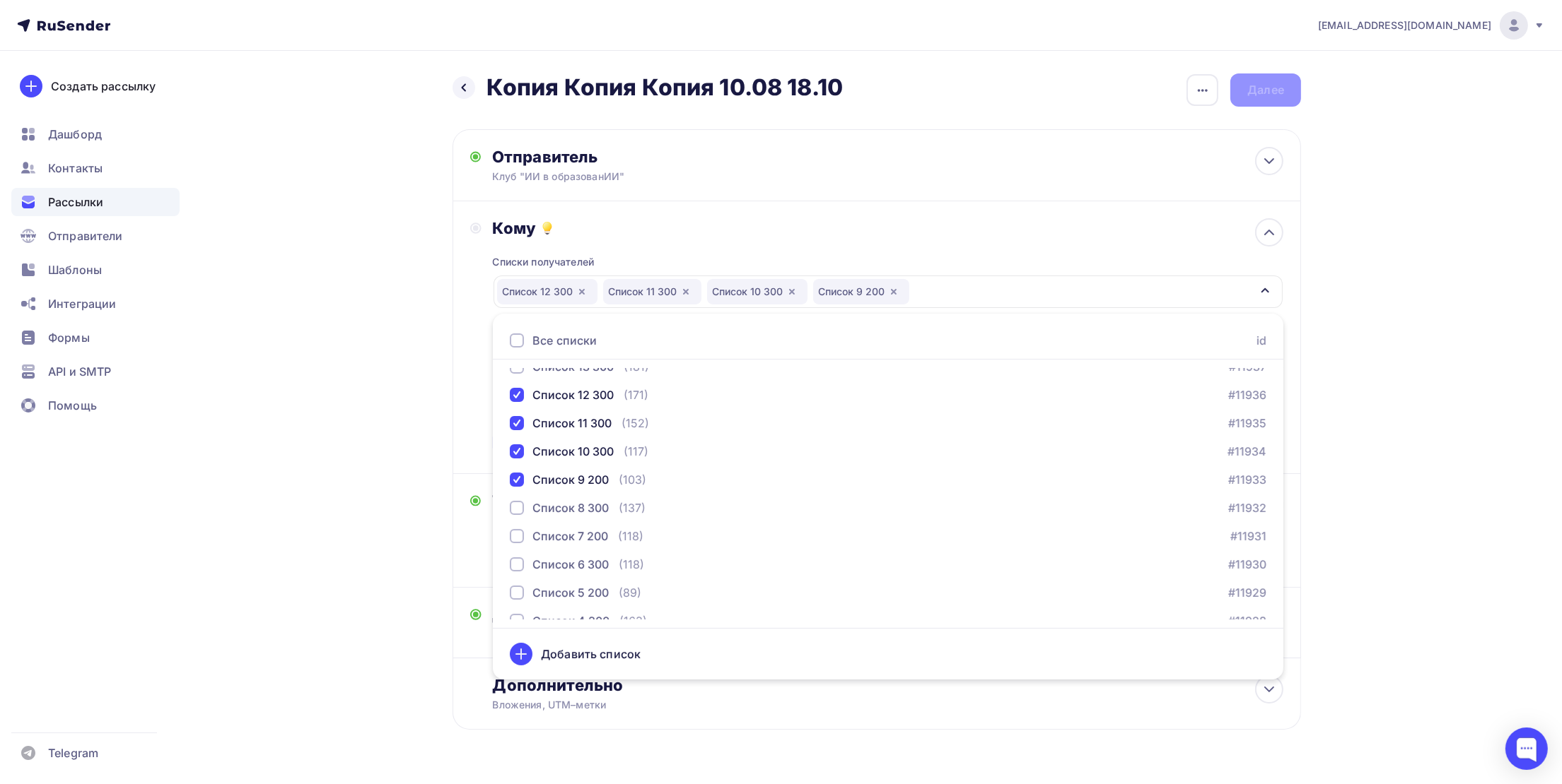
click at [1507, 387] on div "yasposobenon@yandex.ru Аккаунт Тарифы Выйти Создать рассылку Дашборд Контакты Р…" at bounding box center [781, 410] width 1562 height 821
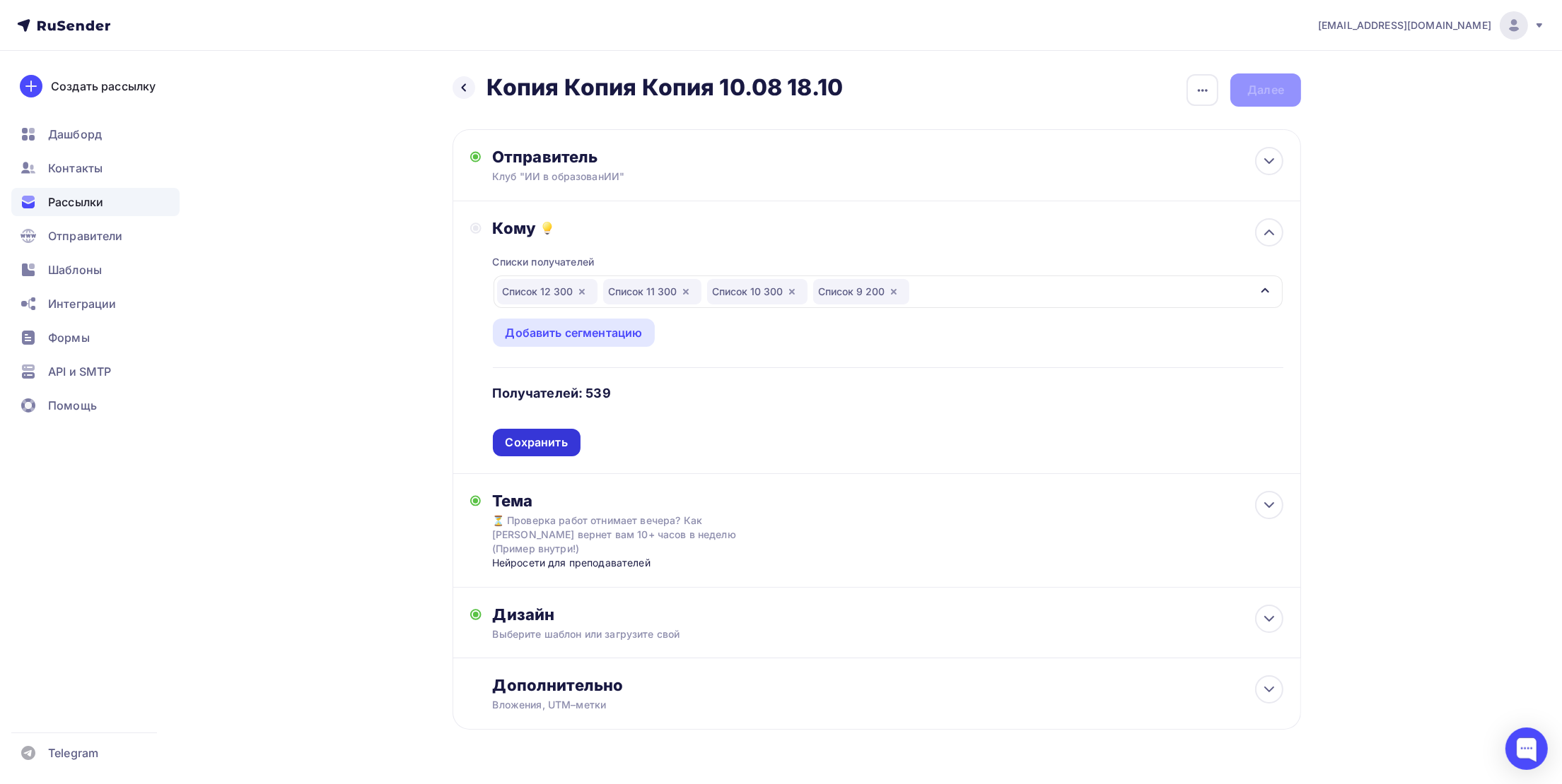
click at [521, 448] on div "Сохранить" at bounding box center [536, 442] width 62 height 16
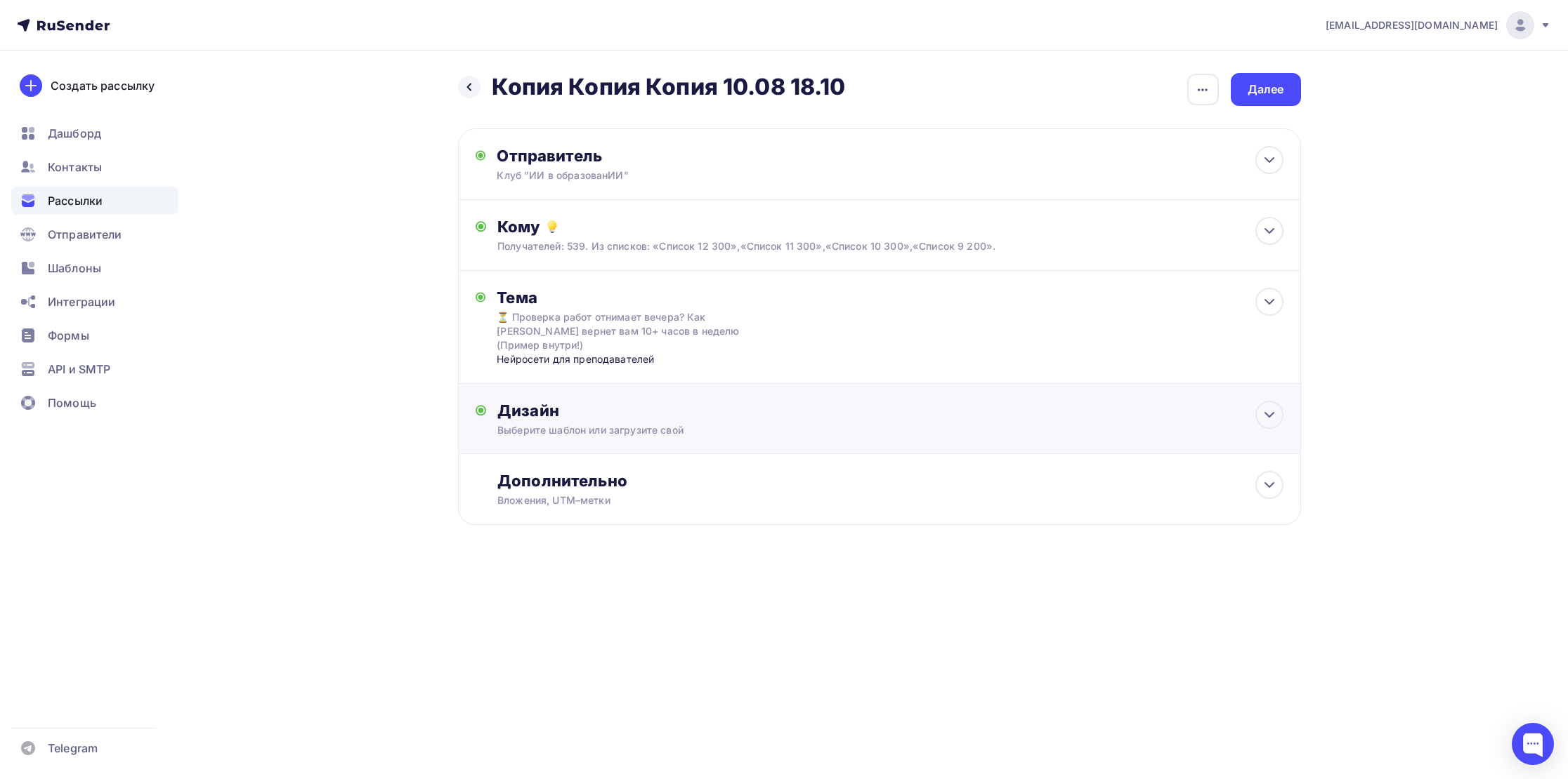
click at [536, 424] on div "Выберите шаблон или загрузите свой" at bounding box center [851, 431] width 708 height 14
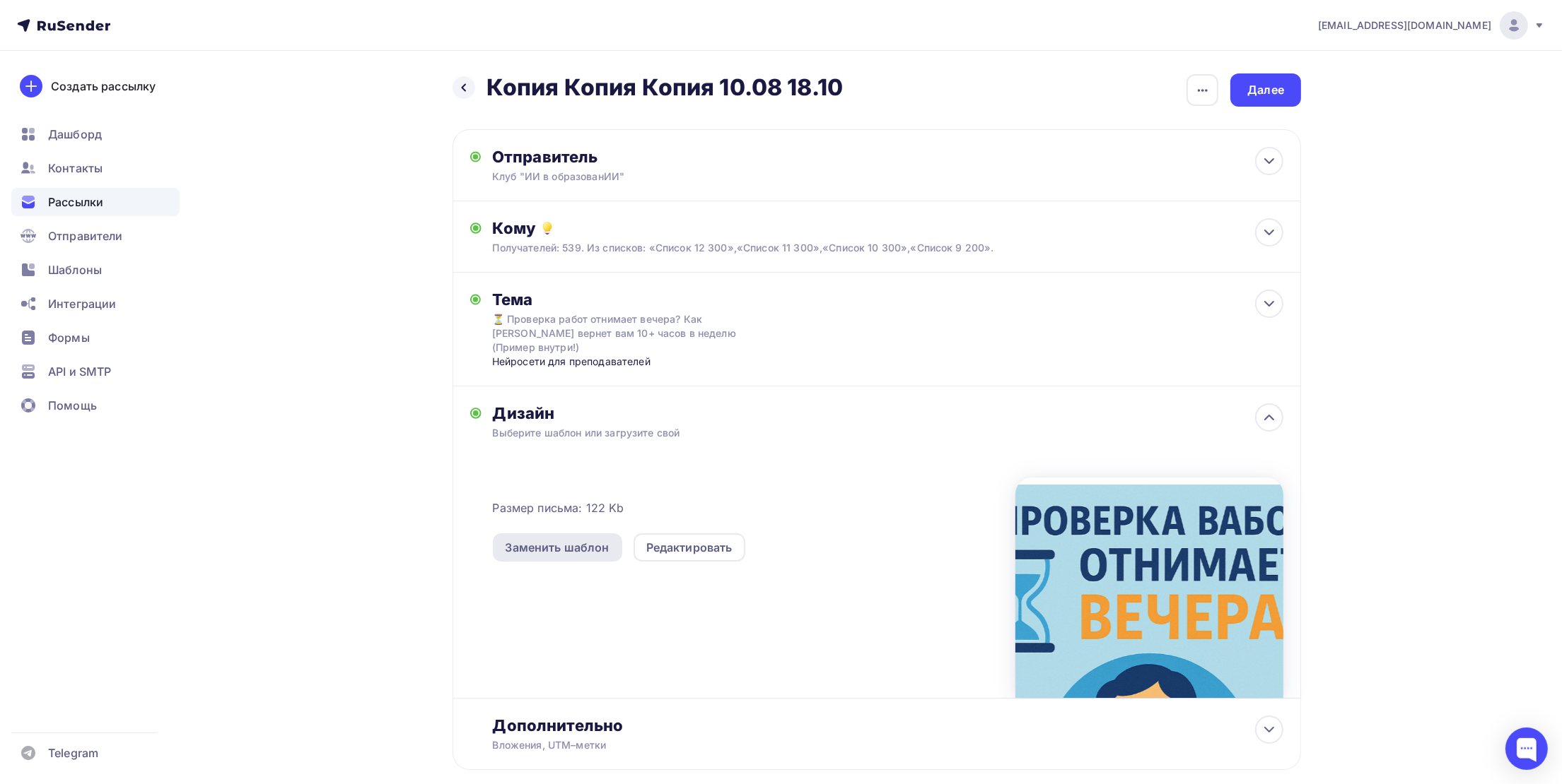
click at [583, 541] on div "Заменить шаблон" at bounding box center [558, 548] width 104 height 17
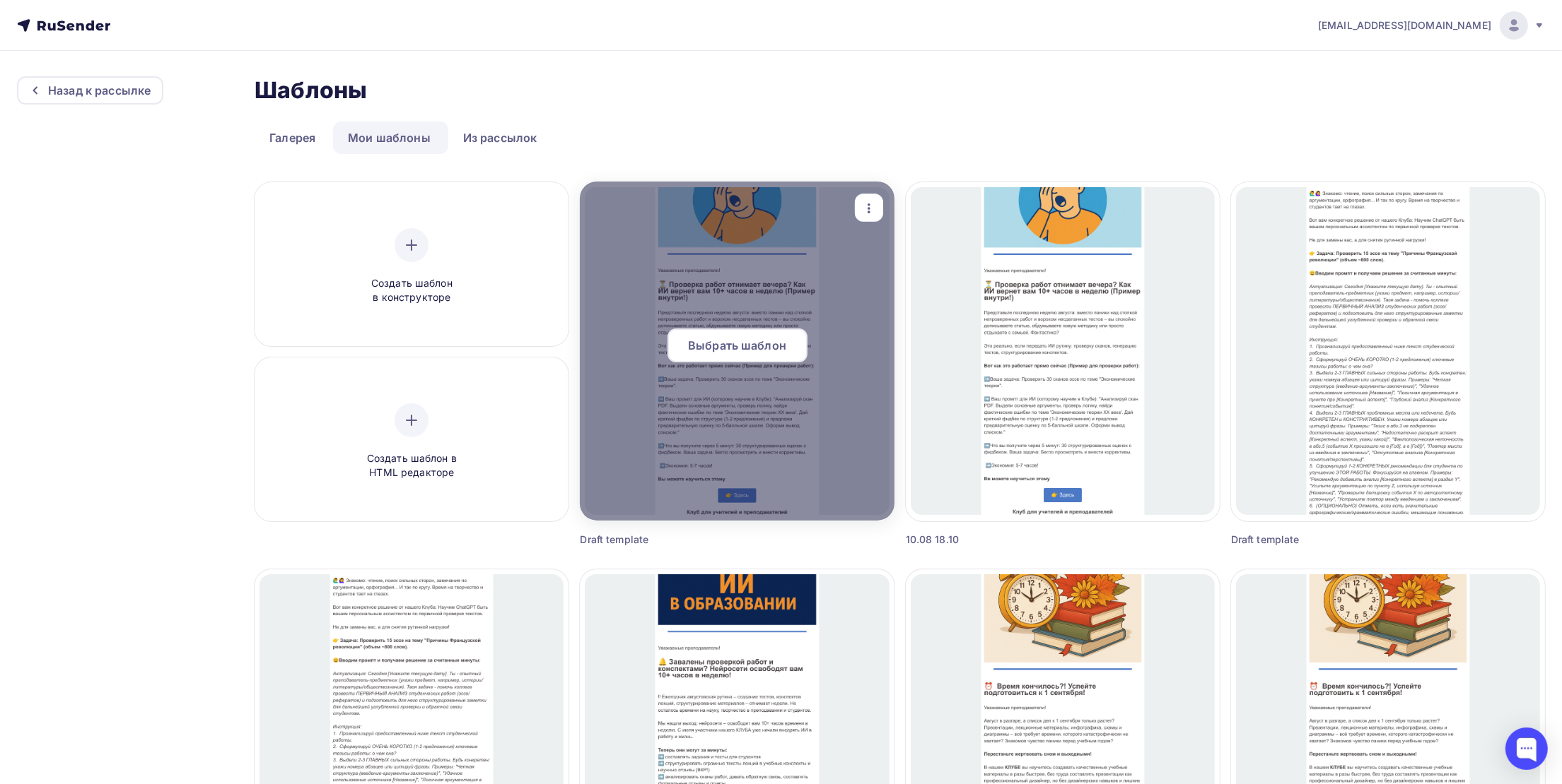
click at [699, 349] on span "Выбрать шаблон" at bounding box center [737, 346] width 98 height 17
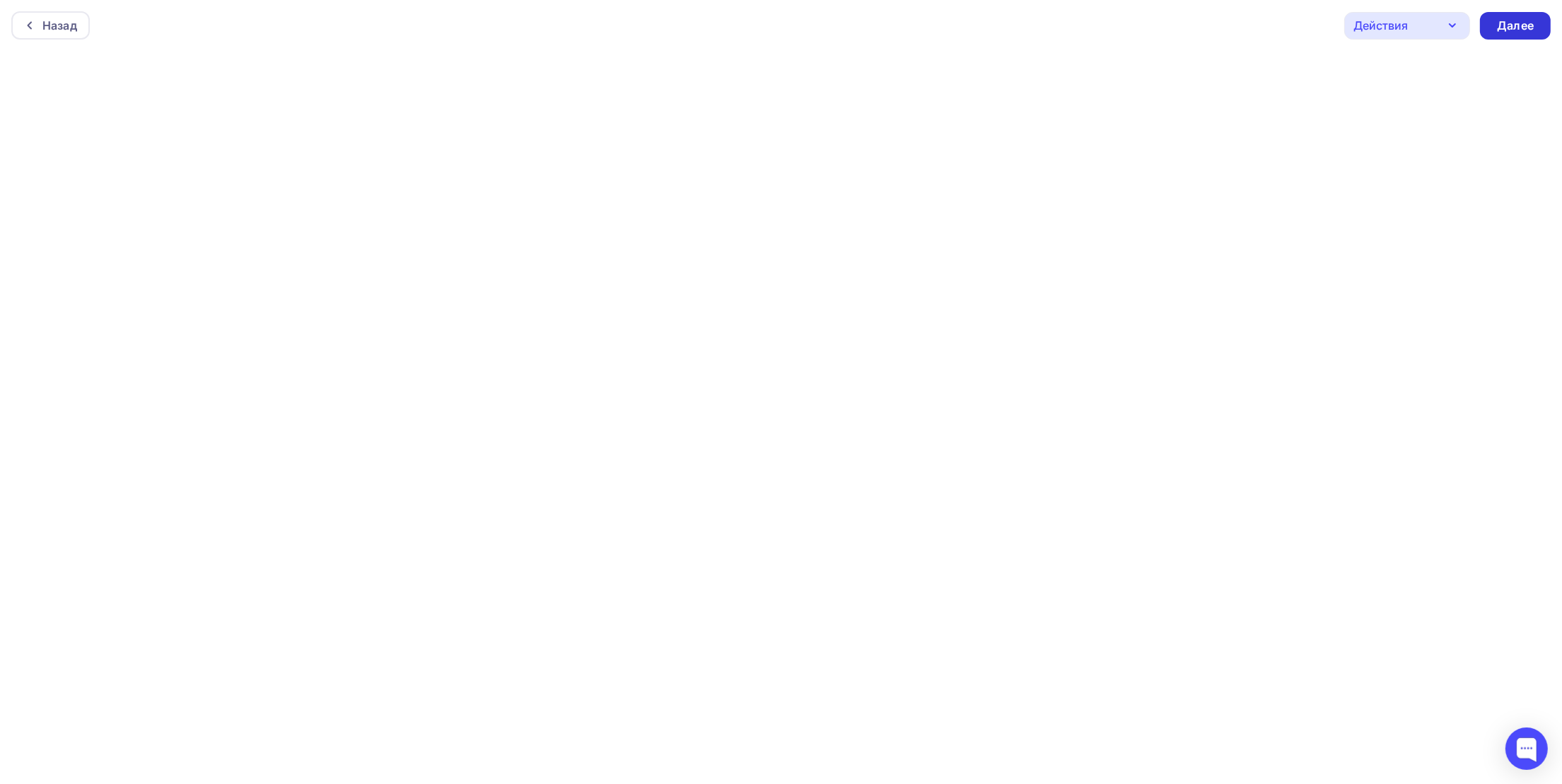
click at [1501, 28] on div "Далее" at bounding box center [1515, 25] width 37 height 16
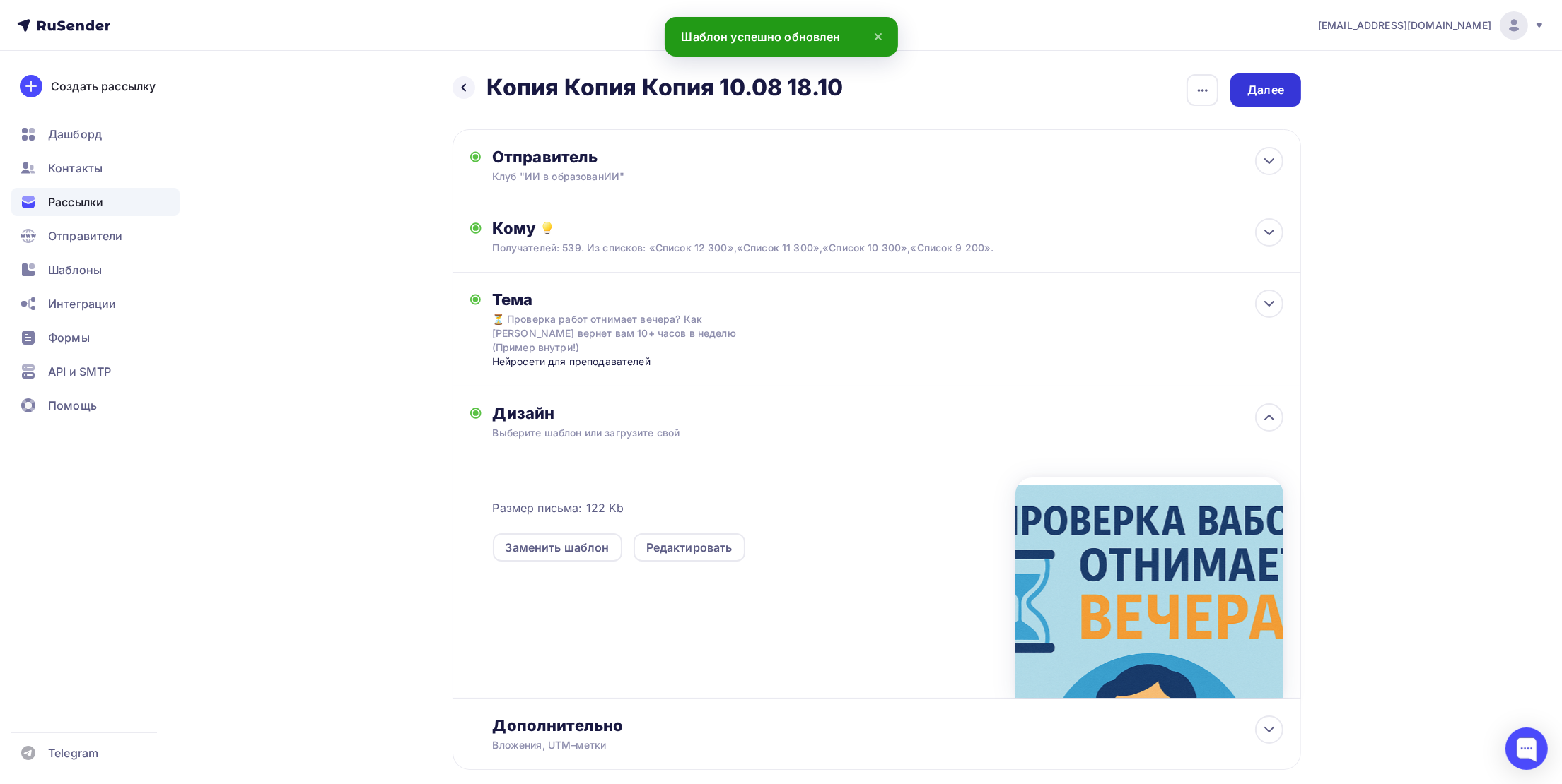
click at [1250, 86] on div "Далее" at bounding box center [1265, 89] width 37 height 16
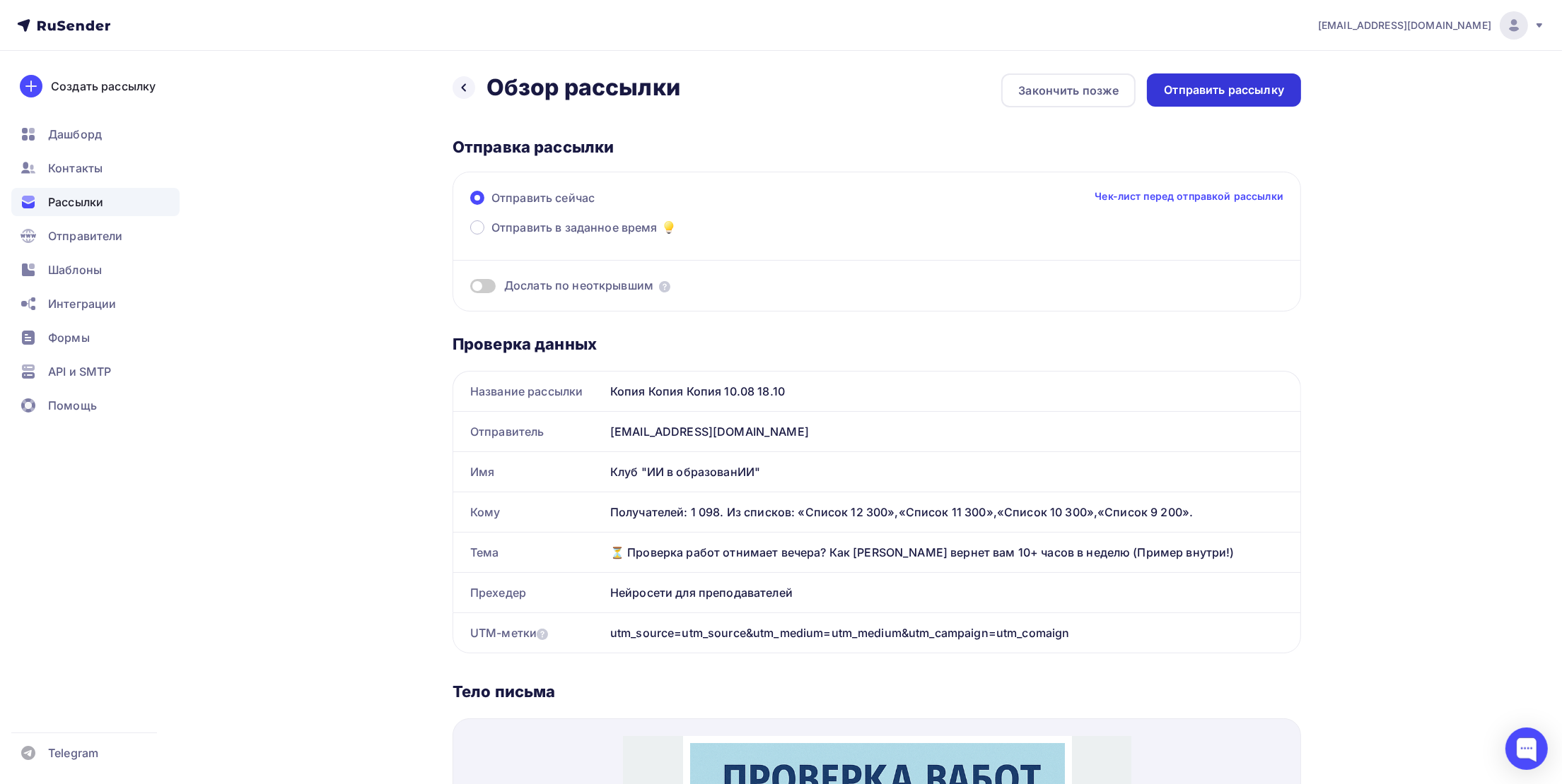
click at [1223, 101] on div "Отправить рассылку" at bounding box center [1224, 89] width 154 height 34
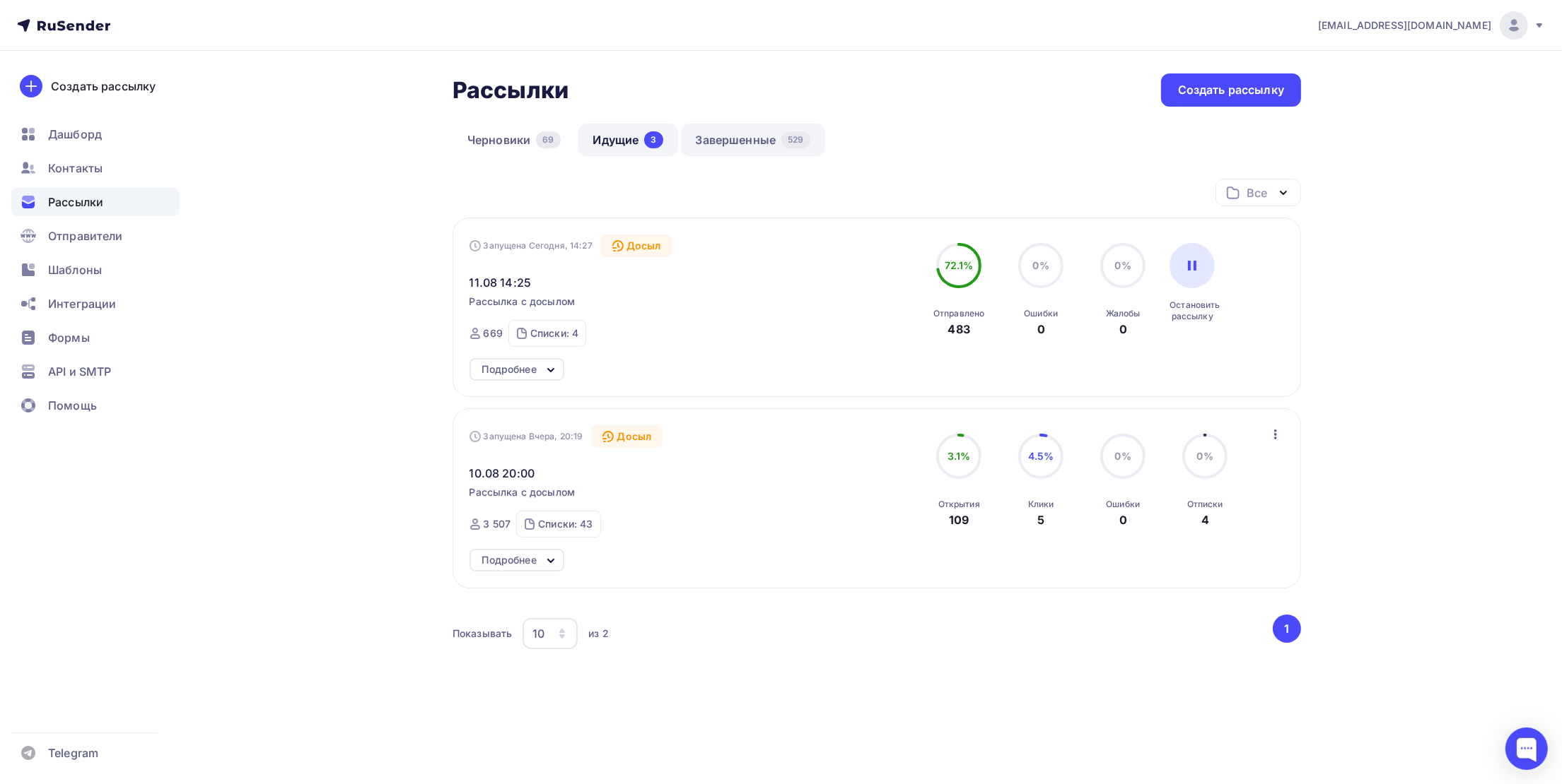
click at [727, 137] on link "Завершенные 529" at bounding box center [753, 140] width 144 height 33
